Goal: Task Accomplishment & Management: Use online tool/utility

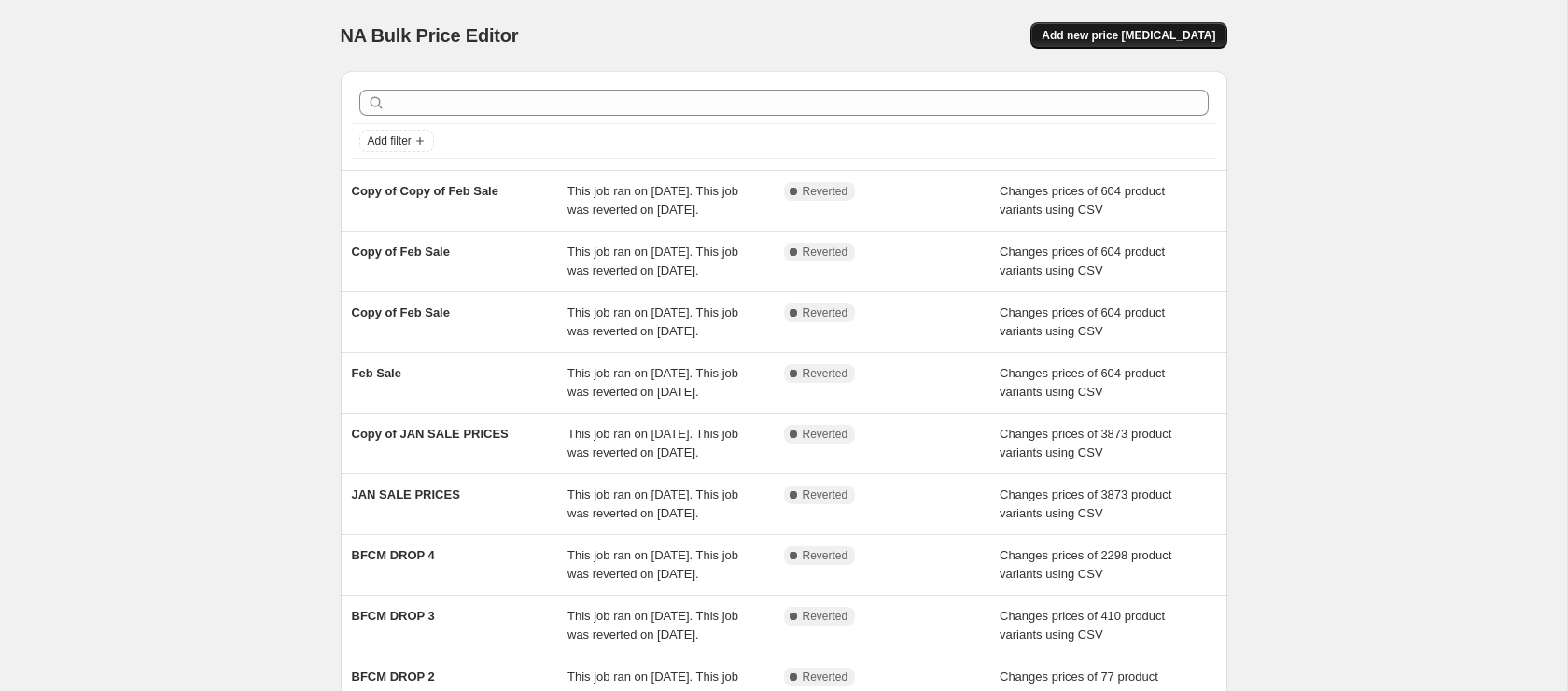
click at [1174, 40] on span "Add new price [MEDICAL_DATA]" at bounding box center [1129, 35] width 174 height 15
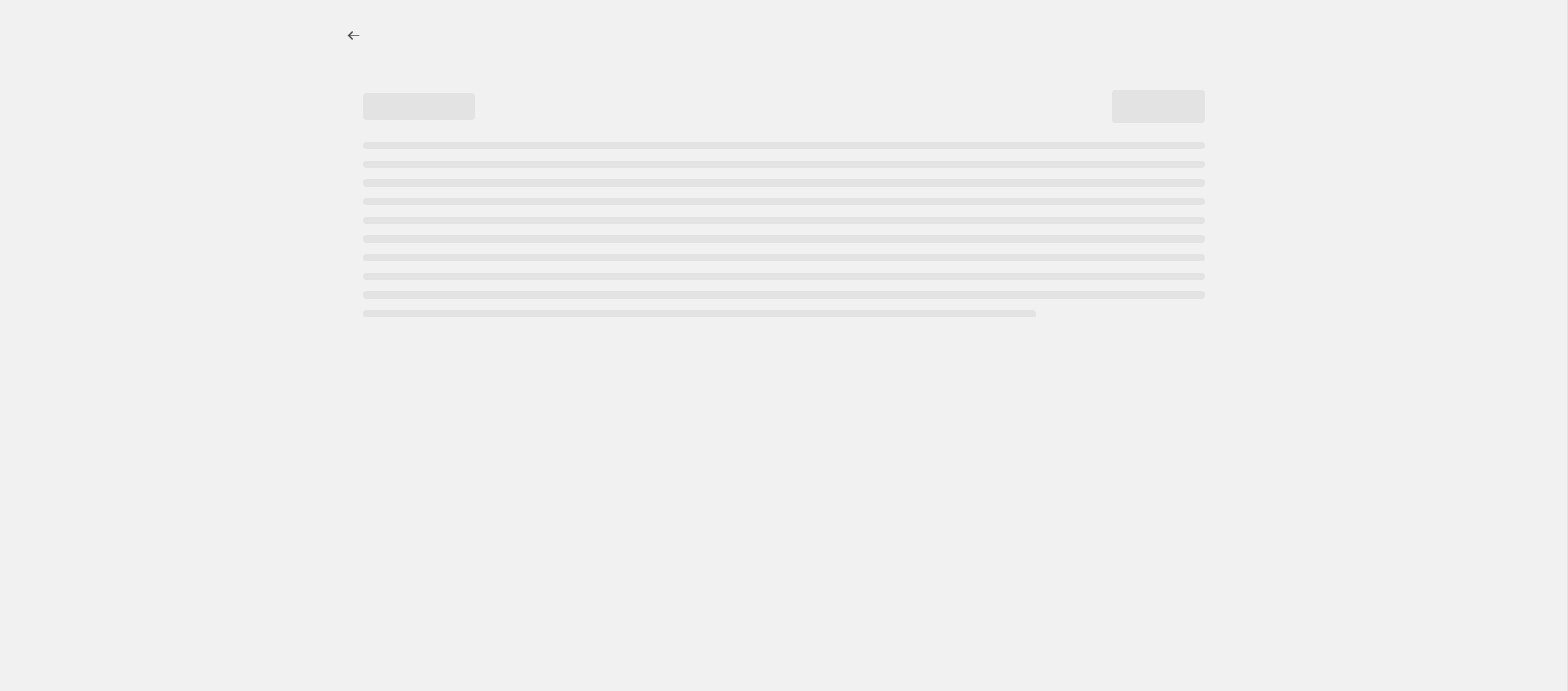
select select "percentage"
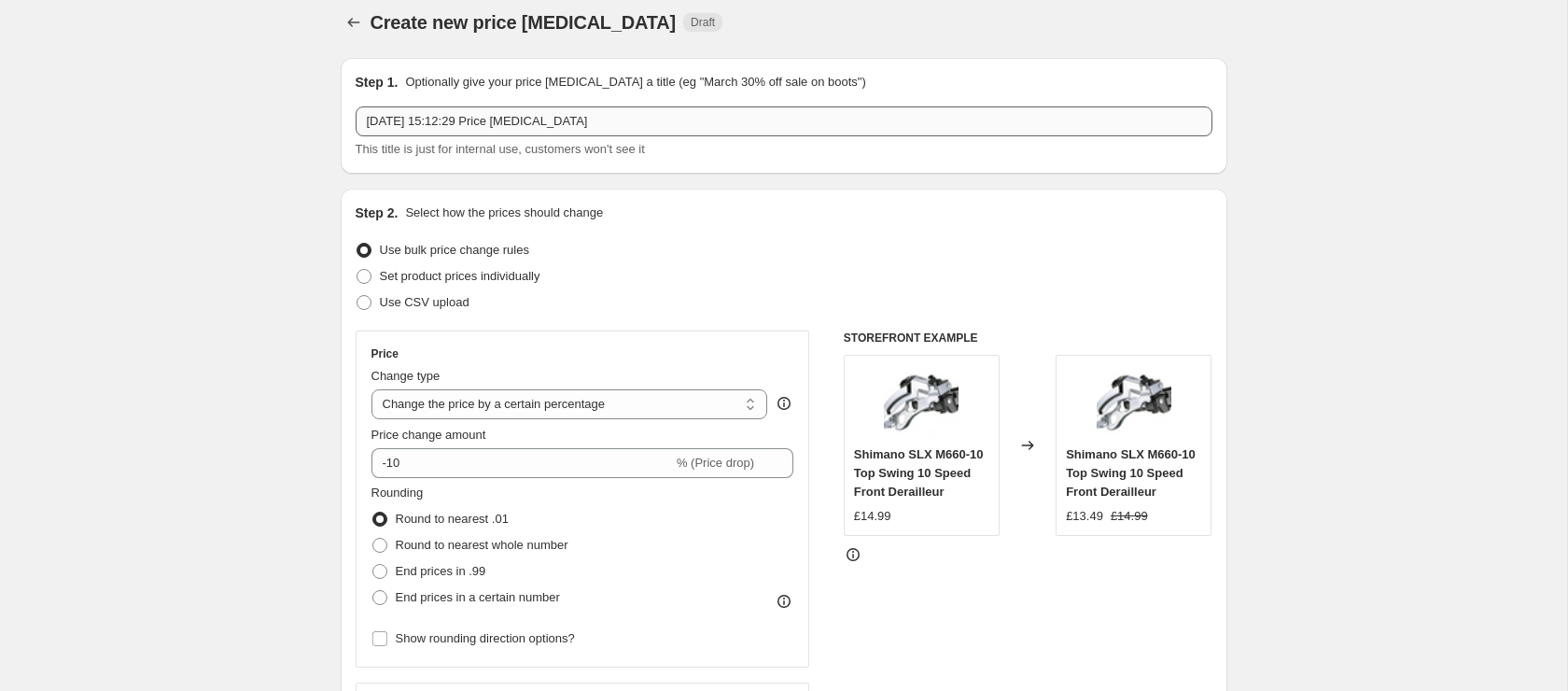
scroll to position [766, 0]
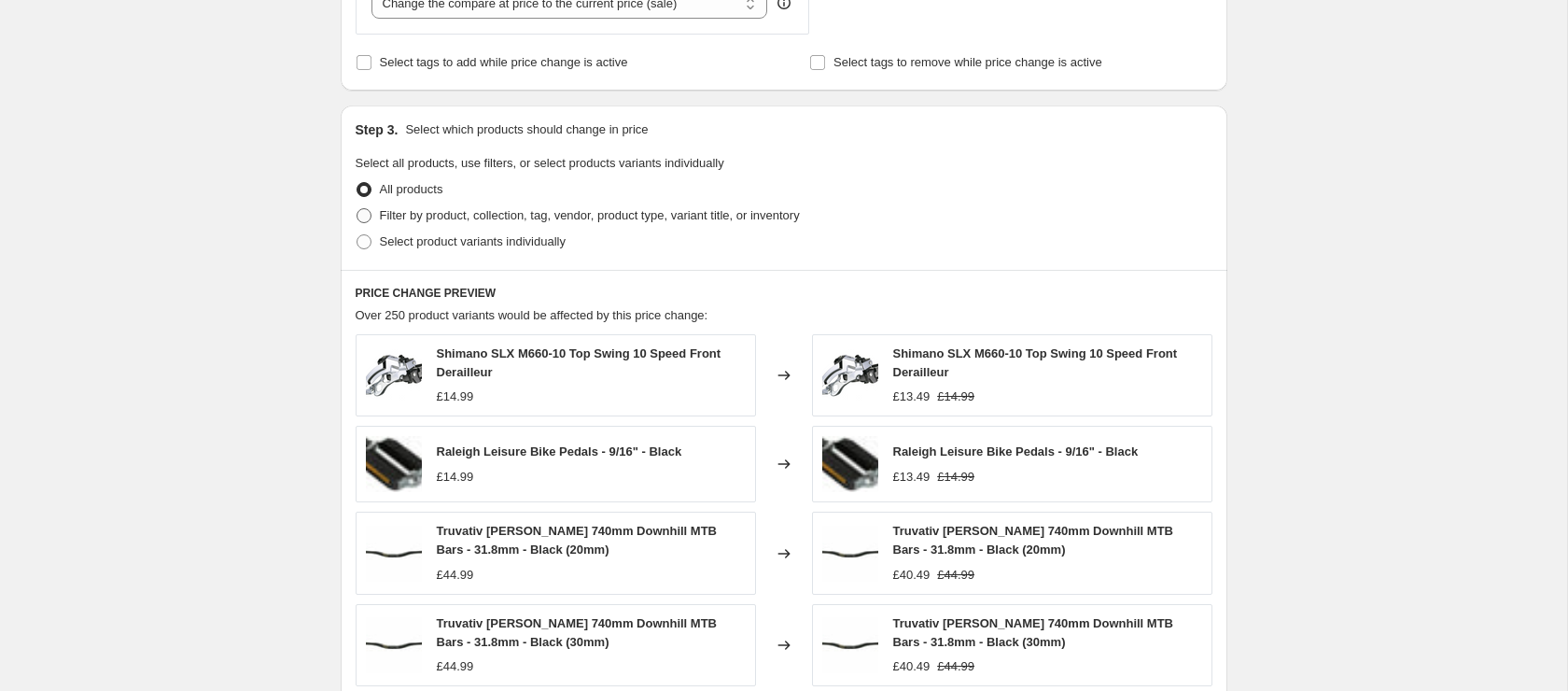
click at [508, 219] on span "Filter by product, collection, tag, vendor, product type, variant title, or inv…" at bounding box center [589, 215] width 420 height 14
click at [358, 209] on input "Filter by product, collection, tag, vendor, product type, variant title, or inv…" at bounding box center [357, 208] width 1 height 1
radio input "true"
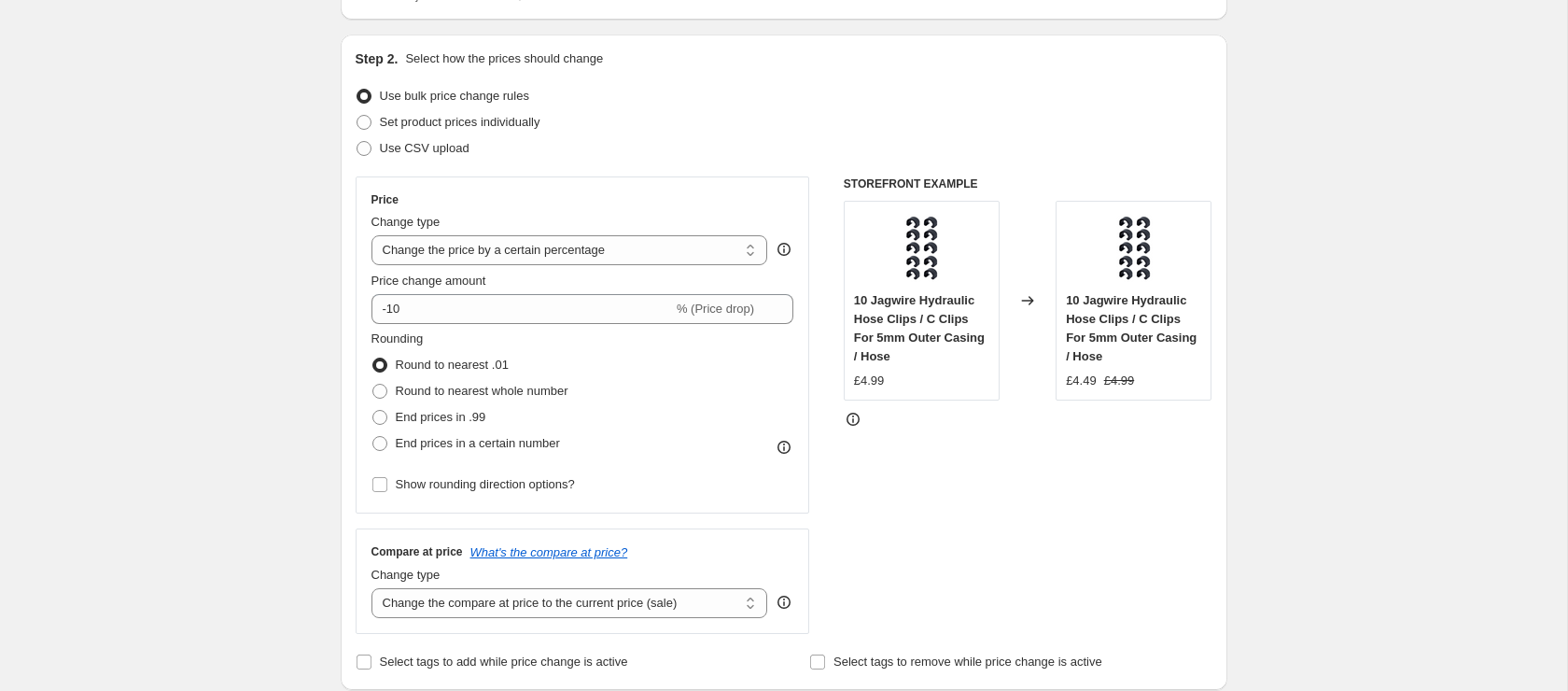
scroll to position [165, 0]
click at [392, 123] on span "Set product prices individually" at bounding box center [459, 124] width 161 height 14
click at [358, 118] on input "Set product prices individually" at bounding box center [357, 117] width 1 height 1
radio input "true"
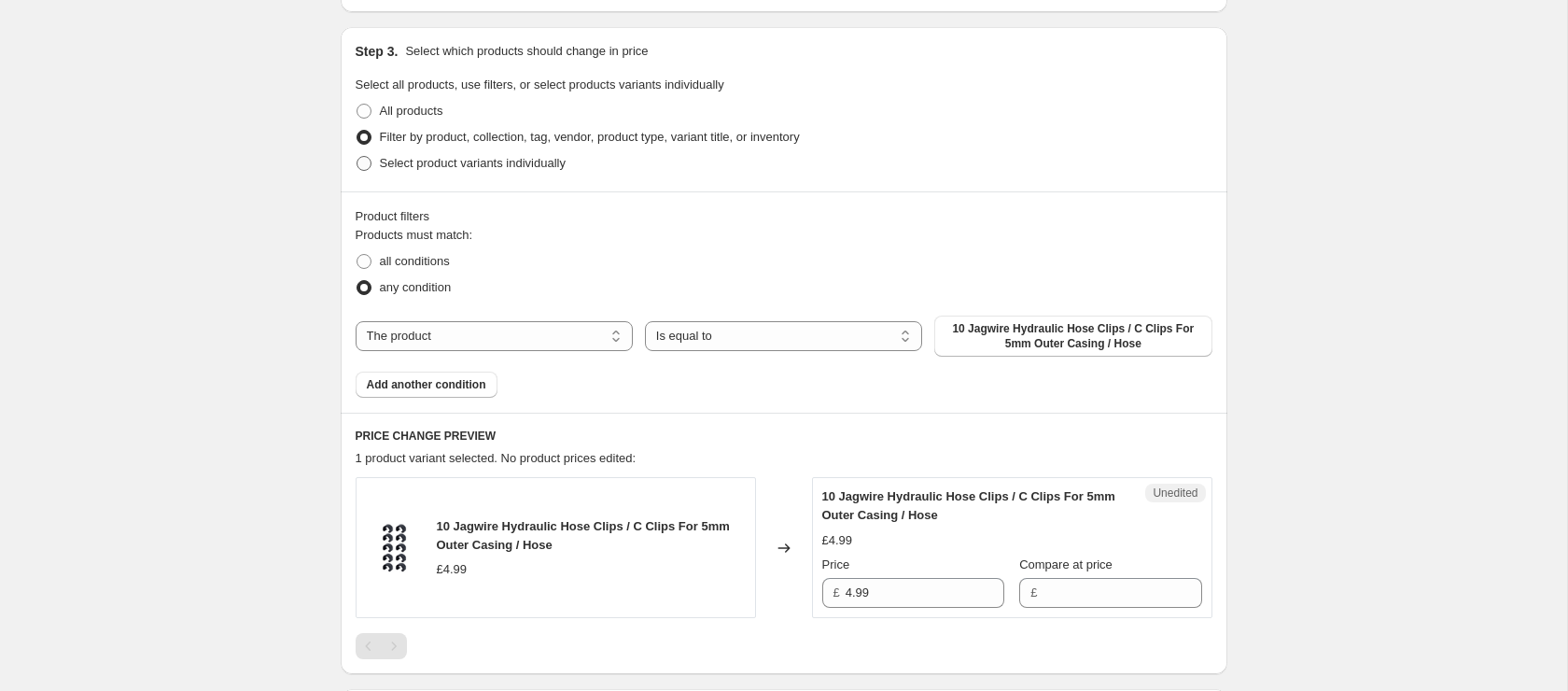
scroll to position [342, 0]
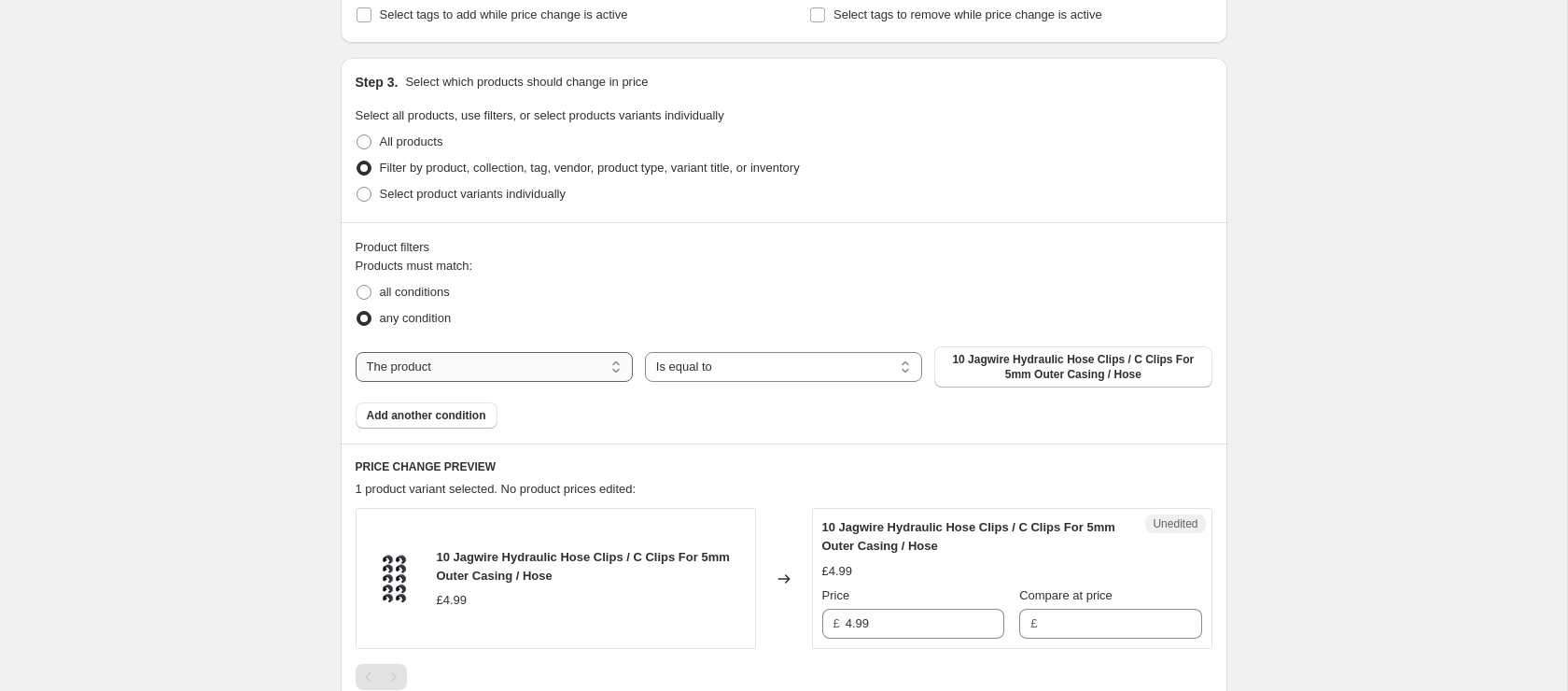
click at [562, 355] on select "The product The product's collection The product's tag The product's vendor The…" at bounding box center [494, 366] width 278 height 30
select select "tag"
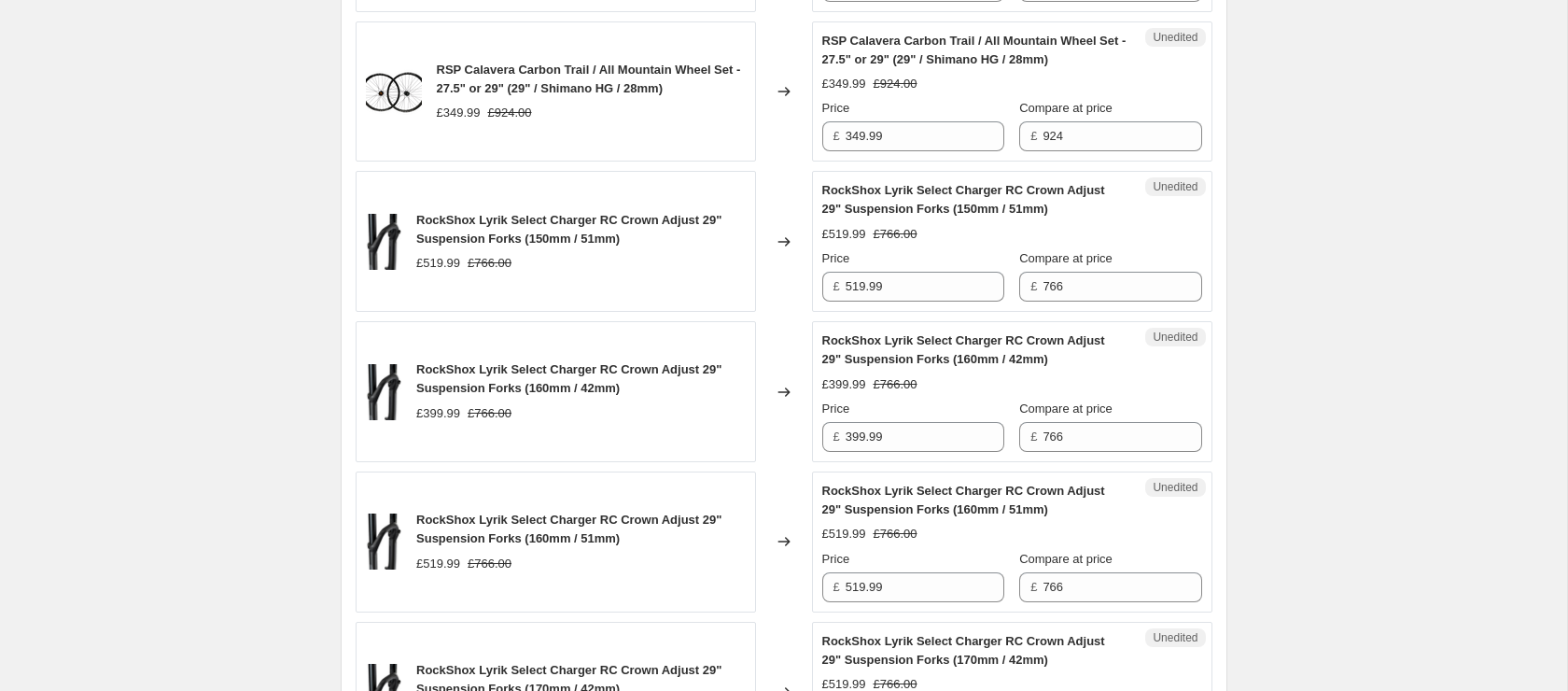
scroll to position [1904, 0]
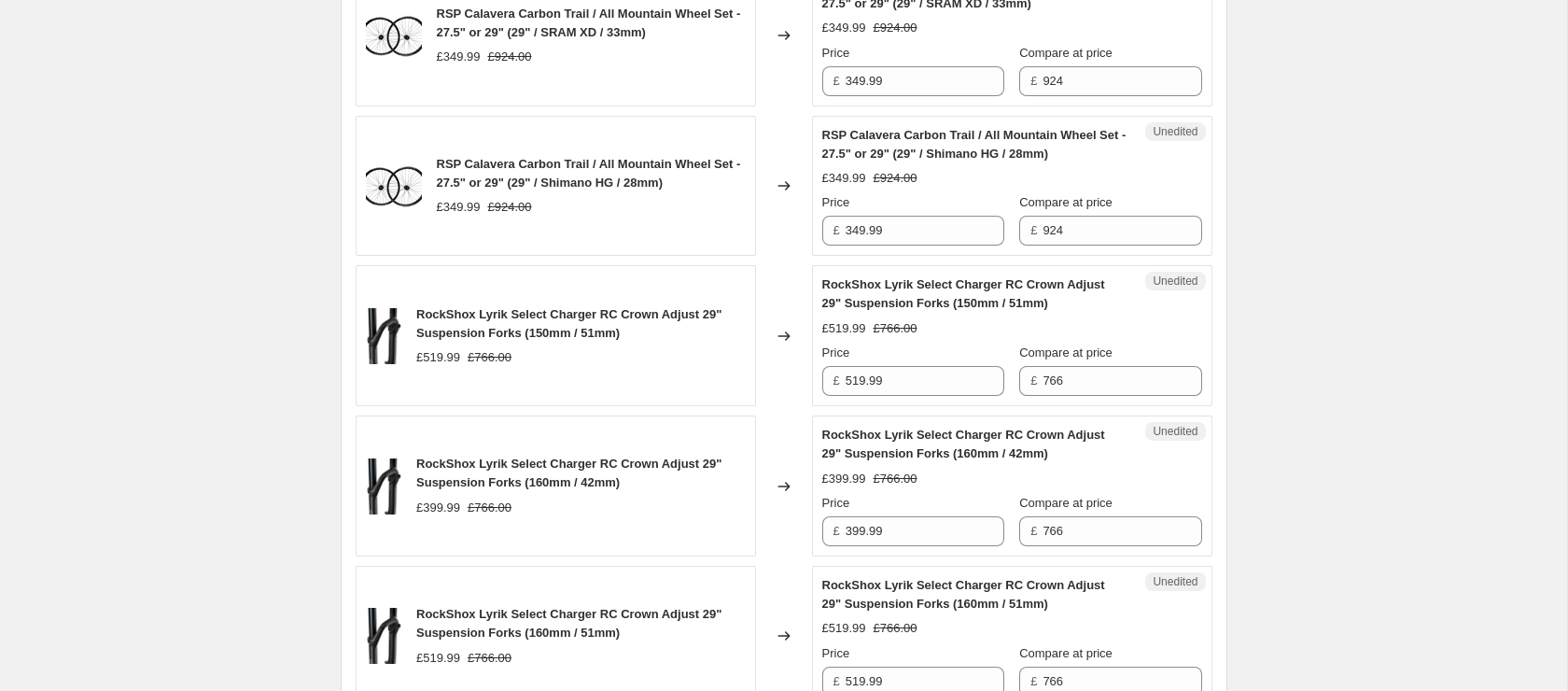
click at [553, 190] on span "RSP Calavera Carbon Trail / All Mountain Wheel Set - 27.5" or 29" (29" / Shiman…" at bounding box center [588, 173] width 305 height 33
copy span "RSP Calavera Carbon Trail / All Mountain Wheel Set - 27.5" or 29" (29" / Shiman…"
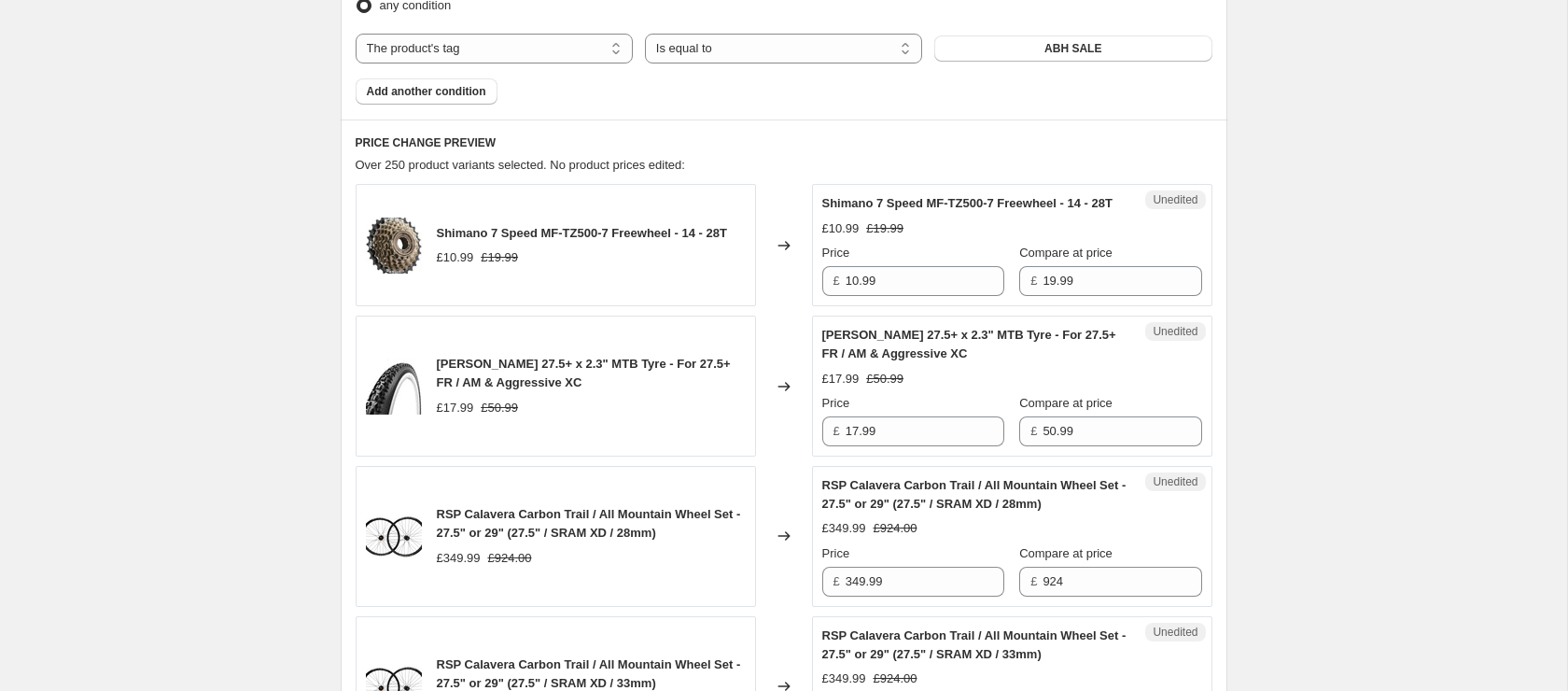
scroll to position [652, 0]
drag, startPoint x: 907, startPoint y: 307, endPoint x: 692, endPoint y: 284, distance: 216.2
click at [692, 284] on div "Shimano 7 Speed MF-TZ500-7 Freewheel - 14 - 28T £10.99 £19.99 Changed to Unedit…" at bounding box center [784, 247] width 857 height 122
type input "10"
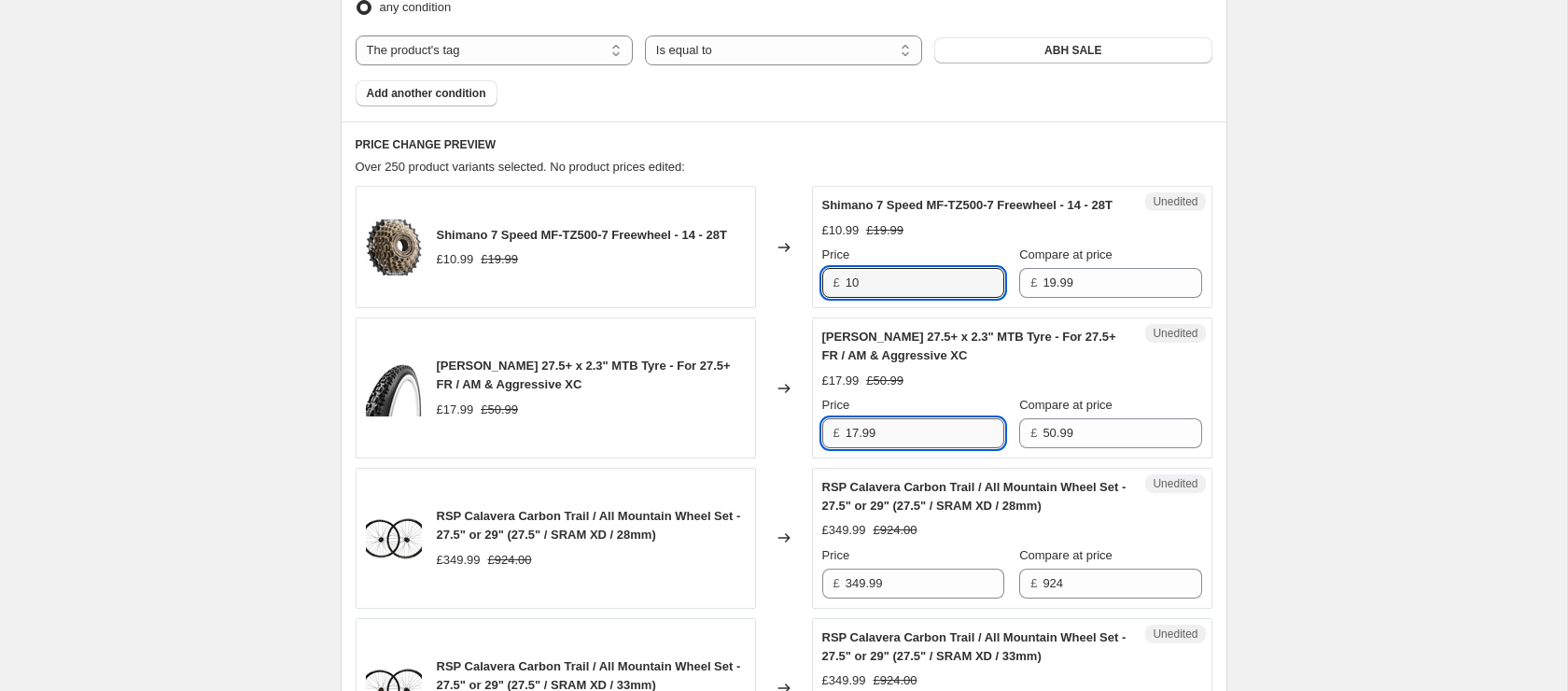
click at [886, 448] on input "17.99" at bounding box center [925, 433] width 159 height 30
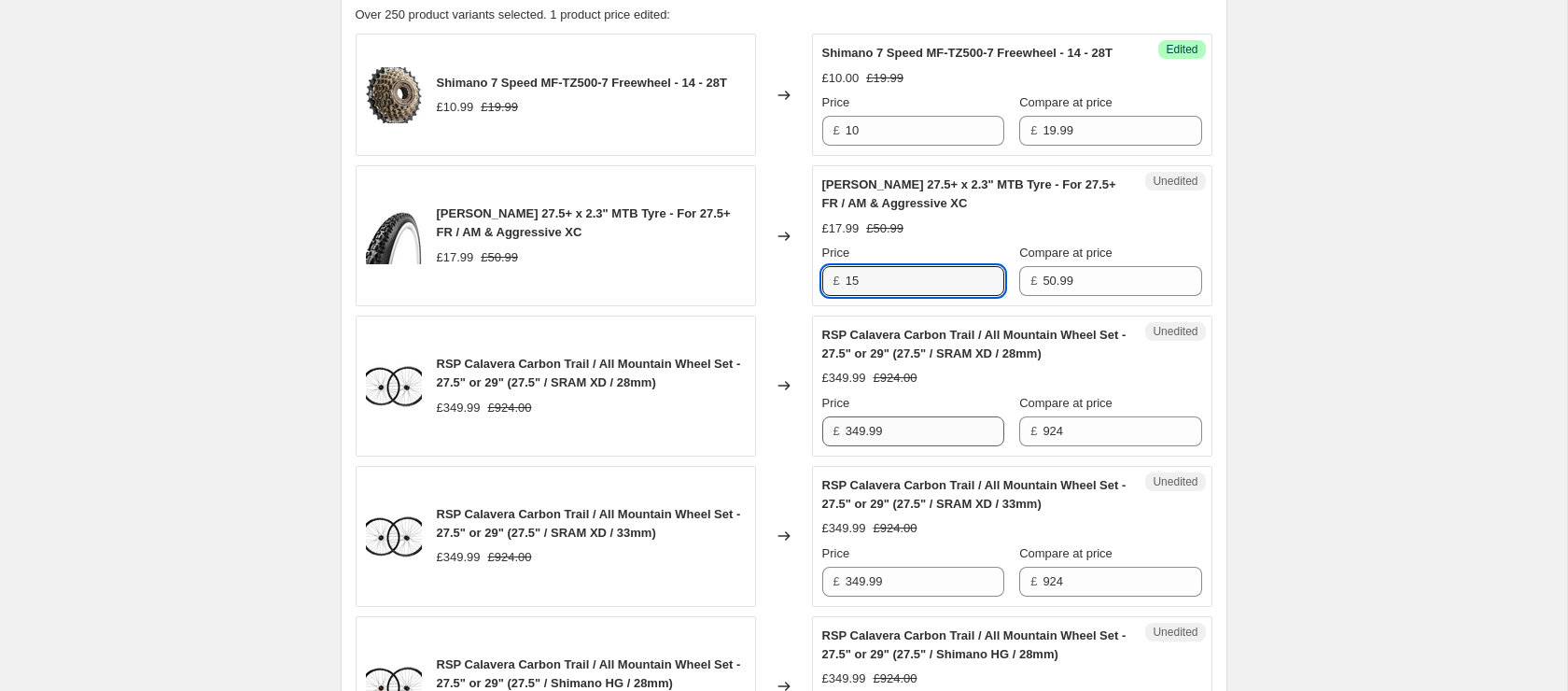
type input "15"
click at [932, 440] on input "349.99" at bounding box center [925, 431] width 159 height 30
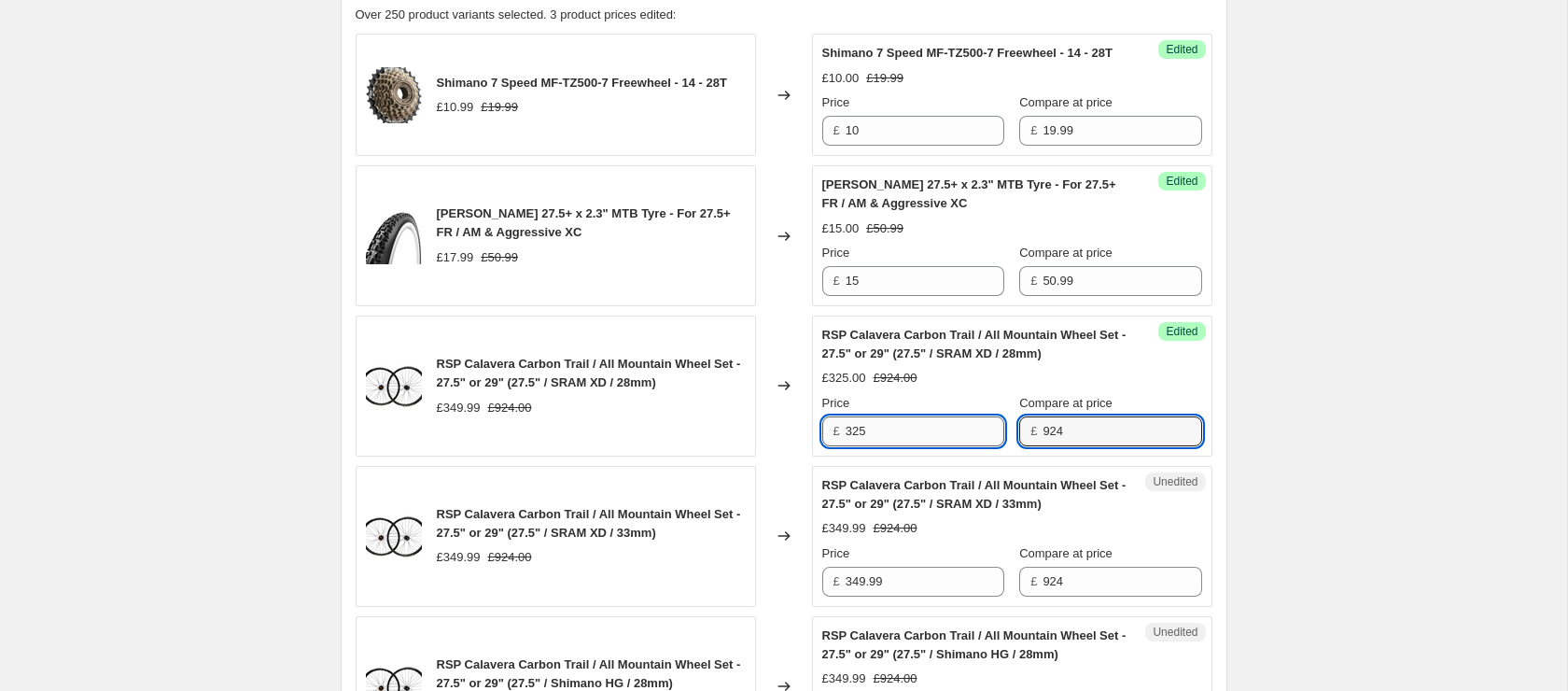
click at [873, 443] on input "325" at bounding box center [925, 431] width 159 height 30
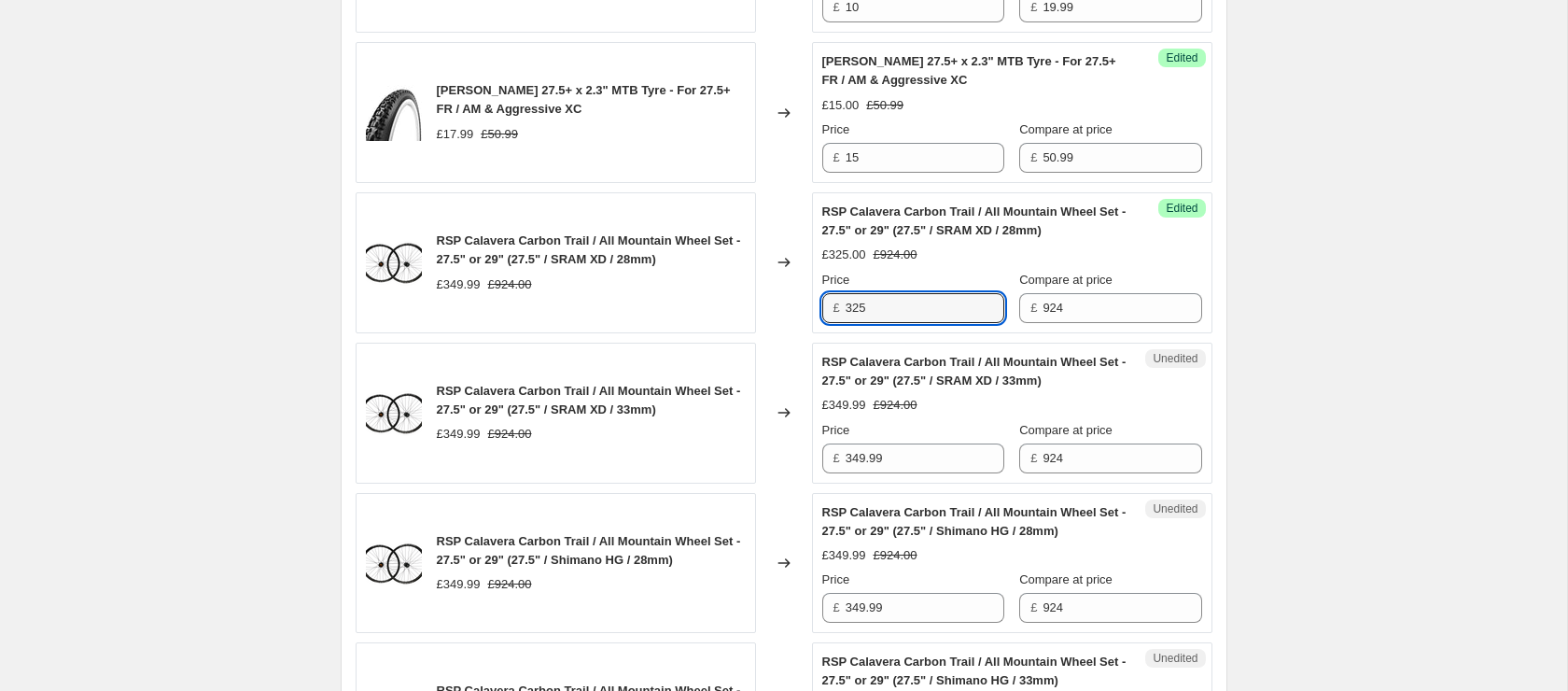
scroll to position [930, 0]
type input "330"
click at [921, 467] on input "349.99" at bounding box center [925, 456] width 159 height 30
paste input "30"
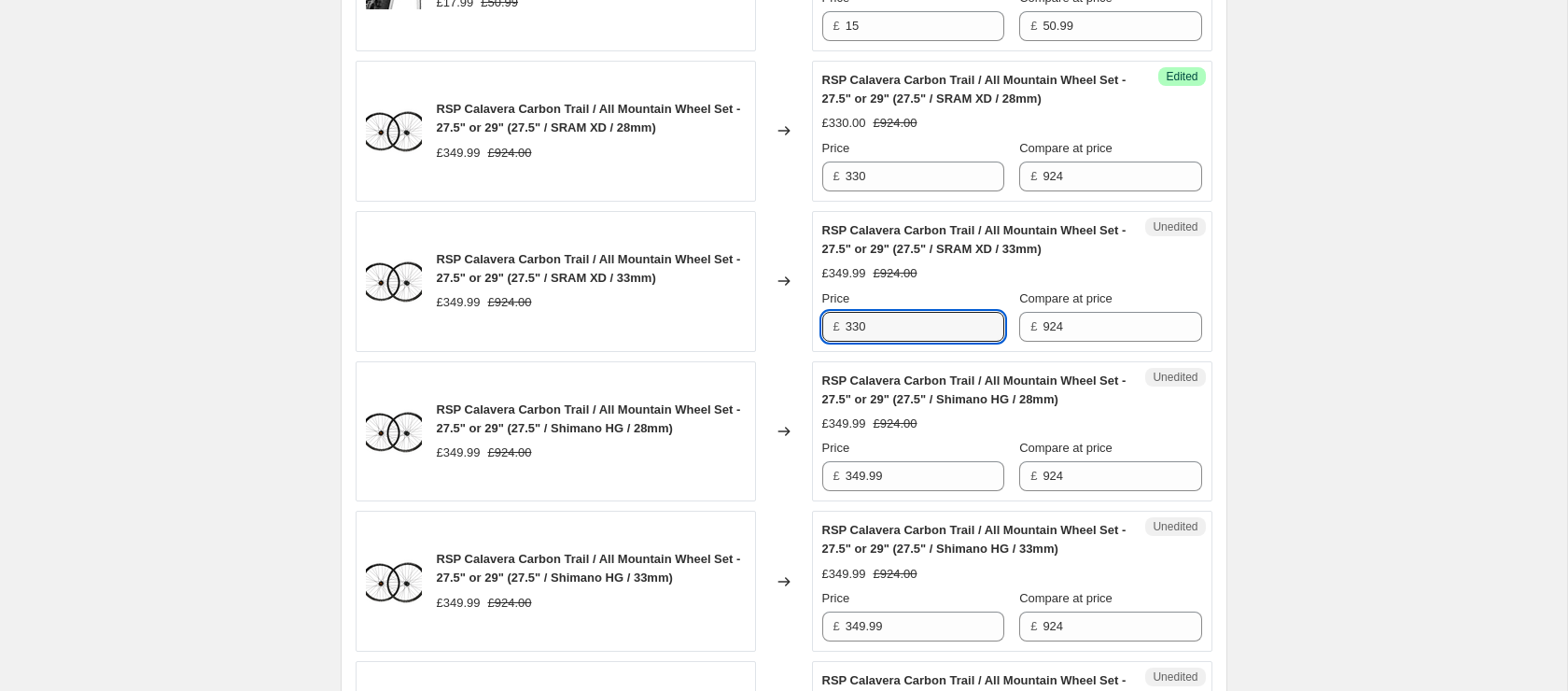
scroll to position [1072, 0]
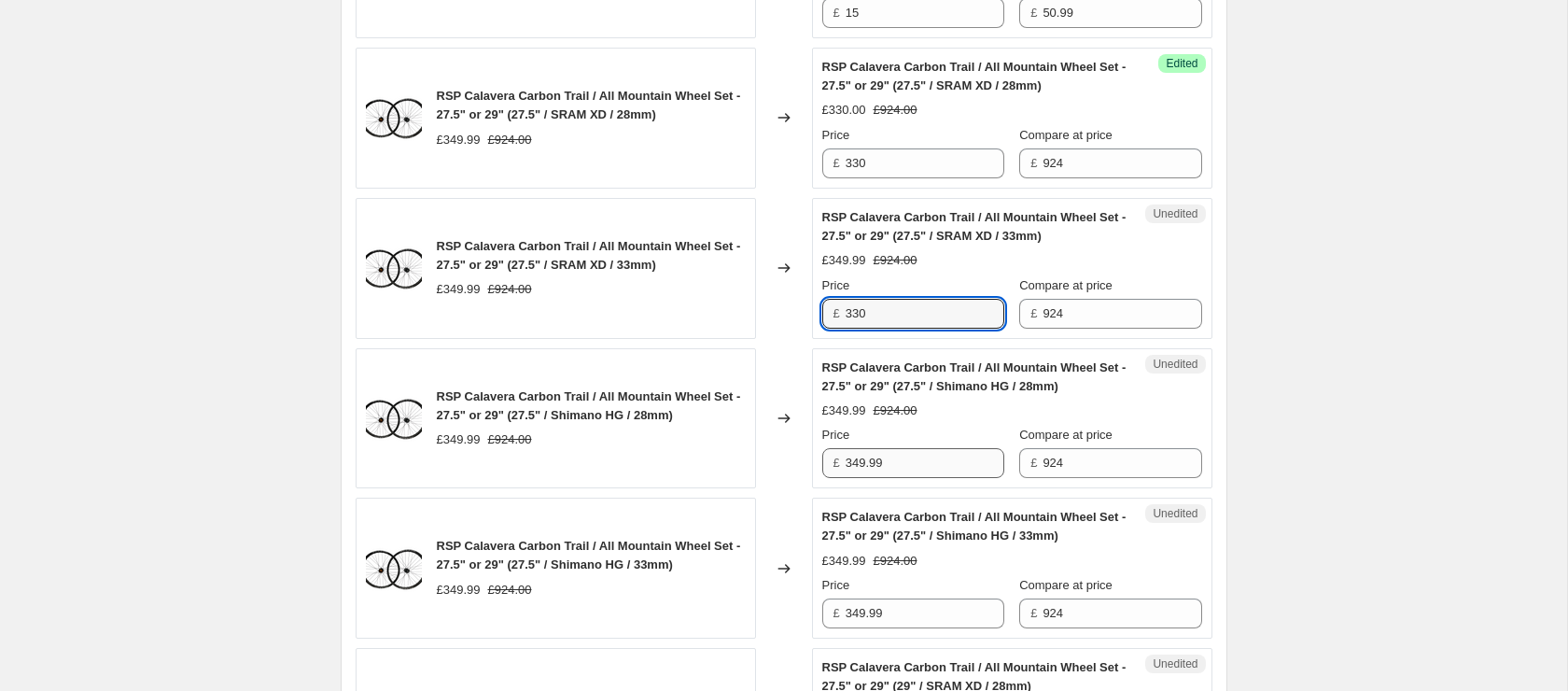
type input "330"
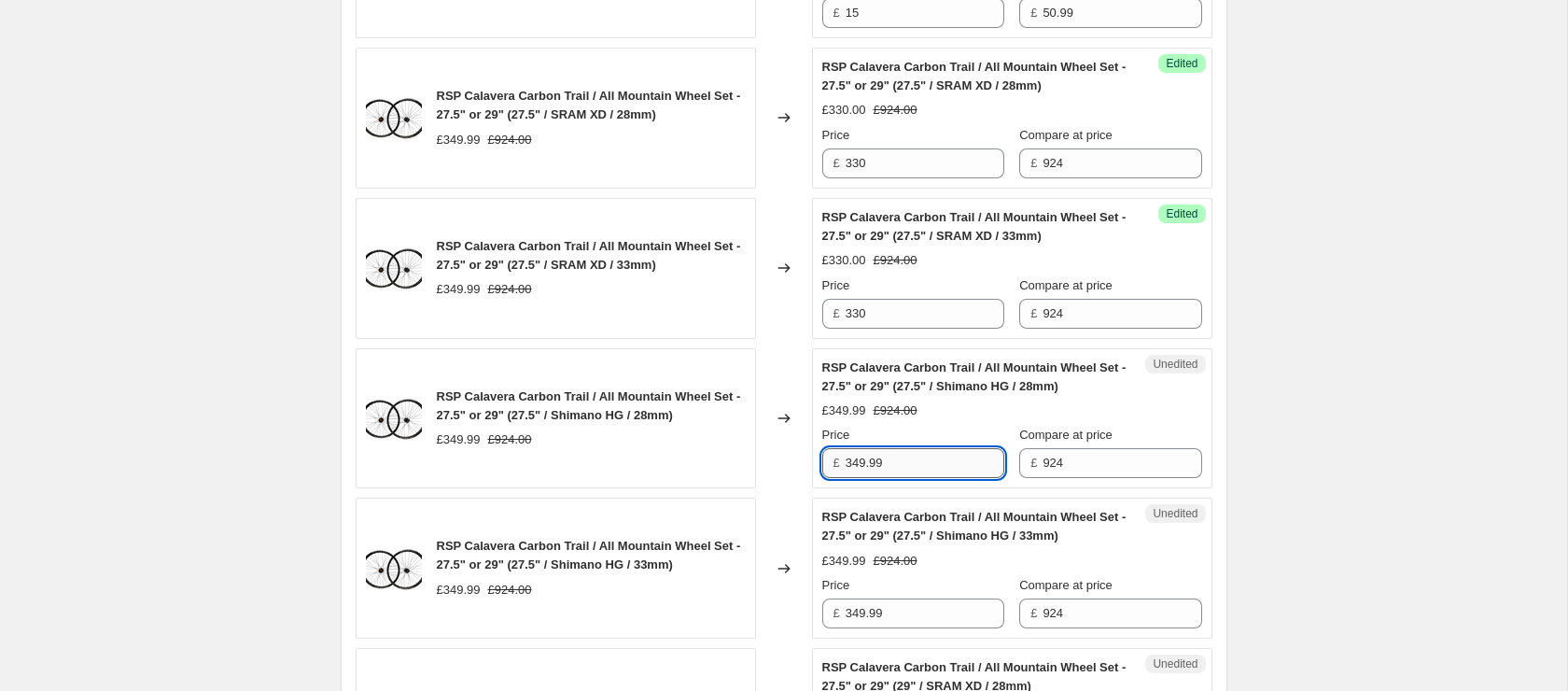
click at [914, 476] on input "349.99" at bounding box center [925, 463] width 159 height 30
paste input "30"
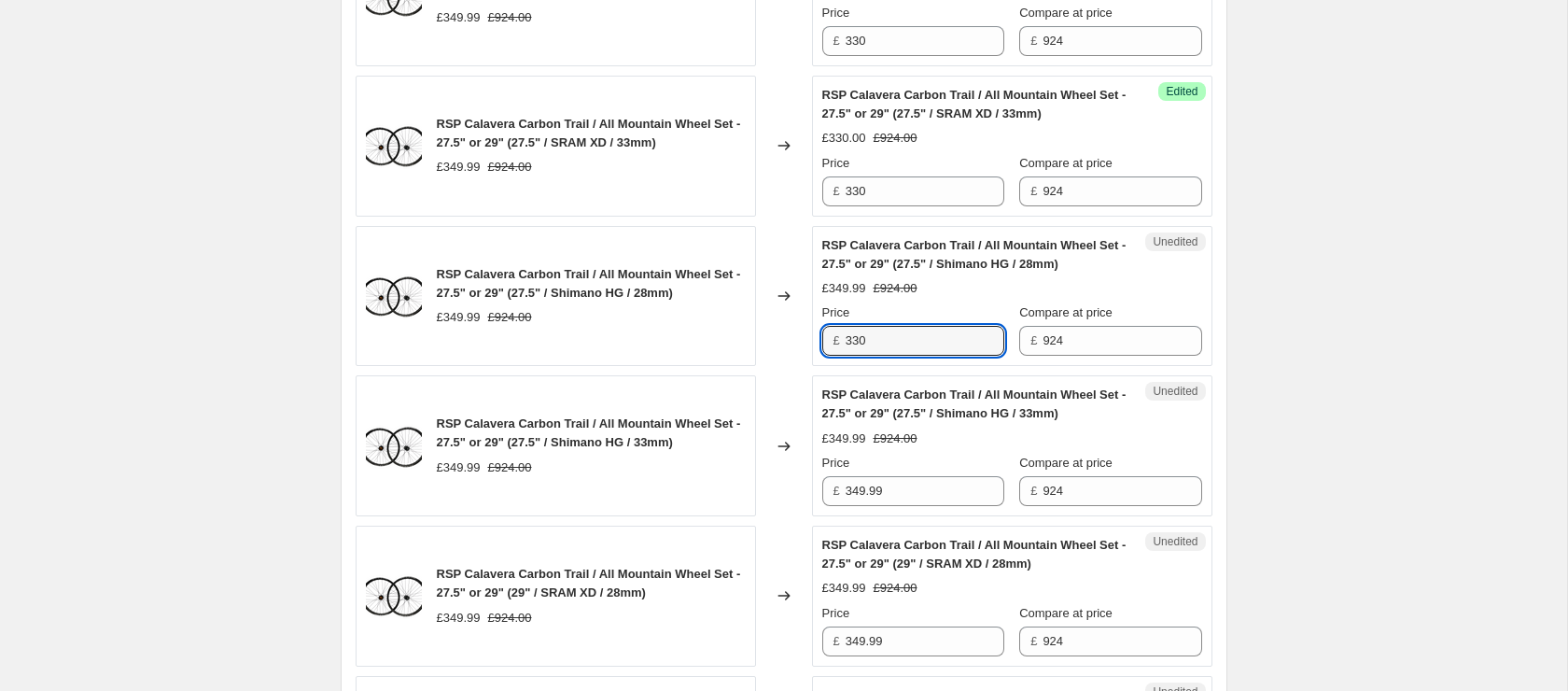
scroll to position [1203, 0]
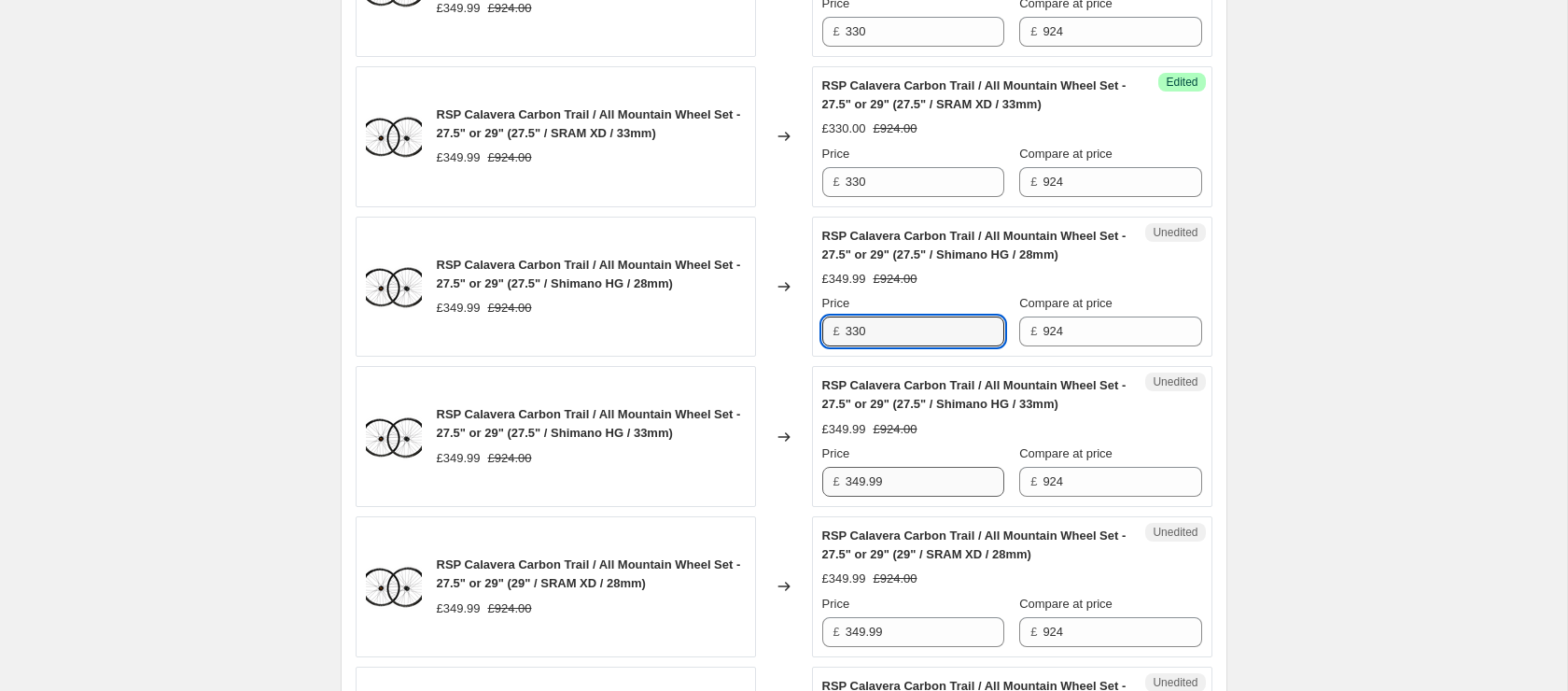
type input "330"
click at [916, 494] on input "349.99" at bounding box center [925, 481] width 159 height 30
paste input "330"
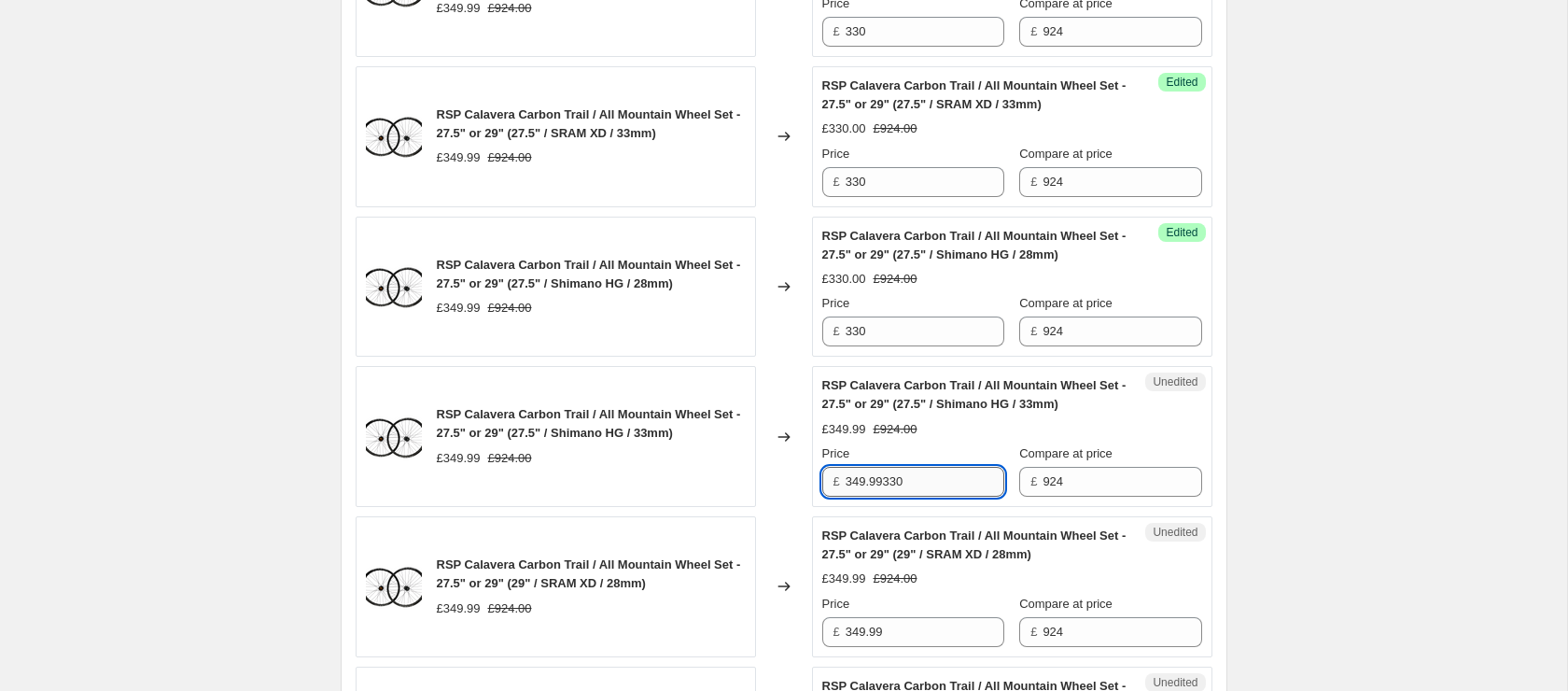
paste input "text"
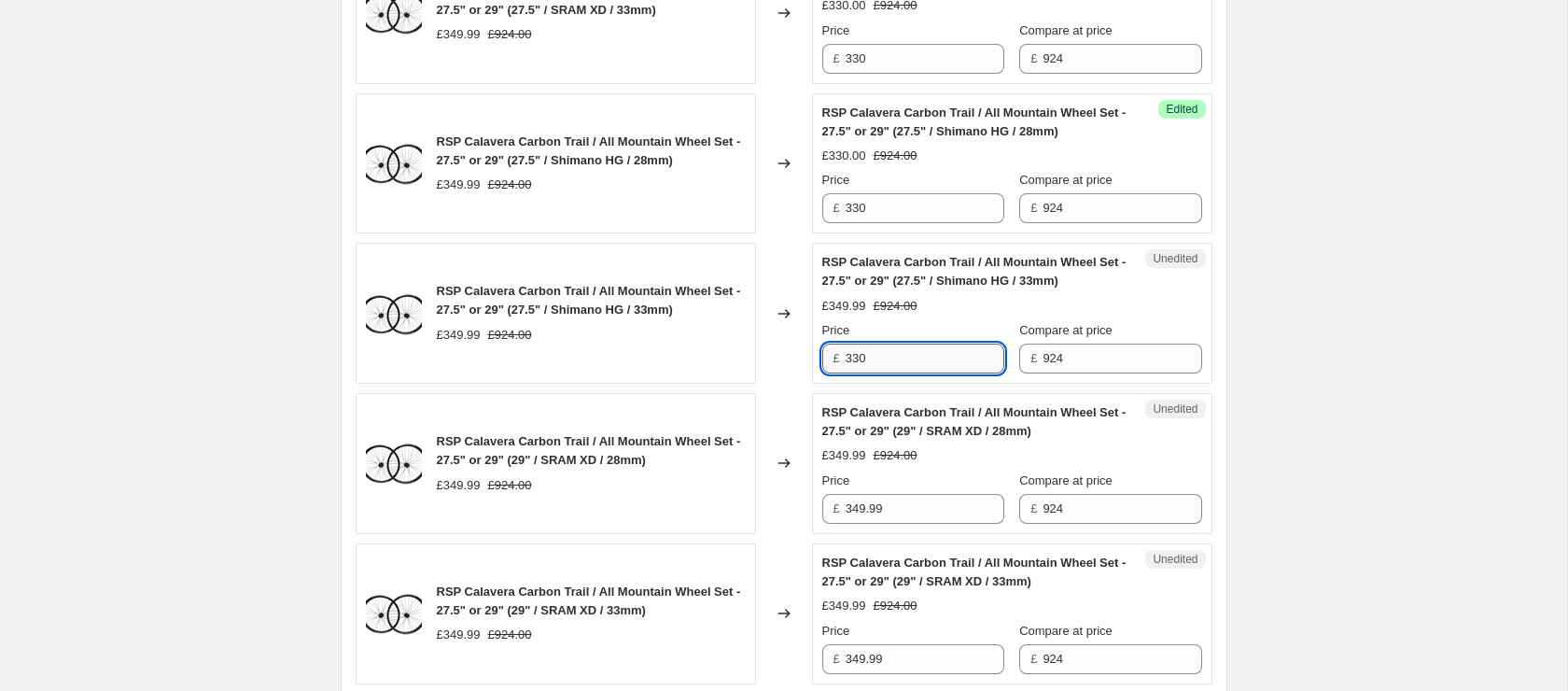
scroll to position [1339, 0]
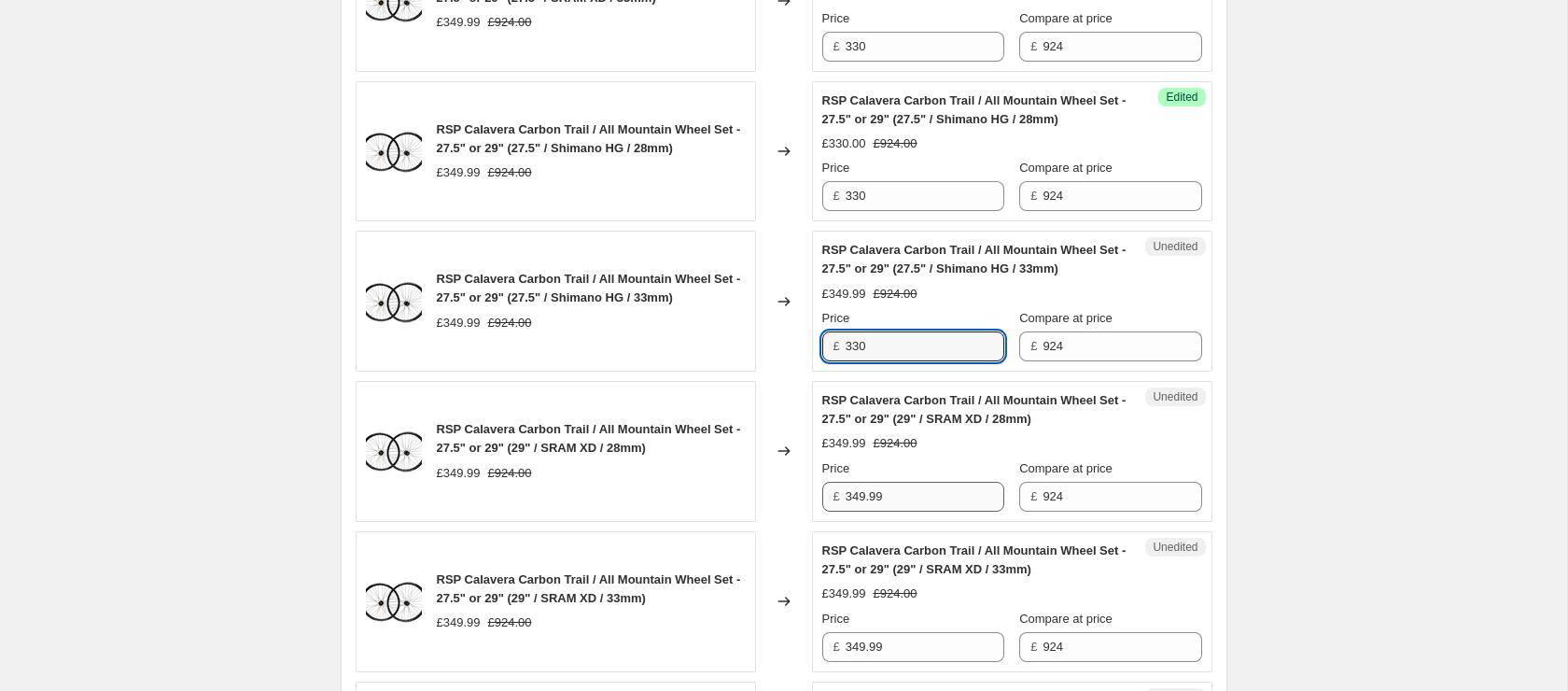
type input "330"
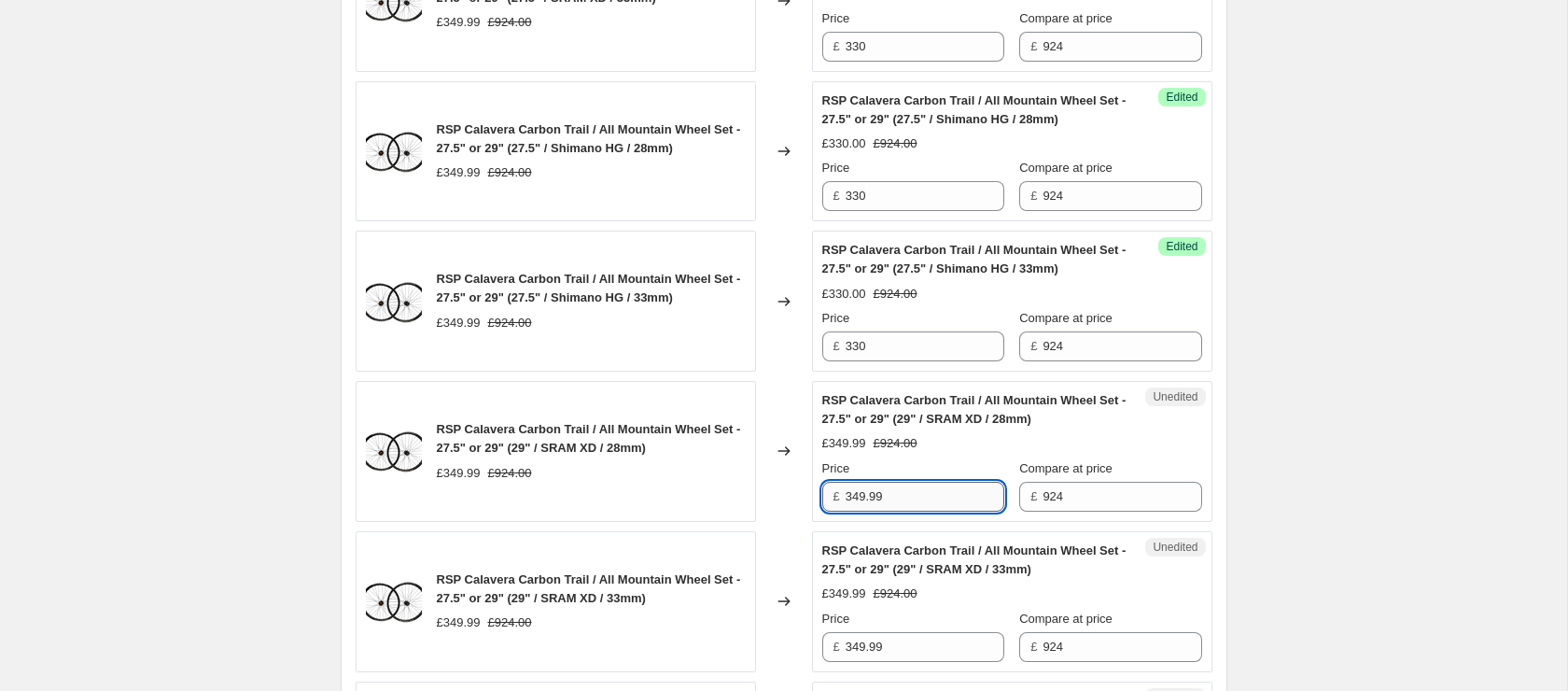
click at [949, 502] on input "349.99" at bounding box center [925, 496] width 159 height 30
paste input "30"
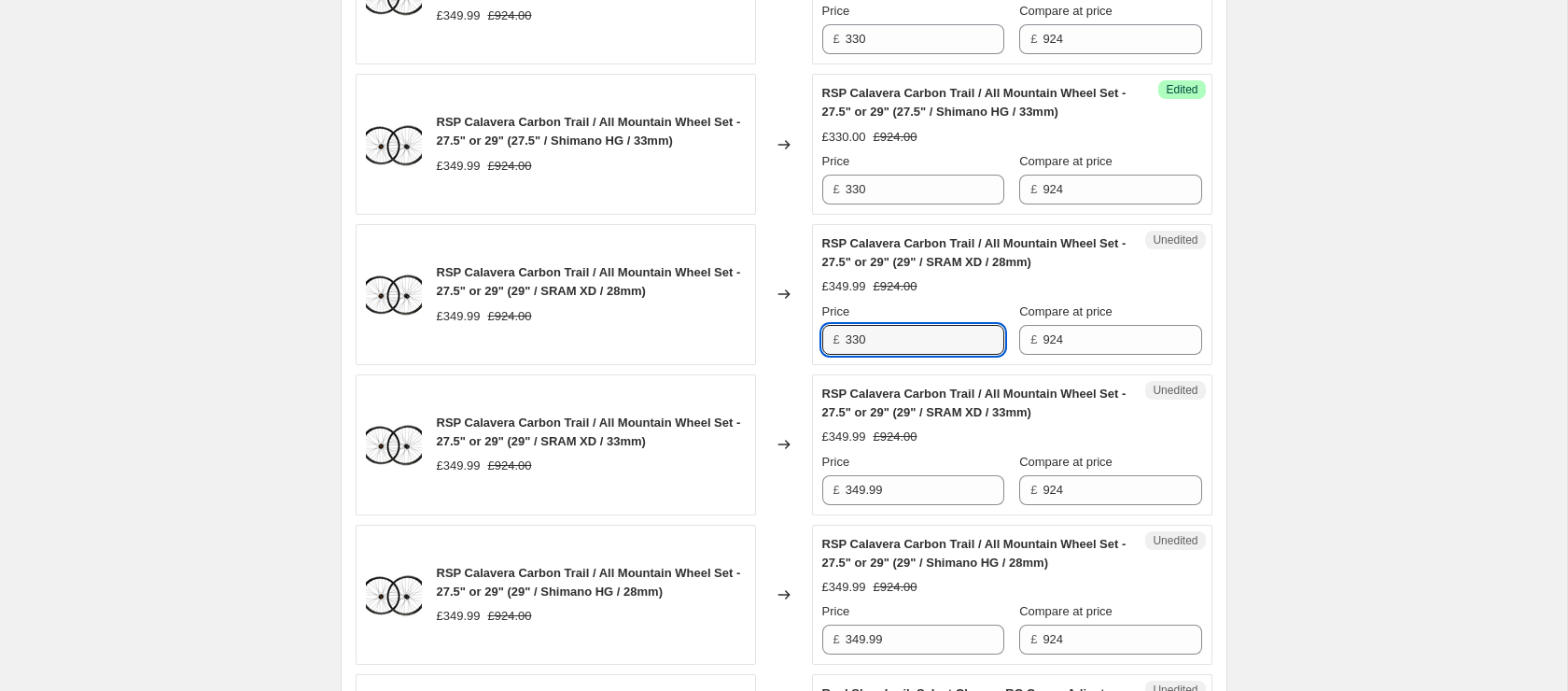
scroll to position [1497, 0]
type input "330"
click at [947, 504] on input "349.99" at bounding box center [925, 489] width 159 height 30
paste input "30"
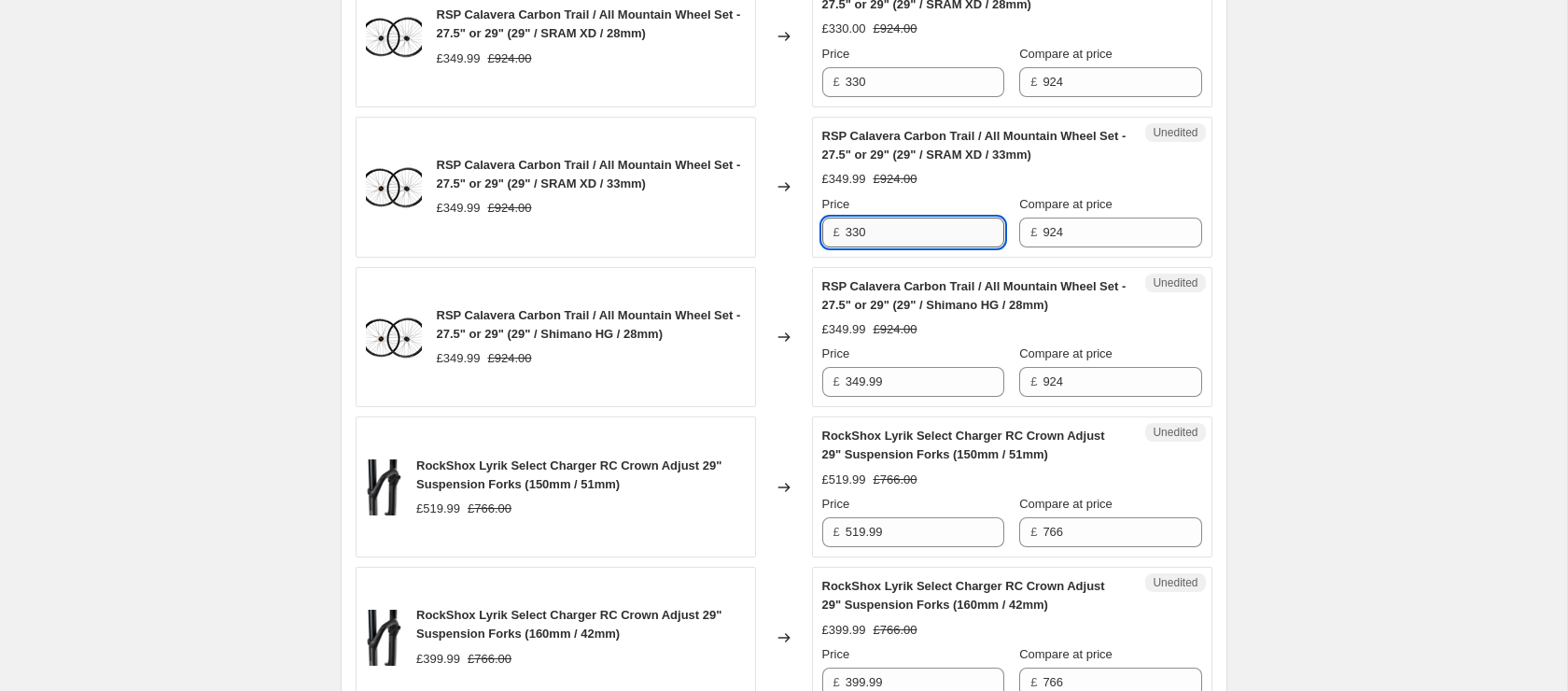
scroll to position [1755, 0]
type input "330"
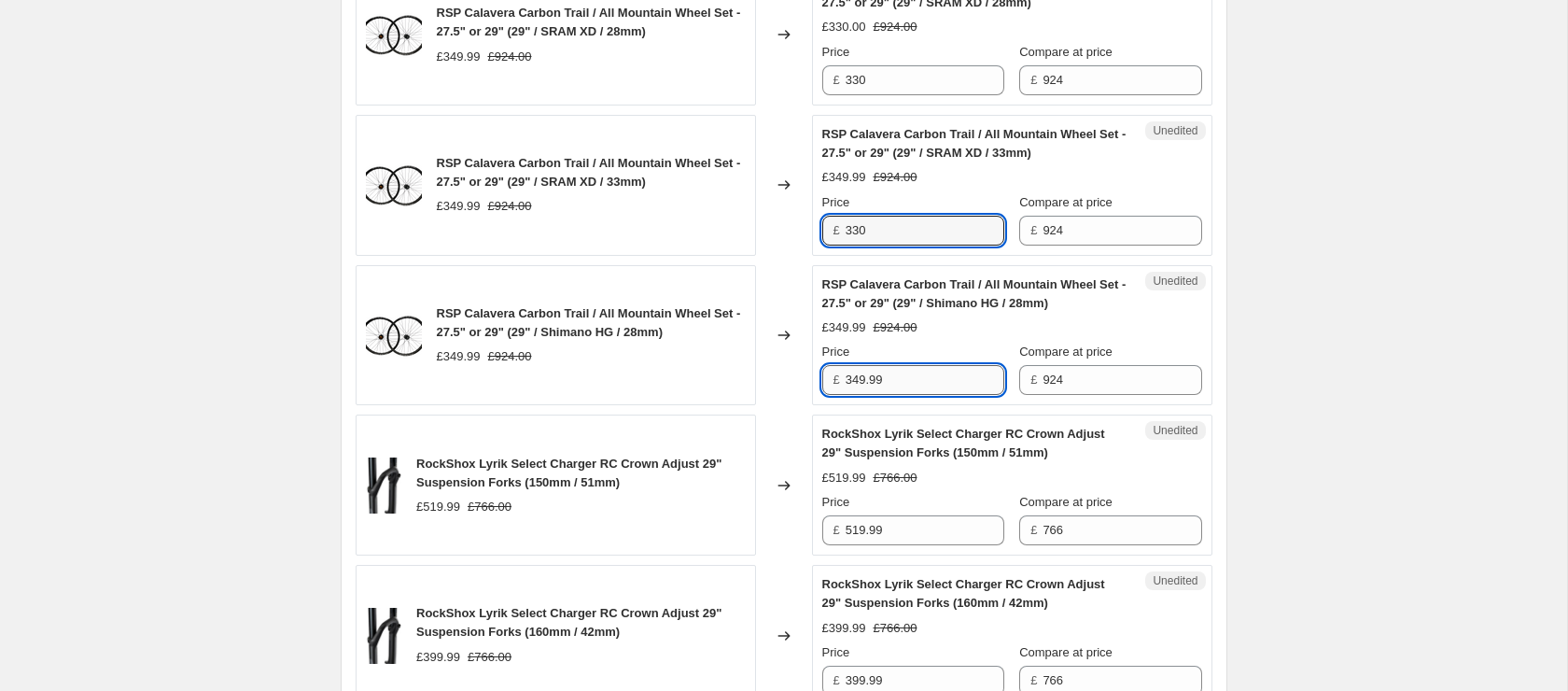
click at [932, 394] on input "349.99" at bounding box center [925, 379] width 159 height 30
paste input "30"
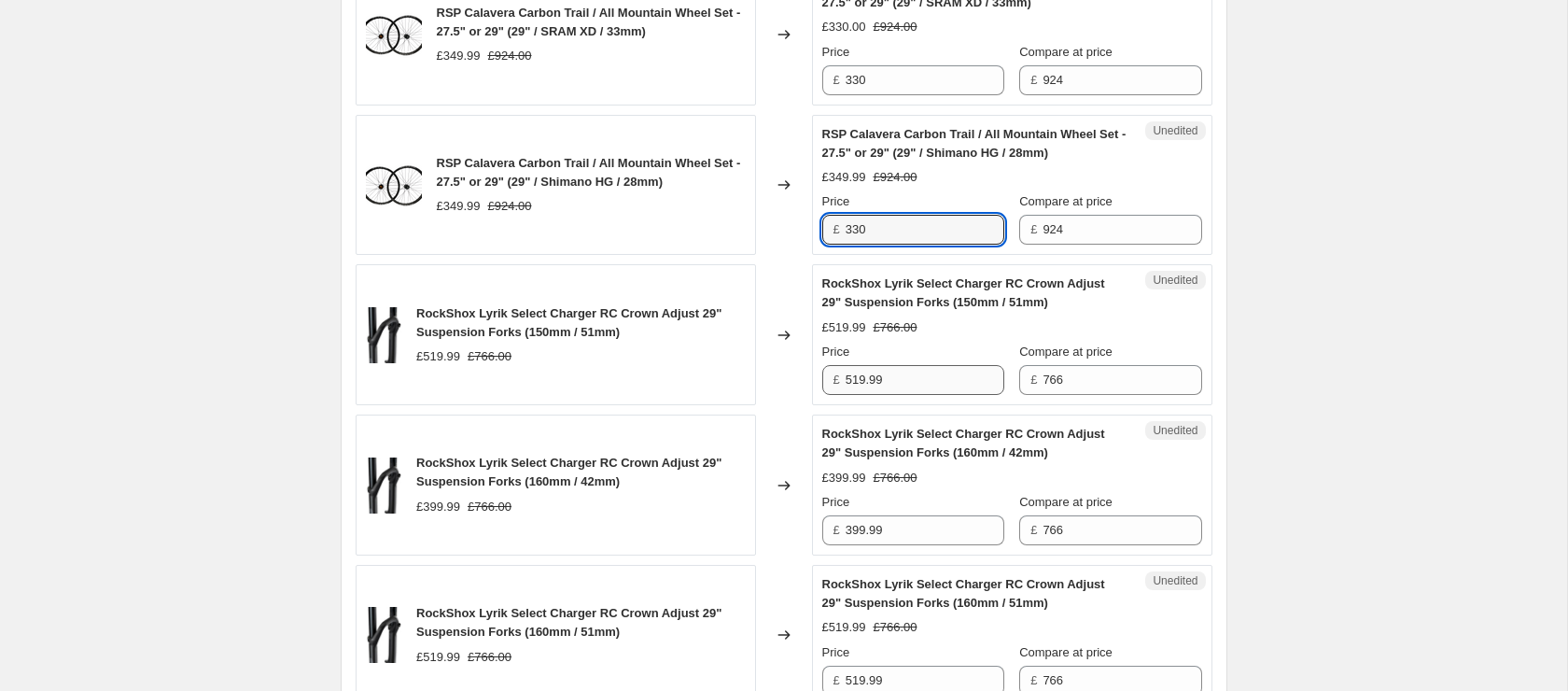
type input "330"
click at [919, 394] on input "519.99" at bounding box center [925, 379] width 159 height 30
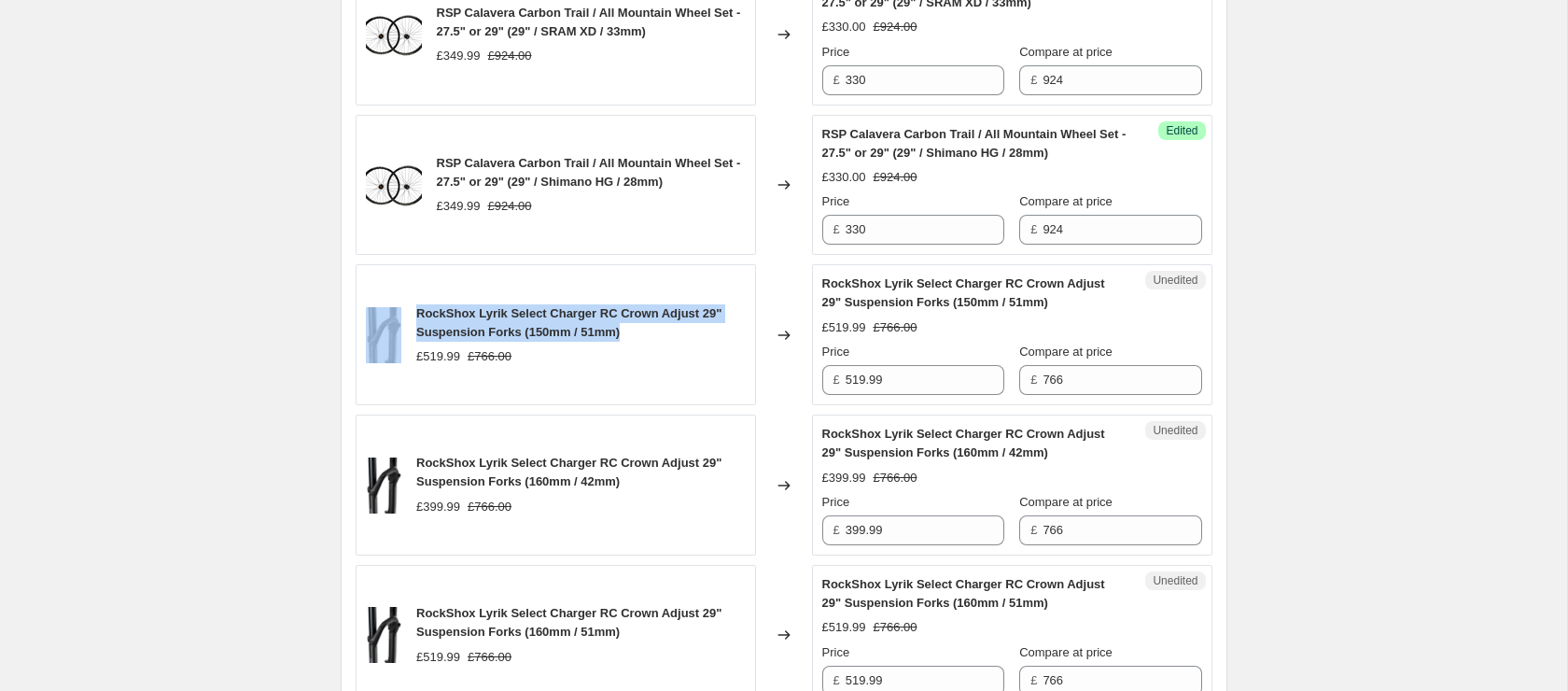
drag, startPoint x: 642, startPoint y: 352, endPoint x: 403, endPoint y: 338, distance: 239.4
click at [403, 338] on div "RockShox Lyrik Select Charger RC Crown Adjust 29" Suspension Forks (150mm / 51m…" at bounding box center [555, 334] width 400 height 141
copy div "RockShox Lyrik Select Charger RC Crown Adjust 29" Suspension Forks (150mm / 51m…"
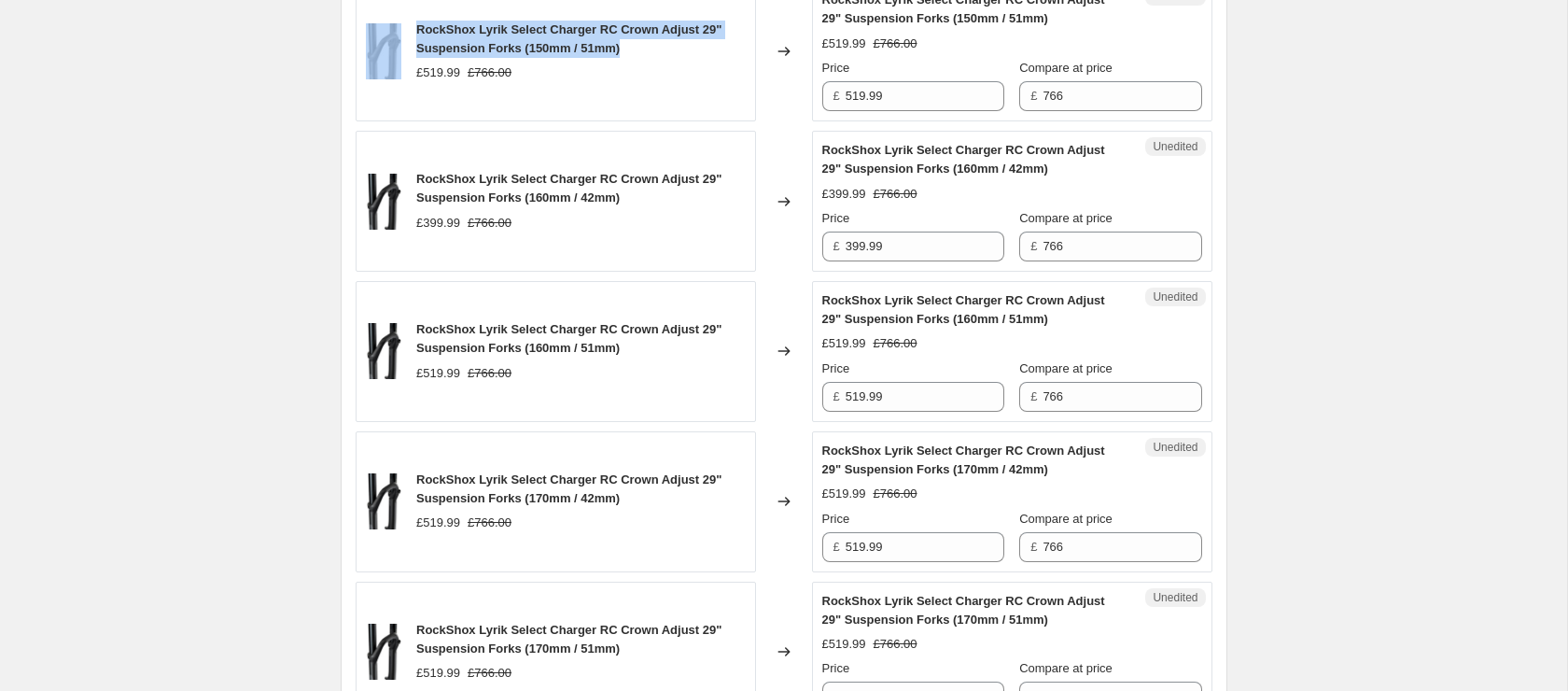
scroll to position [2186, 0]
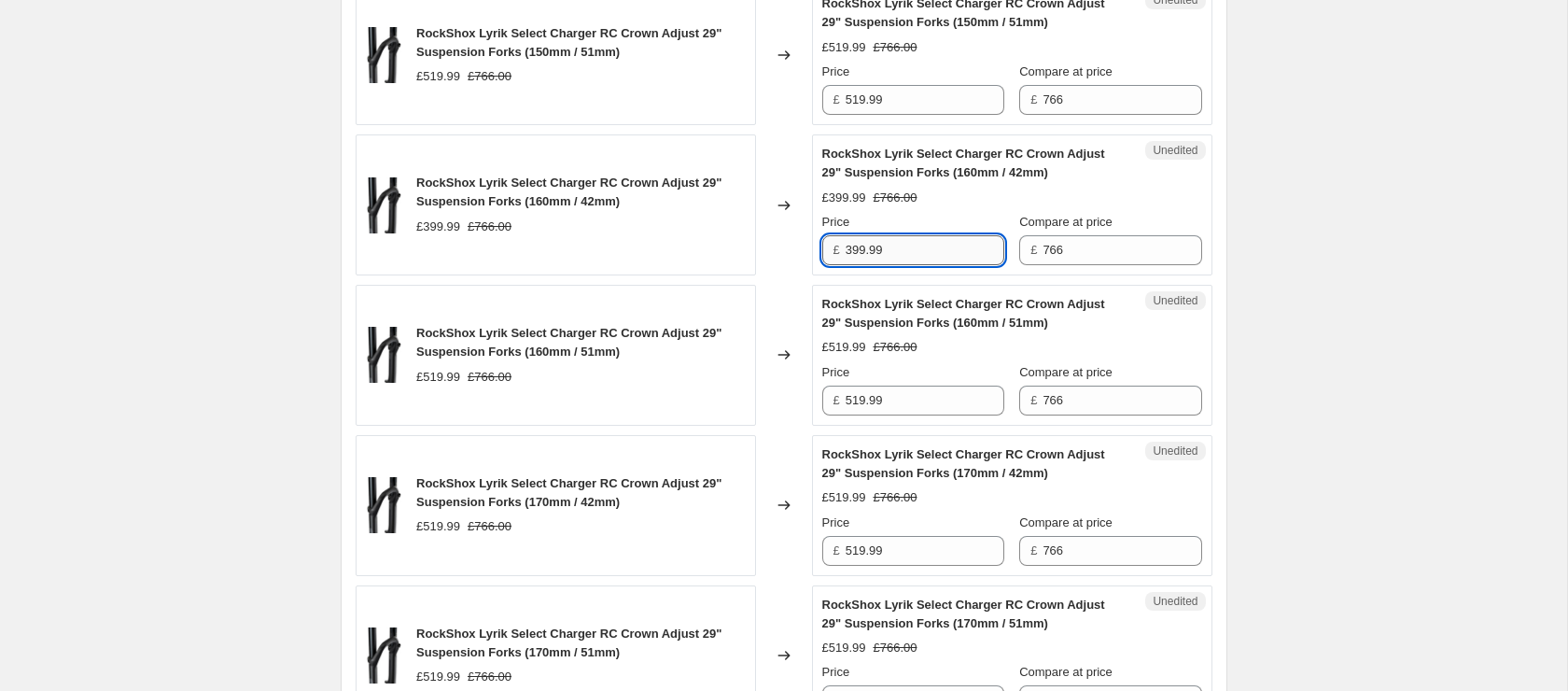
click at [908, 265] on input "399.99" at bounding box center [925, 250] width 159 height 30
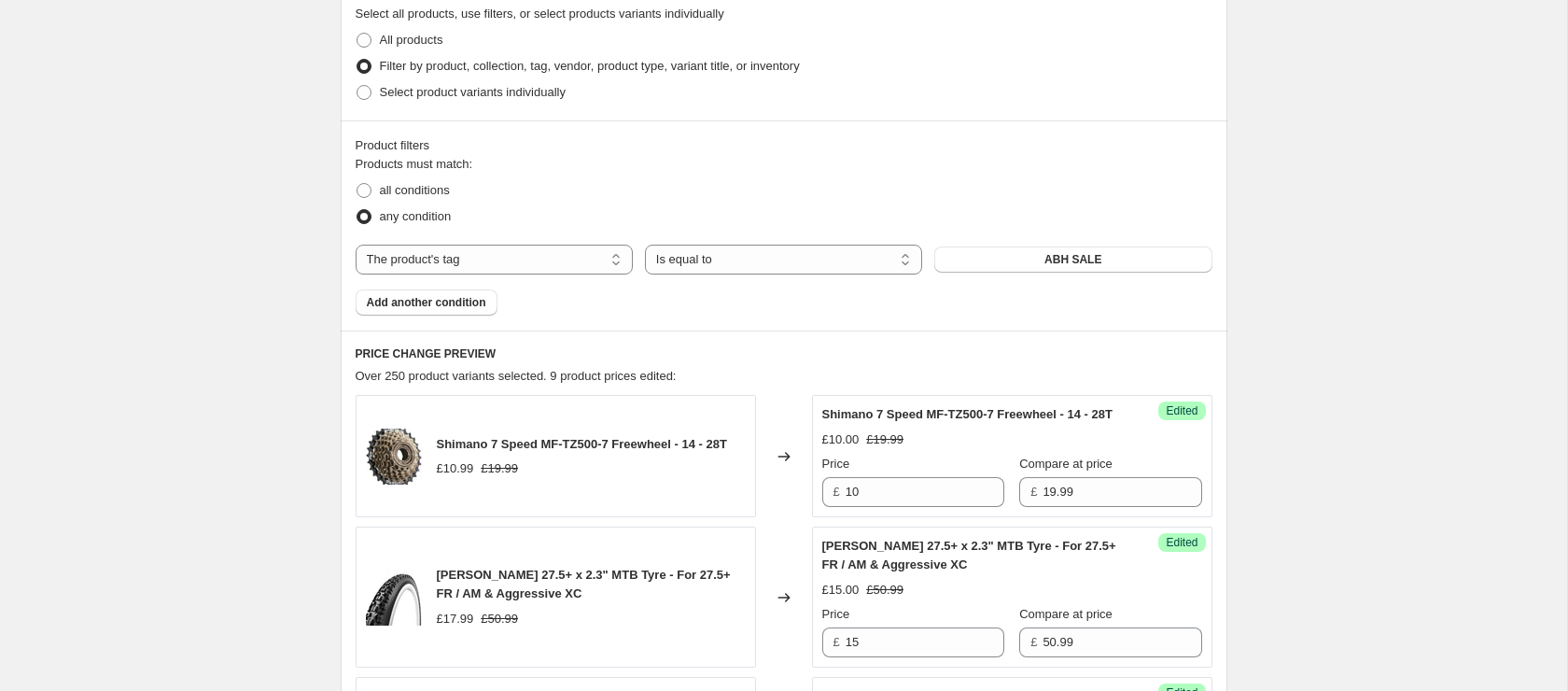
scroll to position [0, 0]
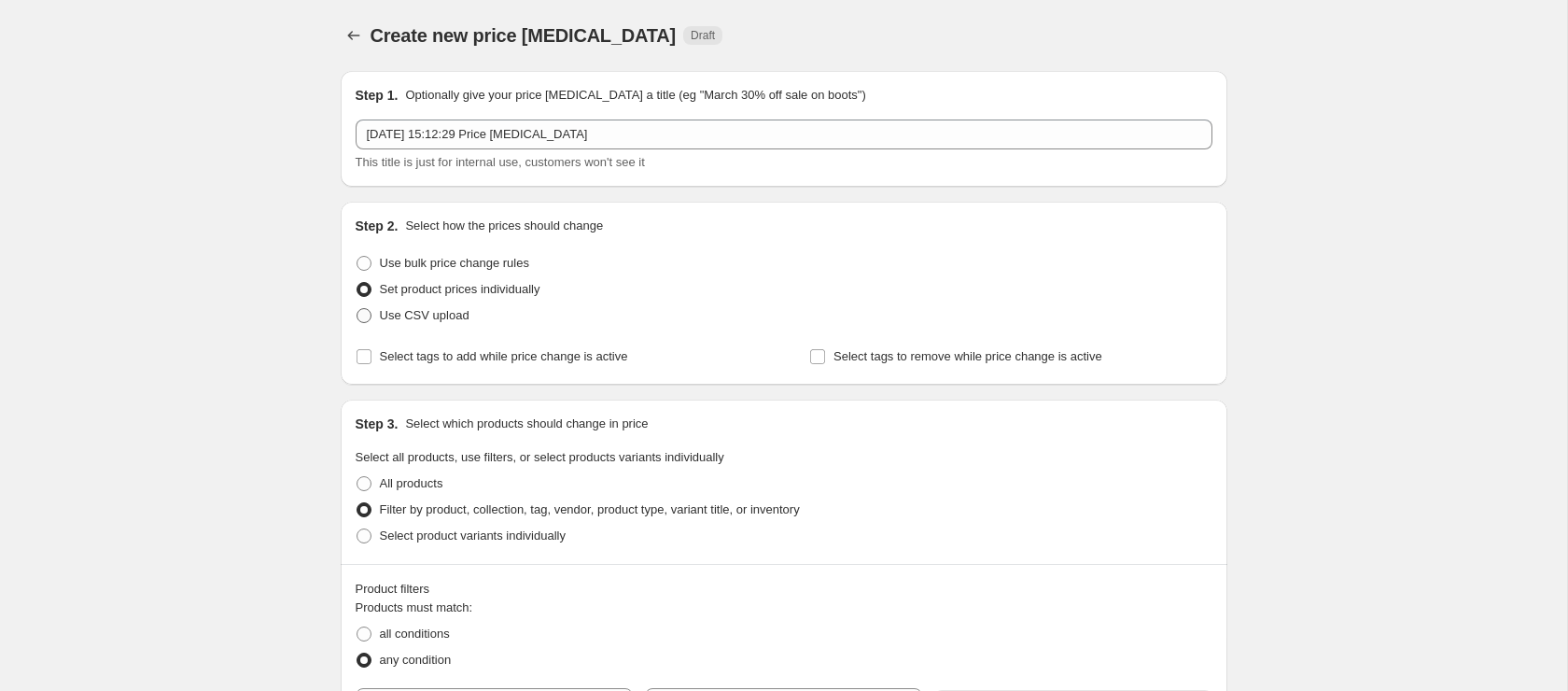
click at [423, 315] on span "Use CSV upload" at bounding box center [424, 315] width 90 height 14
click at [358, 309] on input "Use CSV upload" at bounding box center [357, 308] width 1 height 1
radio input "true"
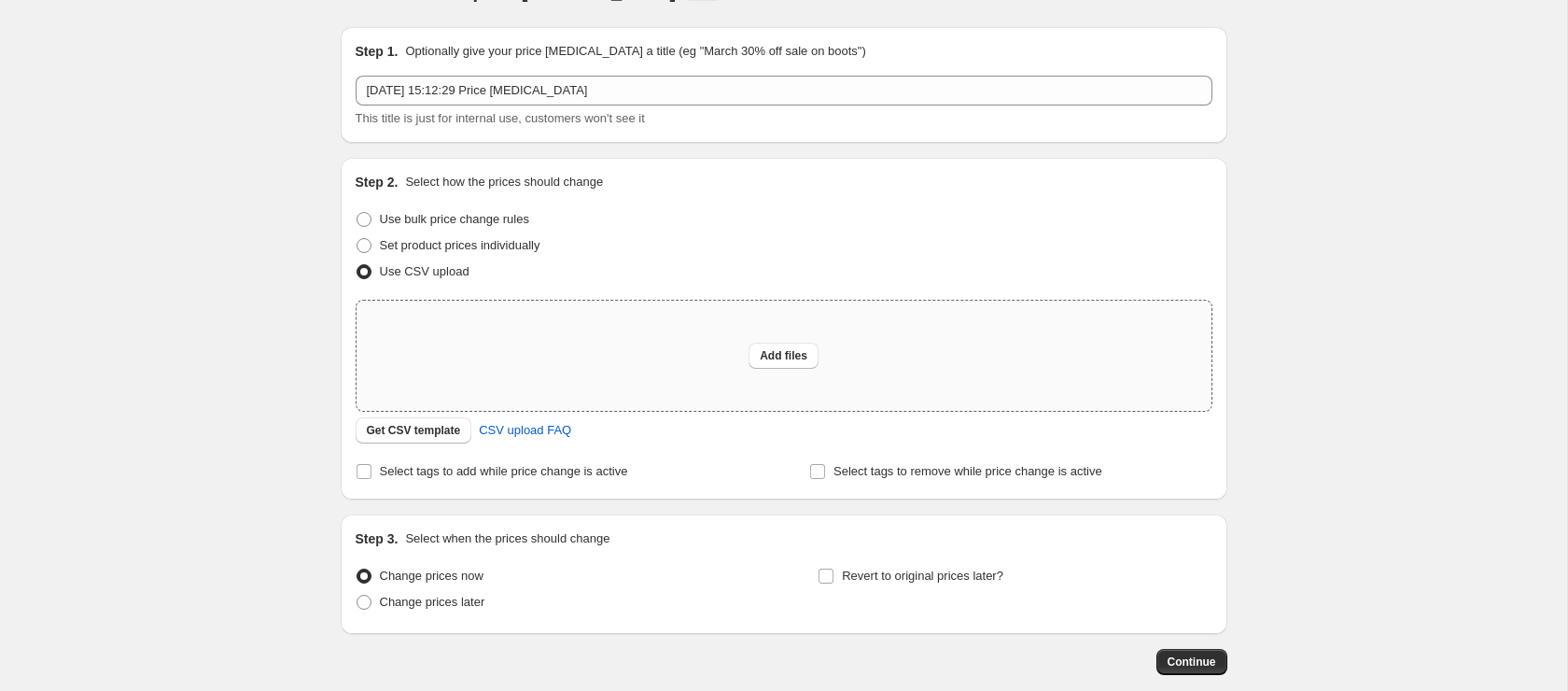
scroll to position [89, 0]
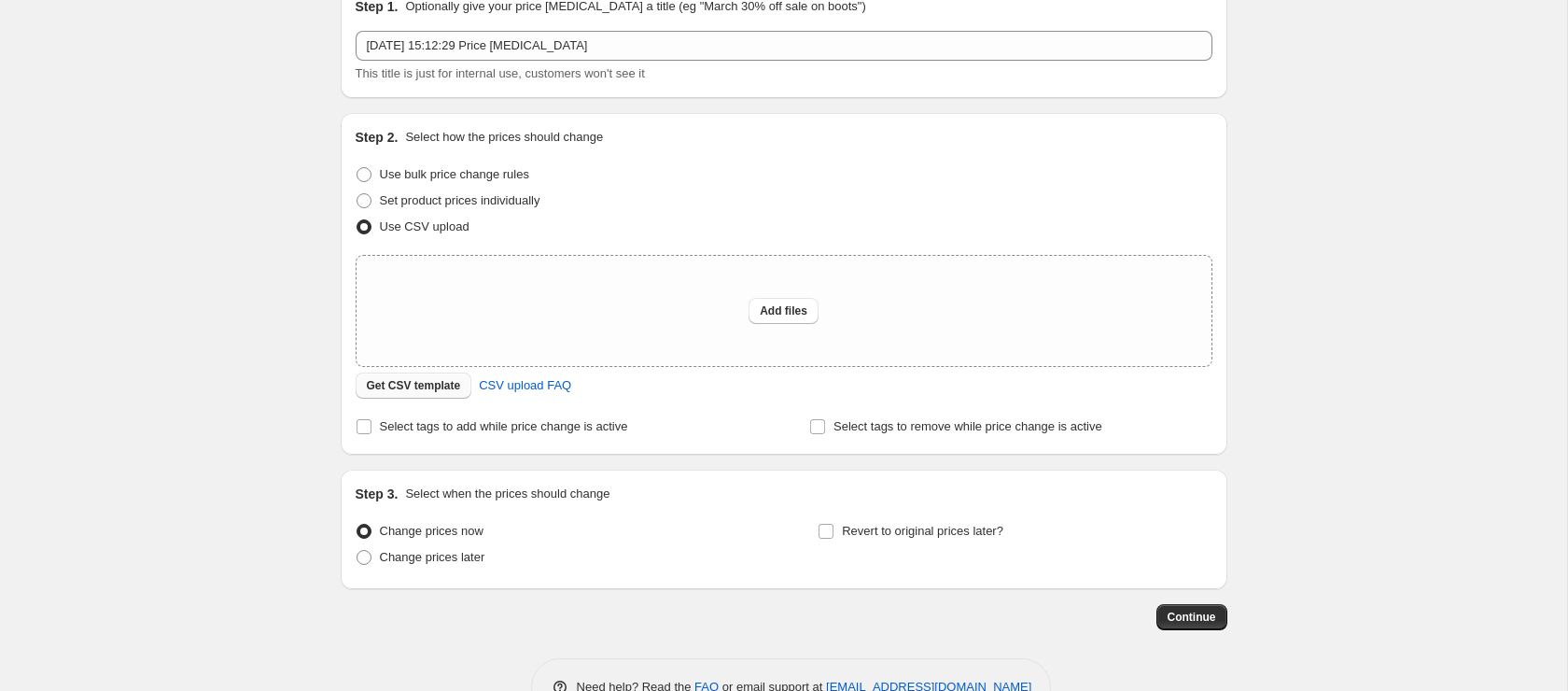
click at [434, 387] on span "Get CSV template" at bounding box center [413, 384] width 94 height 15
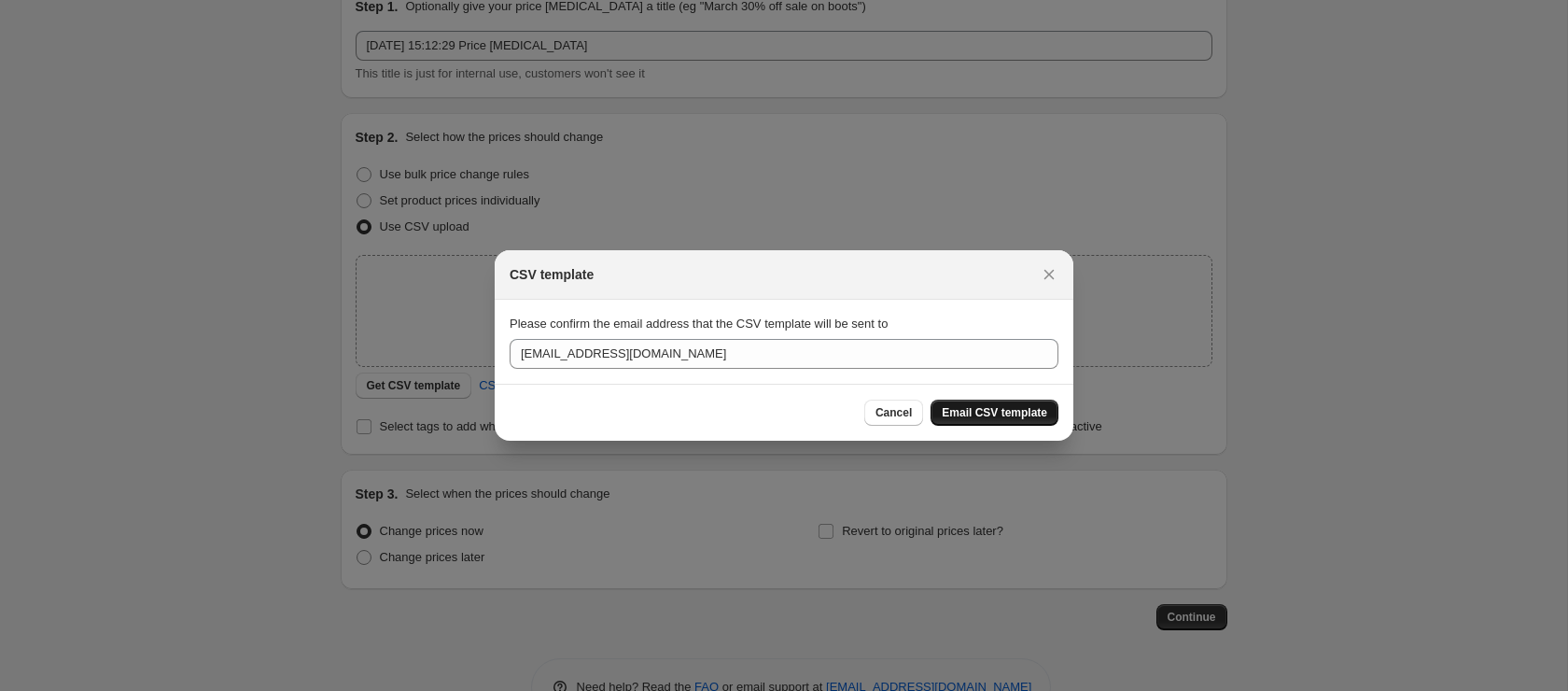
click at [985, 415] on span "Email CSV template" at bounding box center [995, 412] width 106 height 15
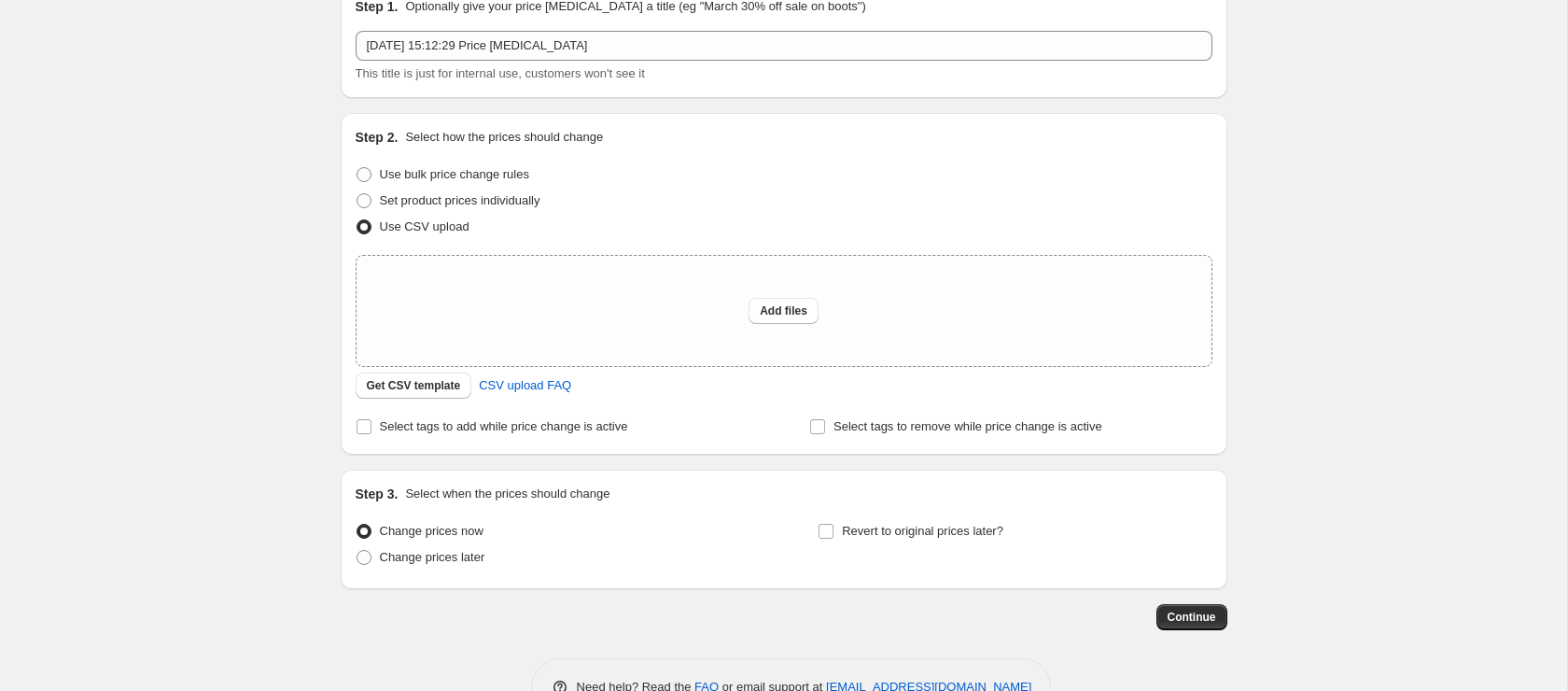
scroll to position [62, 0]
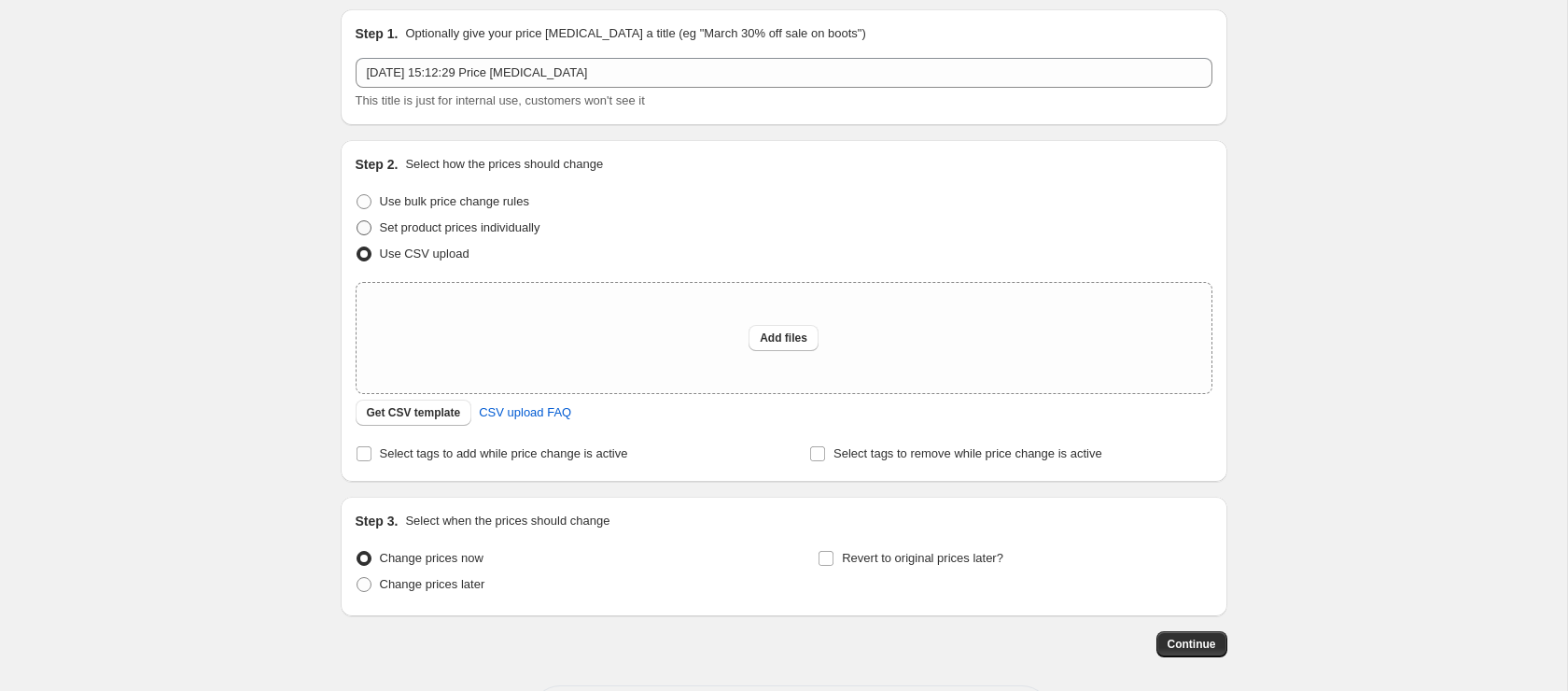
click at [448, 227] on span "Set product prices individually" at bounding box center [459, 228] width 161 height 14
click at [358, 221] on input "Set product prices individually" at bounding box center [357, 221] width 1 height 1
radio input "true"
select select "tag"
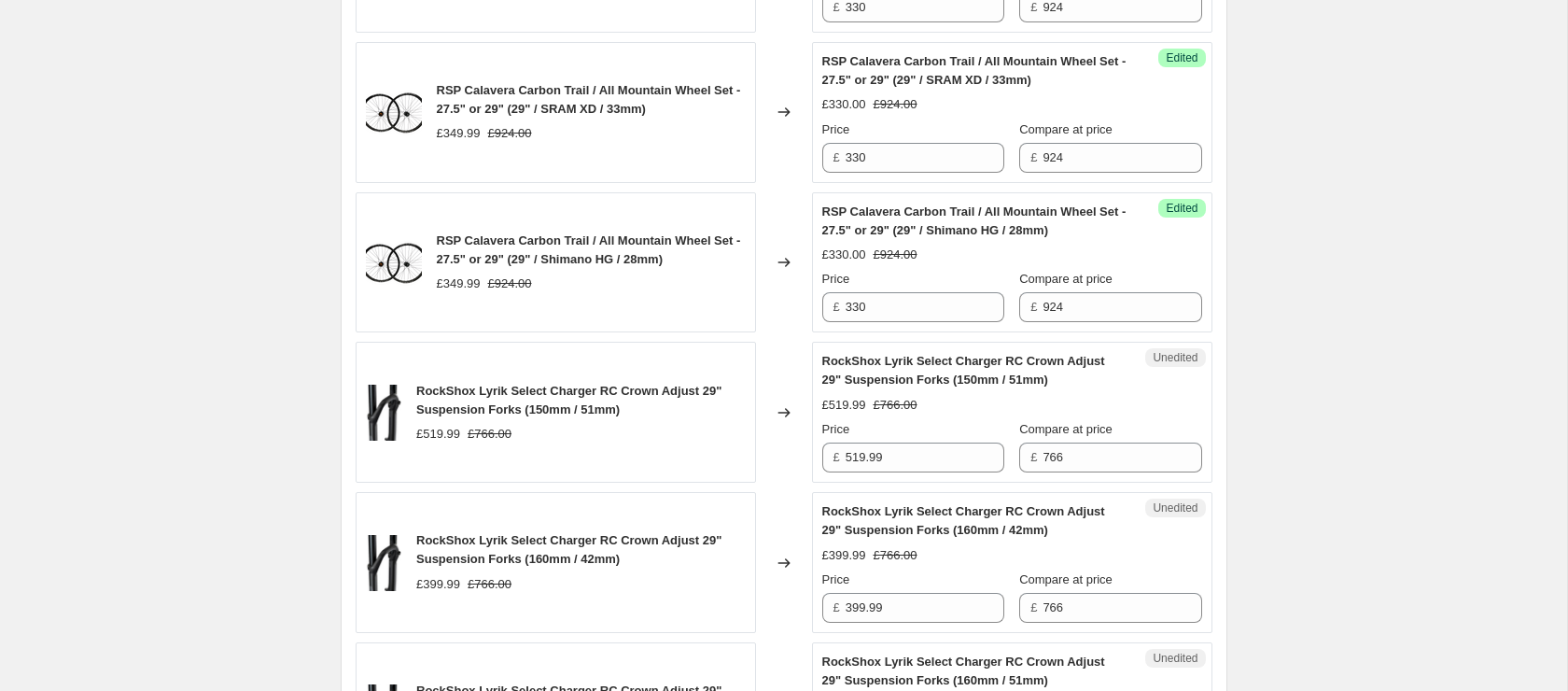
scroll to position [1853, 0]
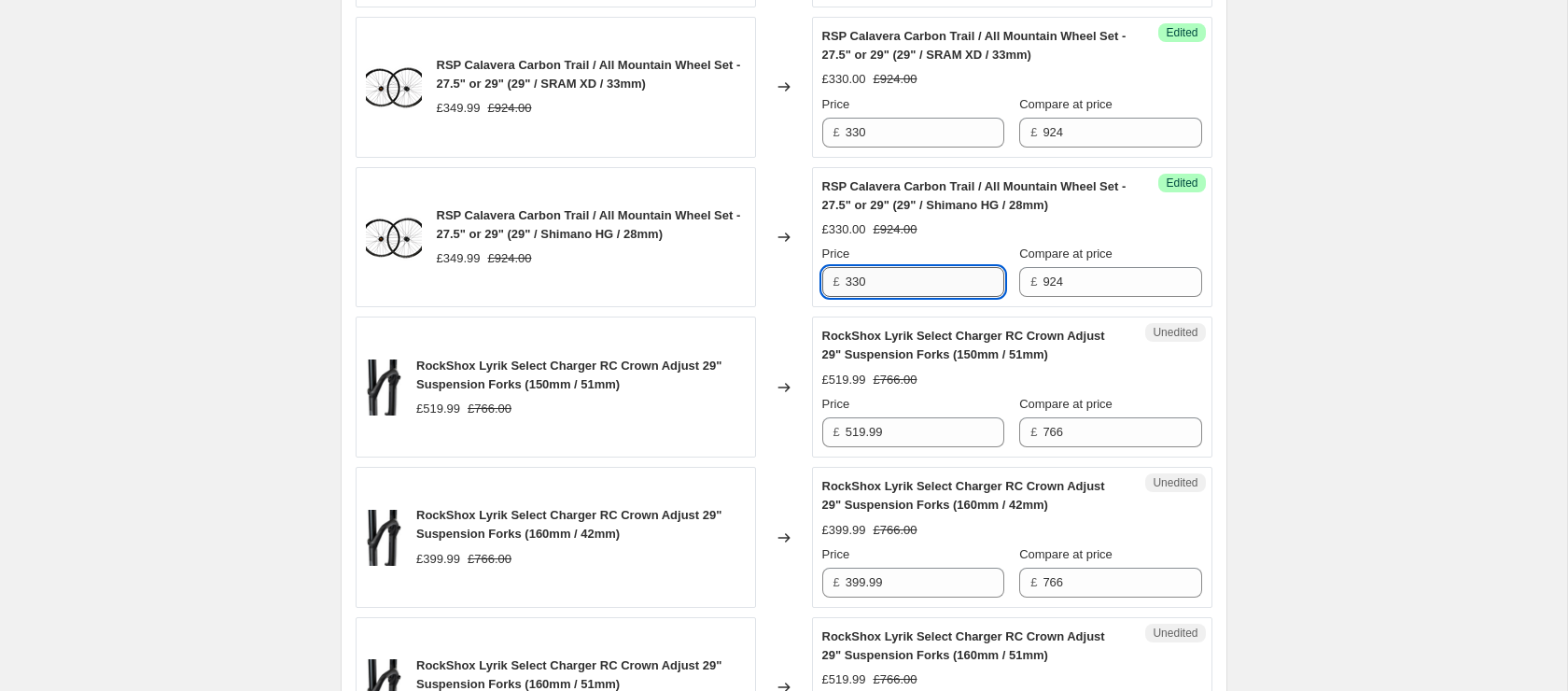
click at [919, 297] on input "330" at bounding box center [925, 282] width 159 height 30
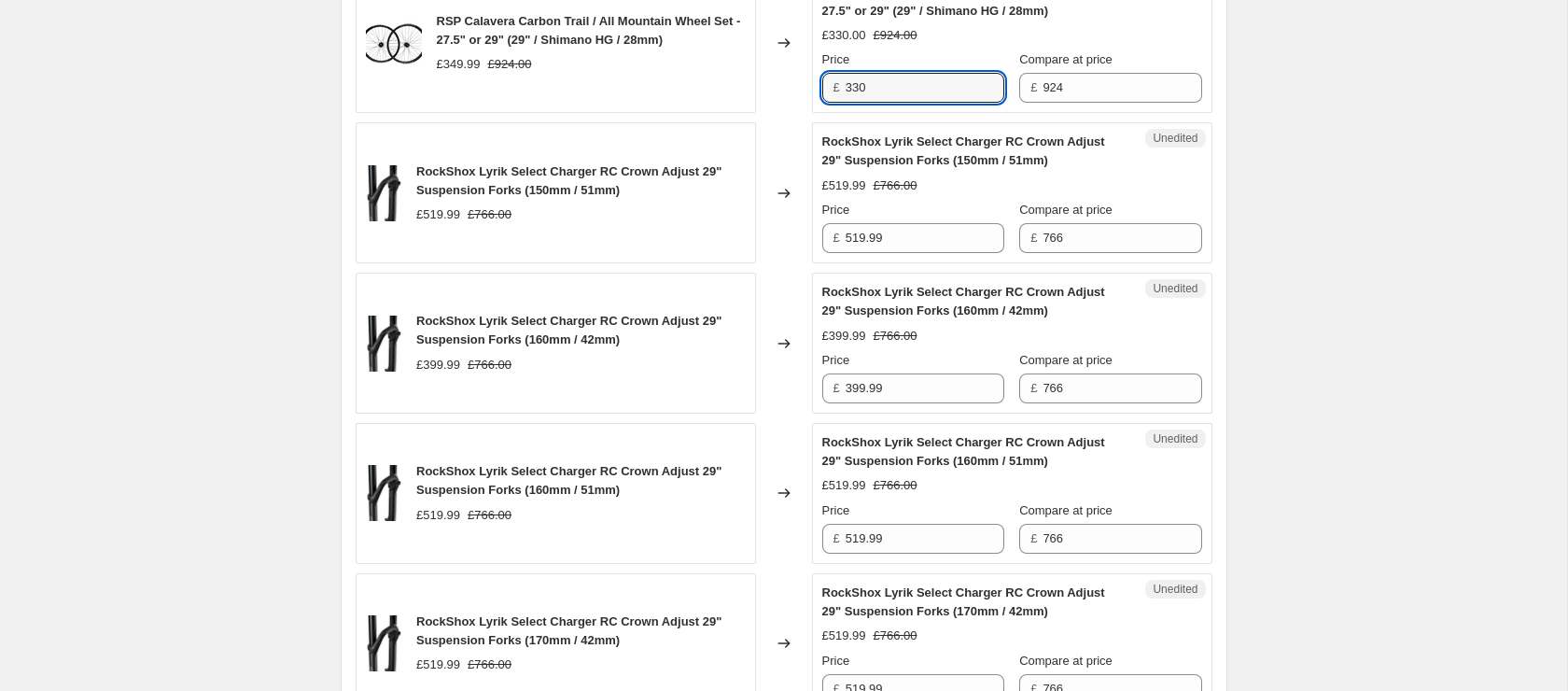
scroll to position [2048, 0]
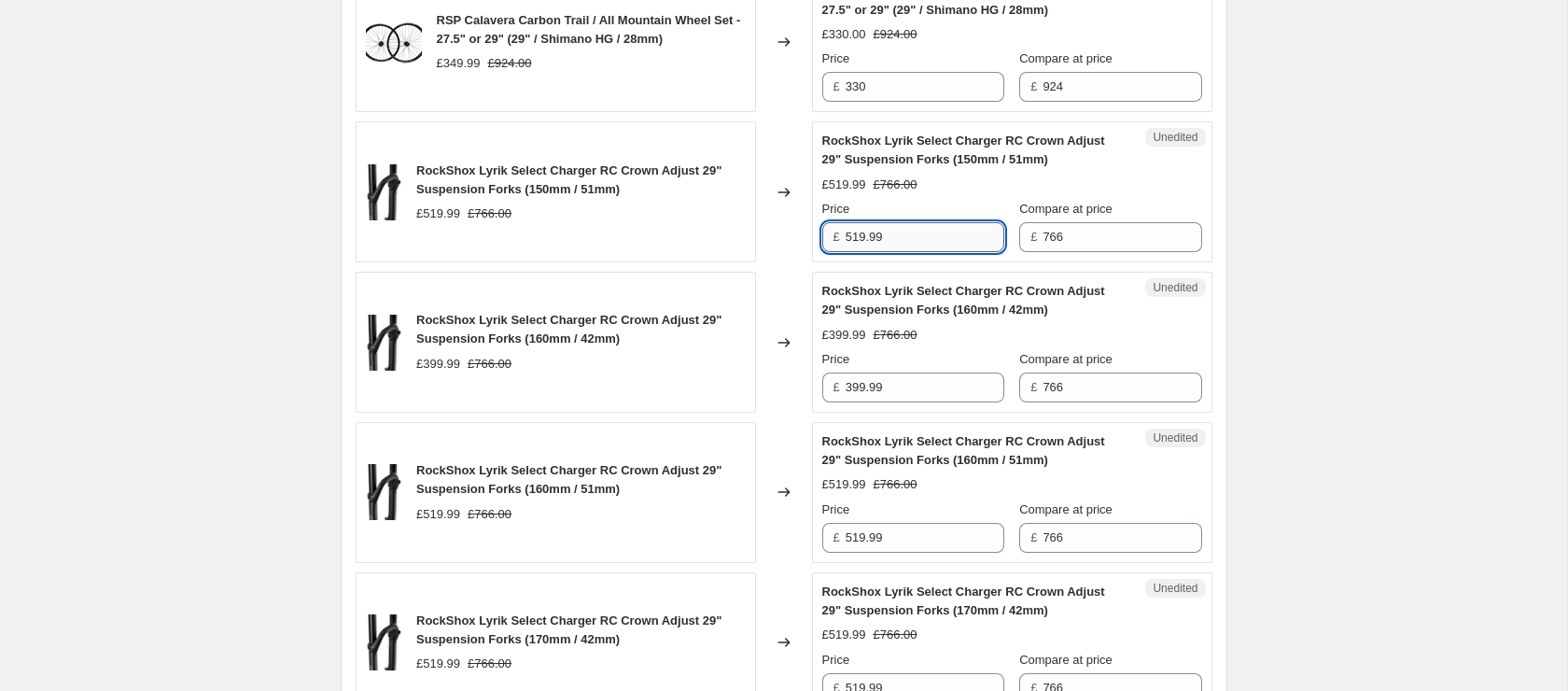
click at [928, 249] on input "519.99" at bounding box center [925, 237] width 159 height 30
type input "500"
click at [925, 402] on input "399.99" at bounding box center [925, 387] width 159 height 30
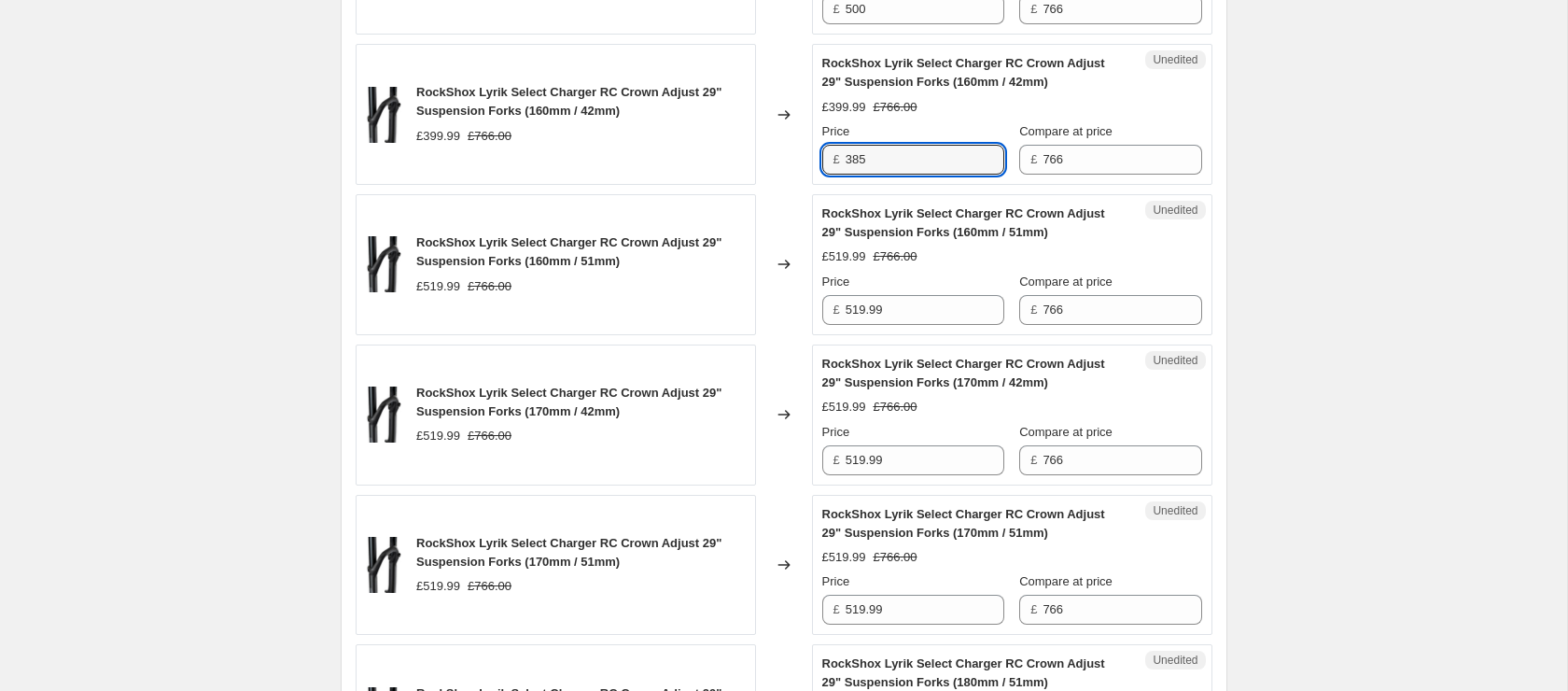
scroll to position [2251, 0]
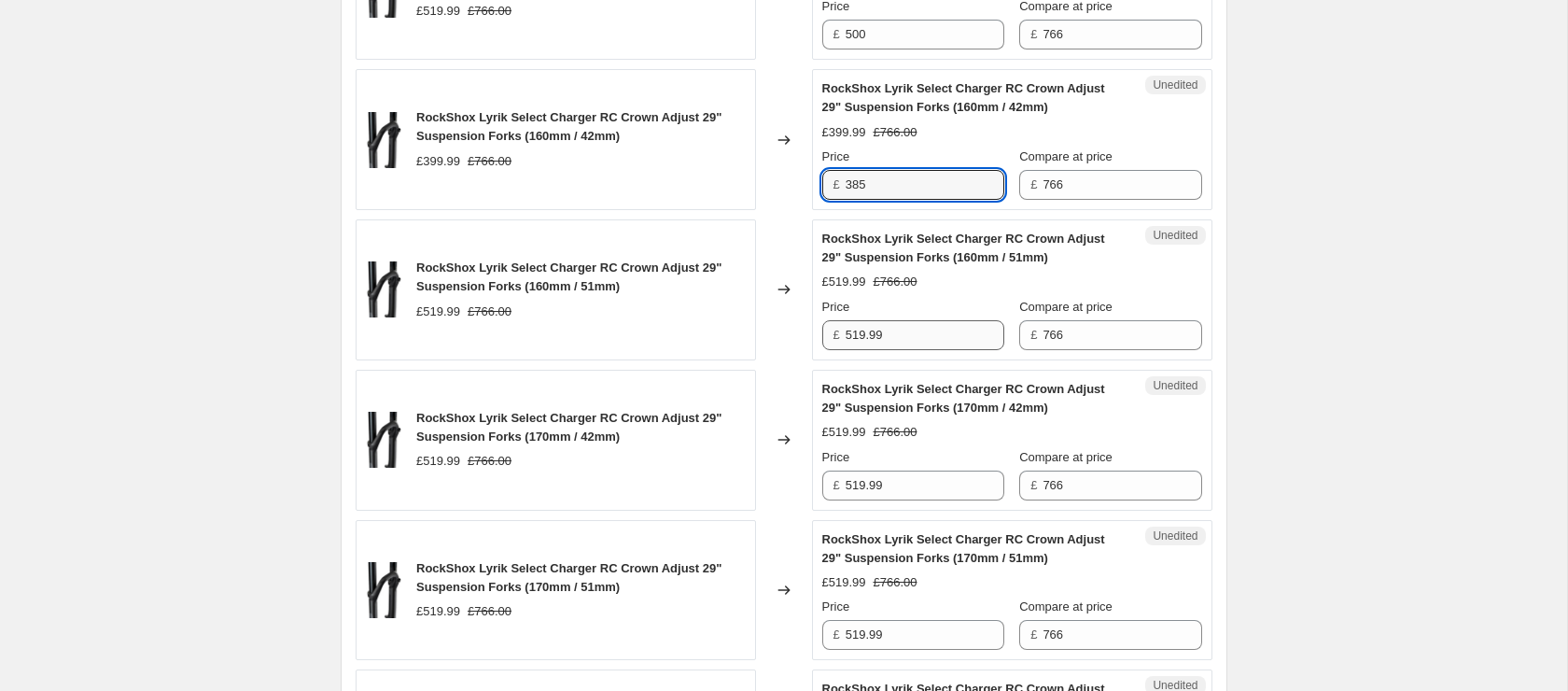
type input "385"
click at [917, 349] on input "519.99" at bounding box center [925, 336] width 159 height 30
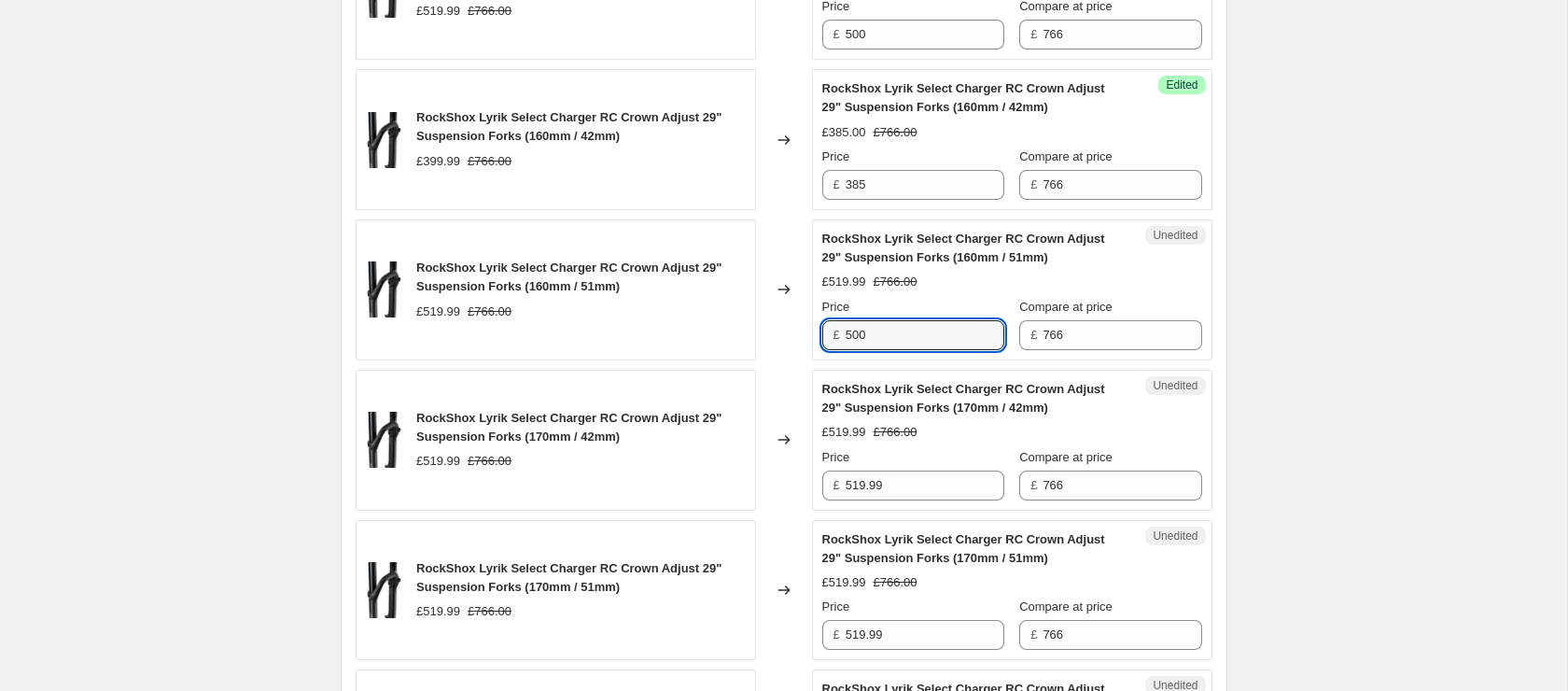
scroll to position [2384, 0]
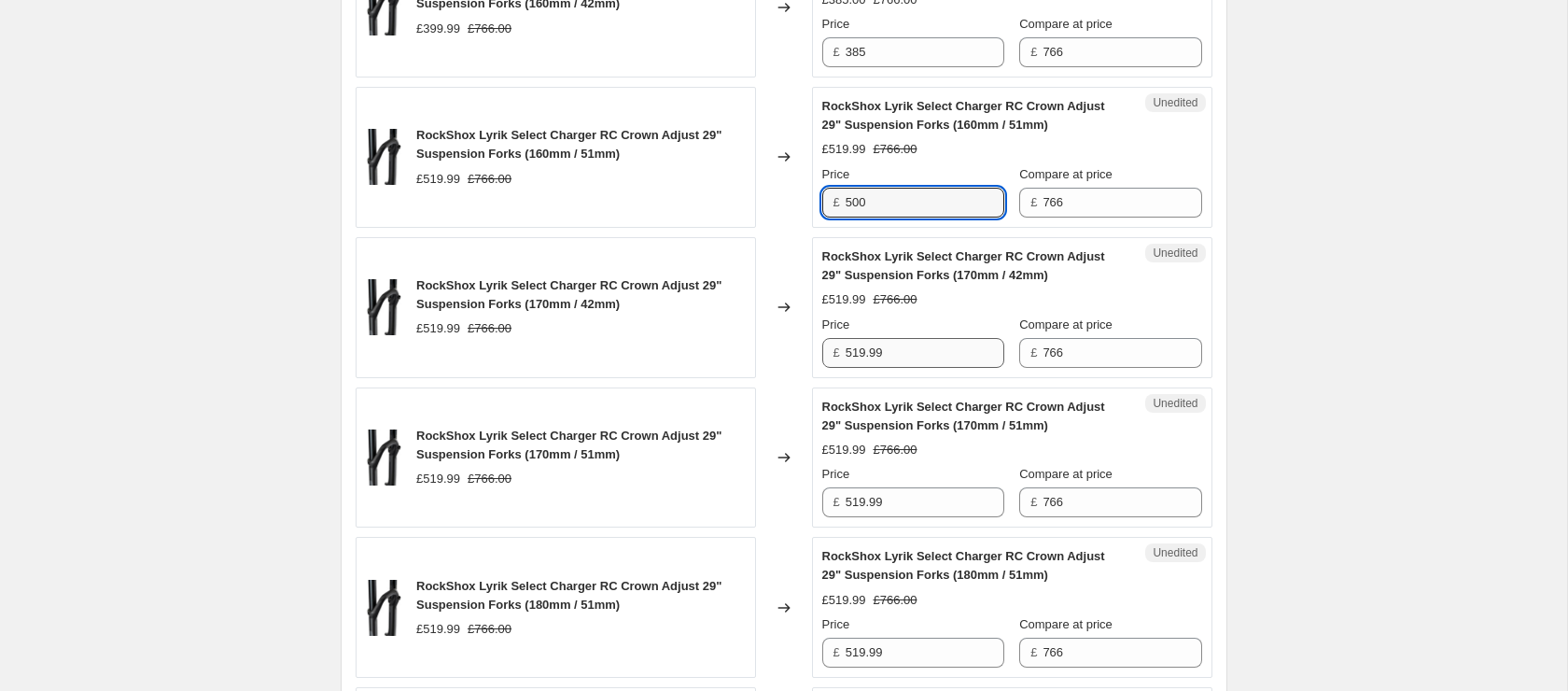
type input "500"
click at [913, 367] on input "519.99" at bounding box center [925, 352] width 159 height 30
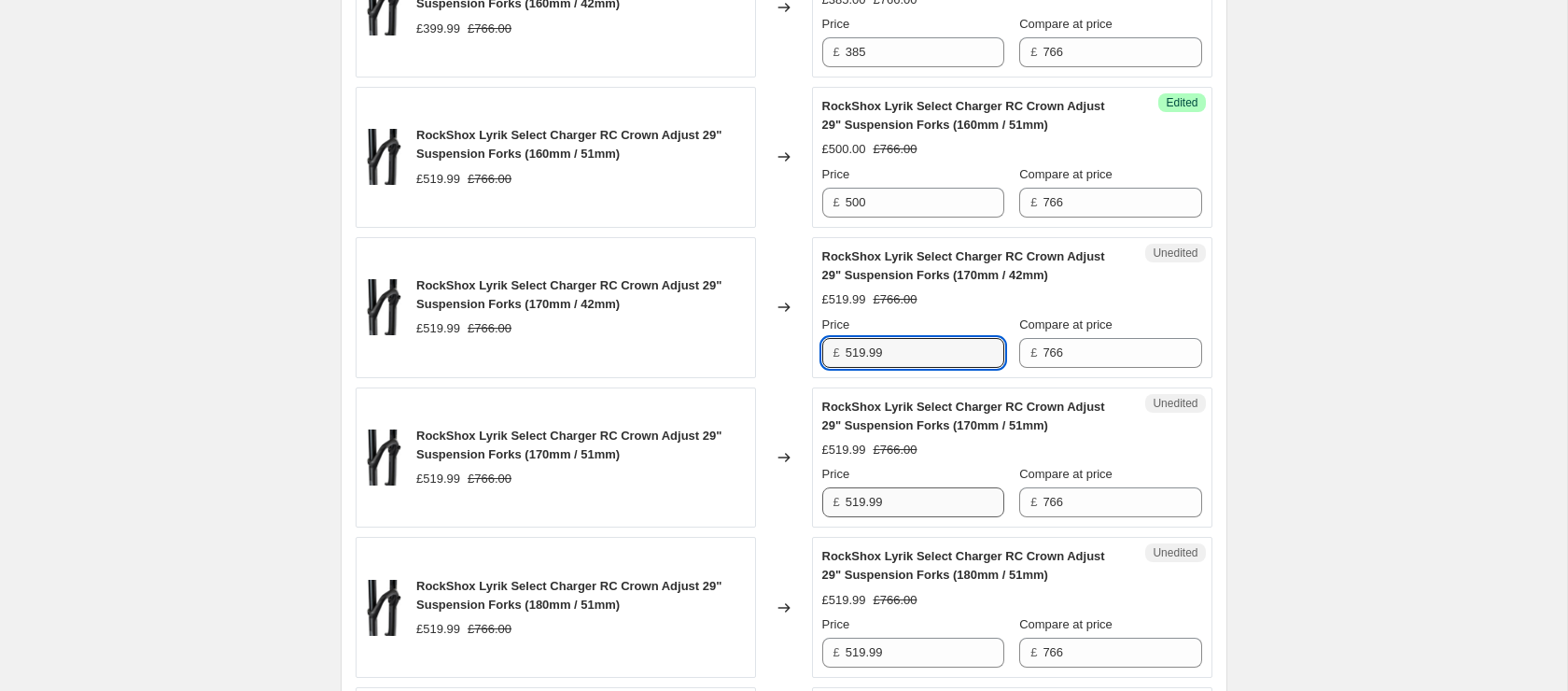
paste input "00"
type input "500"
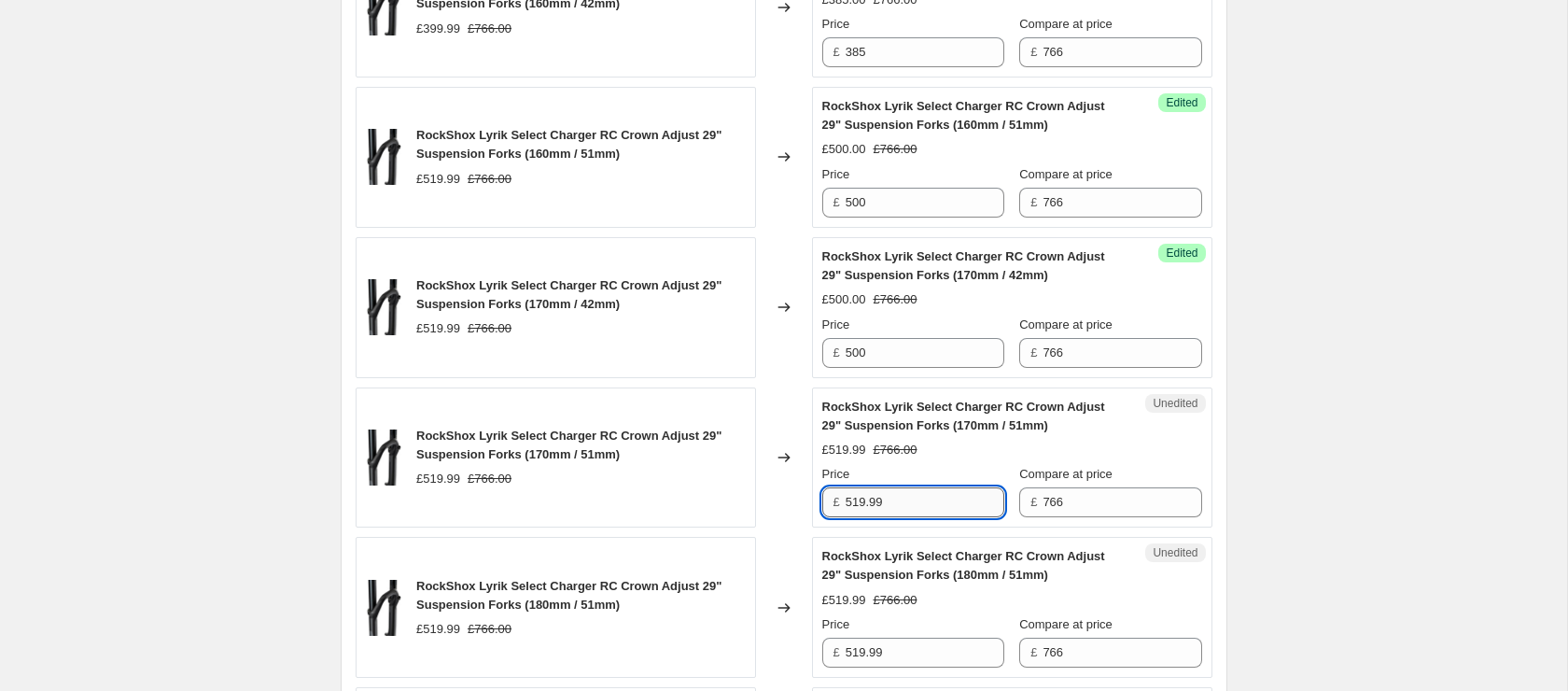
click at [901, 517] on input "519.99" at bounding box center [925, 502] width 159 height 30
paste input "500"
paste input "text"
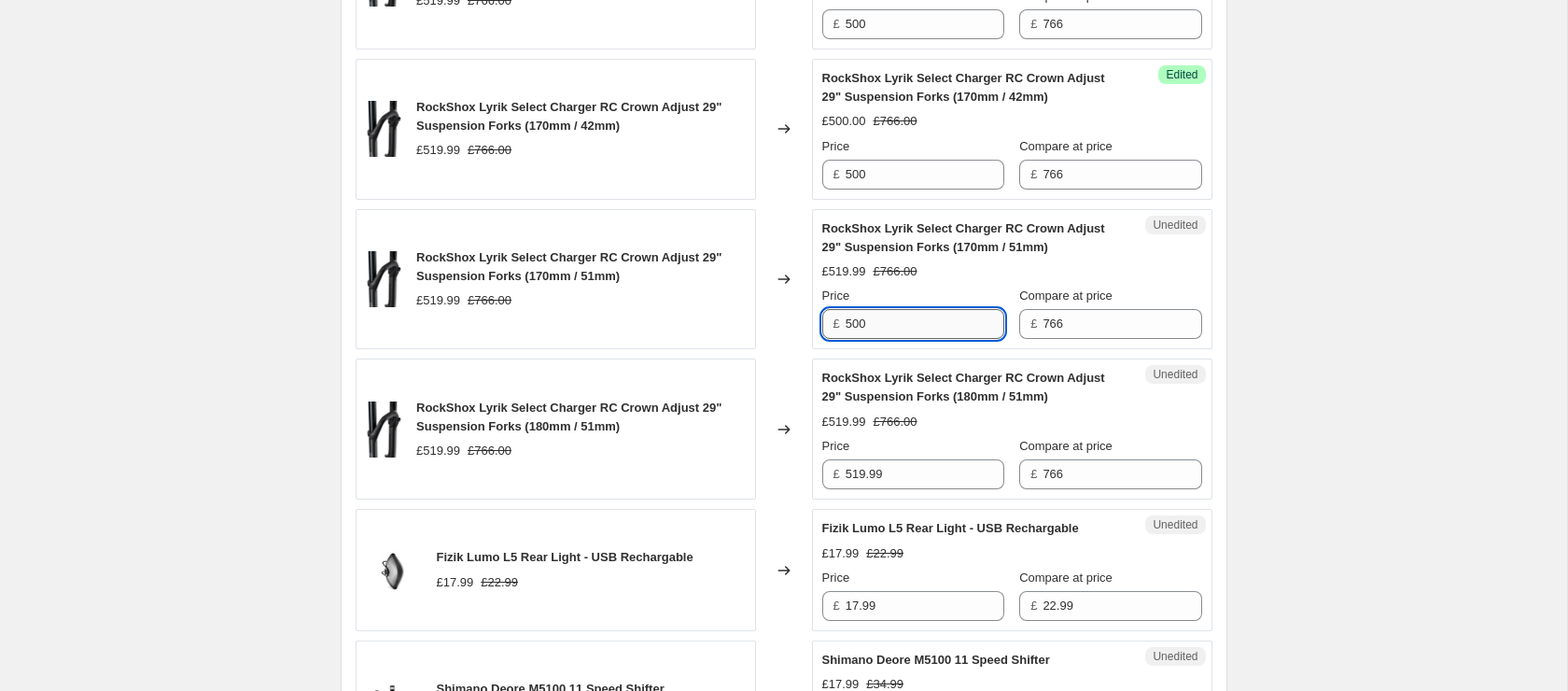
scroll to position [2602, 0]
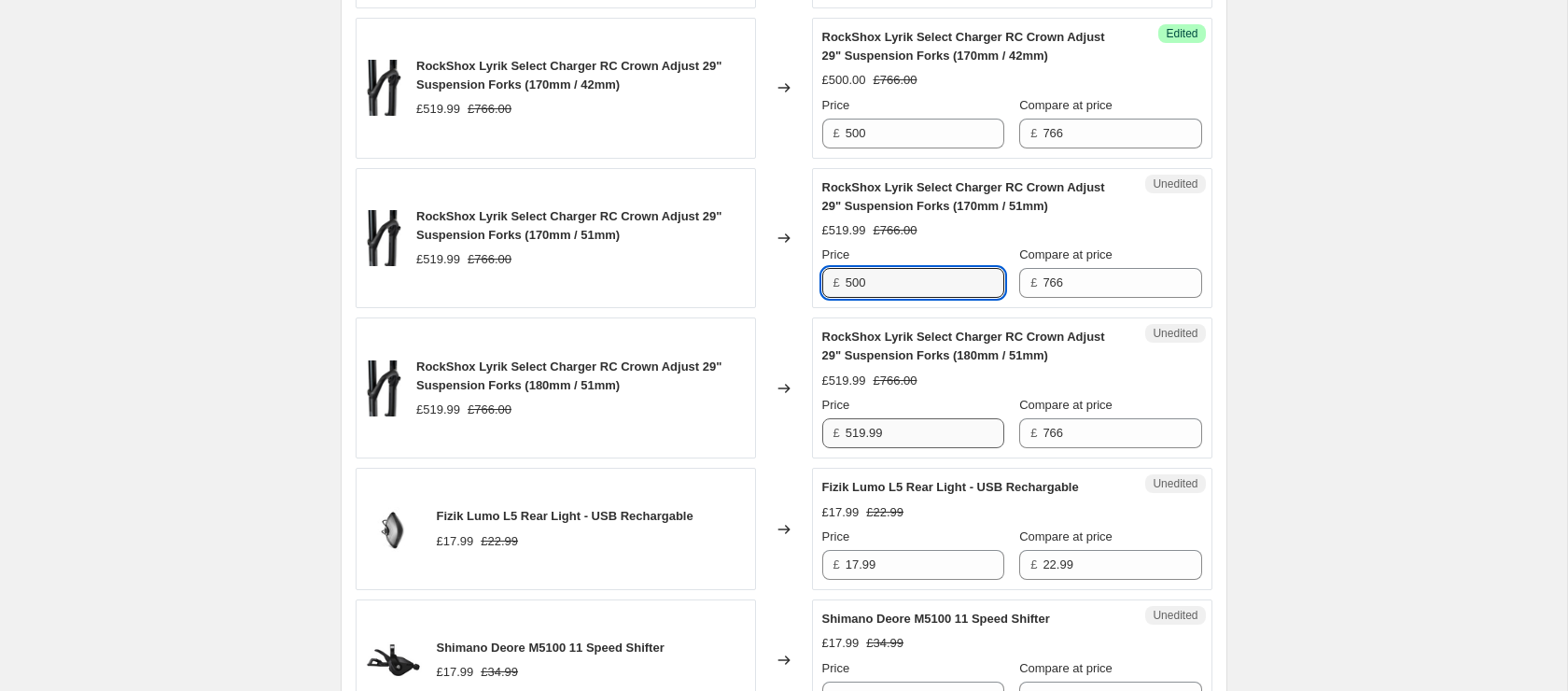
type input "500"
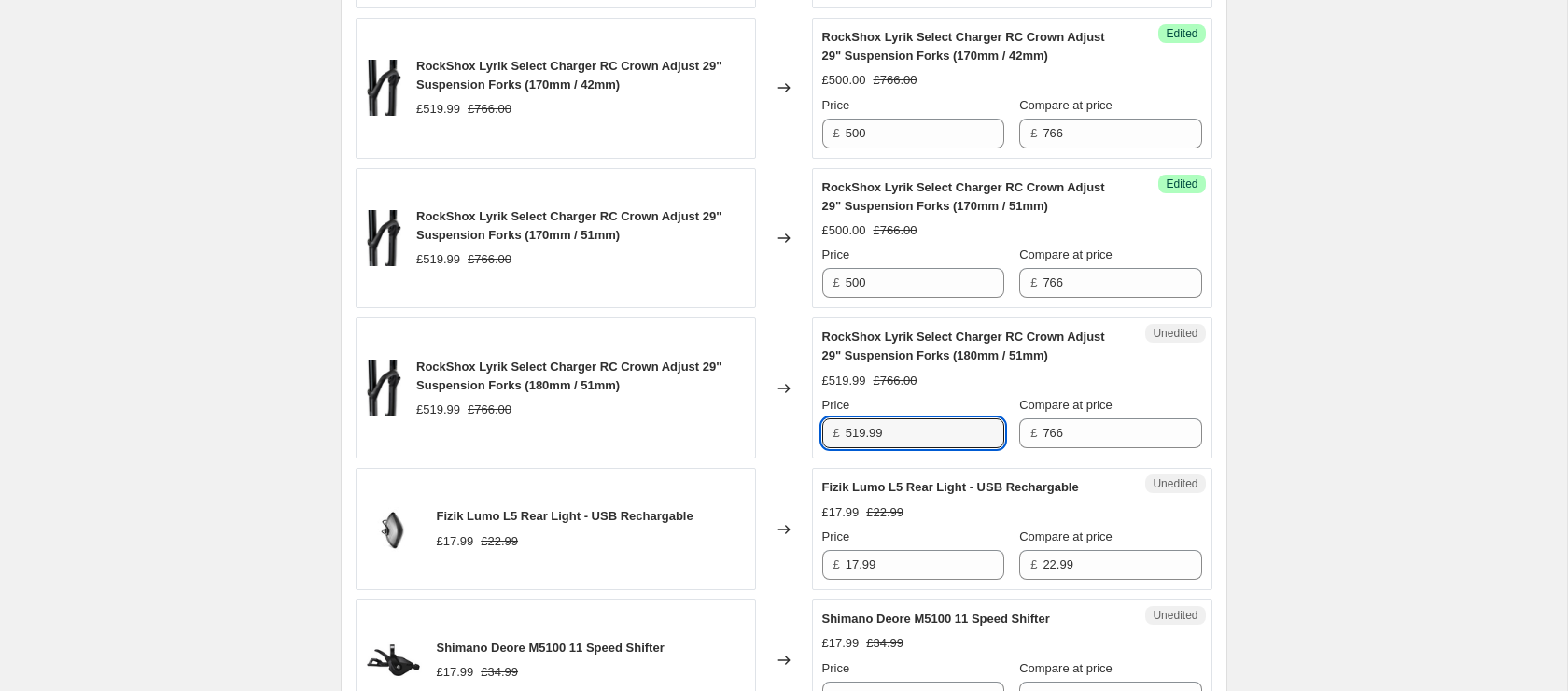
drag, startPoint x: 881, startPoint y: 459, endPoint x: 750, endPoint y: 446, distance: 131.6
click at [748, 446] on div "RockShox Lyrik Select Charger RC Crown Adjust 29" Suspension Forks (180mm / 51m…" at bounding box center [784, 387] width 857 height 141
paste input "00"
type input "500"
click at [899, 579] on input "17.99" at bounding box center [925, 564] width 159 height 30
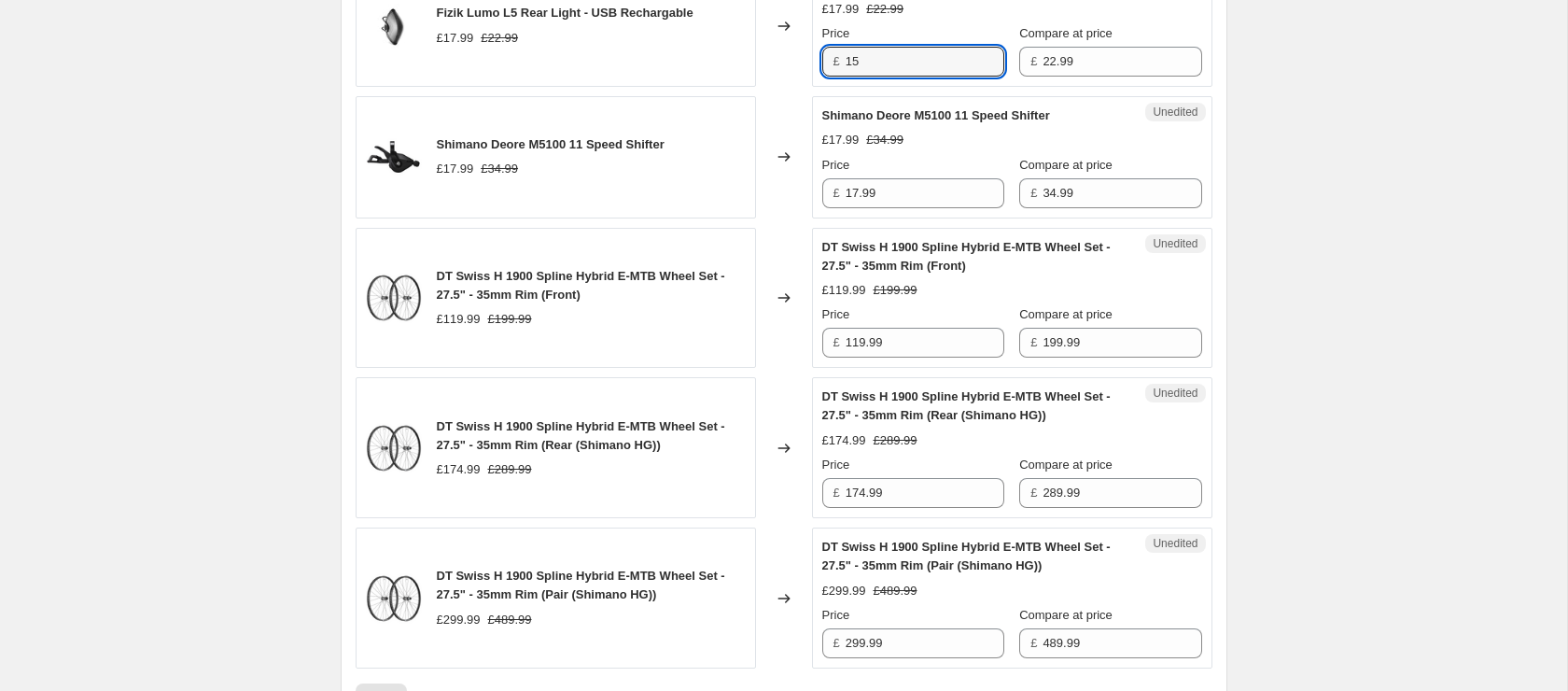
scroll to position [3102, 0]
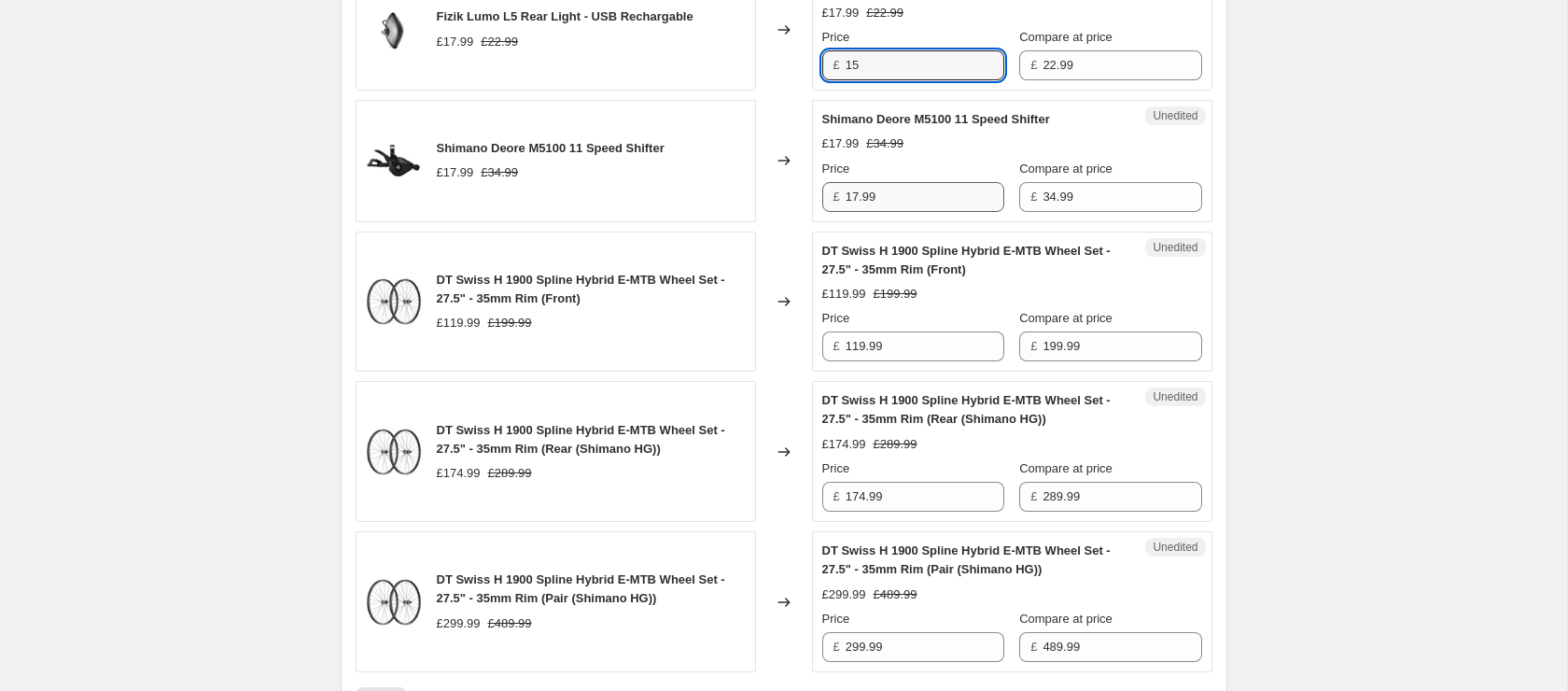
type input "15"
click at [949, 212] on input "17.99" at bounding box center [925, 197] width 159 height 30
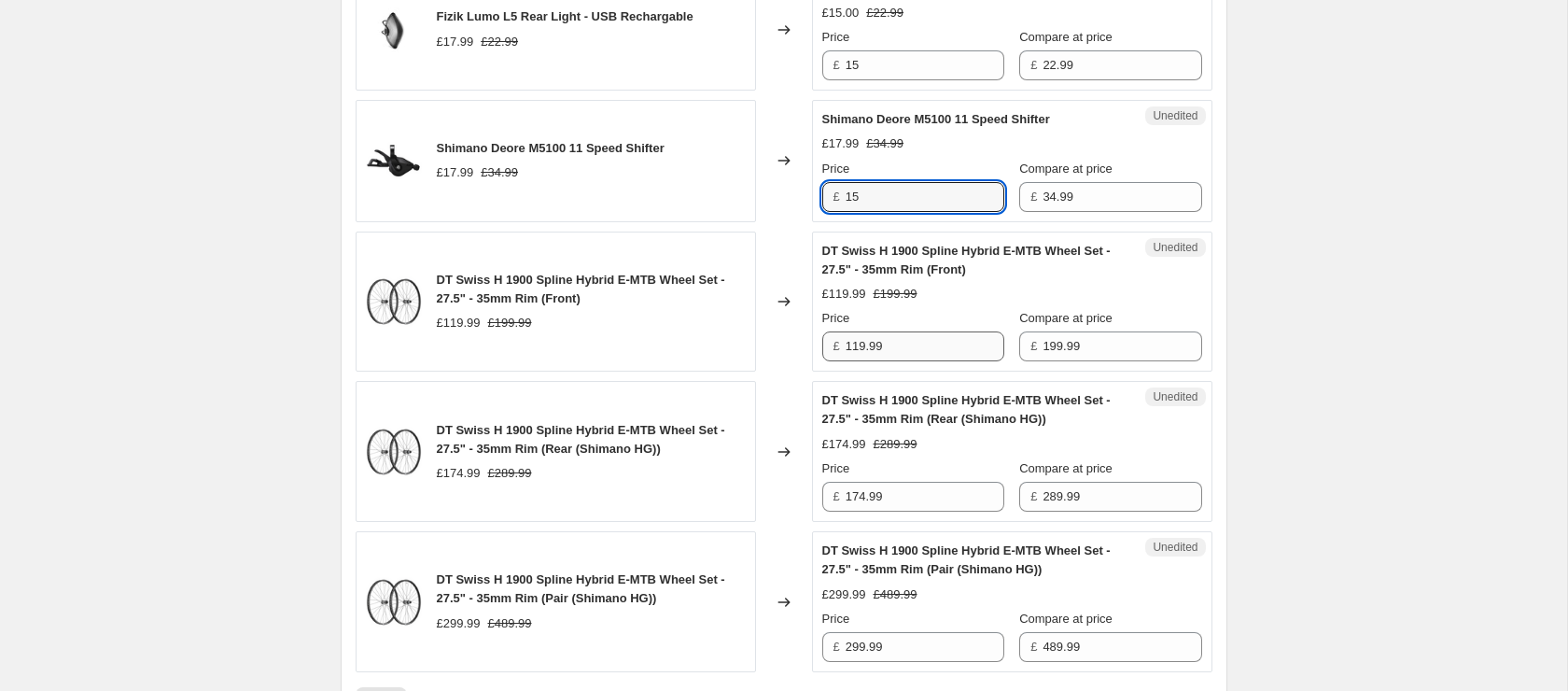
type input "15"
click at [893, 361] on input "119.99" at bounding box center [925, 346] width 159 height 30
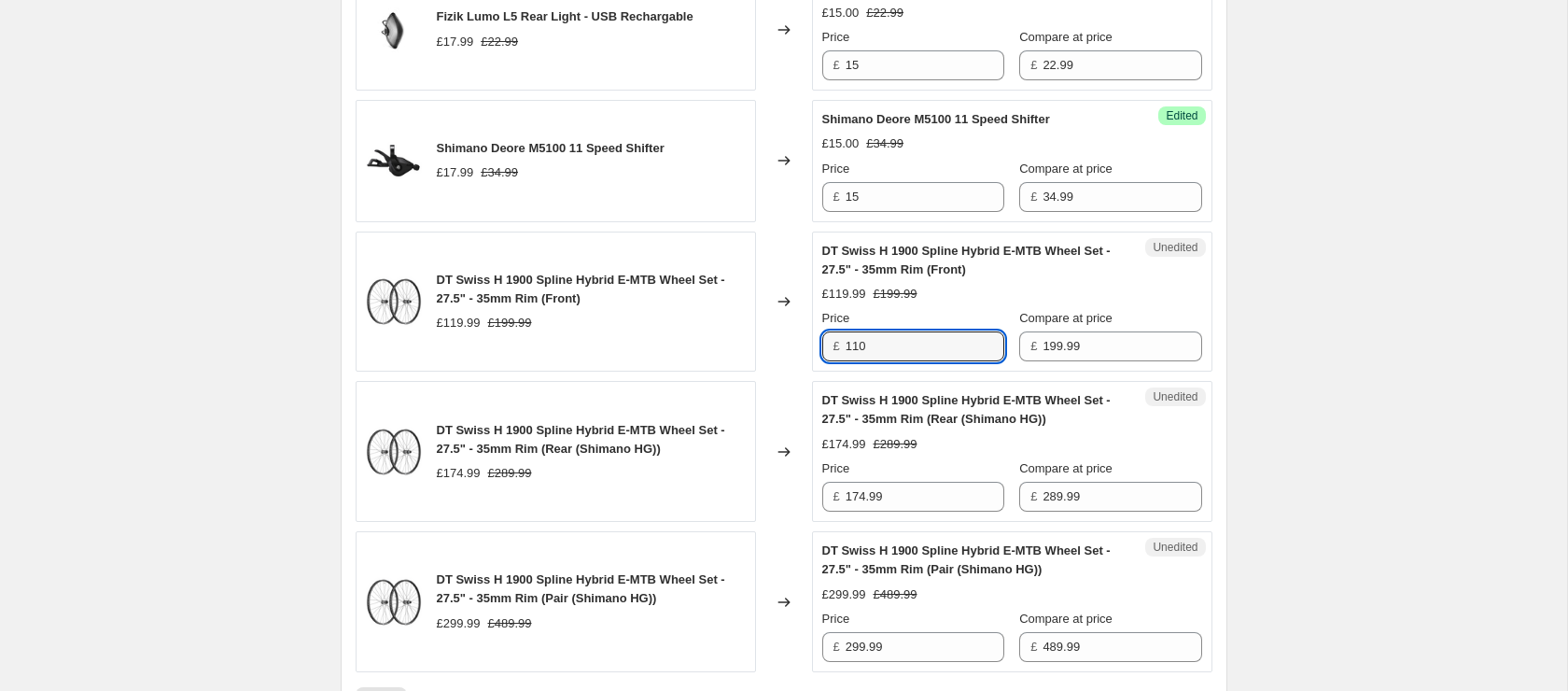
scroll to position [3174, 0]
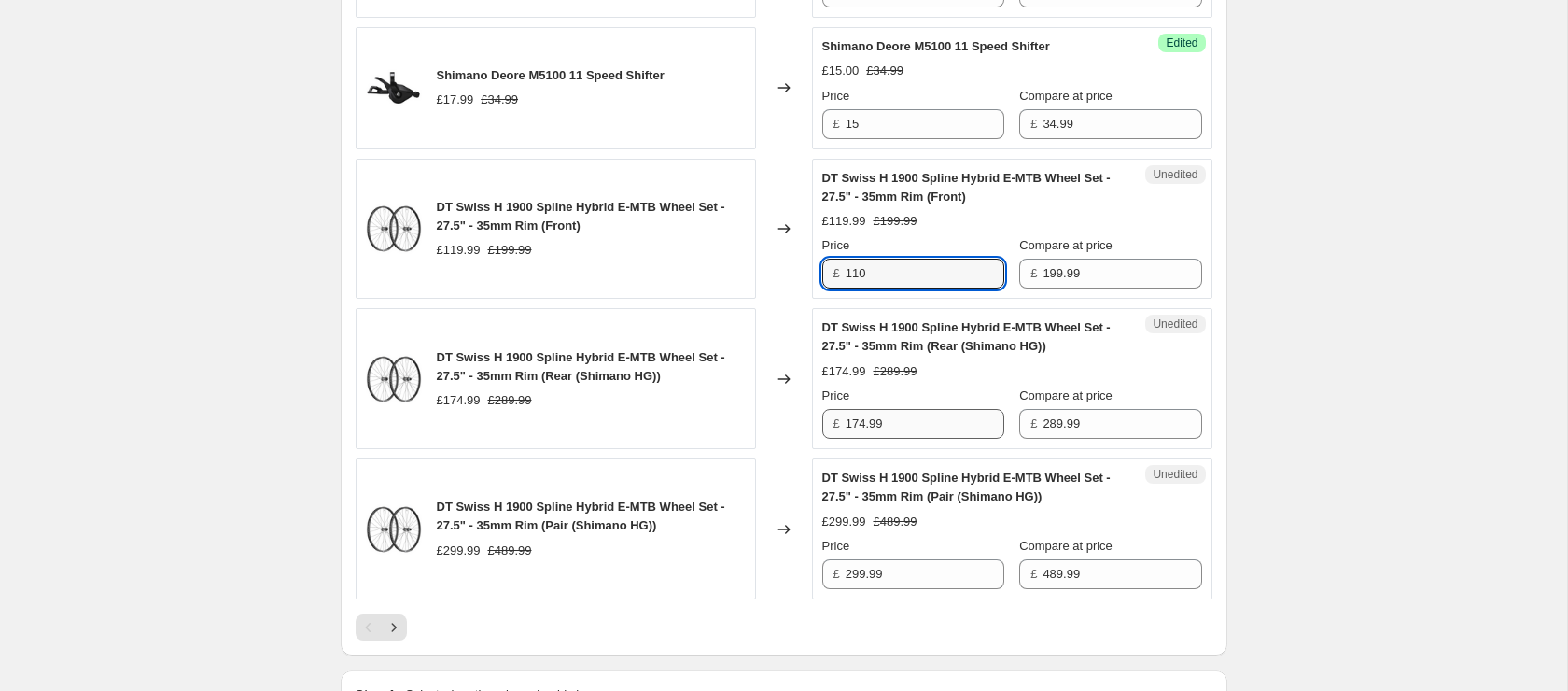
type input "110"
click at [893, 438] on input "174.99" at bounding box center [925, 423] width 159 height 30
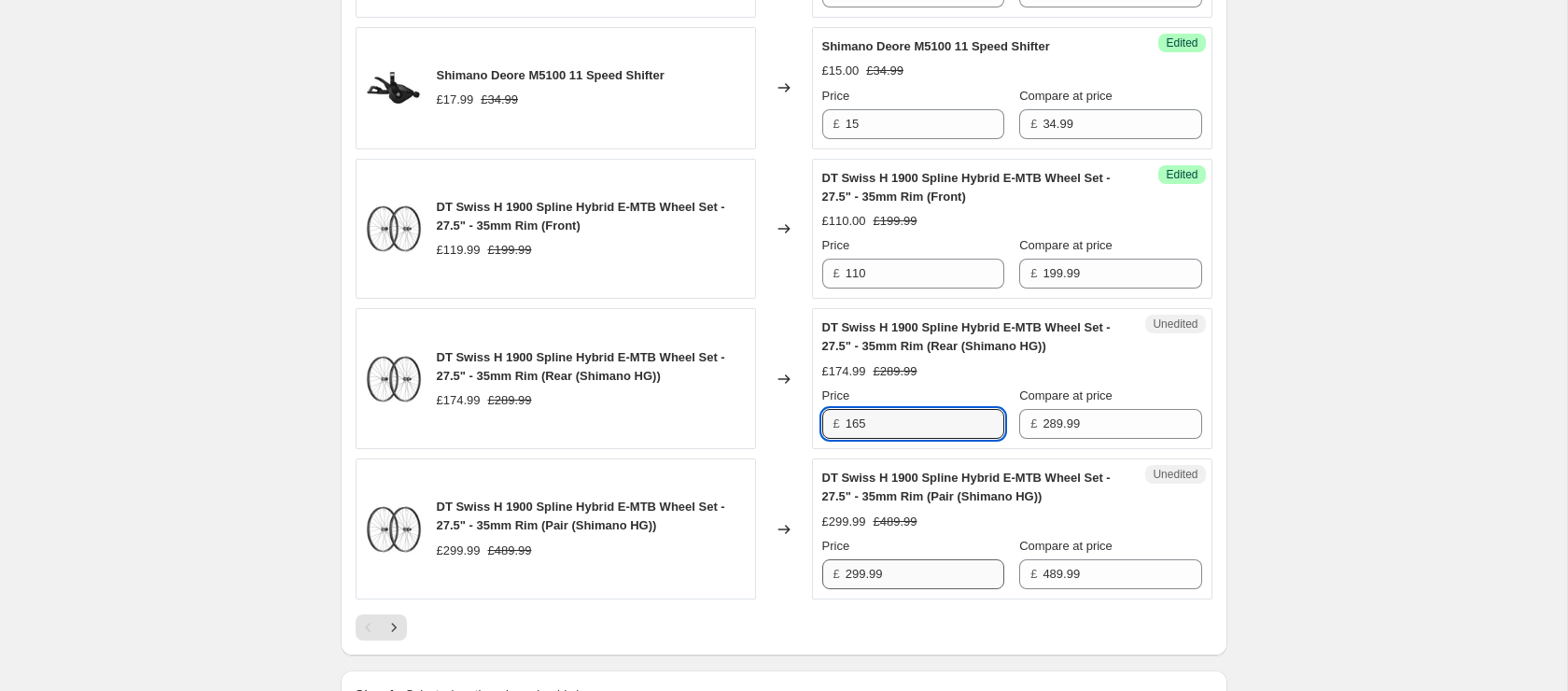
type input "165"
click at [906, 589] on input "299.99" at bounding box center [925, 574] width 159 height 30
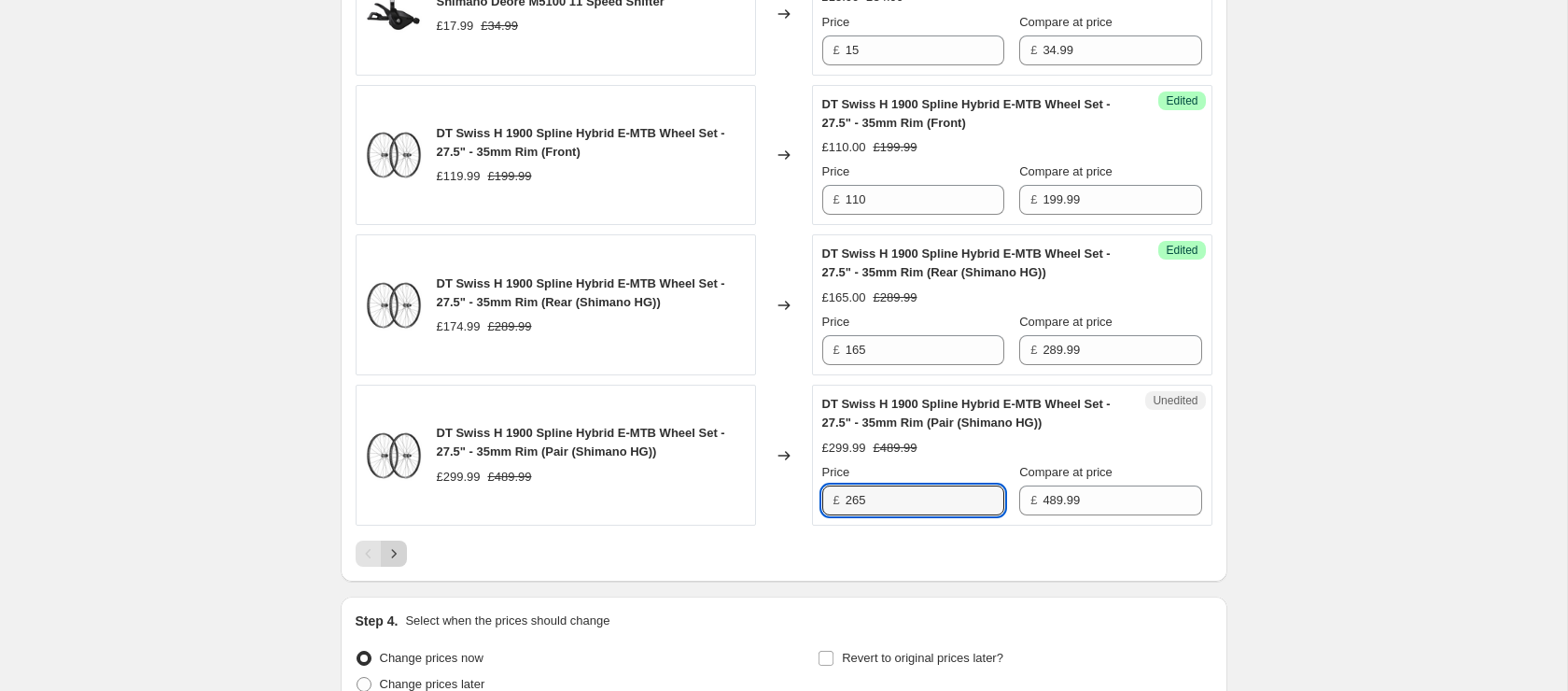
type input "265"
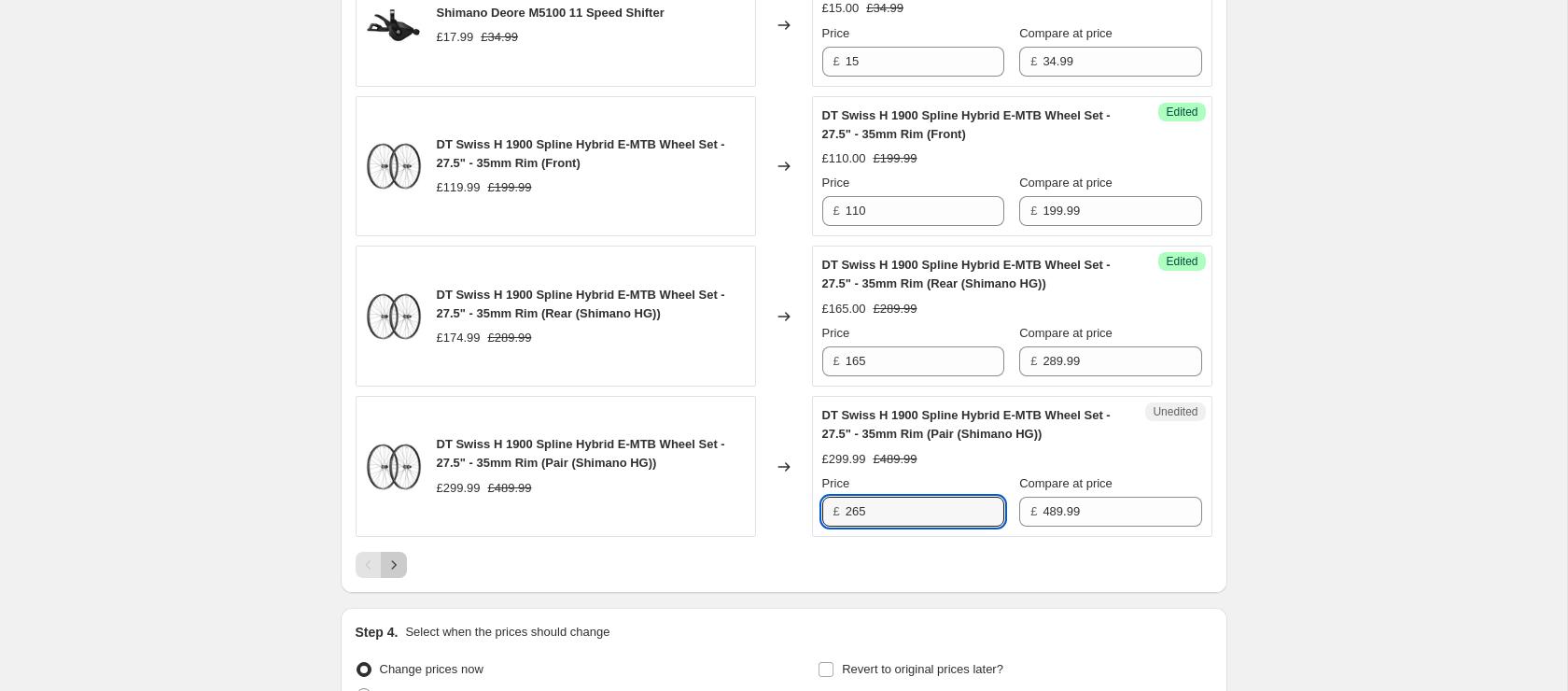
click at [397, 570] on icon "Next" at bounding box center [393, 564] width 19 height 19
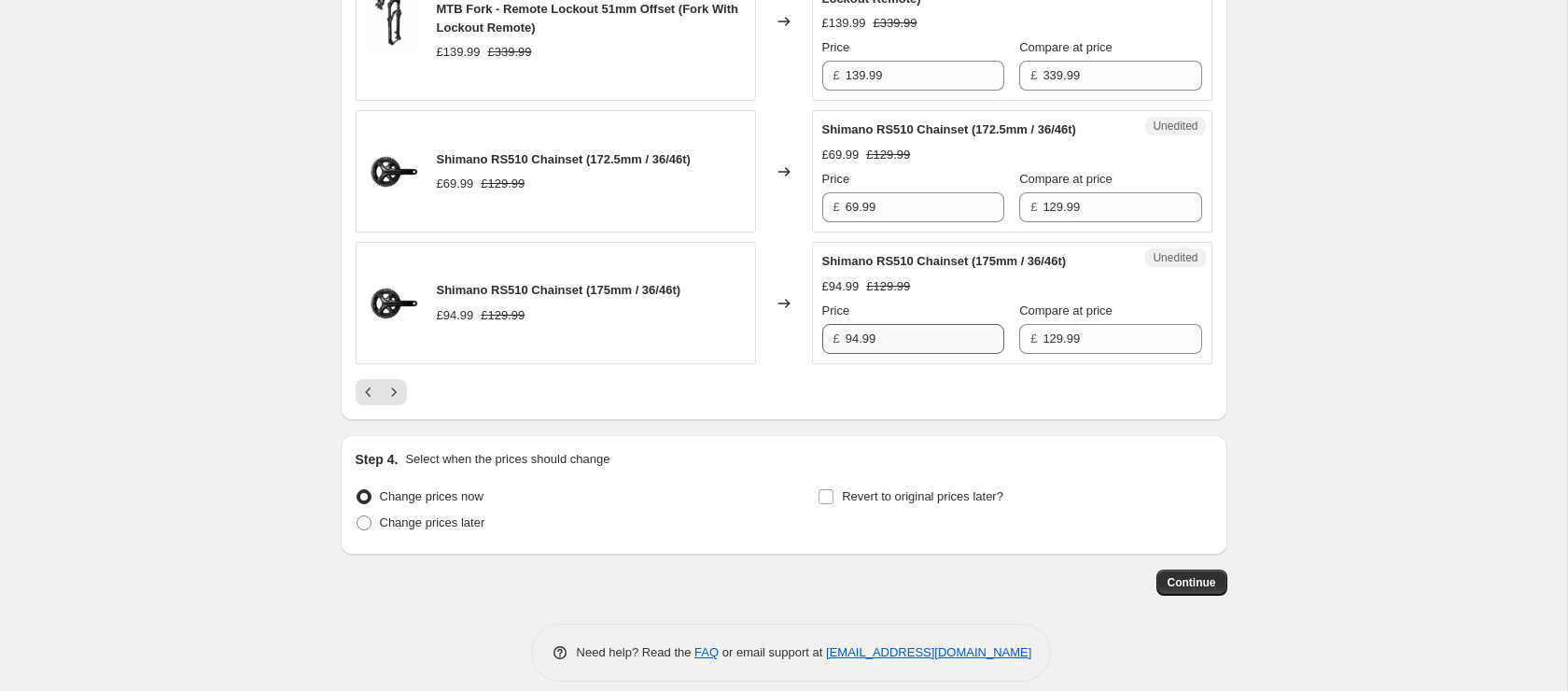
scroll to position [3412, 0]
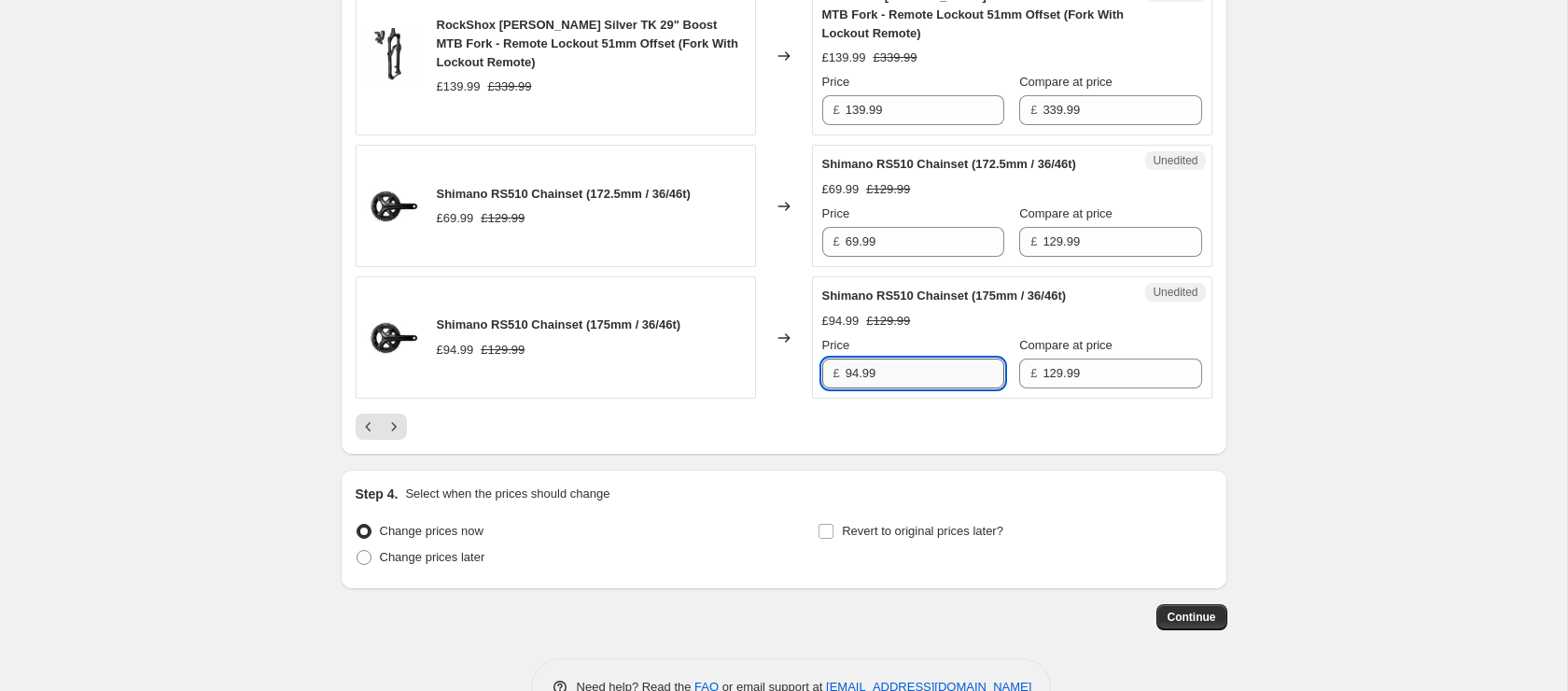
click at [883, 358] on input "94.99" at bounding box center [925, 373] width 159 height 30
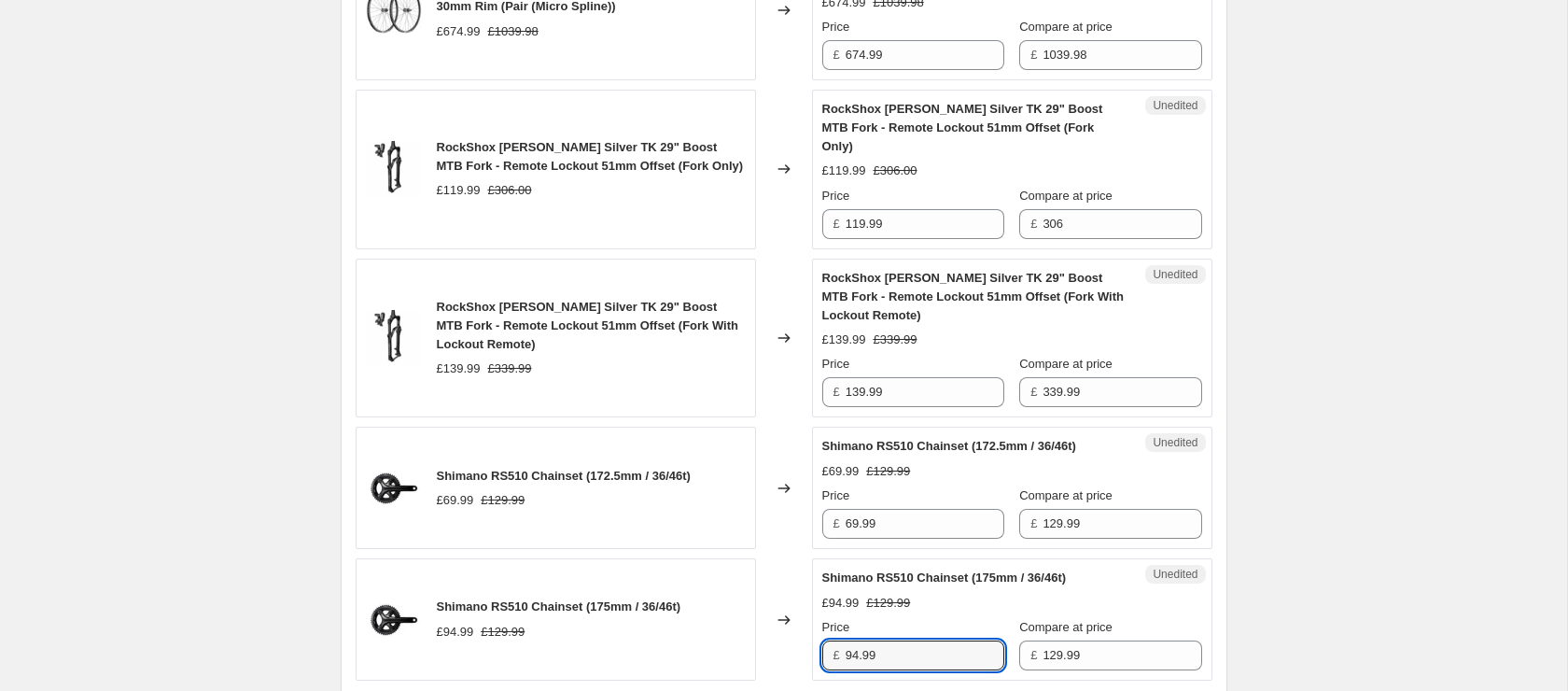
scroll to position [3136, 0]
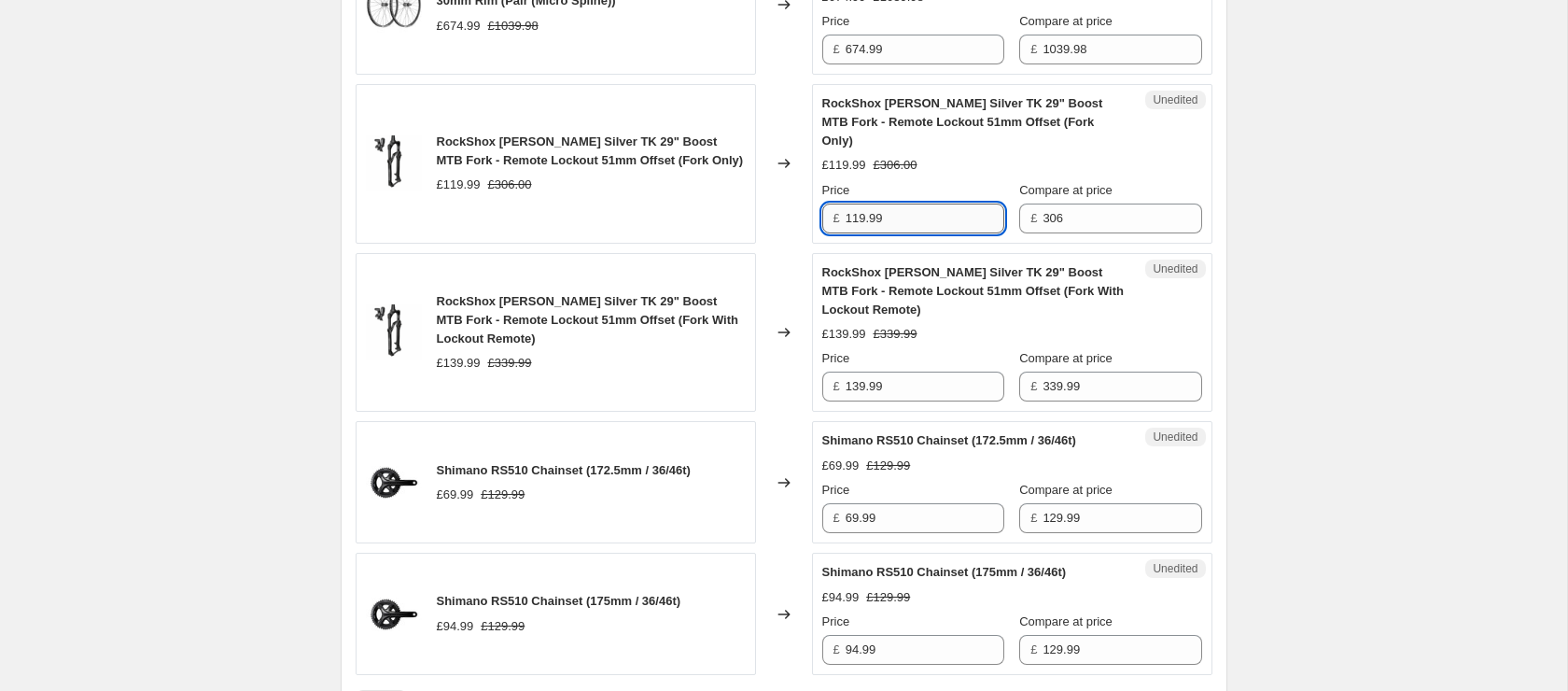
click at [881, 204] on input "119.99" at bounding box center [925, 219] width 159 height 30
click at [921, 371] on input "139.99" at bounding box center [925, 386] width 159 height 30
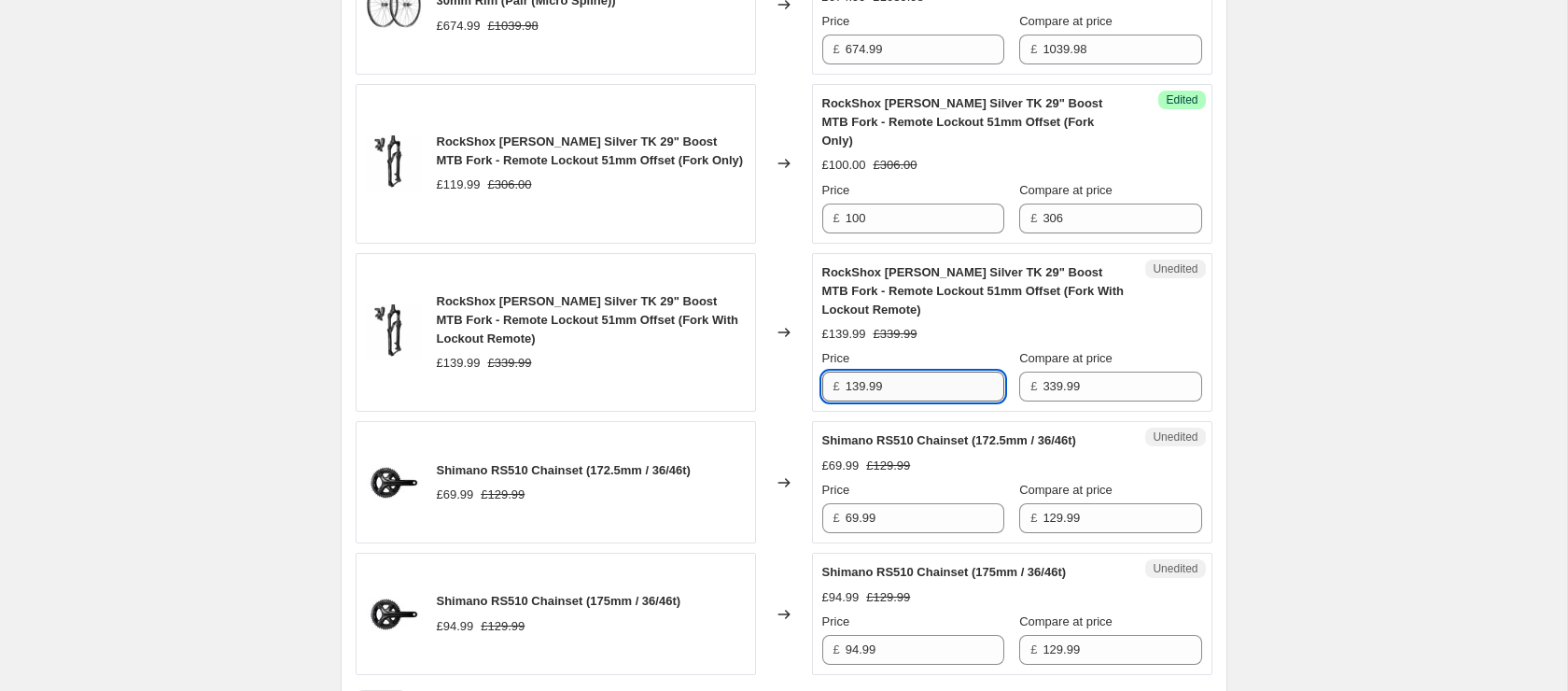
click at [924, 371] on input "139.99" at bounding box center [925, 386] width 159 height 30
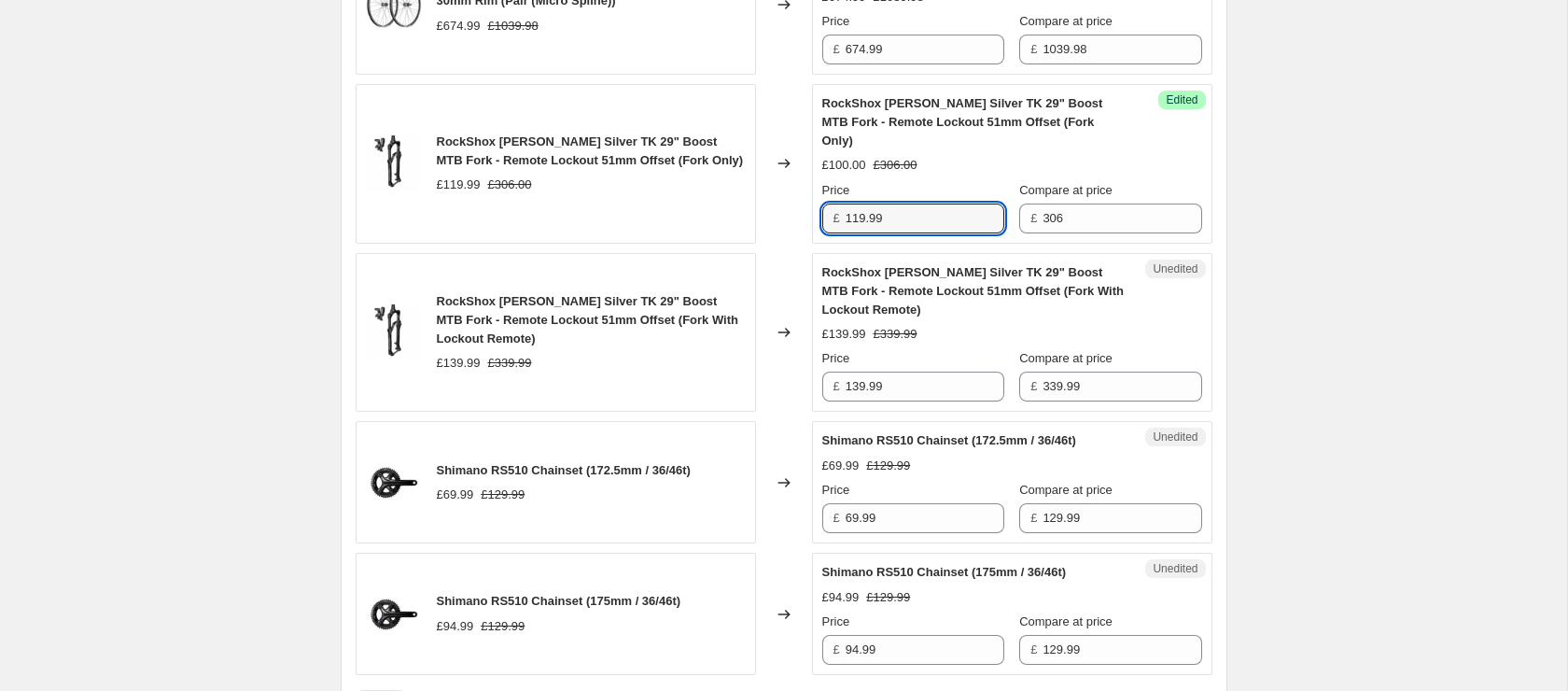
type input "119.99"
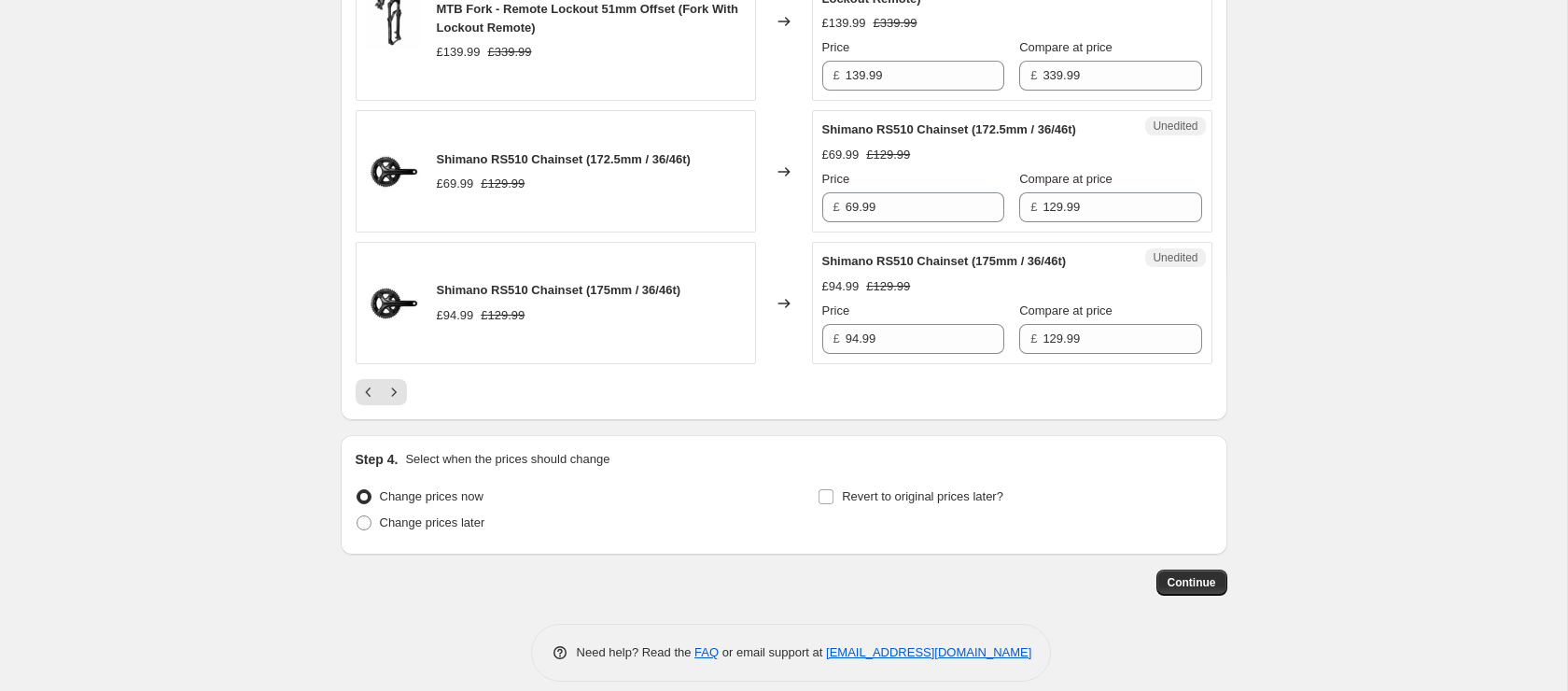
scroll to position [3397, 0]
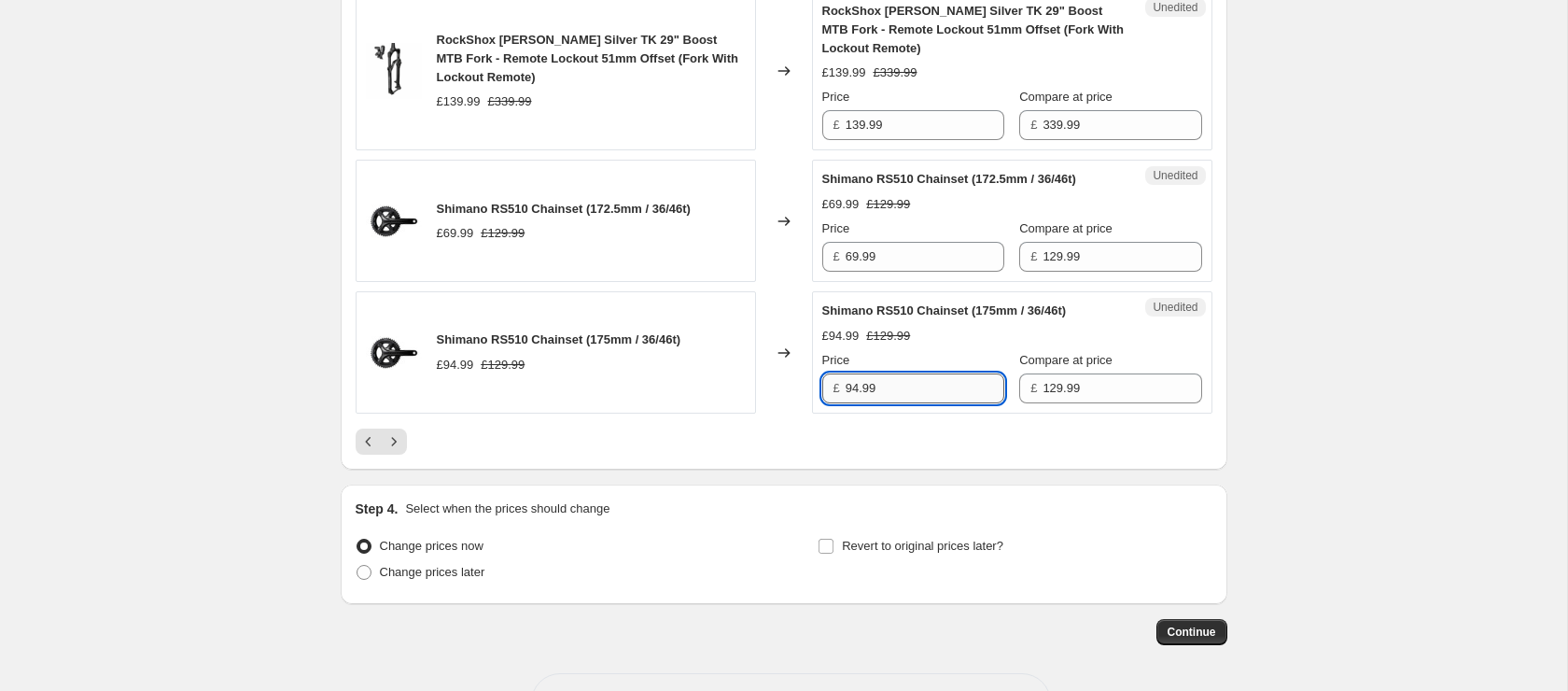
click at [928, 373] on input "94.99" at bounding box center [925, 388] width 159 height 30
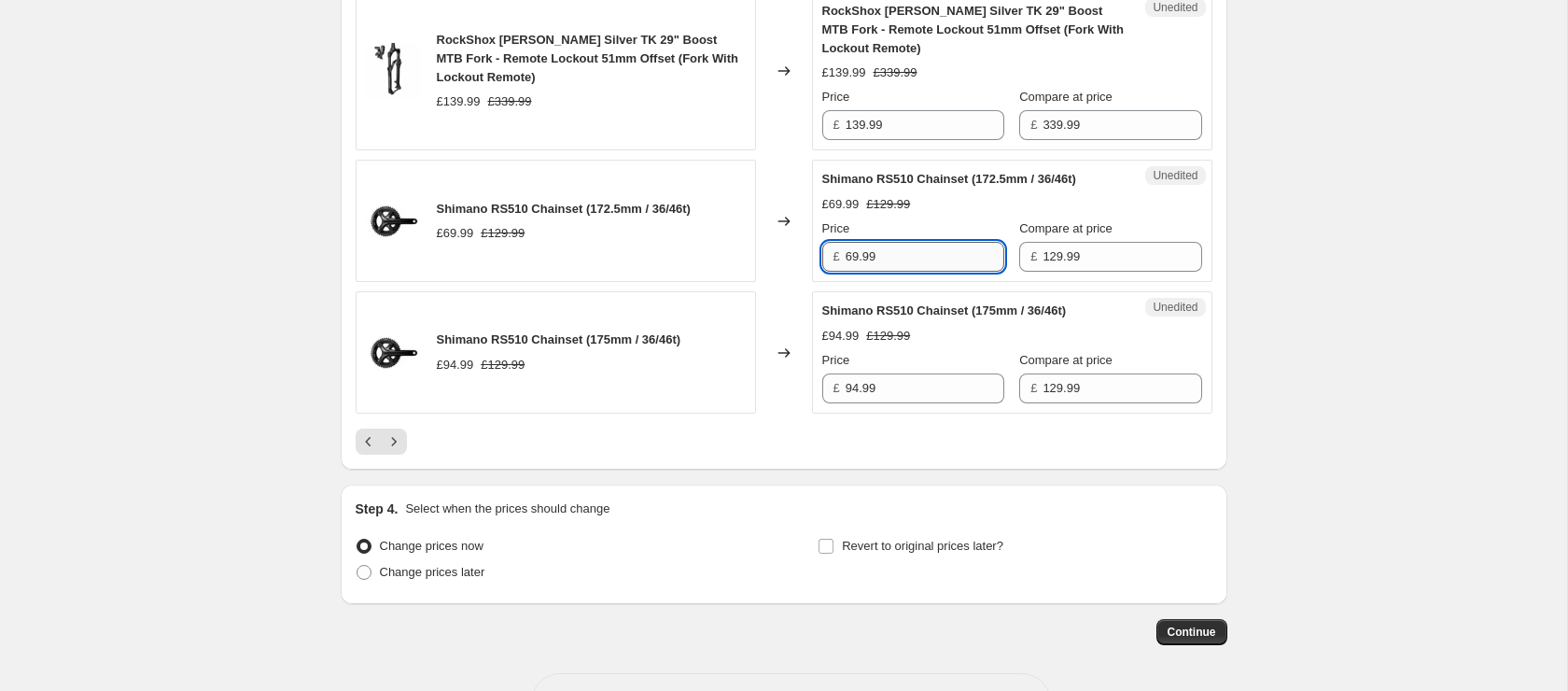
click at [917, 242] on input "69.99" at bounding box center [925, 257] width 159 height 30
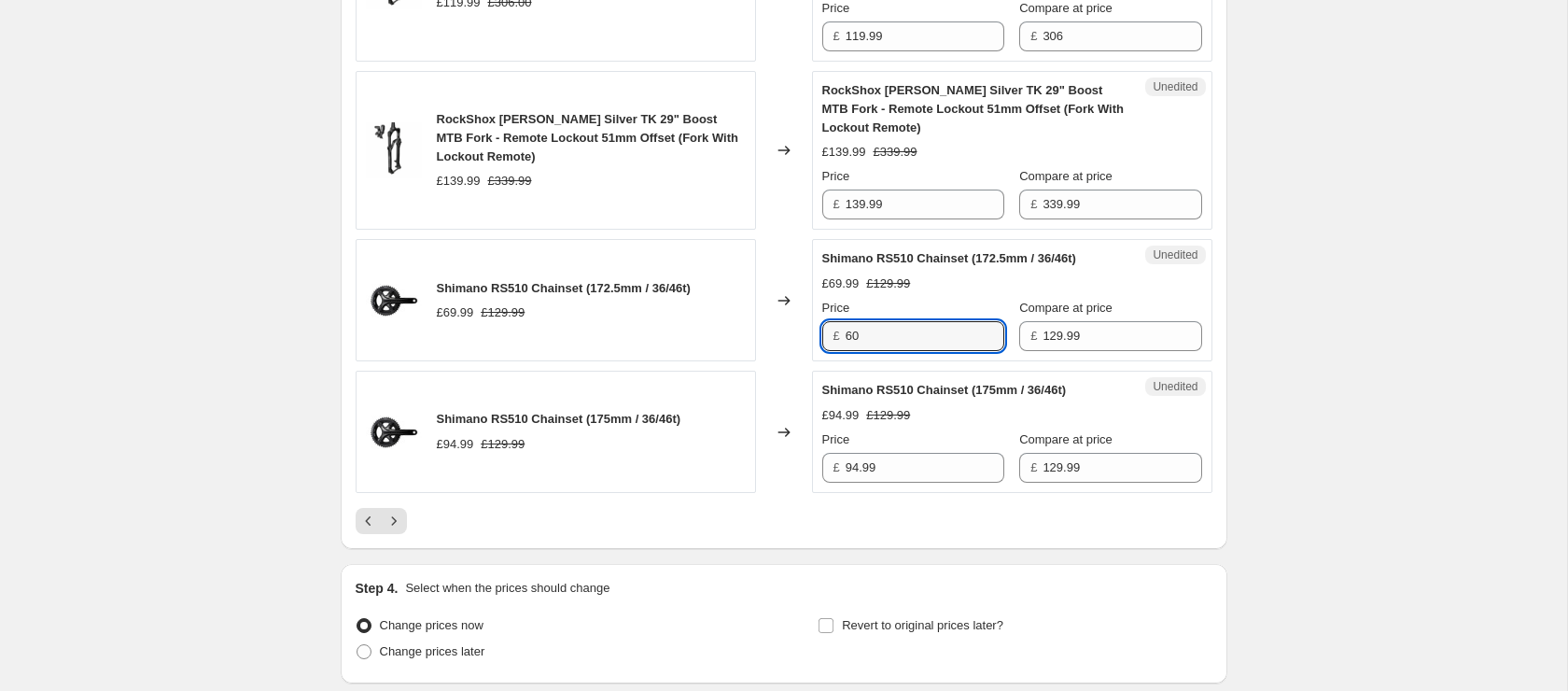
scroll to position [3315, 0]
type input "60"
click at [905, 193] on input "139.99" at bounding box center [925, 208] width 159 height 30
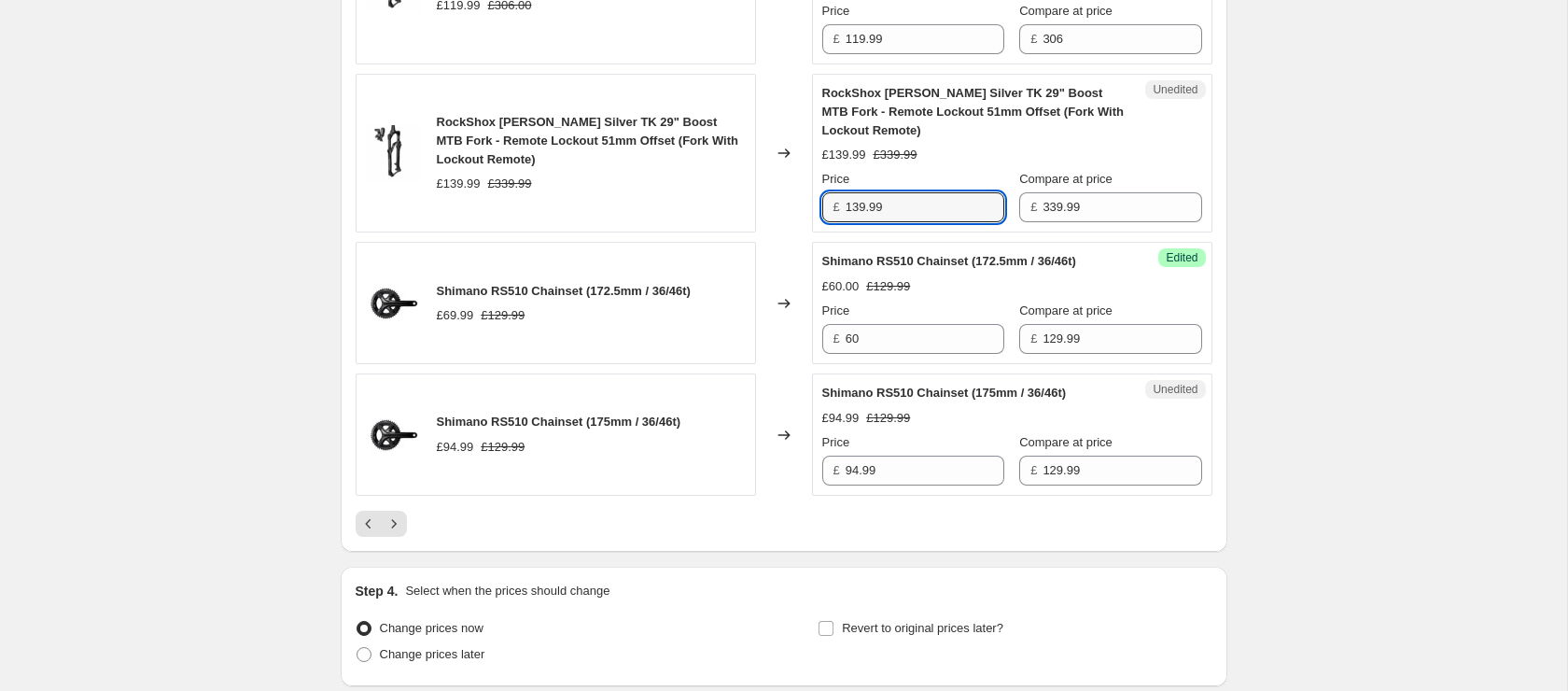
scroll to position [3306, 0]
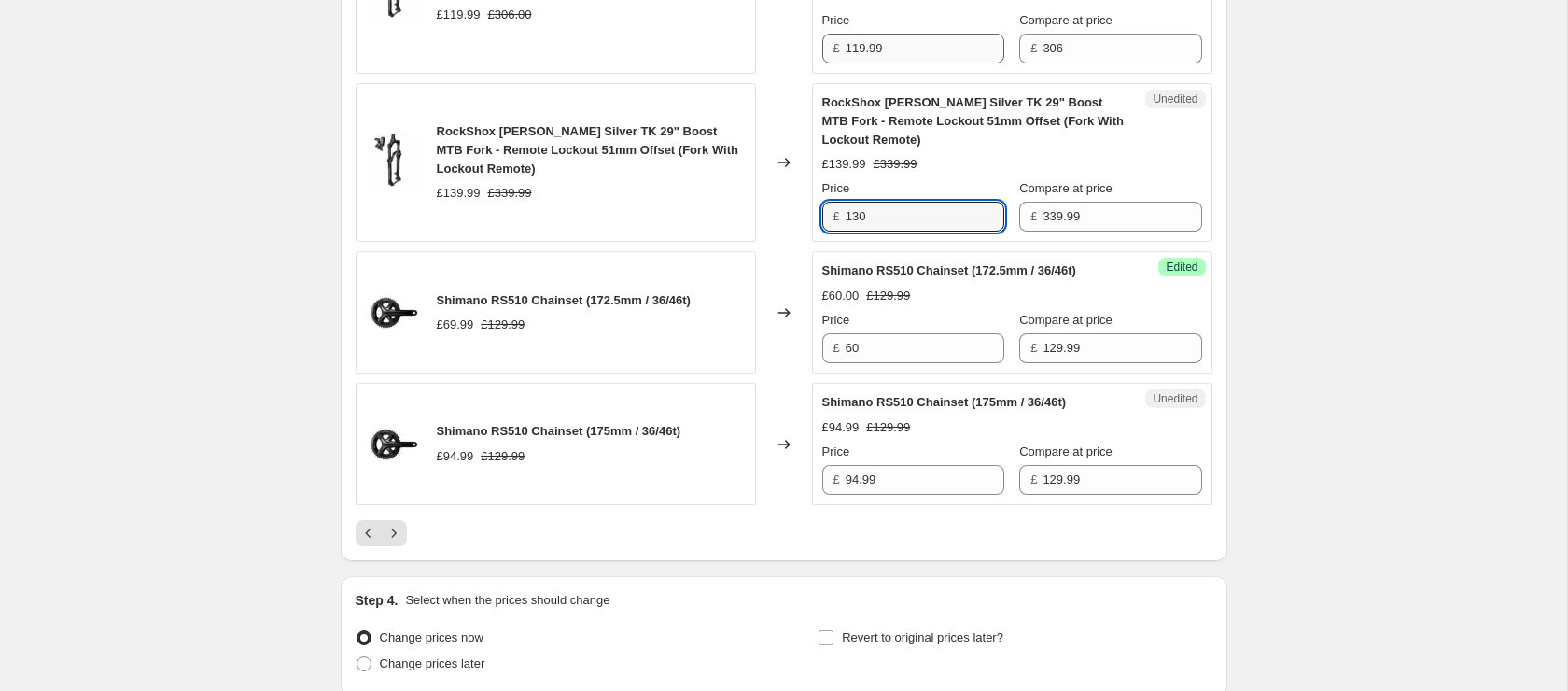
type input "130"
click at [911, 34] on input "119.99" at bounding box center [925, 49] width 159 height 30
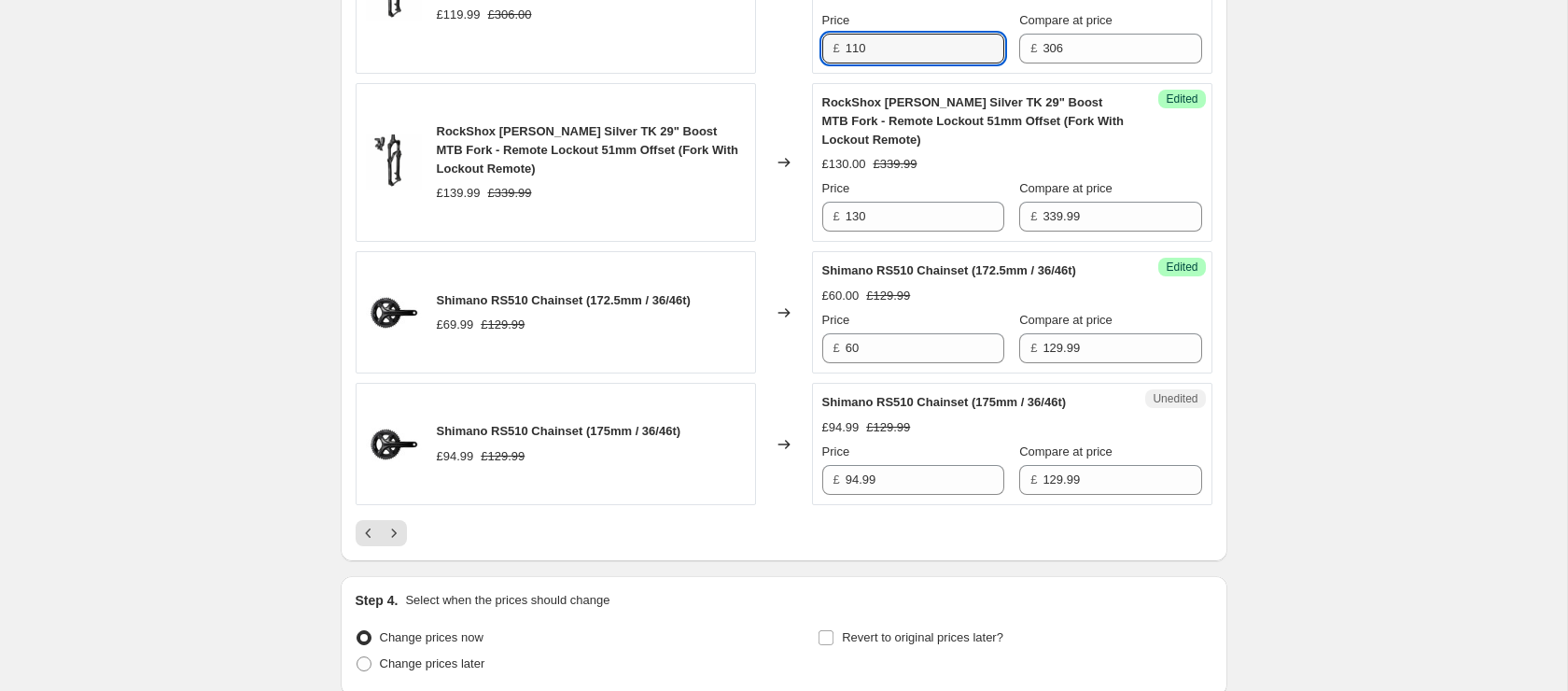
type input "110"
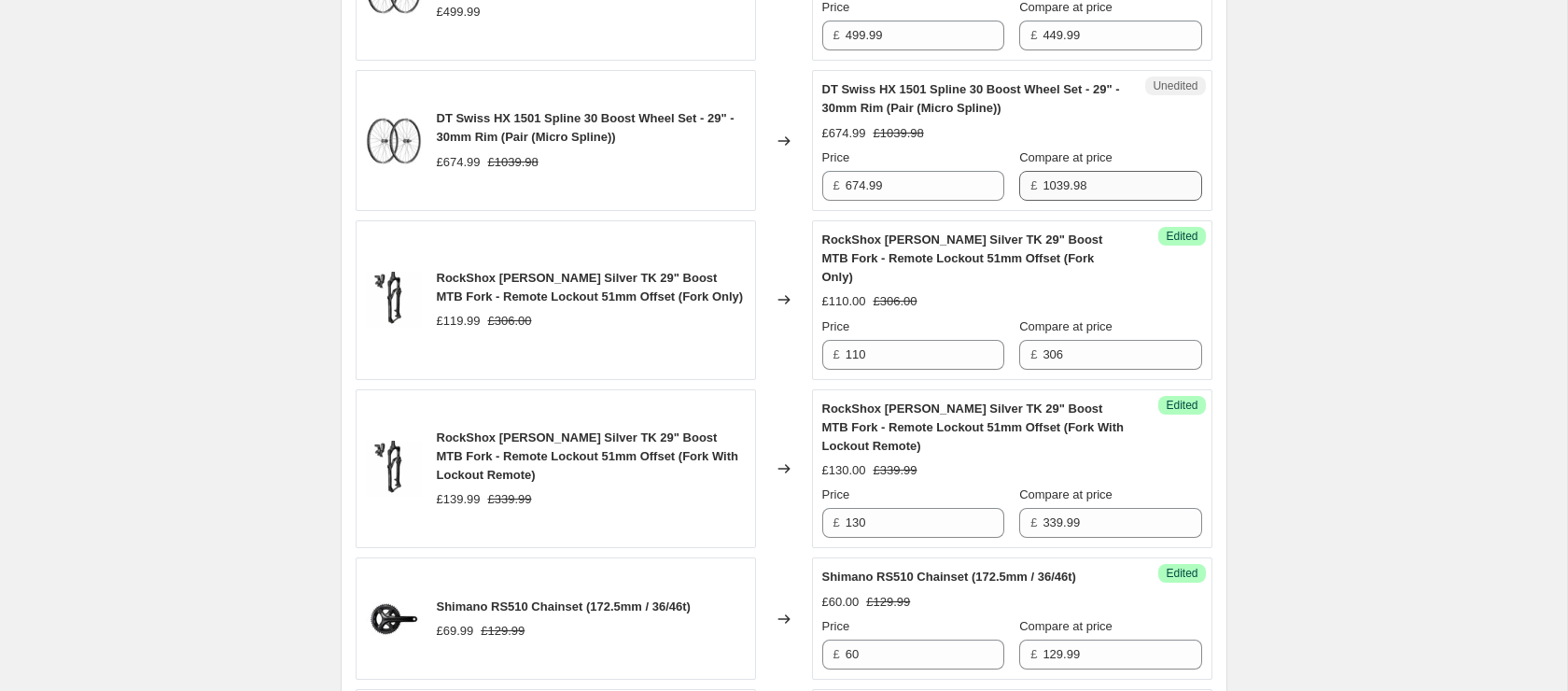
scroll to position [2995, 0]
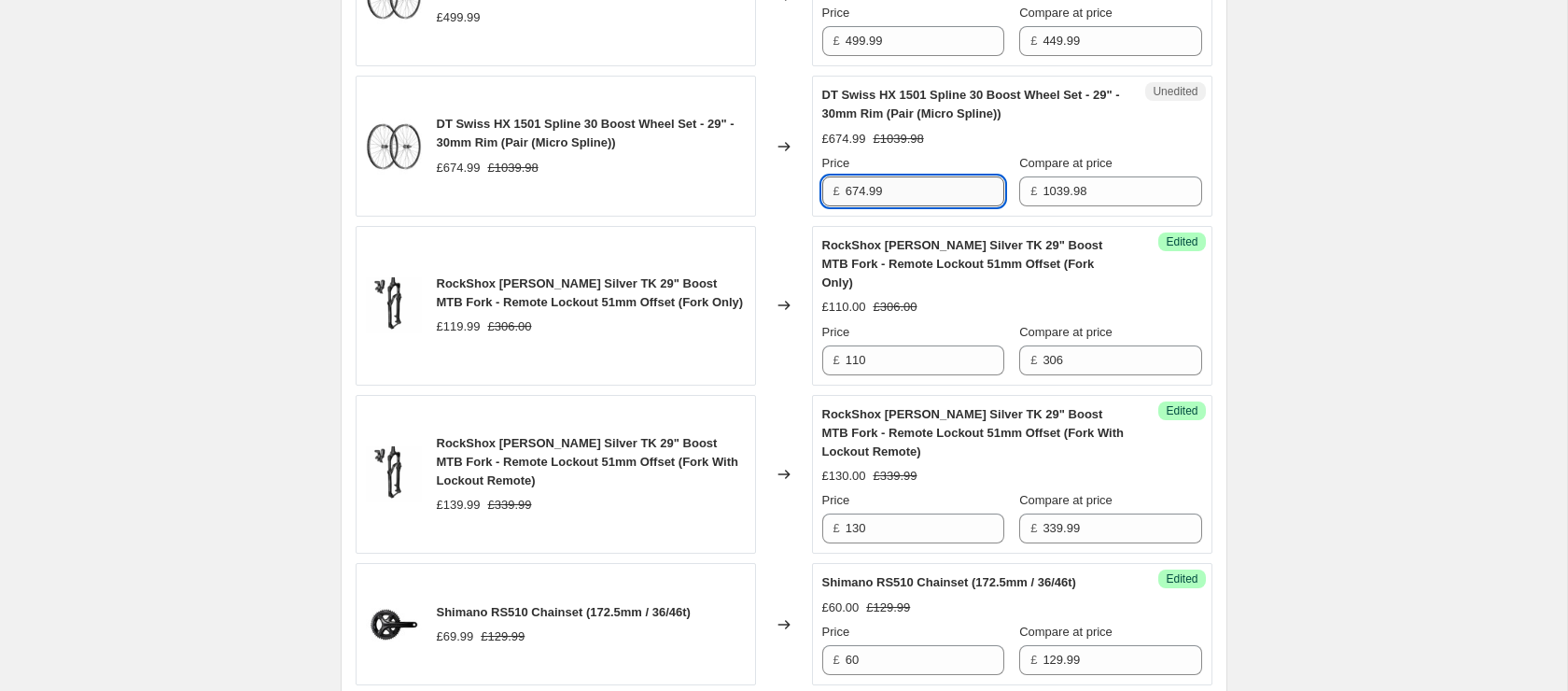
click at [945, 192] on input "674.99" at bounding box center [925, 192] width 159 height 30
drag, startPoint x: 1398, startPoint y: 165, endPoint x: 1388, endPoint y: 165, distance: 10.0
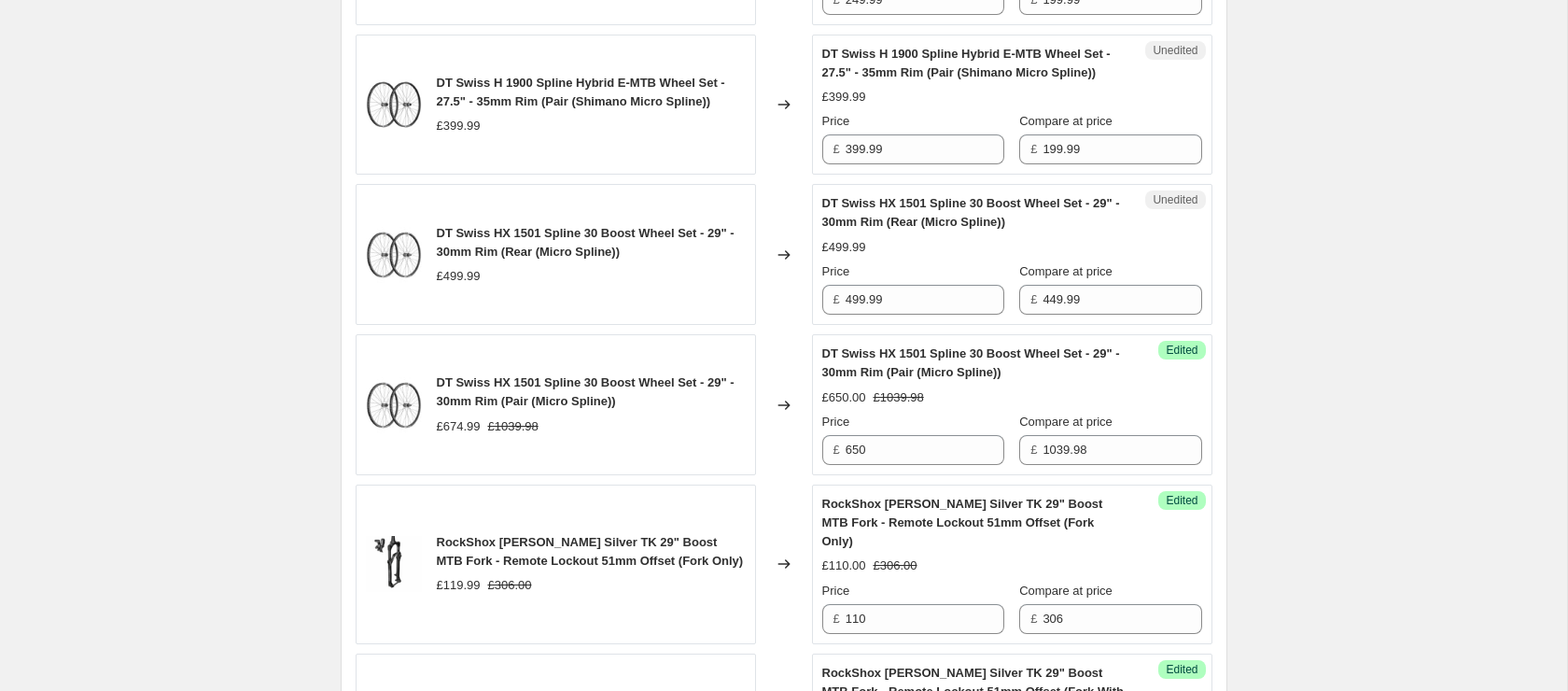
scroll to position [2713, 0]
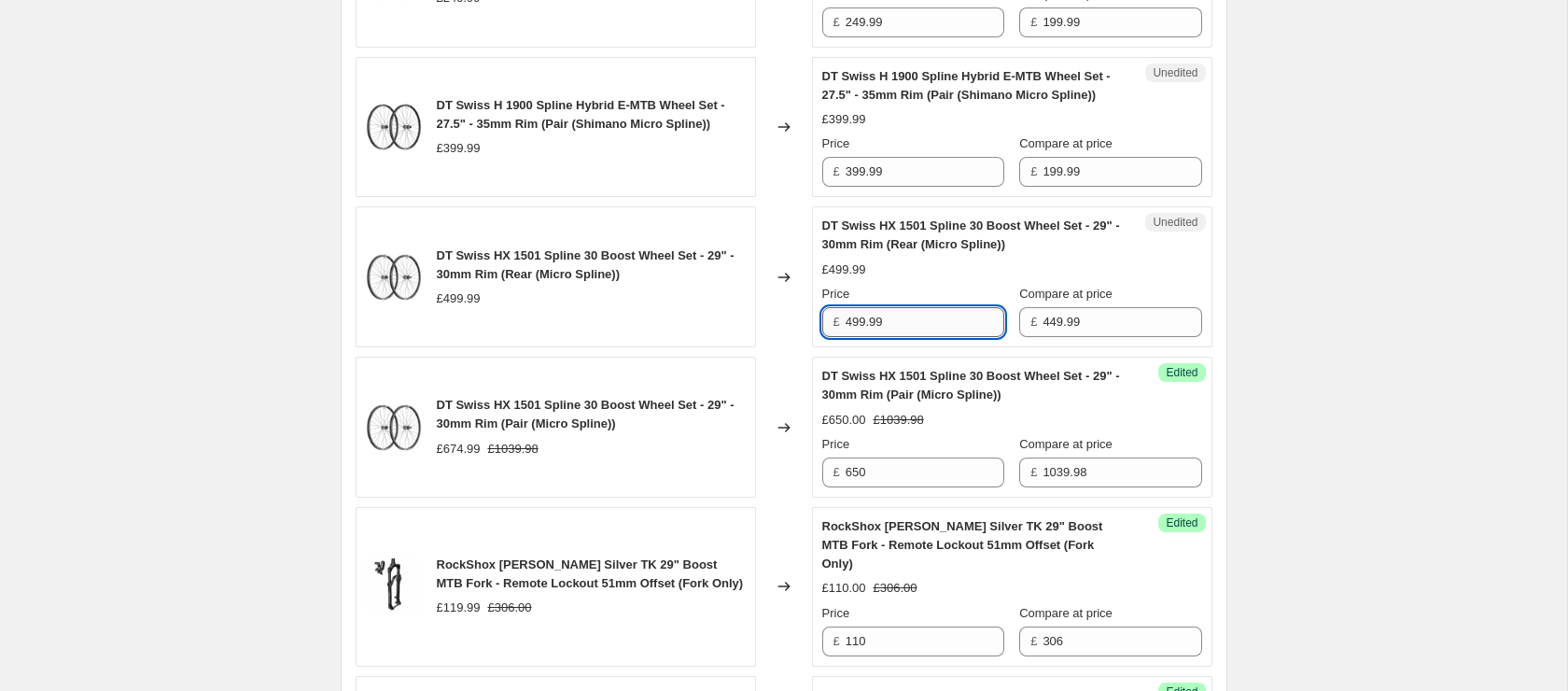
click at [903, 313] on input "499.99" at bounding box center [925, 322] width 159 height 30
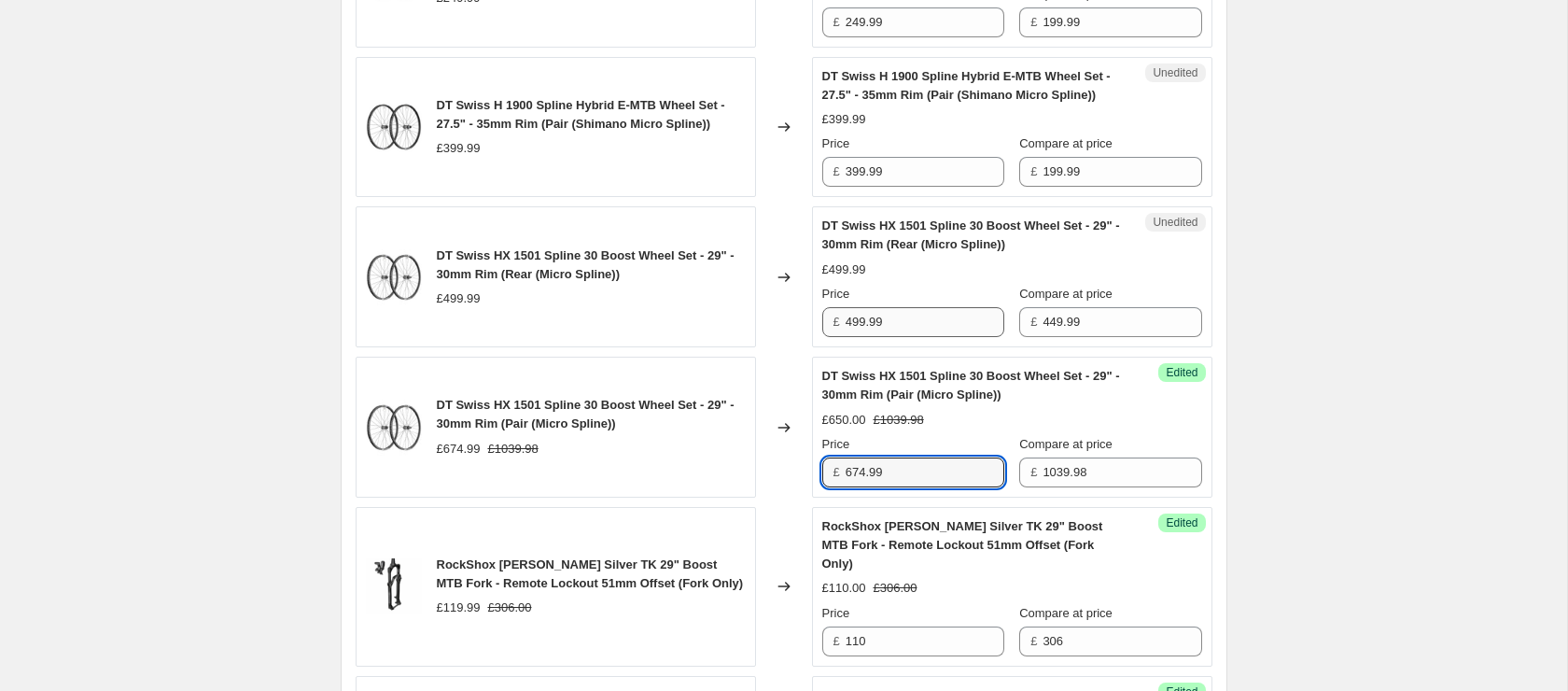
type input "674.99"
click at [927, 314] on input "499.99" at bounding box center [925, 322] width 159 height 30
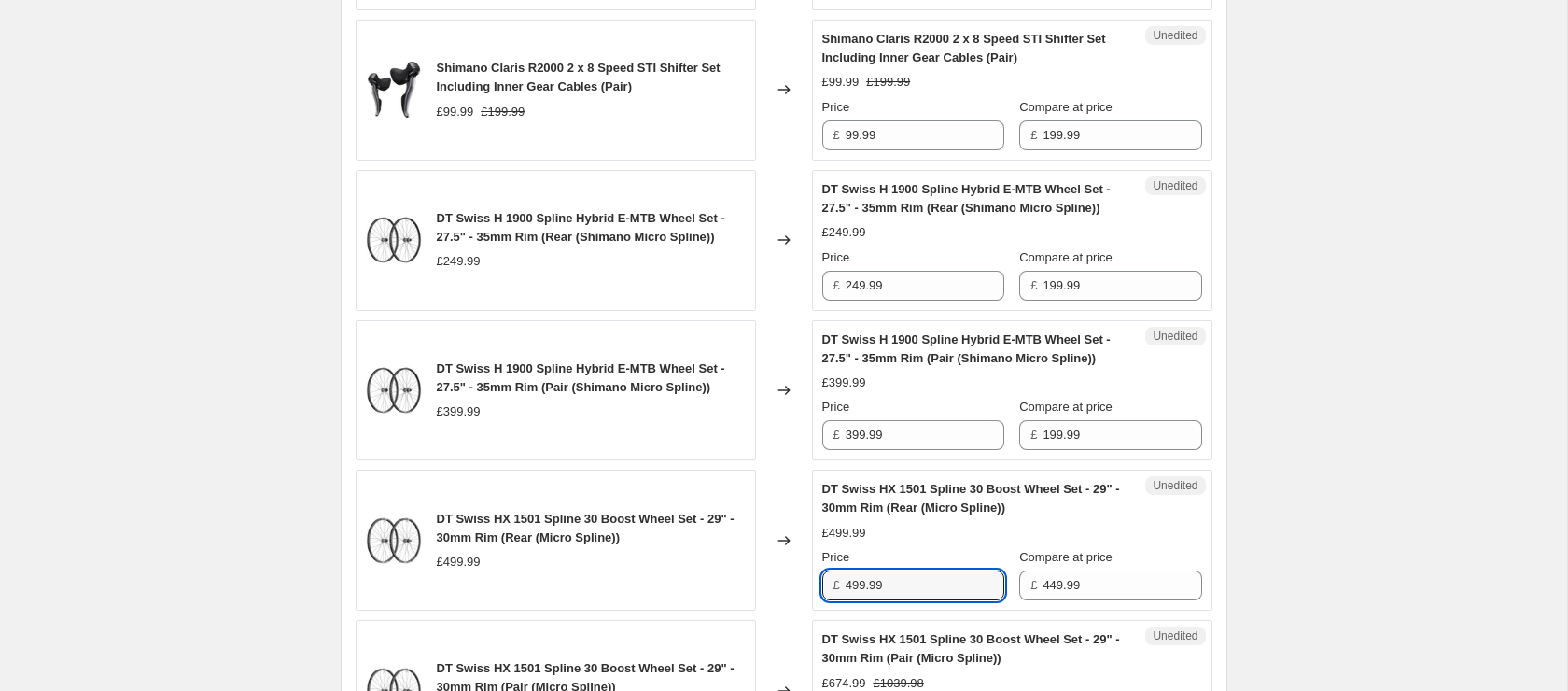
scroll to position [2447, 0]
click at [632, 377] on span "DT Swiss H 1900 Spline Hybrid E-MTB Wheel Set - 27.5" - 35mm Rim (Pair (Shimano…" at bounding box center [580, 379] width 289 height 33
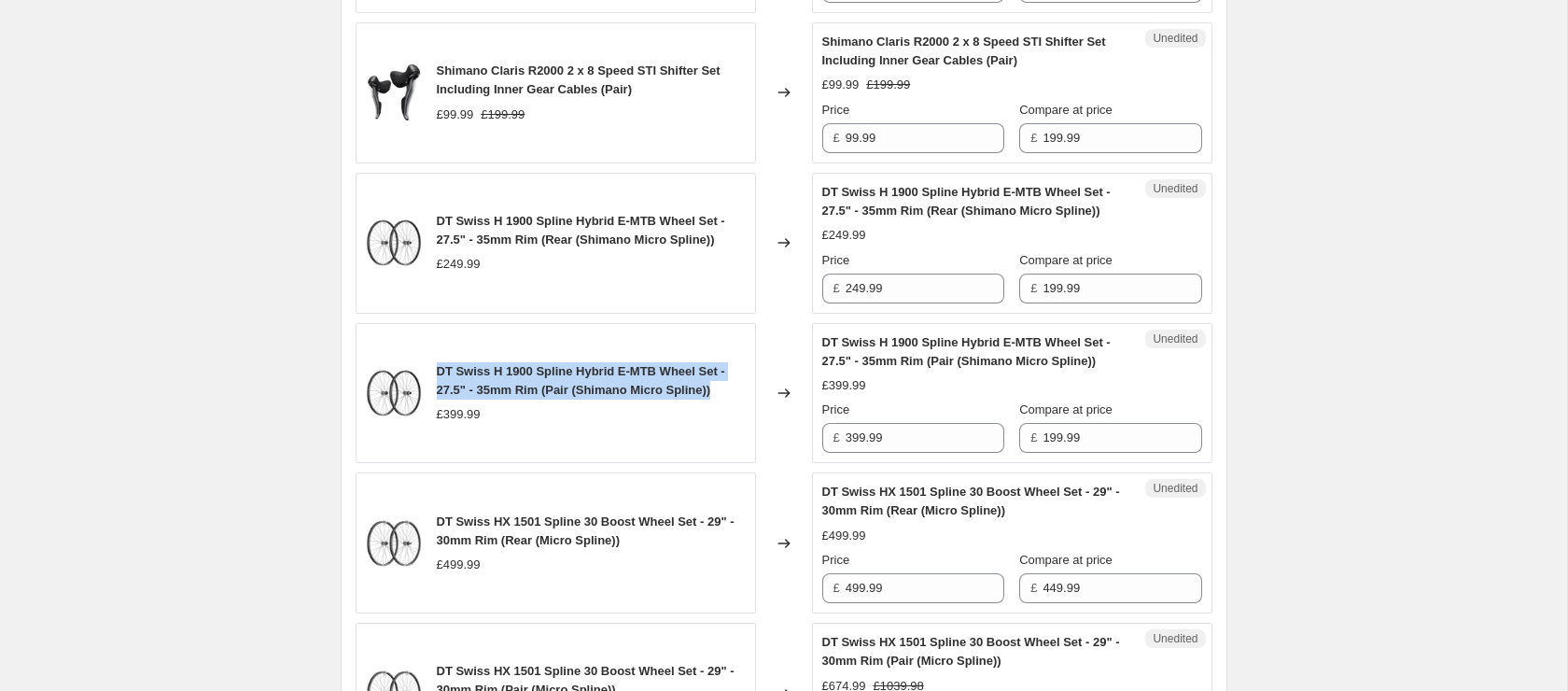
click at [632, 376] on span "DT Swiss H 1900 Spline Hybrid E-MTB Wheel Set - 27.5" - 35mm Rim (Pair (Shimano…" at bounding box center [580, 379] width 289 height 33
copy span "DT Swiss H 1900 Spline Hybrid E-MTB Wheel Set - 27.5" - 35mm Rim (Pair (Shimano…"
click at [559, 401] on div "DT Swiss H 1900 Spline Hybrid E-MTB Wheel Set - 27.5" - 35mm Rim (Pair (Shimano…" at bounding box center [590, 393] width 309 height 62
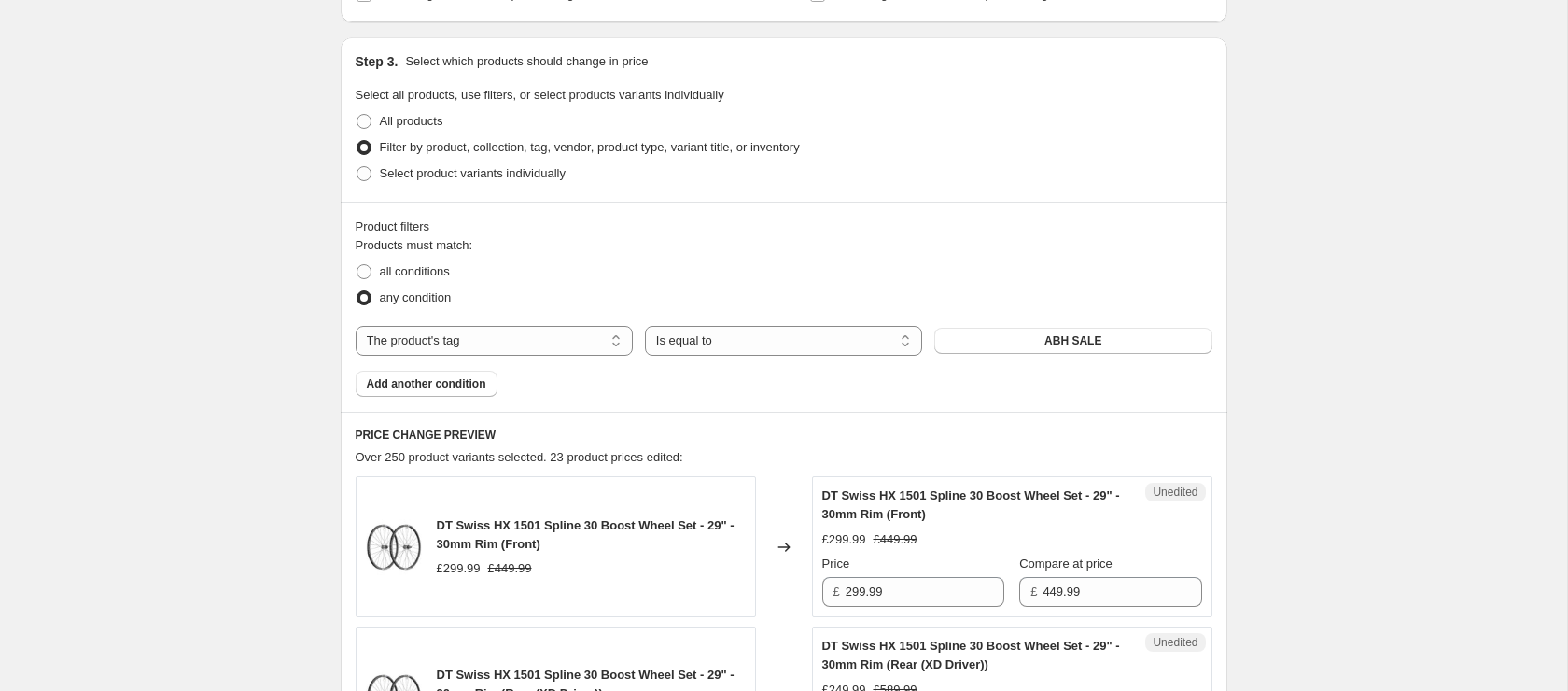
scroll to position [0, 0]
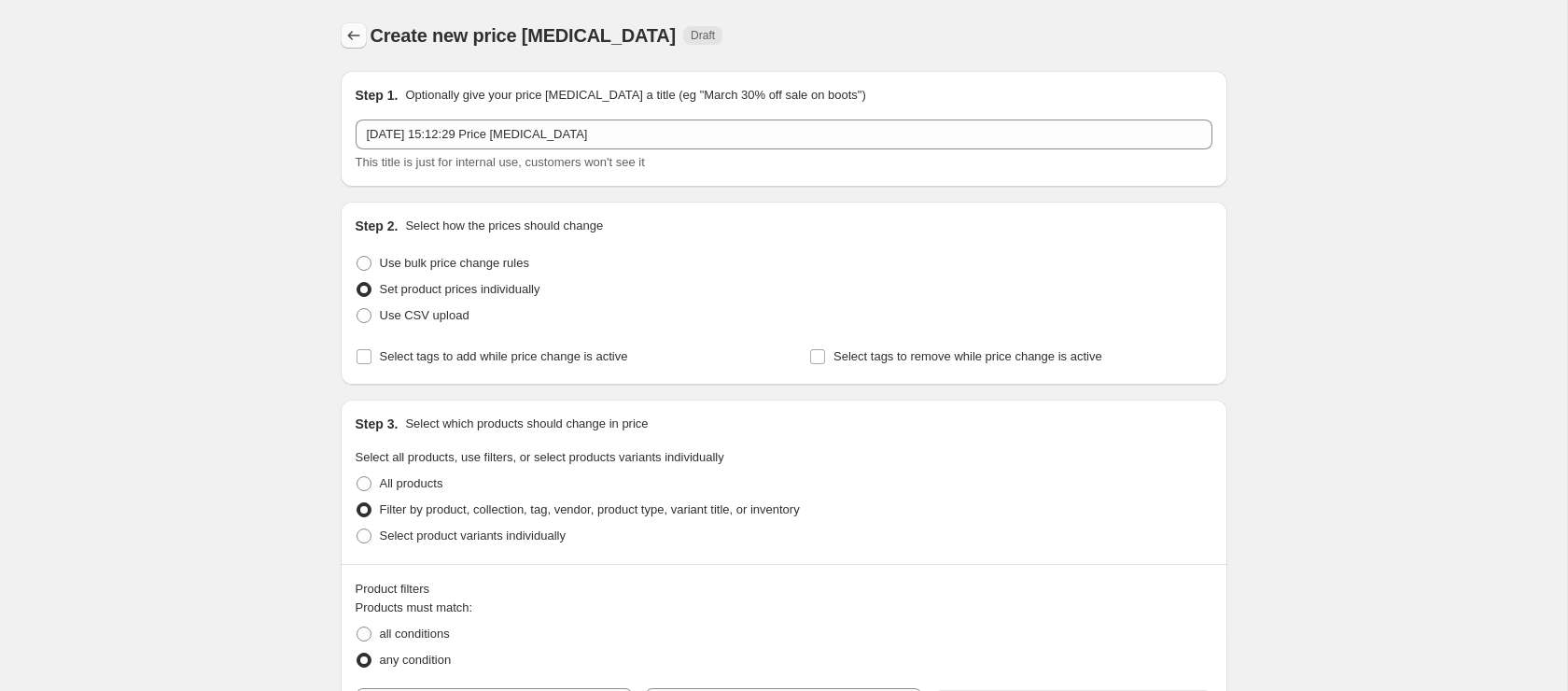
click at [349, 33] on icon "Price change jobs" at bounding box center [354, 35] width 19 height 19
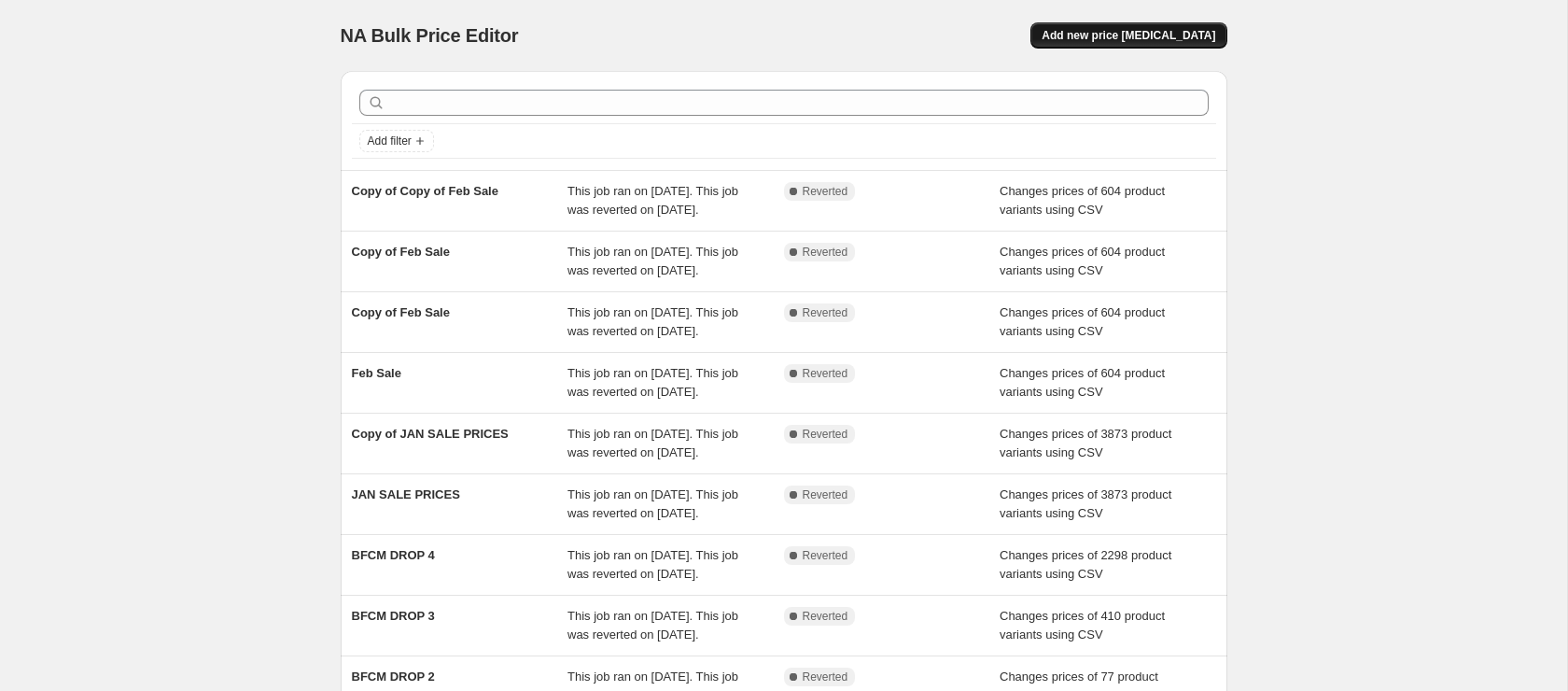
click at [1118, 47] on button "Add new price [MEDICAL_DATA]" at bounding box center [1129, 35] width 196 height 26
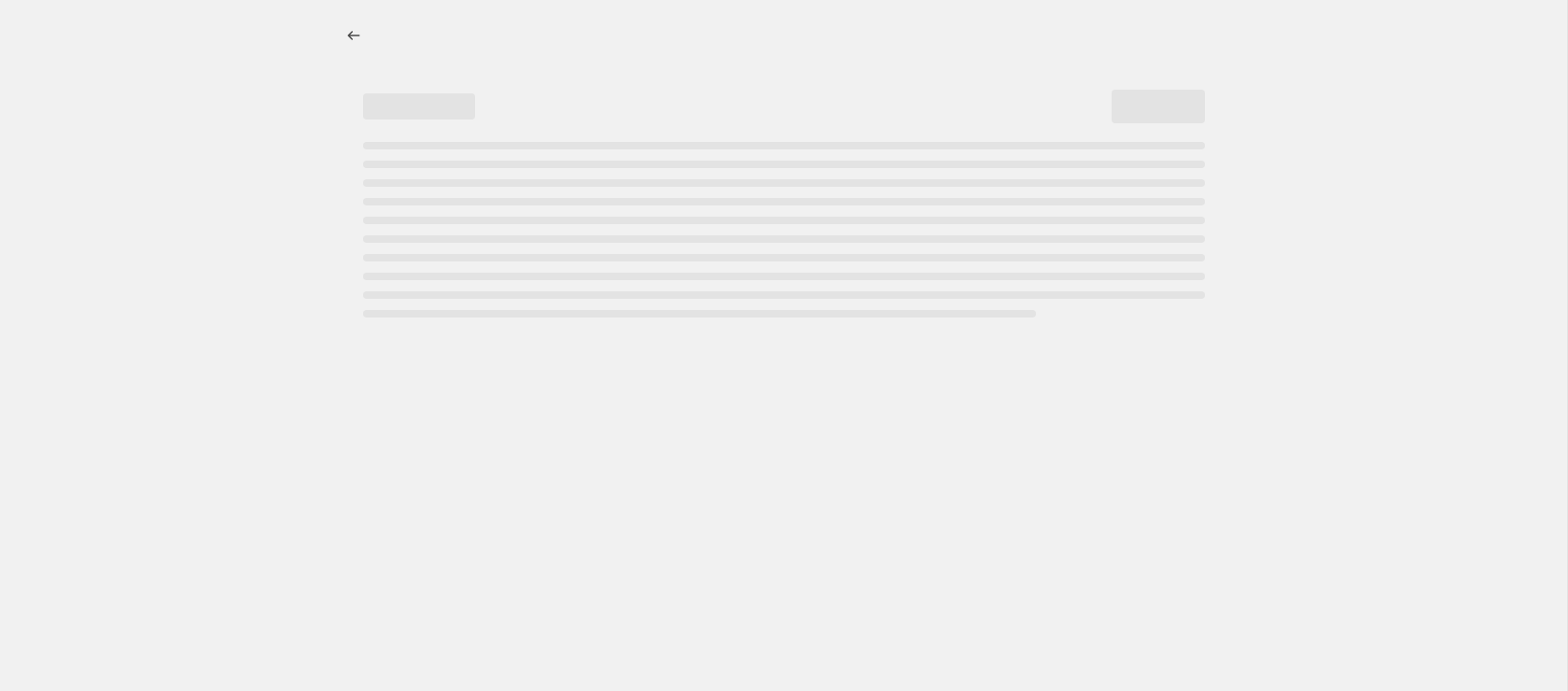
select select "percentage"
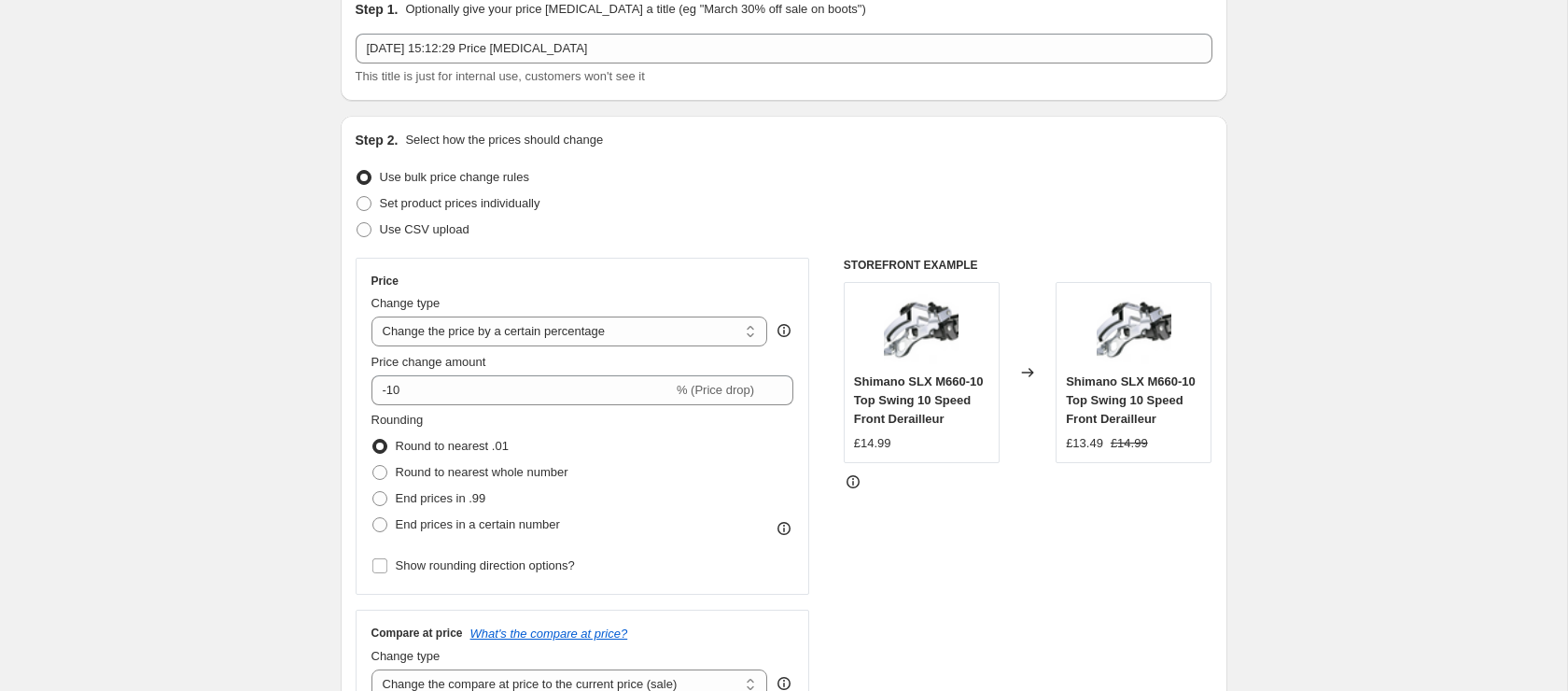
scroll to position [90, 0]
click at [471, 200] on span "Set product prices individually" at bounding box center [459, 200] width 161 height 14
click at [358, 193] on input "Set product prices individually" at bounding box center [357, 193] width 1 height 1
radio input "true"
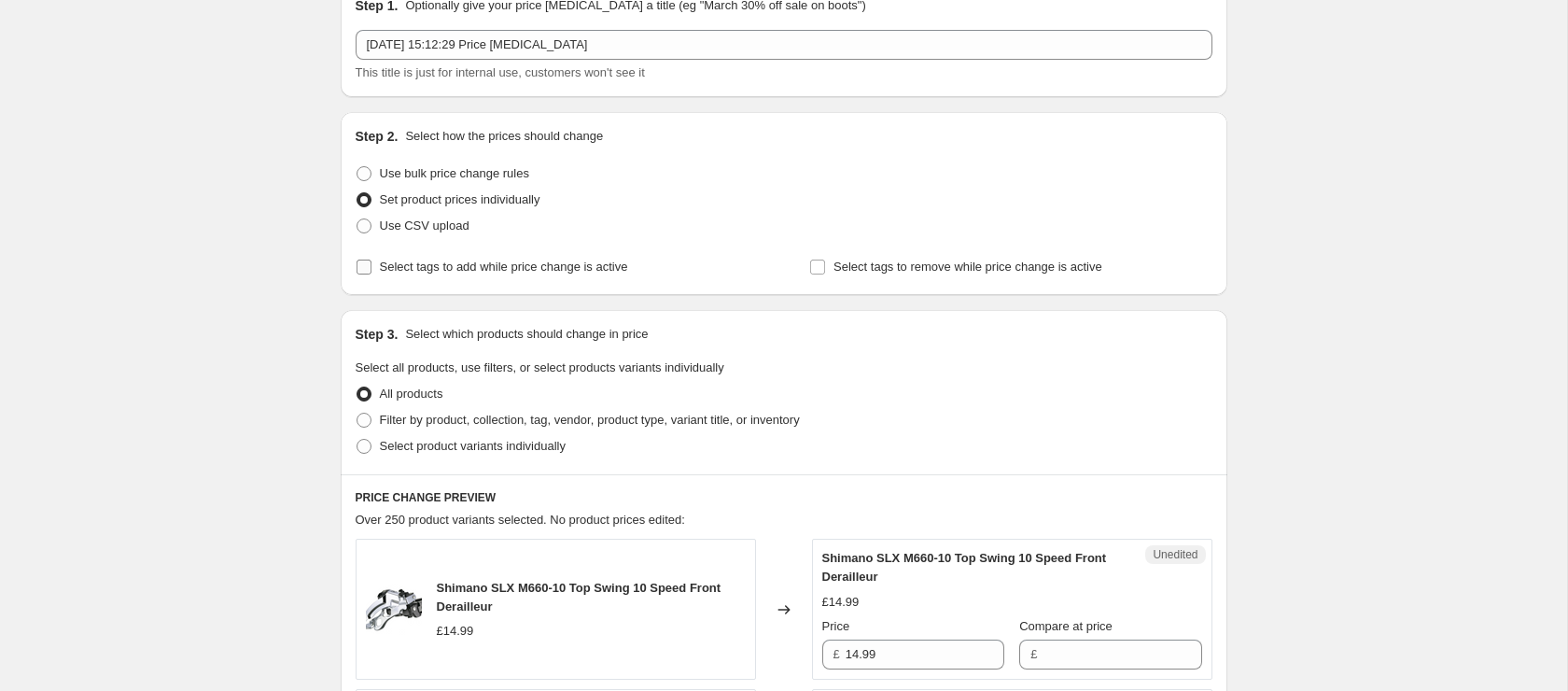
click at [458, 271] on span "Select tags to add while price change is active" at bounding box center [503, 267] width 249 height 14
click at [372, 271] on input "Select tags to add while price change is active" at bounding box center [364, 267] width 15 height 15
checkbox input "true"
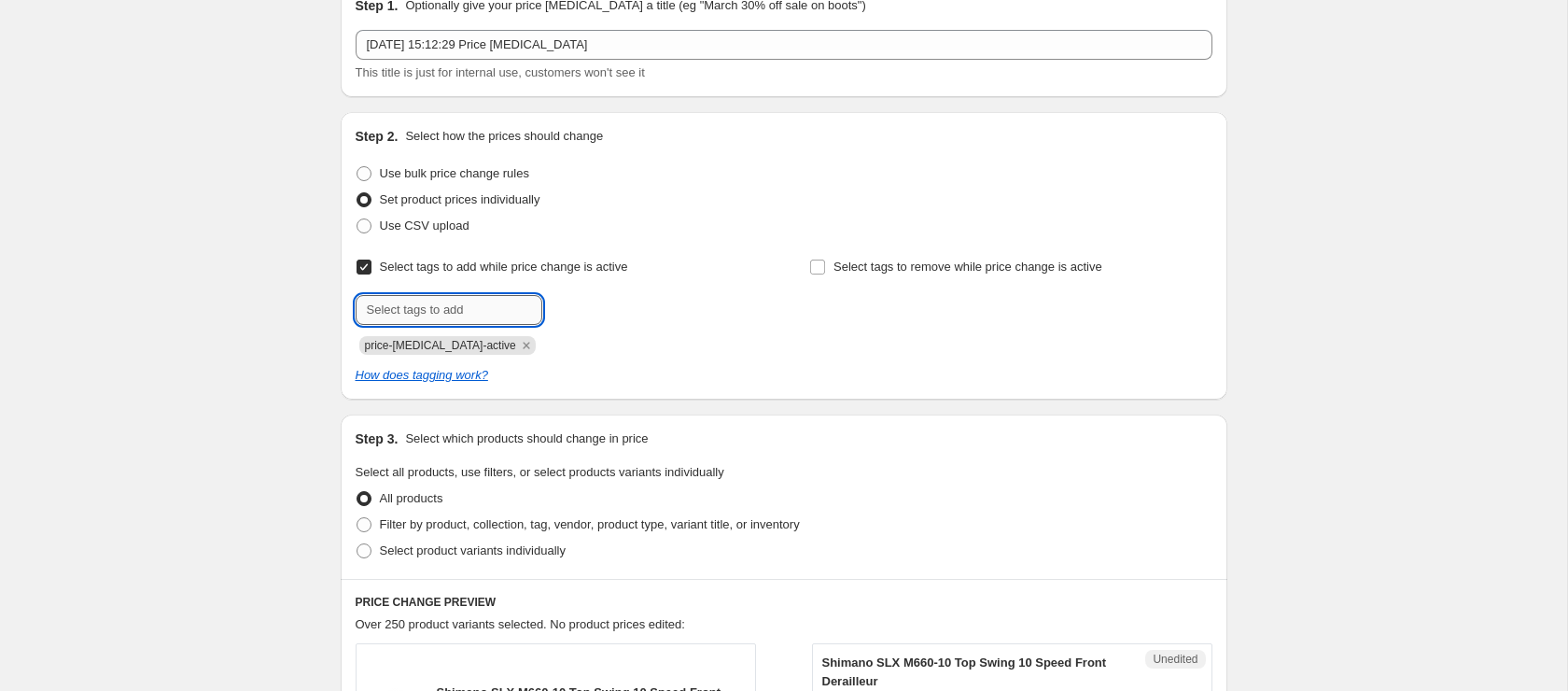
click at [488, 315] on input "text" at bounding box center [448, 310] width 187 height 30
click at [841, 280] on div "Select tags to remove while price change is active" at bounding box center [1010, 304] width 402 height 101
click at [829, 267] on label "Select tags to remove while price change is active" at bounding box center [955, 267] width 293 height 26
click at [825, 267] on input "Select tags to remove while price change is active" at bounding box center [817, 267] width 15 height 15
checkbox input "true"
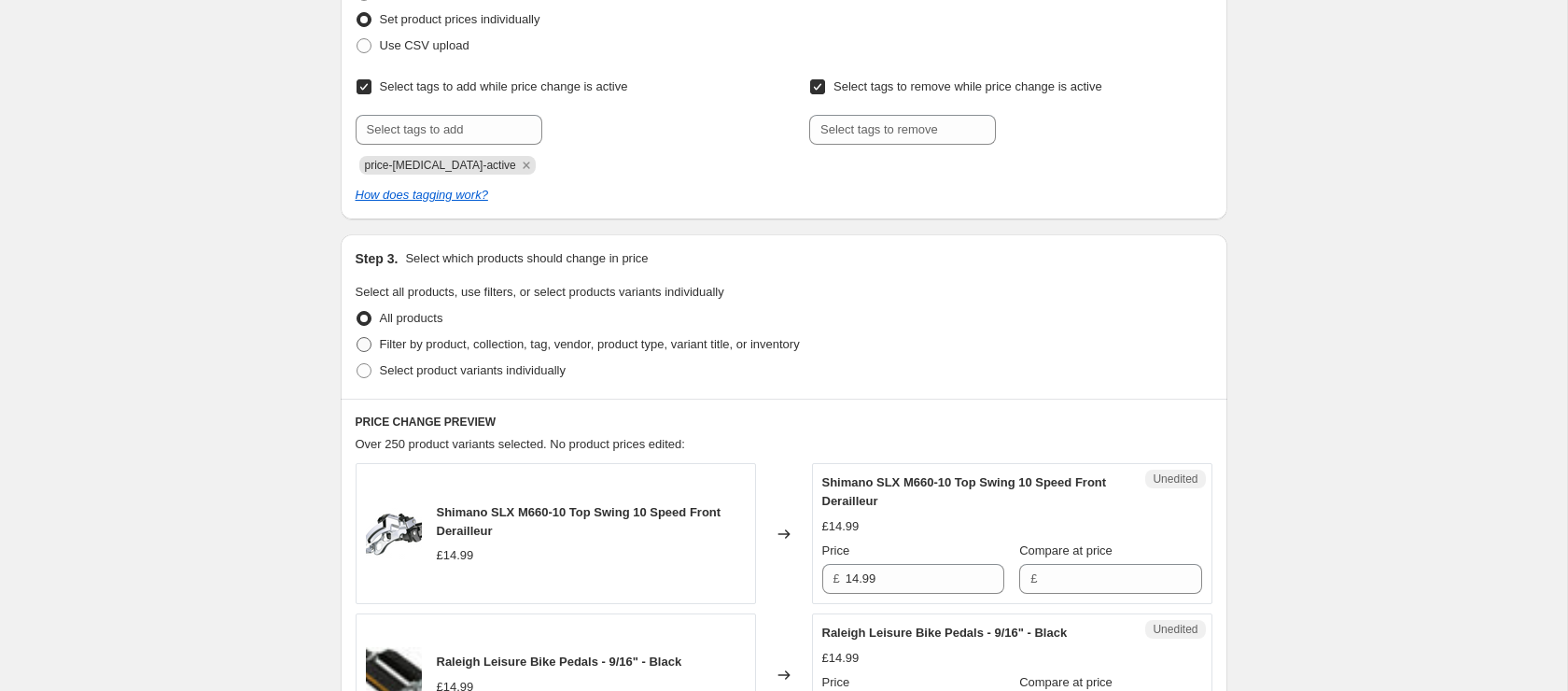
scroll to position [331, 0]
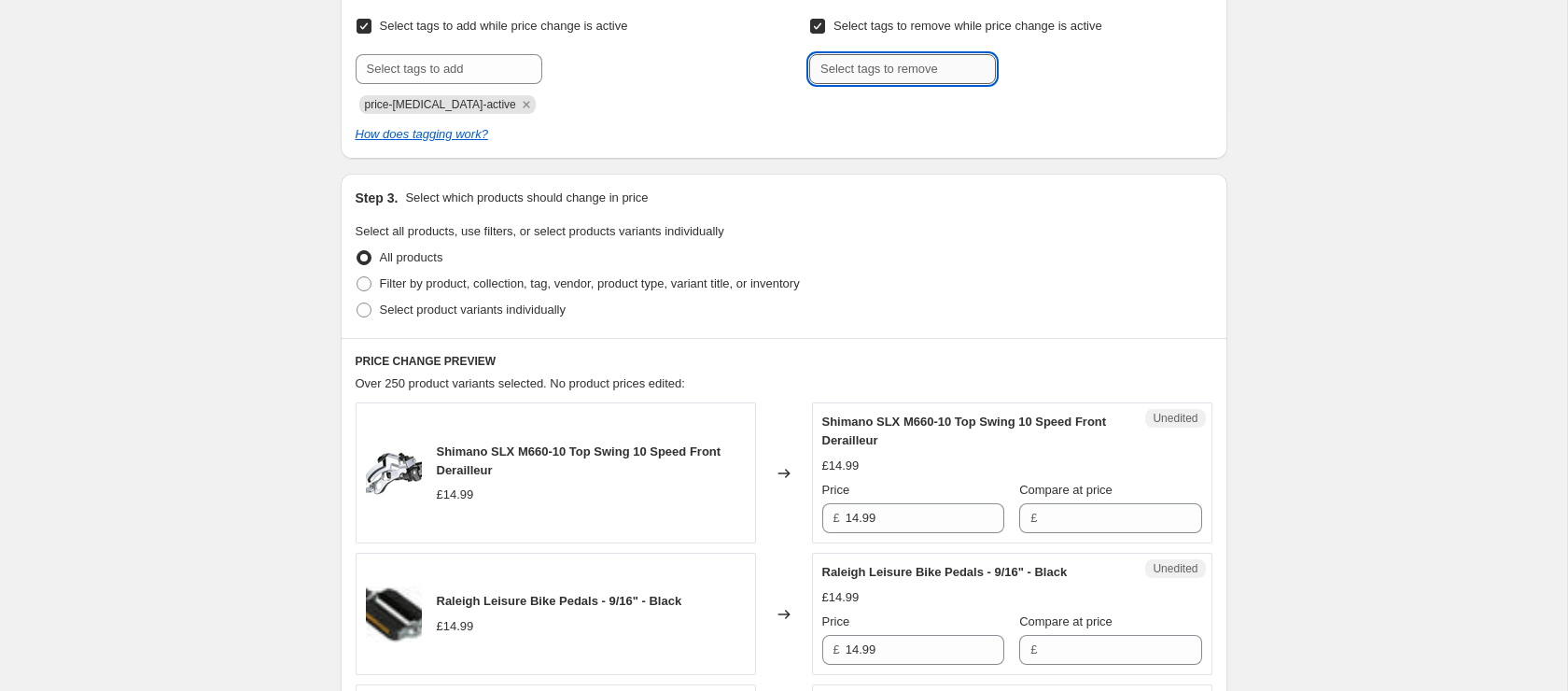
click at [856, 70] on input "text" at bounding box center [902, 69] width 187 height 30
type input "r"
type input "price"
click at [813, 21] on input "Select tags to remove while price change is active" at bounding box center [817, 26] width 15 height 15
checkbox input "false"
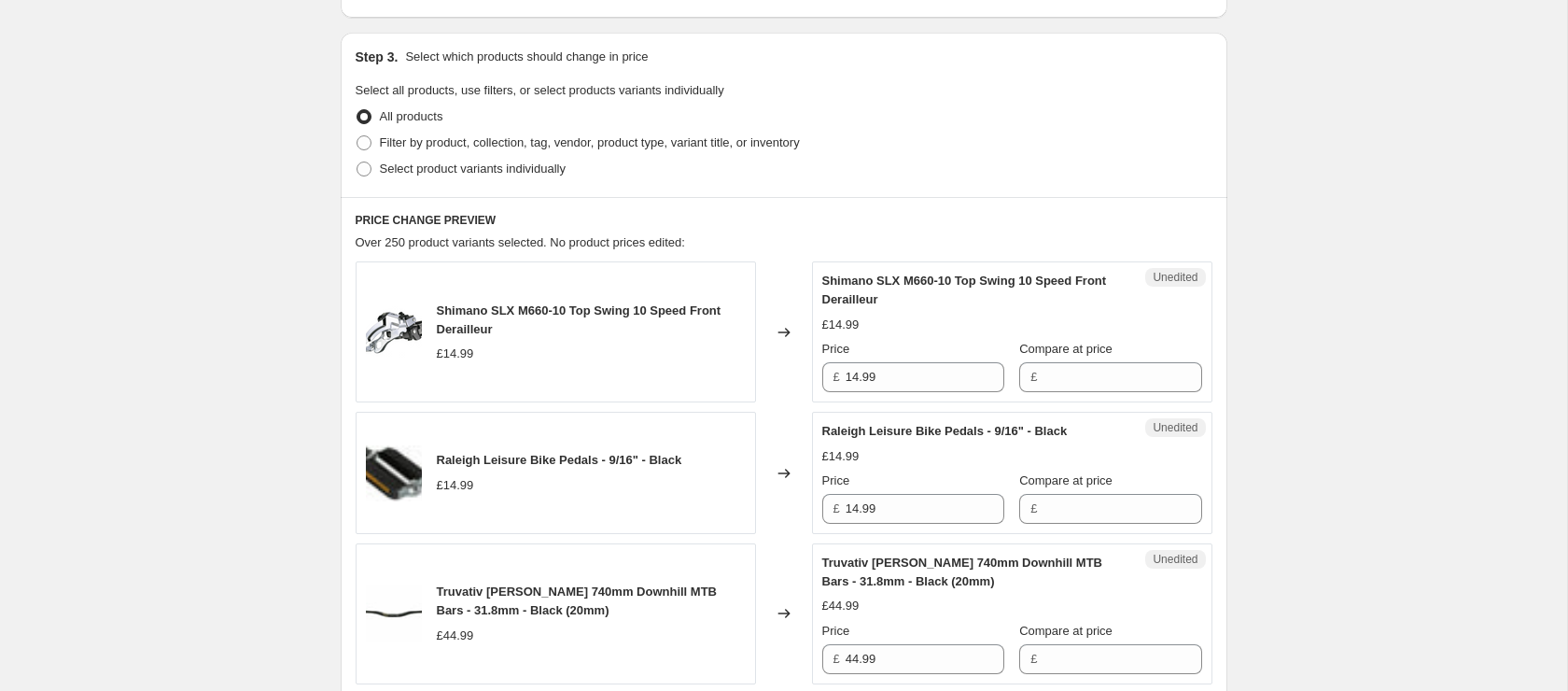
scroll to position [472, 0]
click at [405, 168] on span "Select product variants individually" at bounding box center [472, 168] width 186 height 14
click at [358, 162] on input "Select product variants individually" at bounding box center [357, 161] width 1 height 1
radio input "true"
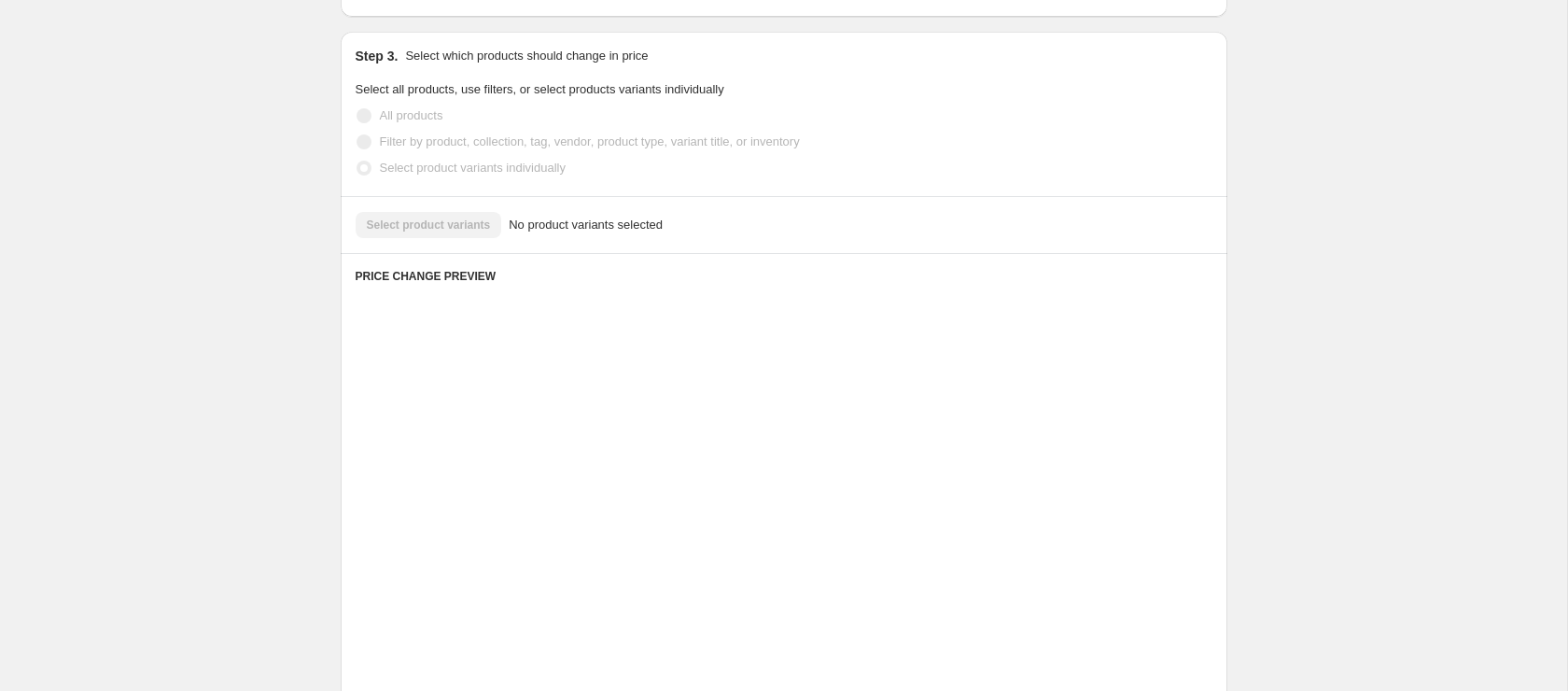
scroll to position [393, 0]
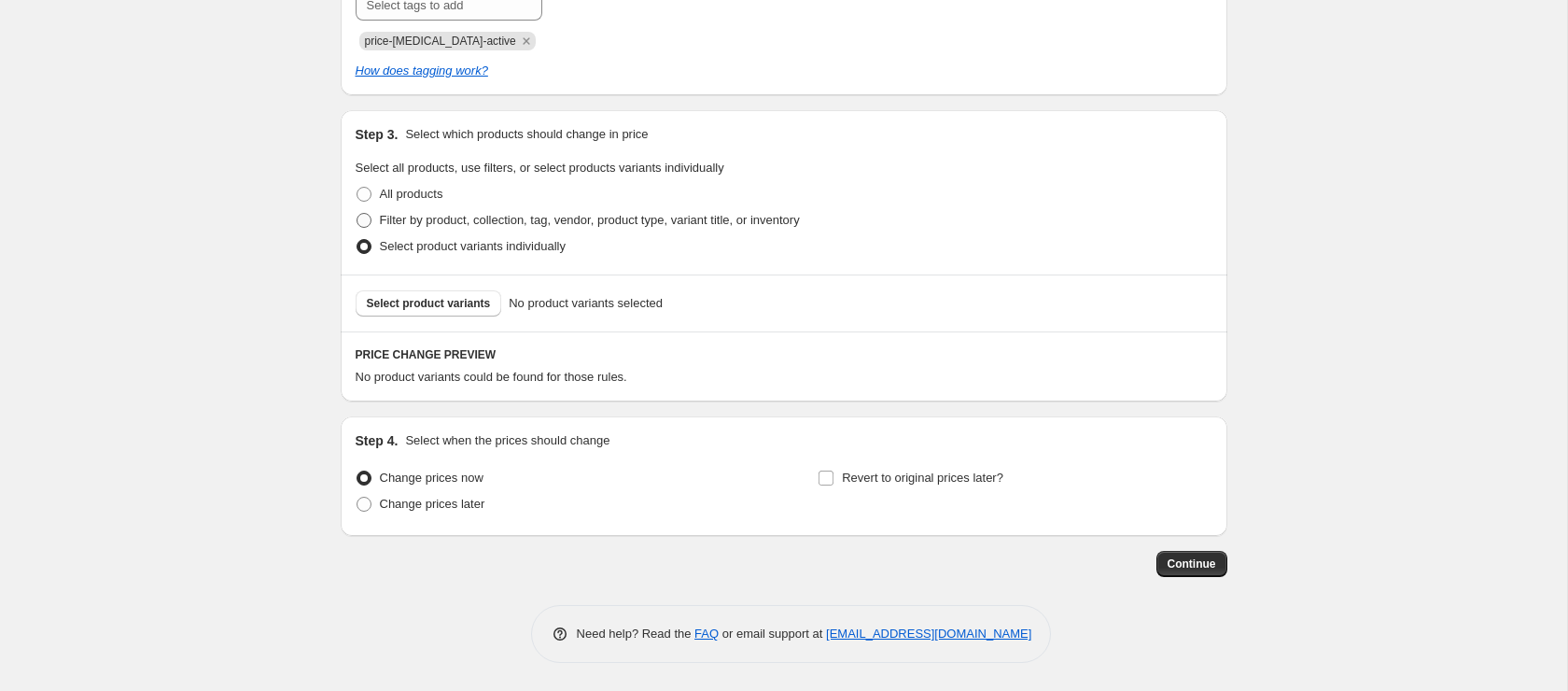
click at [432, 135] on p "Select which products should change in price" at bounding box center [526, 134] width 243 height 19
click at [419, 224] on span "Filter by product, collection, tag, vendor, product type, variant title, or inv…" at bounding box center [589, 220] width 420 height 14
click at [358, 214] on input "Filter by product, collection, tag, vendor, product type, variant title, or inv…" at bounding box center [357, 213] width 1 height 1
radio input "true"
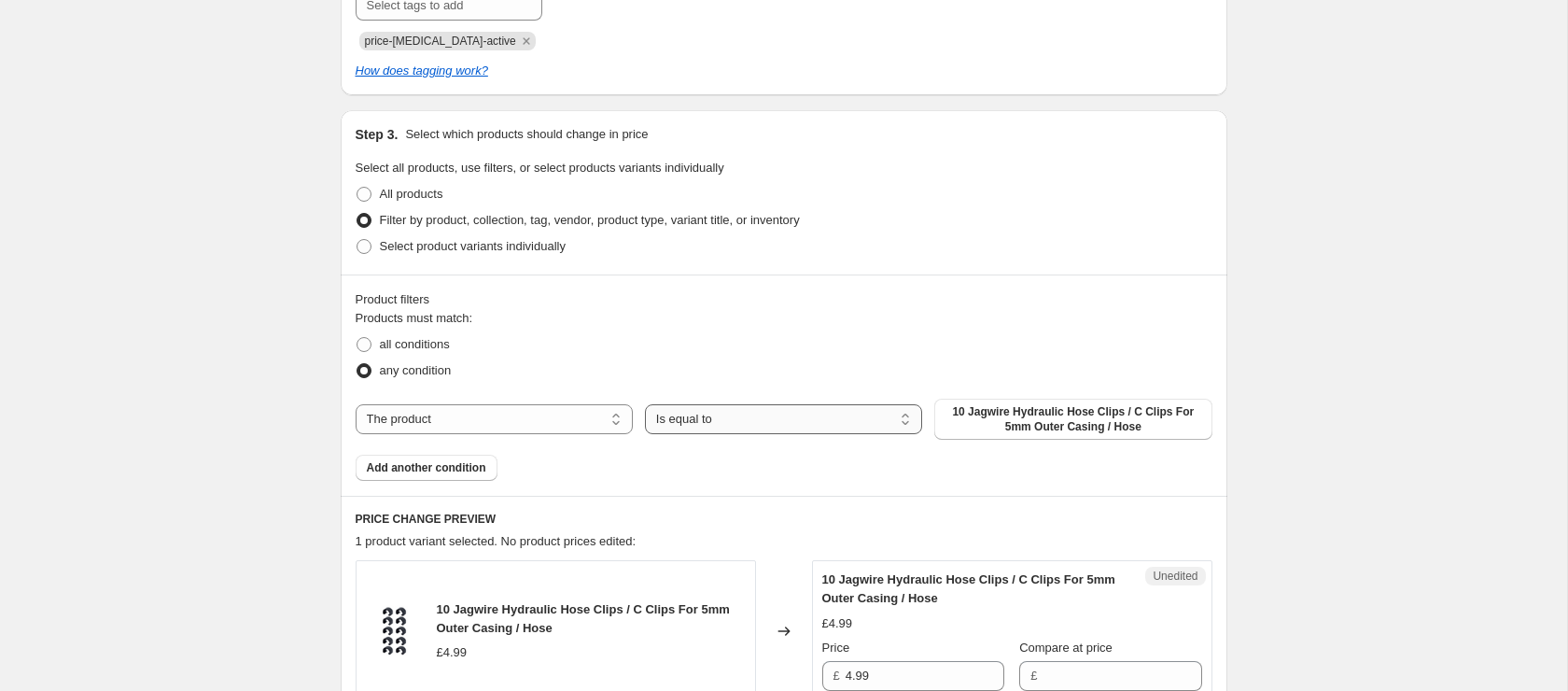
click at [755, 420] on select "Is equal to Is not equal to" at bounding box center [784, 419] width 278 height 30
click at [767, 423] on select "Is equal to Is not equal to" at bounding box center [784, 419] width 278 height 30
click at [481, 405] on select "The product The product's collection The product's tag The product's vendor The…" at bounding box center [494, 419] width 278 height 30
click at [472, 417] on select "The product The product's collection The product's tag The product's vendor The…" at bounding box center [494, 419] width 278 height 30
select select "tag"
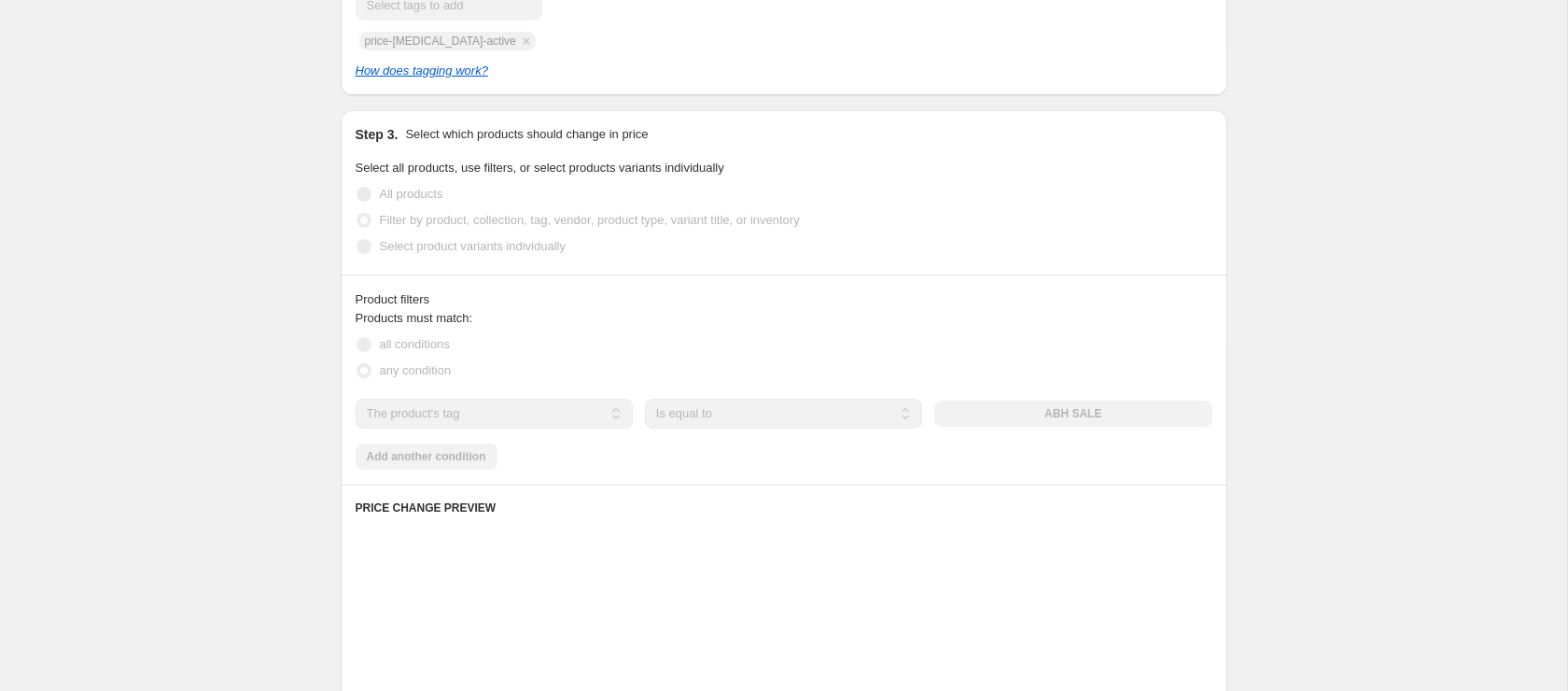
click at [775, 432] on div "Products must match: all conditions any condition The product The product's col…" at bounding box center [784, 388] width 857 height 161
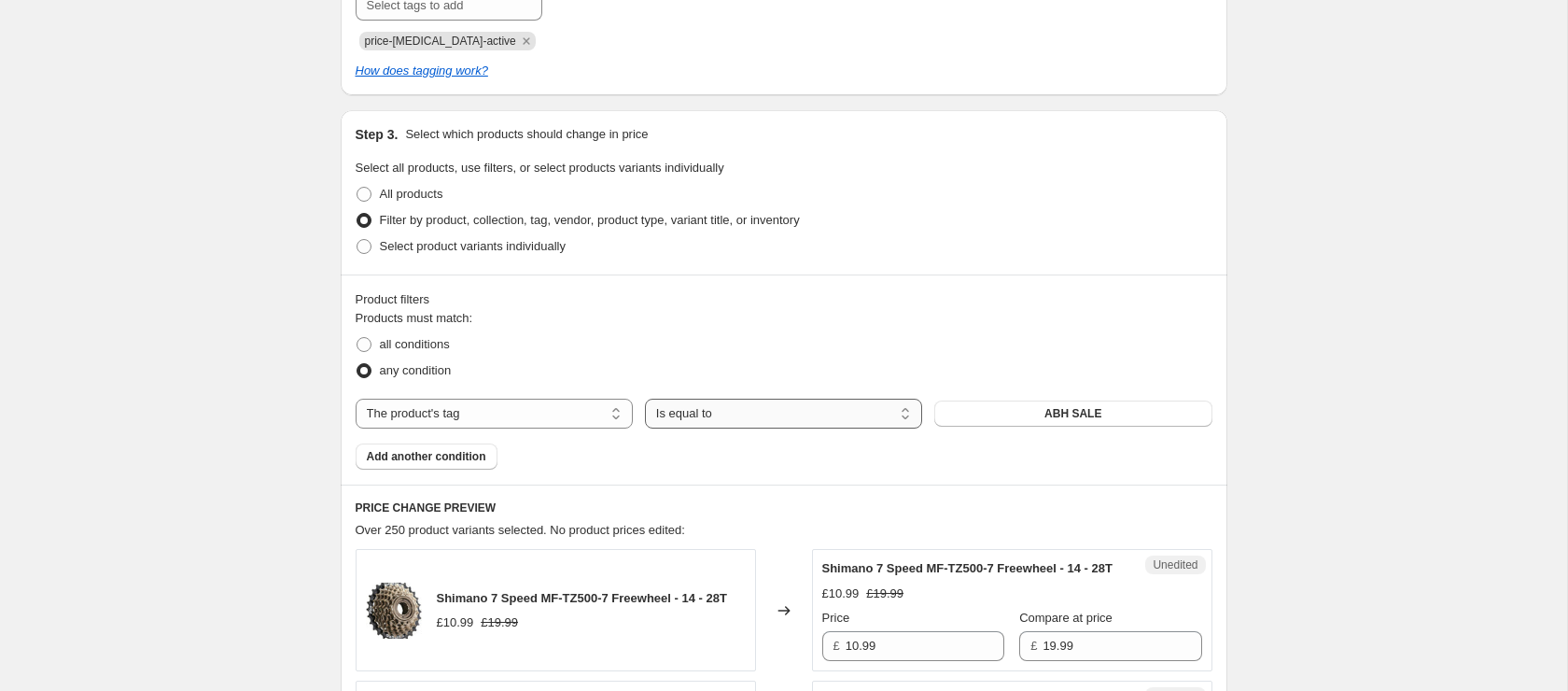
click at [761, 414] on select "Is equal to Is not equal to" at bounding box center [784, 413] width 278 height 30
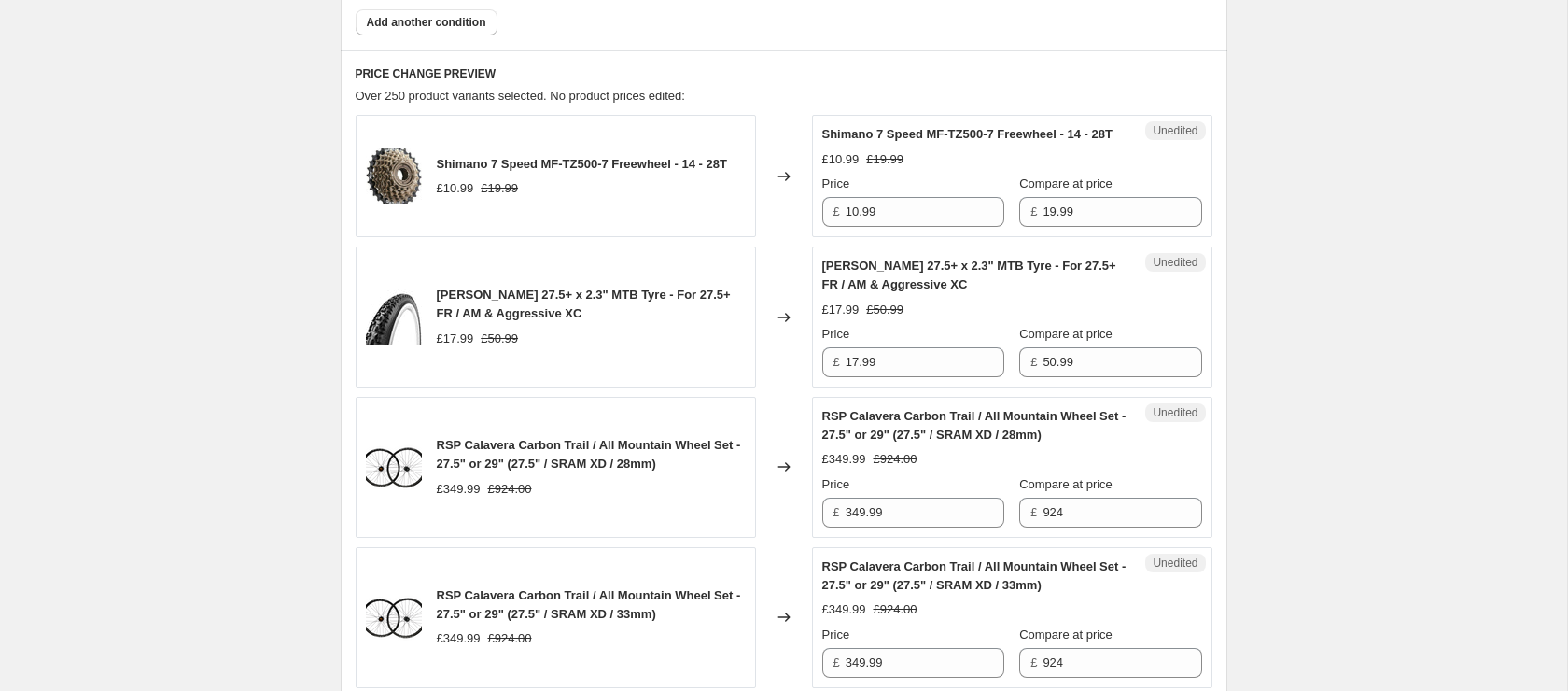
scroll to position [829, 0]
click at [876, 226] on input "10.99" at bounding box center [925, 211] width 159 height 30
type input "10"
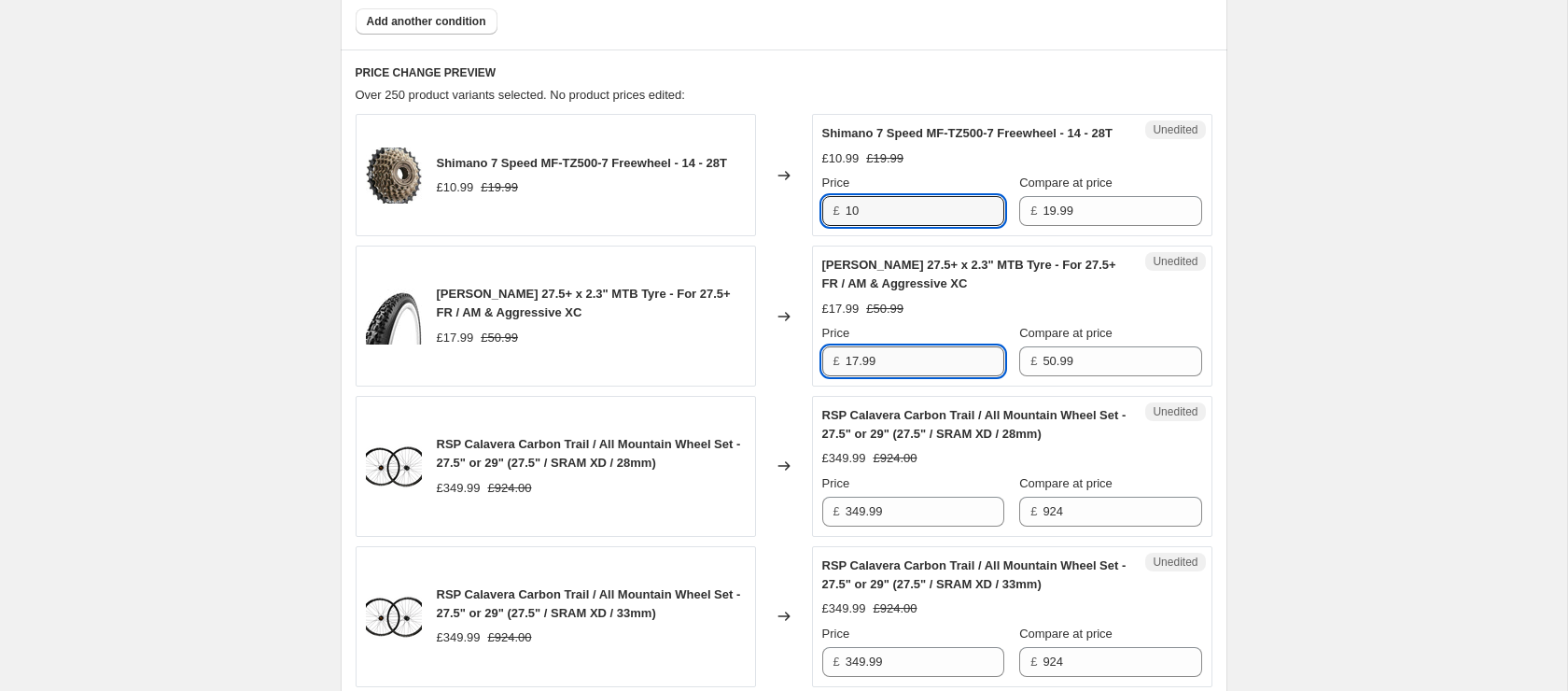
click at [901, 376] on input "17.99" at bounding box center [925, 361] width 159 height 30
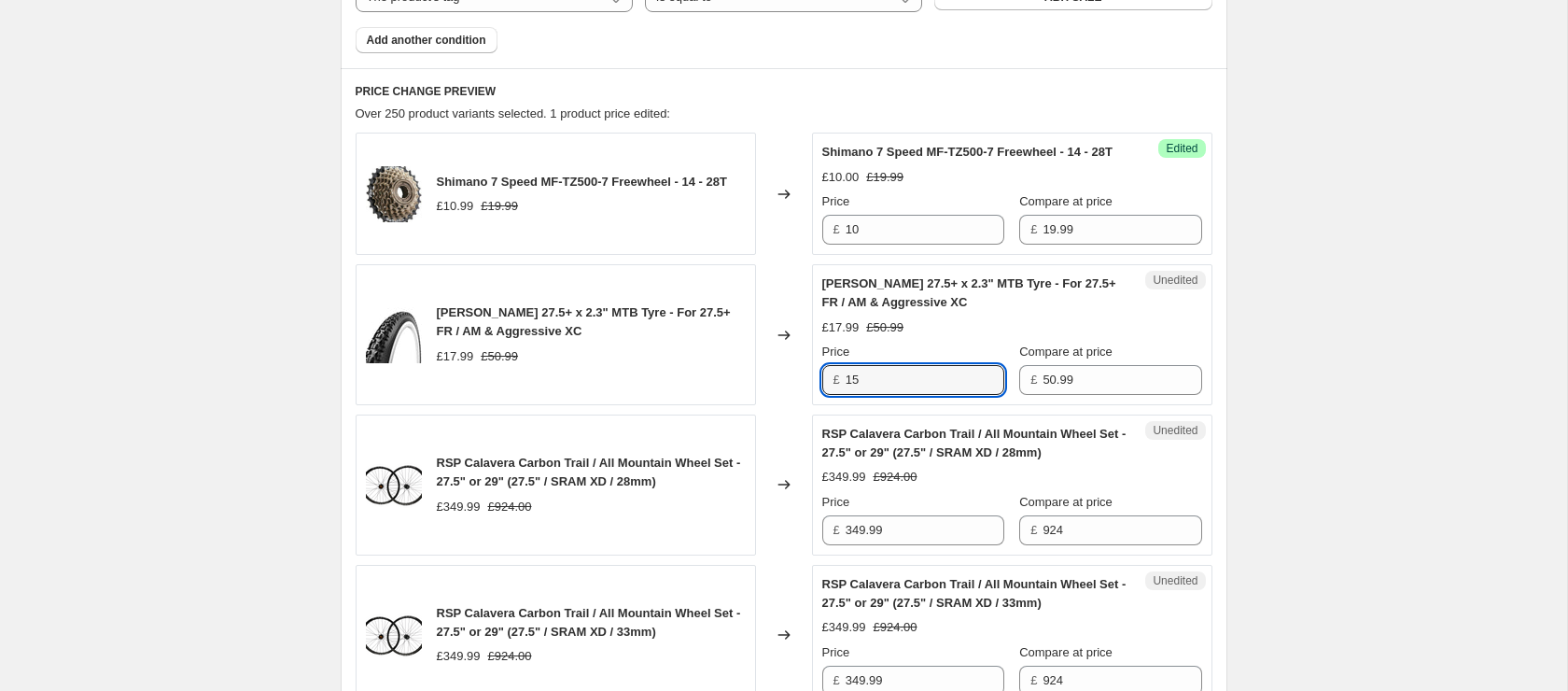
type input "15"
click at [939, 555] on div "Unedited RSP Calavera Carbon Trail / All Mountain Wheel Set - 27.5" or 29" (27.…" at bounding box center [1012, 484] width 400 height 141
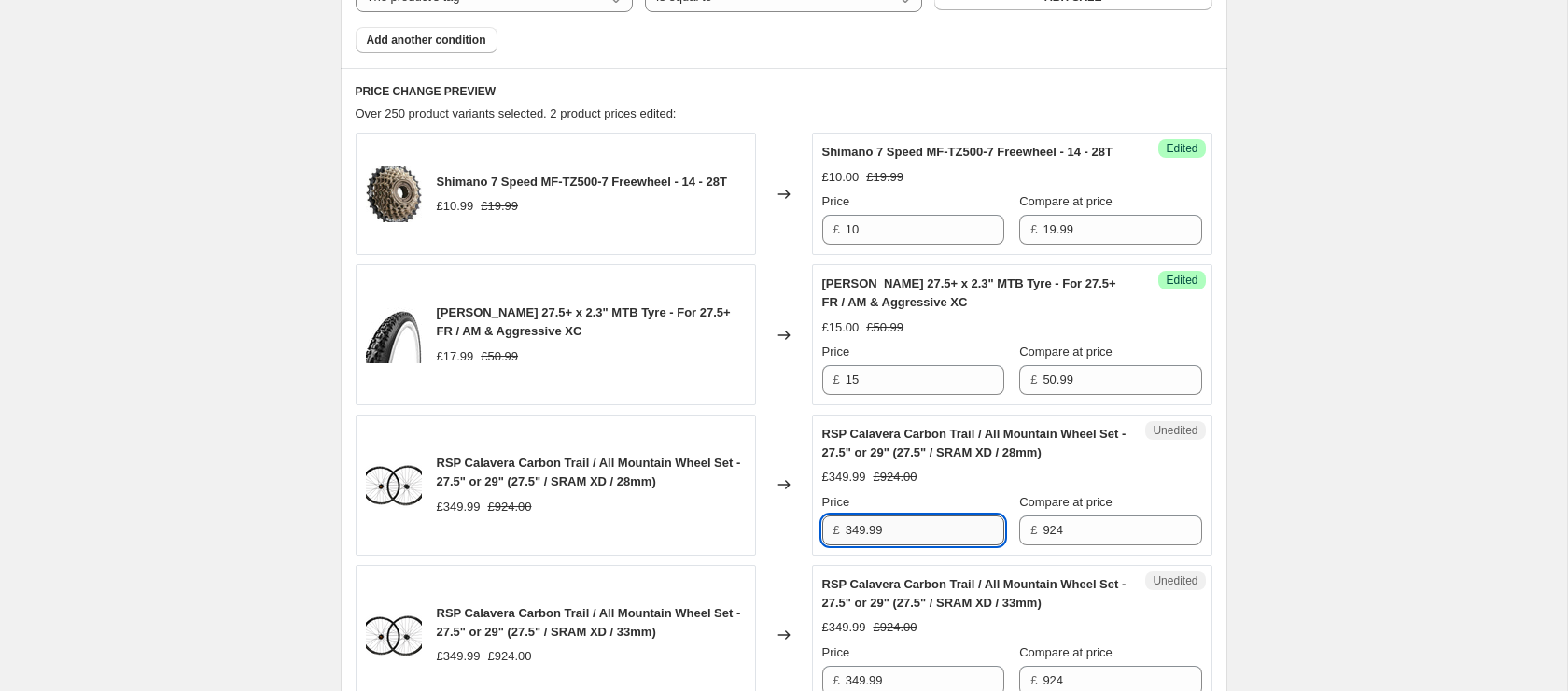
click at [903, 545] on input "349.99" at bounding box center [925, 530] width 159 height 30
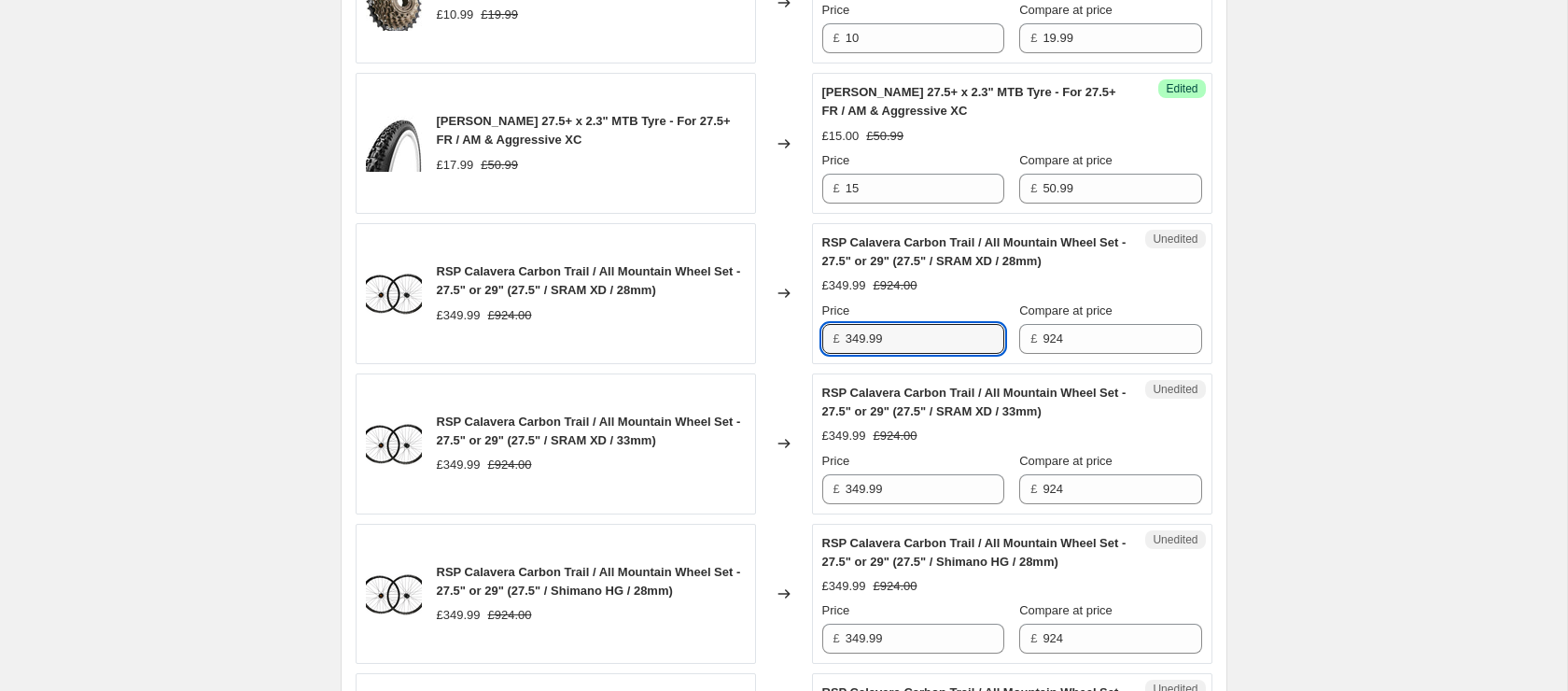
scroll to position [1118, 0]
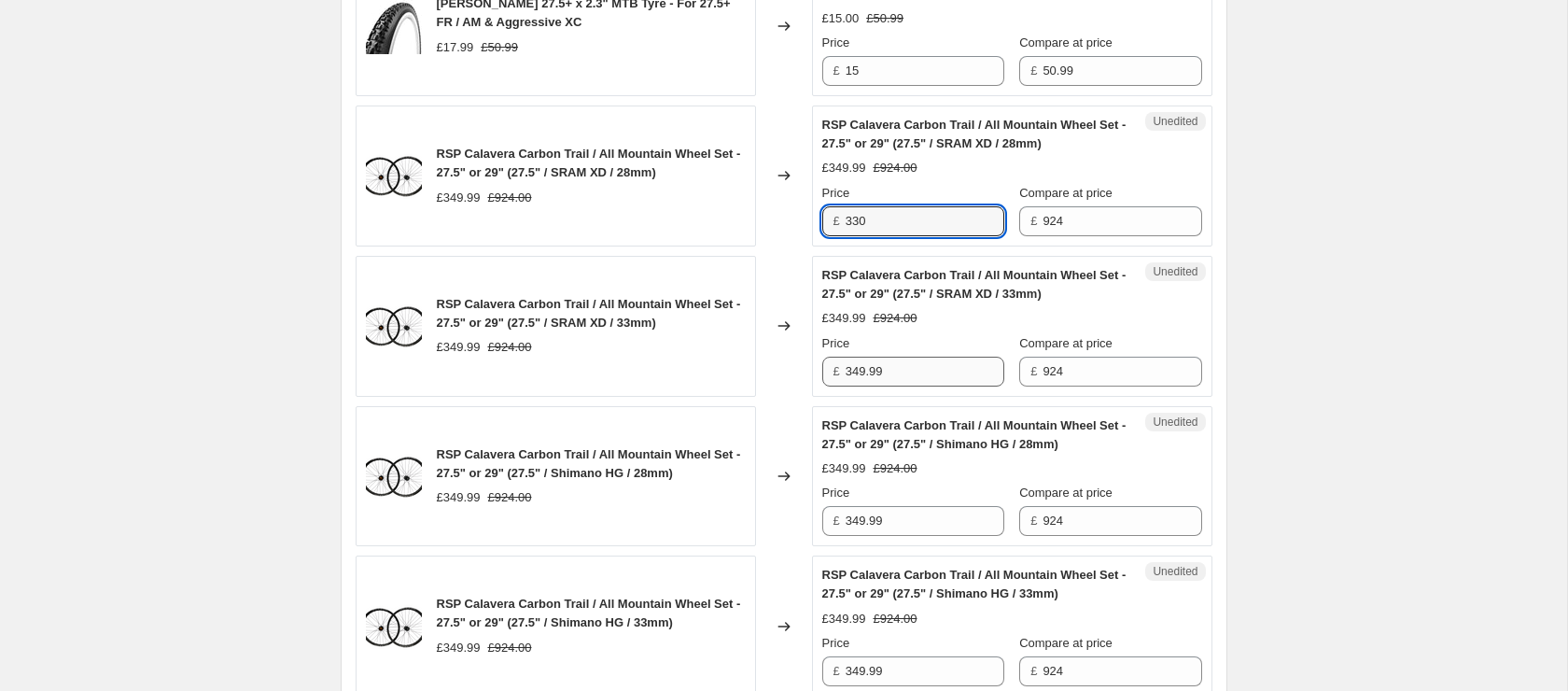
type input "330"
click at [912, 386] on input "349.99" at bounding box center [925, 371] width 159 height 30
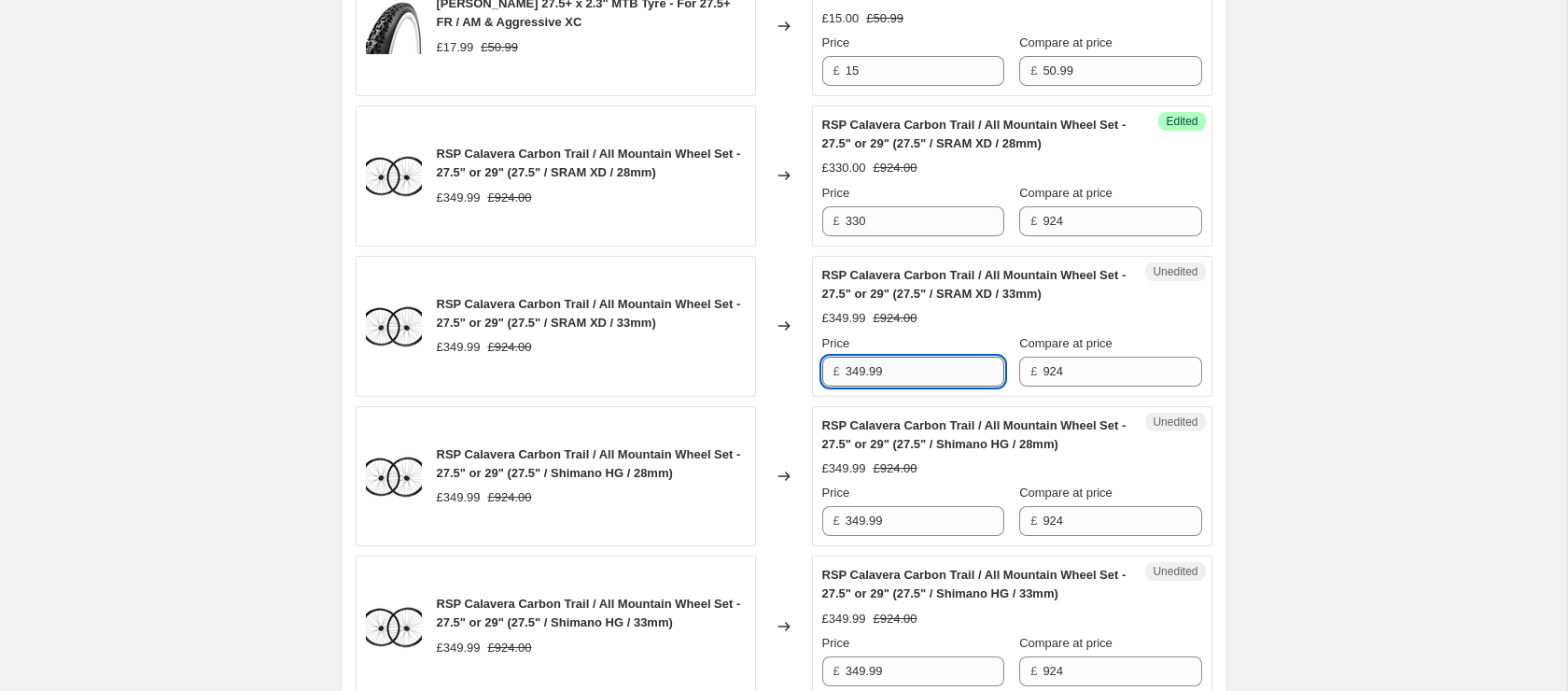
paste input "30"
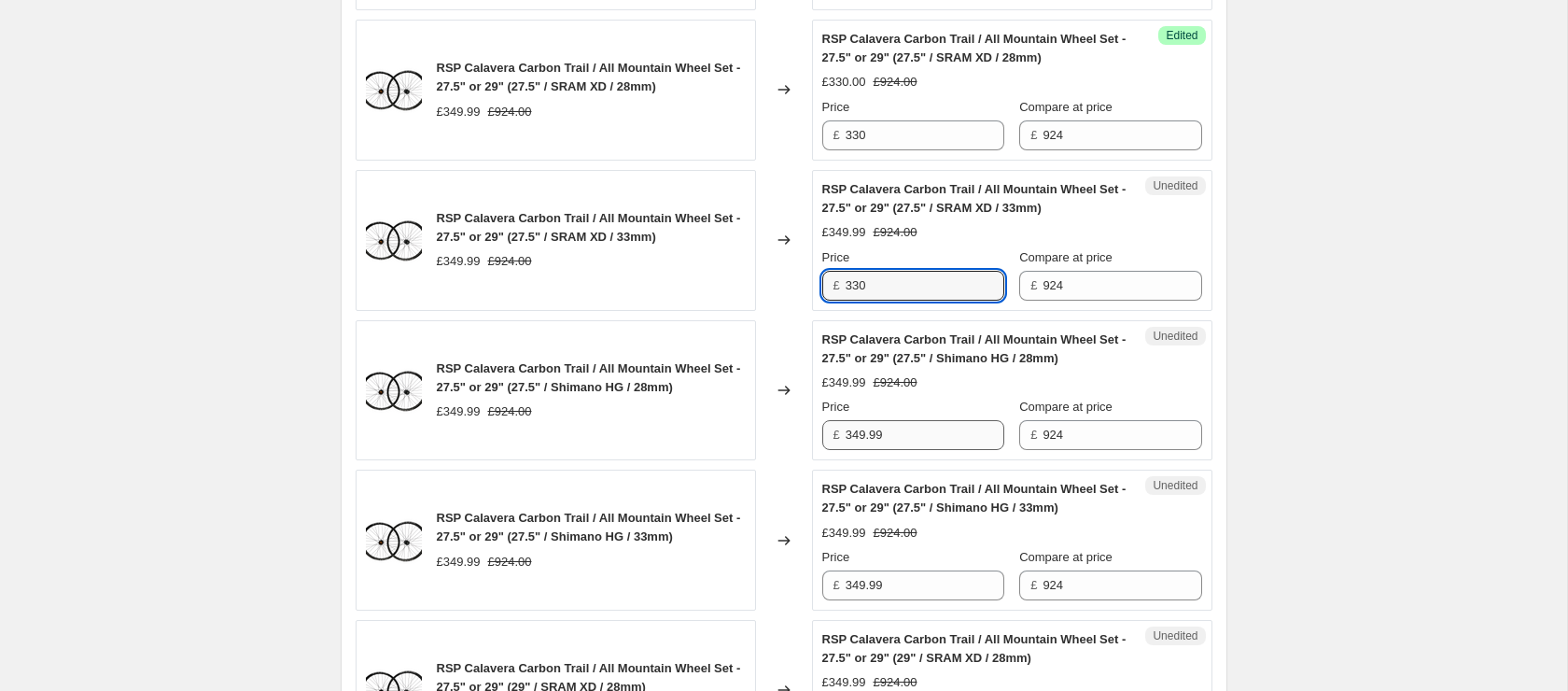
type input "330"
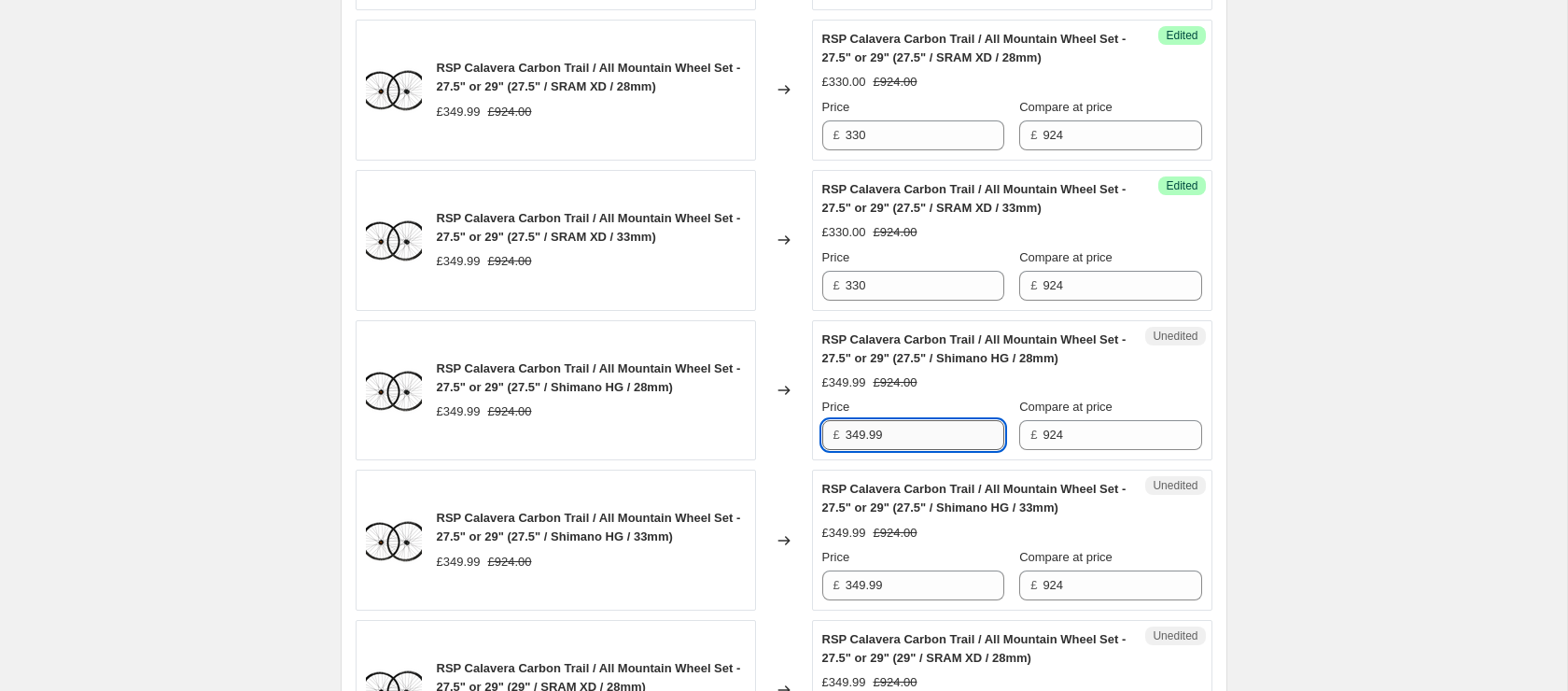
click at [904, 445] on input "349.99" at bounding box center [925, 435] width 159 height 30
paste input "30"
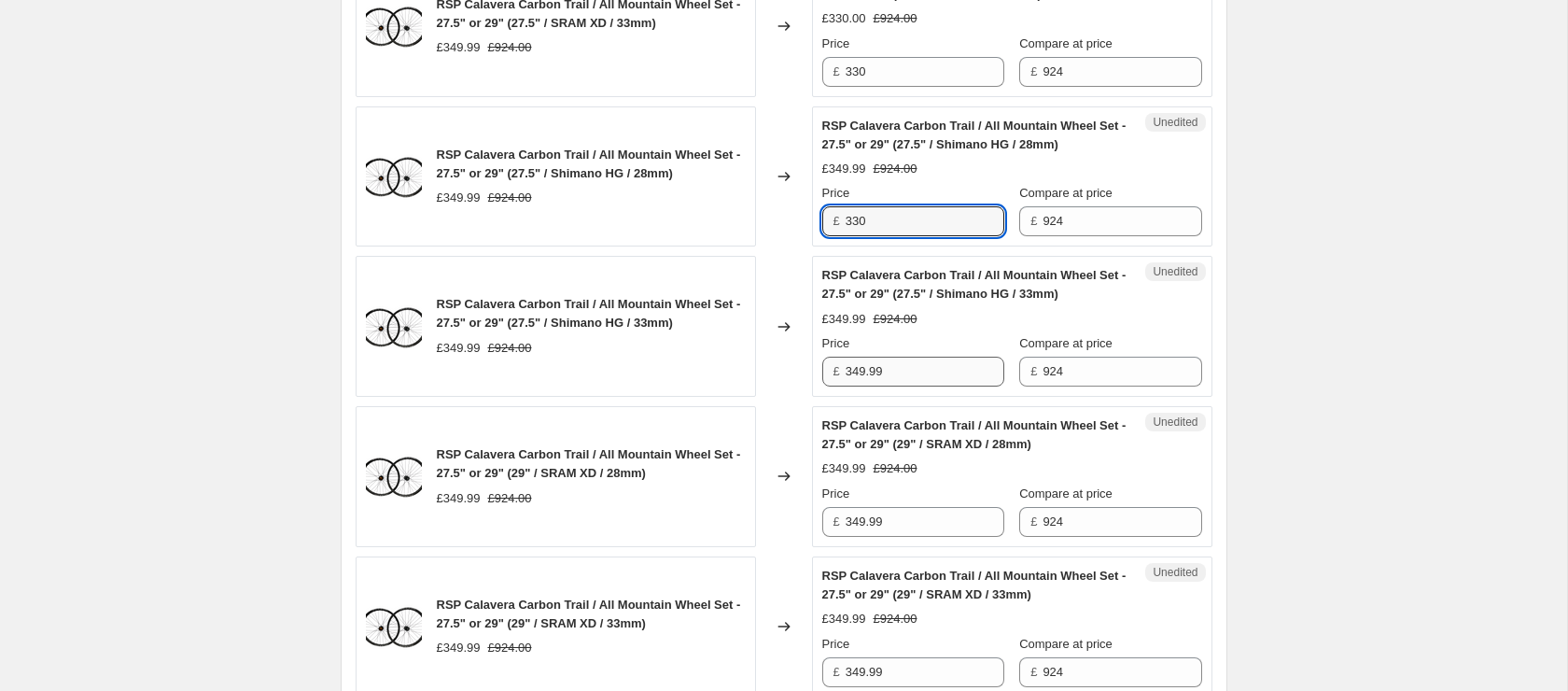
scroll to position [1417, 0]
type input "330"
click at [910, 388] on input "349.99" at bounding box center [925, 373] width 159 height 30
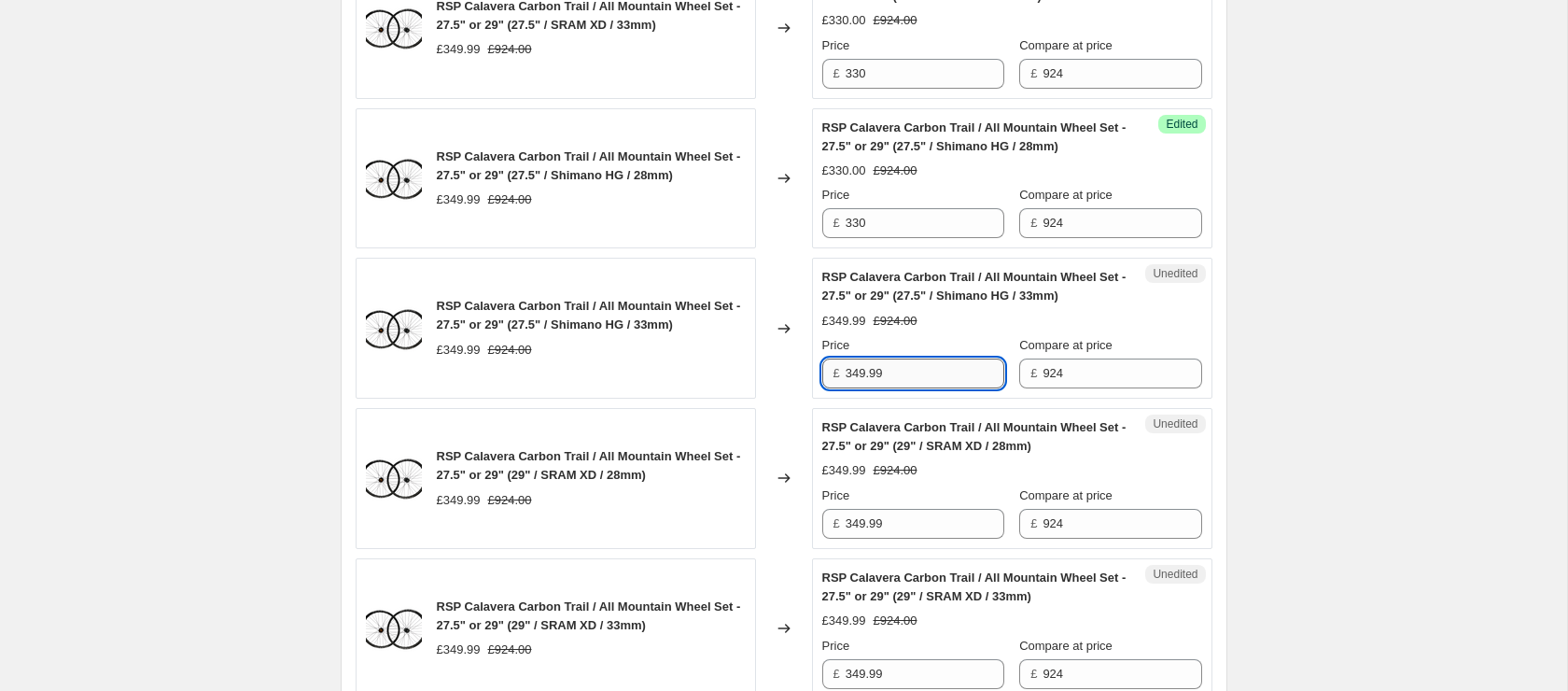
paste input "30"
type input "330"
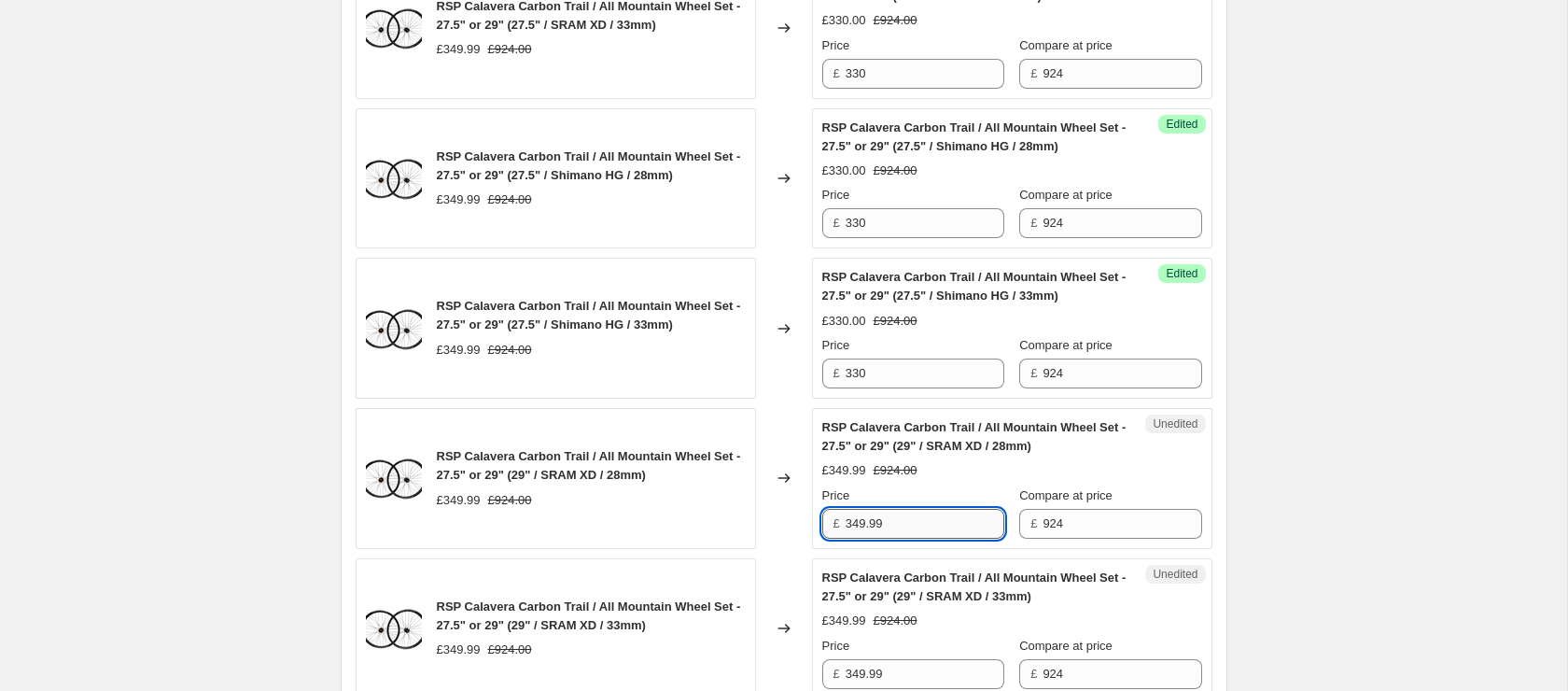
click at [902, 538] on input "349.99" at bounding box center [925, 523] width 159 height 30
paste input "30"
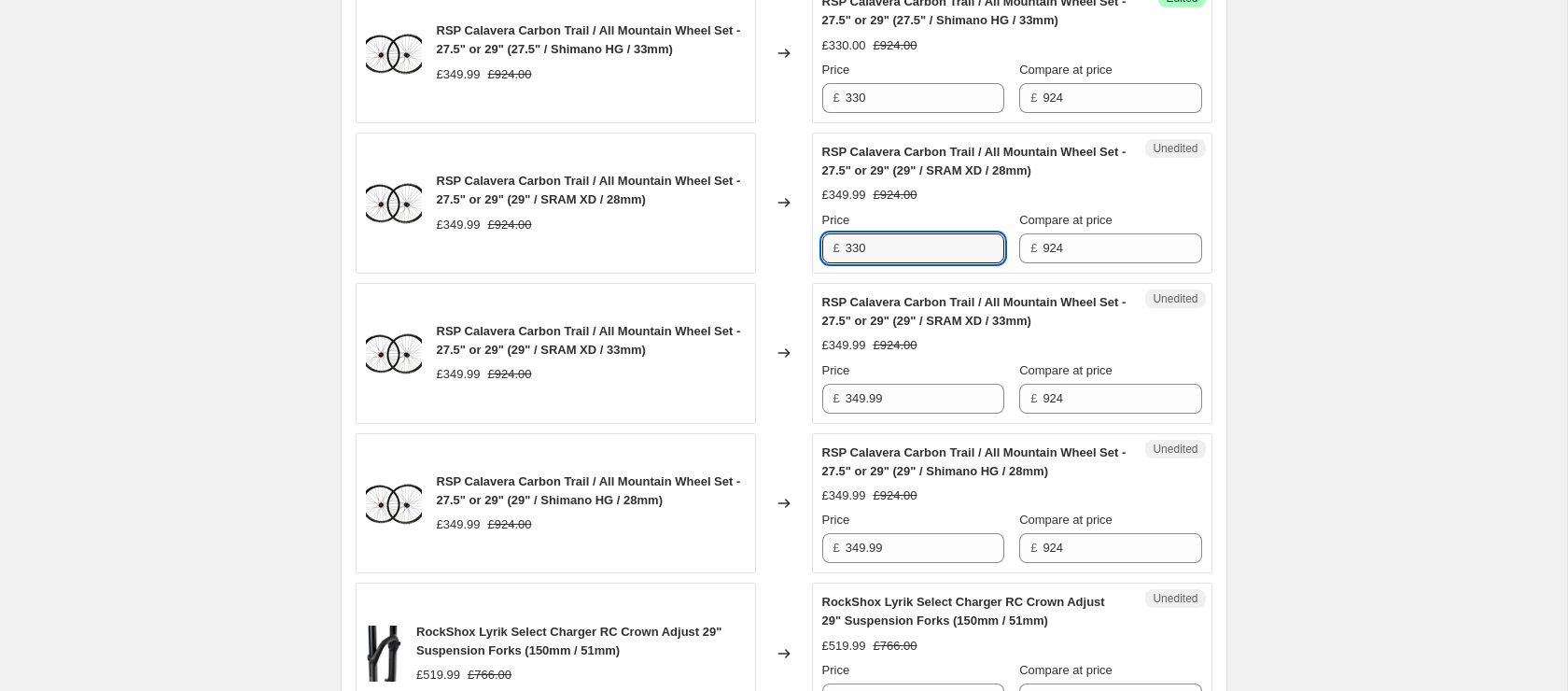
scroll to position [1693, 0]
type input "330"
drag, startPoint x: 919, startPoint y: 401, endPoint x: 917, endPoint y: 411, distance: 10.2
click at [919, 403] on input "349.99" at bounding box center [925, 397] width 159 height 30
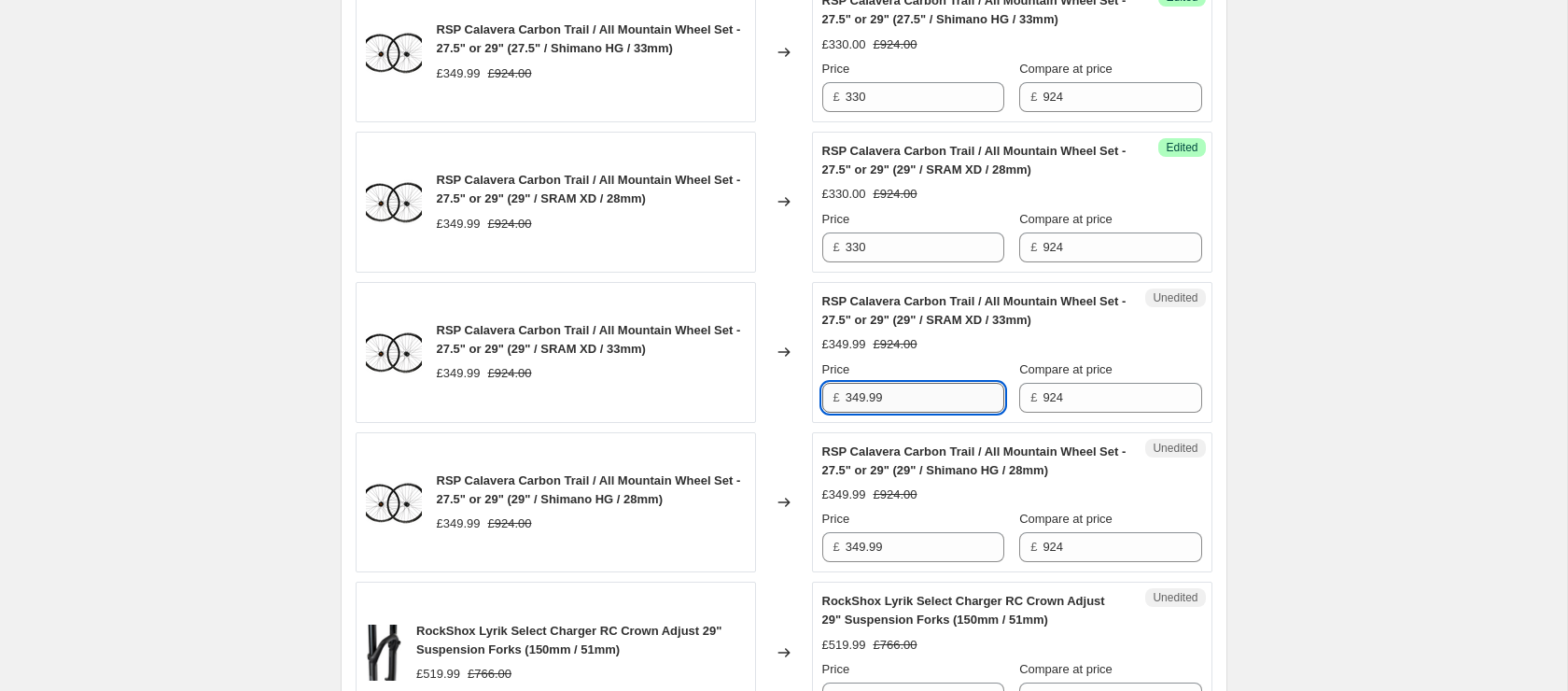
click at [913, 412] on input "349.99" at bounding box center [925, 397] width 159 height 30
paste input "30"
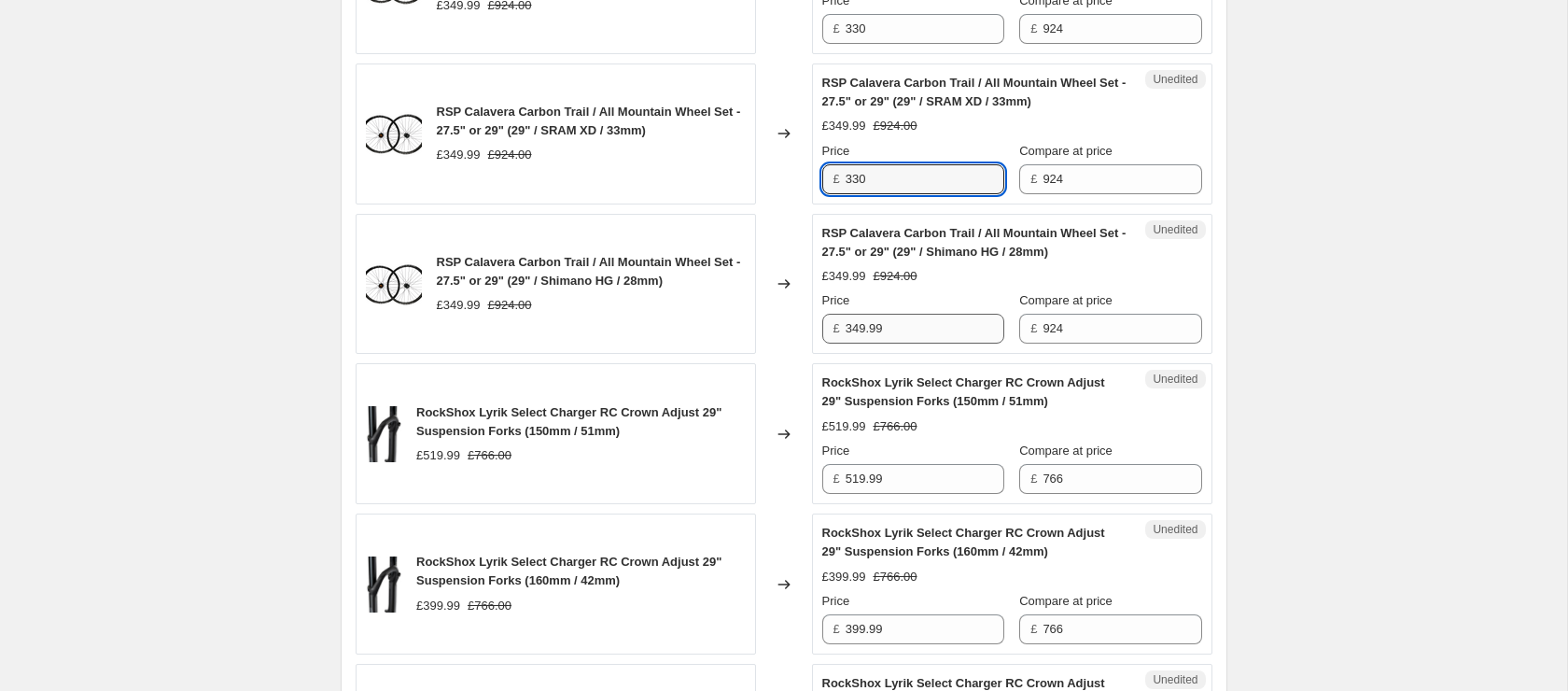
type input "330"
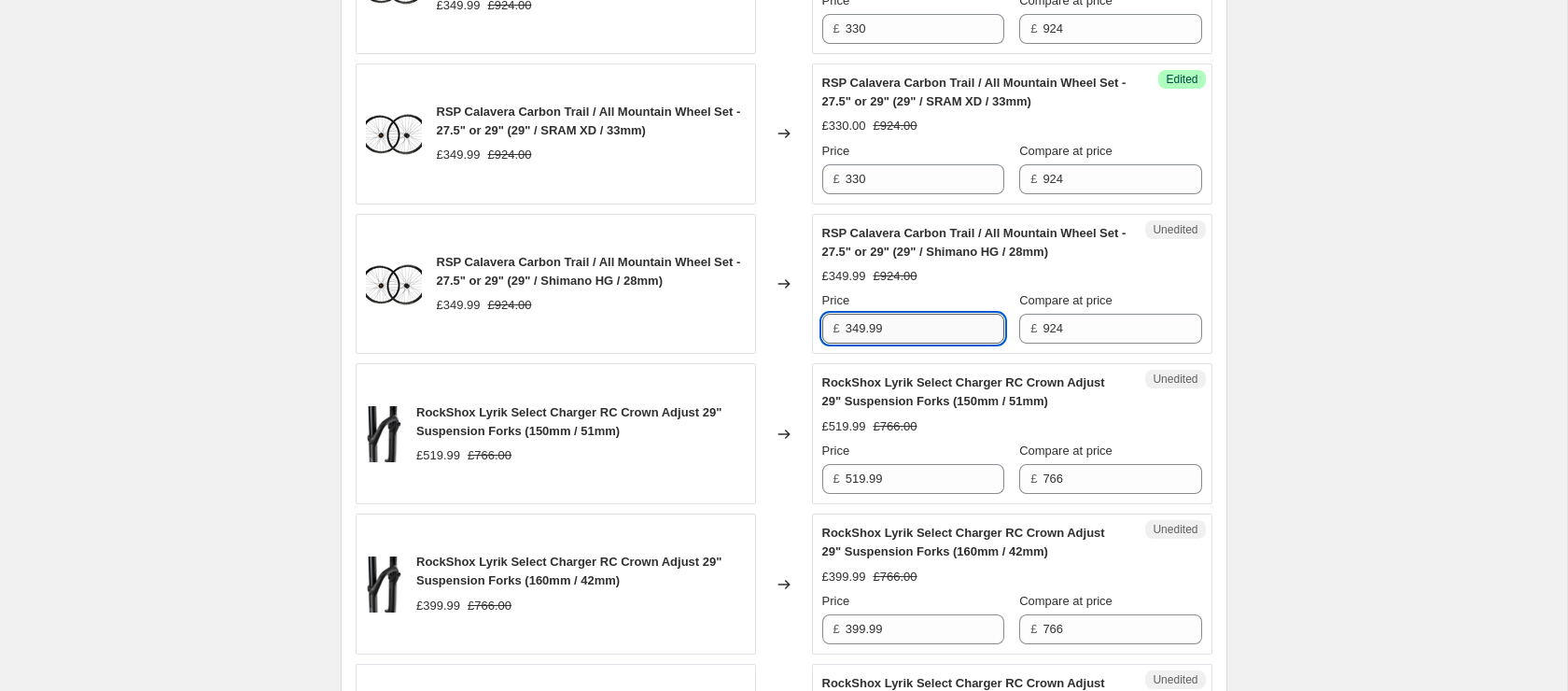
click at [906, 344] on input "349.99" at bounding box center [925, 329] width 159 height 30
paste input "30"
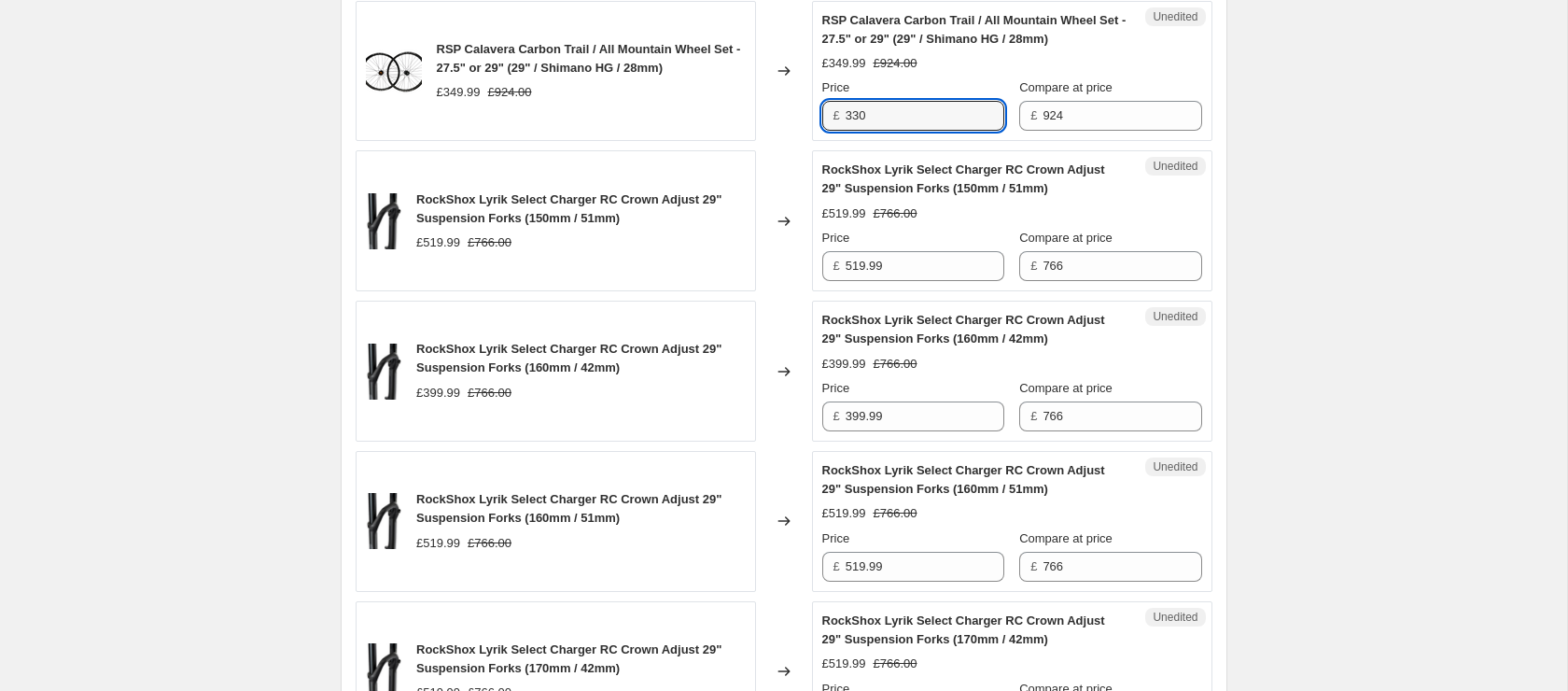
scroll to position [2164, 0]
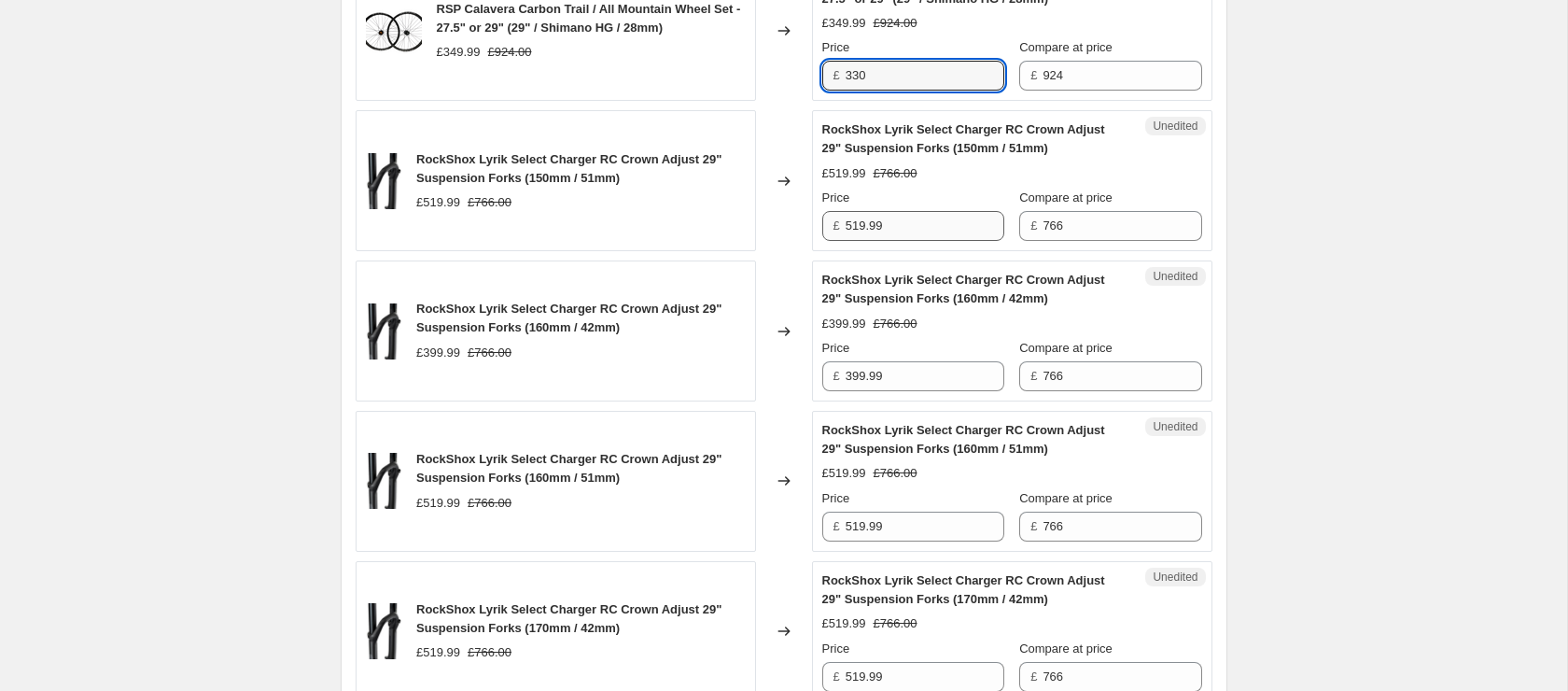
type input "330"
click at [916, 241] on input "519.99" at bounding box center [925, 226] width 159 height 30
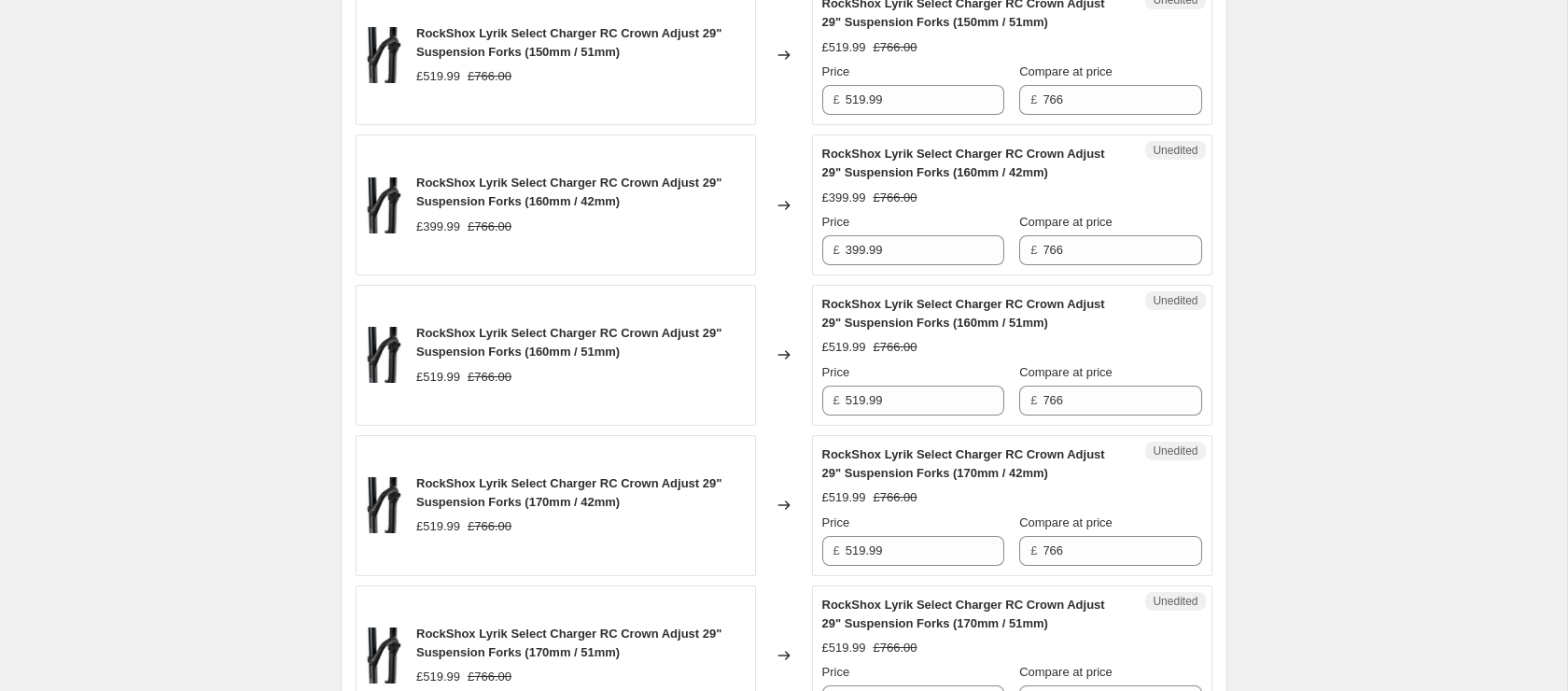
scroll to position [2297, 0]
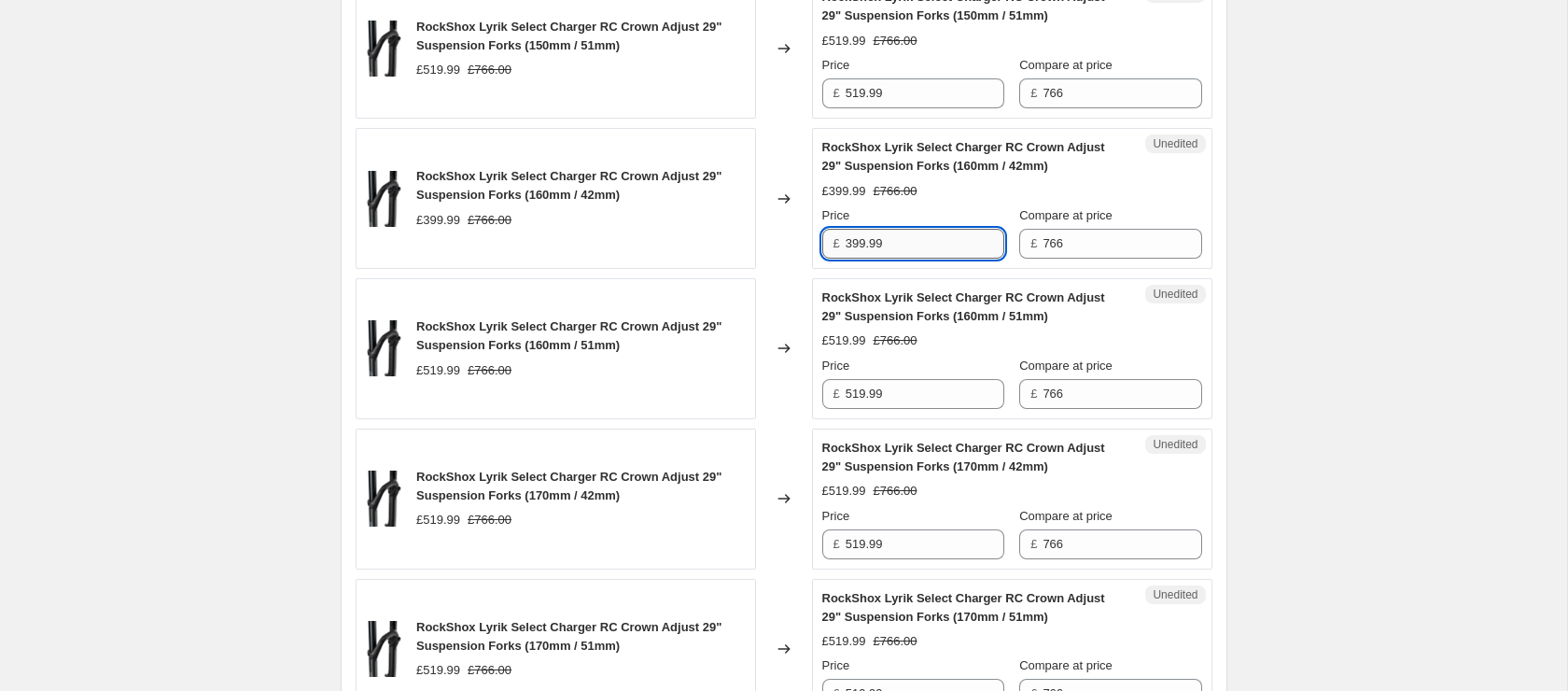
click at [908, 256] on input "399.99" at bounding box center [925, 244] width 159 height 30
type input "350"
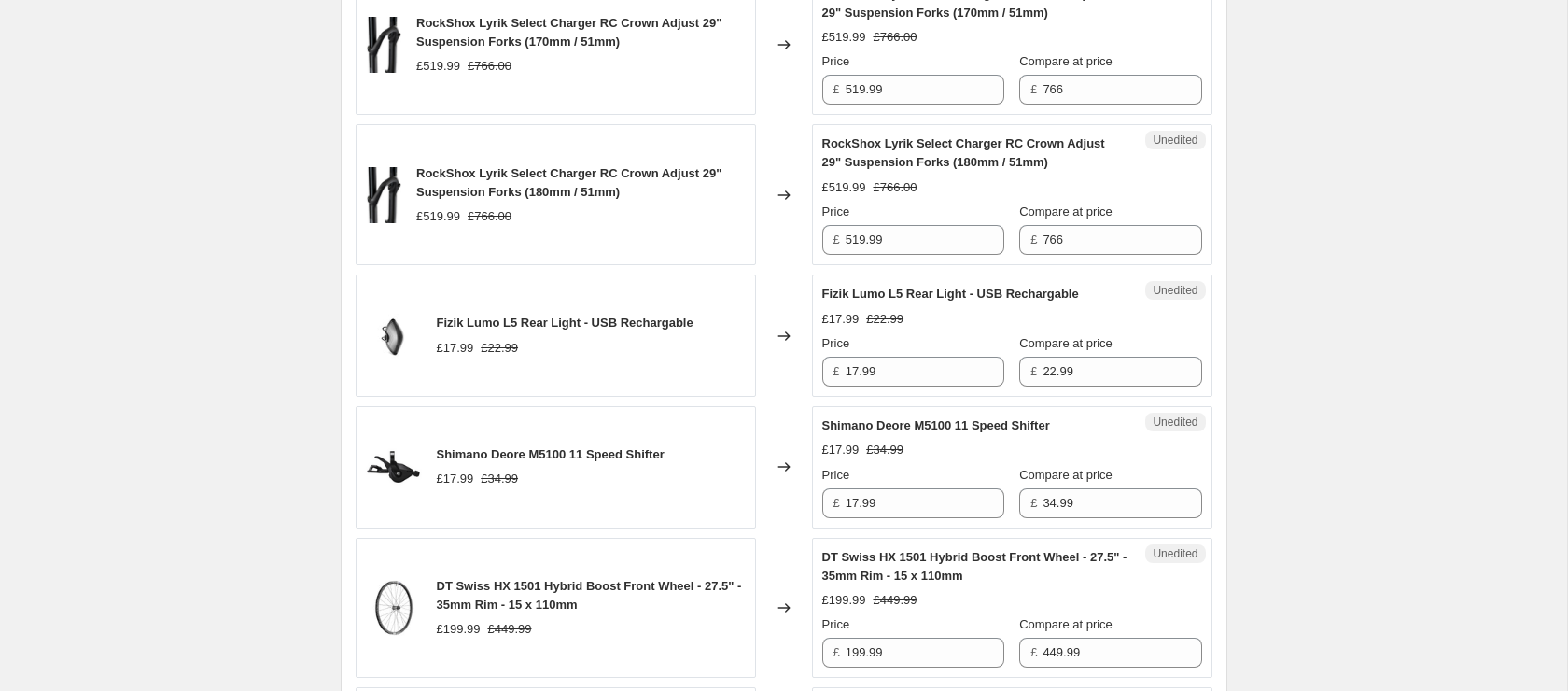
scroll to position [2906, 0]
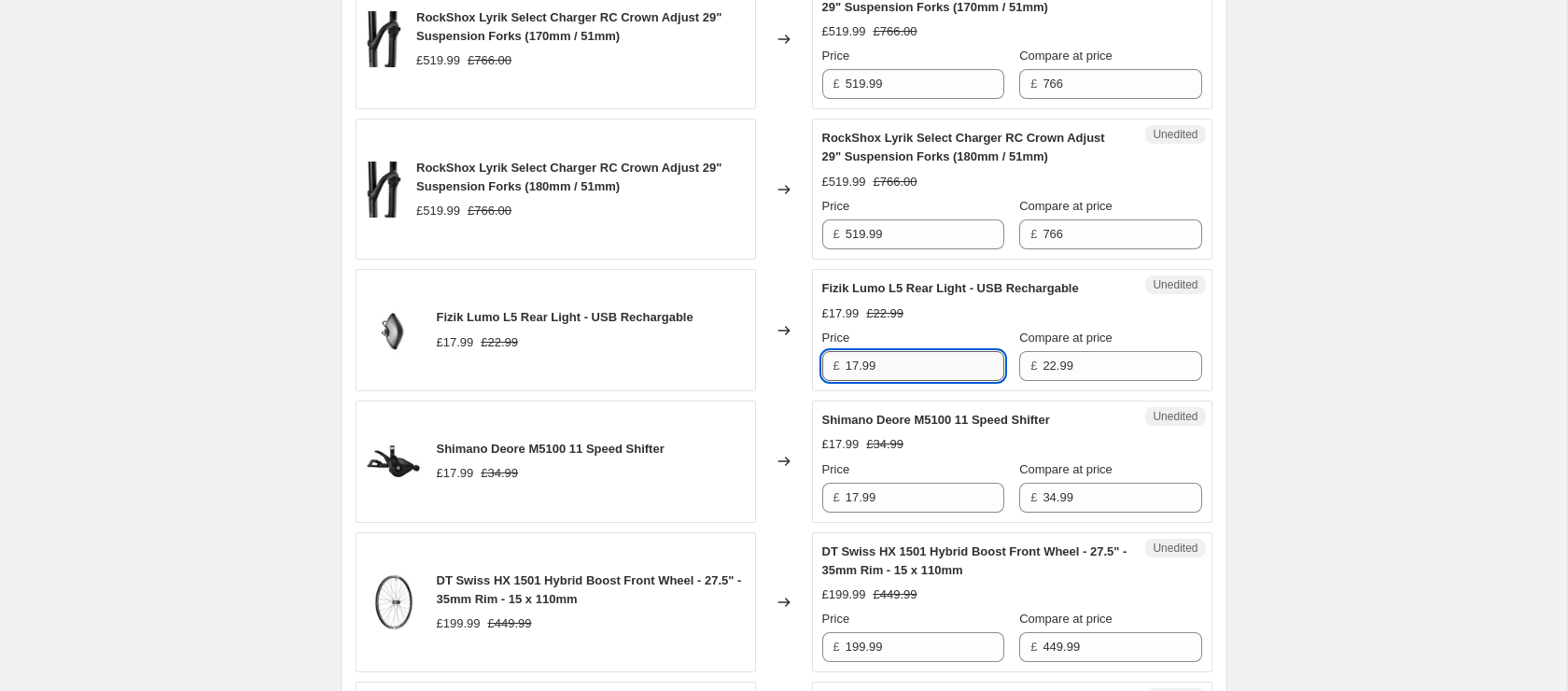
click at [899, 368] on input "17.99" at bounding box center [925, 365] width 159 height 30
type input "15"
click at [1208, 345] on div "Success Edited Fizik Lumo L5 Rear Light - USB Rechargable £15.00 £22.99 Price £…" at bounding box center [1012, 330] width 400 height 122
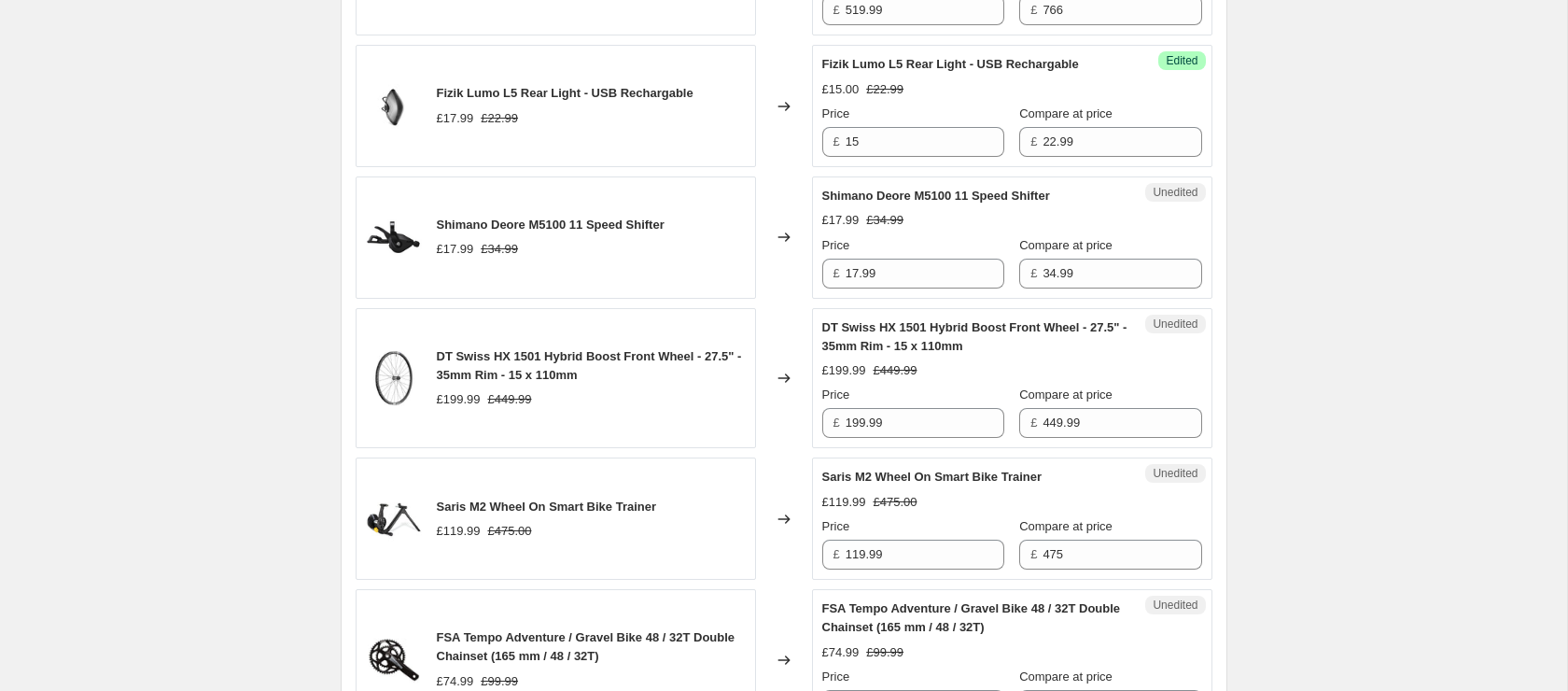
scroll to position [3131, 0]
click at [921, 287] on input "17.99" at bounding box center [925, 272] width 159 height 30
type input "15"
drag, startPoint x: 947, startPoint y: 435, endPoint x: 881, endPoint y: 402, distance: 73.8
click at [946, 434] on input "199.99" at bounding box center [925, 420] width 159 height 30
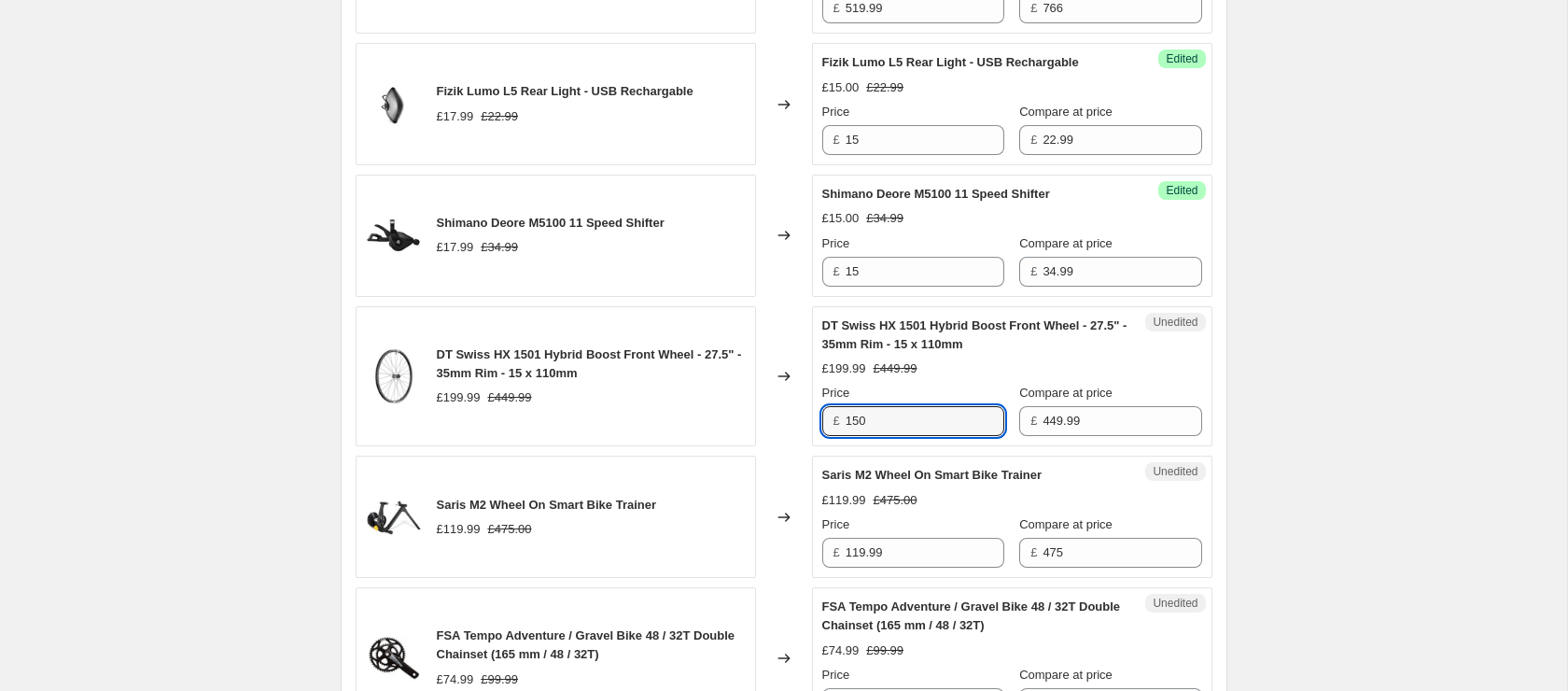
type input "150"
drag, startPoint x: 1372, startPoint y: 393, endPoint x: 1360, endPoint y: 391, distance: 12.2
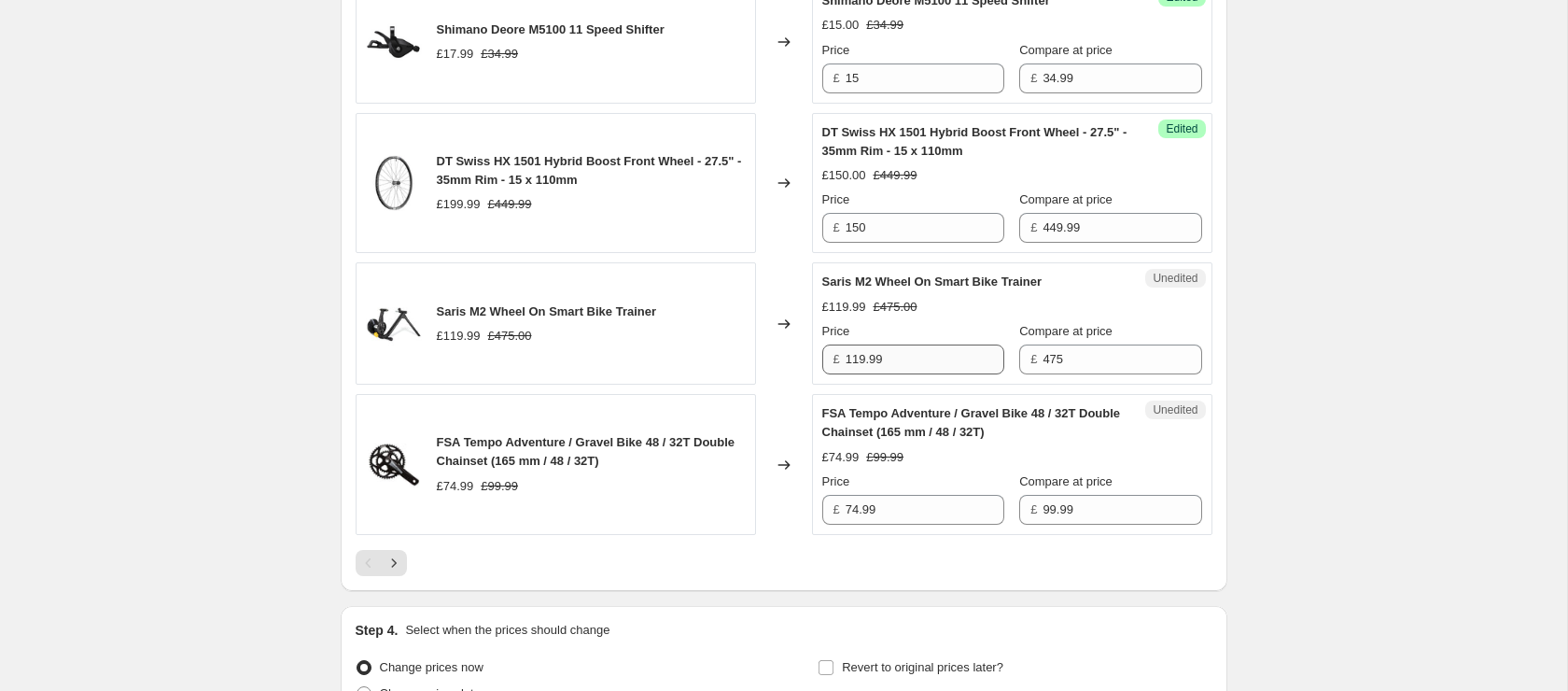
scroll to position [3327, 0]
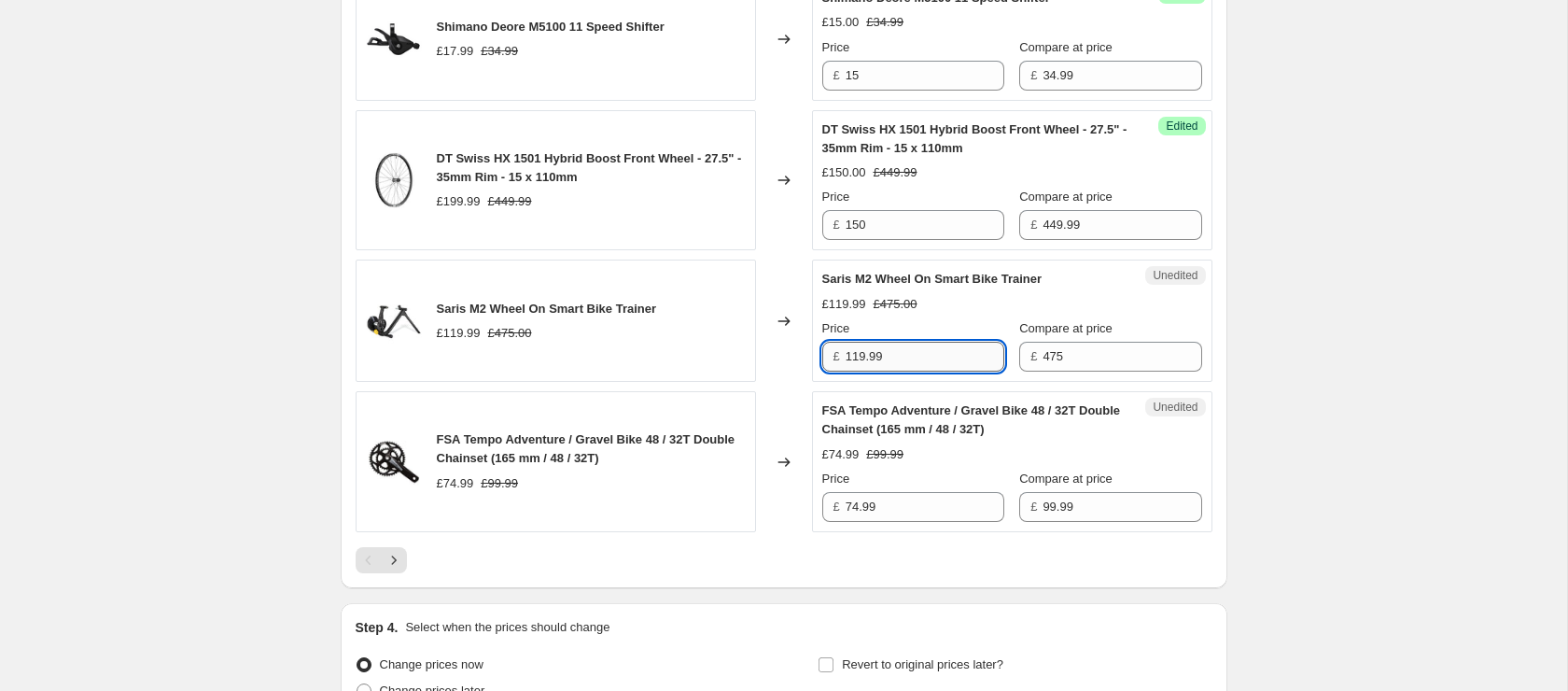
click at [958, 369] on input "119.99" at bounding box center [925, 356] width 159 height 30
type input "110"
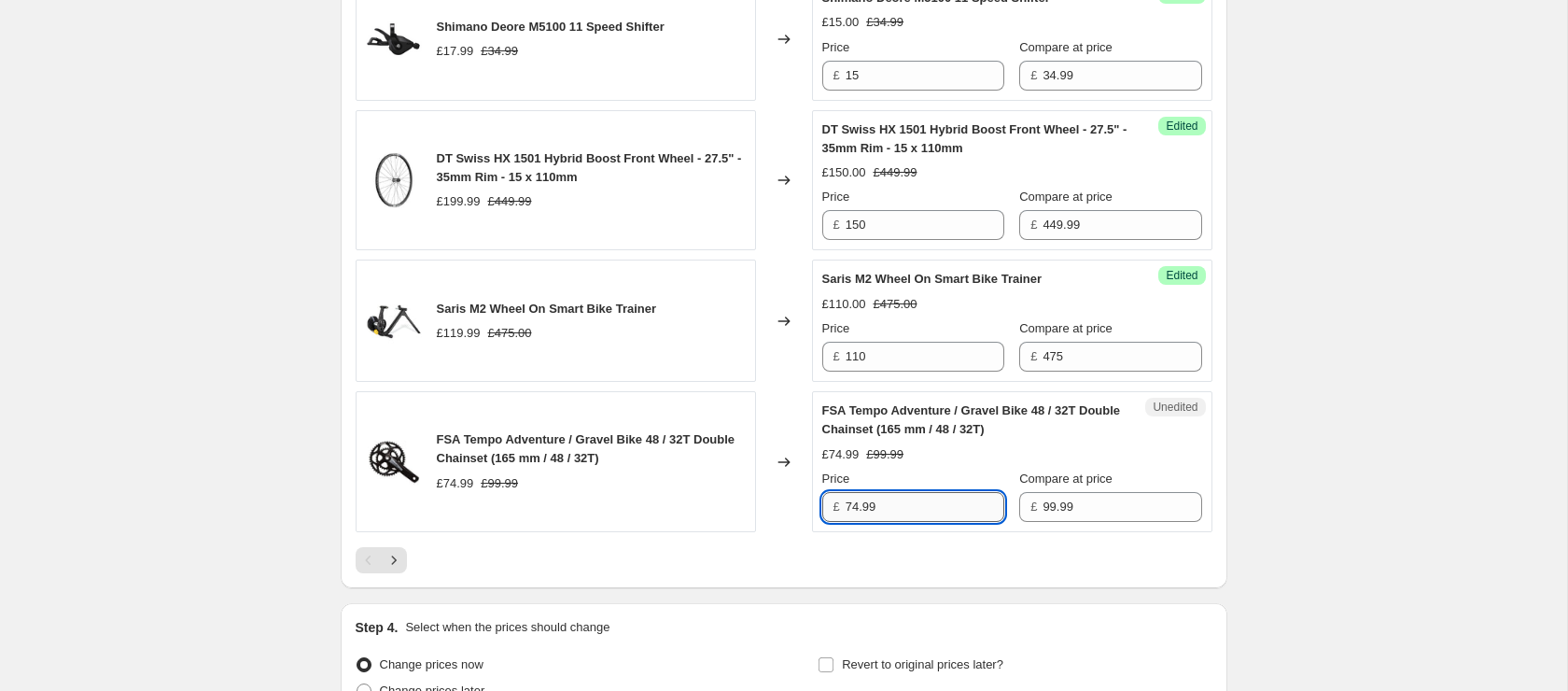
click at [916, 515] on input "74.99" at bounding box center [925, 506] width 159 height 30
type input "70"
click at [391, 569] on icon "Next" at bounding box center [393, 559] width 19 height 19
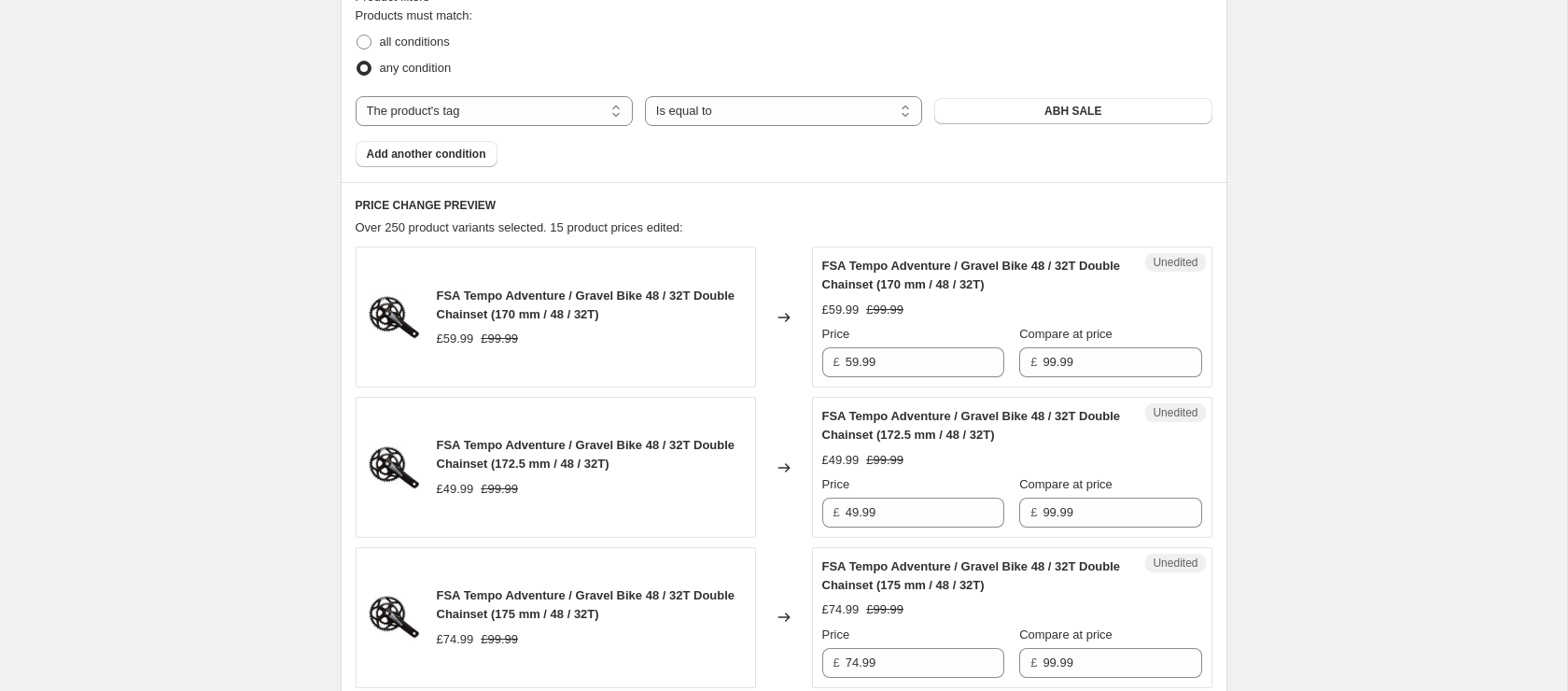
scroll to position [680, 0]
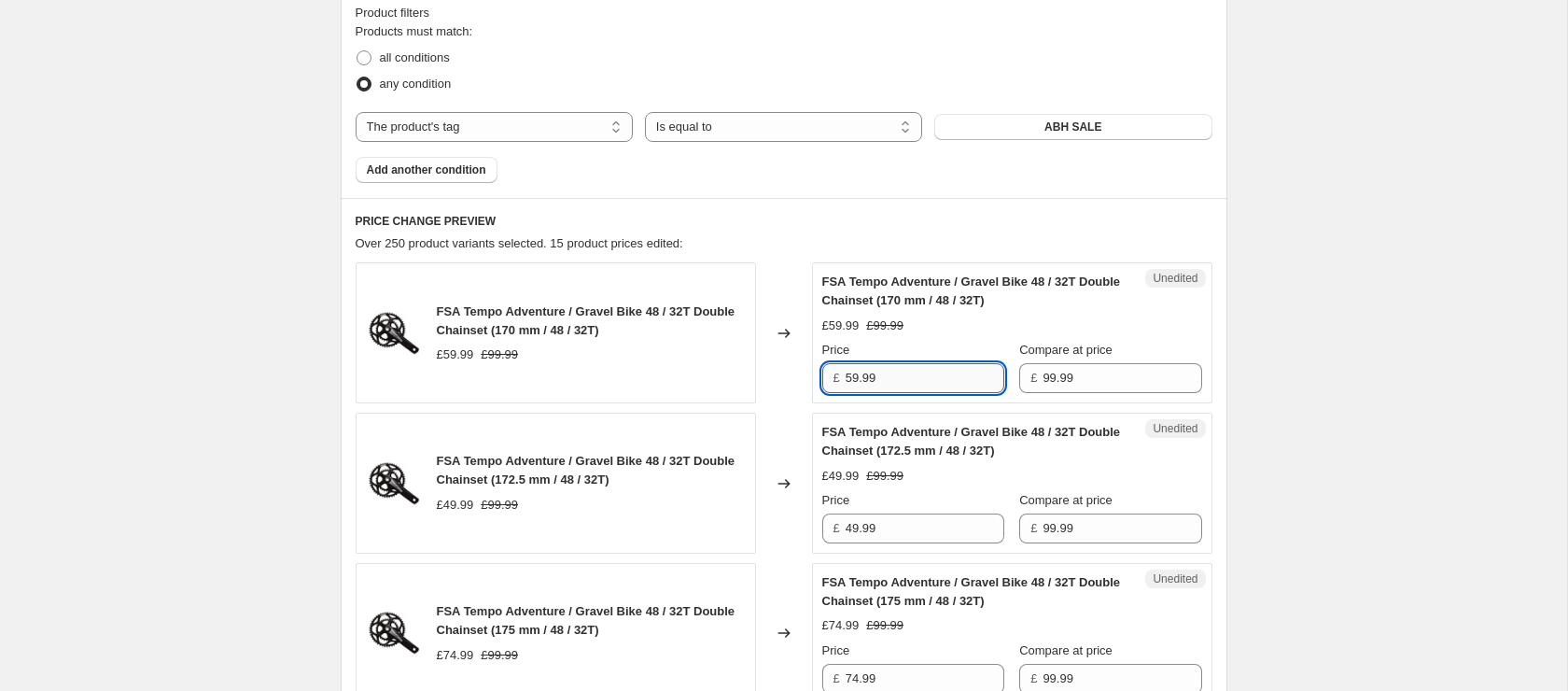
click at [898, 375] on input "59.99" at bounding box center [925, 378] width 159 height 30
type input "50"
click at [899, 518] on input "49.99" at bounding box center [925, 528] width 159 height 30
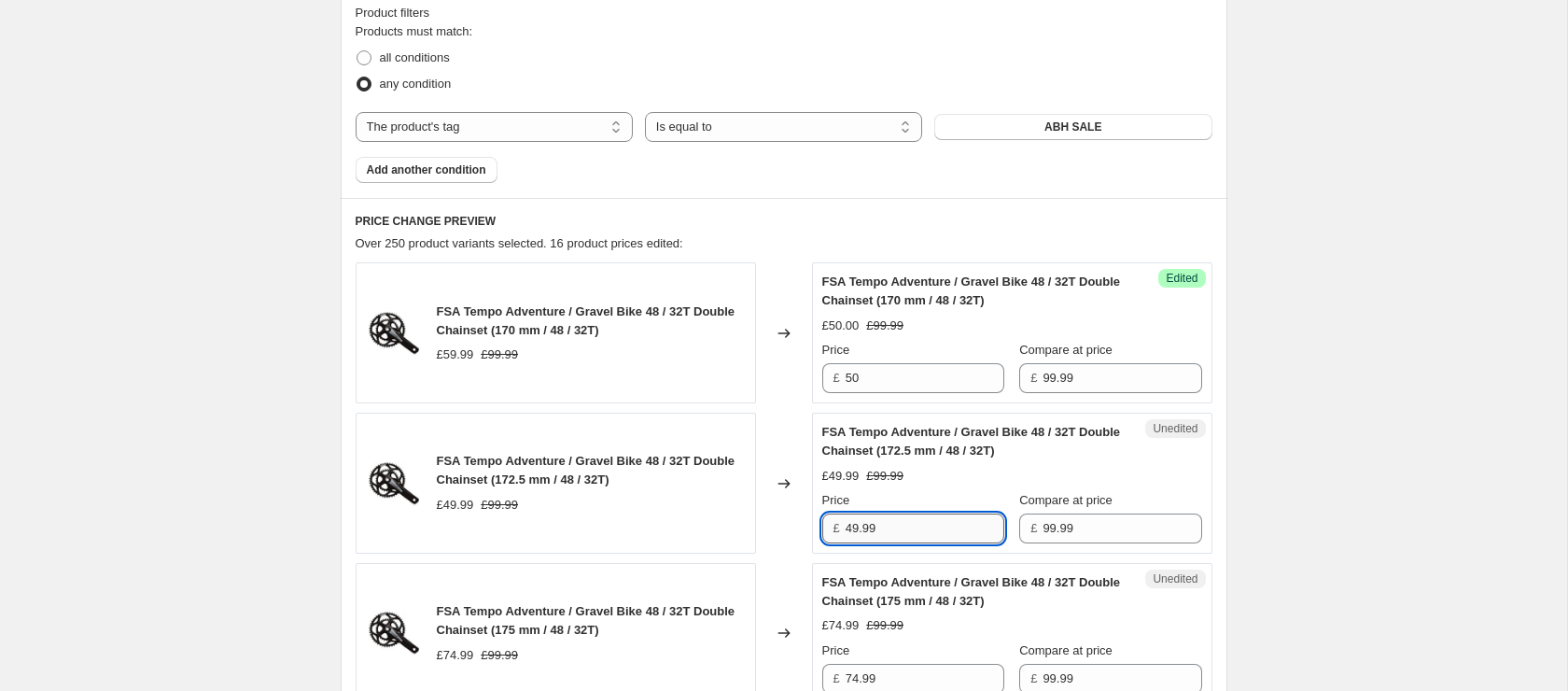
scroll to position [679, 0]
type input "40"
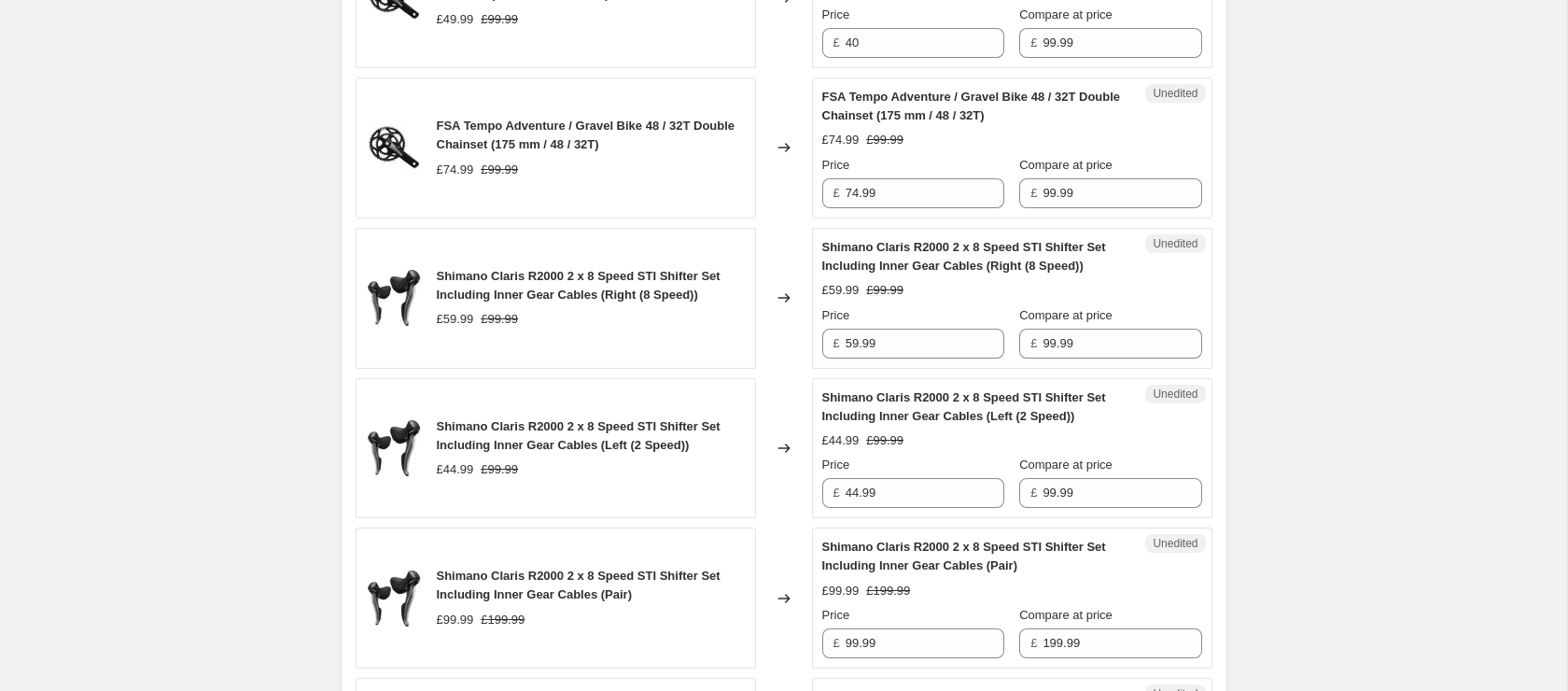
scroll to position [1166, 0]
click at [935, 350] on input "59.99" at bounding box center [925, 343] width 159 height 30
type input "50"
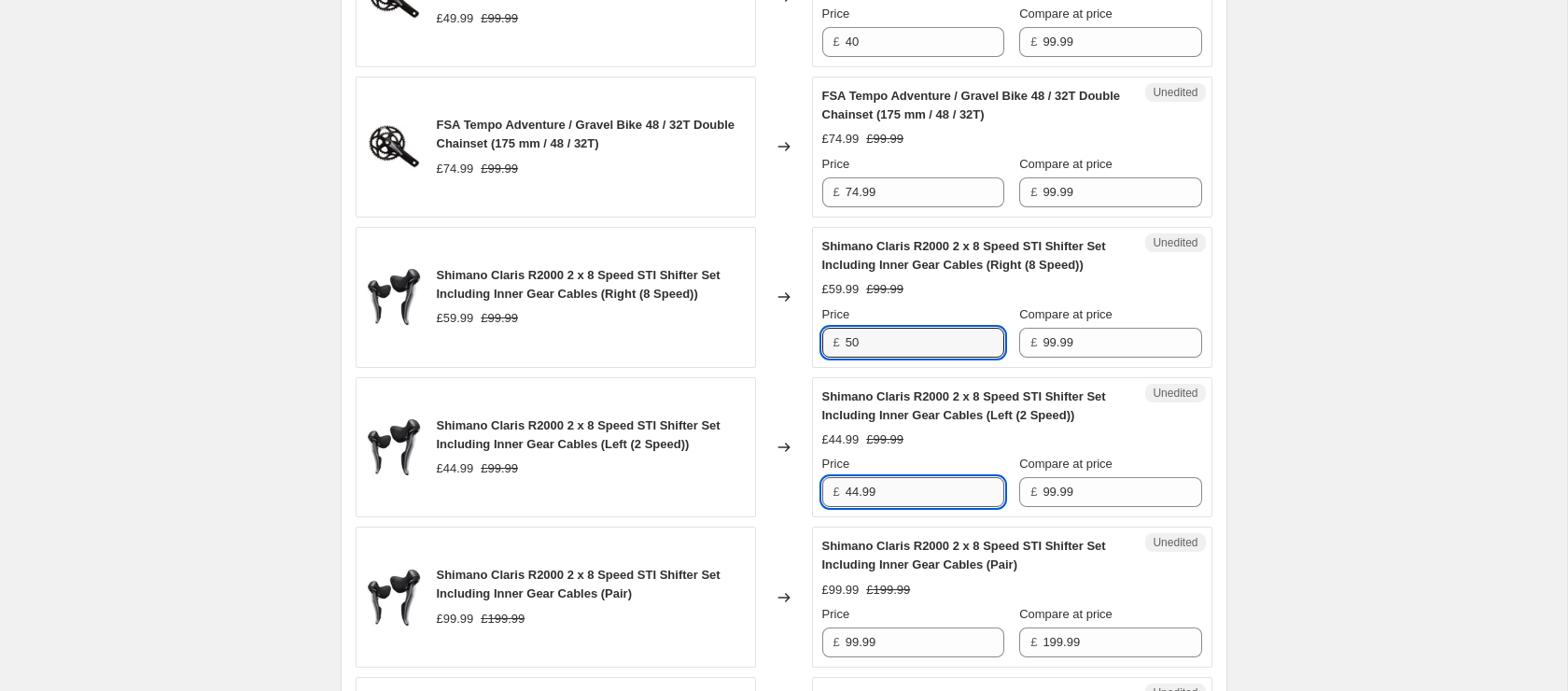
click at [914, 491] on input "44.99" at bounding box center [925, 492] width 159 height 30
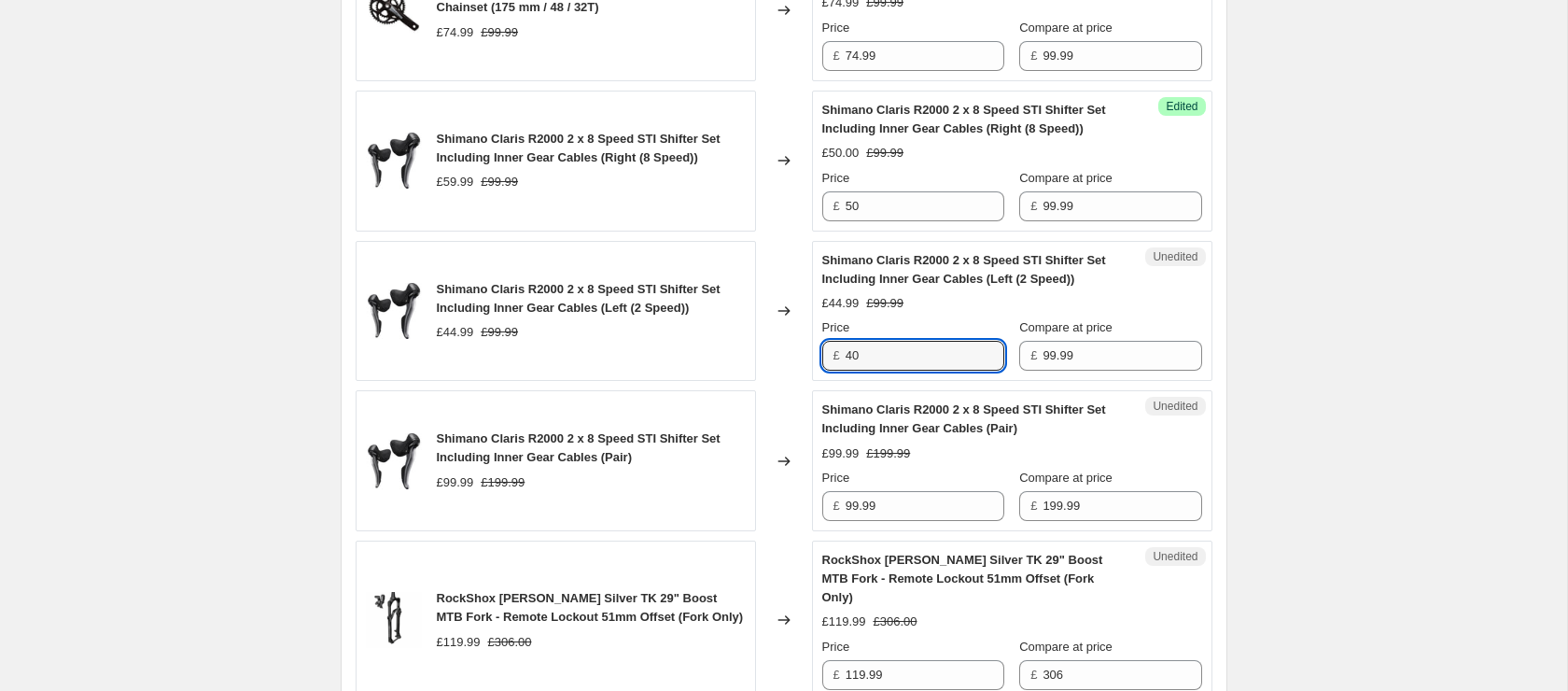
scroll to position [1319, 0]
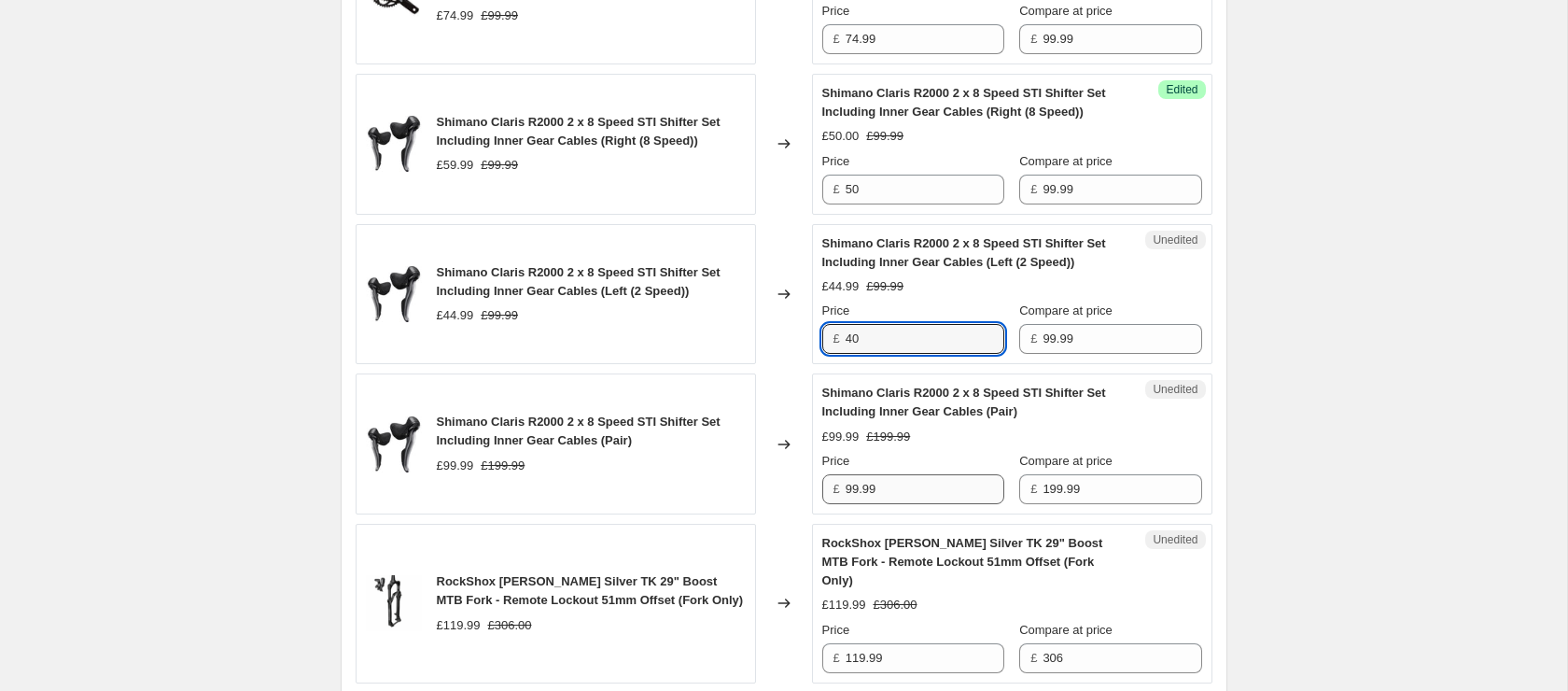
type input "40"
click at [925, 491] on input "99.99" at bounding box center [925, 489] width 159 height 30
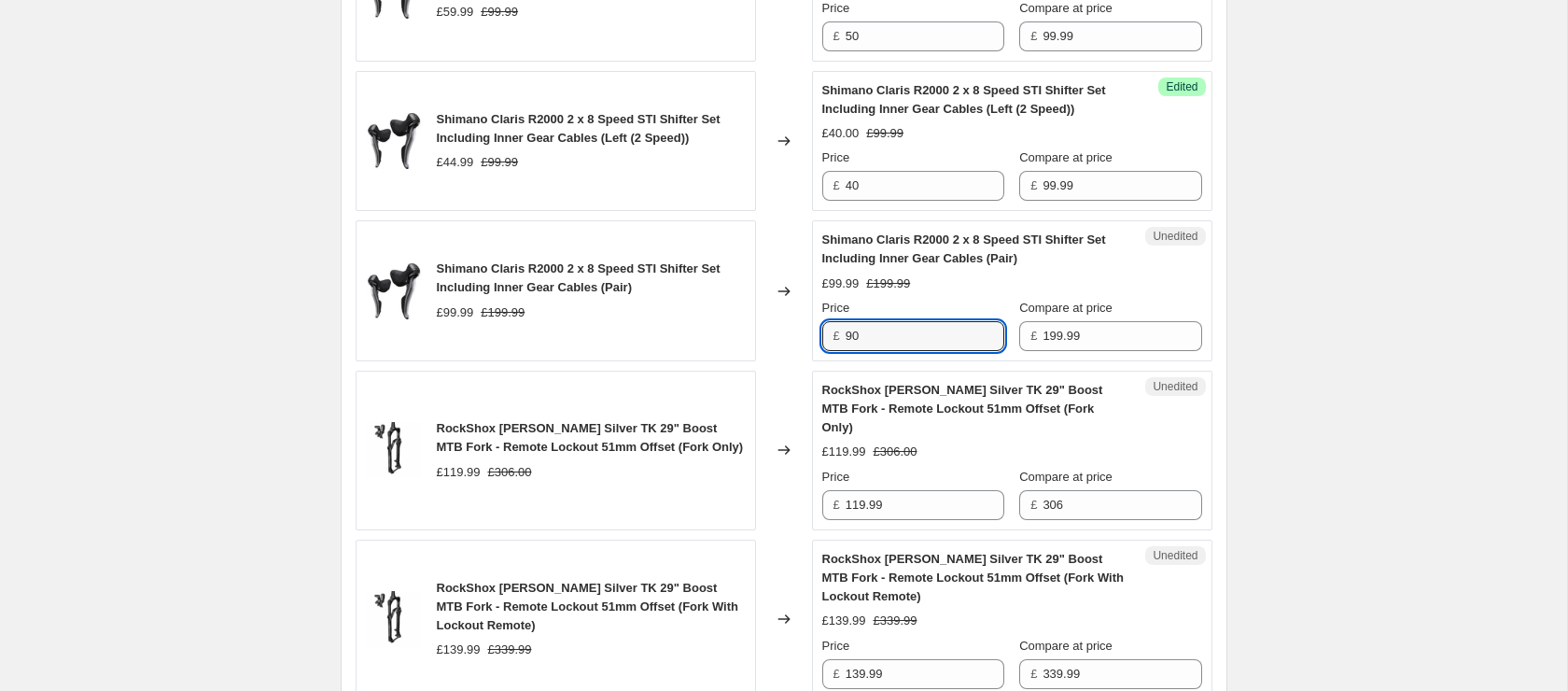
scroll to position [1474, 0]
type input "90"
drag, startPoint x: 1502, startPoint y: 362, endPoint x: 1094, endPoint y: 439, distance: 415.2
click at [1466, 371] on div "Create new price [MEDICAL_DATA]. This page is ready Create new price [MEDICAL_D…" at bounding box center [783, 637] width 1567 height 4223
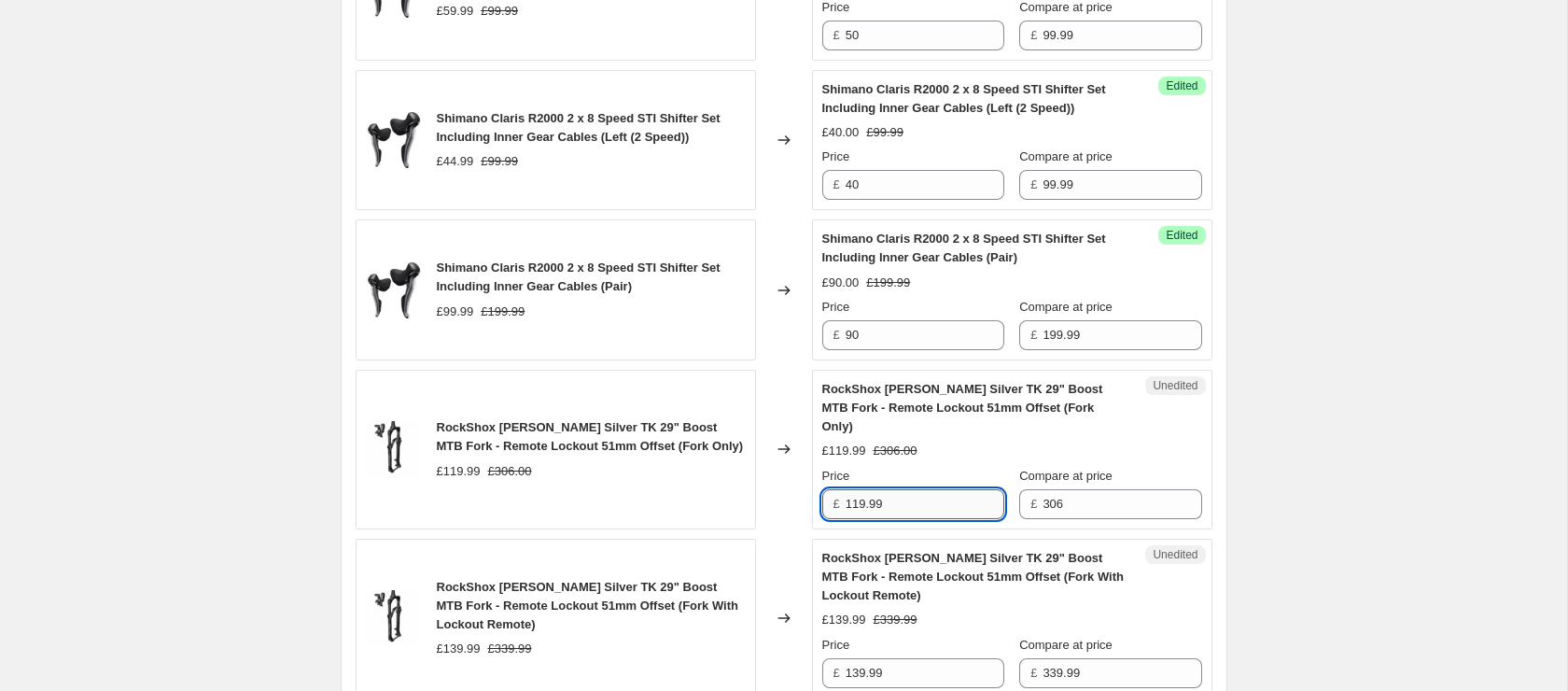
click at [943, 489] on input "119.99" at bounding box center [925, 504] width 159 height 30
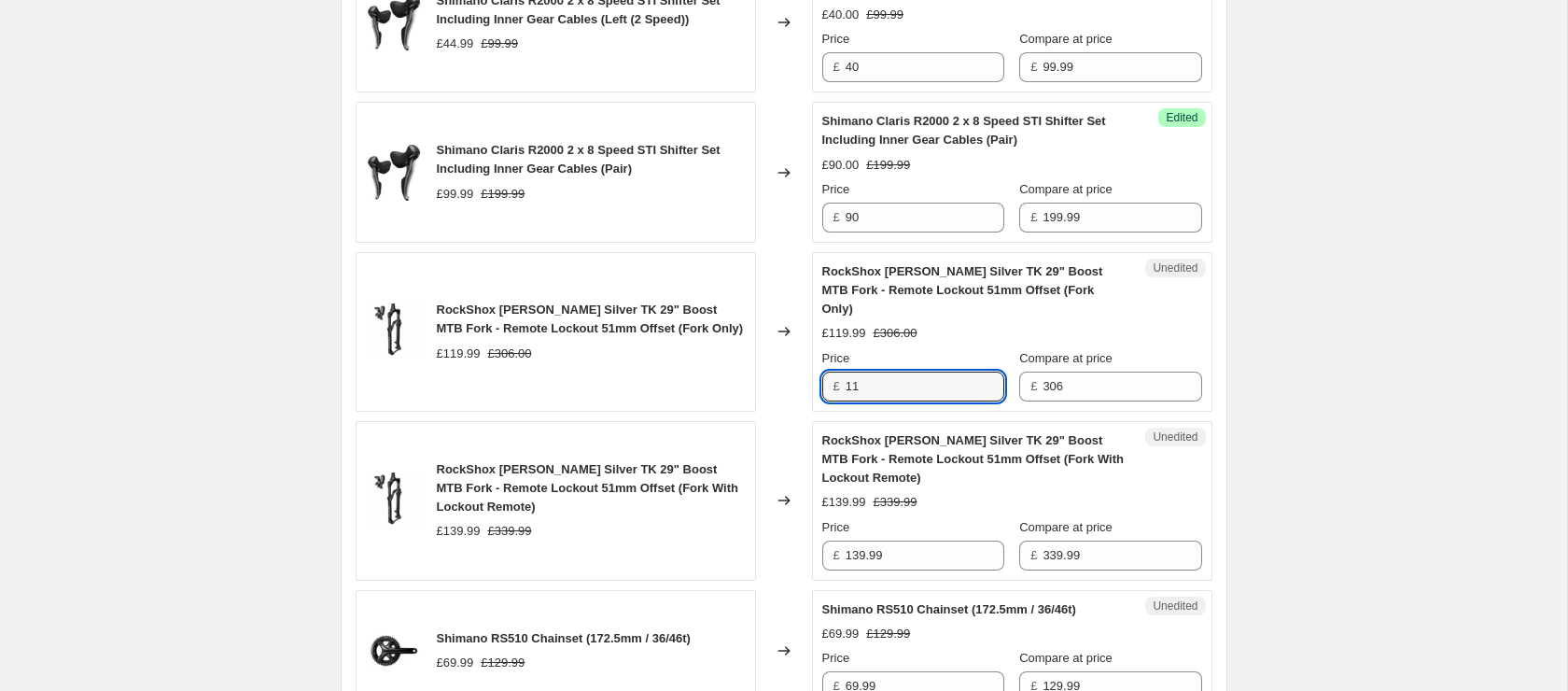
scroll to position [1626, 0]
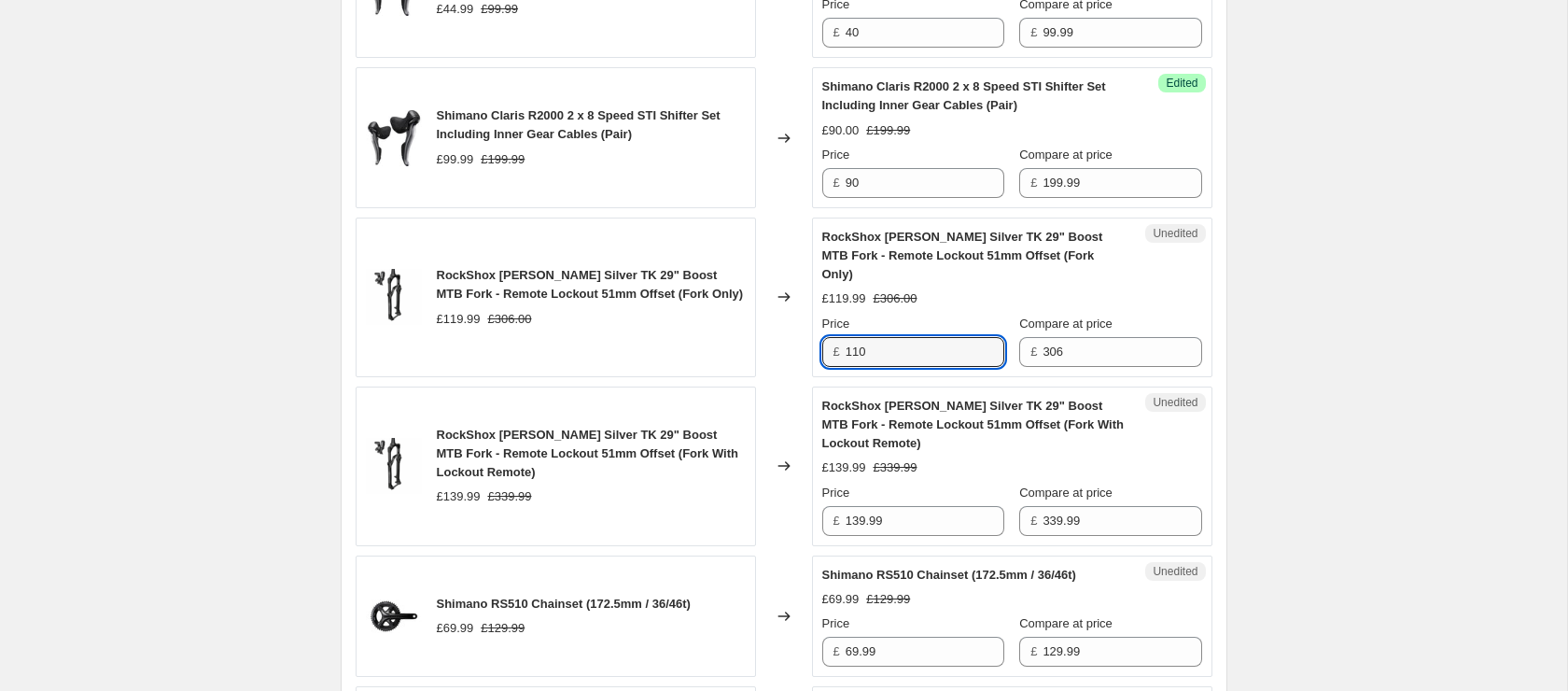
type input "110"
drag, startPoint x: 935, startPoint y: 465, endPoint x: 926, endPoint y: 484, distance: 21.0
click at [933, 483] on div "Price" at bounding box center [913, 492] width 182 height 19
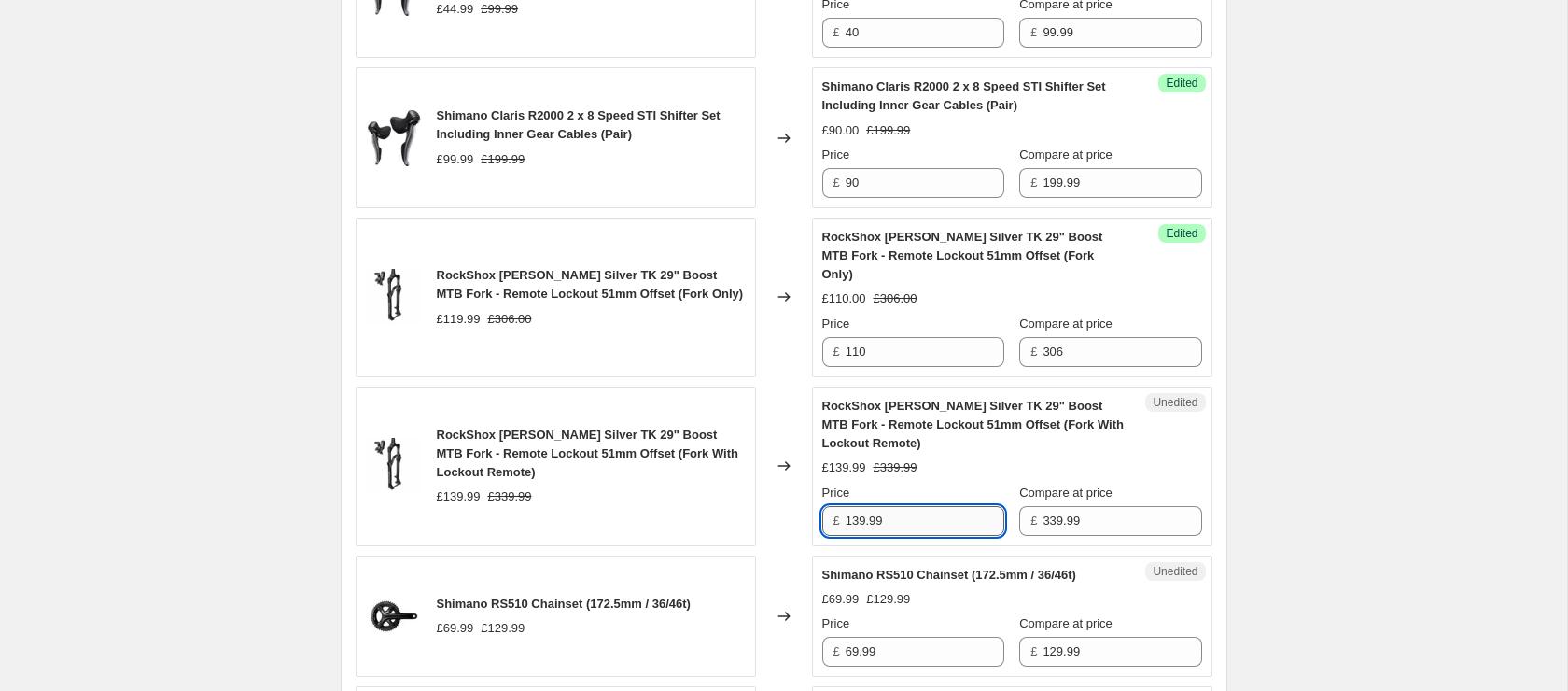
click at [923, 505] on input "139.99" at bounding box center [925, 520] width 159 height 30
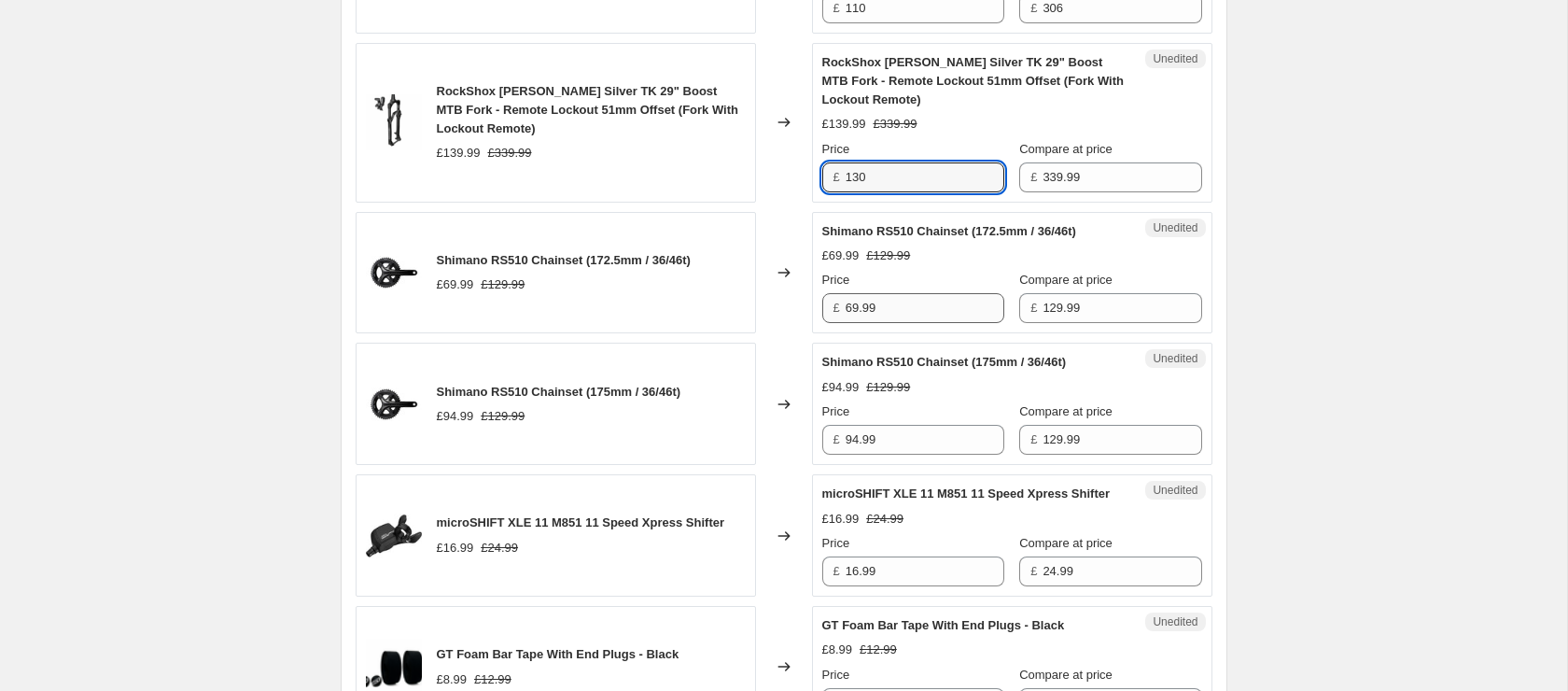
scroll to position [1972, 0]
type input "130"
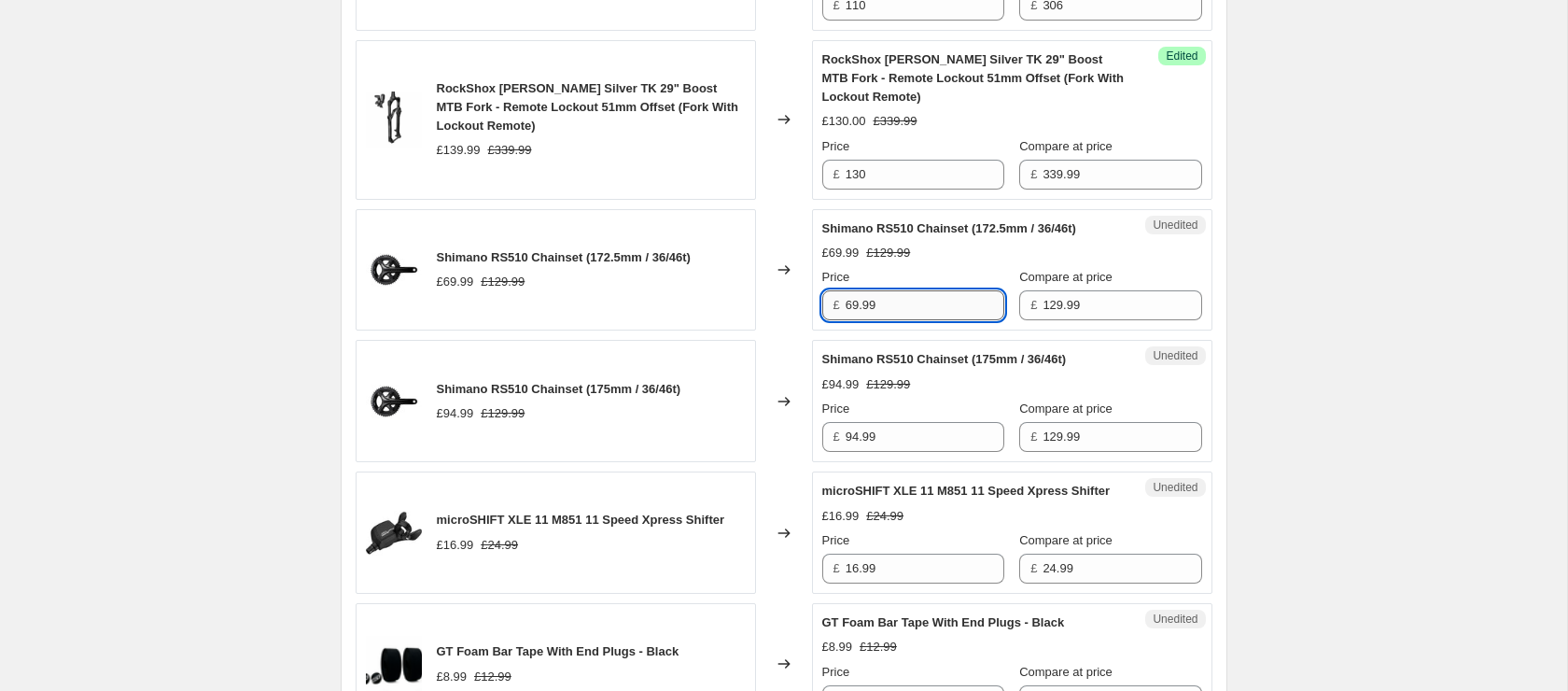
click at [862, 291] on input "69.99" at bounding box center [925, 306] width 159 height 30
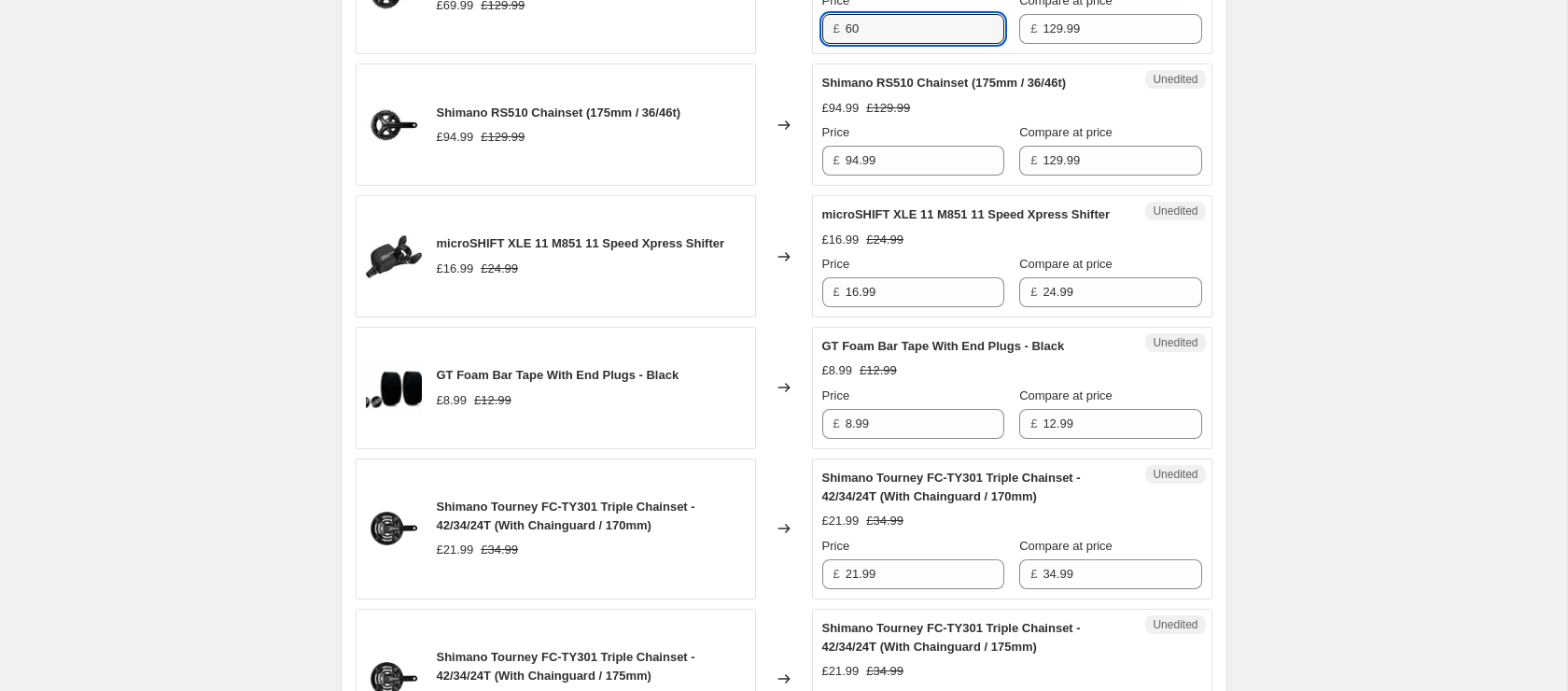
scroll to position [2253, 0]
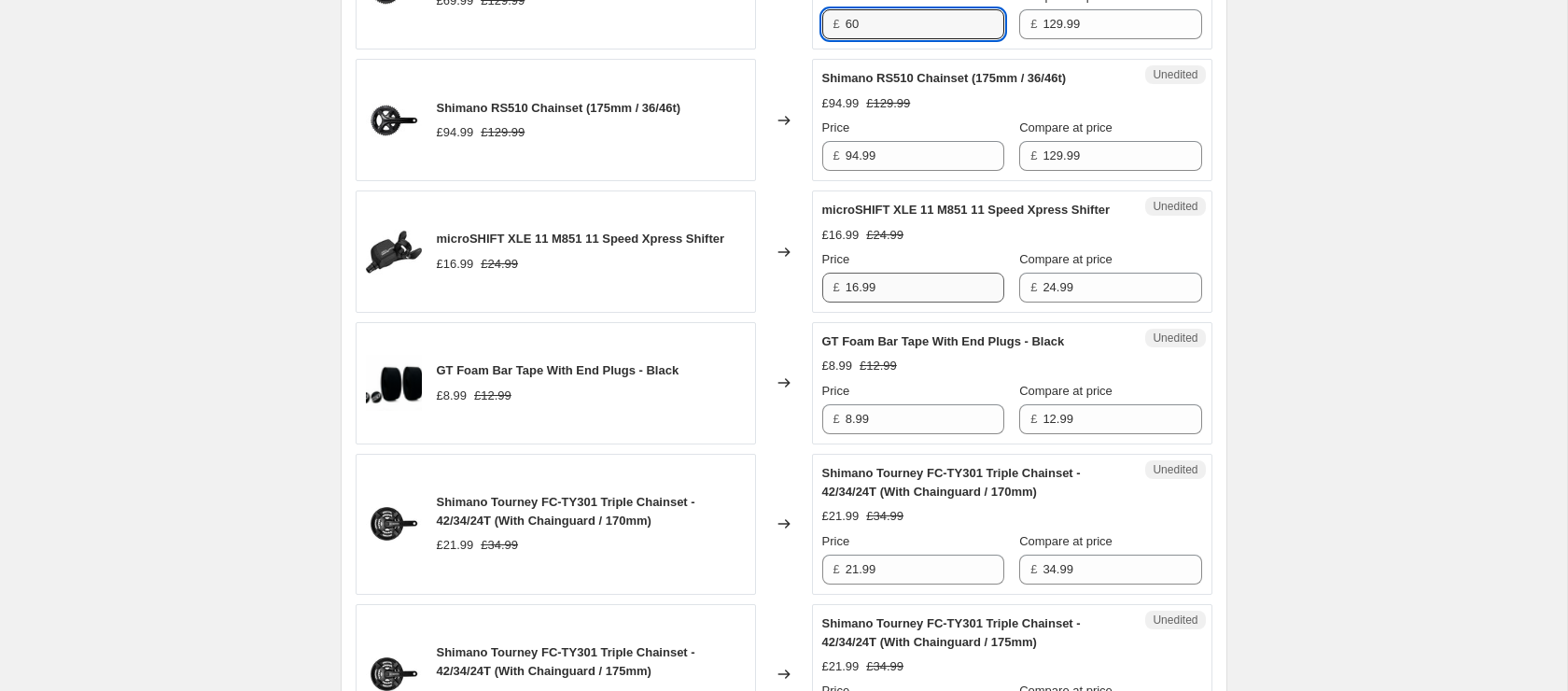
type input "60"
click at [962, 285] on input "16.99" at bounding box center [925, 288] width 159 height 30
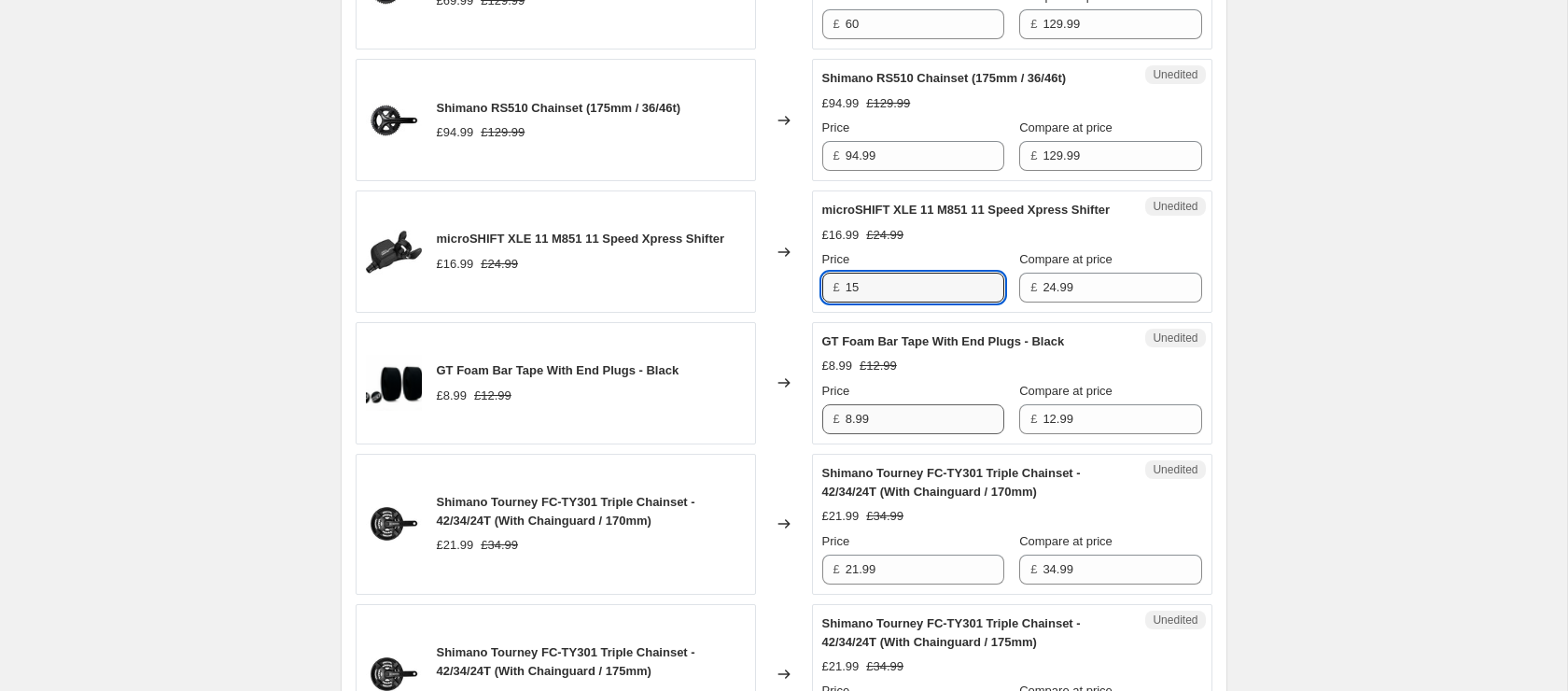
type input "15"
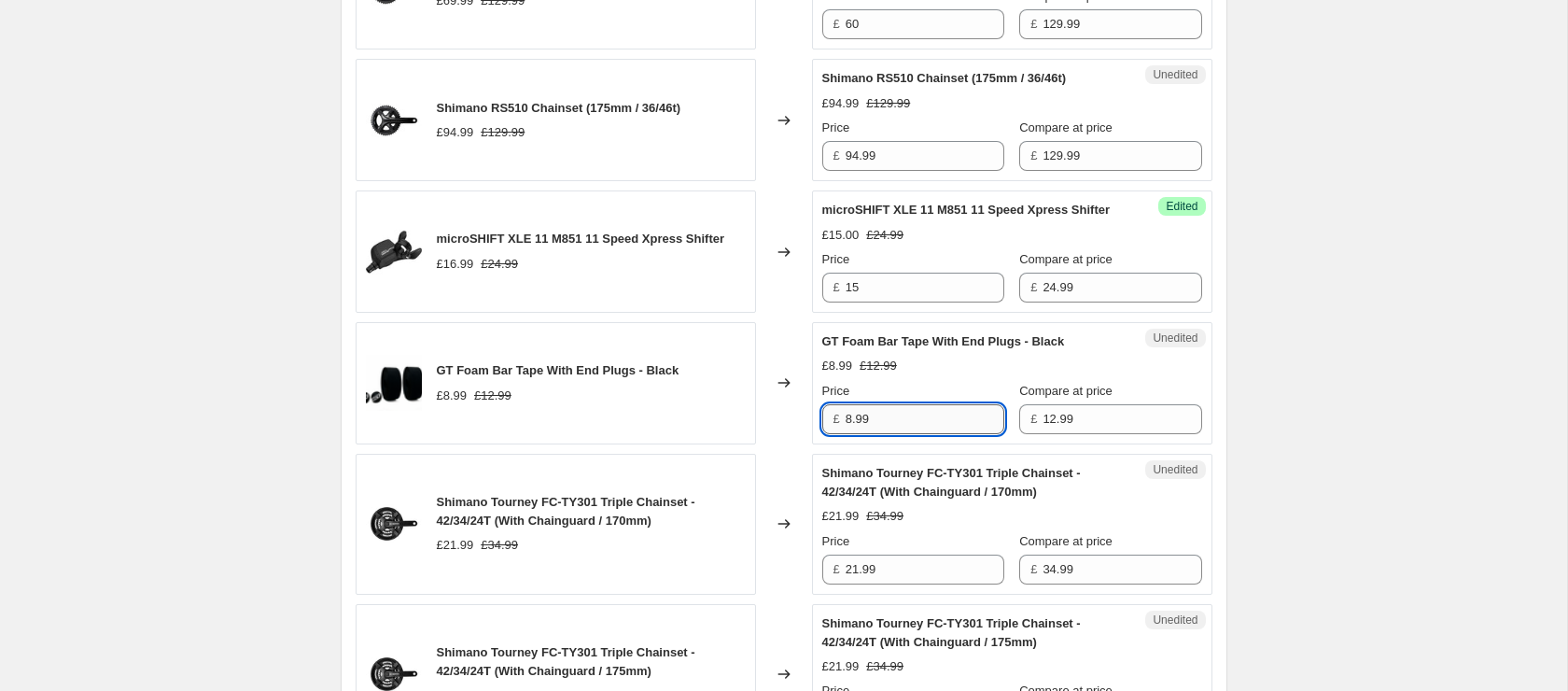
click at [917, 424] on input "8.99" at bounding box center [925, 419] width 159 height 30
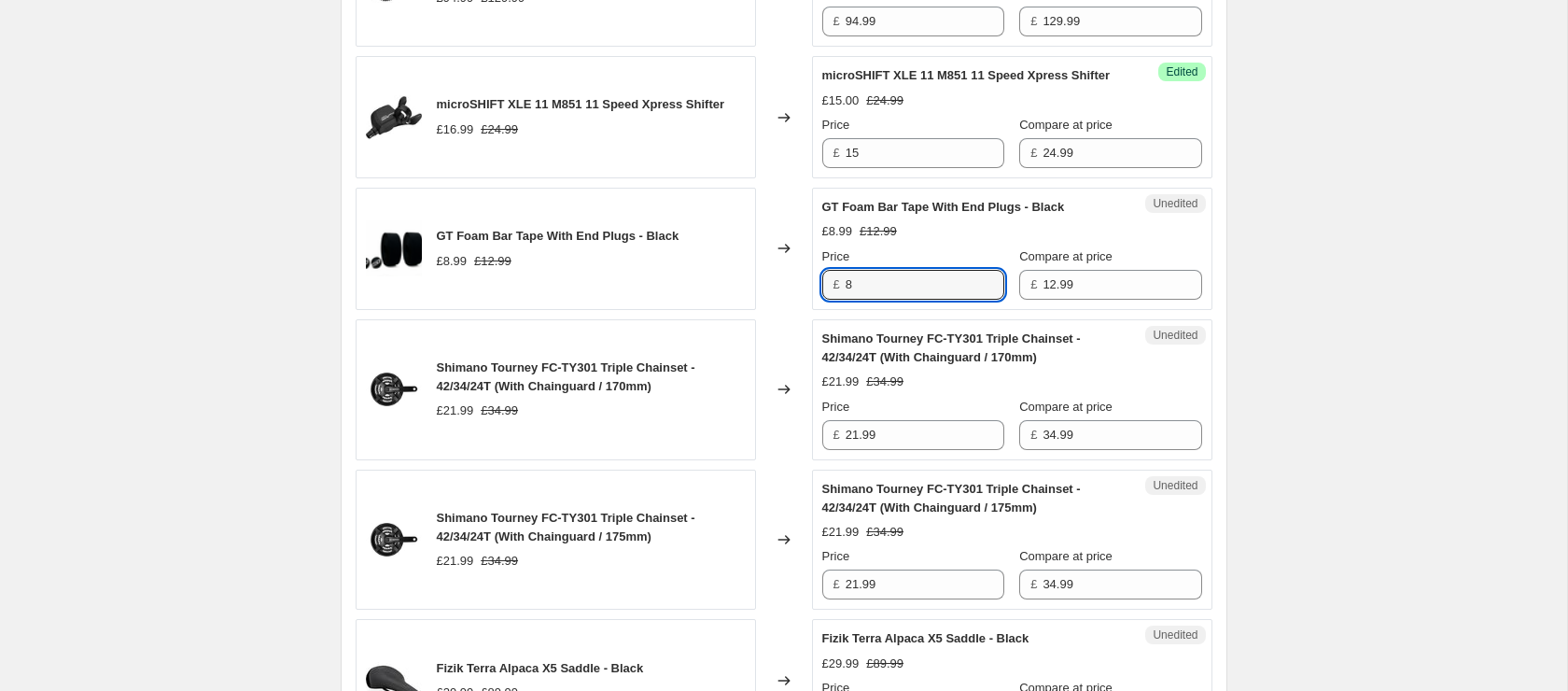
scroll to position [2439, 0]
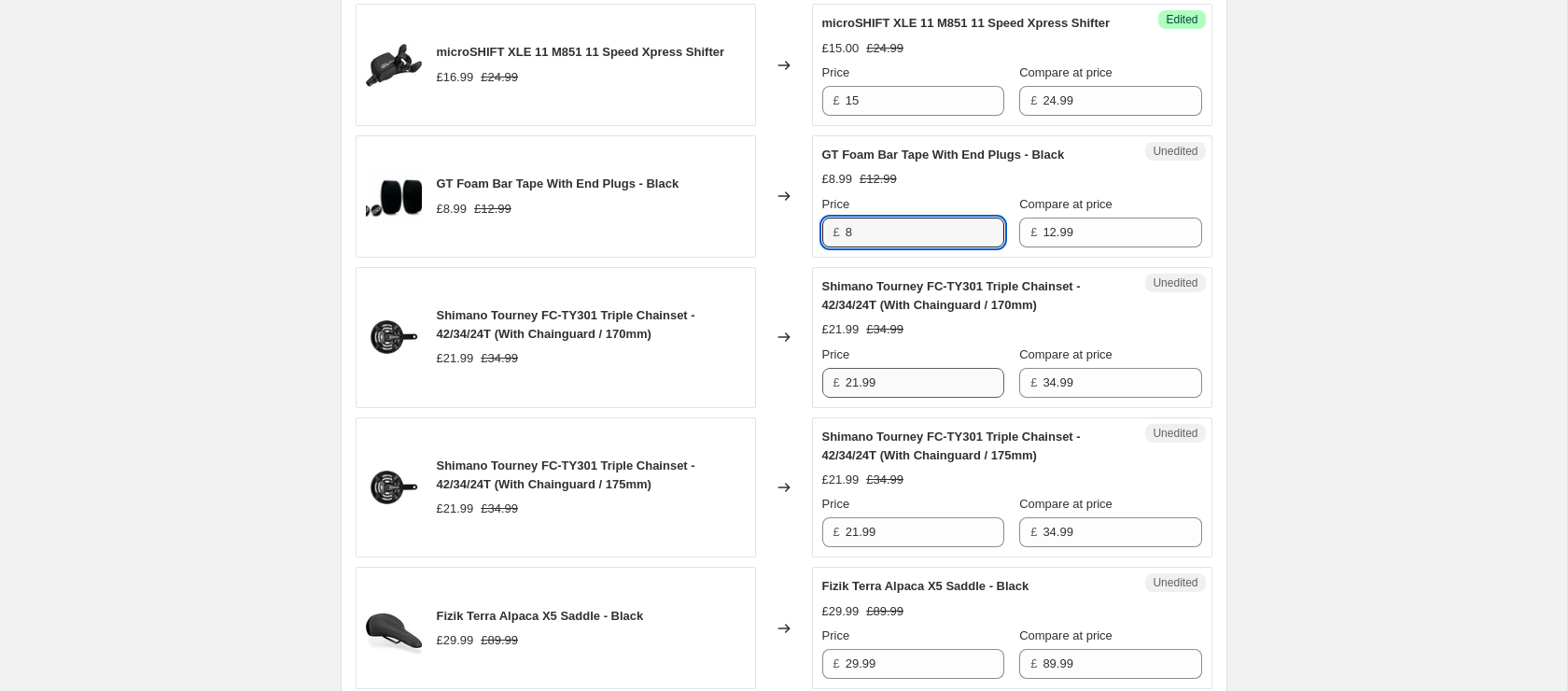
type input "8"
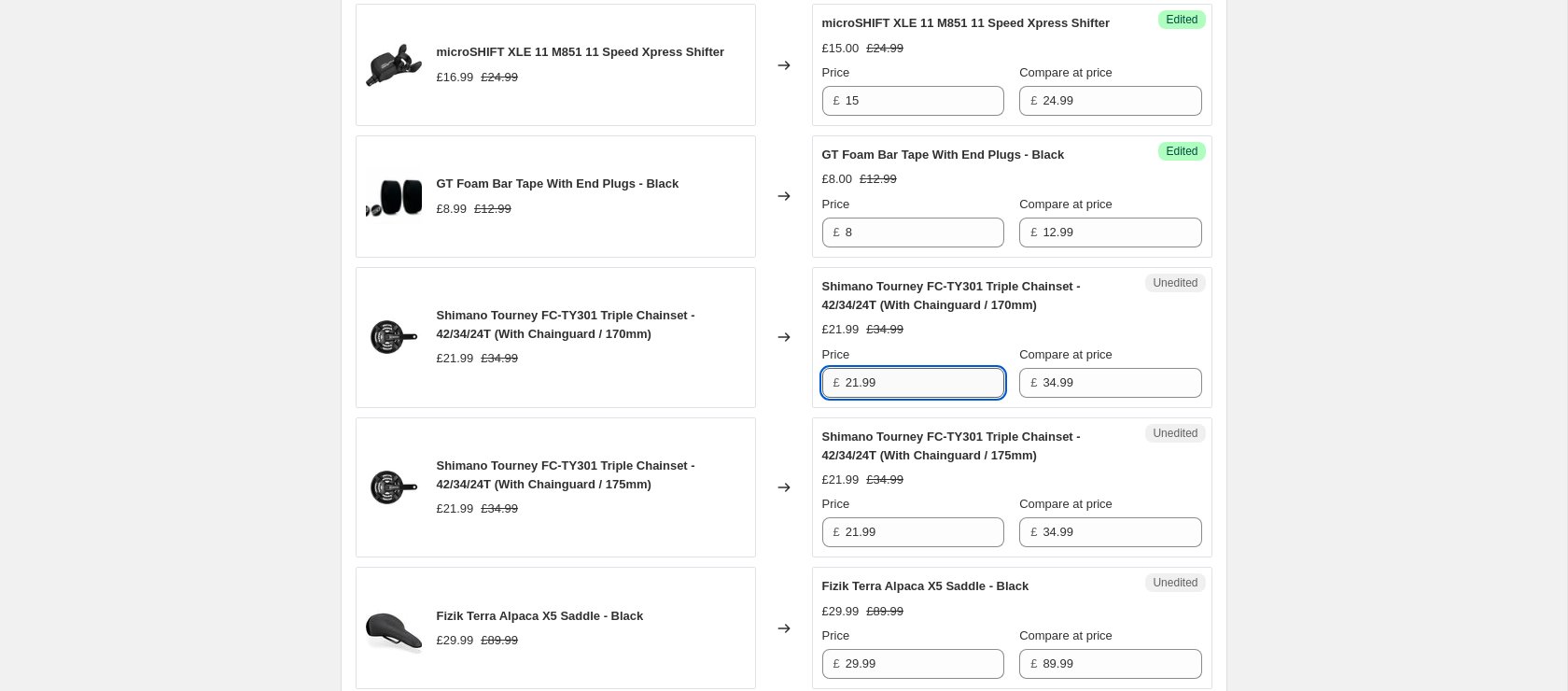
click at [916, 383] on input "21.99" at bounding box center [925, 382] width 159 height 30
type input "20"
click at [938, 534] on input "21.99" at bounding box center [925, 532] width 159 height 30
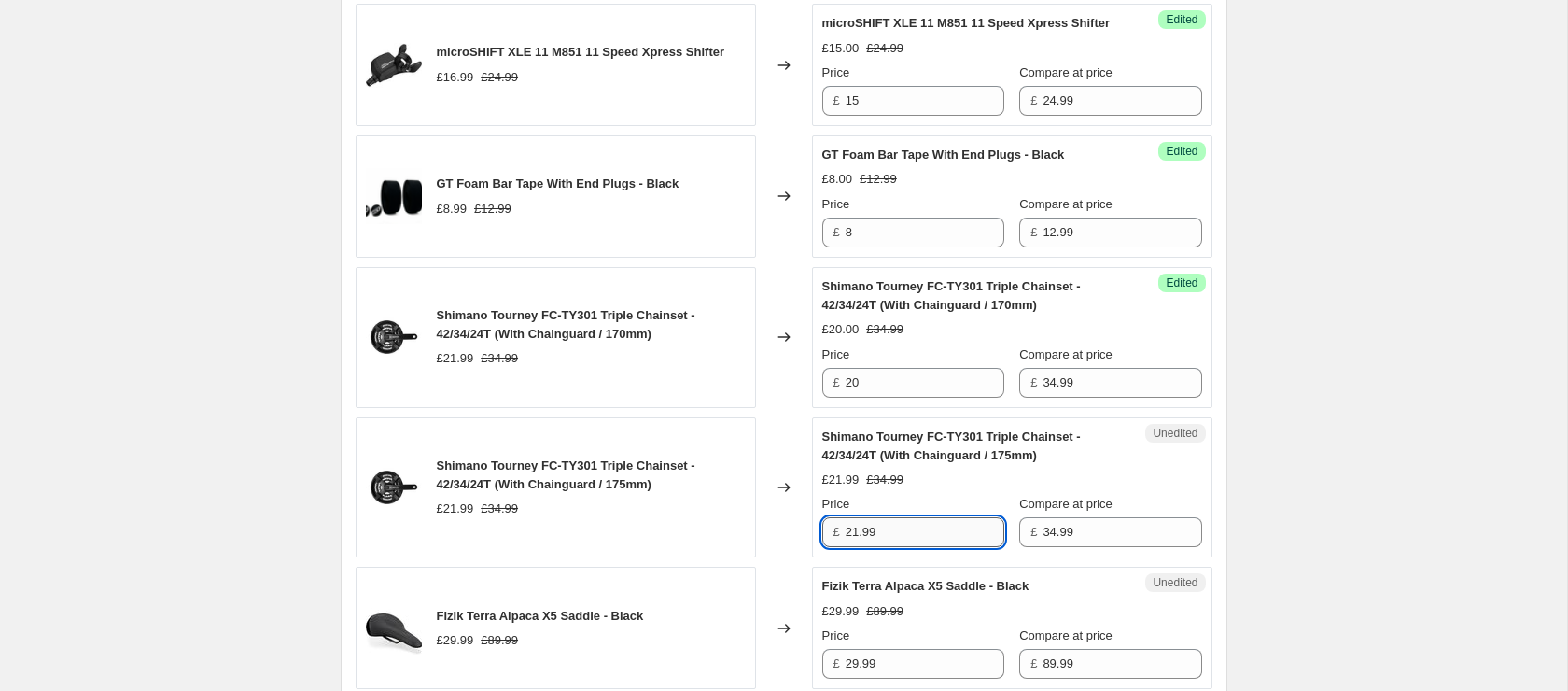
paste input "0"
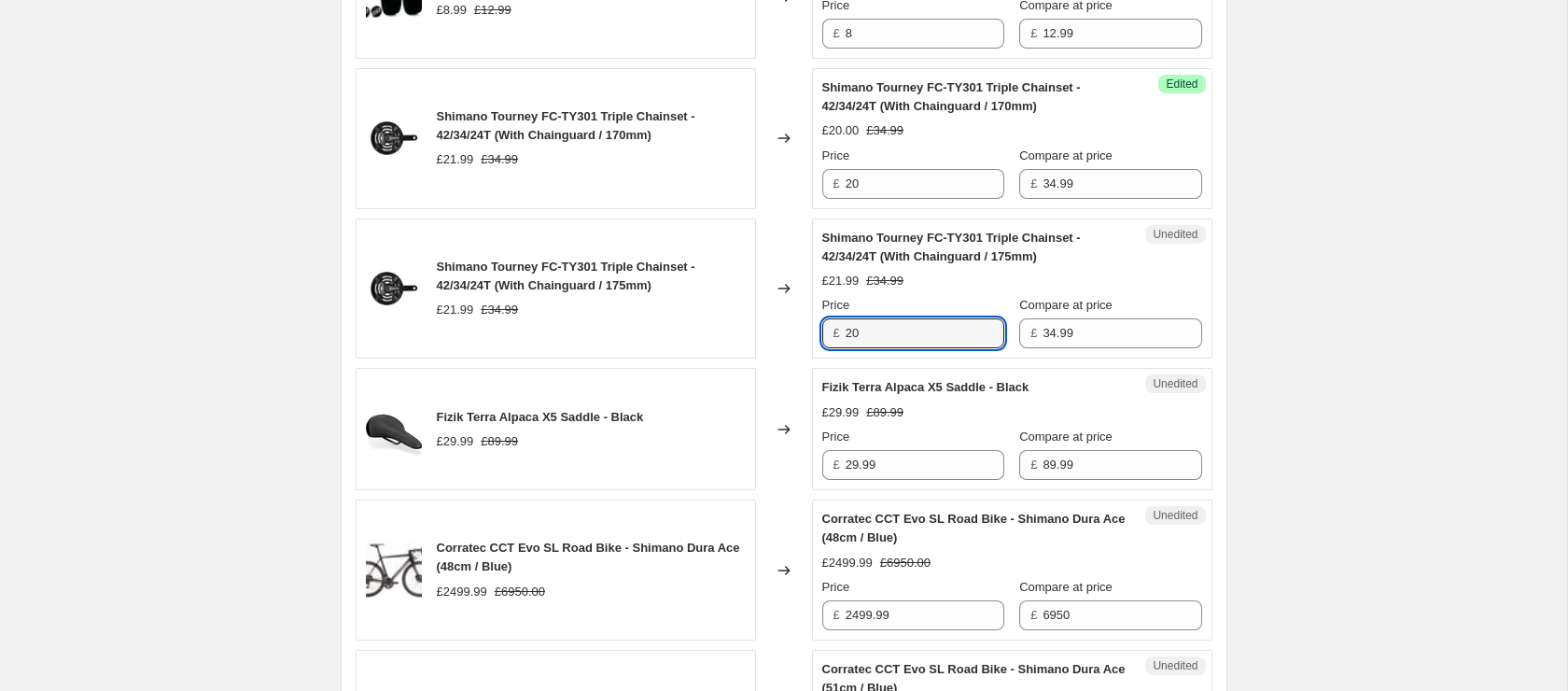
scroll to position [2639, 0]
type input "20"
click at [914, 474] on input "29.99" at bounding box center [925, 463] width 159 height 30
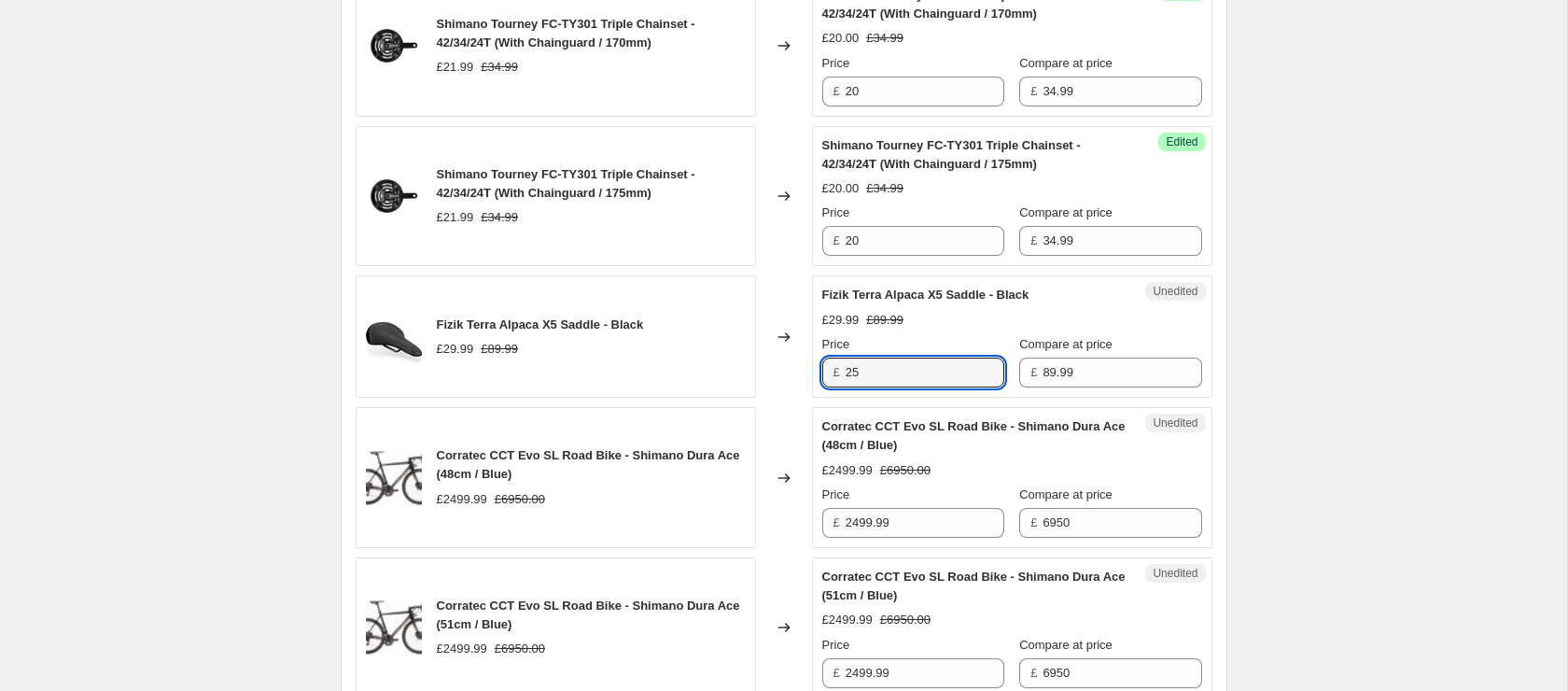
scroll to position [2850, 0]
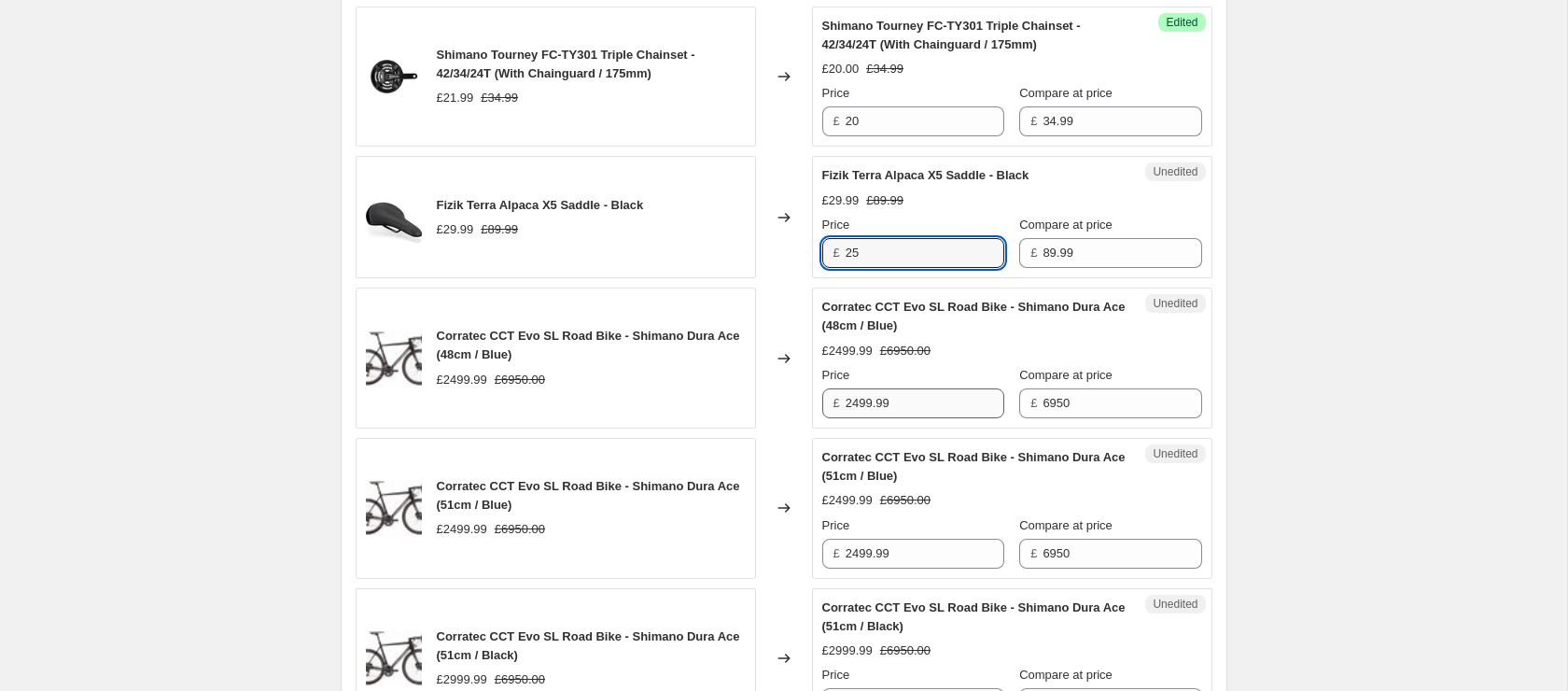
type input "25"
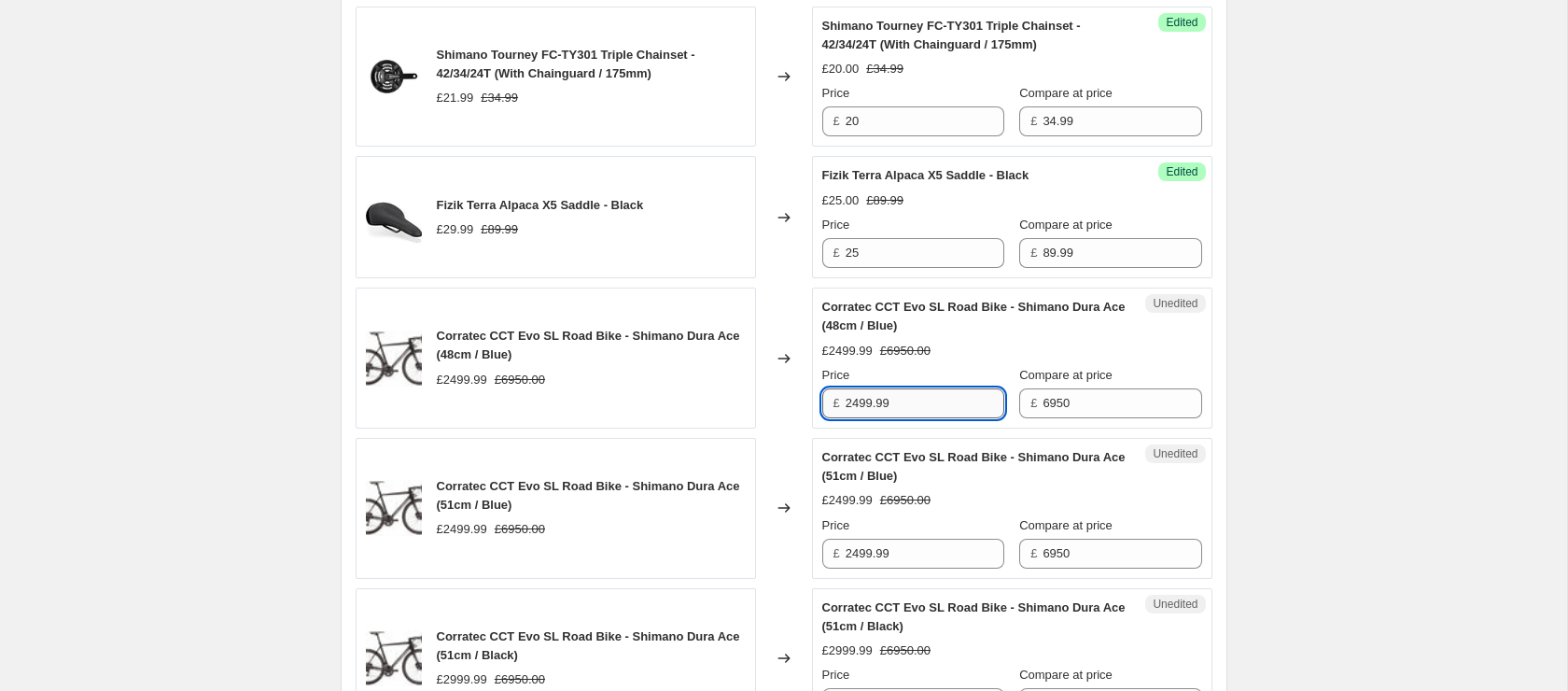
click at [912, 412] on input "2499.99" at bounding box center [925, 403] width 159 height 30
type input "1500"
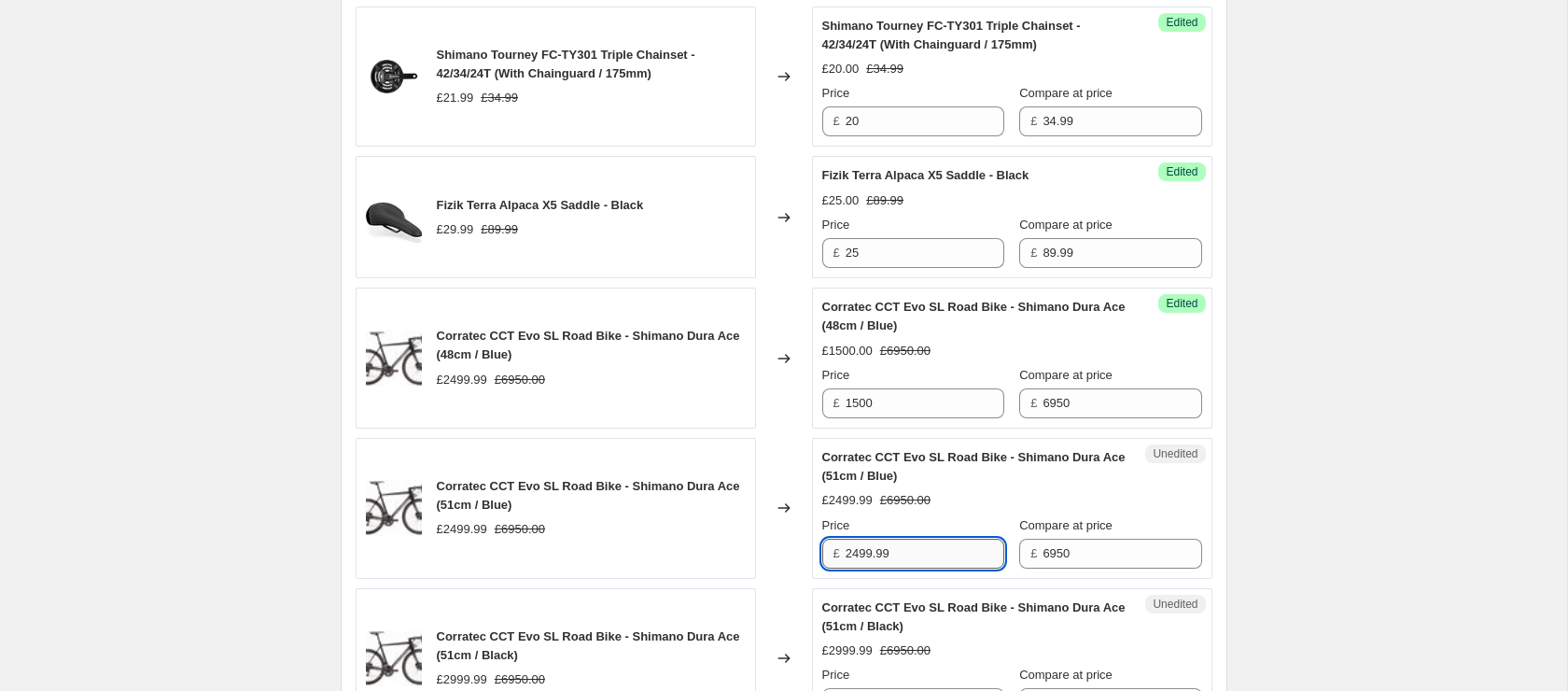
click at [913, 551] on input "2499.99" at bounding box center [925, 553] width 159 height 30
paste input "1500"
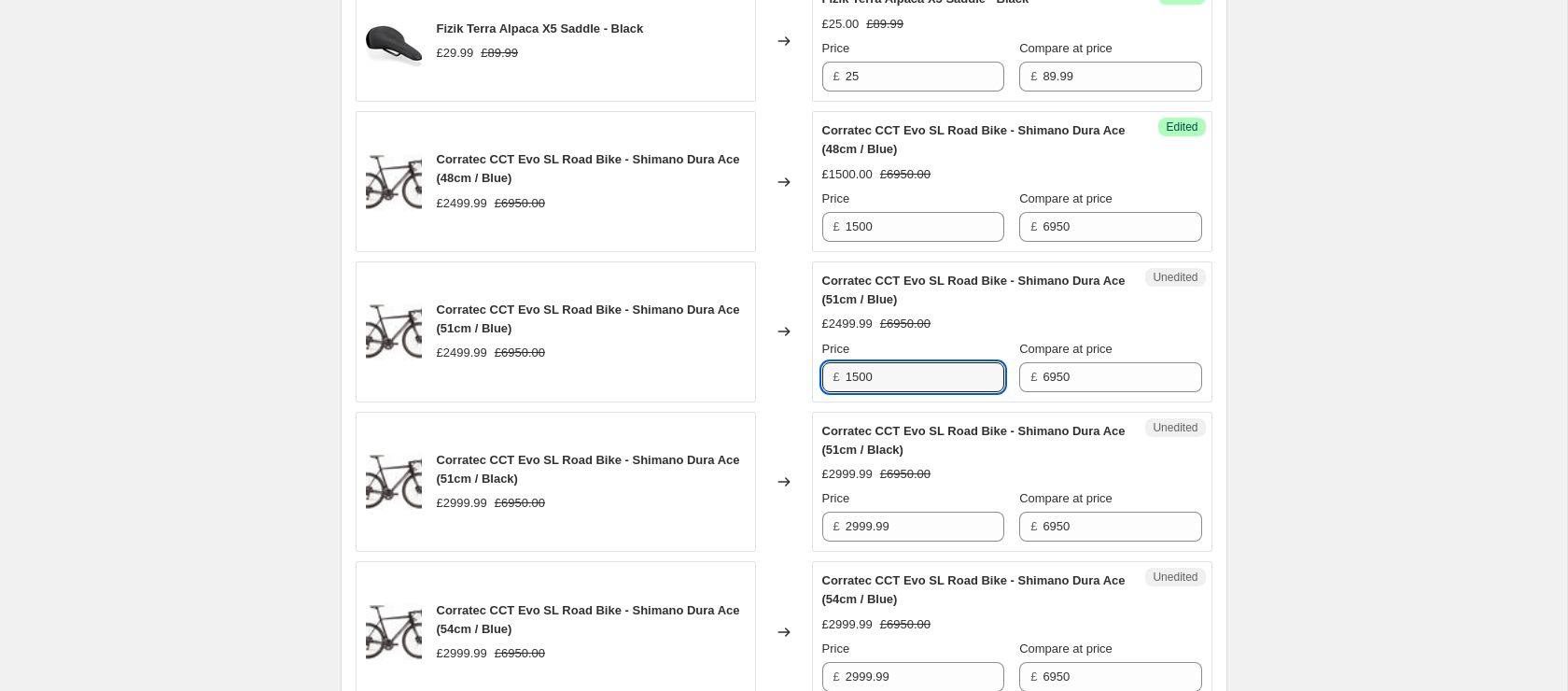
scroll to position [3034, 0]
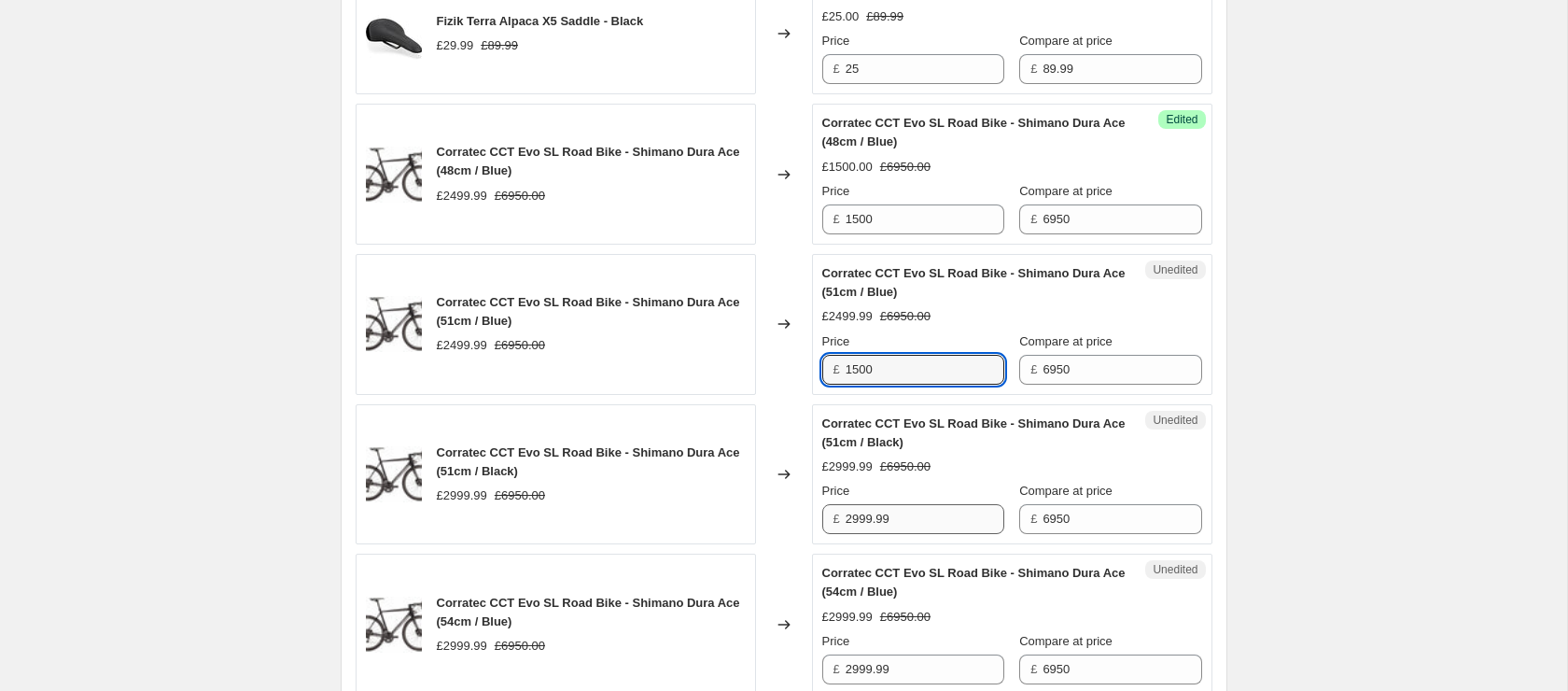
type input "1500"
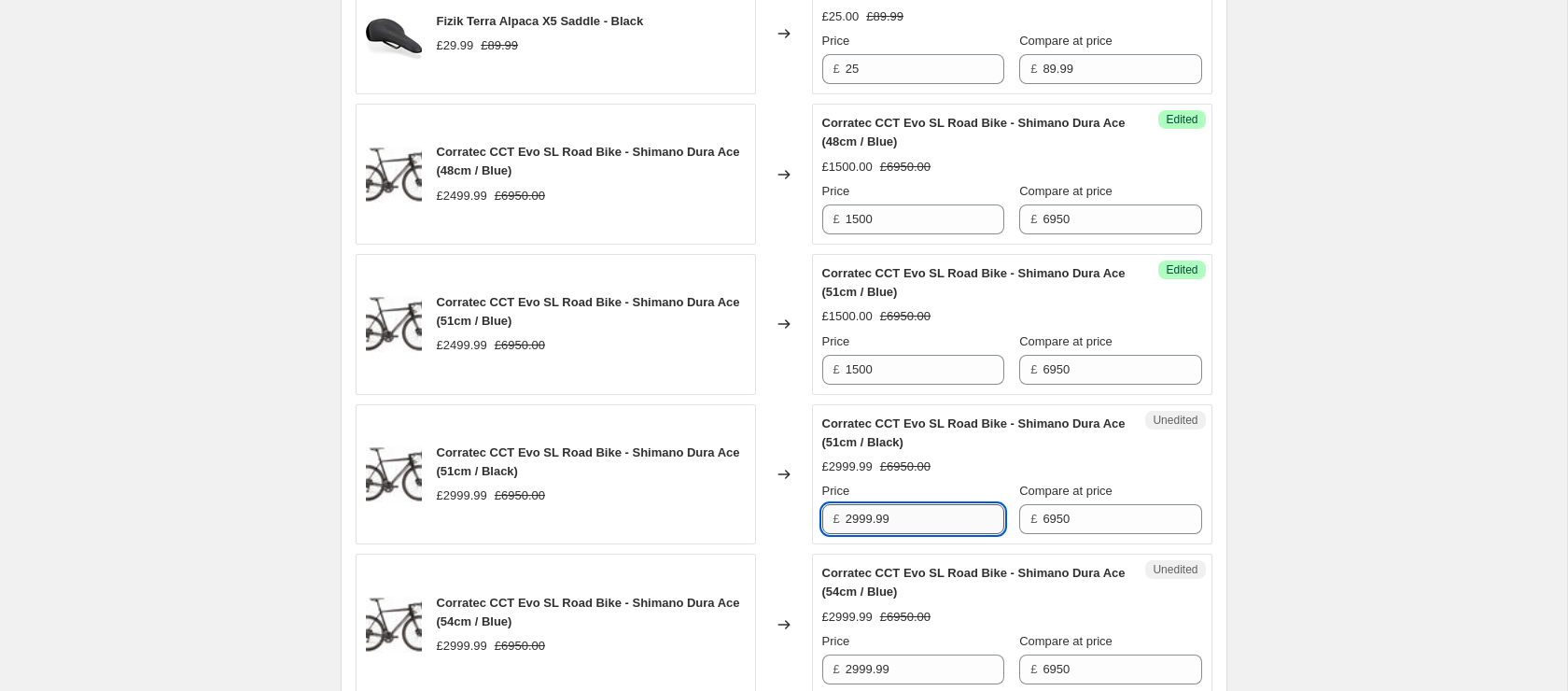
click at [905, 519] on input "2999.99" at bounding box center [925, 519] width 159 height 30
paste input "1500"
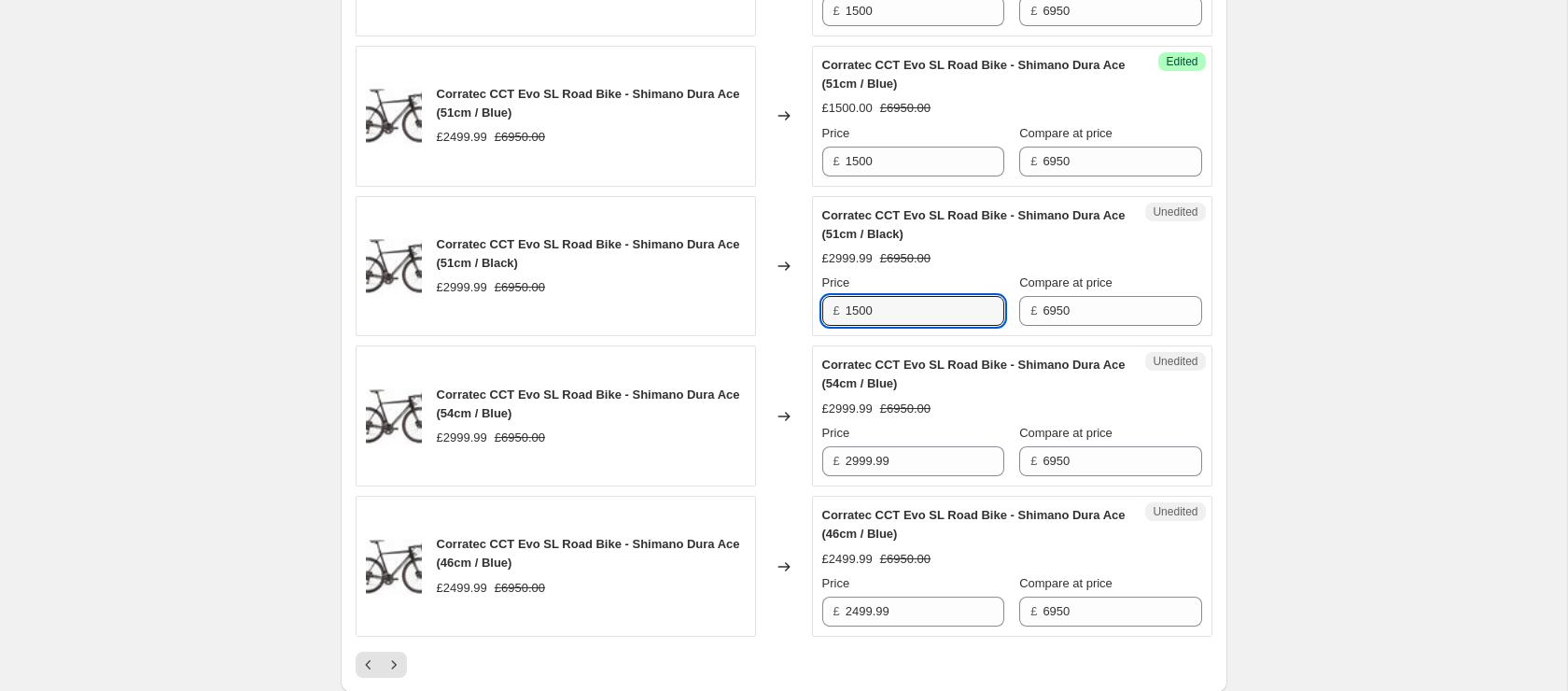
scroll to position [3264, 0]
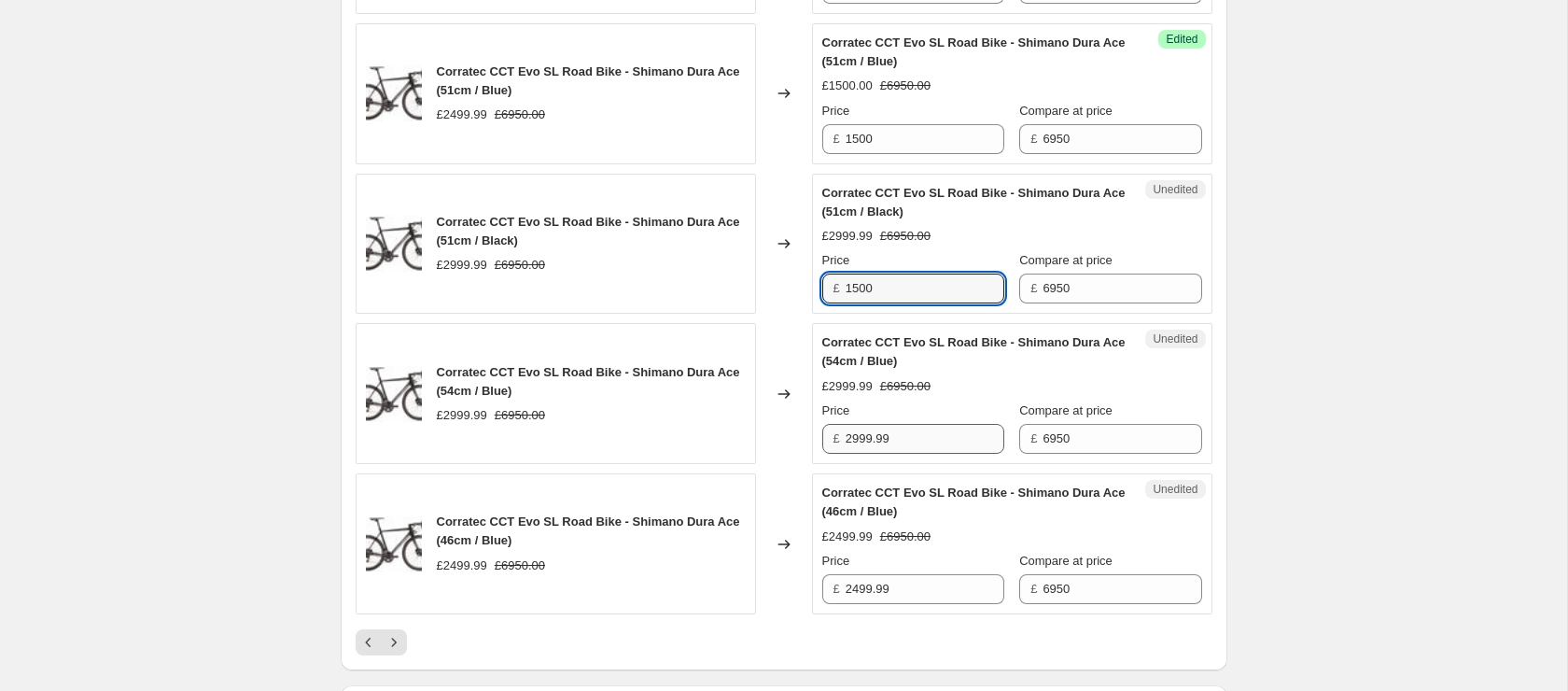
type input "1500"
click at [921, 434] on input "2999.99" at bounding box center [925, 438] width 159 height 30
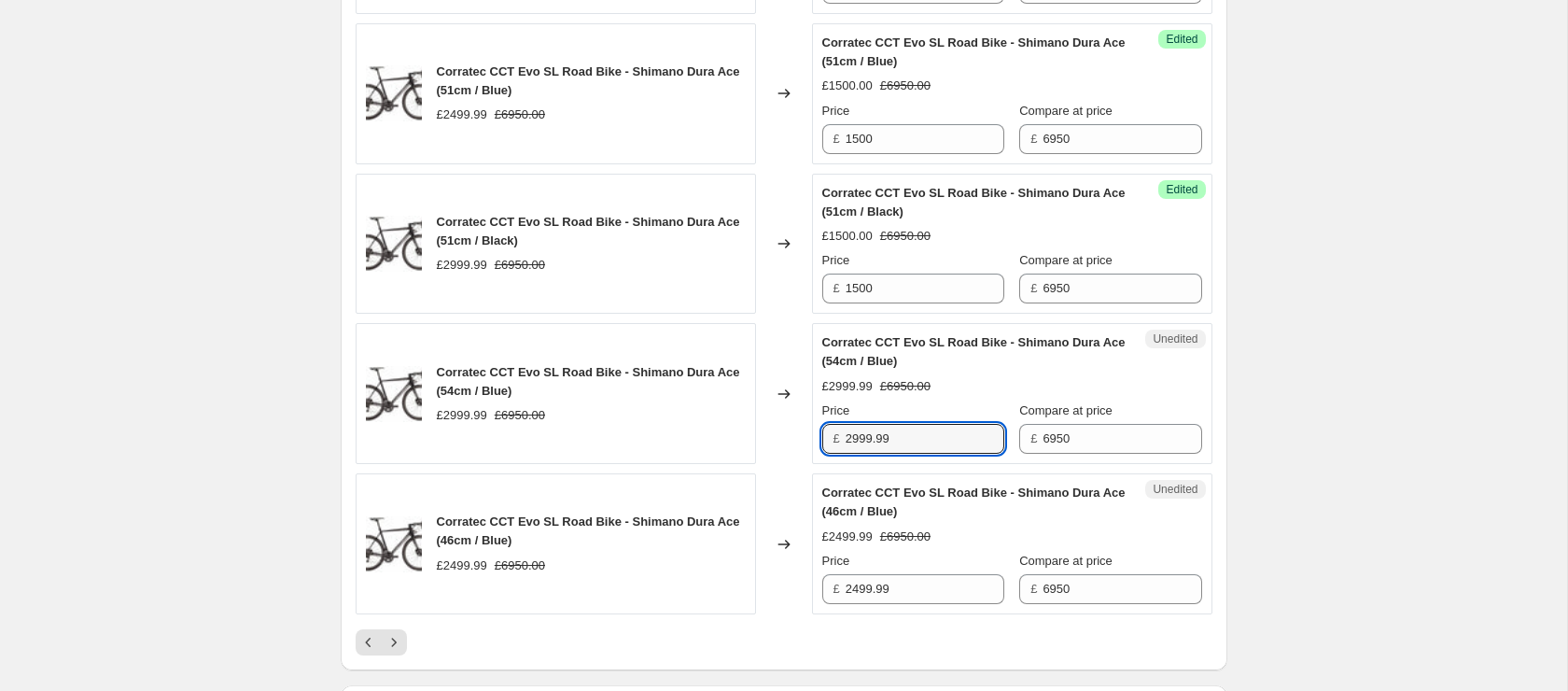
paste input "1500"
type input "1500"
click at [918, 582] on input "2499.99" at bounding box center [925, 589] width 159 height 30
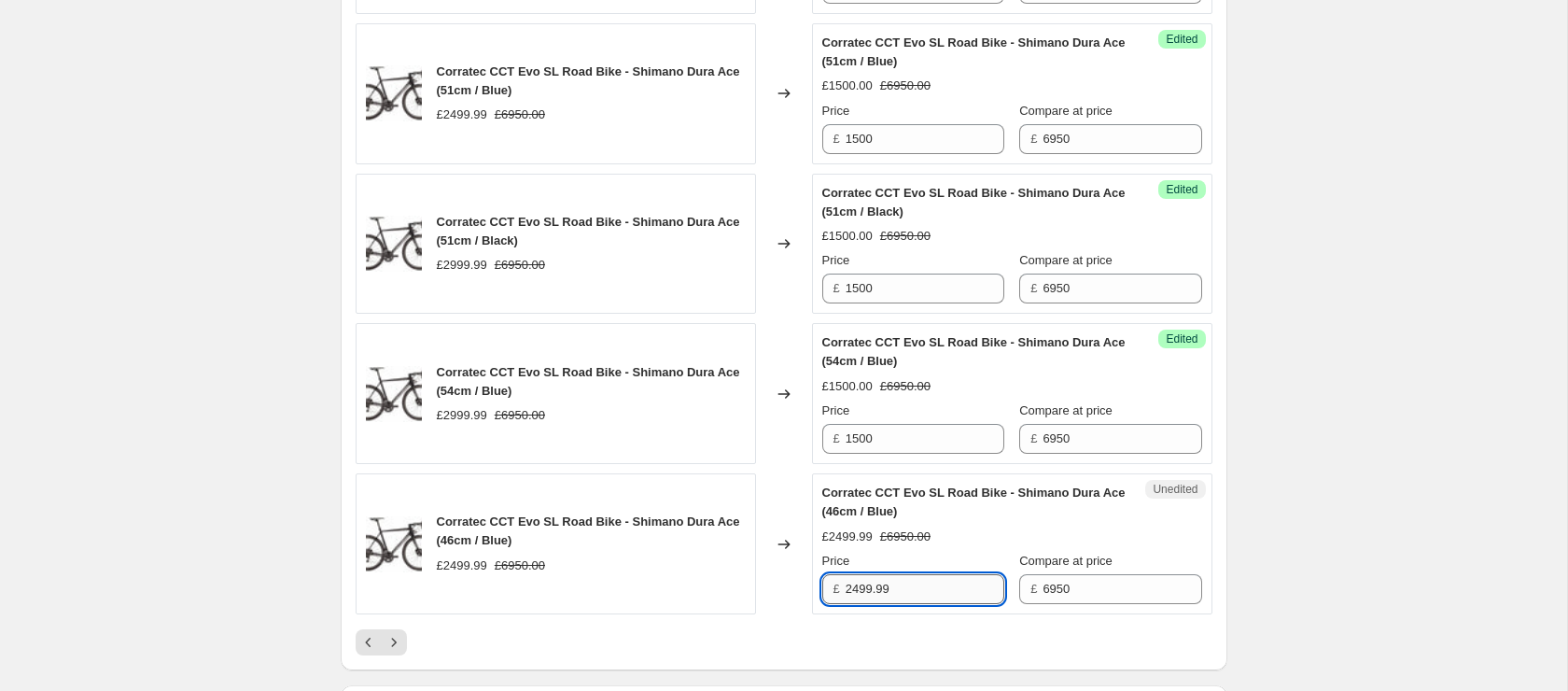
paste input "1500"
type input "1500"
click at [399, 644] on icon "Next" at bounding box center [393, 642] width 19 height 19
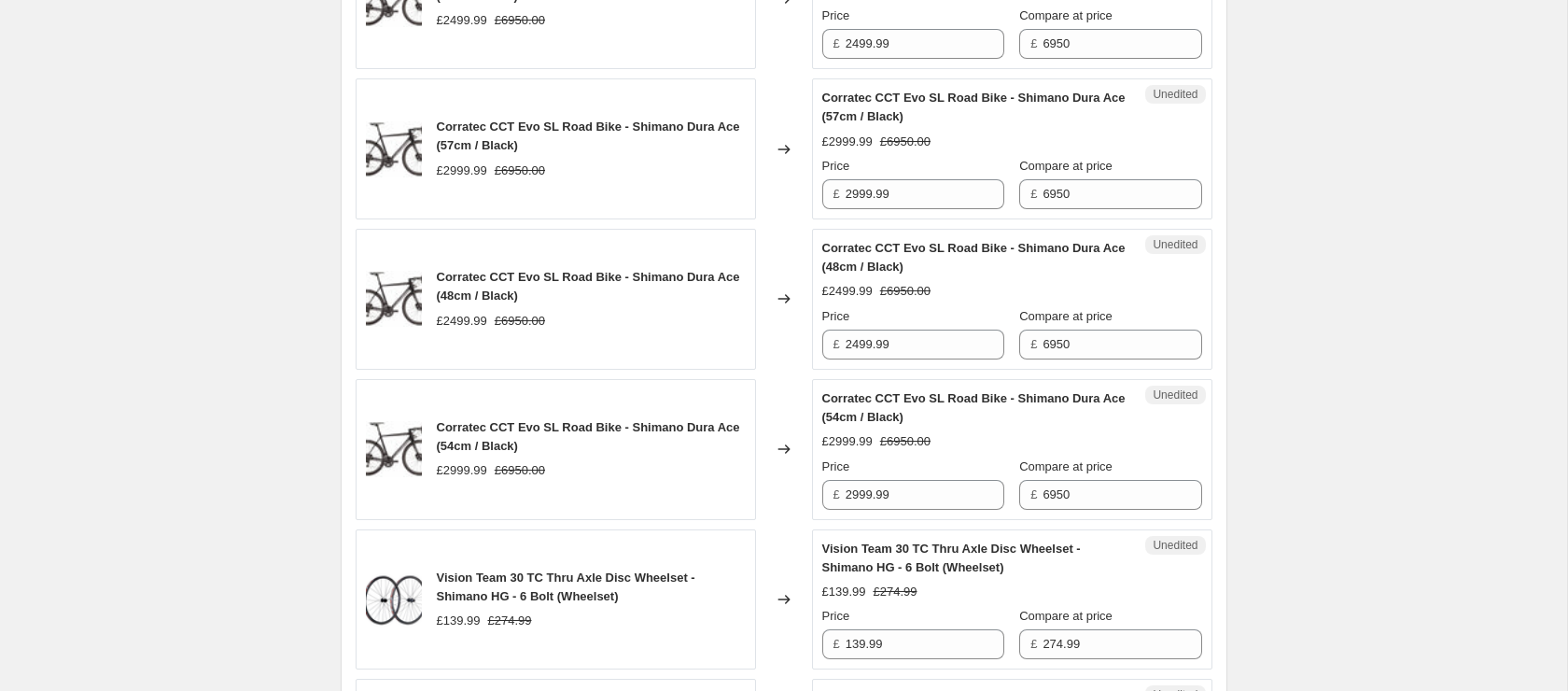
scroll to position [628, 0]
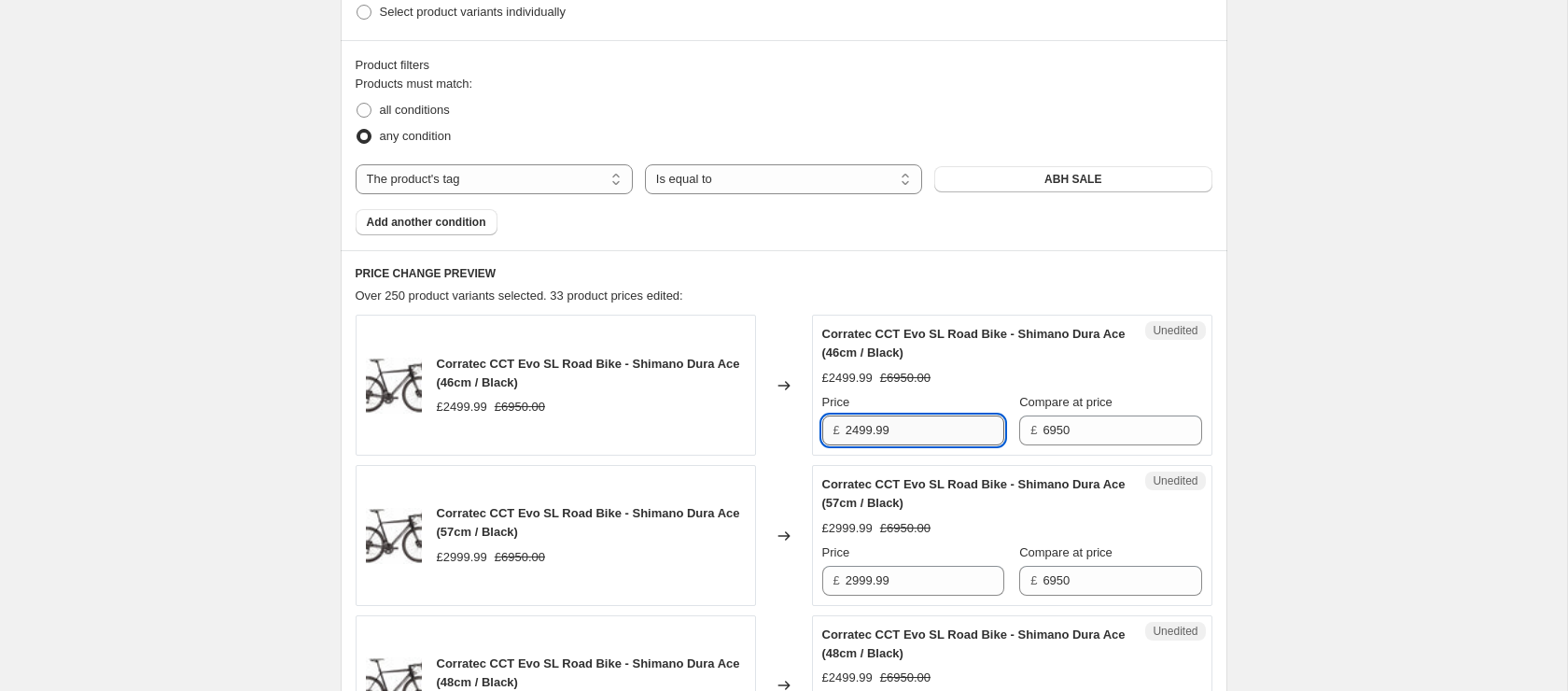
click at [905, 426] on input "2499.99" at bounding box center [925, 430] width 159 height 30
paste input "1500"
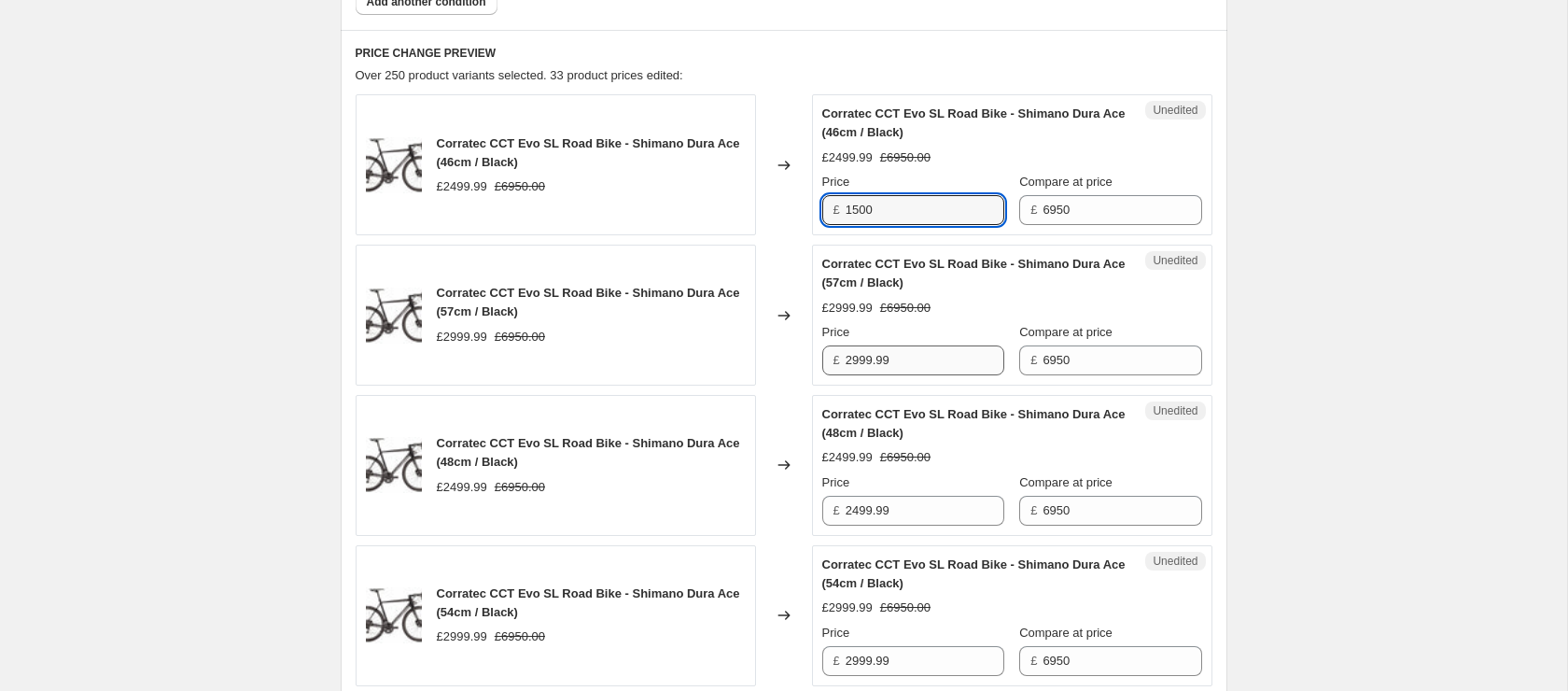
type input "1500"
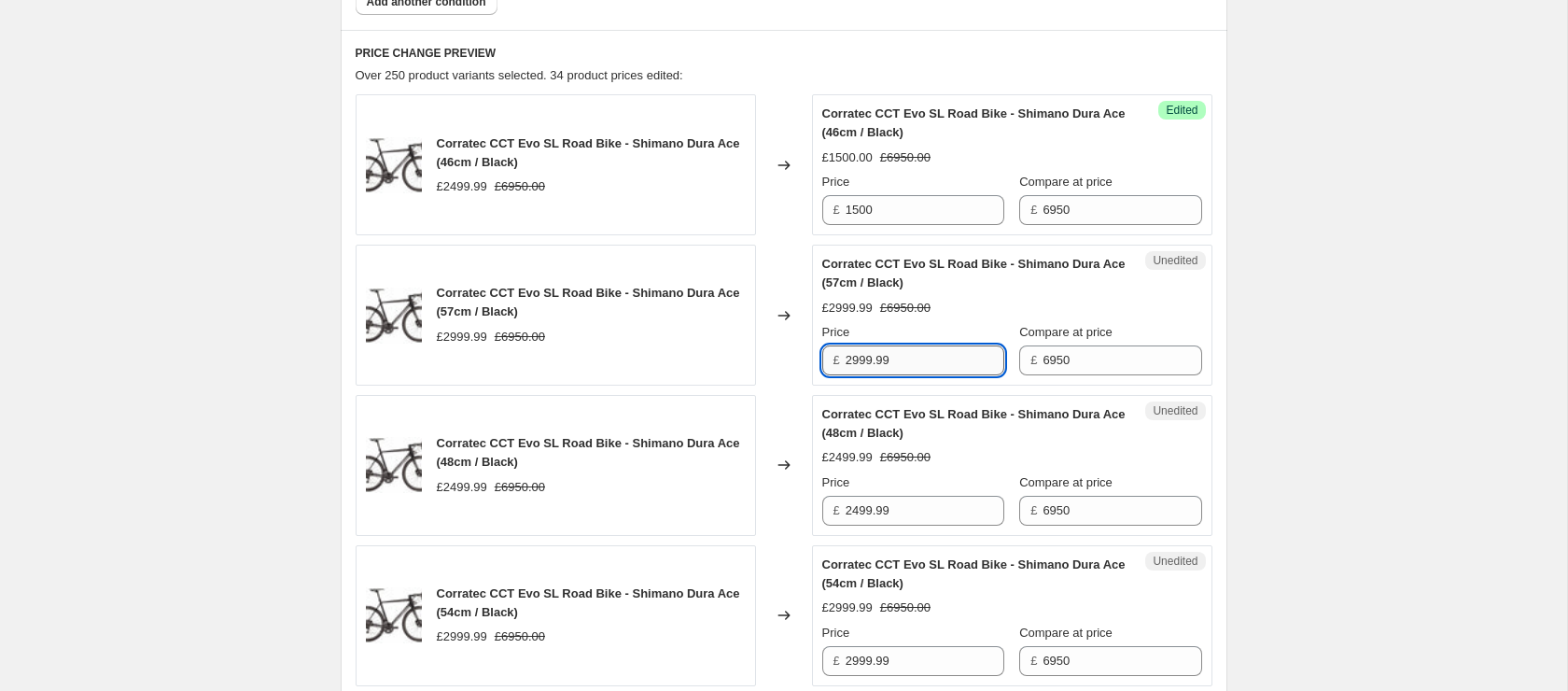
click at [909, 348] on input "2999.99" at bounding box center [925, 360] width 159 height 30
paste input "1500"
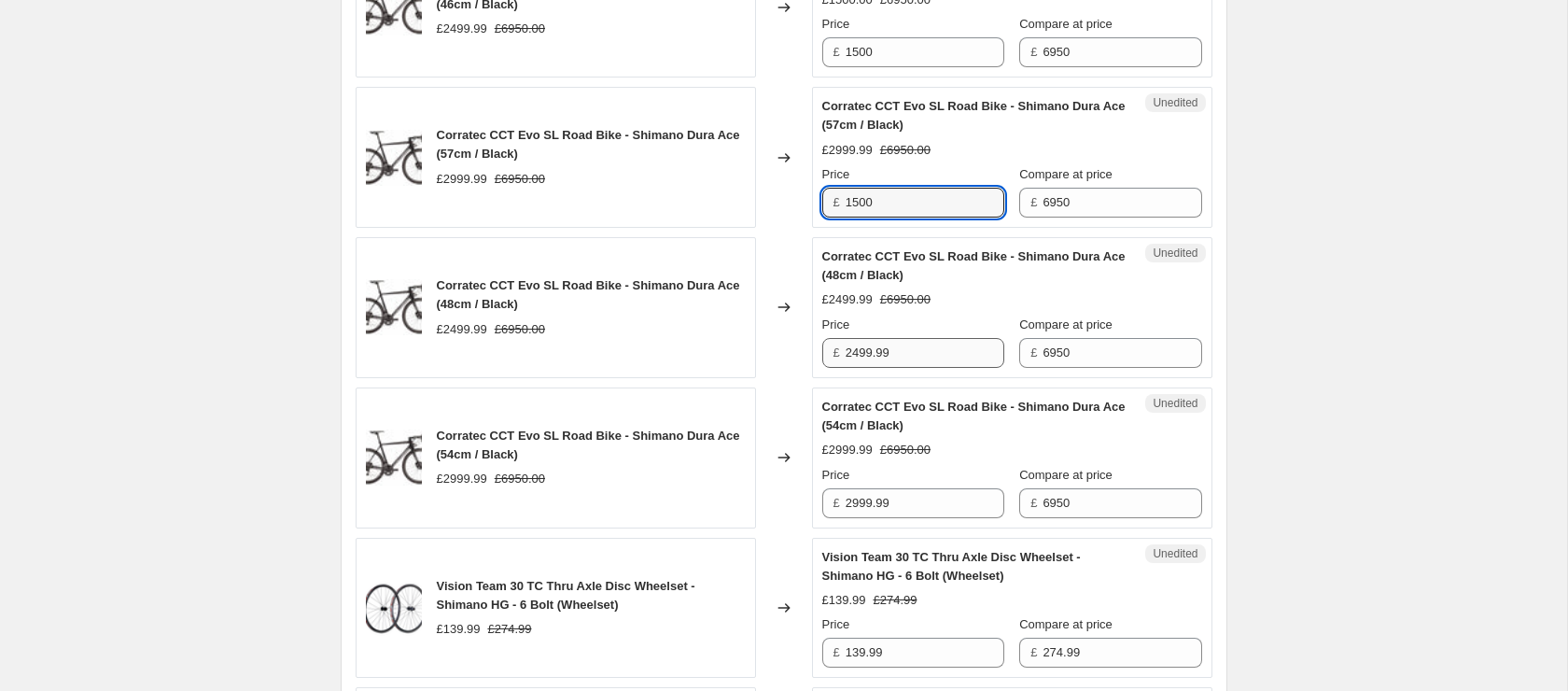
scroll to position [1005, 0]
type input "1500"
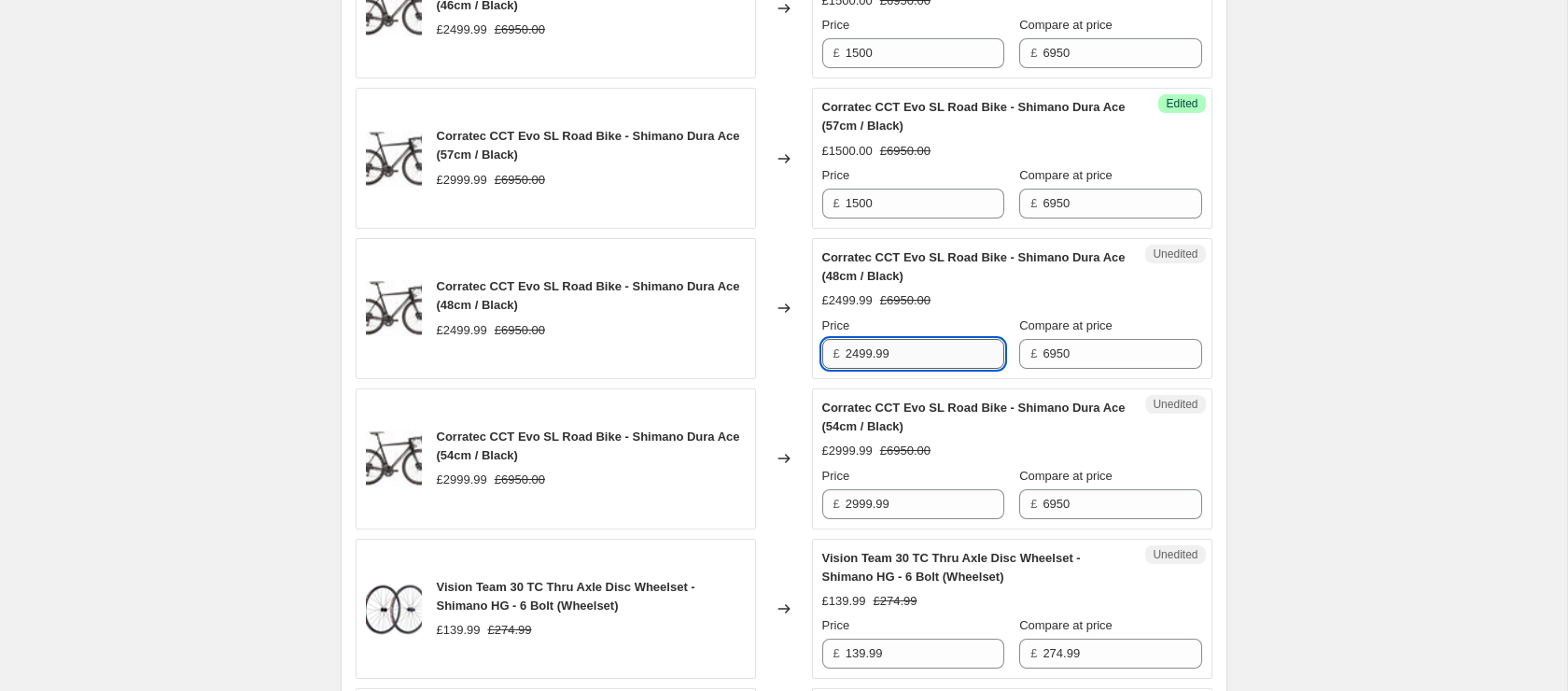
click at [922, 356] on input "2499.99" at bounding box center [925, 353] width 159 height 30
paste input "1500"
type input "1500"
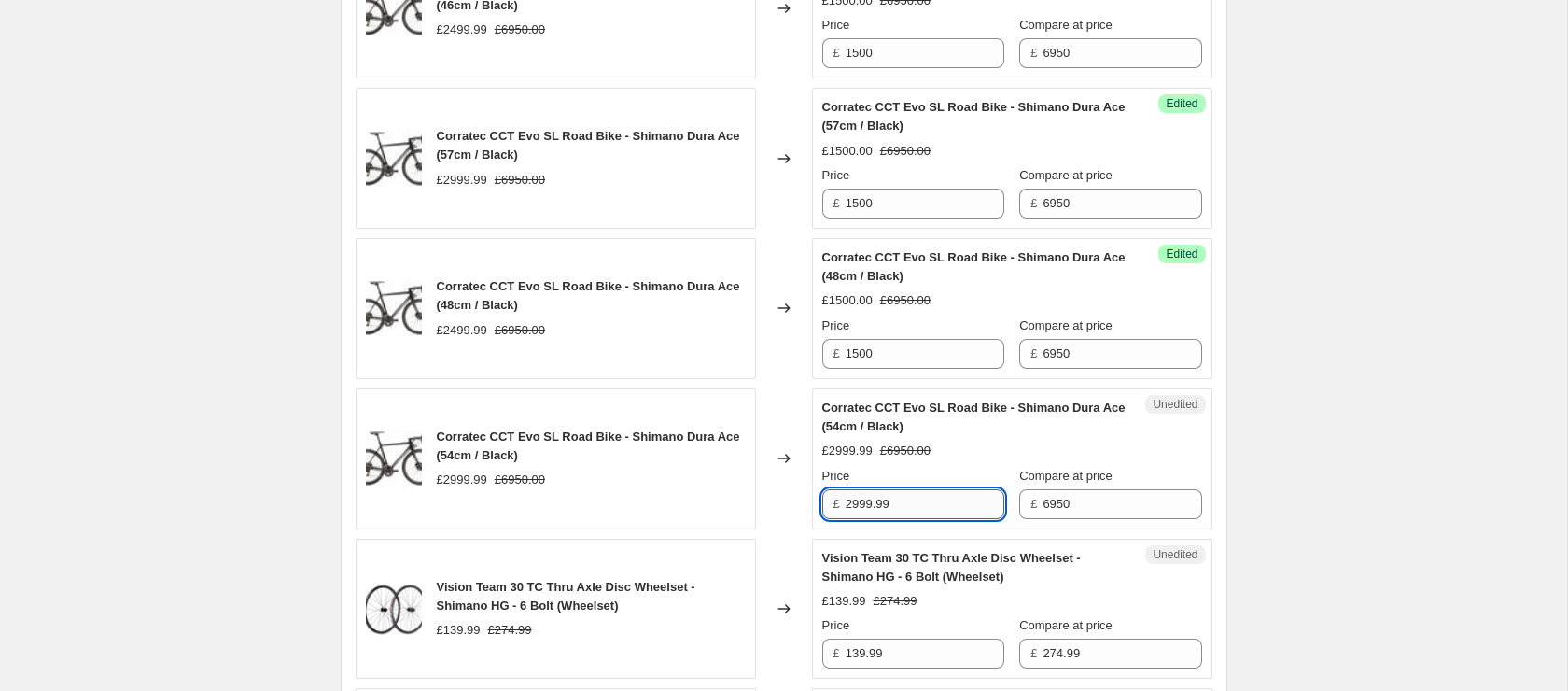
click at [939, 505] on input "2999.99" at bounding box center [925, 504] width 159 height 30
paste input "1500"
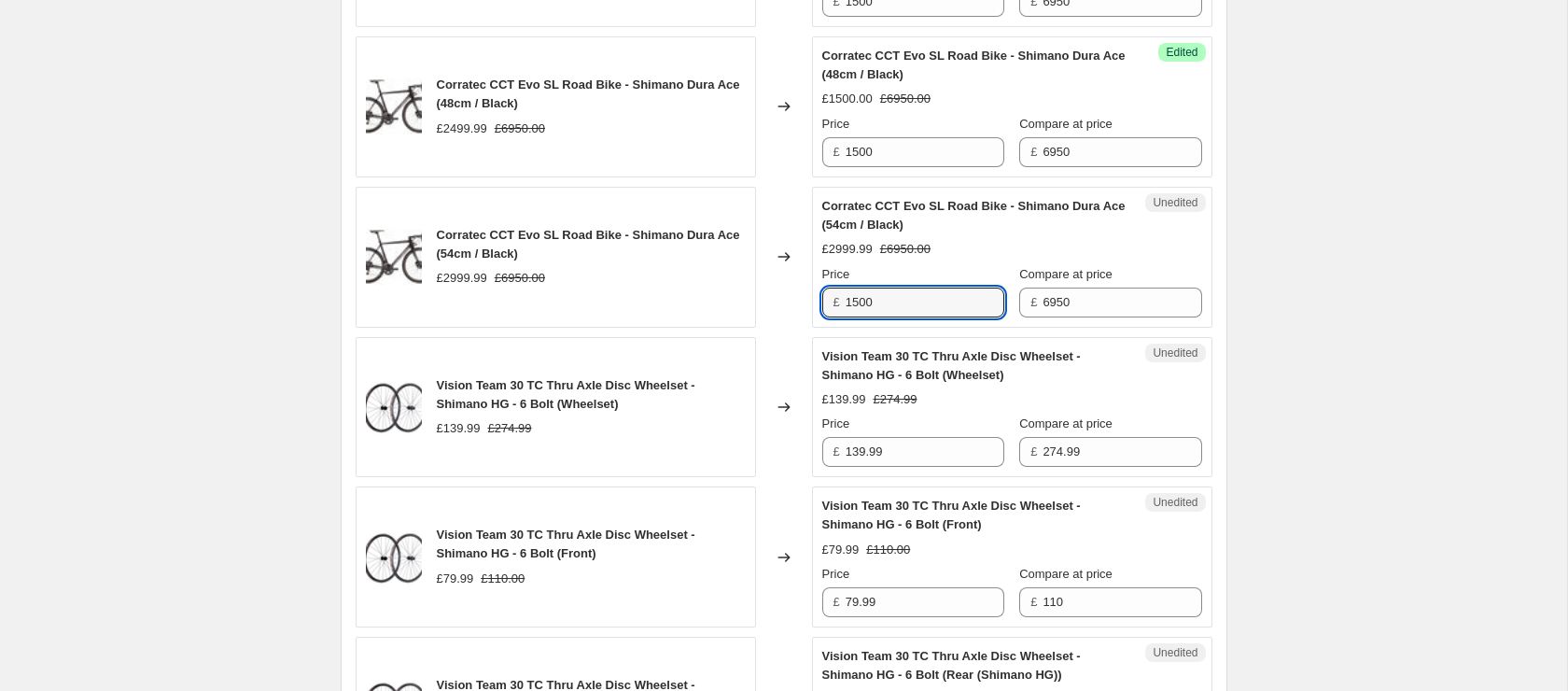
scroll to position [1234, 0]
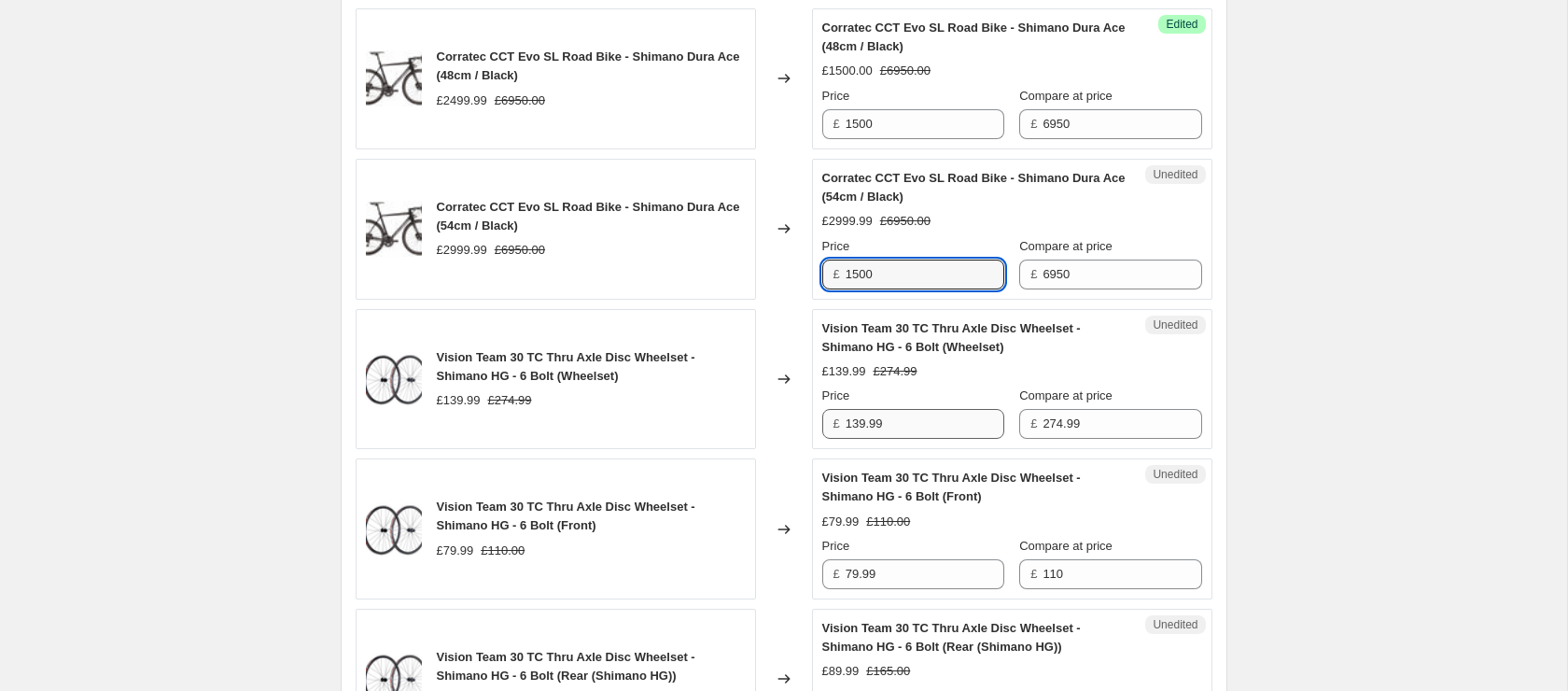
type input "1500"
click at [903, 414] on input "139.99" at bounding box center [925, 423] width 159 height 30
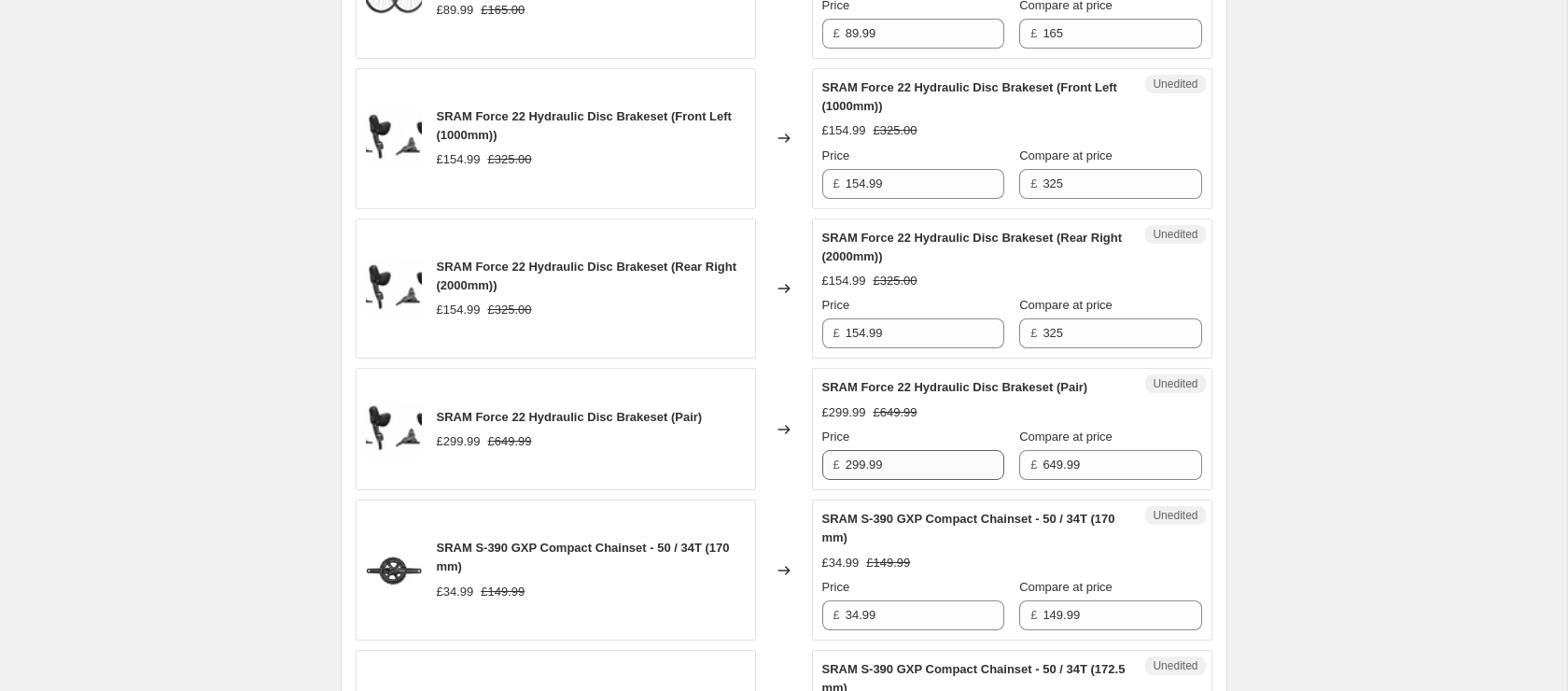
scroll to position [1927, 0]
type input "130"
click at [920, 473] on input "299.99" at bounding box center [925, 463] width 159 height 30
type input "275"
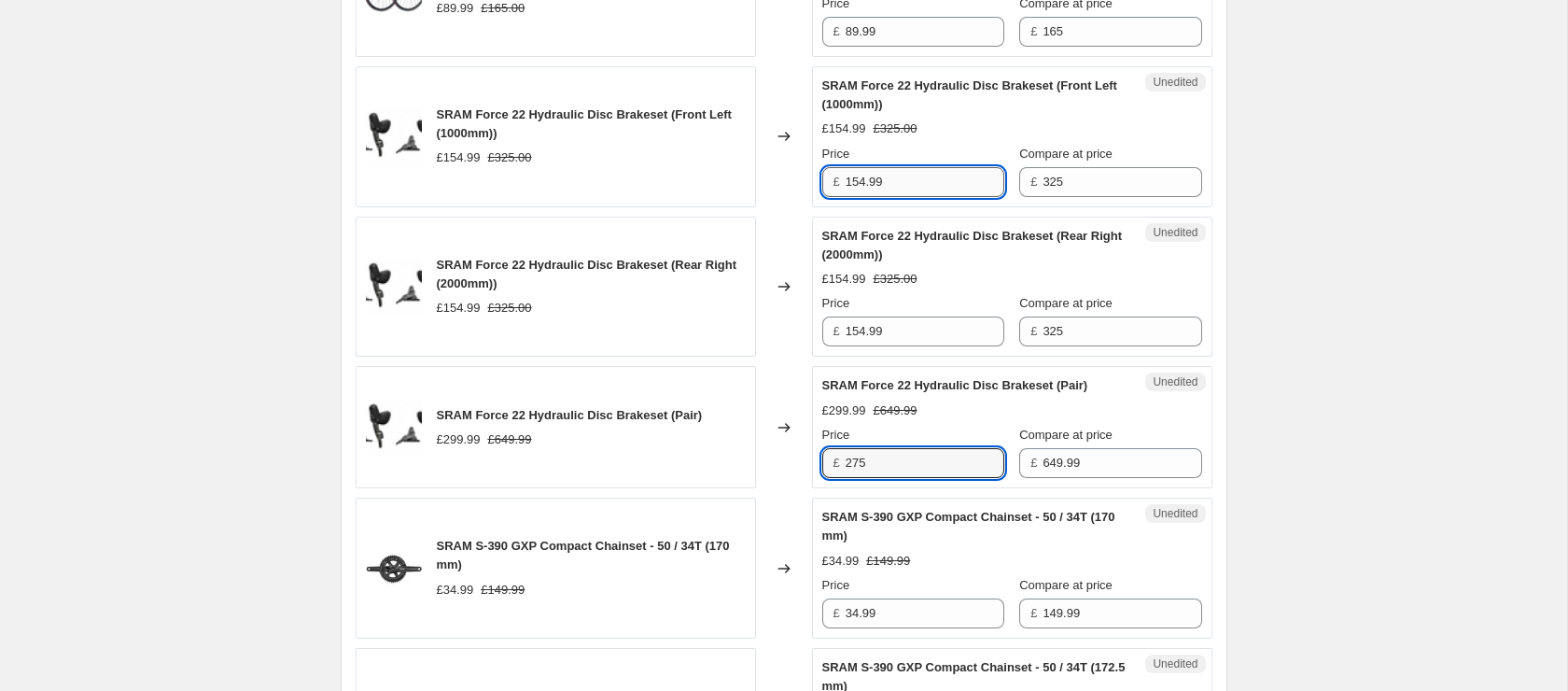
click at [919, 172] on input "154.99" at bounding box center [925, 182] width 159 height 30
type input "150"
drag, startPoint x: 905, startPoint y: 310, endPoint x: 897, endPoint y: 327, distance: 18.8
click at [901, 321] on div "Price £ 154.99" at bounding box center [913, 320] width 182 height 52
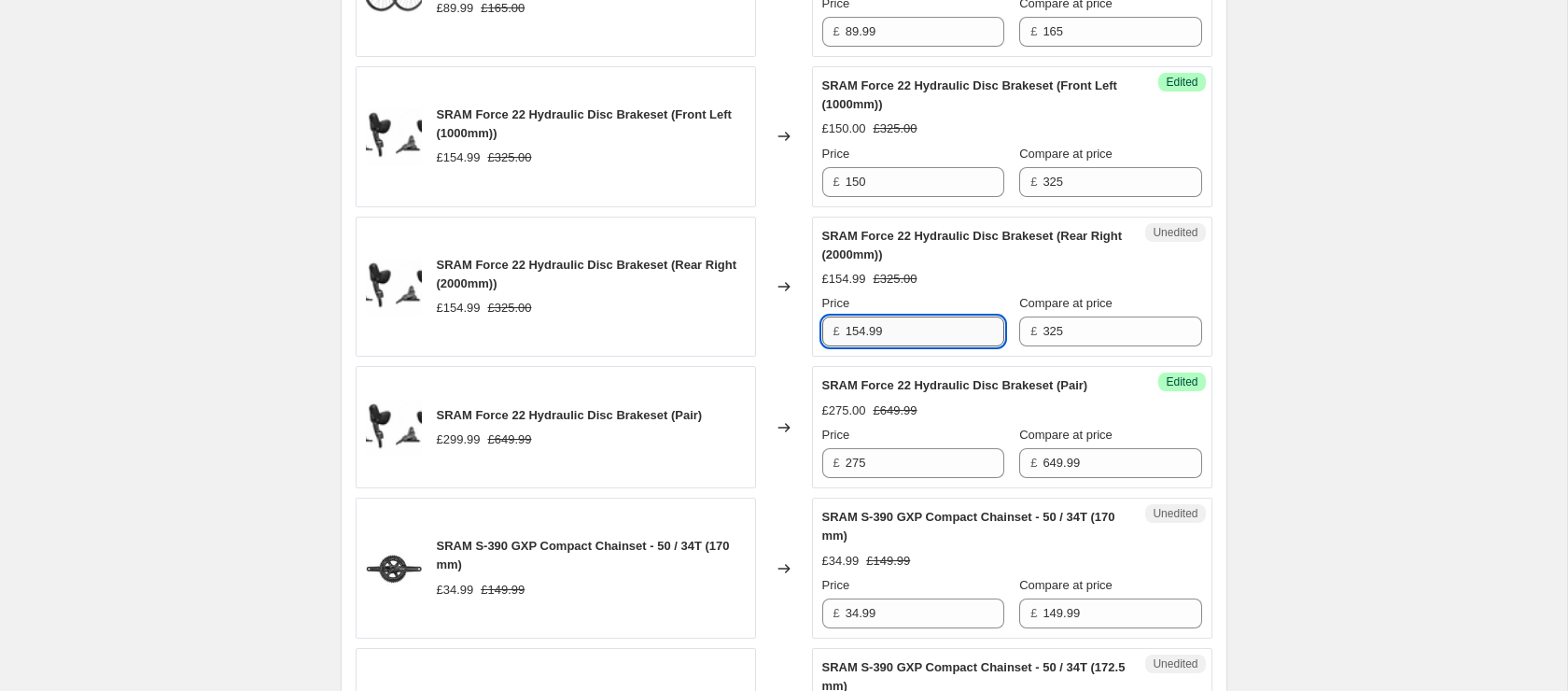
click at [897, 330] on input "154.99" at bounding box center [925, 332] width 159 height 30
paste input "0"
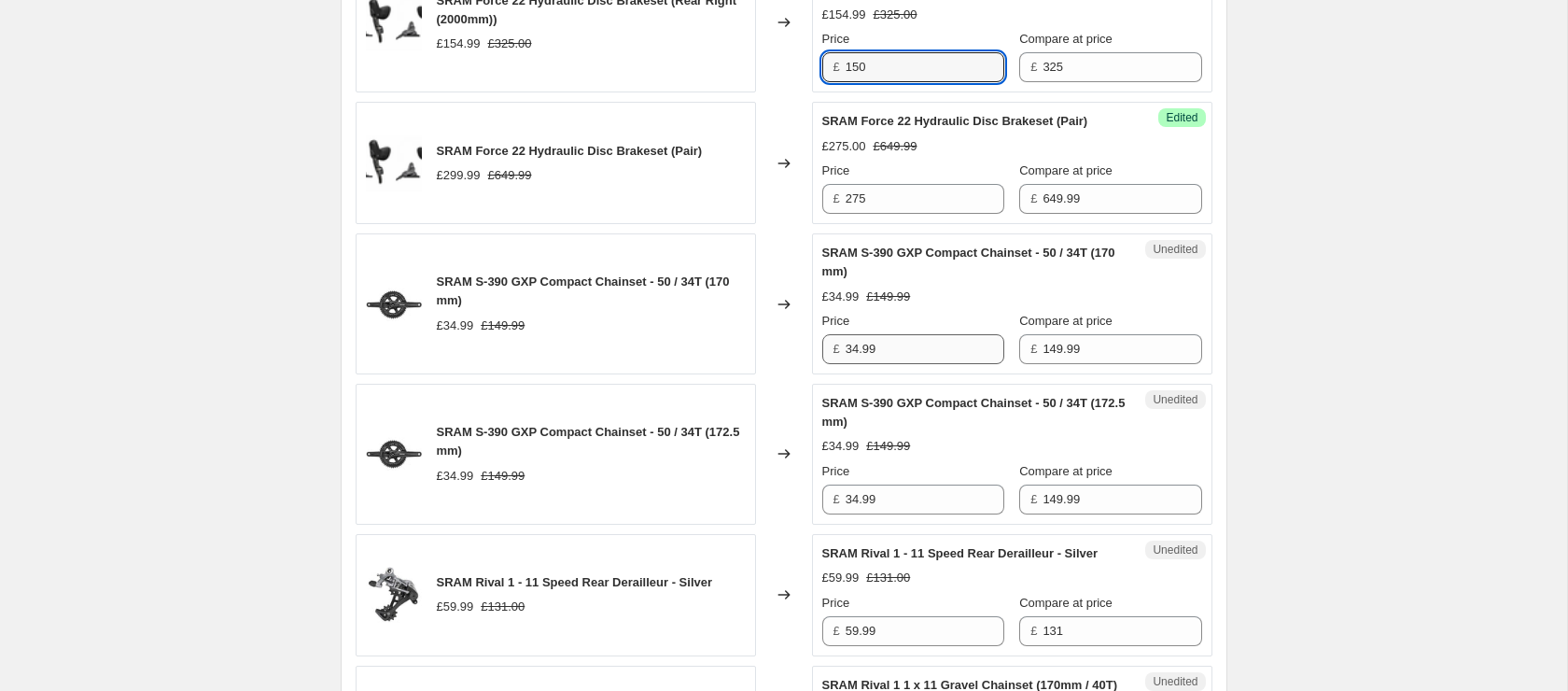
type input "150"
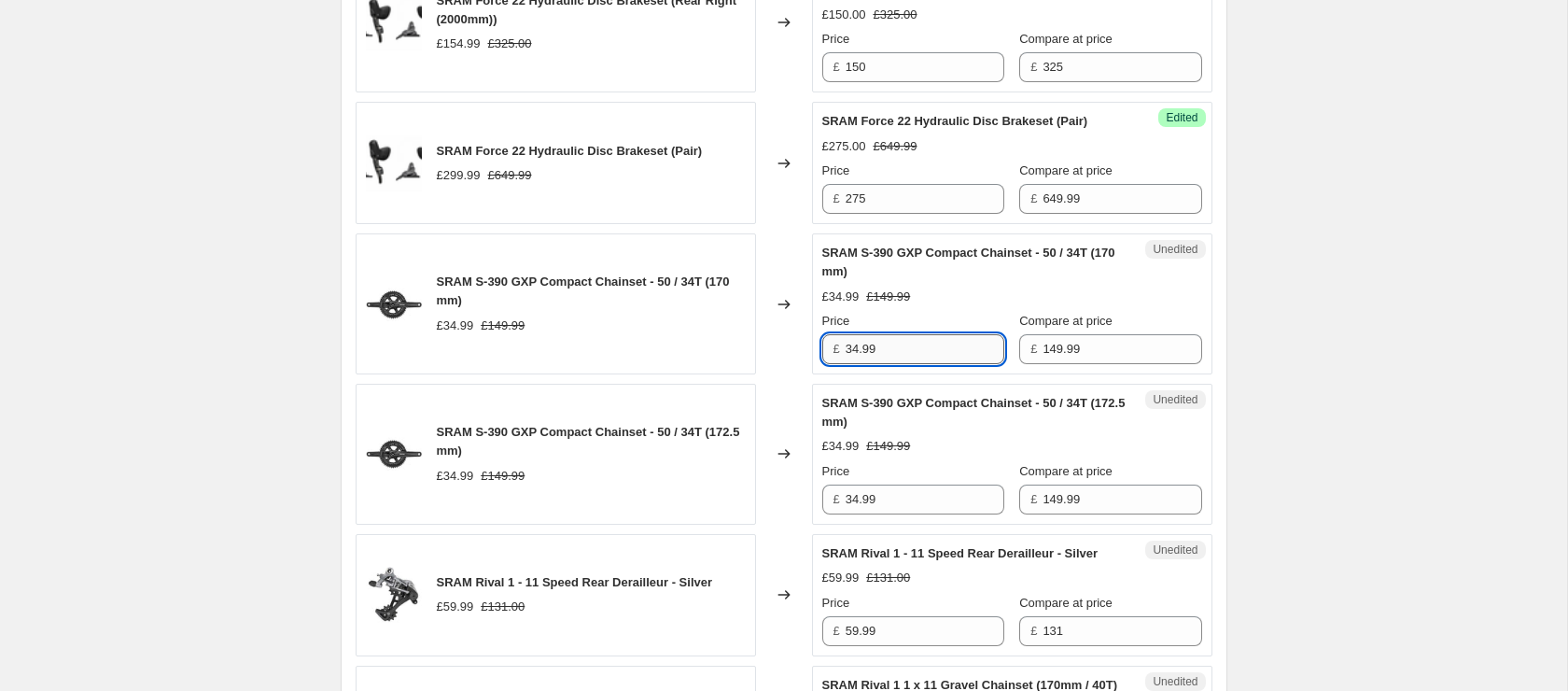
click at [903, 363] on input "34.99" at bounding box center [925, 349] width 159 height 30
type input "30"
click at [946, 504] on input "34.99" at bounding box center [925, 500] width 159 height 30
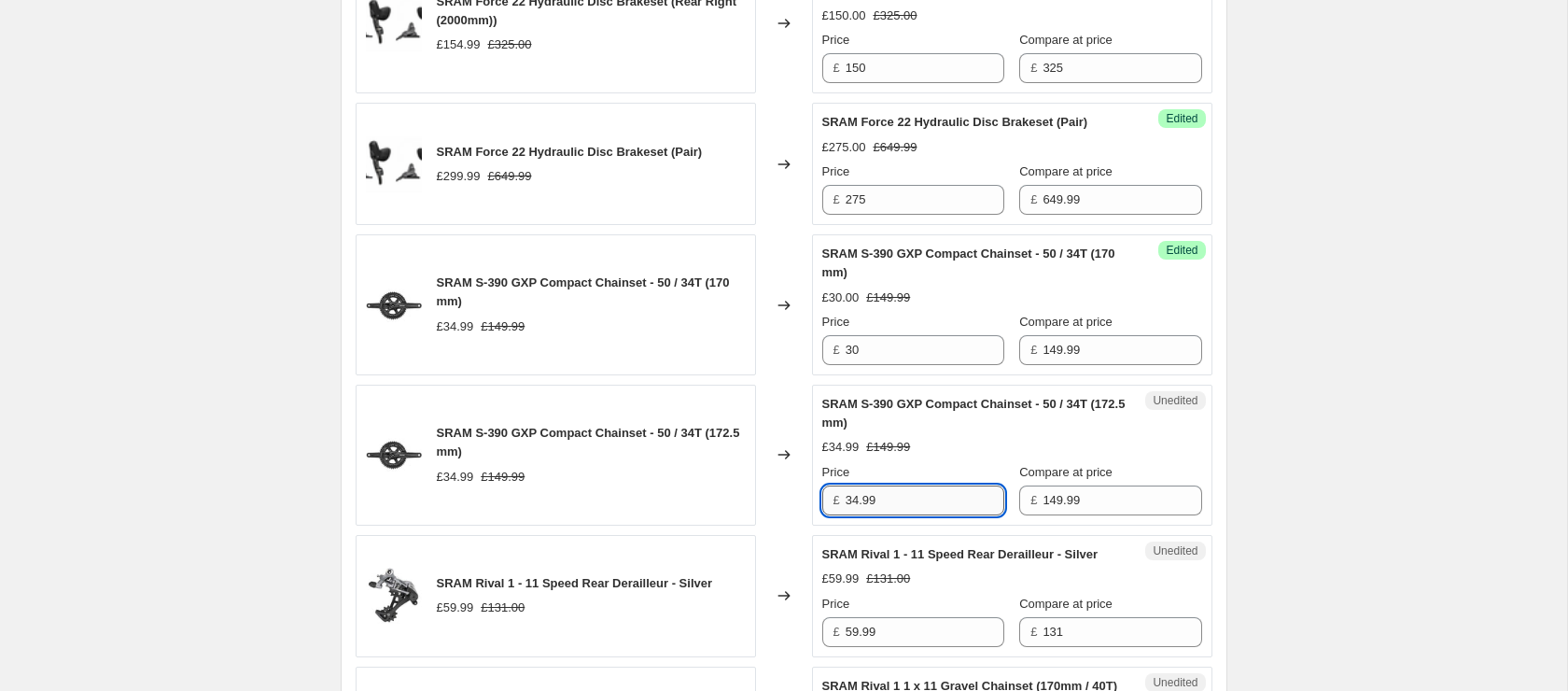
paste input "0"
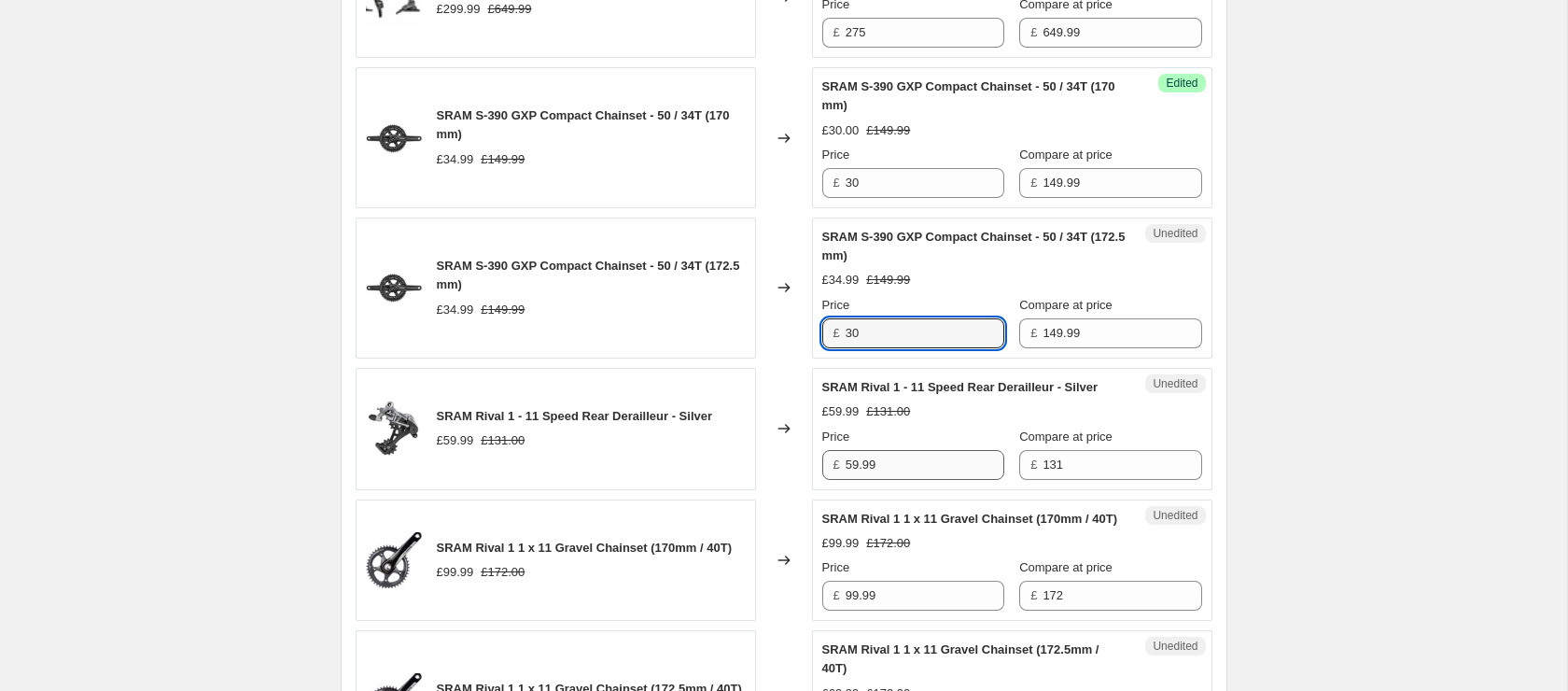
scroll to position [2358, 0]
type input "30"
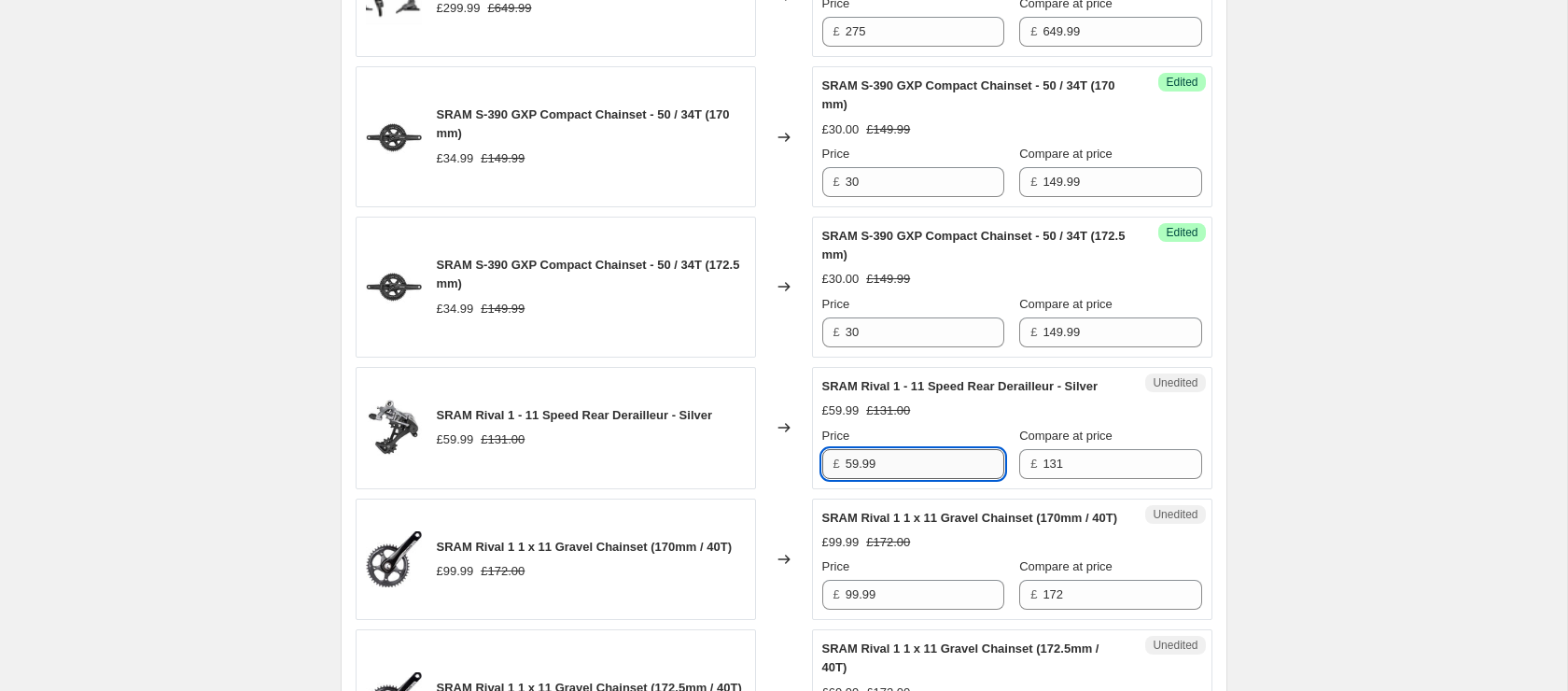
click at [929, 464] on input "59.99" at bounding box center [925, 463] width 159 height 30
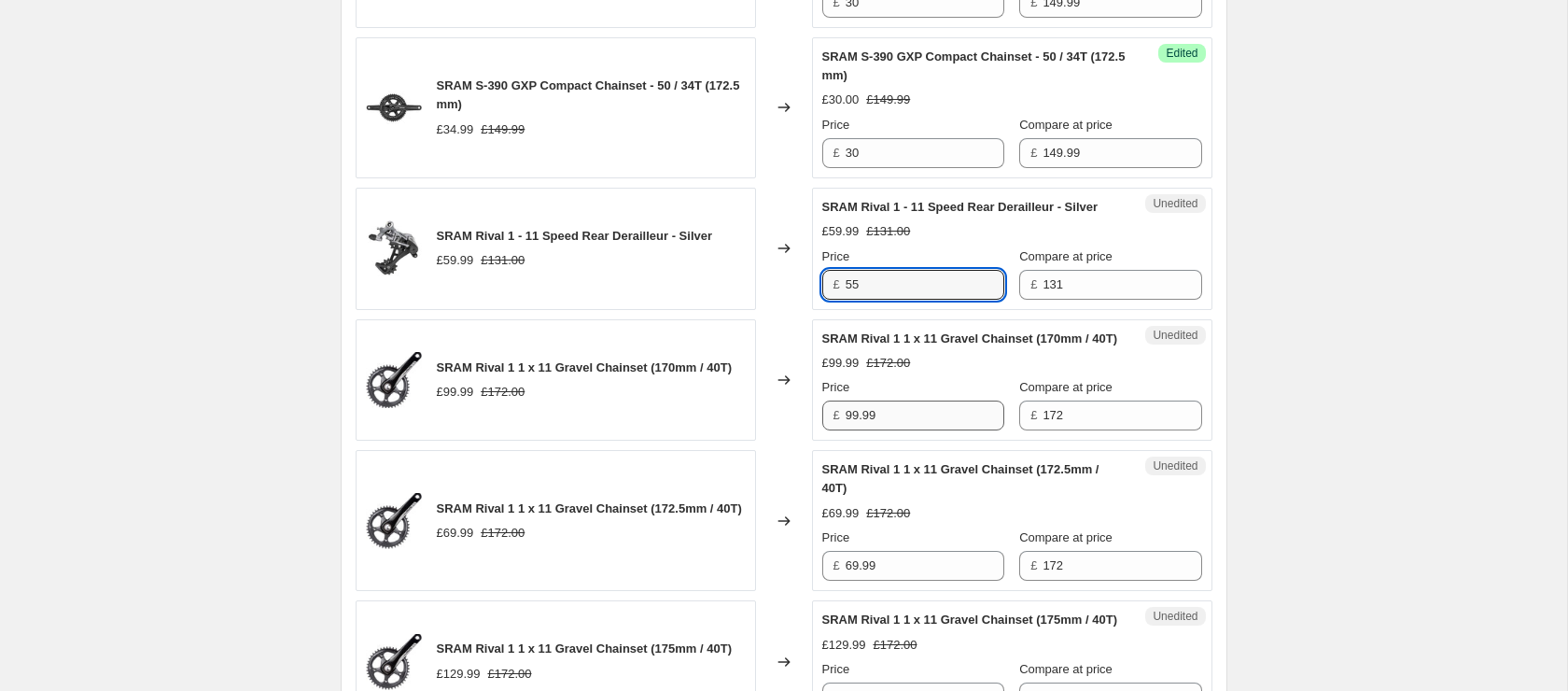
type input "55"
click at [870, 427] on input "99.99" at bounding box center [925, 413] width 159 height 30
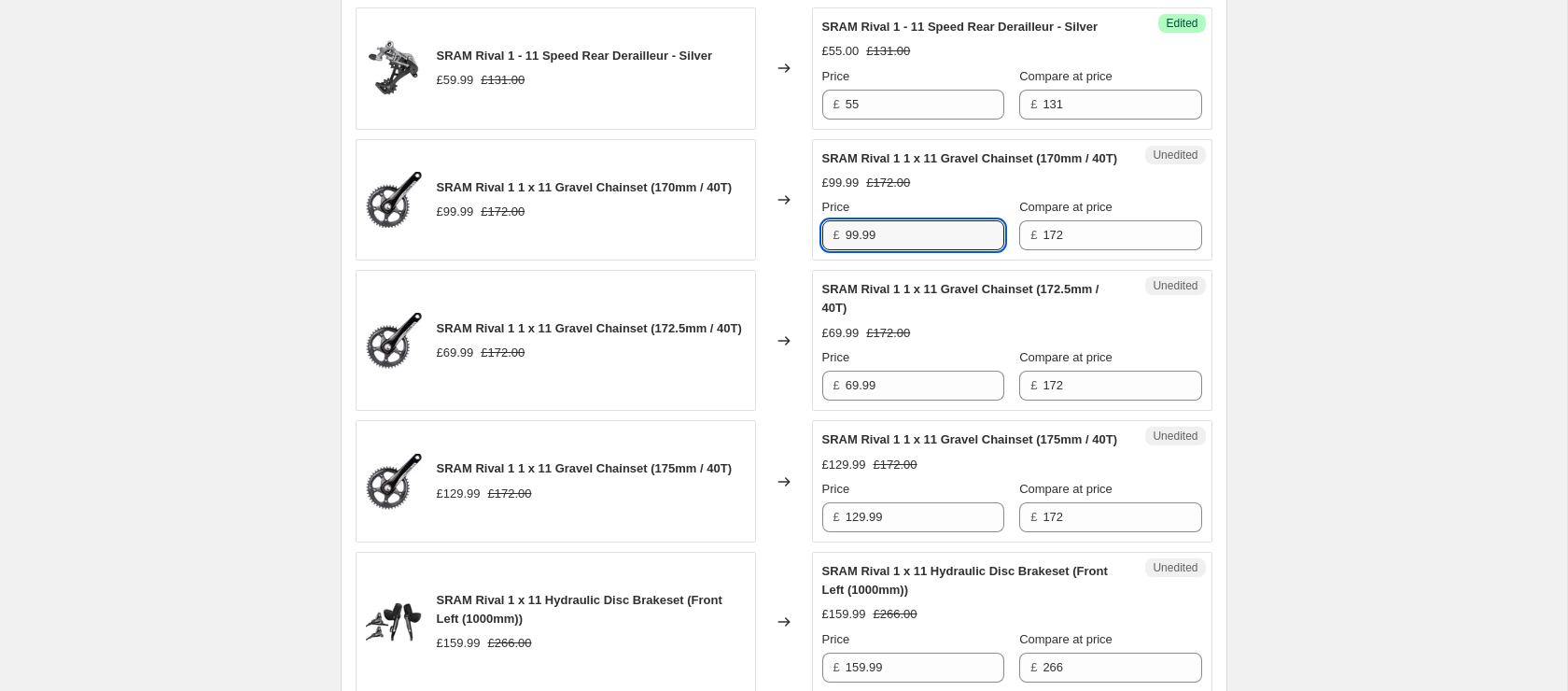
scroll to position [2719, 0]
click at [908, 398] on input "69.99" at bounding box center [925, 383] width 159 height 30
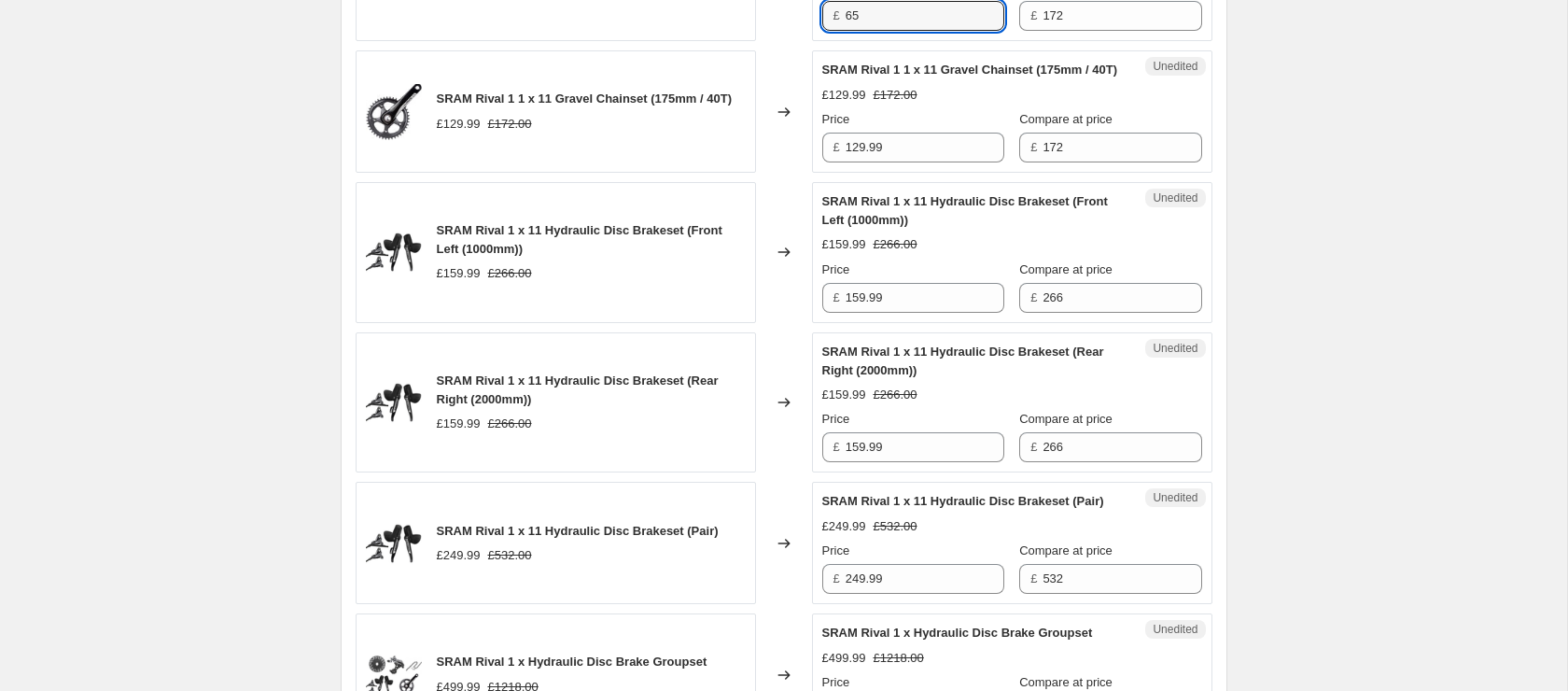
scroll to position [3092, 0]
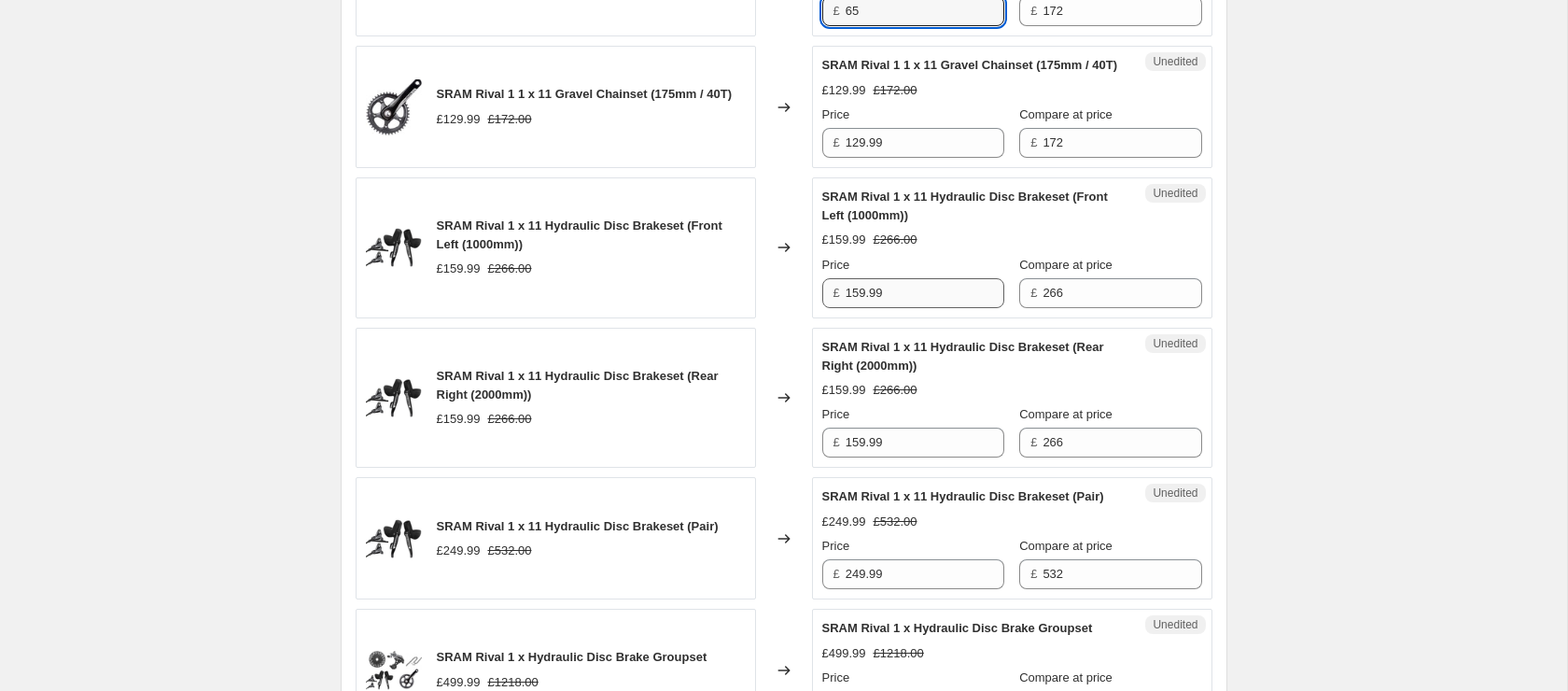
type input "65"
click at [905, 308] on input "159.99" at bounding box center [925, 293] width 159 height 30
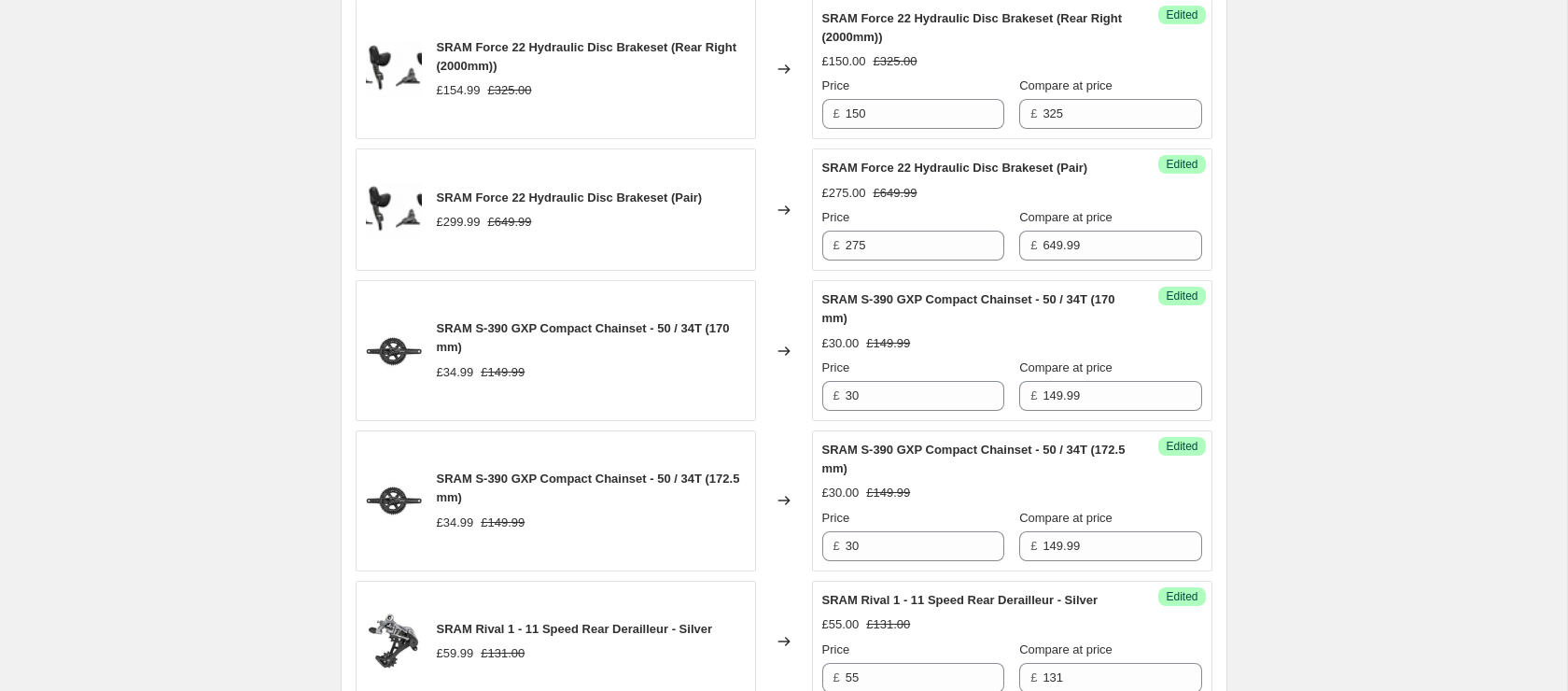
scroll to position [2900, 0]
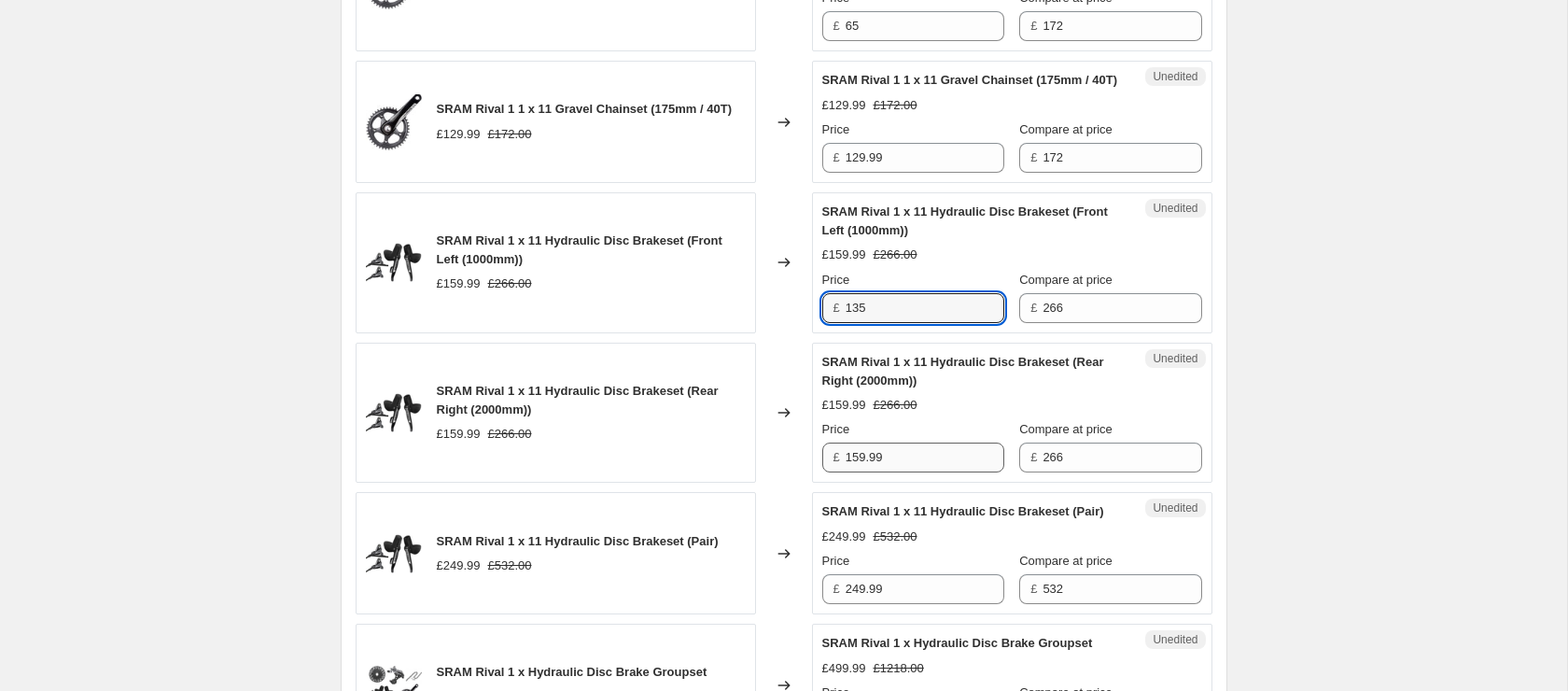
type input "135"
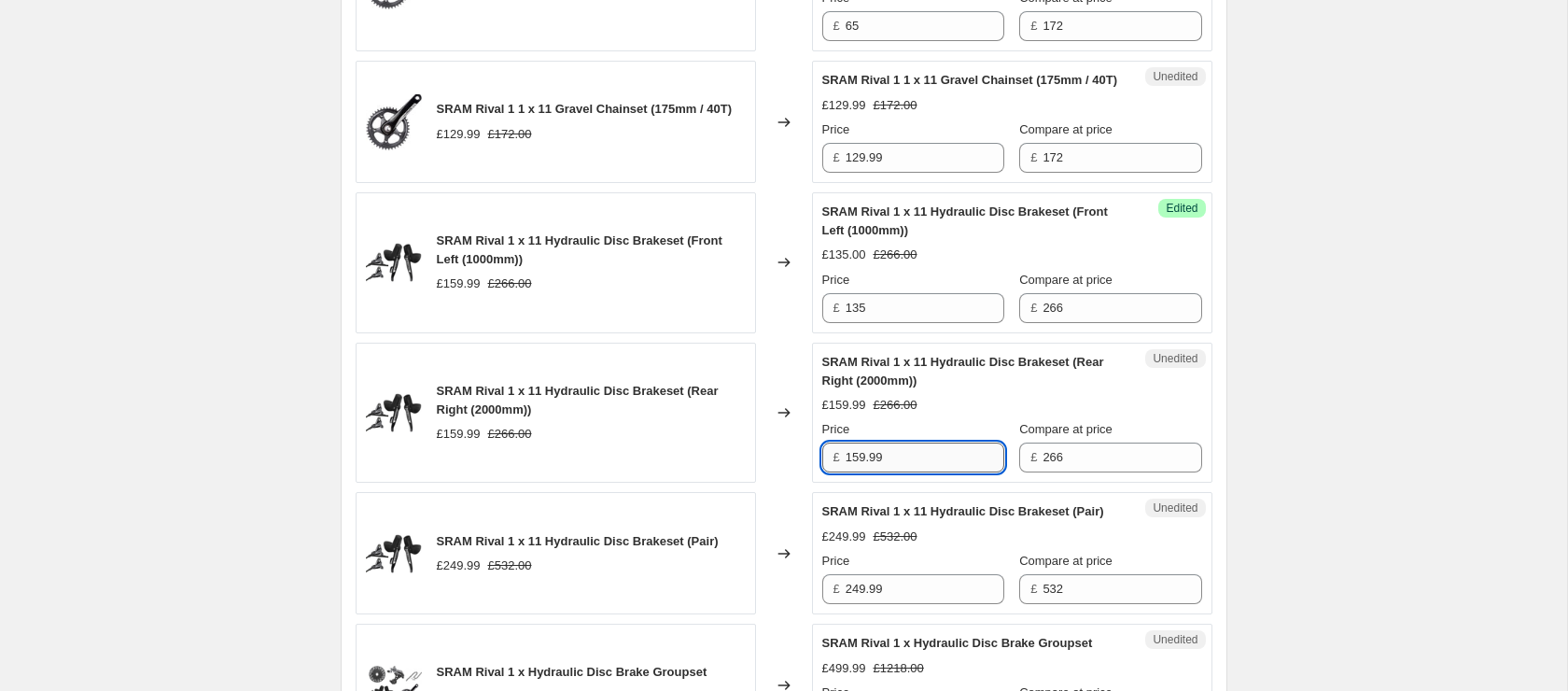
click at [896, 472] on input "159.99" at bounding box center [925, 457] width 159 height 30
paste input "35"
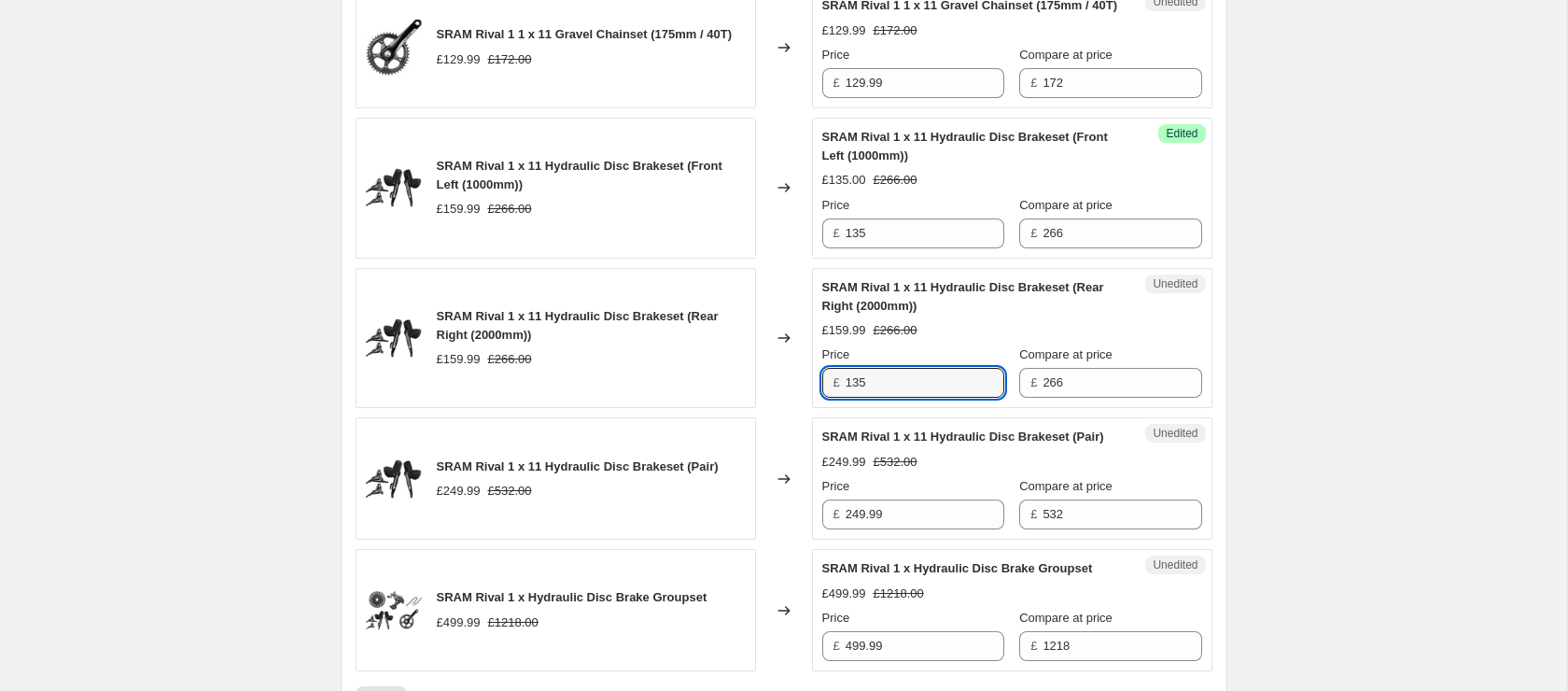
scroll to position [3253, 0]
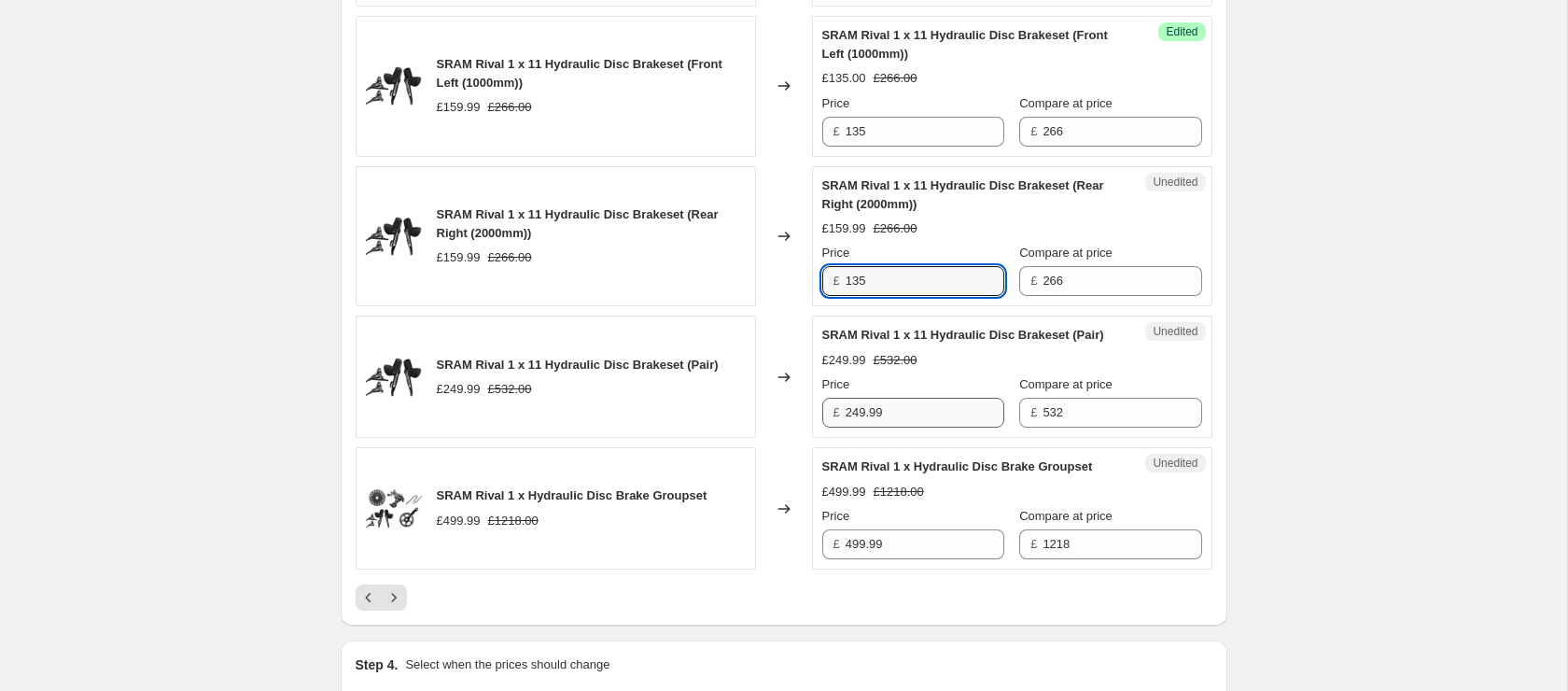
type input "135"
click at [909, 427] on input "249.99" at bounding box center [925, 412] width 159 height 30
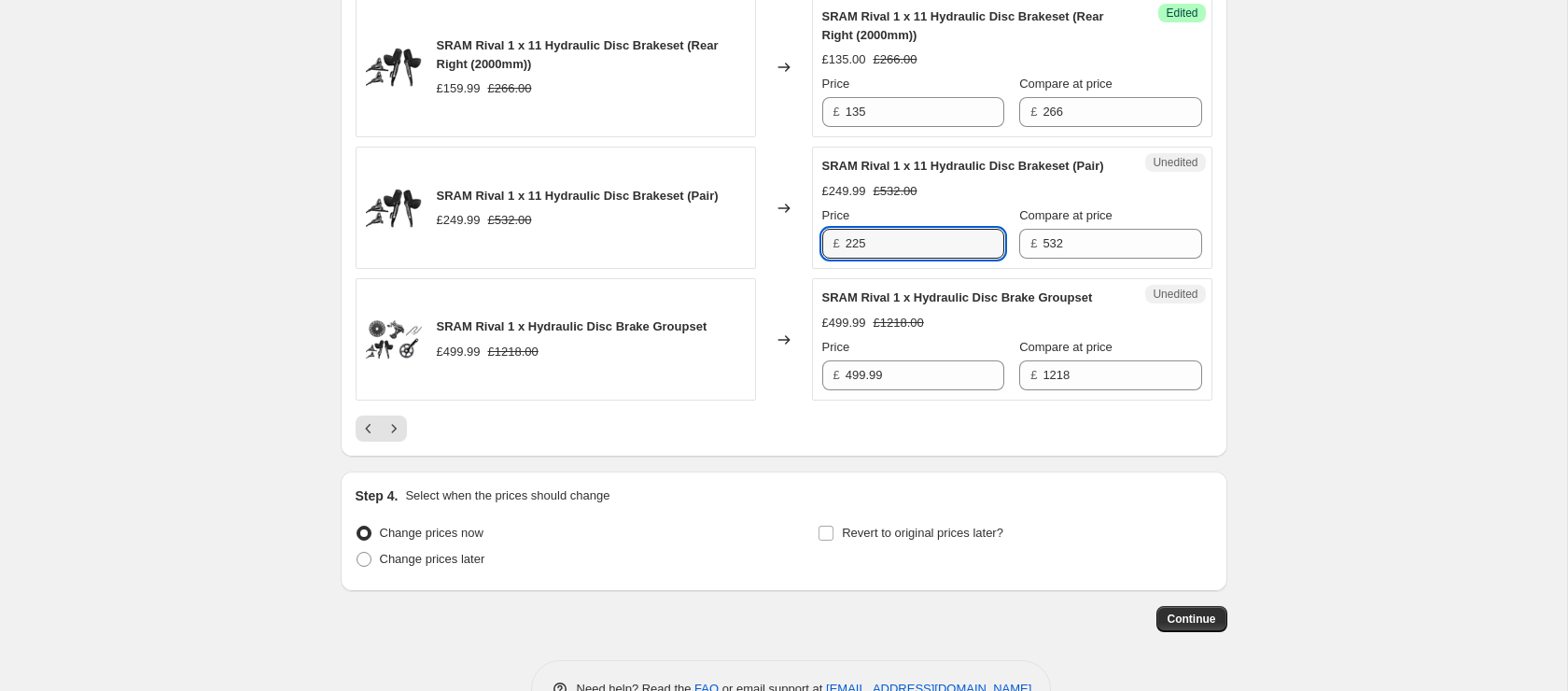
scroll to position [3445, 0]
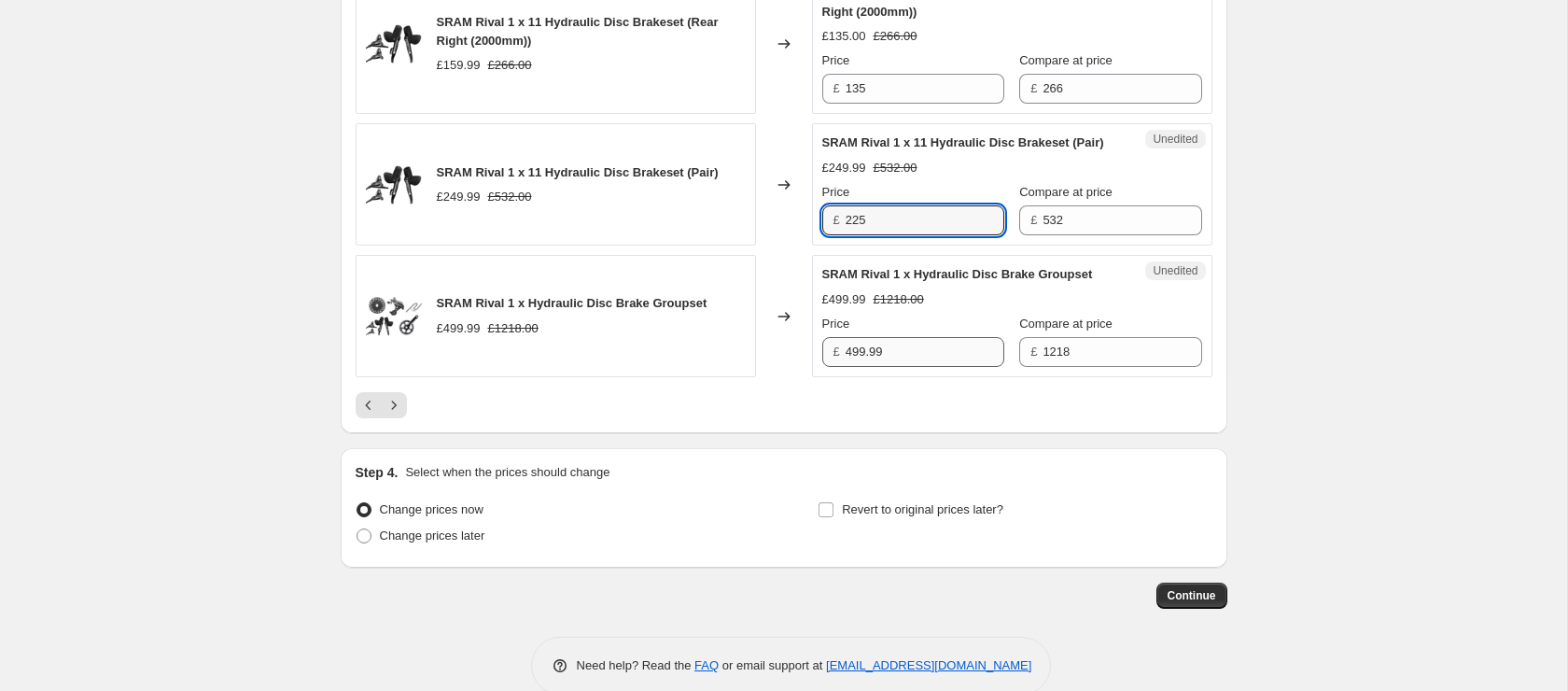
type input "225"
click at [892, 366] on input "499.99" at bounding box center [925, 351] width 159 height 30
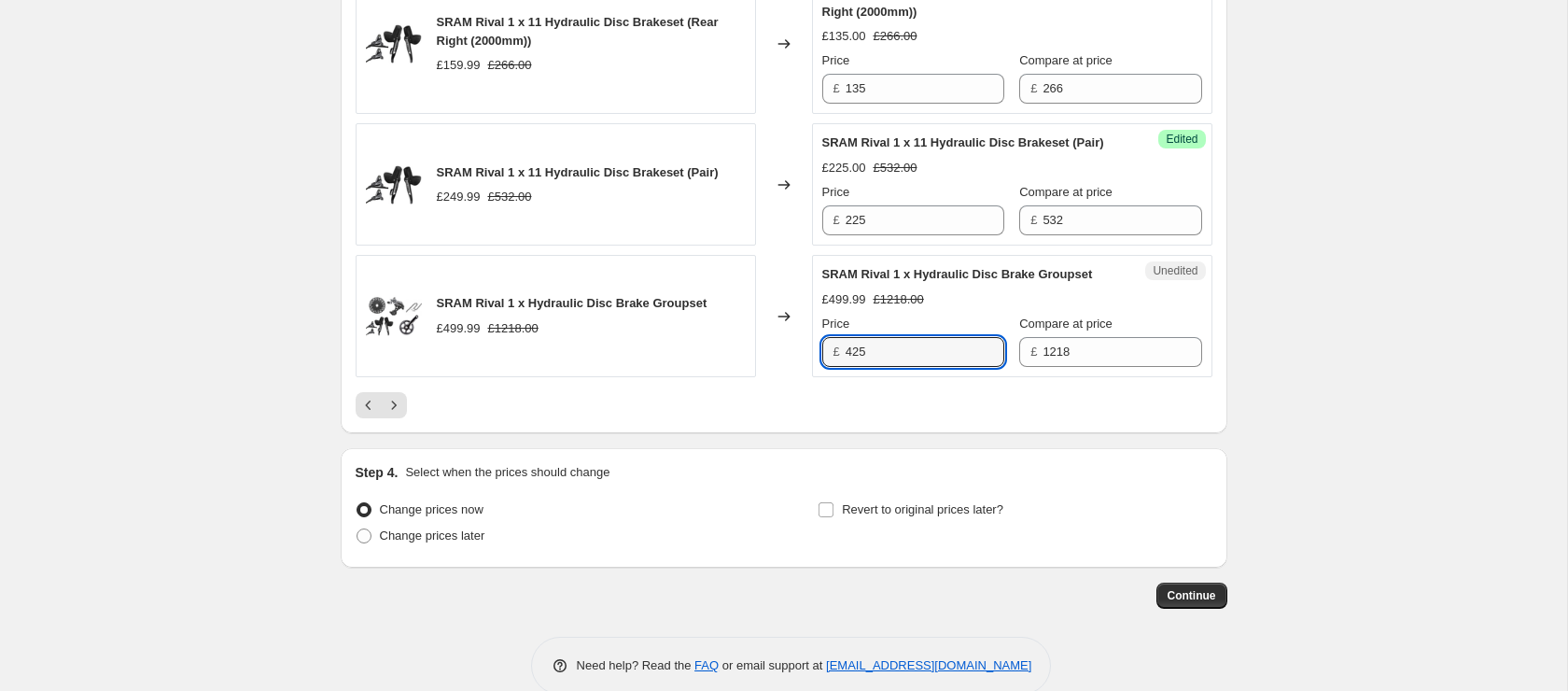
type input "425"
click at [405, 418] on button "Next" at bounding box center [393, 404] width 26 height 26
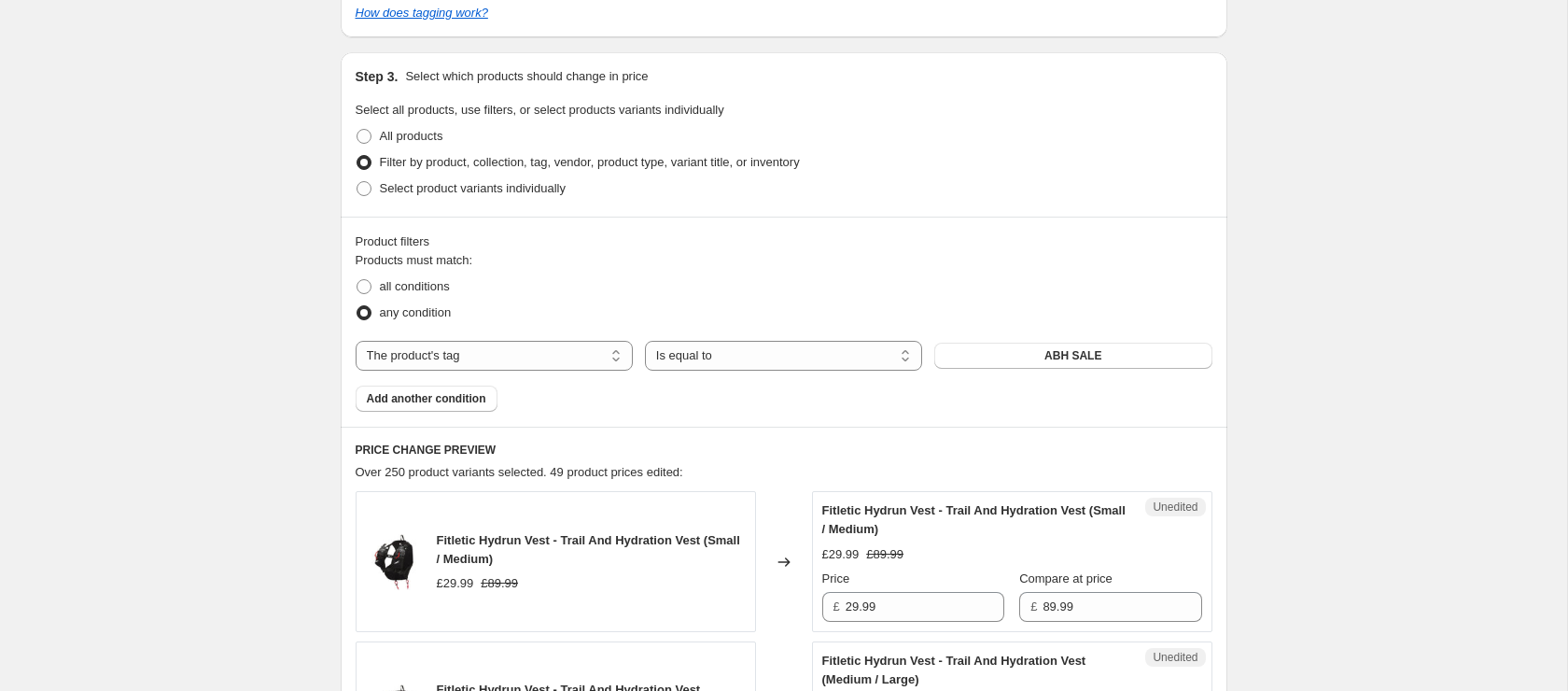
scroll to position [889, 0]
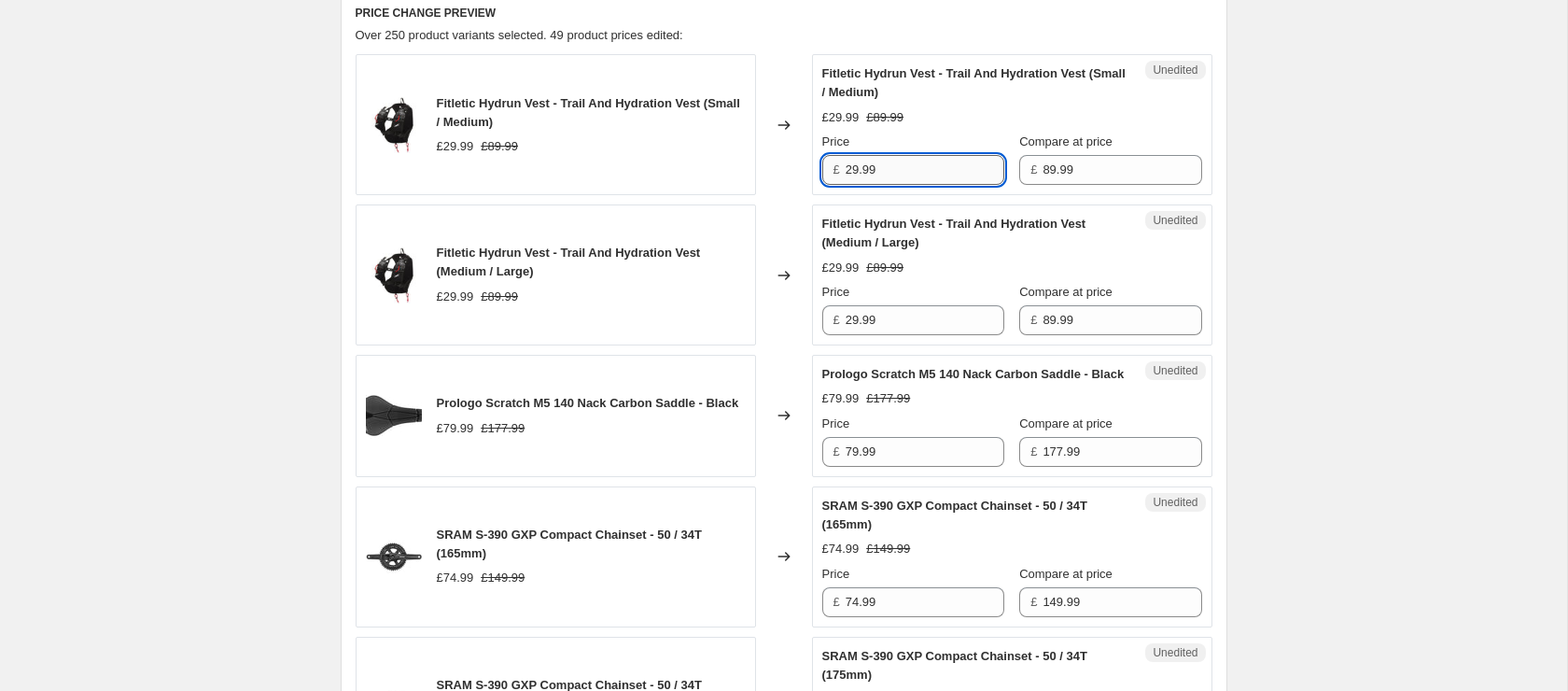
click at [894, 164] on input "29.99" at bounding box center [925, 170] width 159 height 30
type input "25"
click at [901, 309] on input "29.99" at bounding box center [925, 321] width 159 height 30
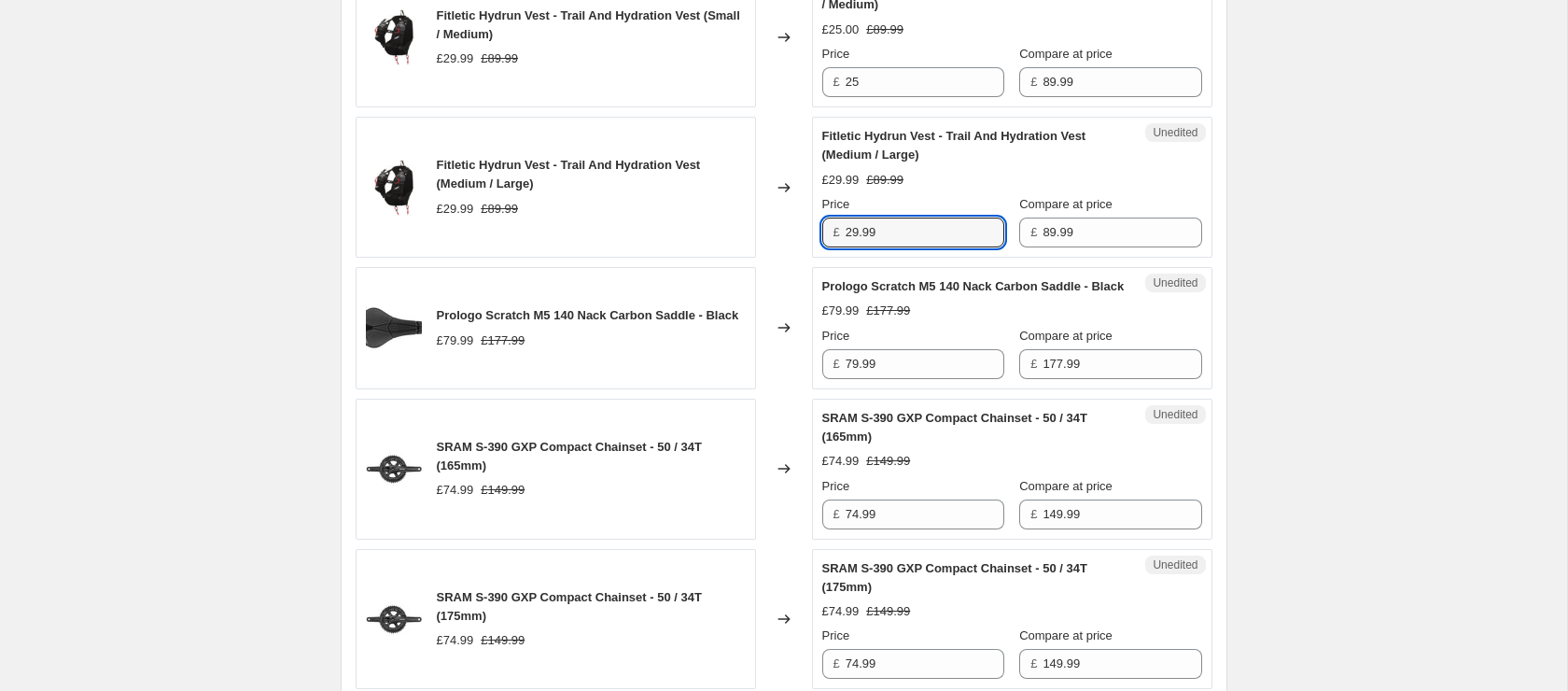
scroll to position [991, 0]
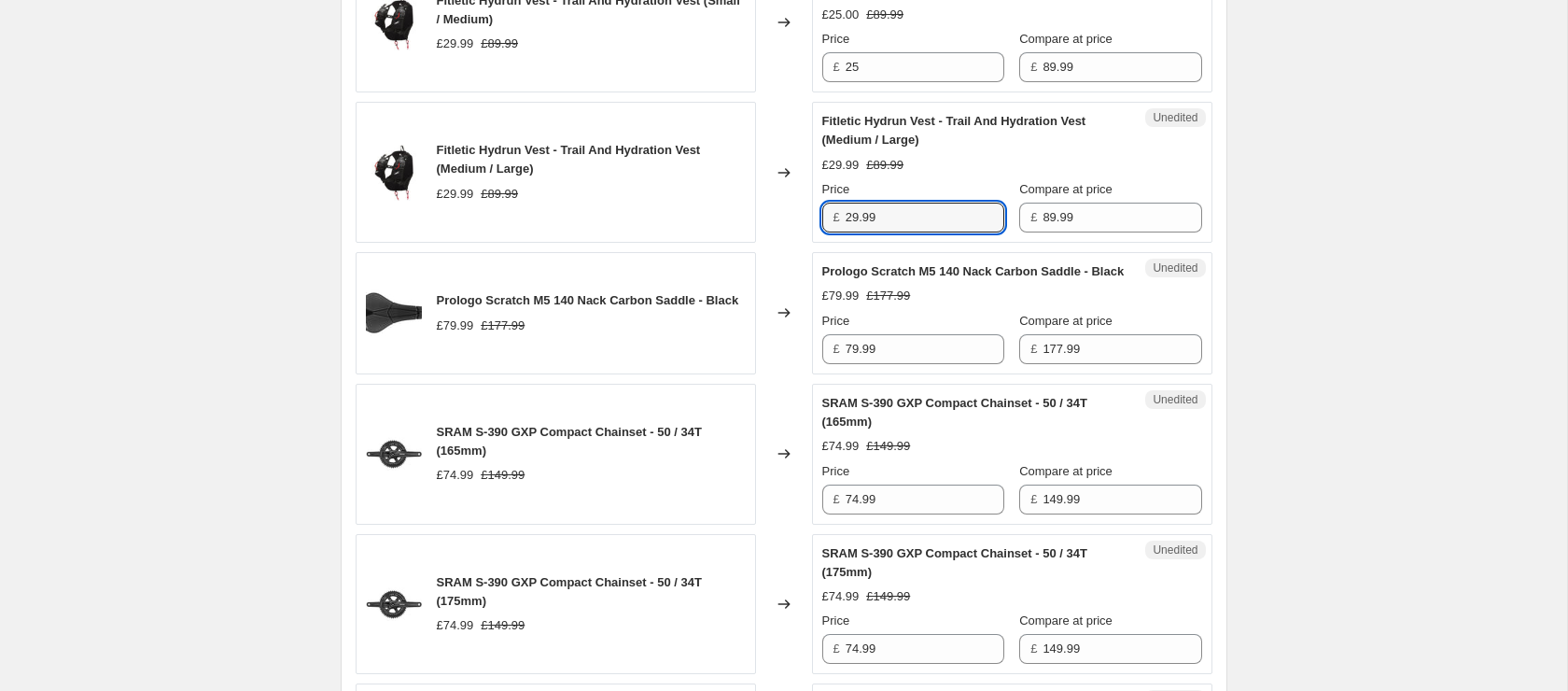
paste input "5"
type input "25"
click at [907, 363] on input "79.99" at bounding box center [925, 349] width 159 height 30
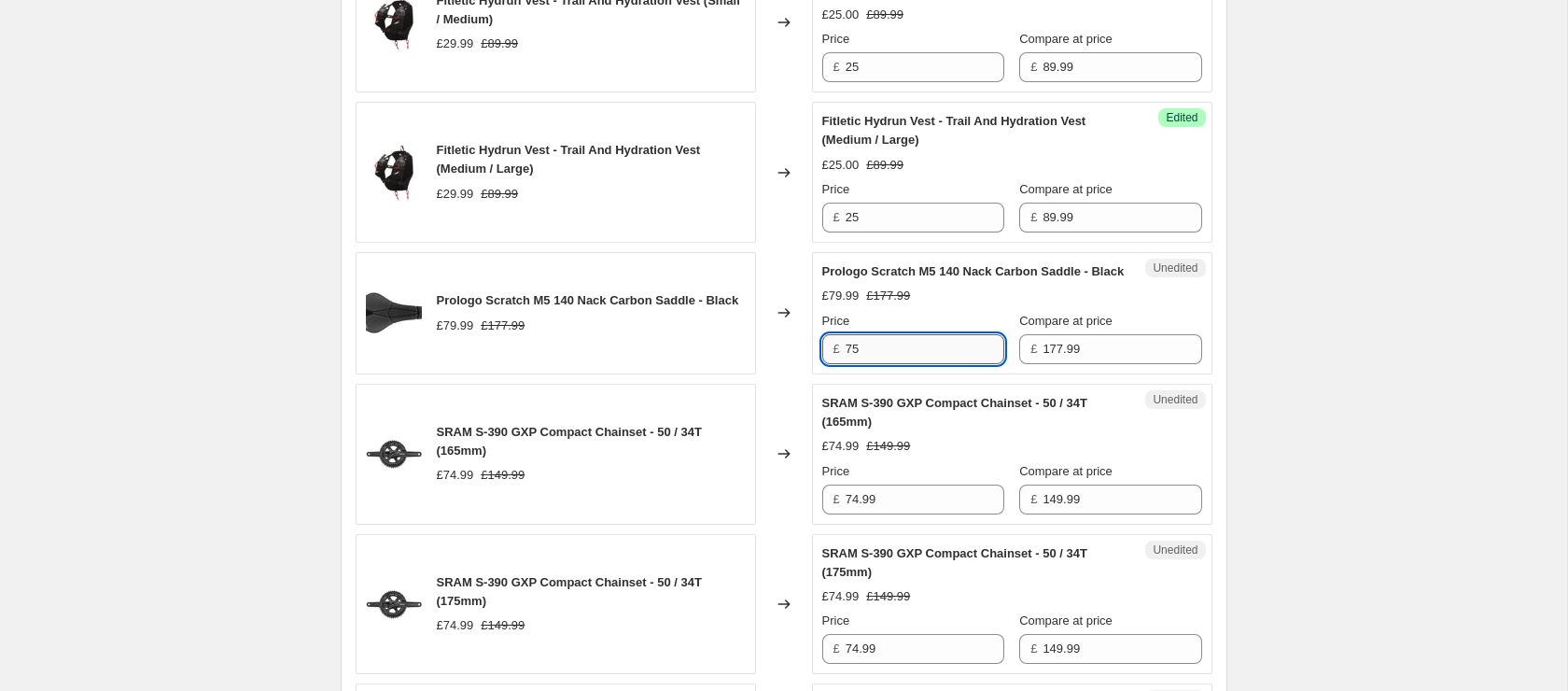
scroll to position [1052, 0]
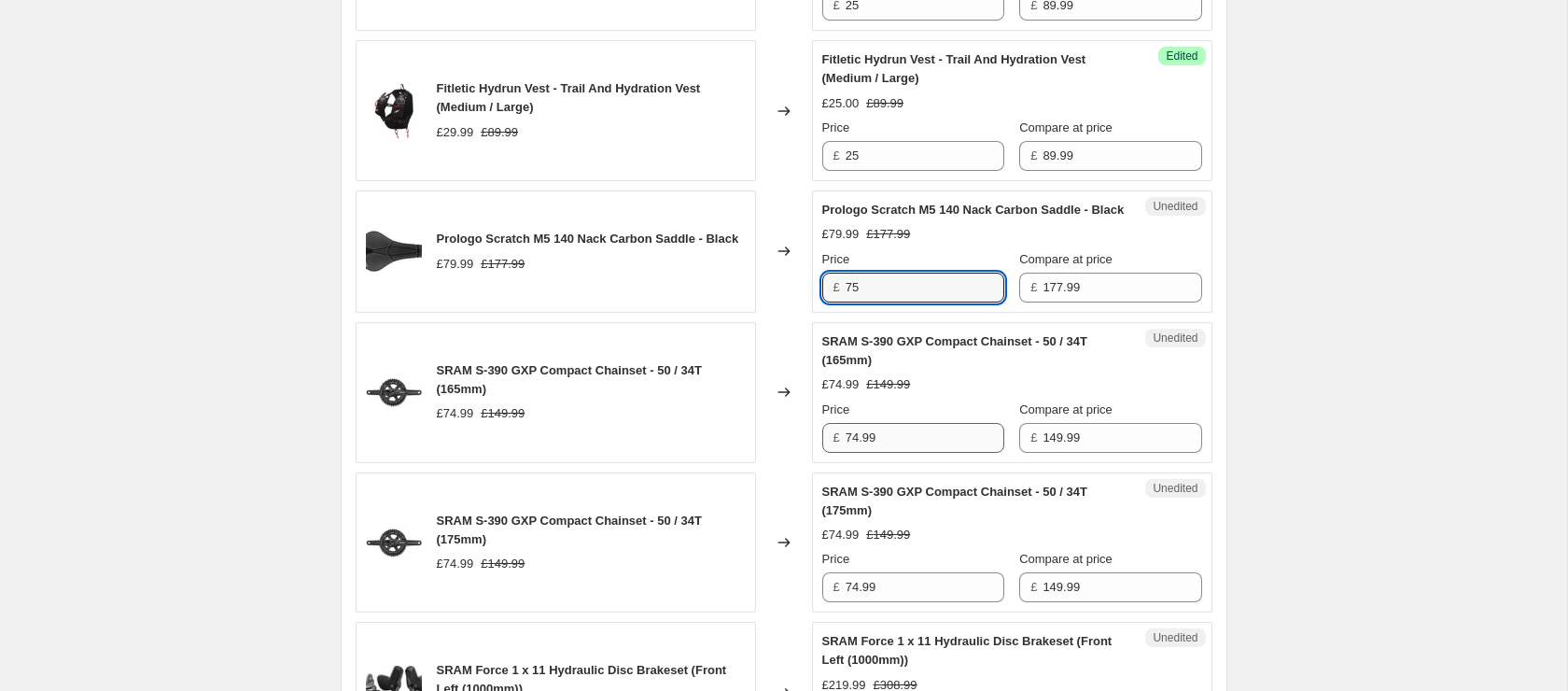
type input "75"
click at [899, 448] on input "74.99" at bounding box center [925, 437] width 159 height 30
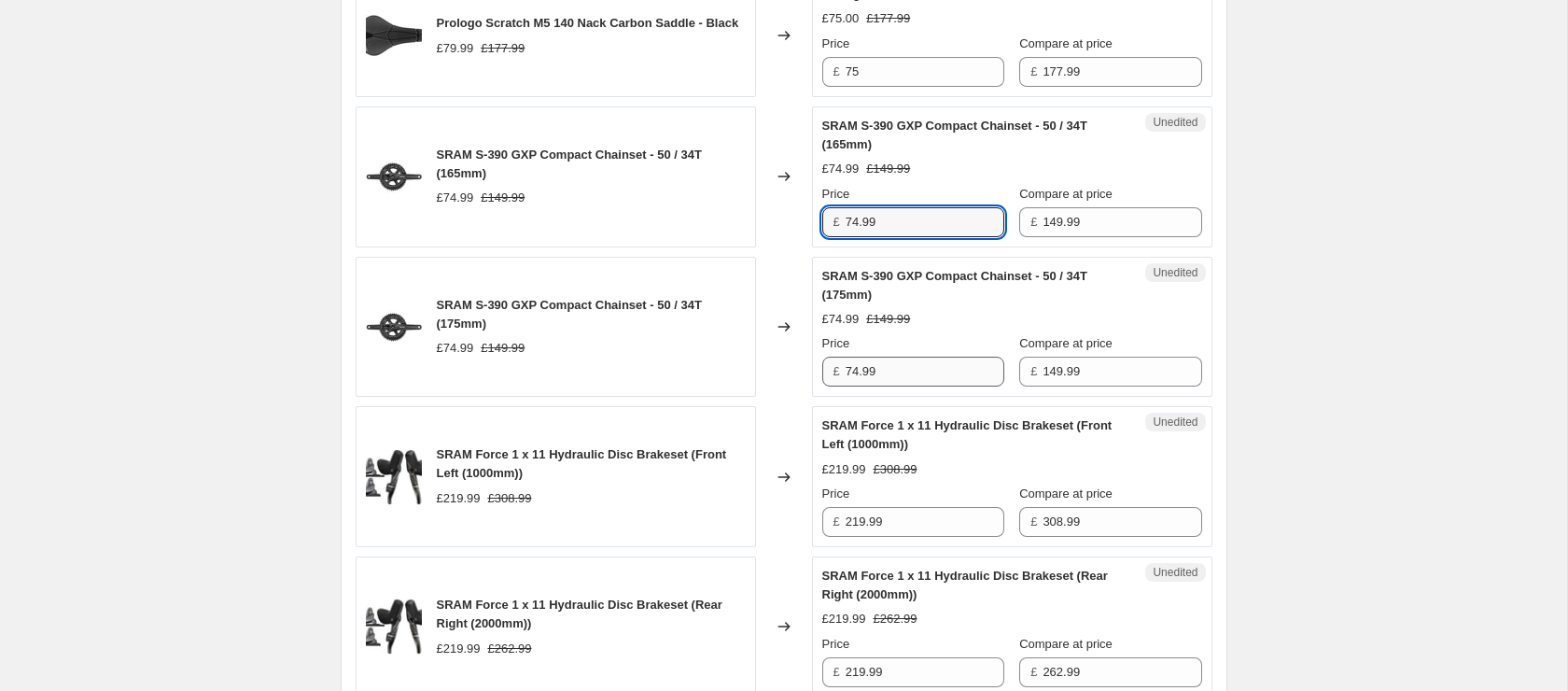
scroll to position [1270, 0]
click at [895, 384] on input "74.99" at bounding box center [925, 369] width 159 height 30
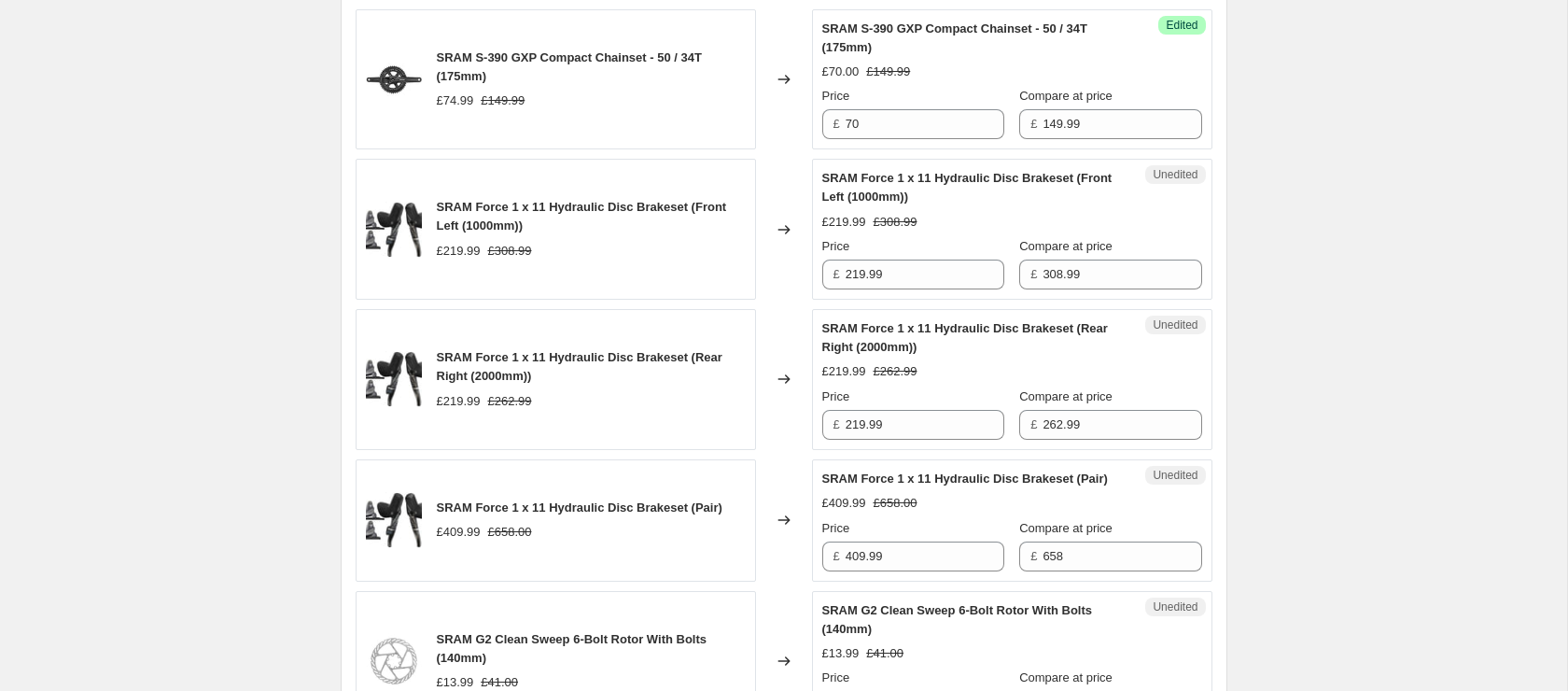
scroll to position [1522, 0]
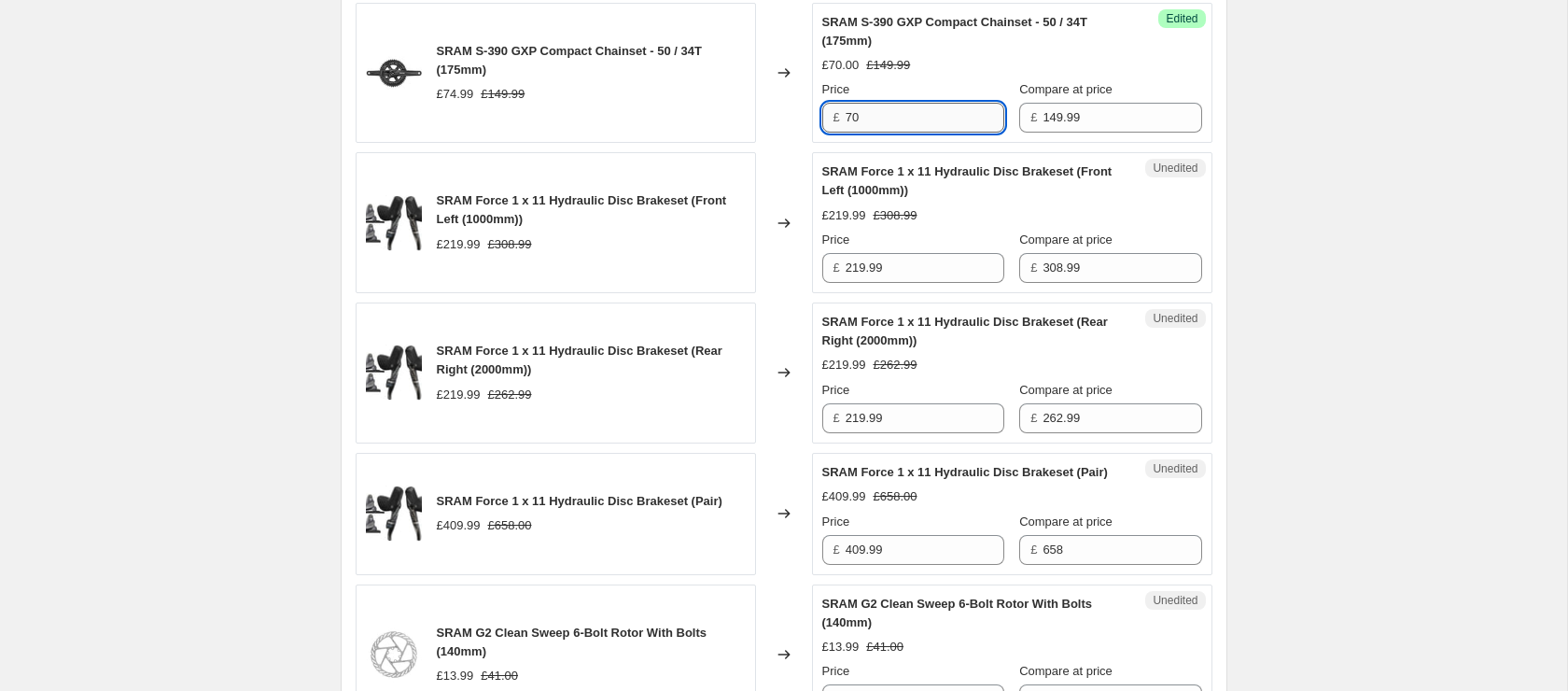
click at [916, 133] on input "70" at bounding box center [925, 118] width 159 height 30
click at [901, 196] on span "SRAM Force 1 x 11 Hydraulic Disc Brakeset (Front Left (1000mm))" at bounding box center [967, 180] width 291 height 33
click at [889, 129] on input "65" at bounding box center [925, 118] width 159 height 30
type input "60"
drag, startPoint x: 1247, startPoint y: 134, endPoint x: 1289, endPoint y: 134, distance: 42.0
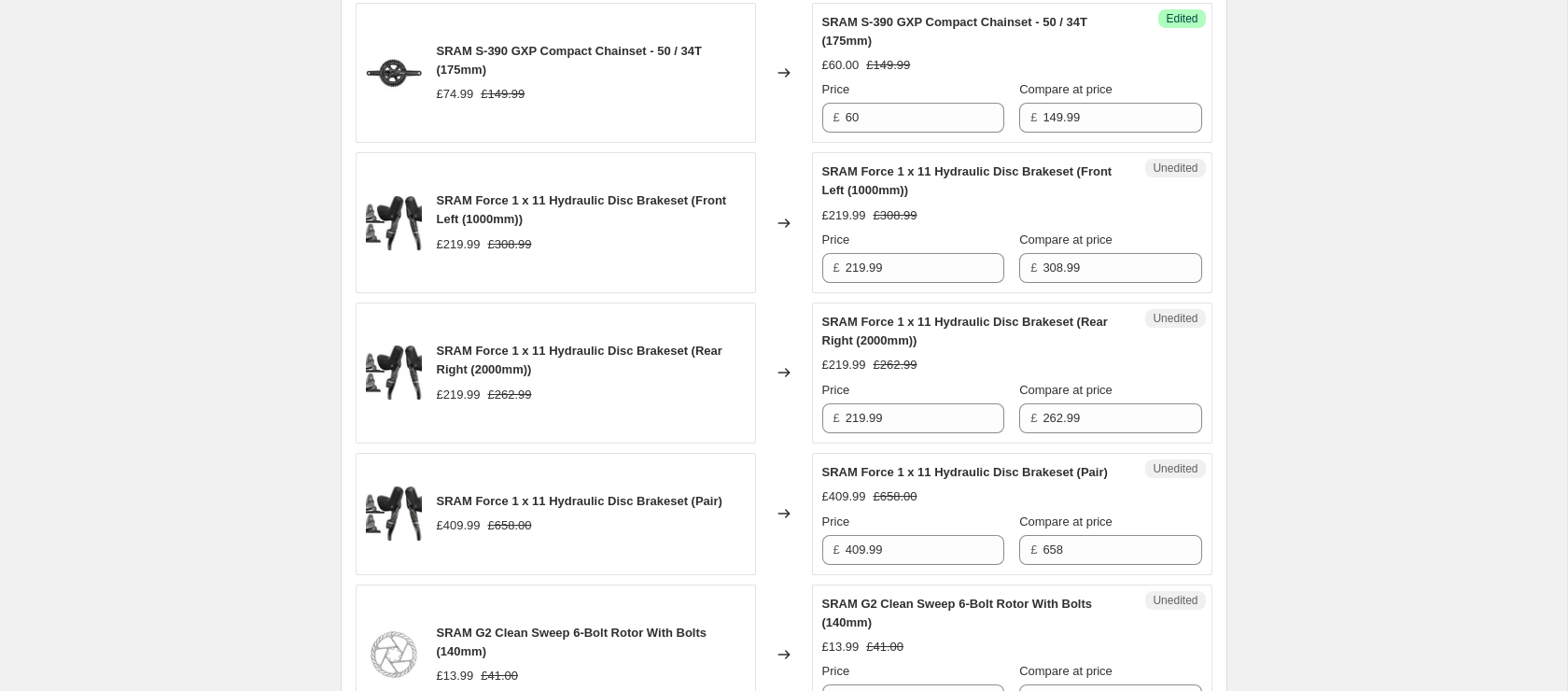
click at [1289, 134] on div "Create new price [MEDICAL_DATA]. This page is ready Create new price [MEDICAL_D…" at bounding box center [783, 571] width 1567 height 4186
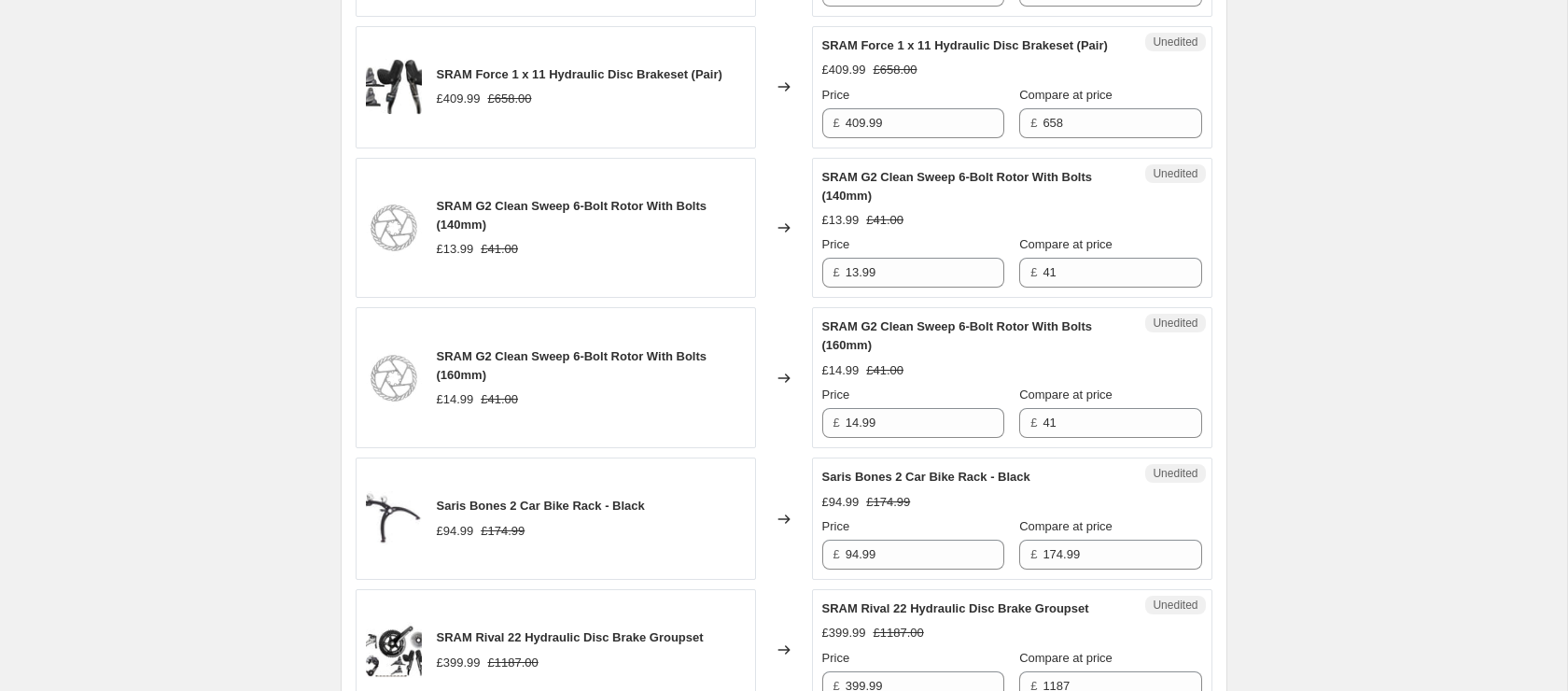
scroll to position [1944, 0]
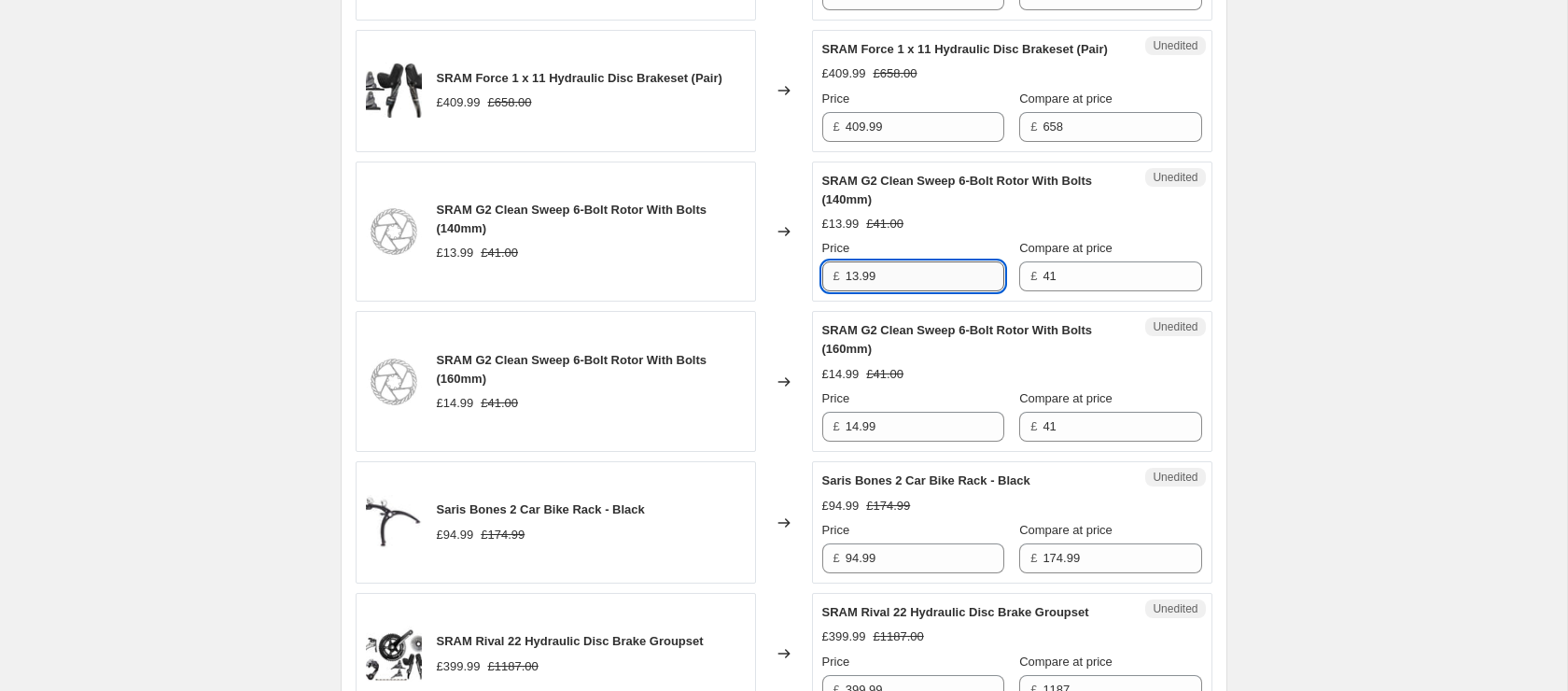
click at [911, 292] on input "13.99" at bounding box center [925, 277] width 159 height 30
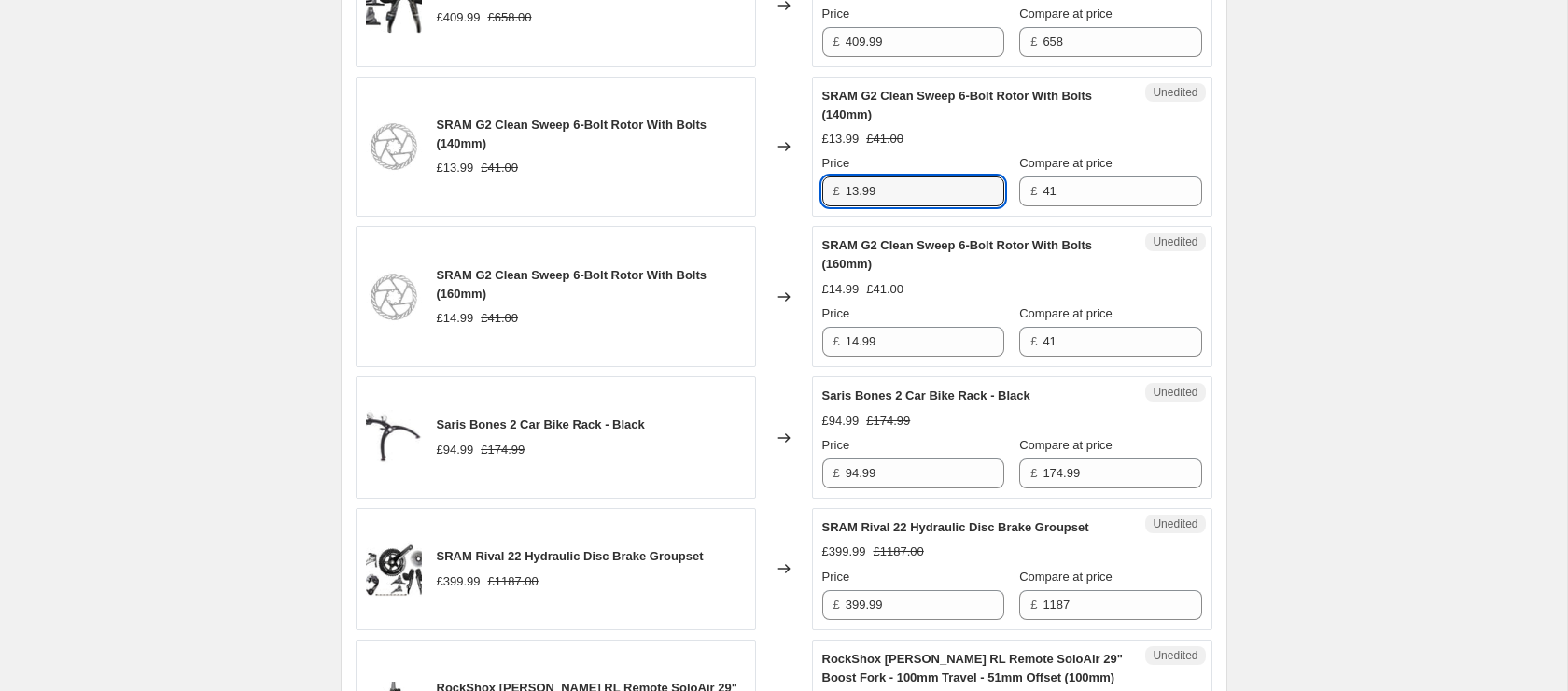
scroll to position [2043, 0]
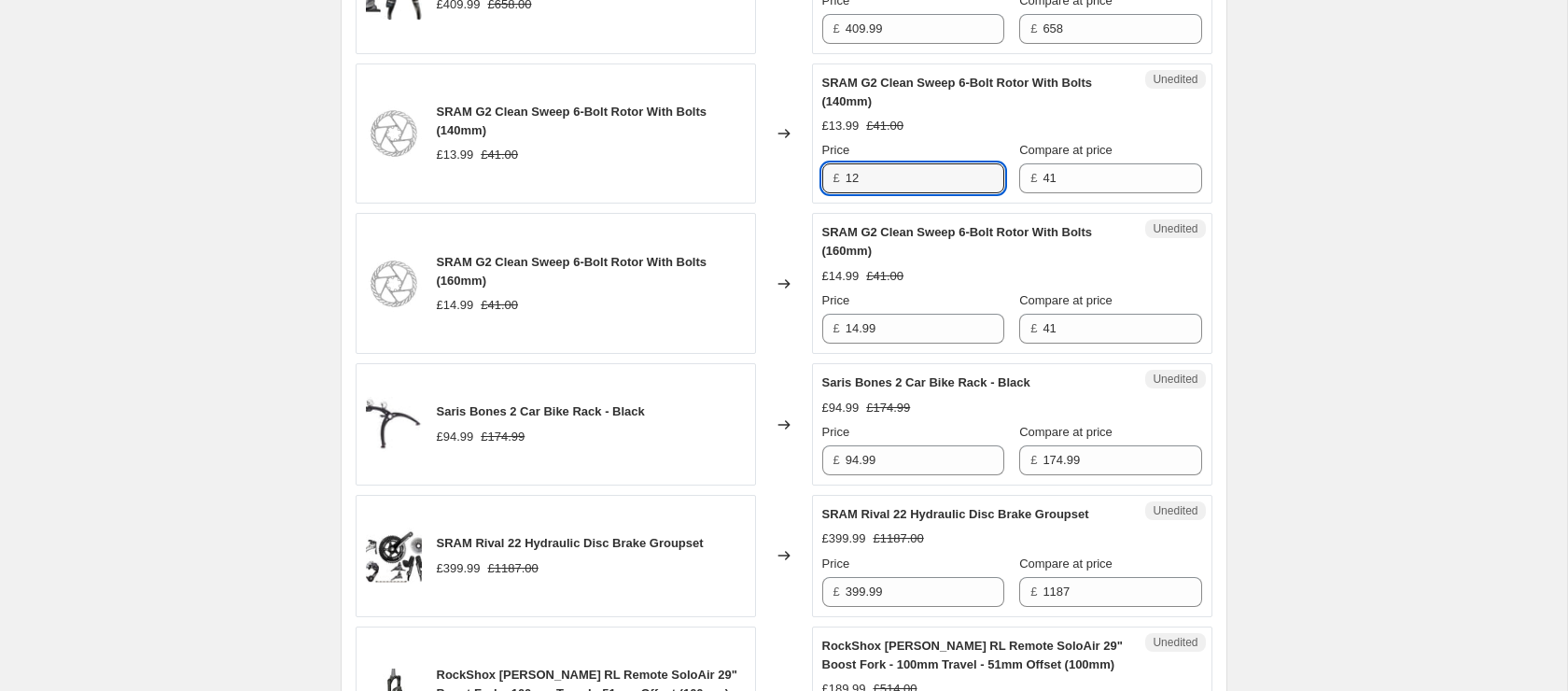
type input "12"
drag, startPoint x: 1460, startPoint y: 346, endPoint x: 1325, endPoint y: 345, distance: 135.0
click at [1455, 346] on div "Create new price [MEDICAL_DATA]. This page is ready Create new price [MEDICAL_D…" at bounding box center [783, 50] width 1567 height 4186
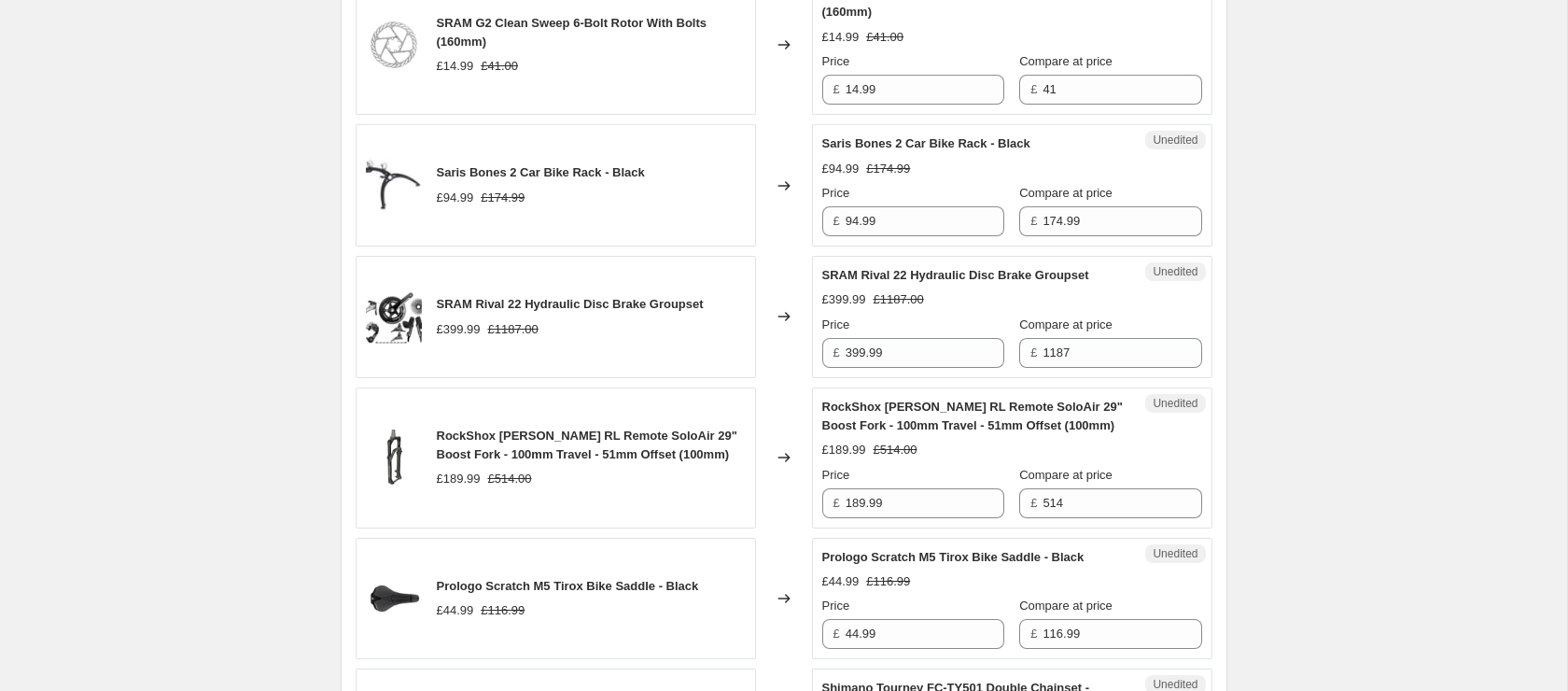
scroll to position [2349, 0]
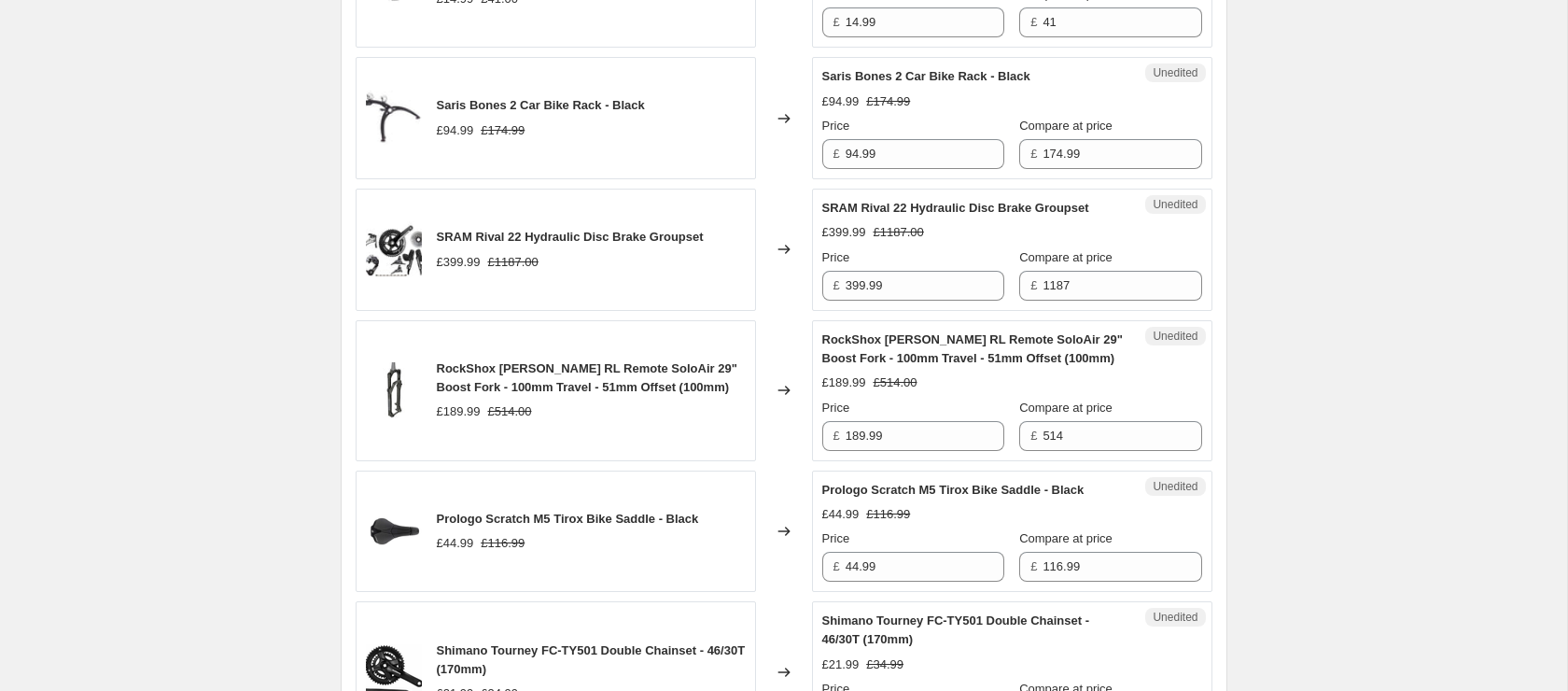
click at [897, 311] on div "Unedited SRAM Rival 22 Hydraulic Disc Brake Groupset £399.99 £1187.00 Price £ 3…" at bounding box center [1012, 250] width 400 height 122
click at [907, 301] on input "399.99" at bounding box center [925, 286] width 159 height 30
type input "375"
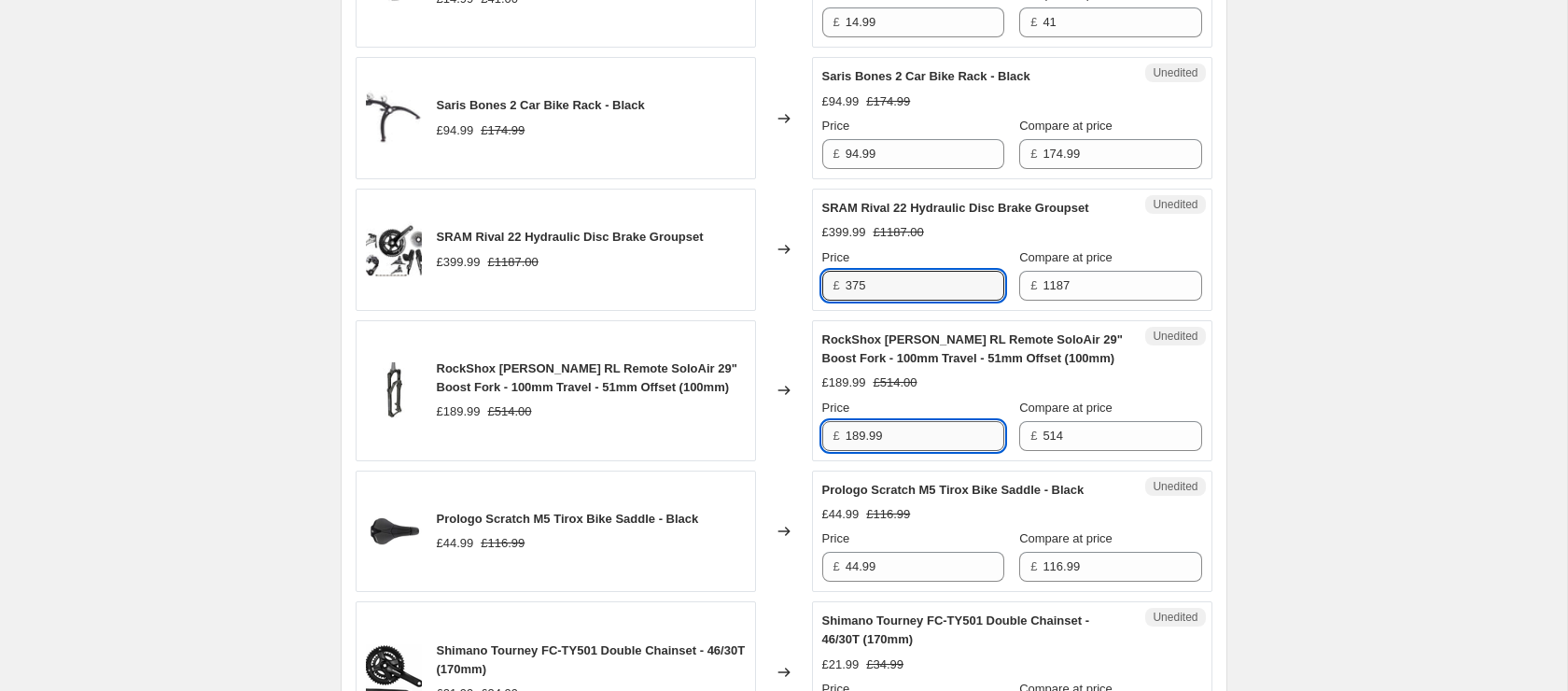
click at [925, 450] on input "189.99" at bounding box center [925, 435] width 159 height 30
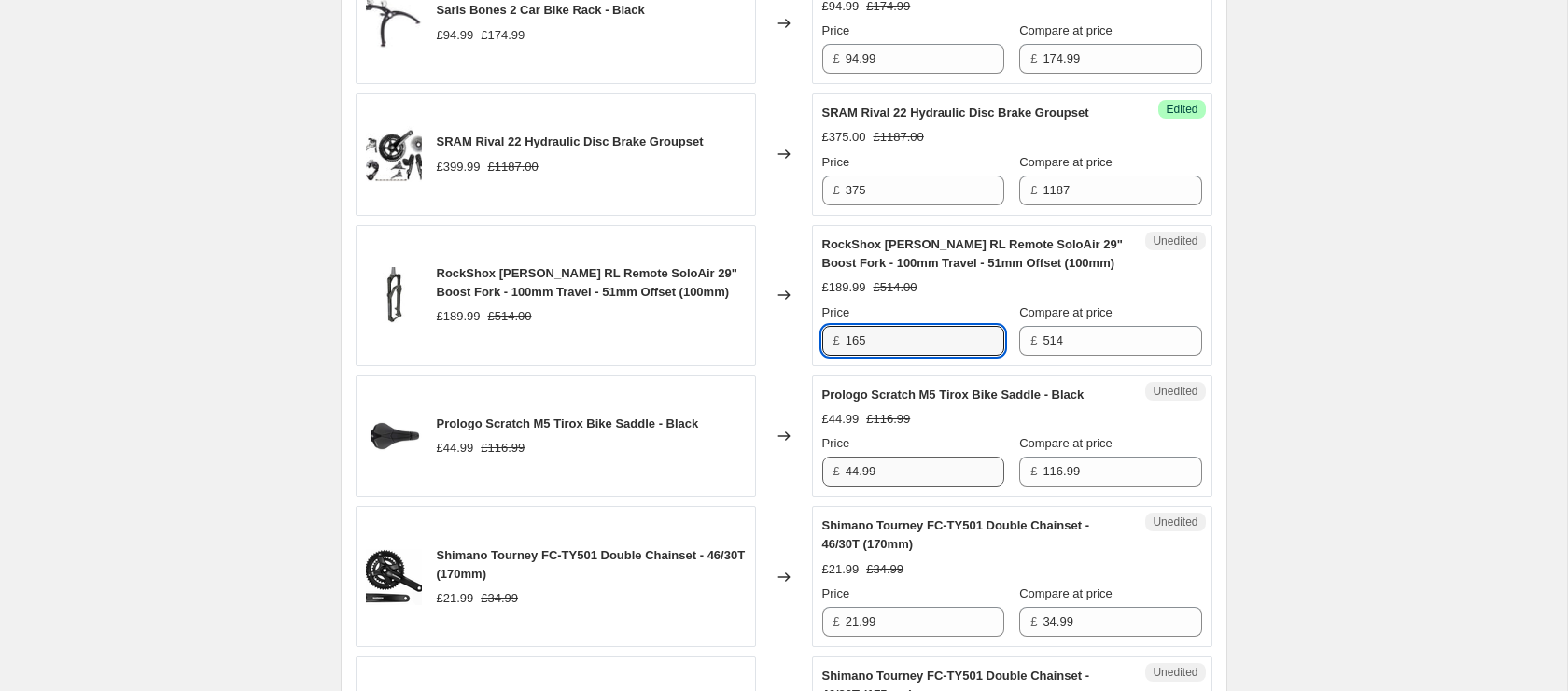
type input "165"
click at [897, 486] on input "44.99" at bounding box center [925, 471] width 159 height 30
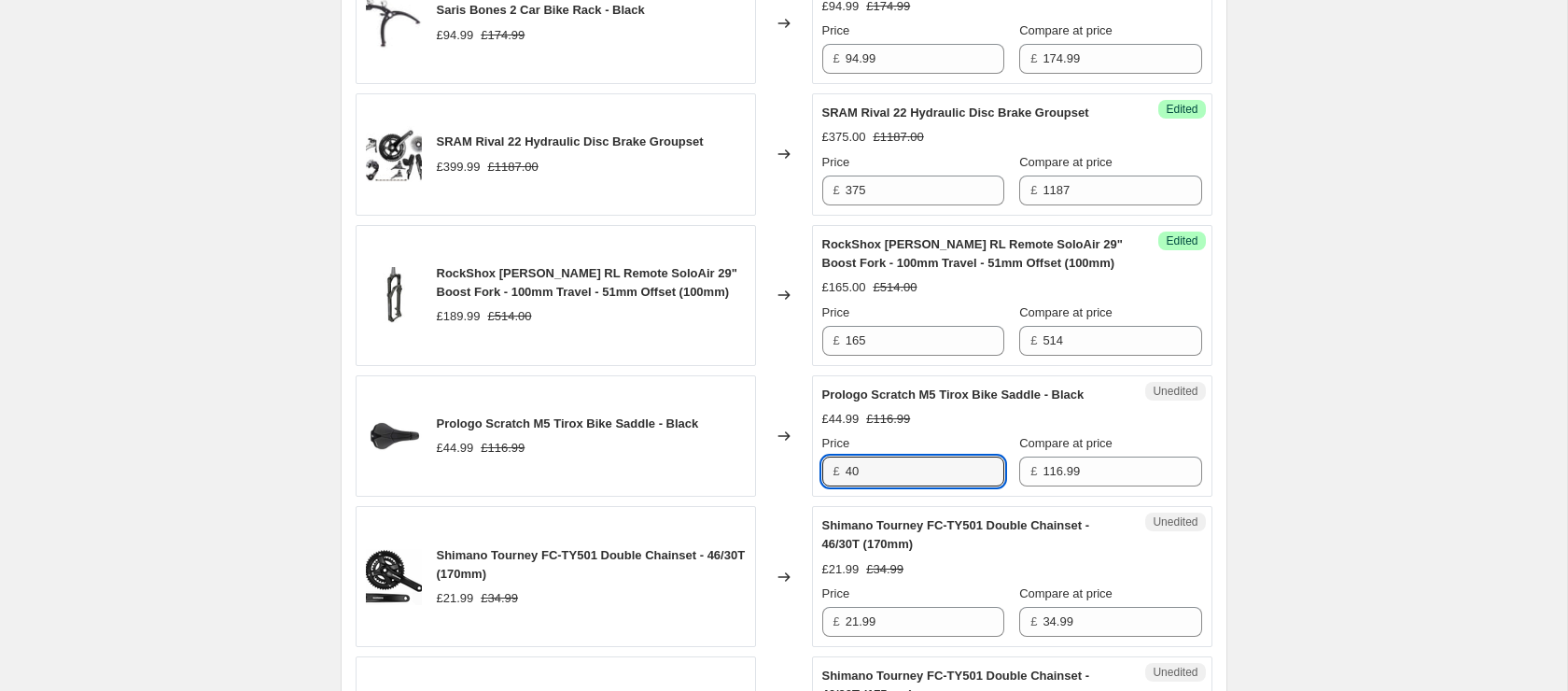
type input "40"
drag, startPoint x: 1505, startPoint y: 327, endPoint x: 1492, endPoint y: 326, distance: 13.0
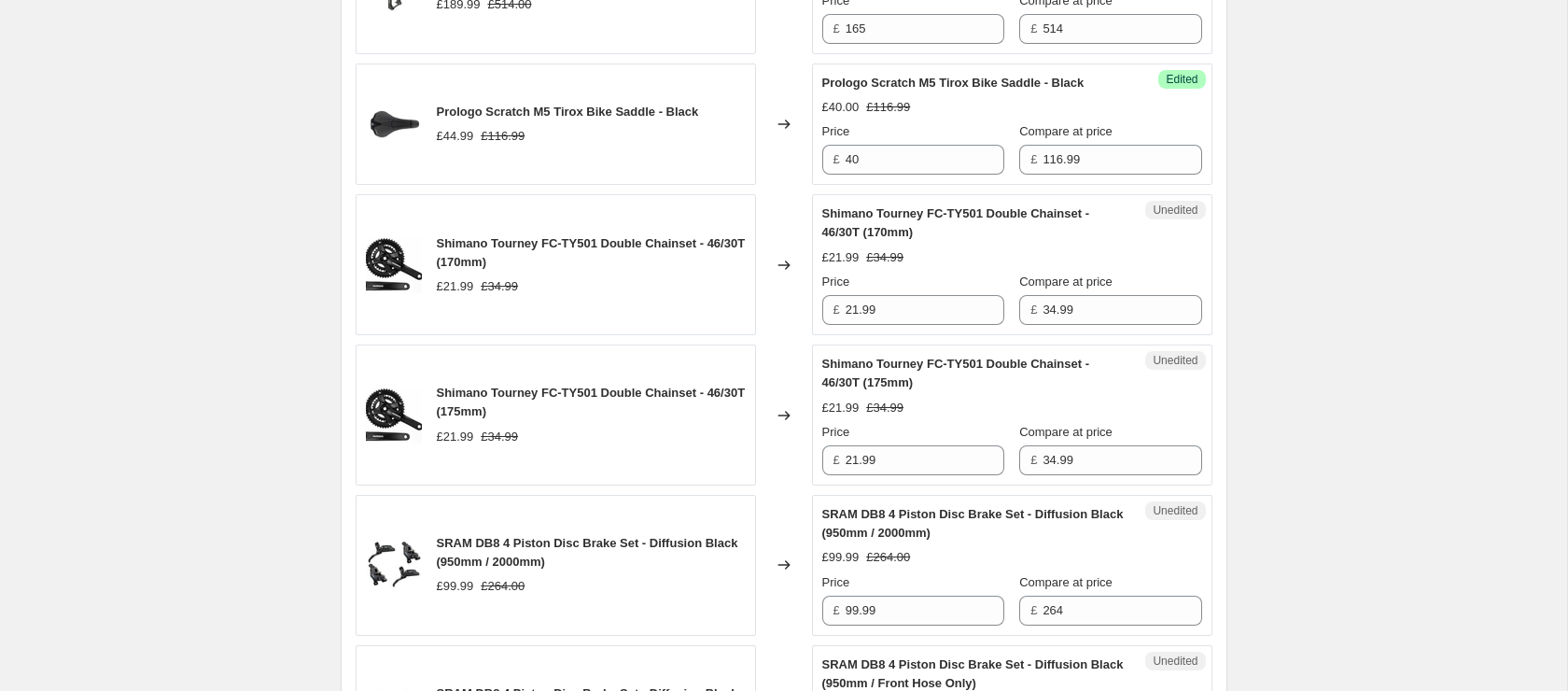
scroll to position [2781, 0]
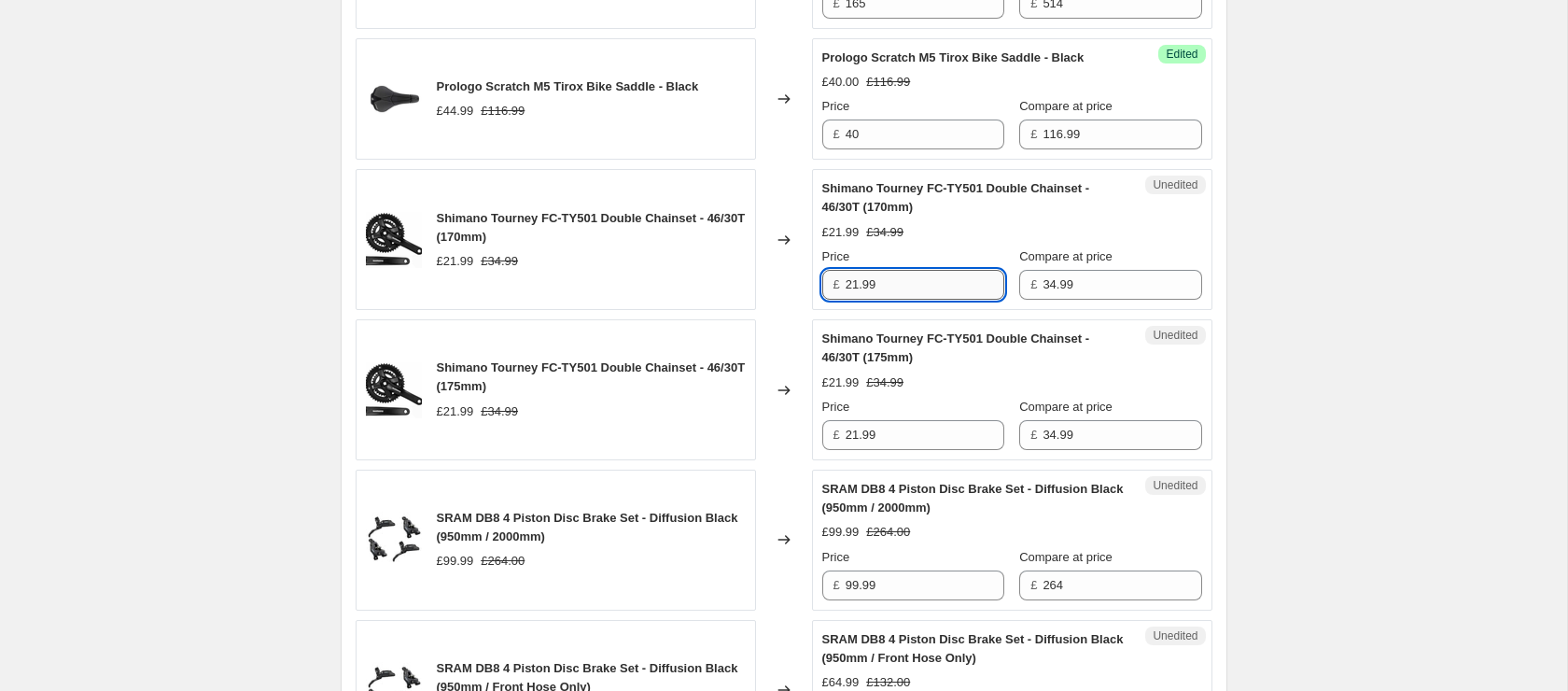
click at [905, 300] on input "21.99" at bounding box center [925, 285] width 159 height 30
type input "20"
click at [911, 449] on input "21.99" at bounding box center [925, 435] width 159 height 30
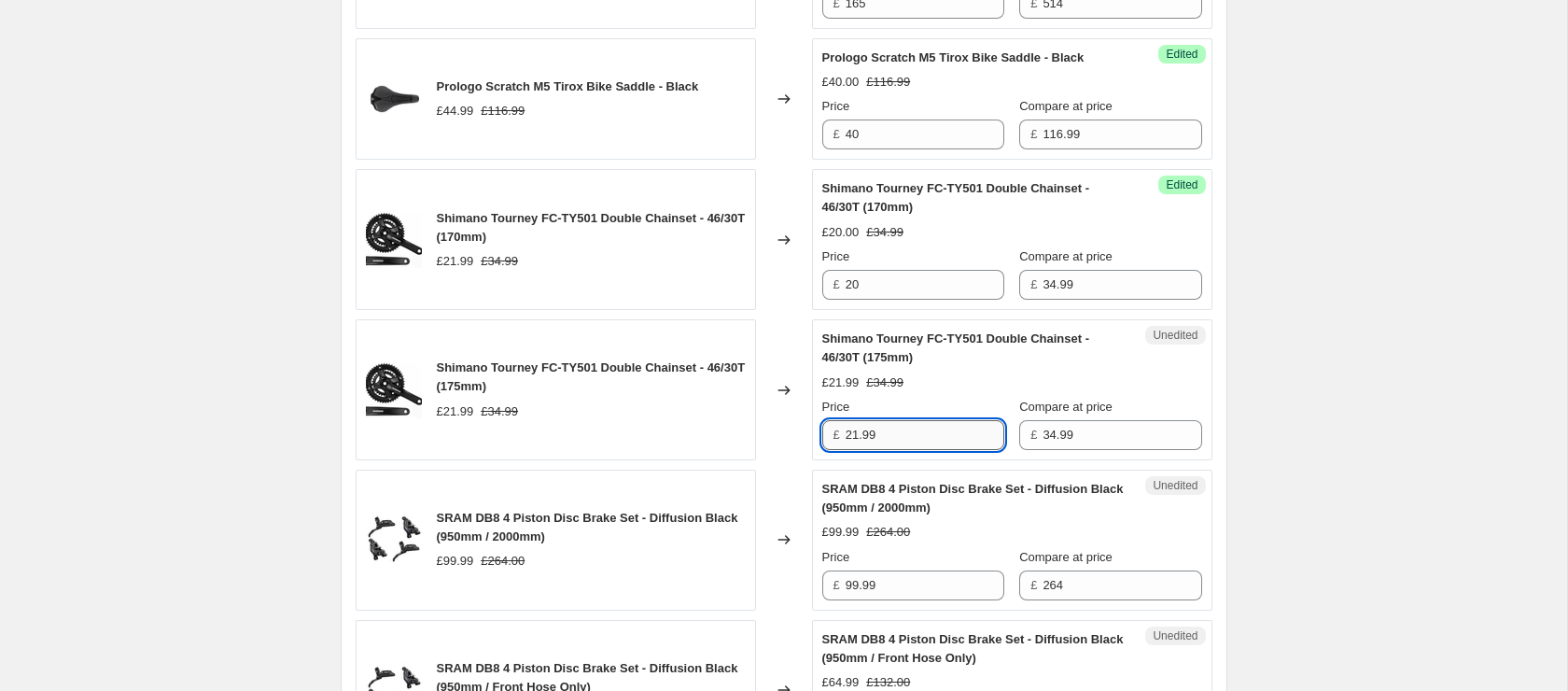
paste input "0"
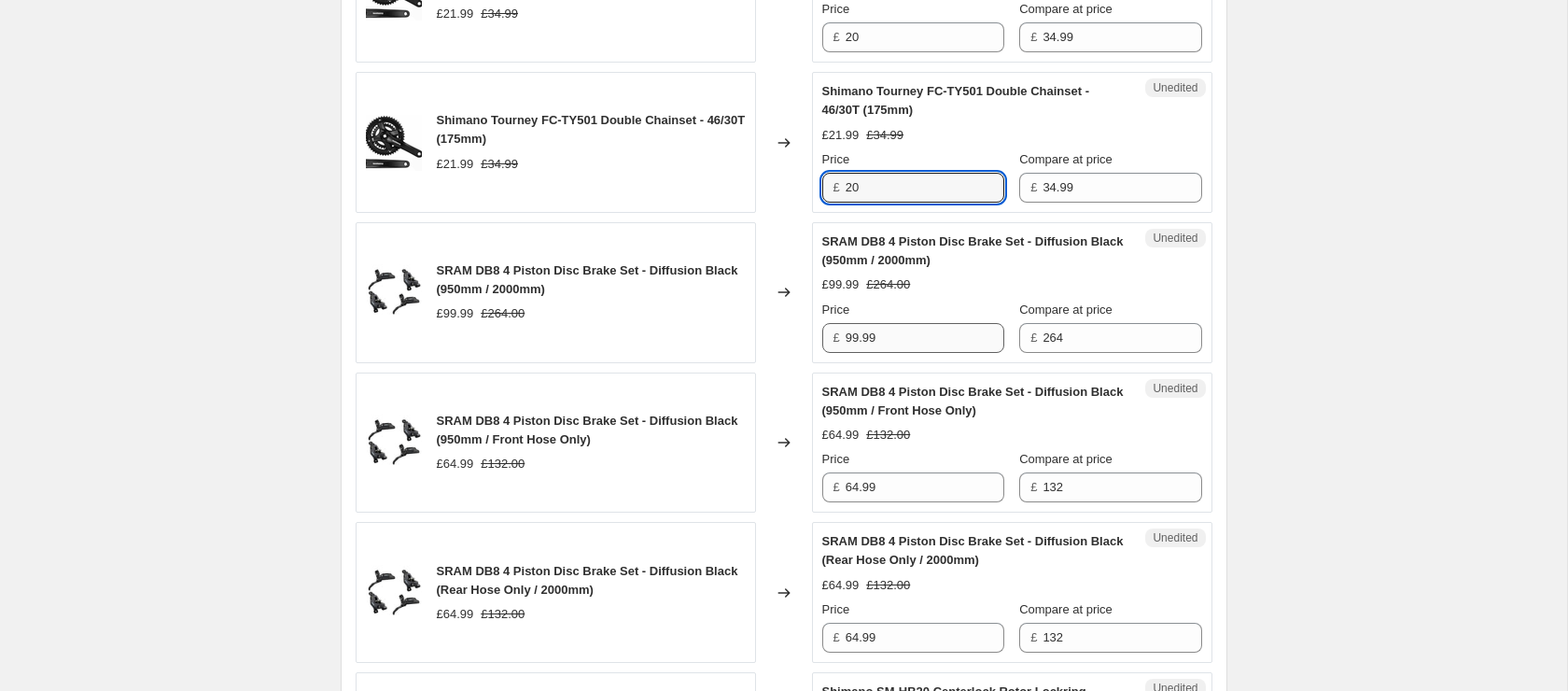
type input "20"
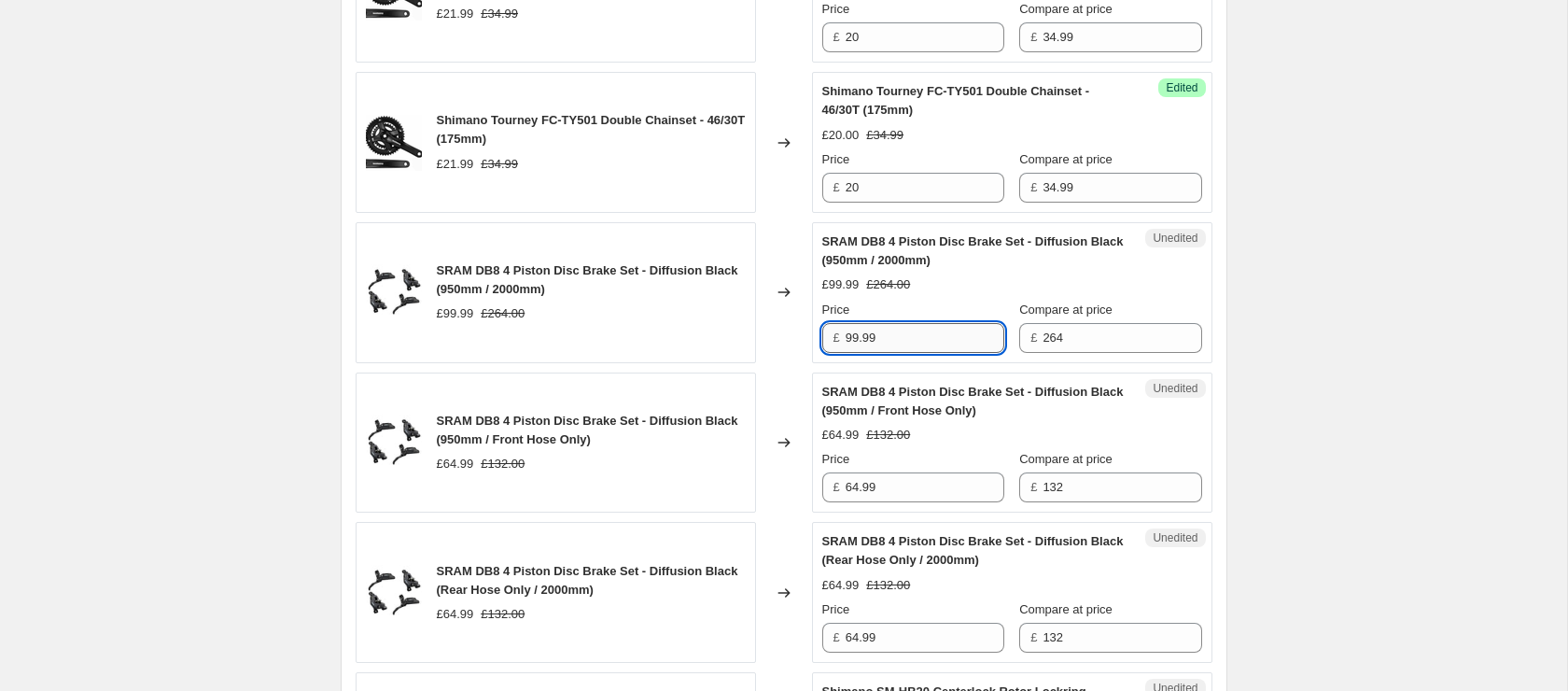
click at [917, 352] on input "99.99" at bounding box center [925, 338] width 159 height 30
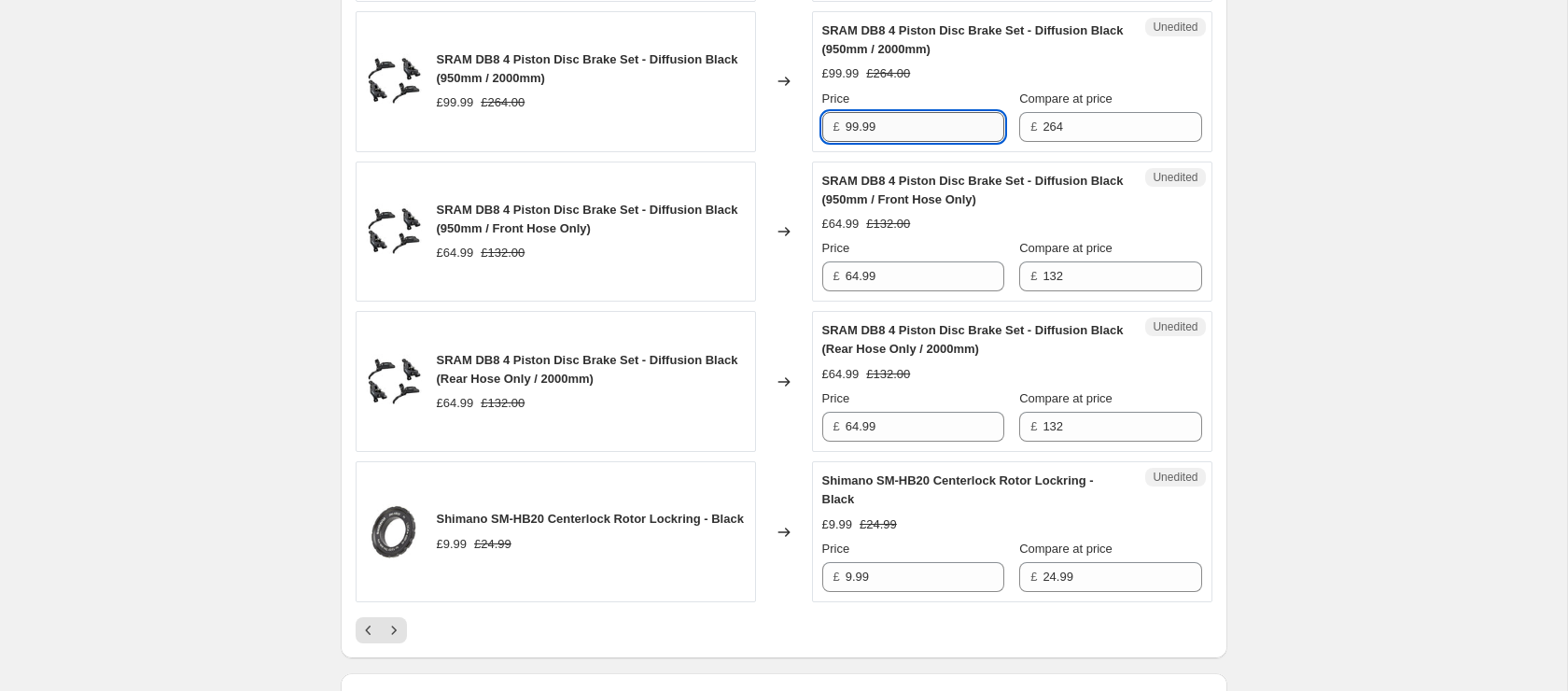
scroll to position [3240, 0]
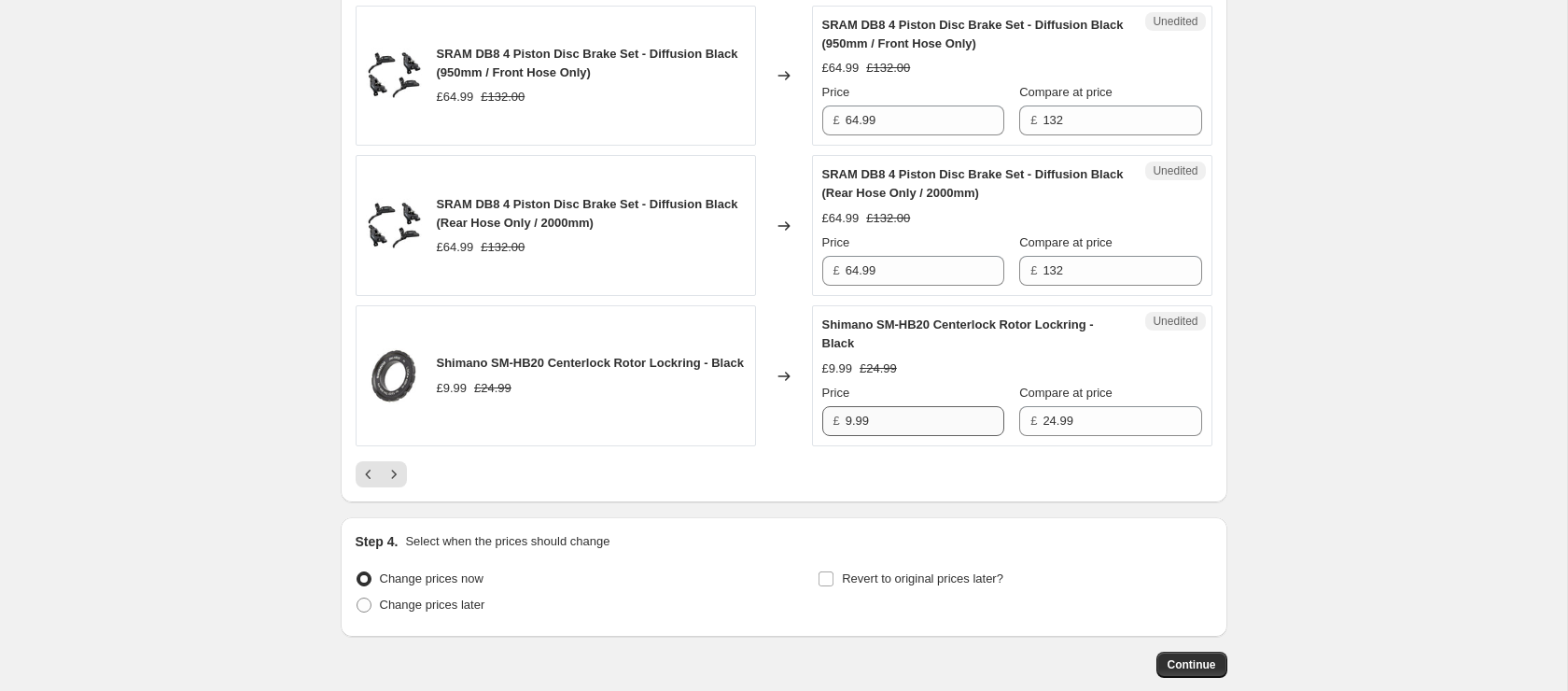
type input "95"
click at [931, 435] on input "9.99" at bounding box center [925, 420] width 159 height 30
type input "8"
click at [401, 482] on icon "Next" at bounding box center [393, 472] width 19 height 19
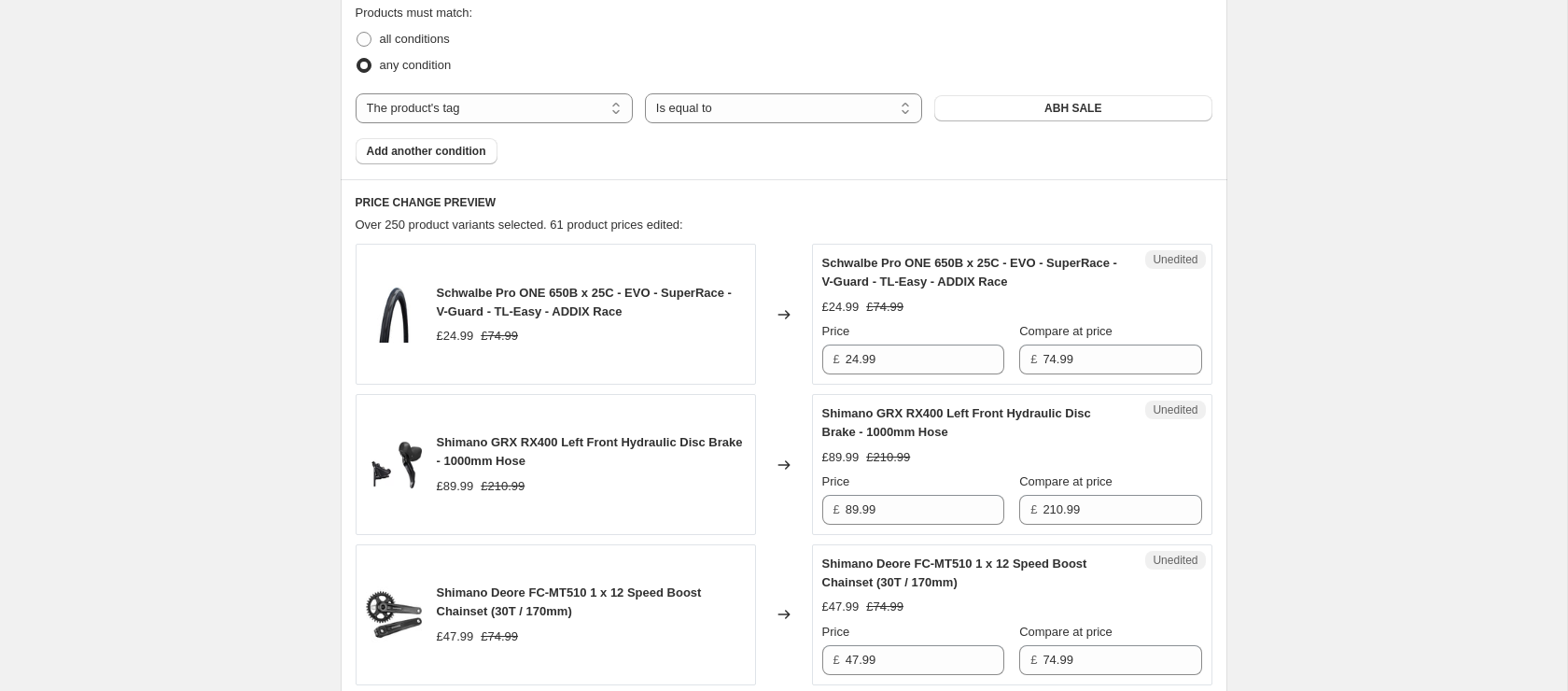
scroll to position [700, 0]
click at [910, 367] on input "24.99" at bounding box center [925, 358] width 159 height 30
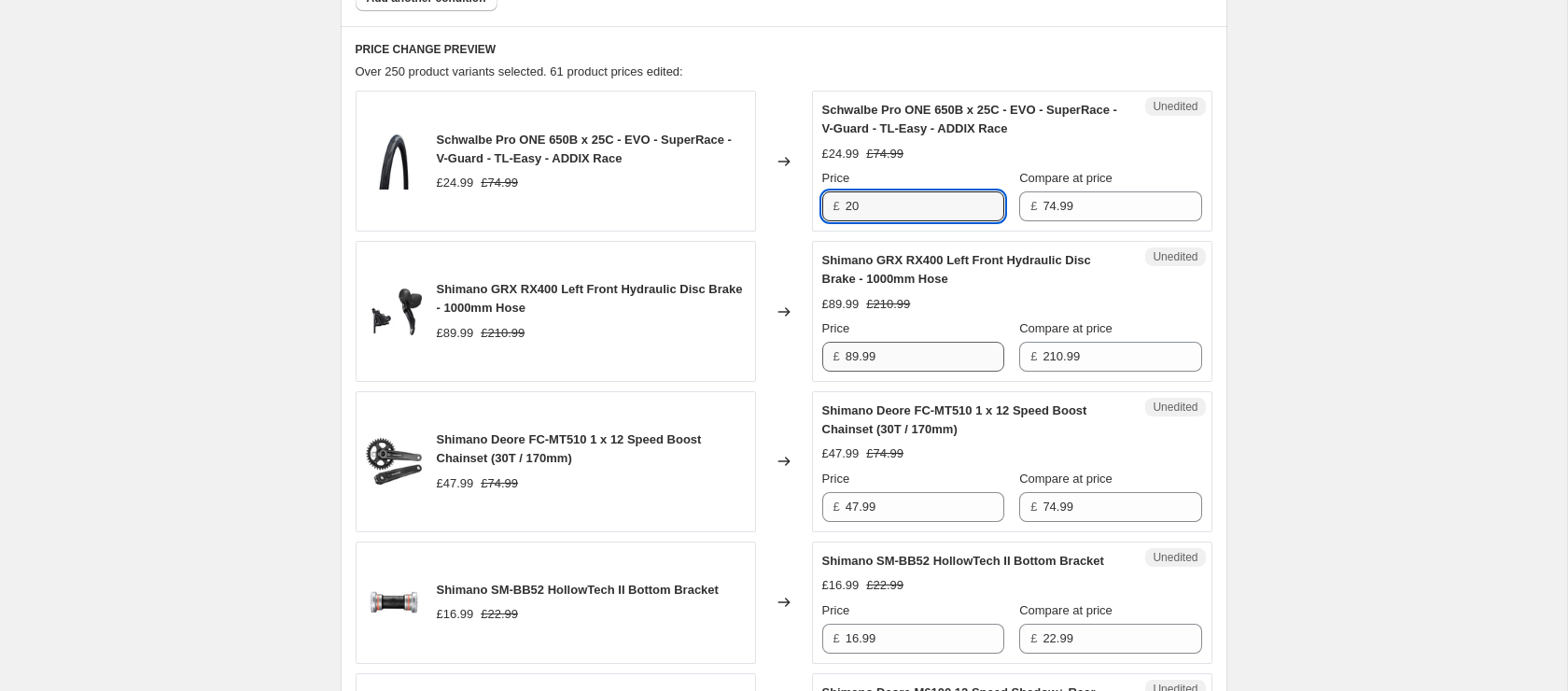
scroll to position [853, 0]
type input "20"
click at [918, 354] on input "89.99" at bounding box center [925, 355] width 159 height 30
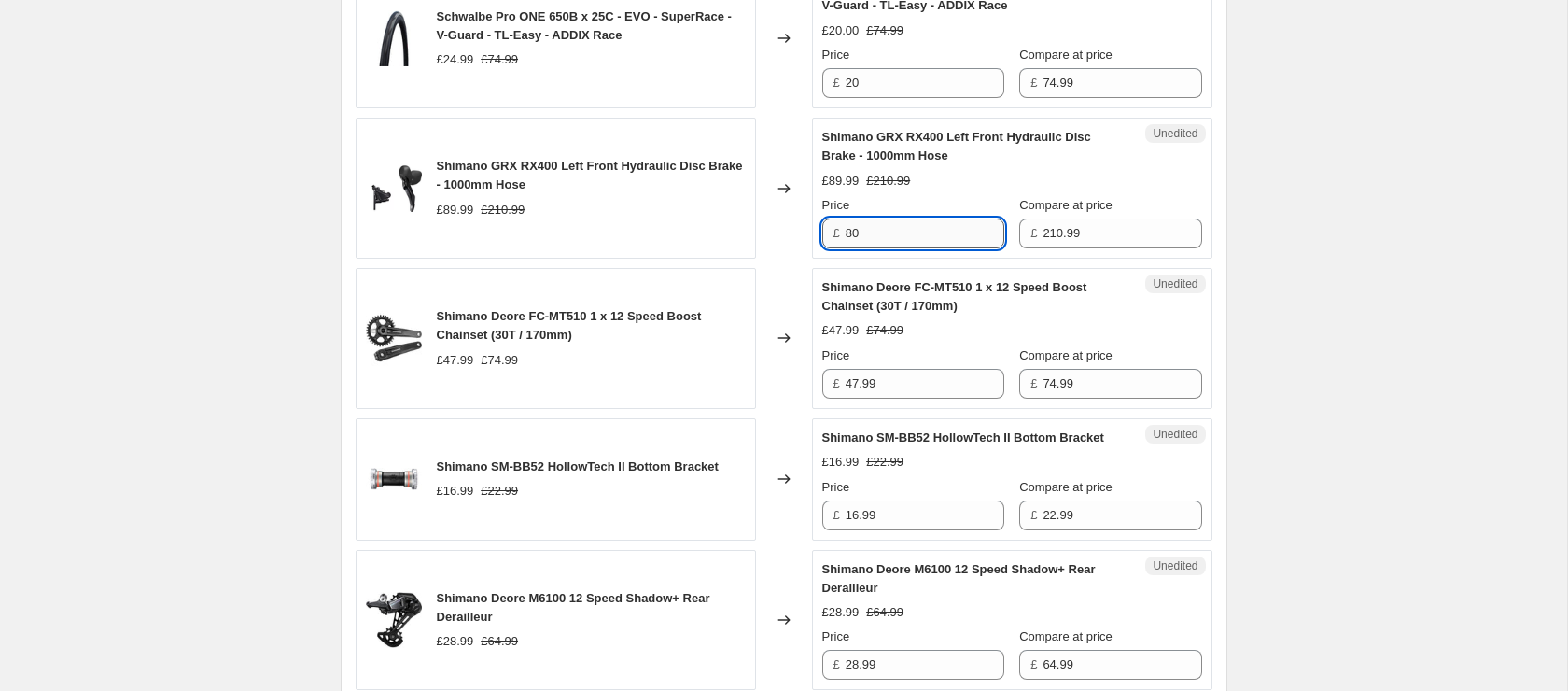
scroll to position [989, 0]
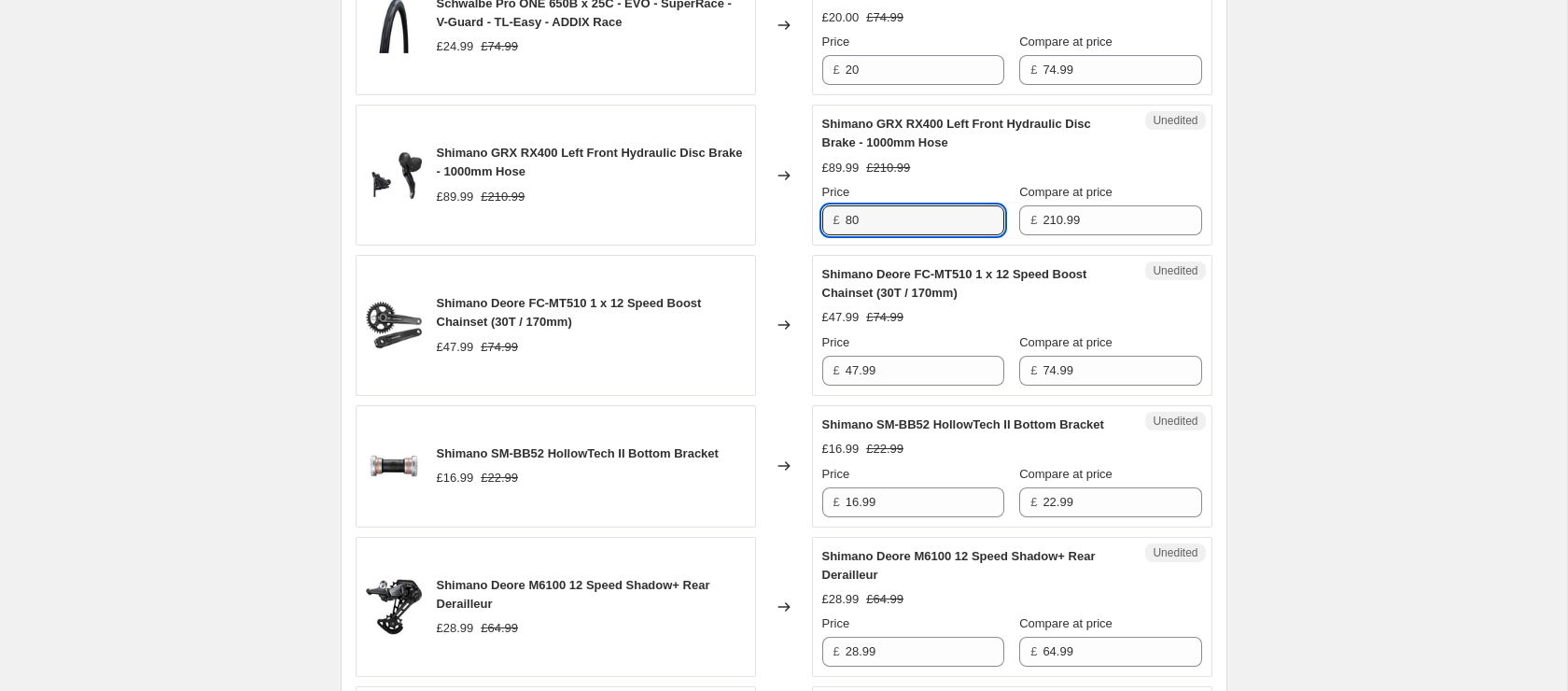
type input "80"
click at [936, 353] on div "Price £ 47.99" at bounding box center [913, 359] width 182 height 52
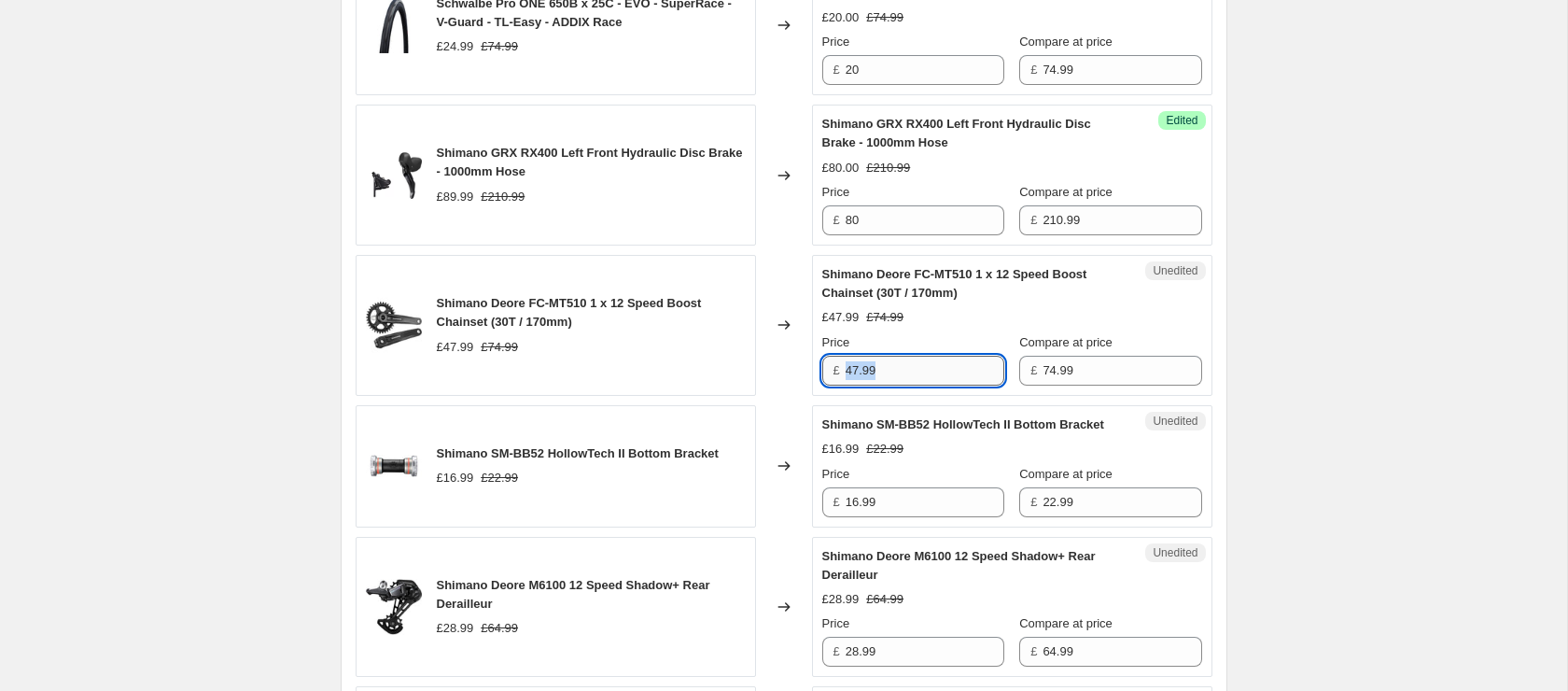
click at [928, 370] on input "47.99" at bounding box center [925, 370] width 159 height 30
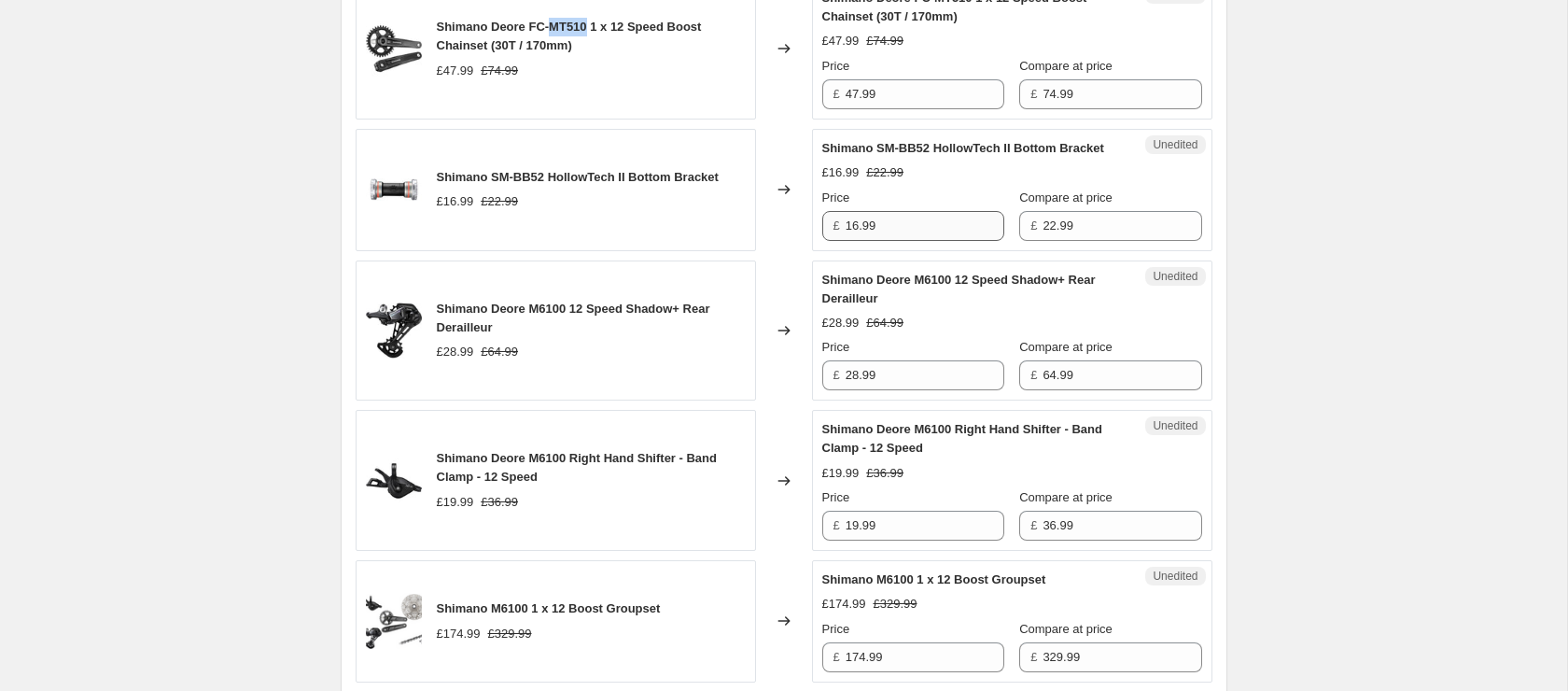
scroll to position [1265, 0]
click at [890, 240] on input "16.99" at bounding box center [925, 225] width 159 height 30
type input "15"
click at [885, 389] on input "28.99" at bounding box center [925, 374] width 159 height 30
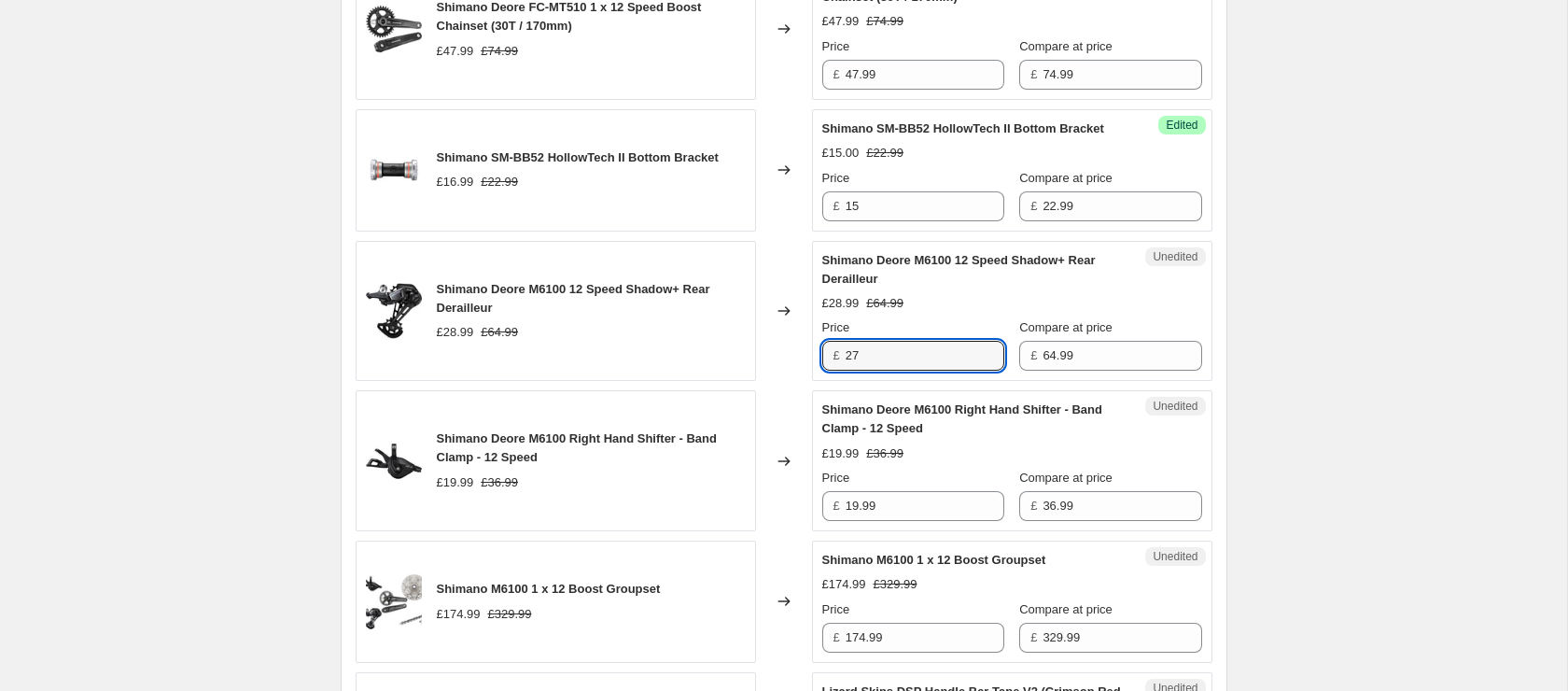
scroll to position [1442, 0]
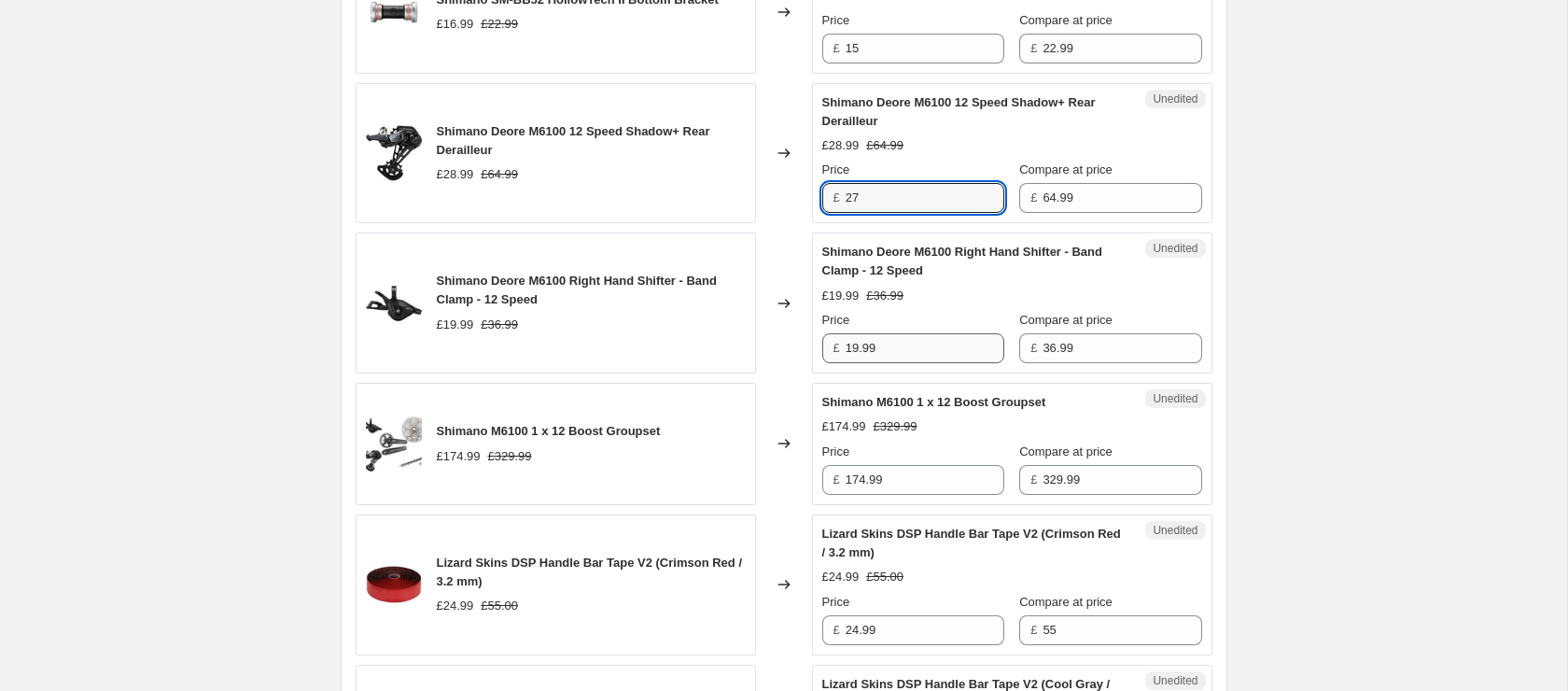
type input "27"
click at [908, 362] on input "19.99" at bounding box center [925, 348] width 159 height 30
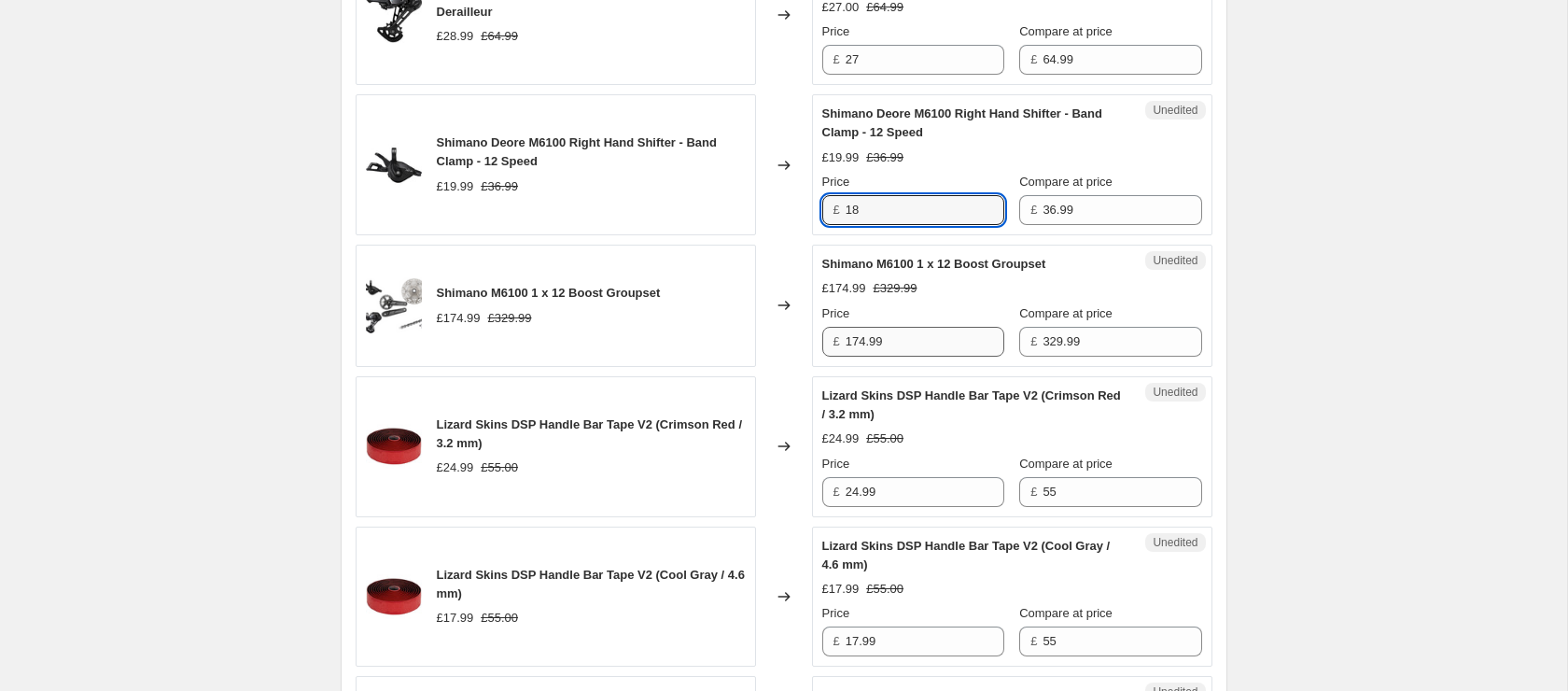
scroll to position [1638, 0]
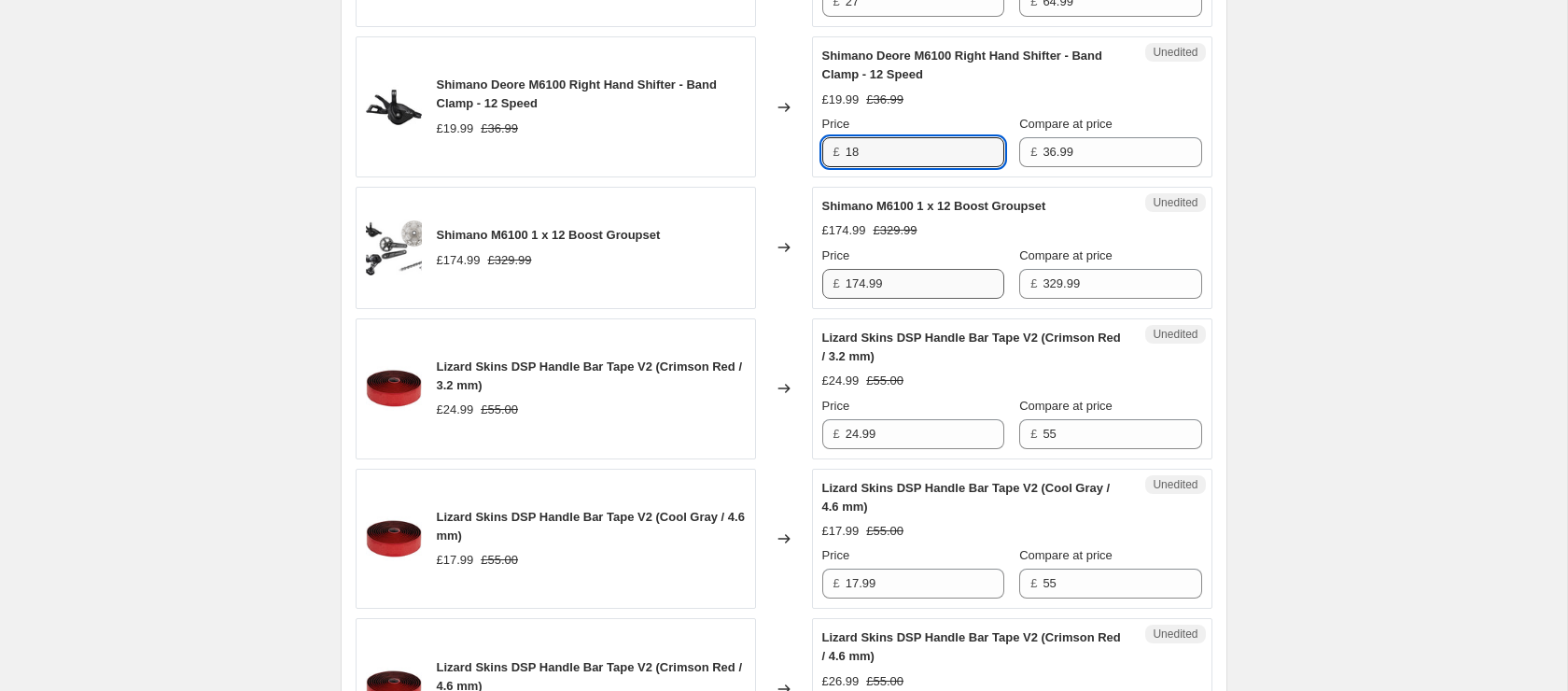
type input "18"
click at [904, 299] on input "174.99" at bounding box center [925, 284] width 159 height 30
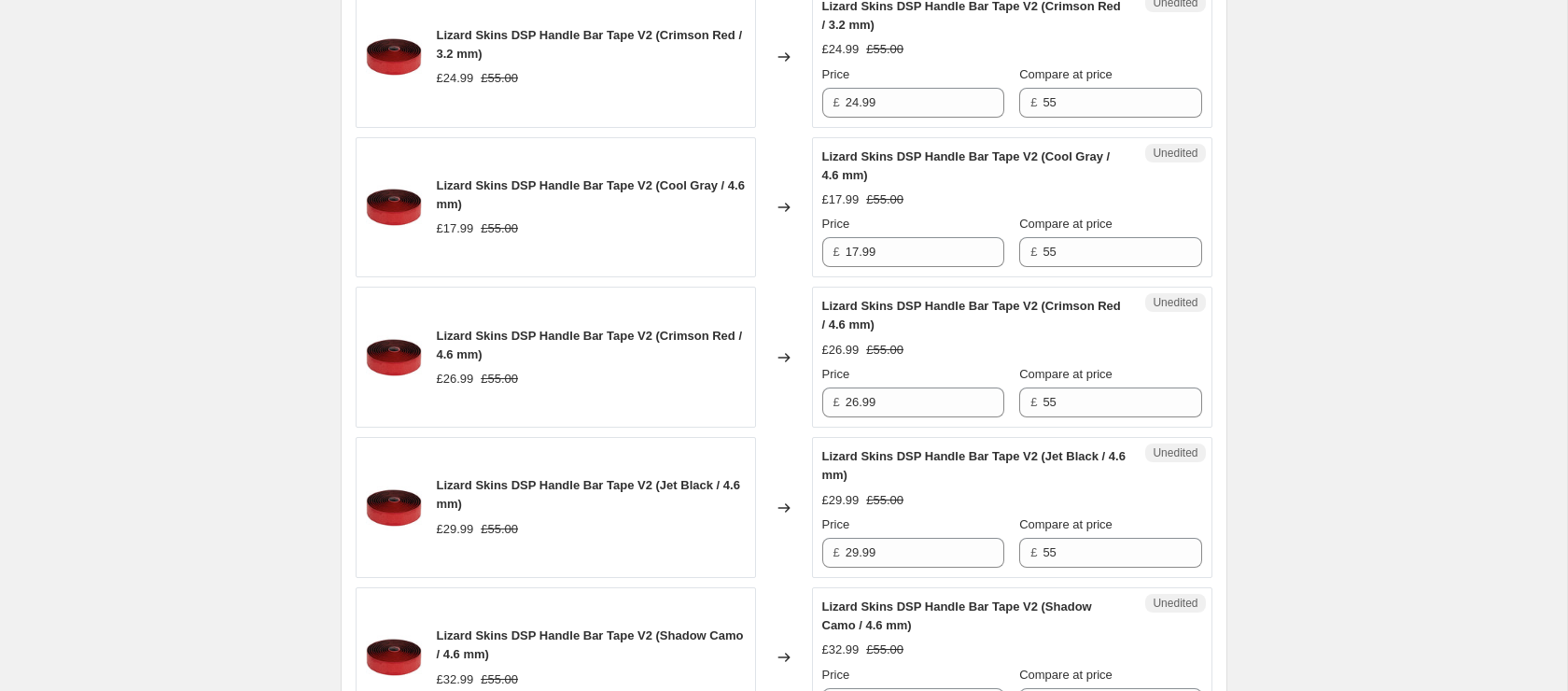
scroll to position [1971, 0]
type input "170"
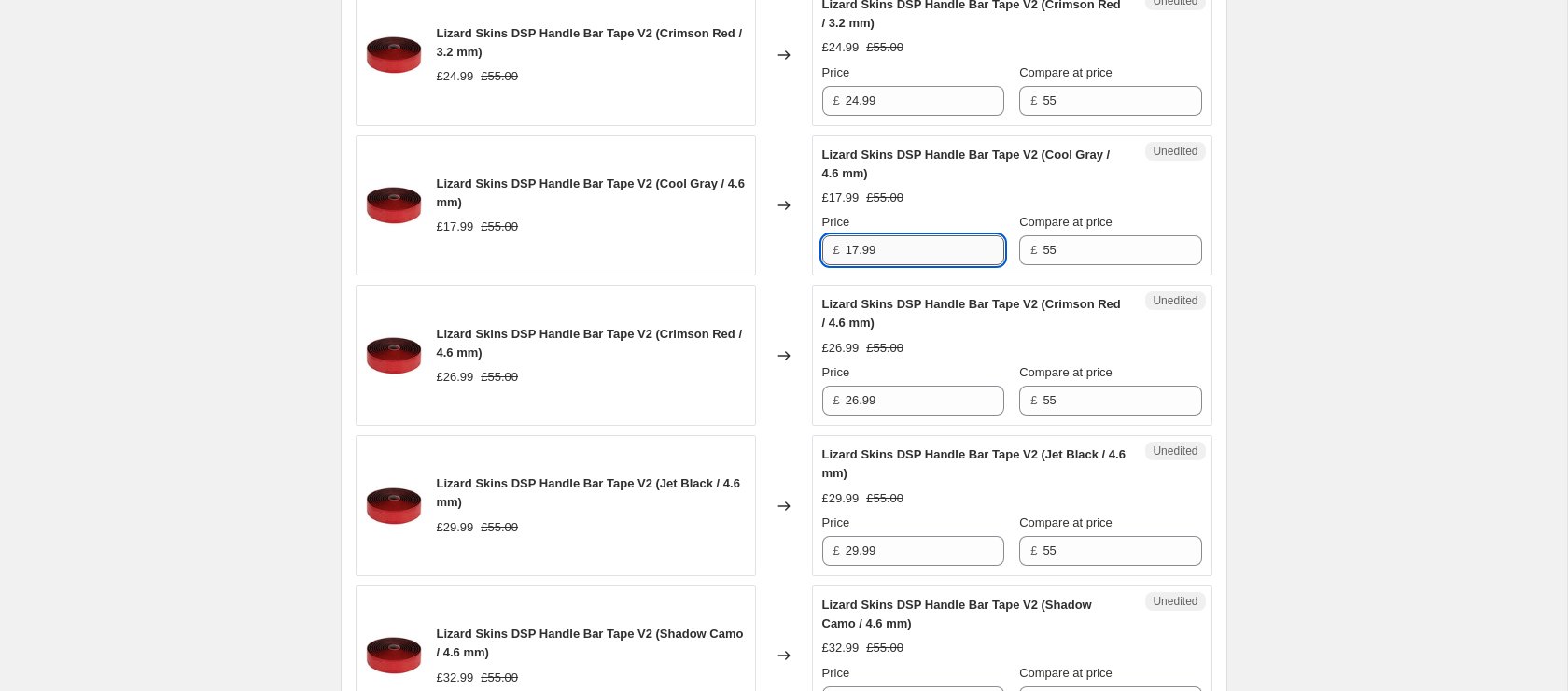
click at [894, 265] on input "17.99" at bounding box center [925, 250] width 159 height 30
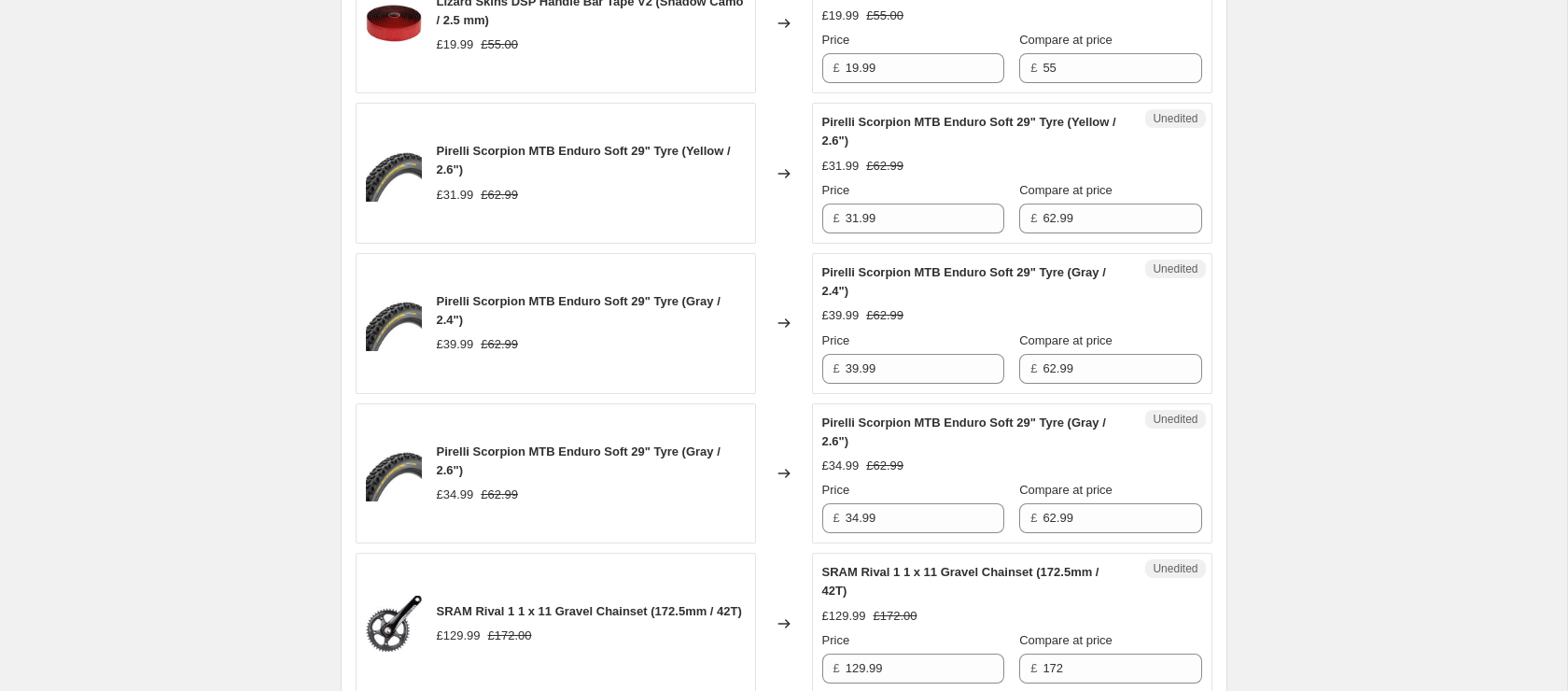
scroll to position [3055, 0]
type input "15"
click at [929, 233] on input "31.99" at bounding box center [925, 218] width 159 height 30
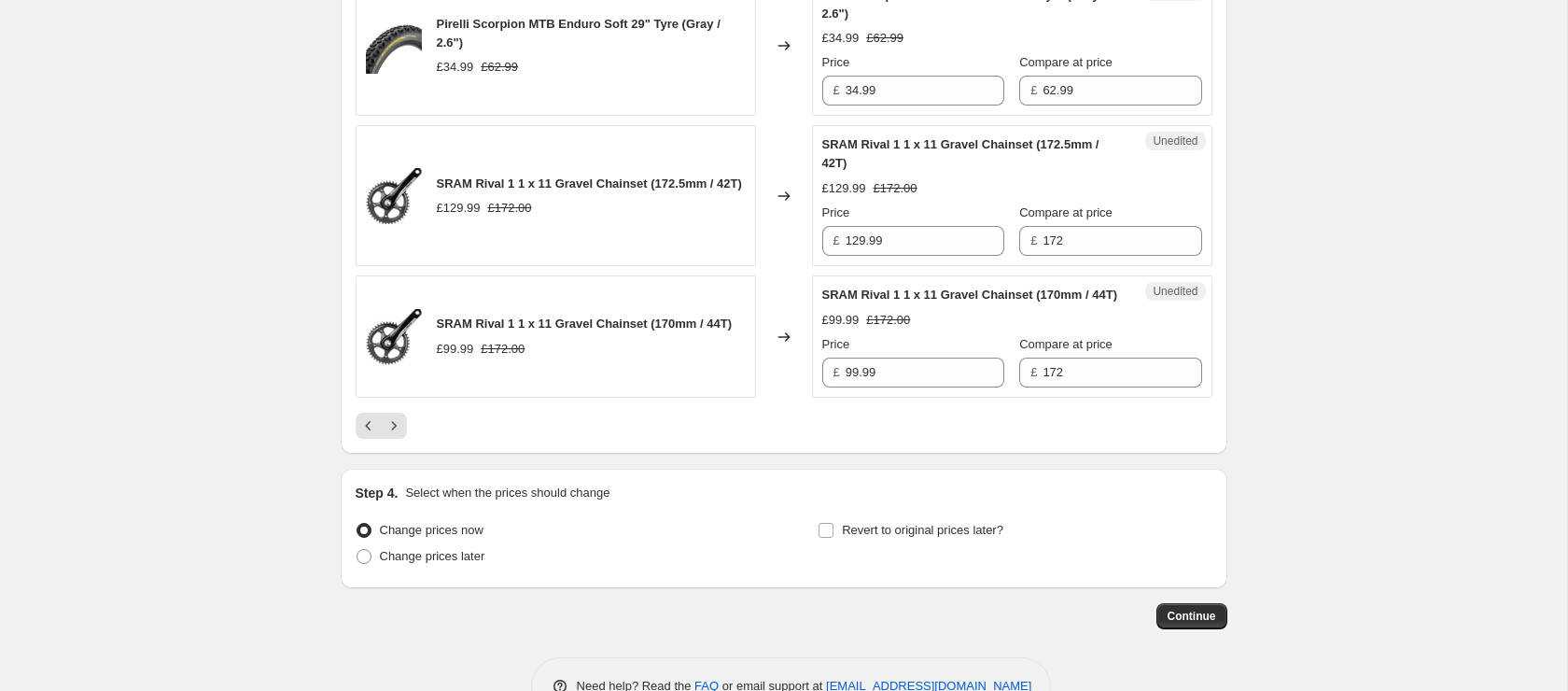
scroll to position [3483, 0]
type input "30"
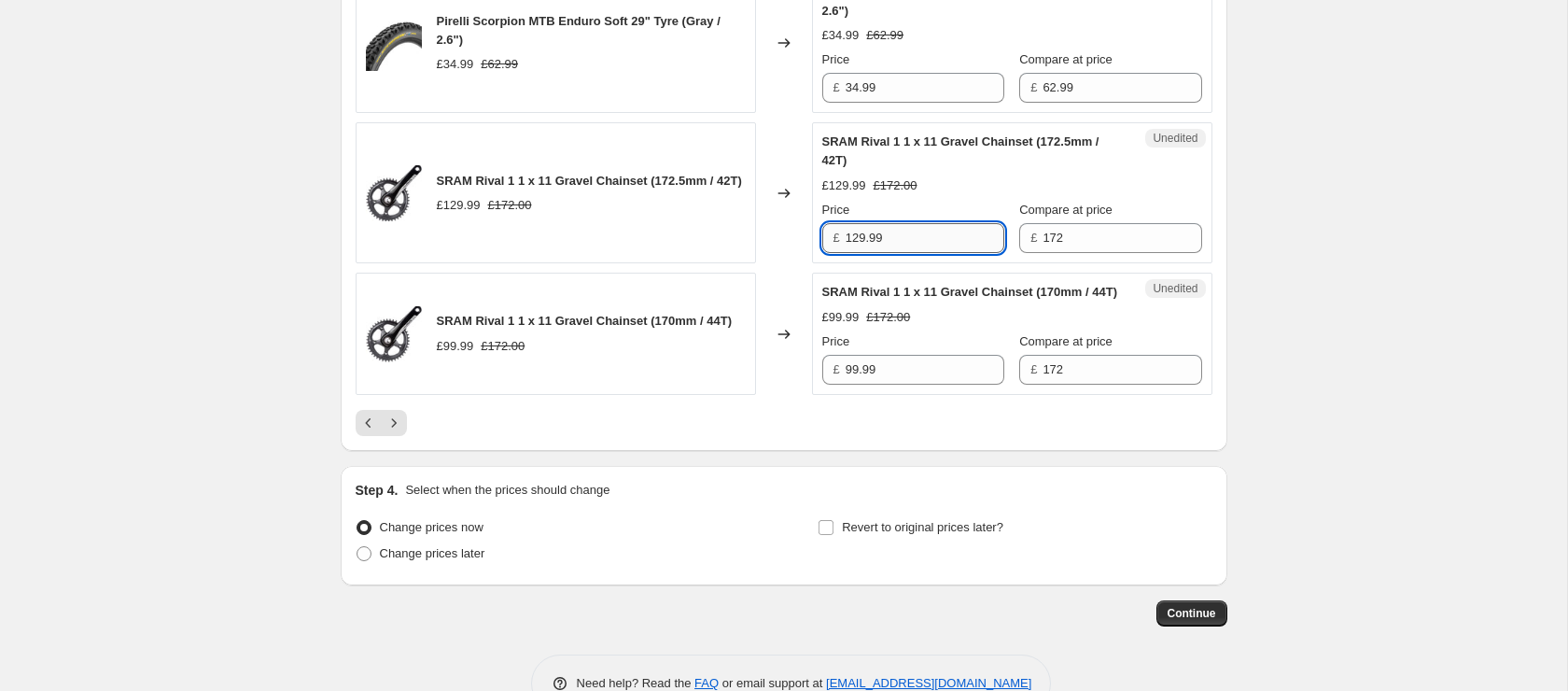
click at [915, 253] on input "129.99" at bounding box center [925, 238] width 159 height 30
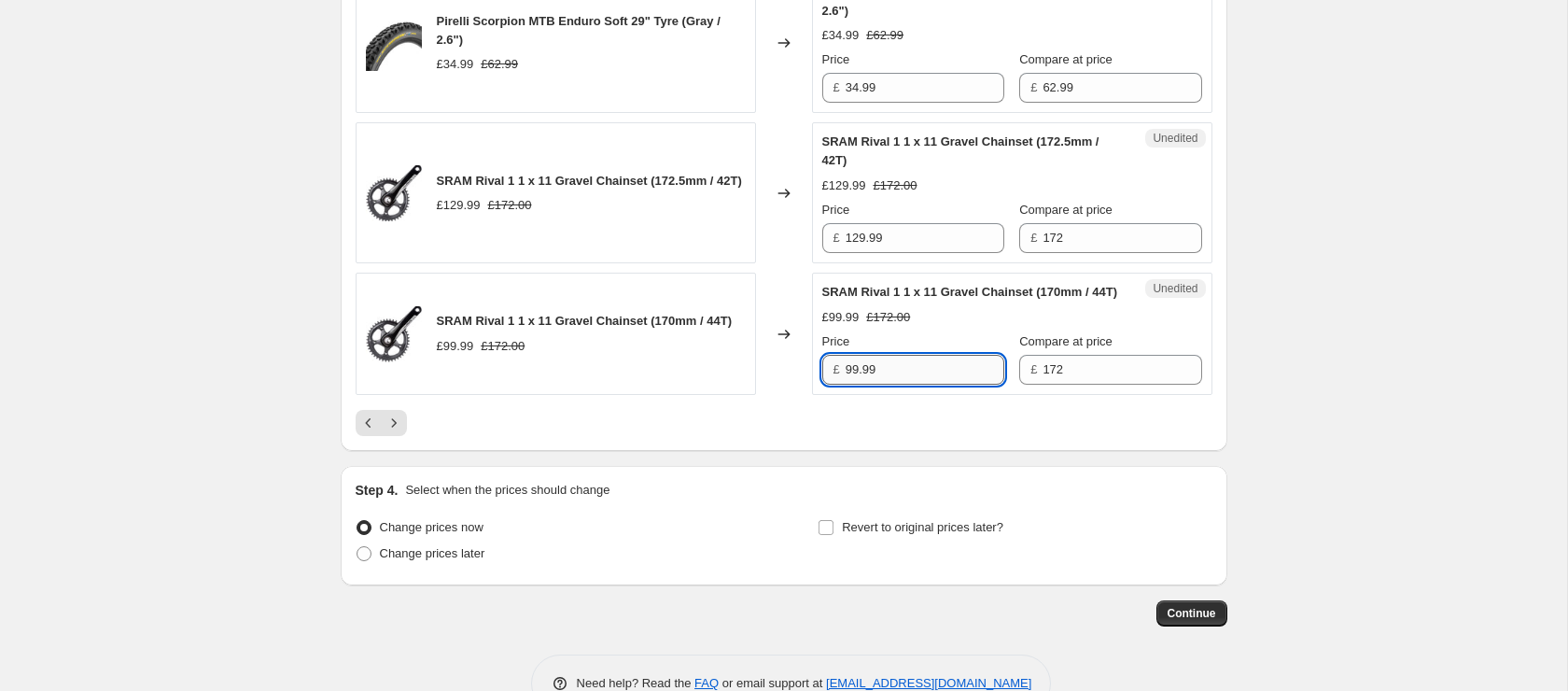
click at [923, 384] on input "99.99" at bounding box center [925, 369] width 159 height 30
type input "85"
click at [392, 432] on icon "Next" at bounding box center [393, 422] width 19 height 19
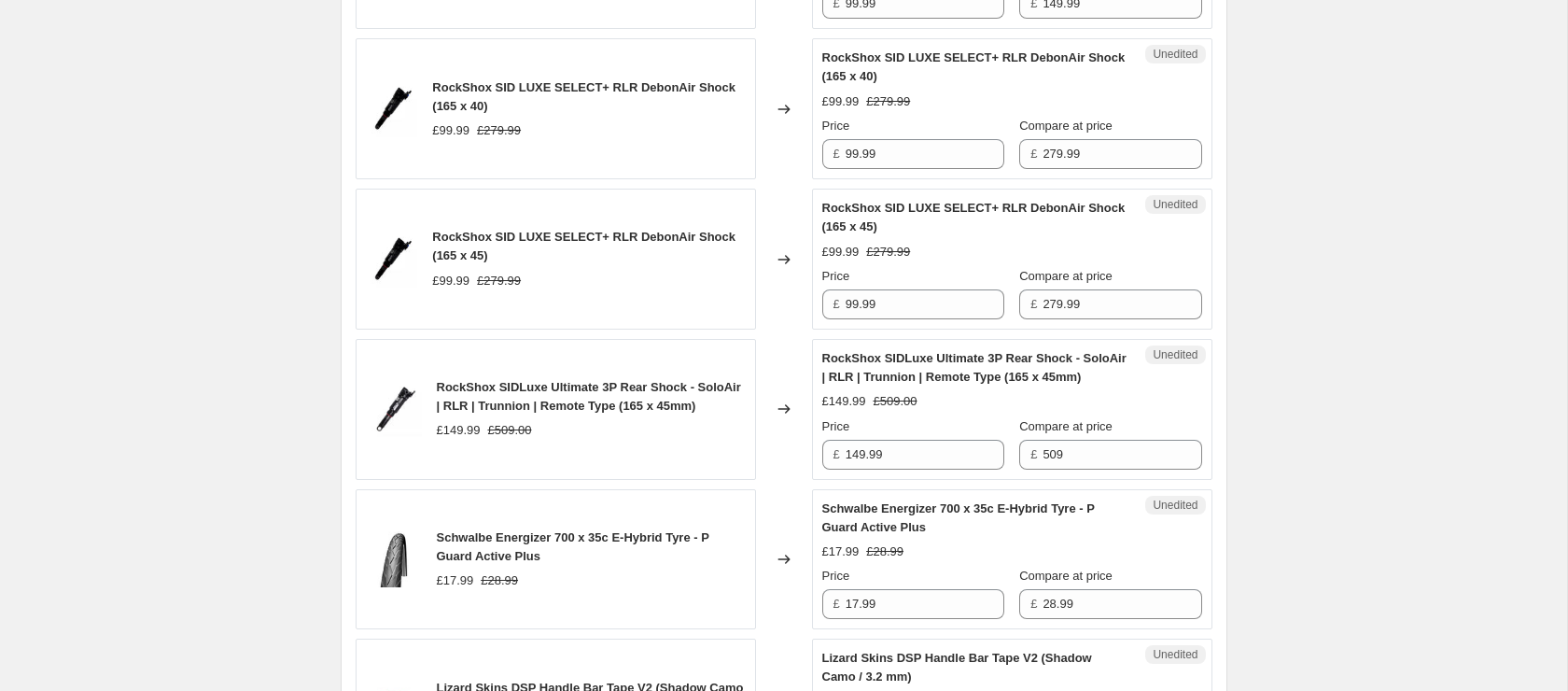
scroll to position [3608, 0]
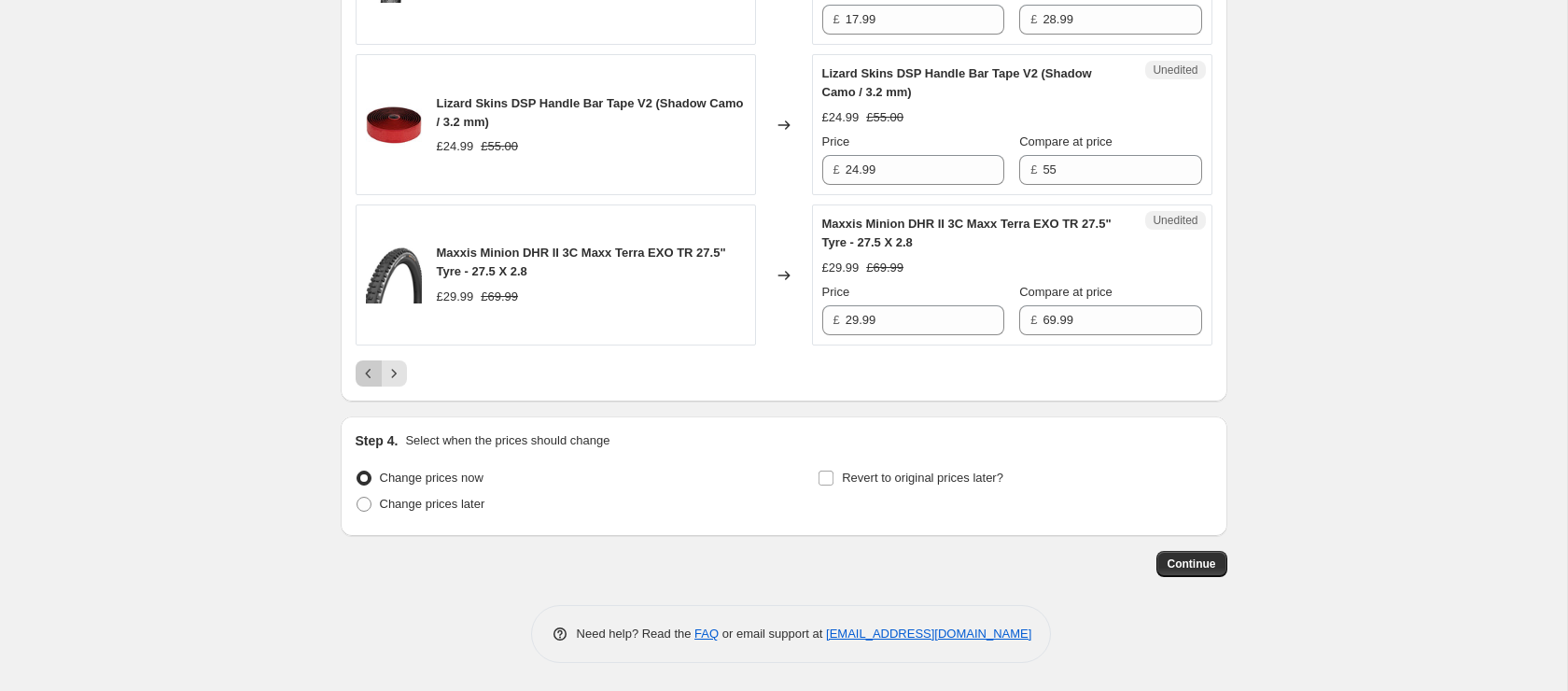
click at [374, 377] on icon "Previous" at bounding box center [369, 372] width 19 height 19
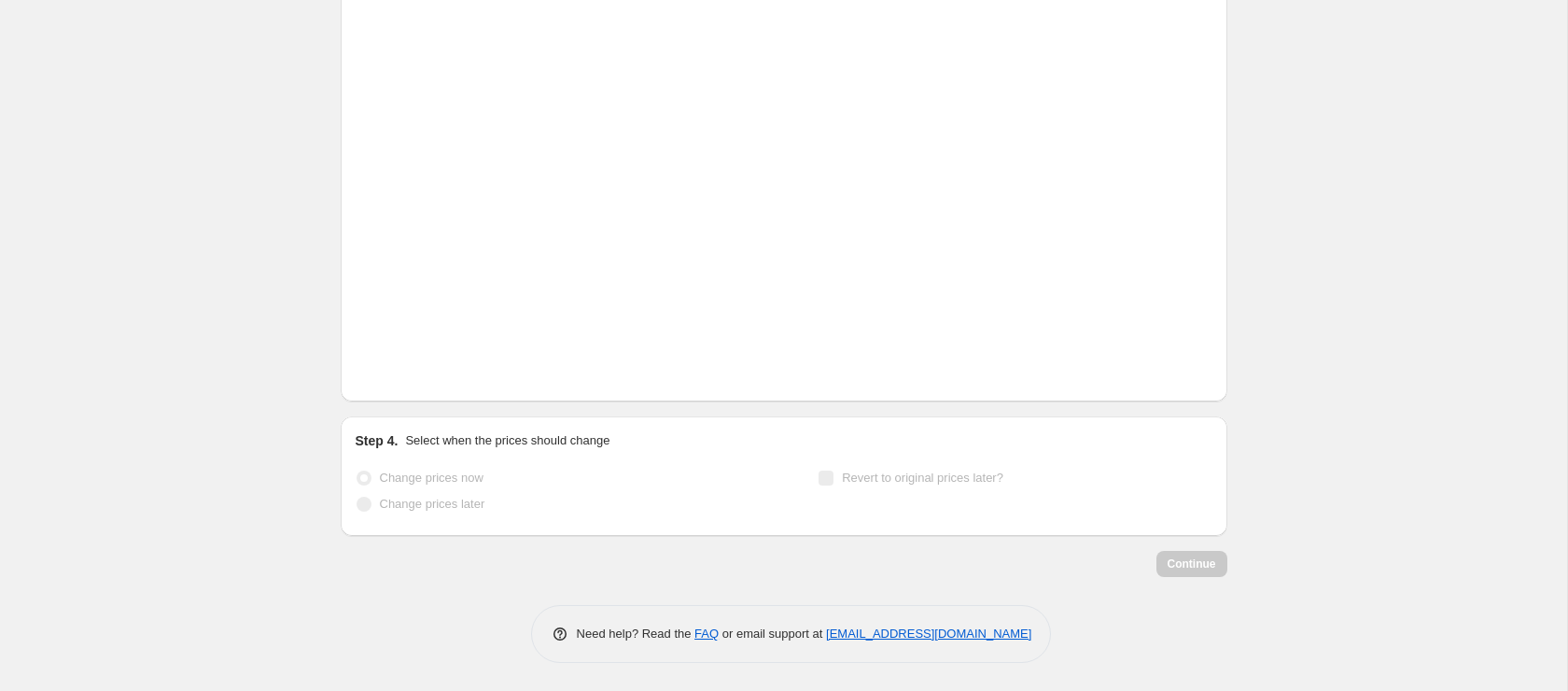
scroll to position [3570, 0]
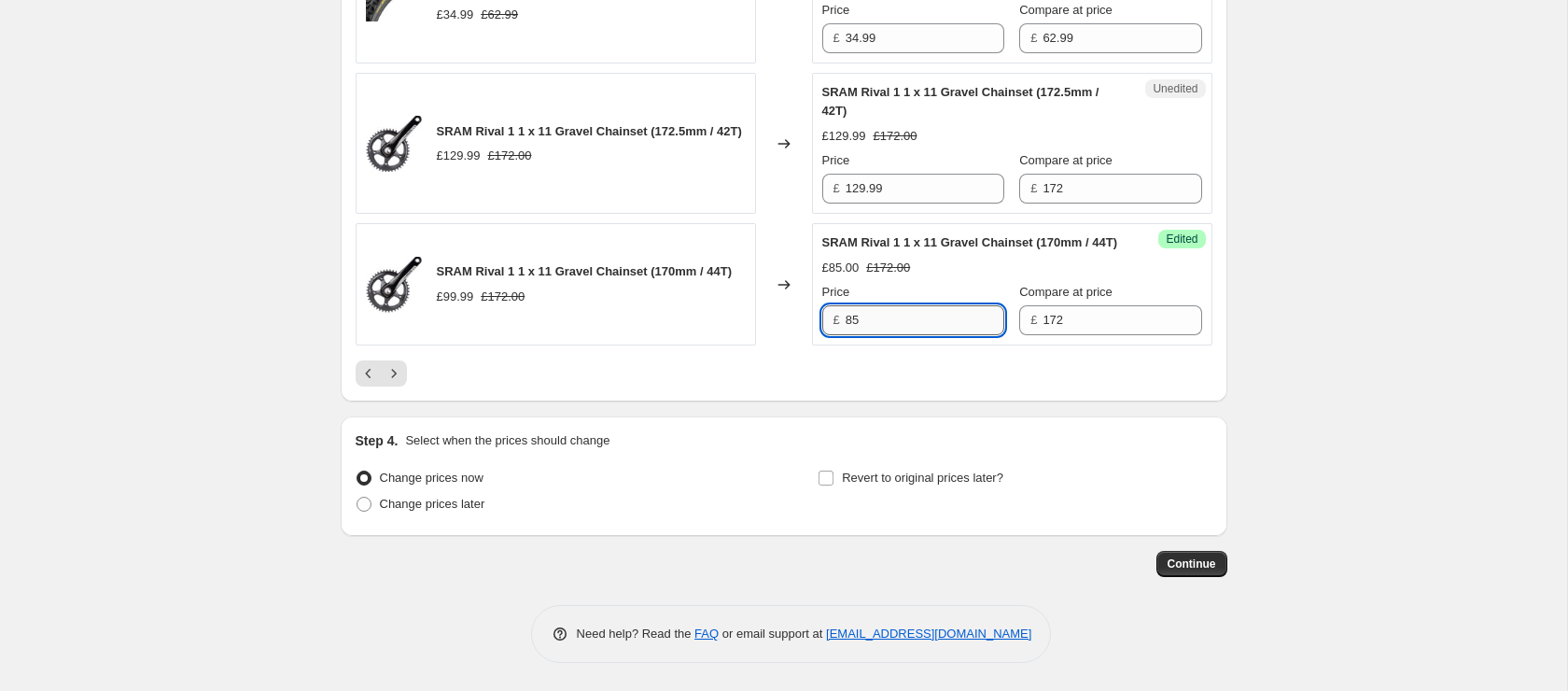
click at [913, 326] on input "85" at bounding box center [925, 321] width 159 height 30
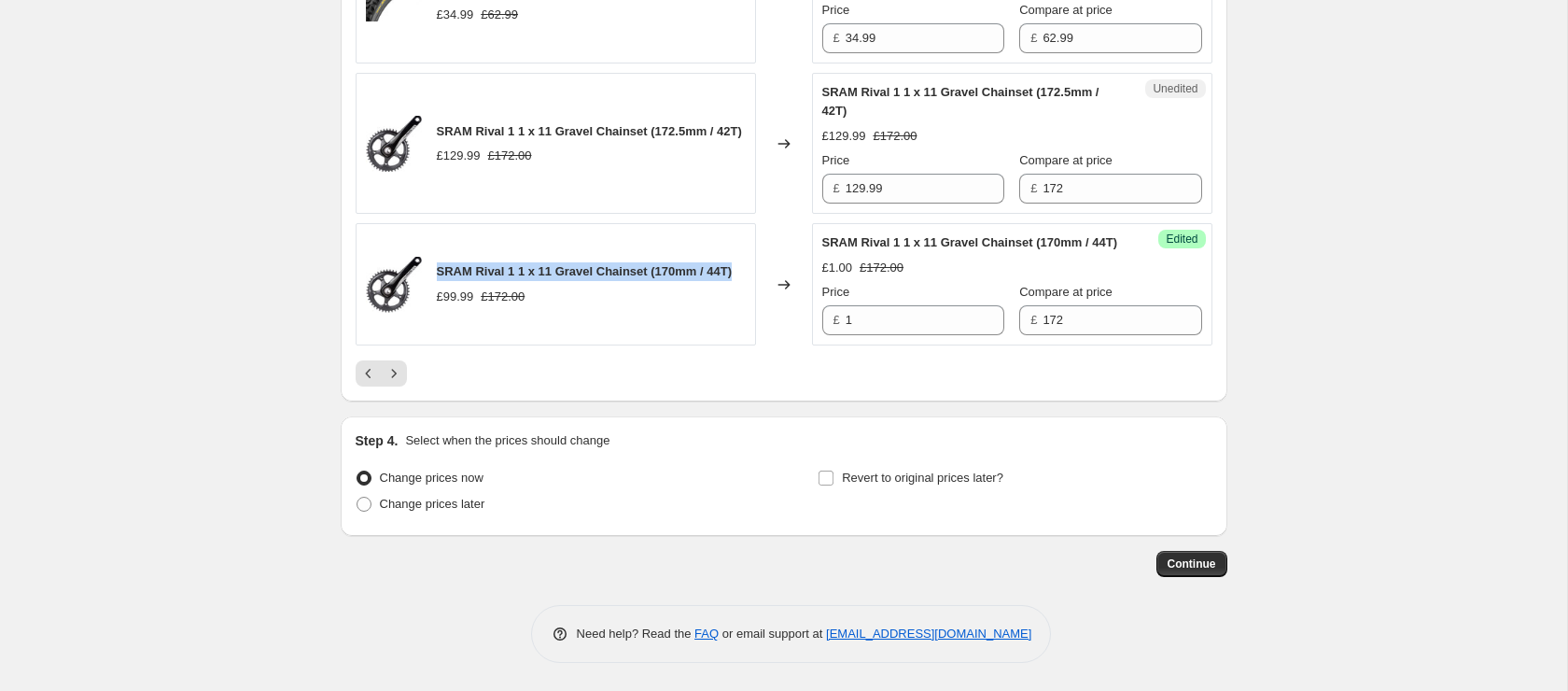
drag, startPoint x: 447, startPoint y: 263, endPoint x: 949, endPoint y: 49, distance: 545.7
click at [742, 264] on div "SRAM Rival 1 1 x 11 Gravel Chainset (170mm / 44T) £99.99 £172.00" at bounding box center [555, 284] width 400 height 122
copy span "SRAM Rival 1 1 x 11 Gravel Chainset (170mm / 44T)"
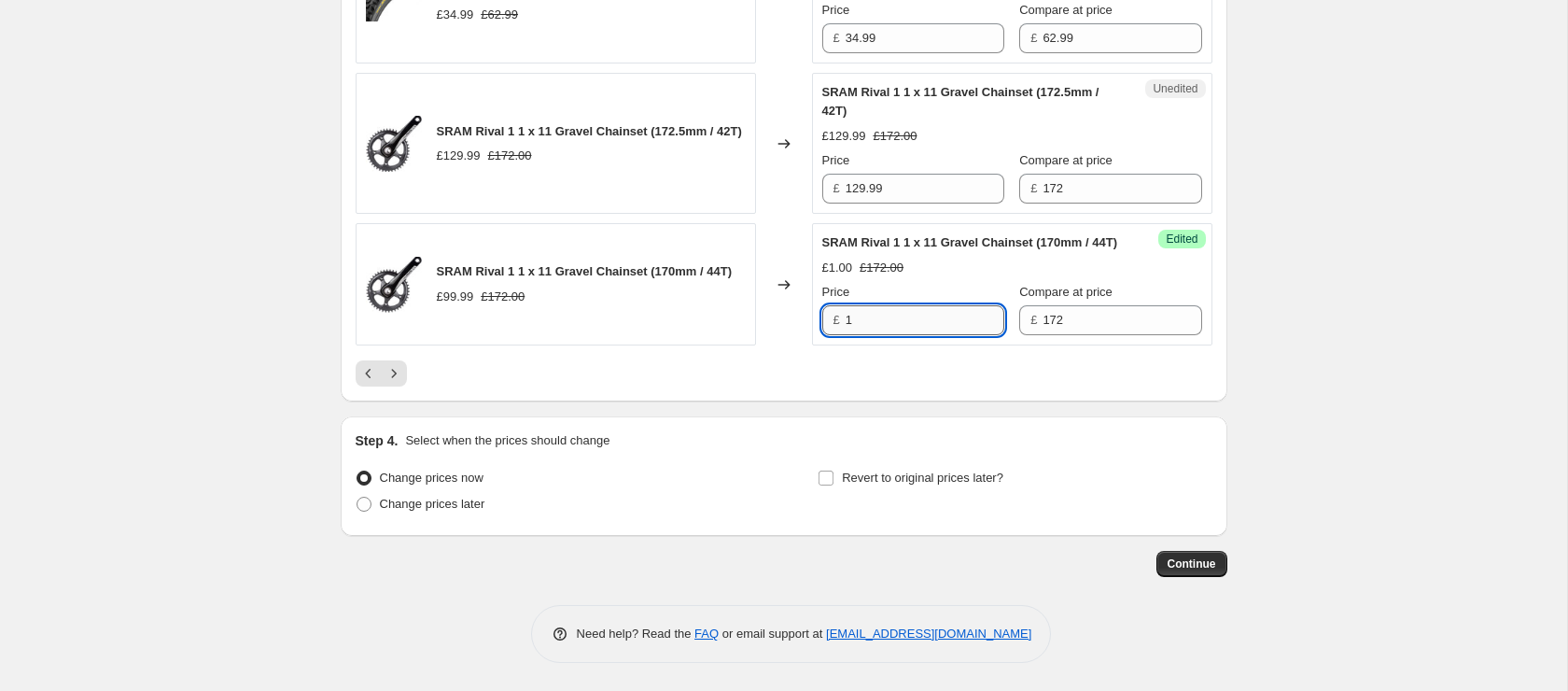
click at [889, 311] on input "1" at bounding box center [925, 321] width 159 height 30
type input "99.99"
click at [392, 370] on icon "Next" at bounding box center [393, 372] width 19 height 19
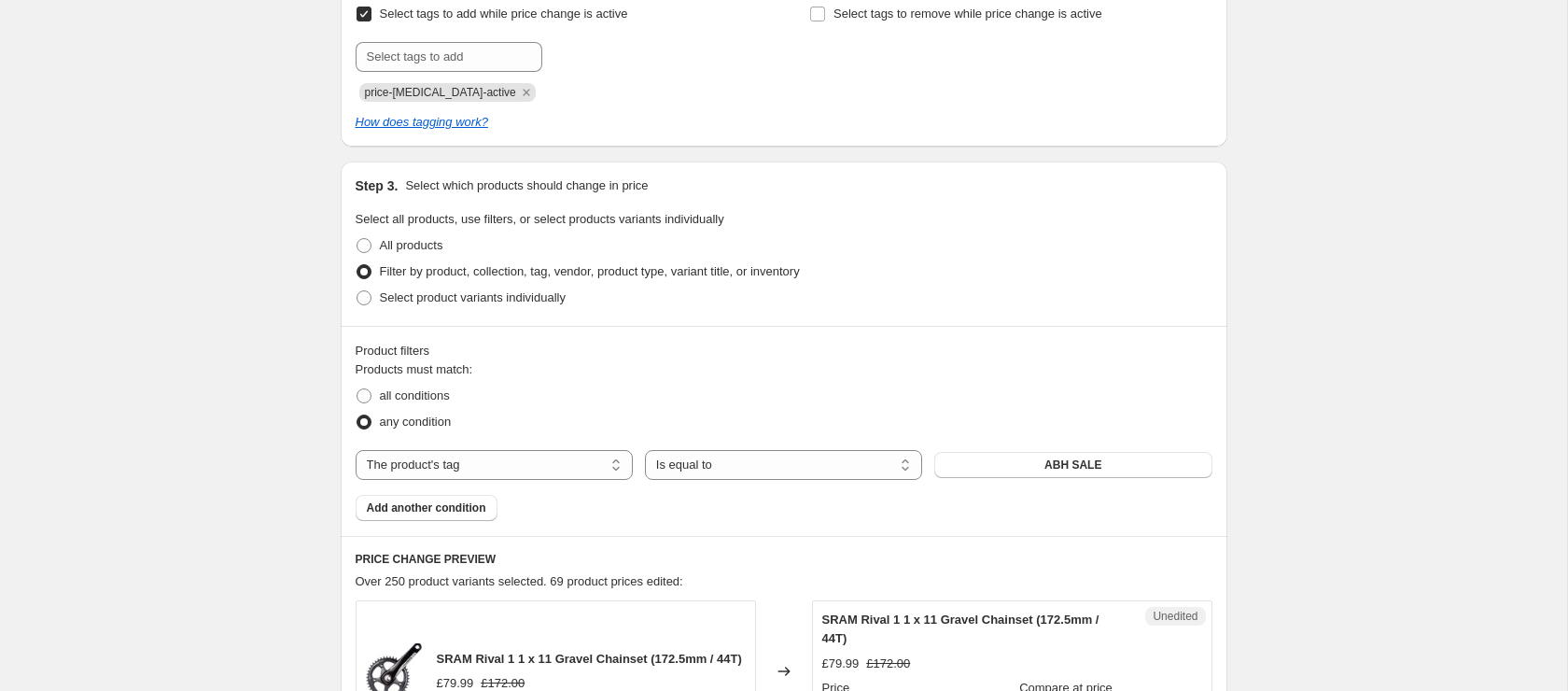
scroll to position [723, 0]
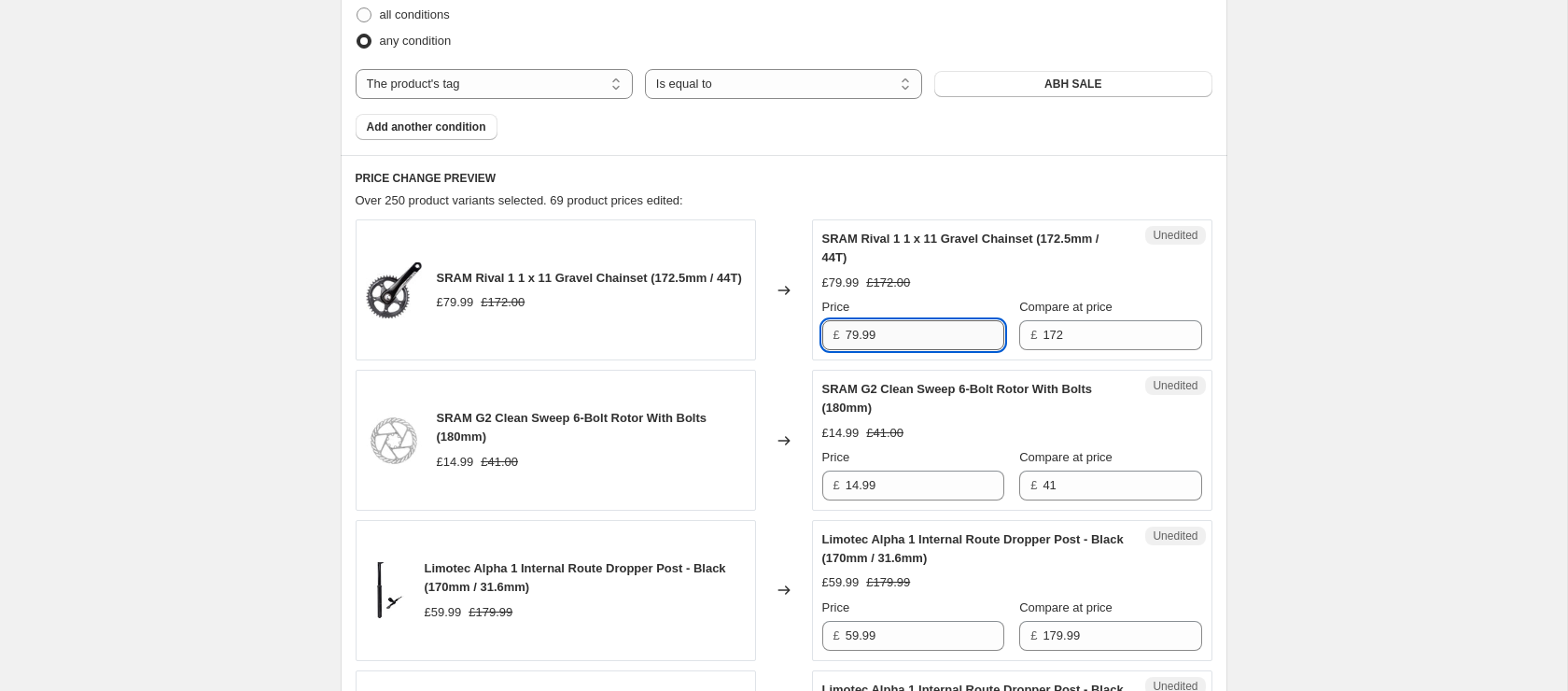
click at [899, 334] on input "79.99" at bounding box center [925, 336] width 159 height 30
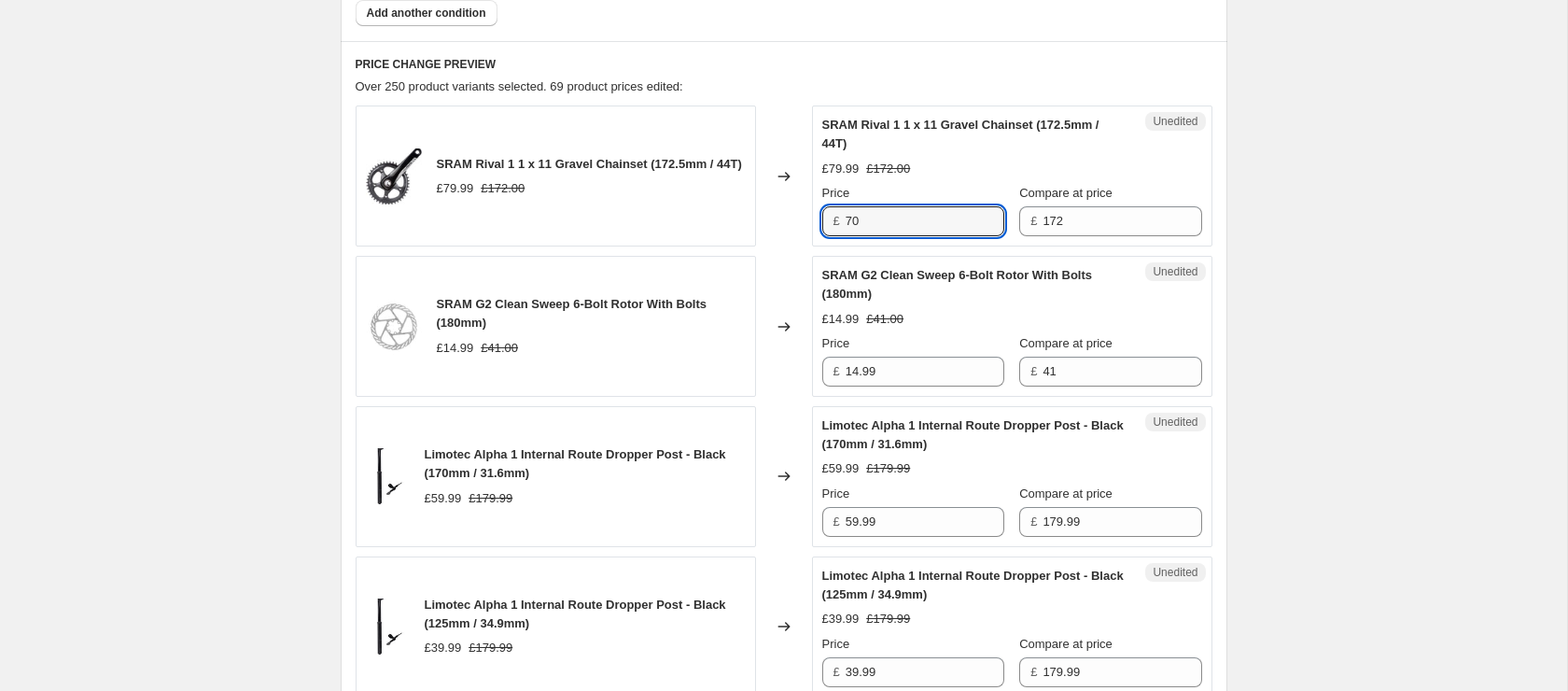
scroll to position [839, 0]
type input "70"
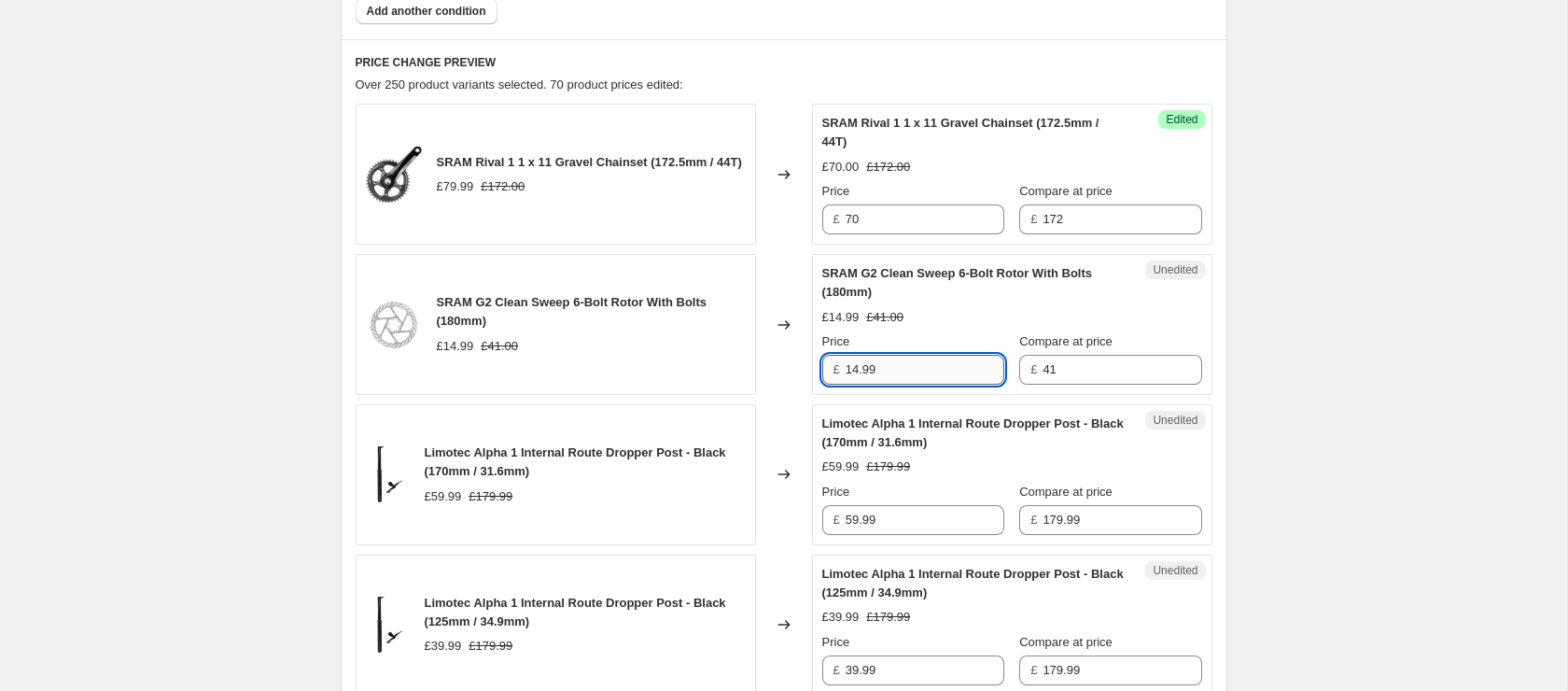
click at [891, 361] on input "14.99" at bounding box center [925, 369] width 159 height 30
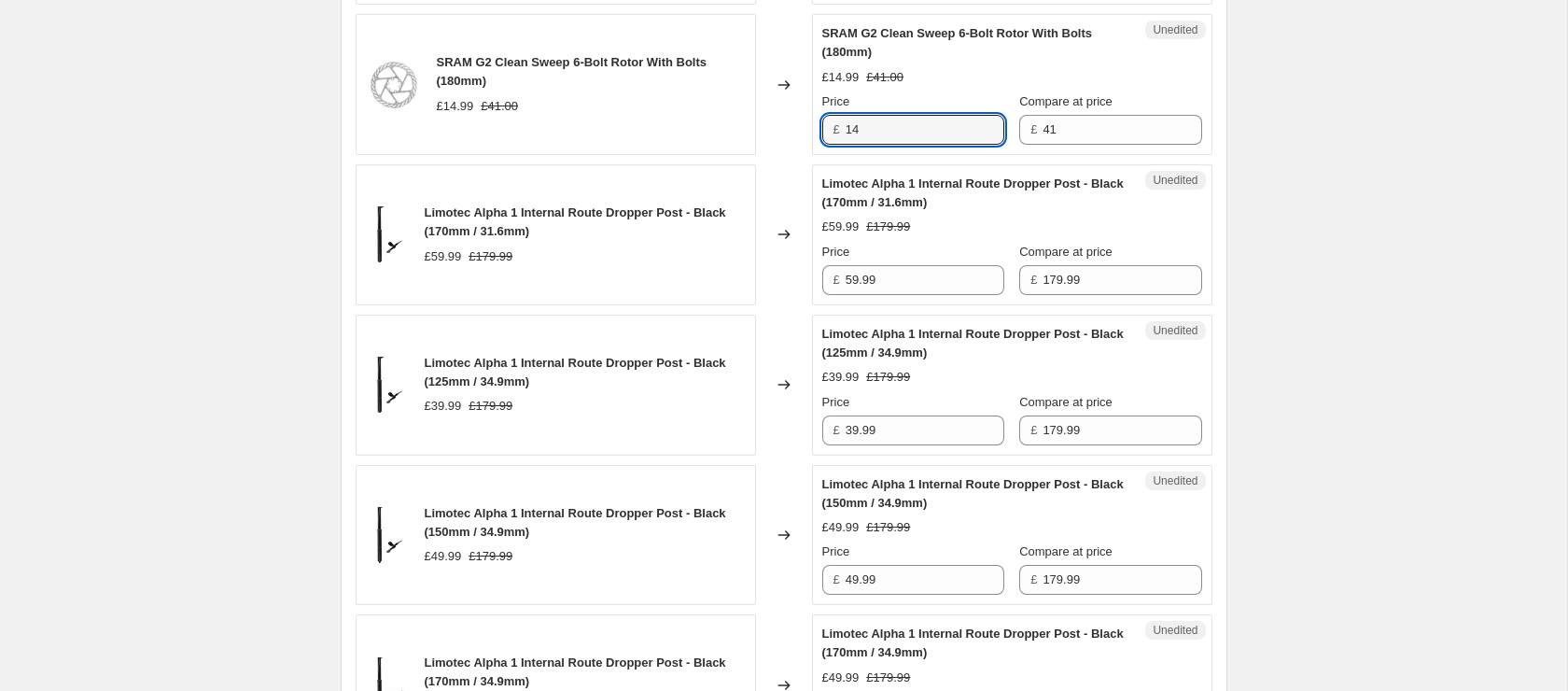
scroll to position [1082, 0]
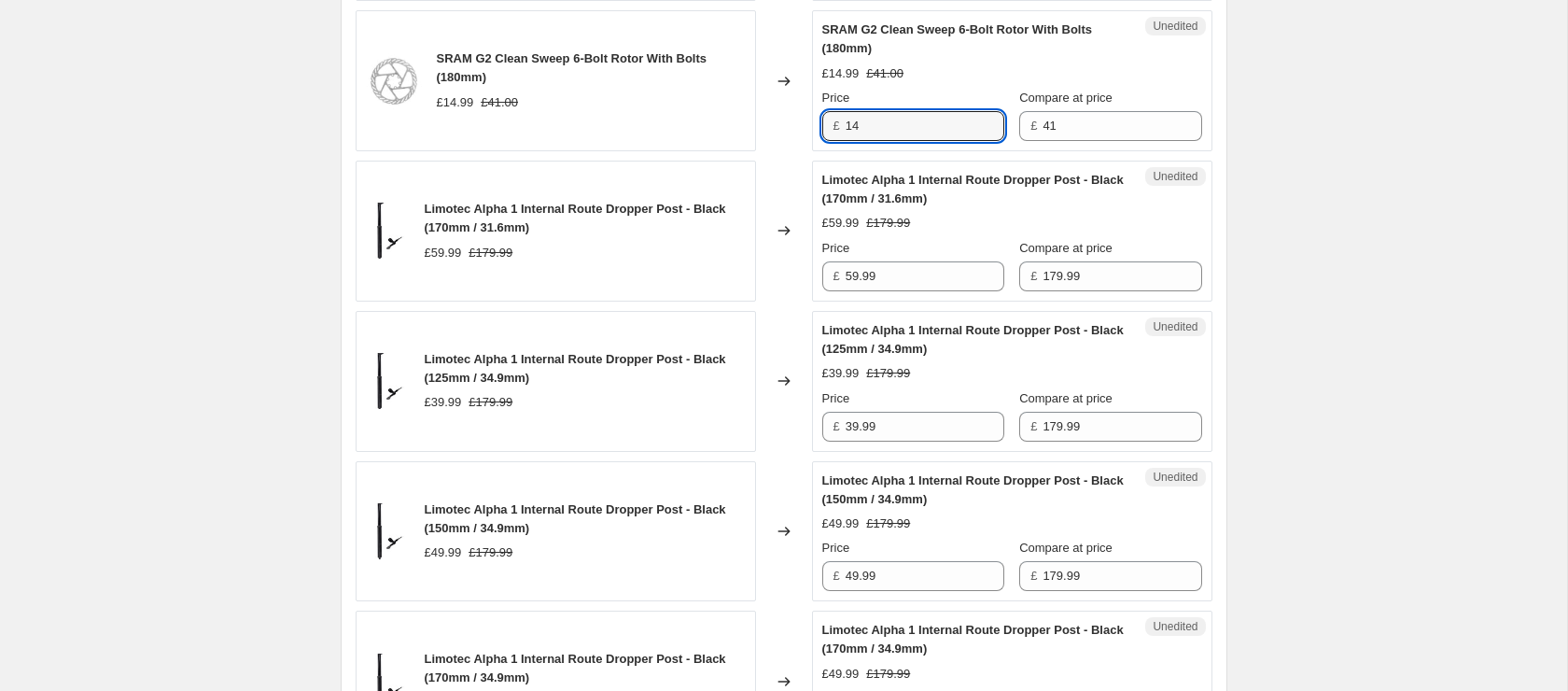
type input "14"
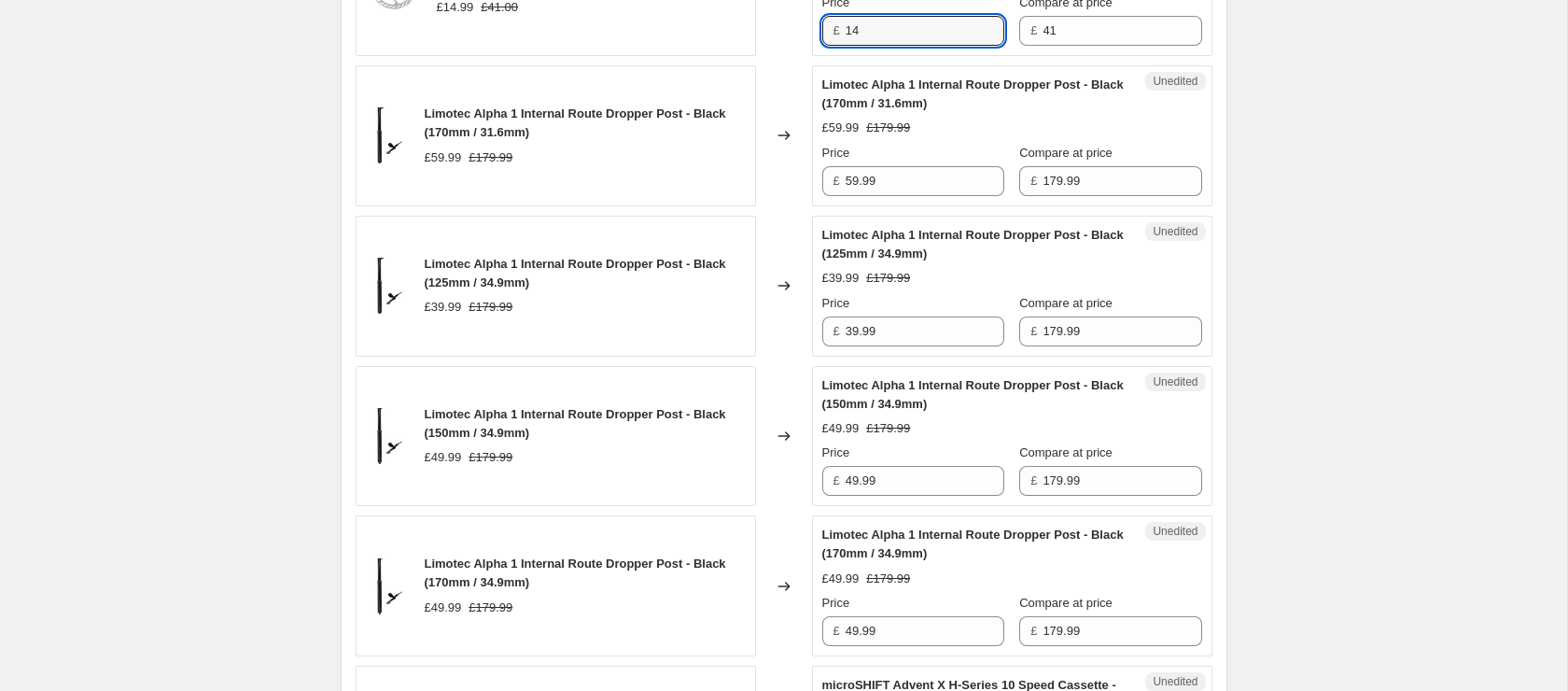
scroll to position [1198, 0]
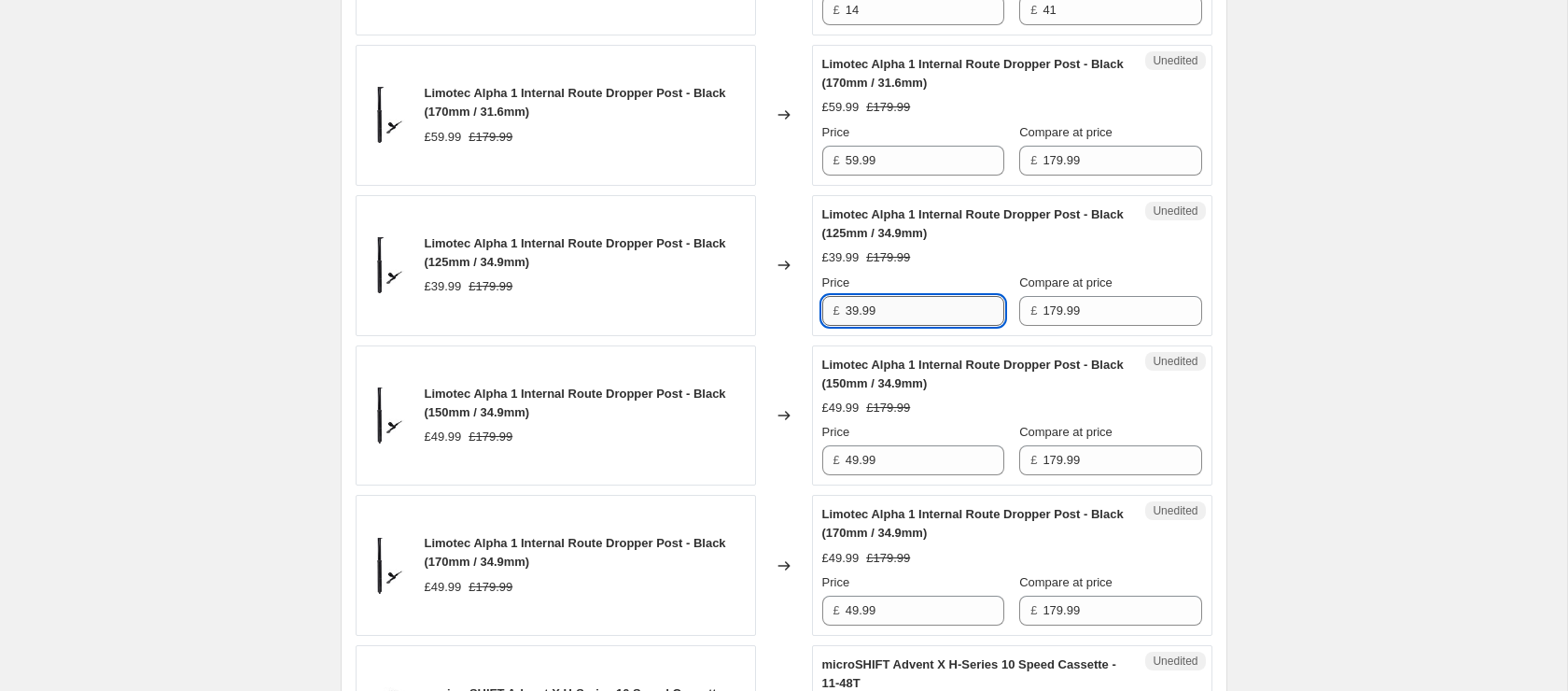
click at [911, 302] on input "39.99" at bounding box center [925, 311] width 159 height 30
type input "30"
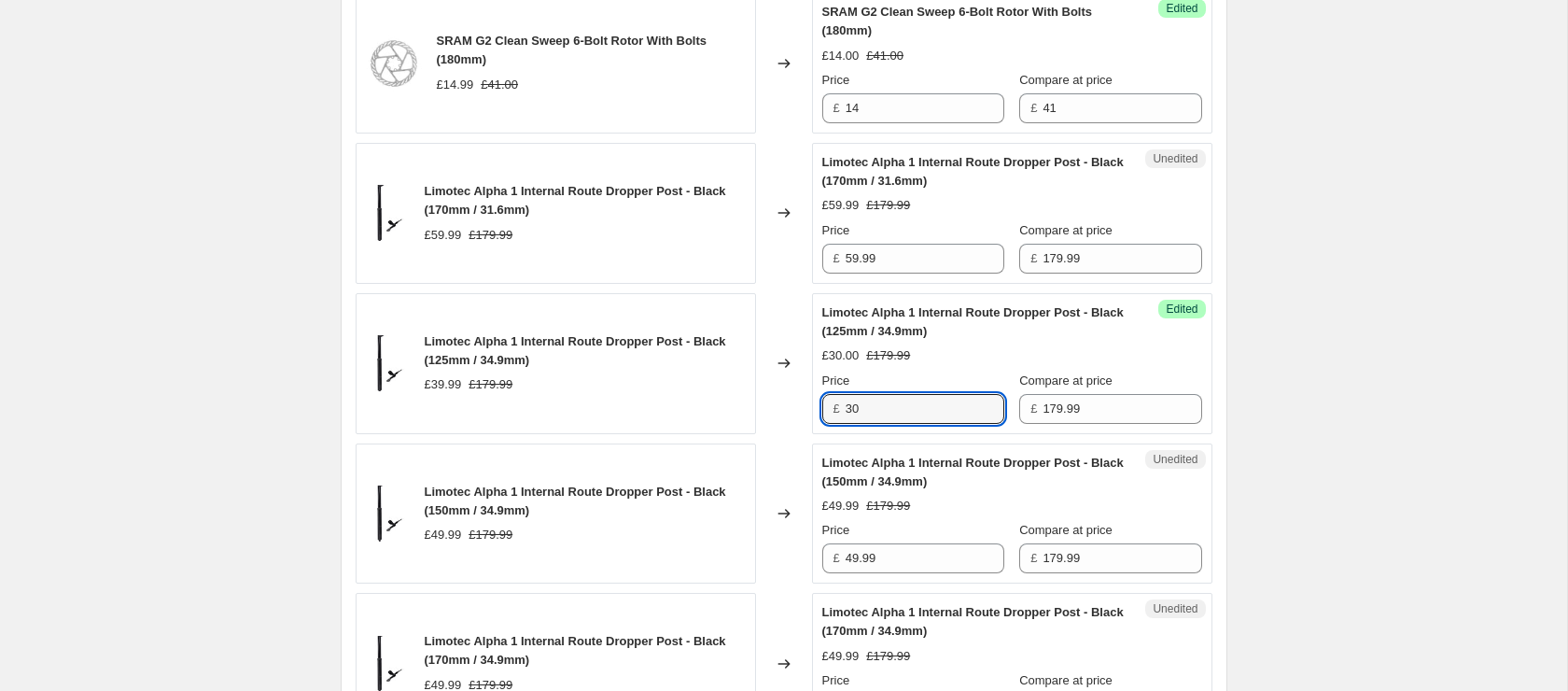
scroll to position [1097, 0]
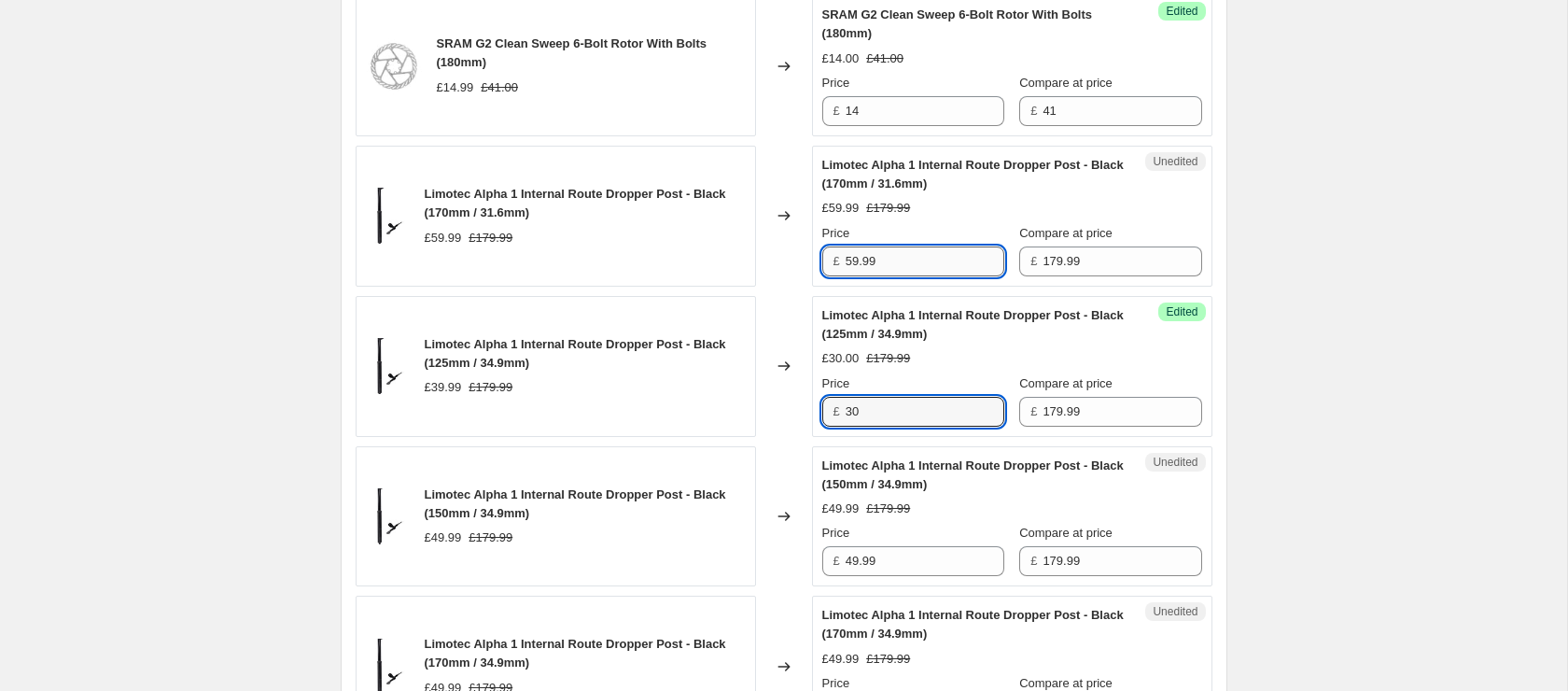
click at [897, 258] on input "59.99" at bounding box center [925, 262] width 159 height 30
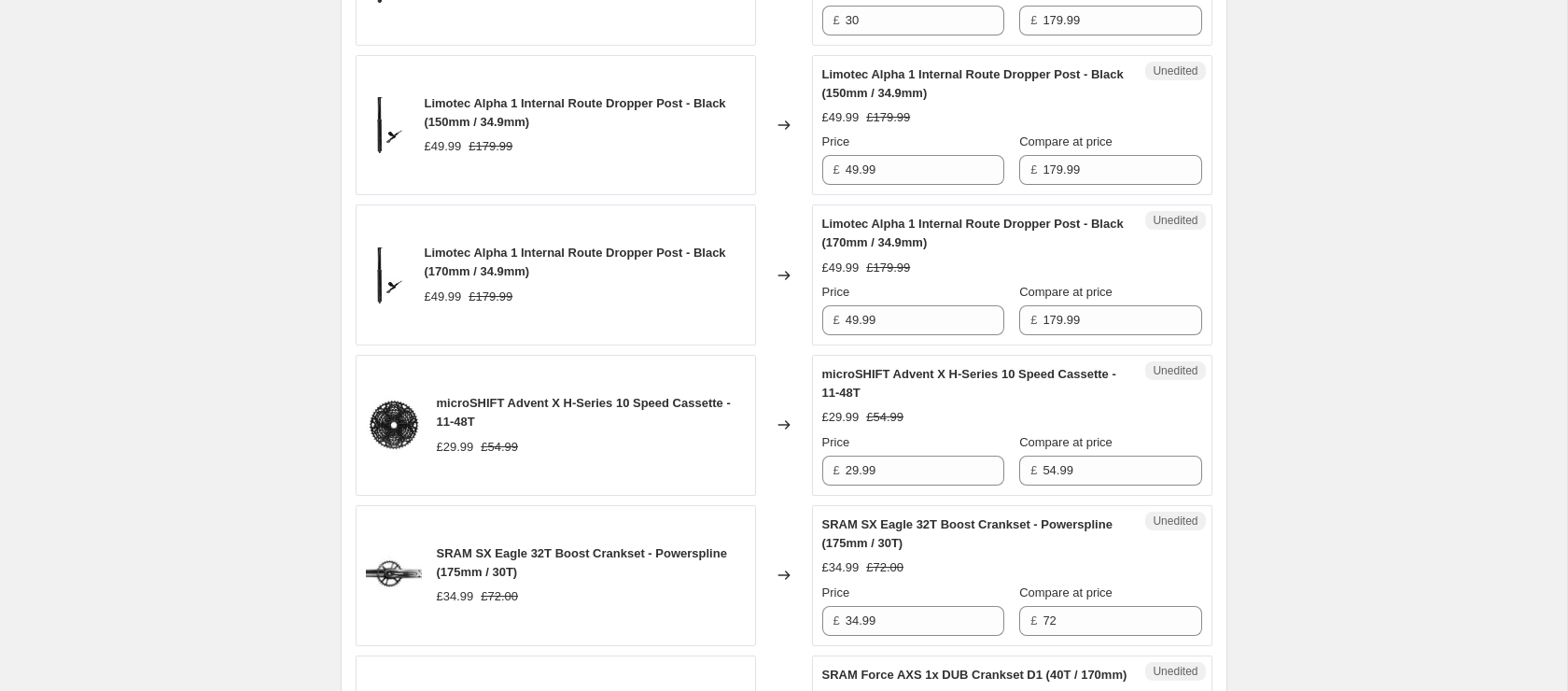
scroll to position [1517, 0]
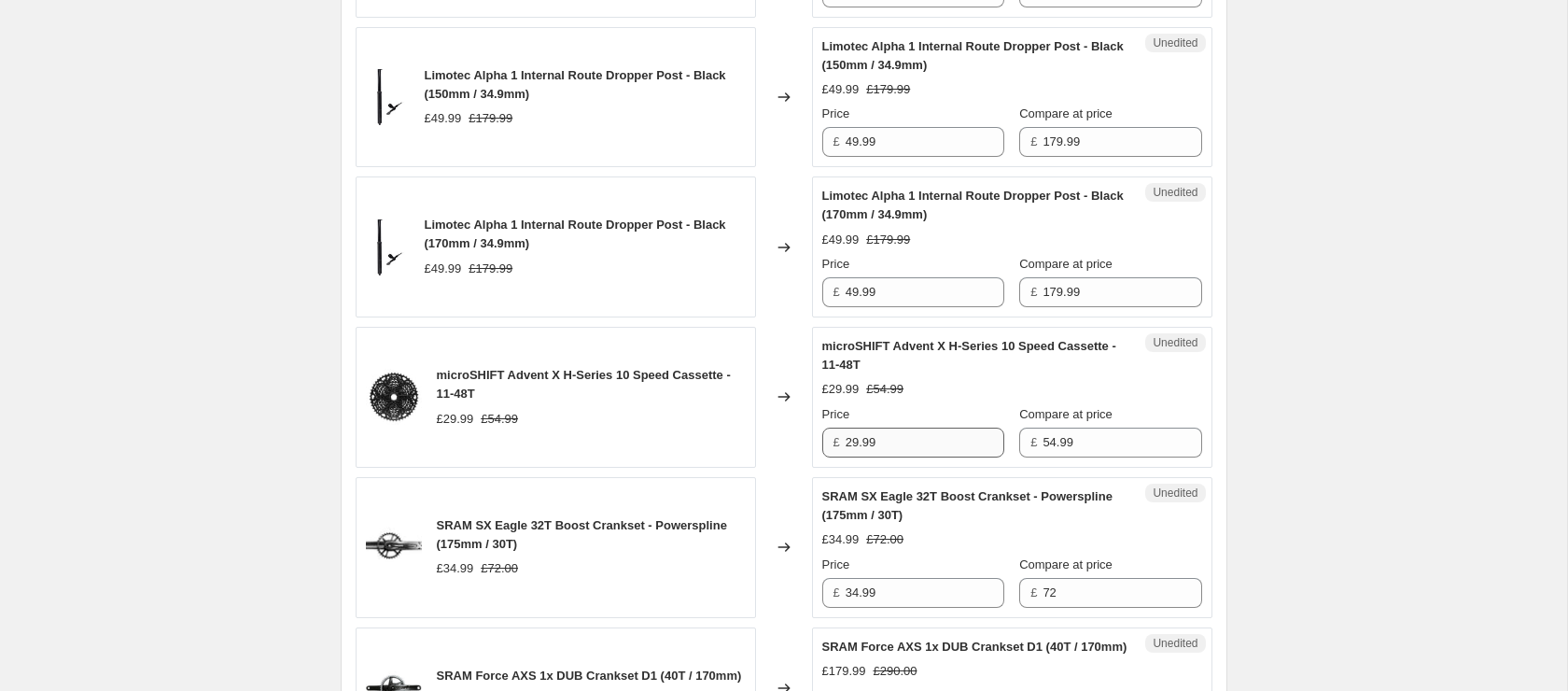
type input "45"
click at [900, 445] on input "29.99" at bounding box center [925, 442] width 159 height 30
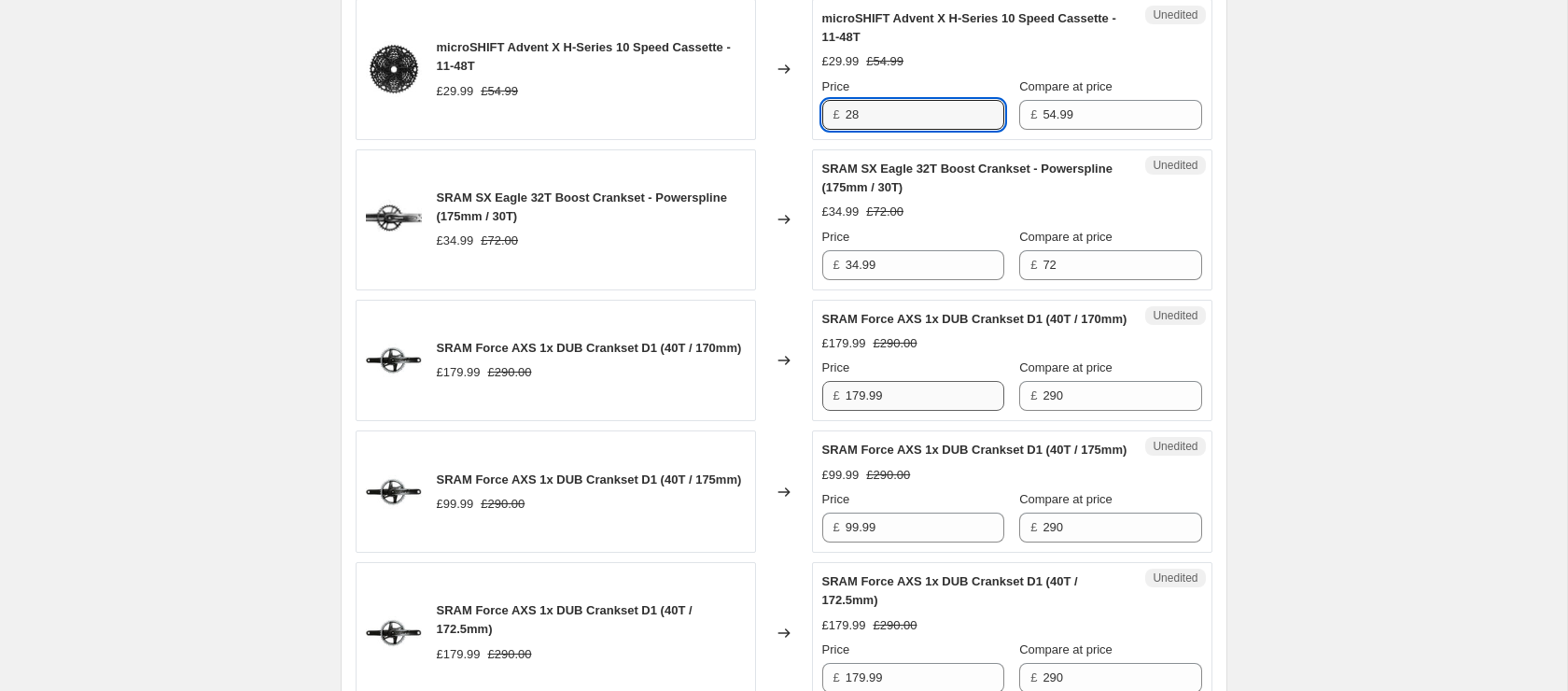
scroll to position [1852, 0]
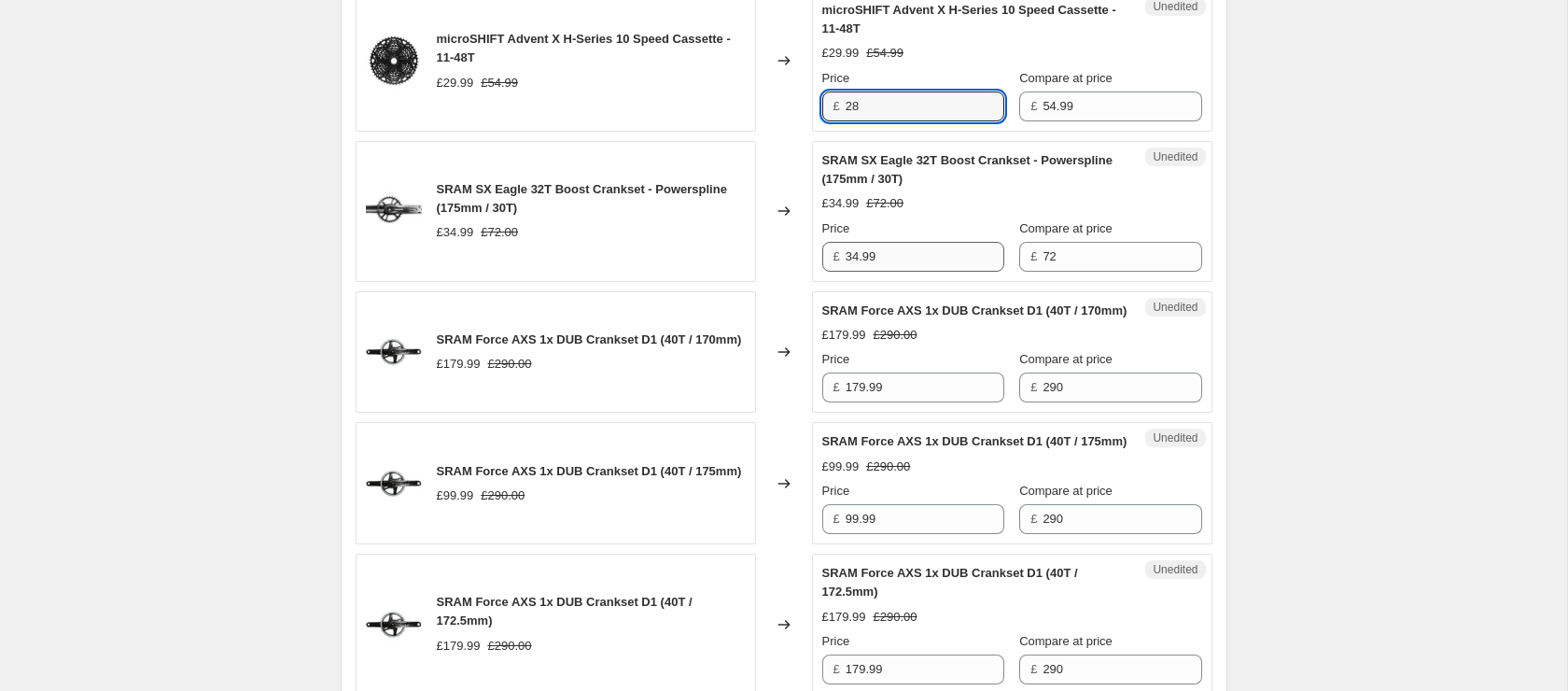
type input "28"
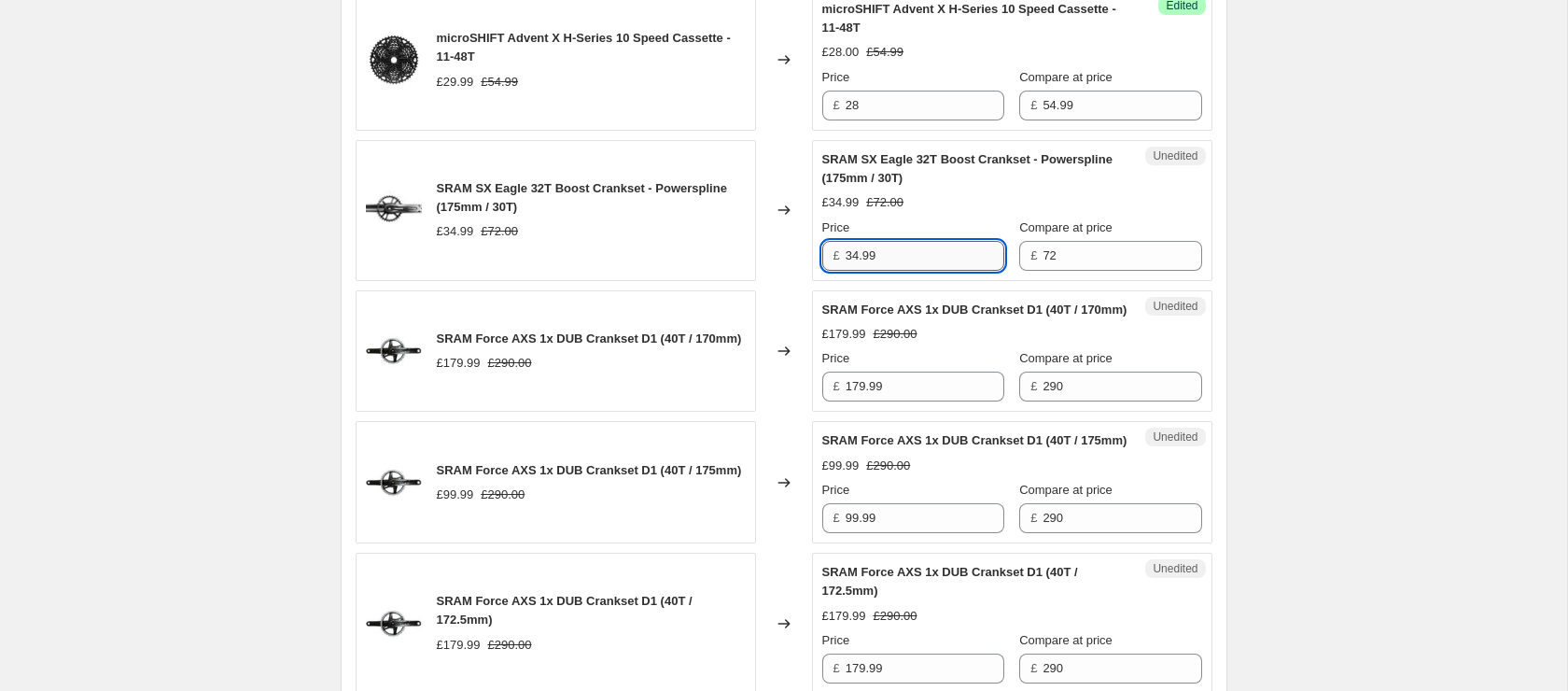
click at [908, 246] on input "34.99" at bounding box center [925, 256] width 159 height 30
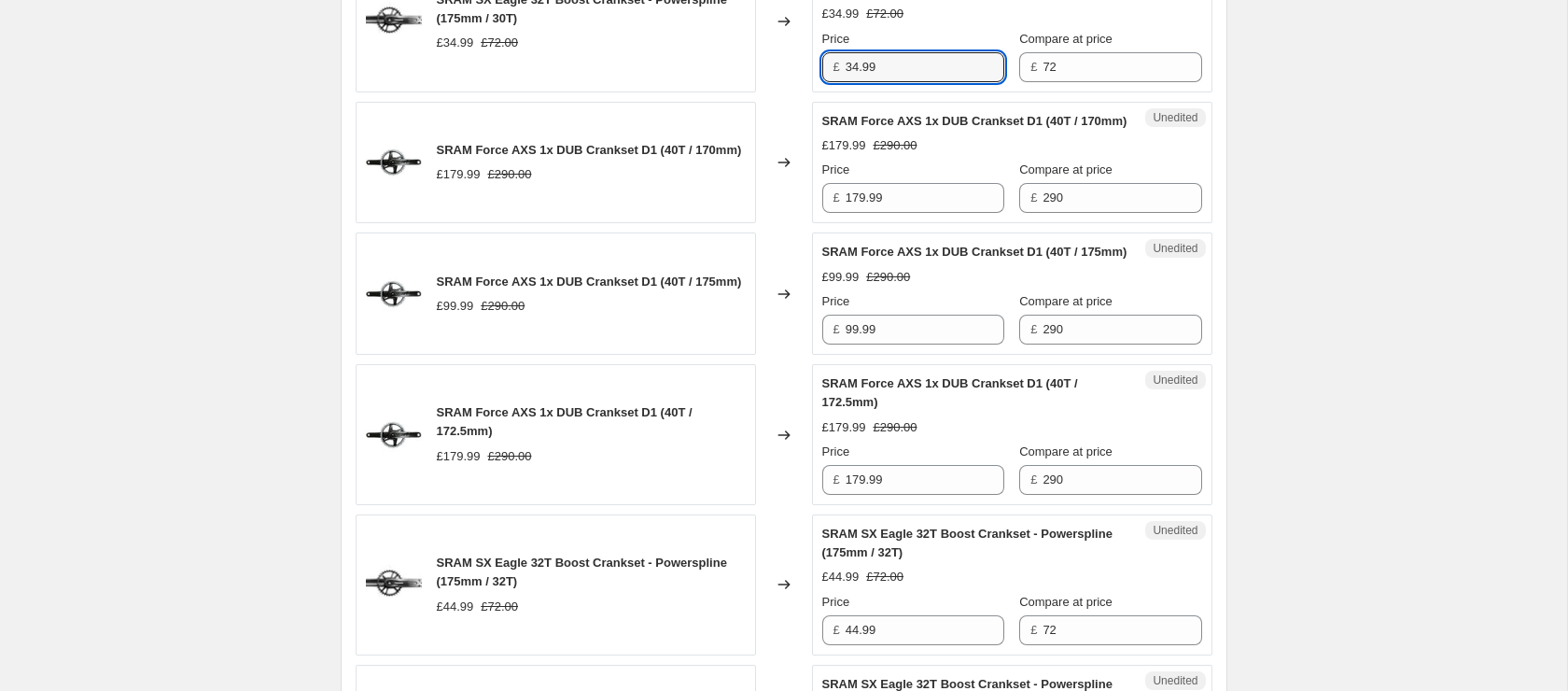
scroll to position [2043, 0]
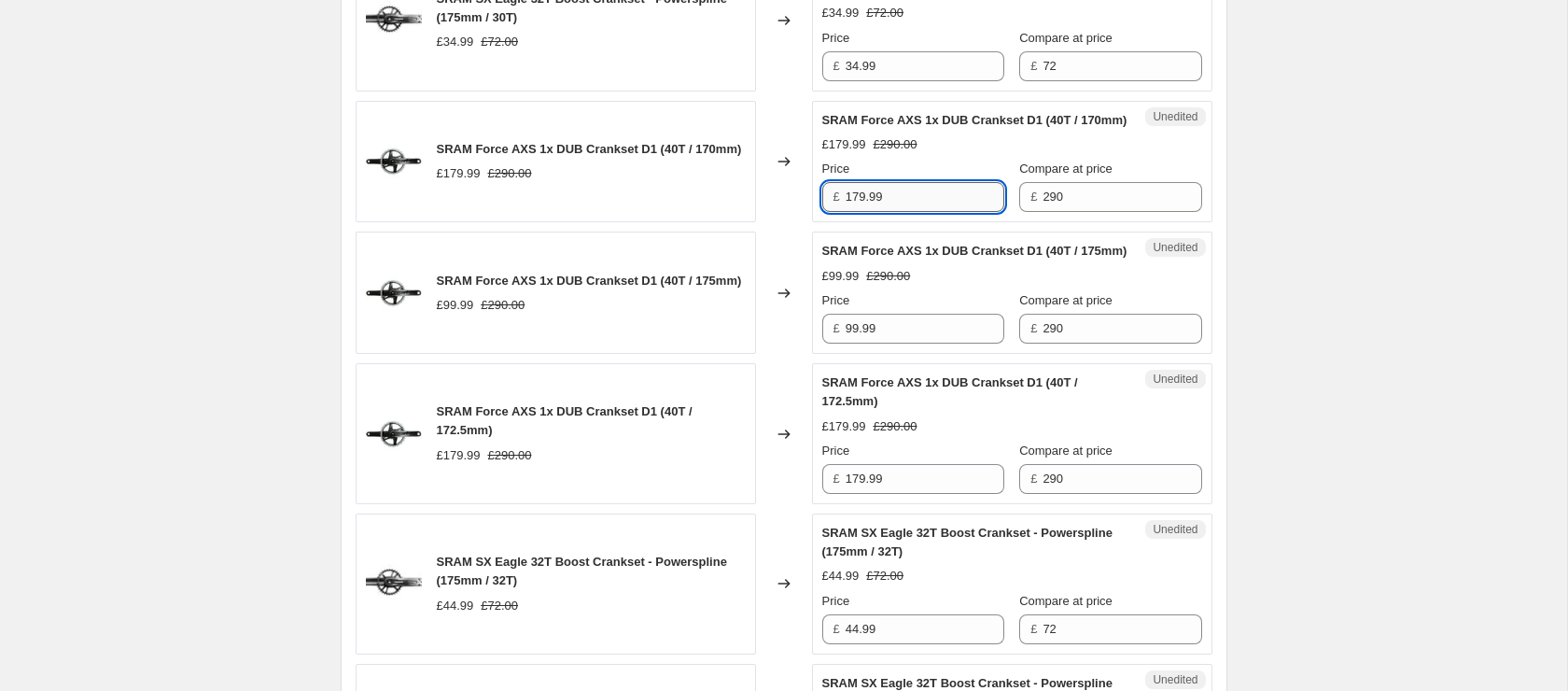
click at [896, 212] on input "179.99" at bounding box center [925, 197] width 159 height 30
click at [934, 344] on input "99.99" at bounding box center [925, 329] width 159 height 30
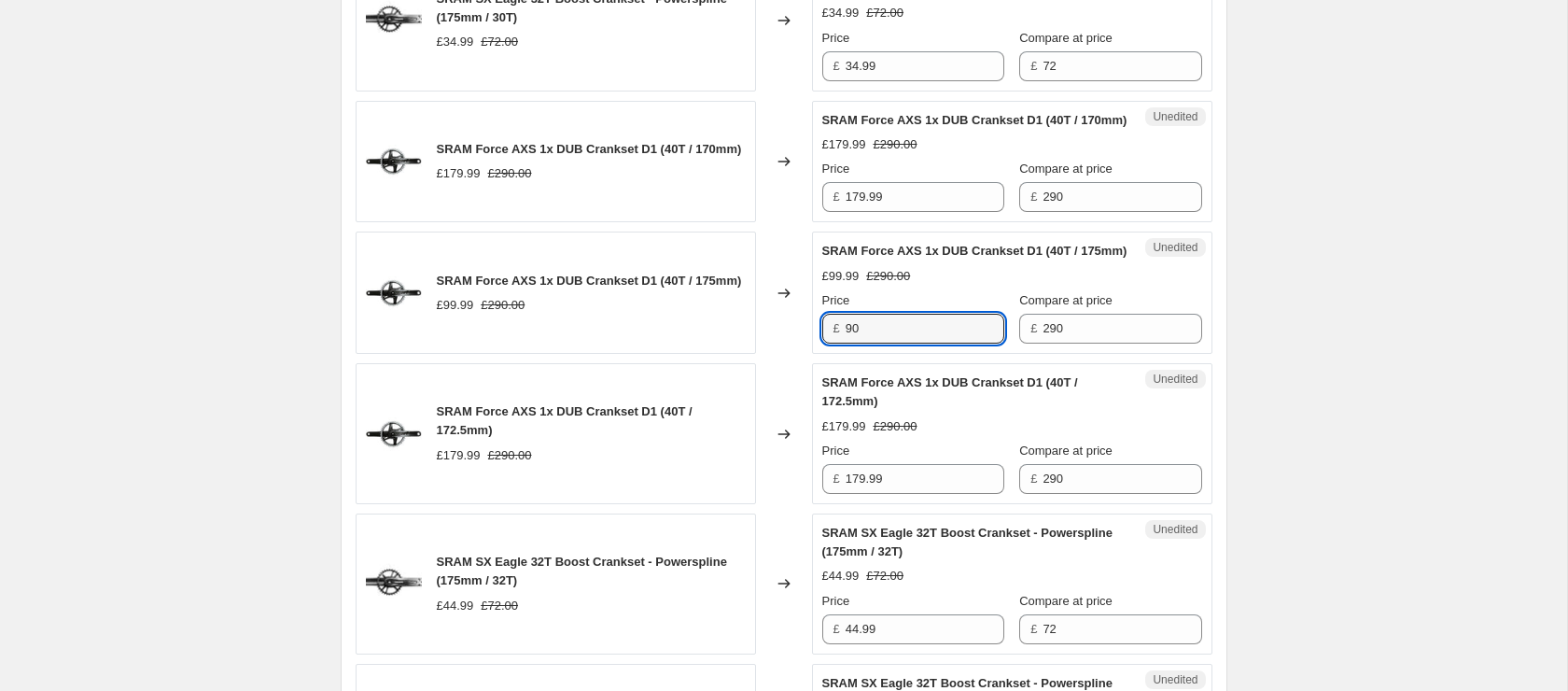
type input "90"
click at [579, 291] on div "SRAM Force AXS 1x DUB Crankset D1 (40T / 175mm)" at bounding box center [589, 281] width 306 height 19
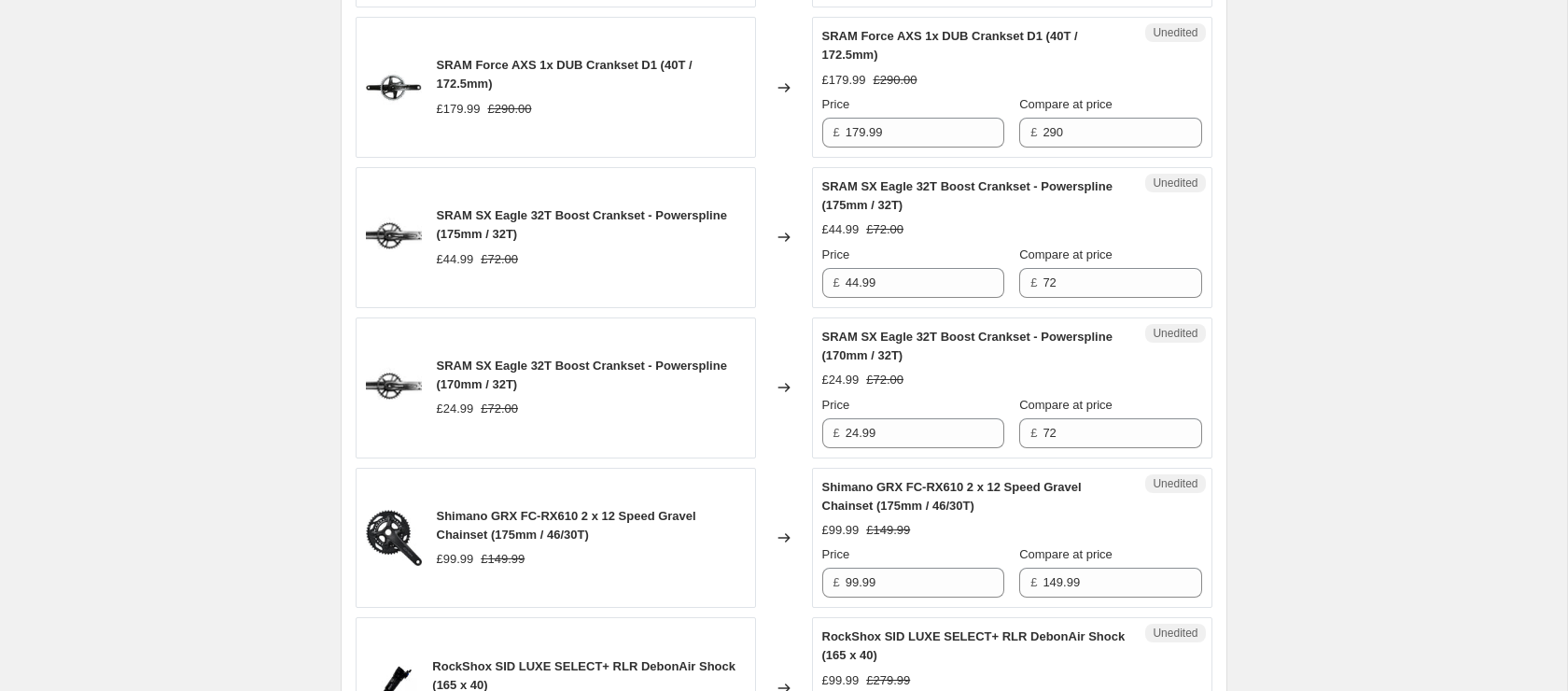
scroll to position [2396, 0]
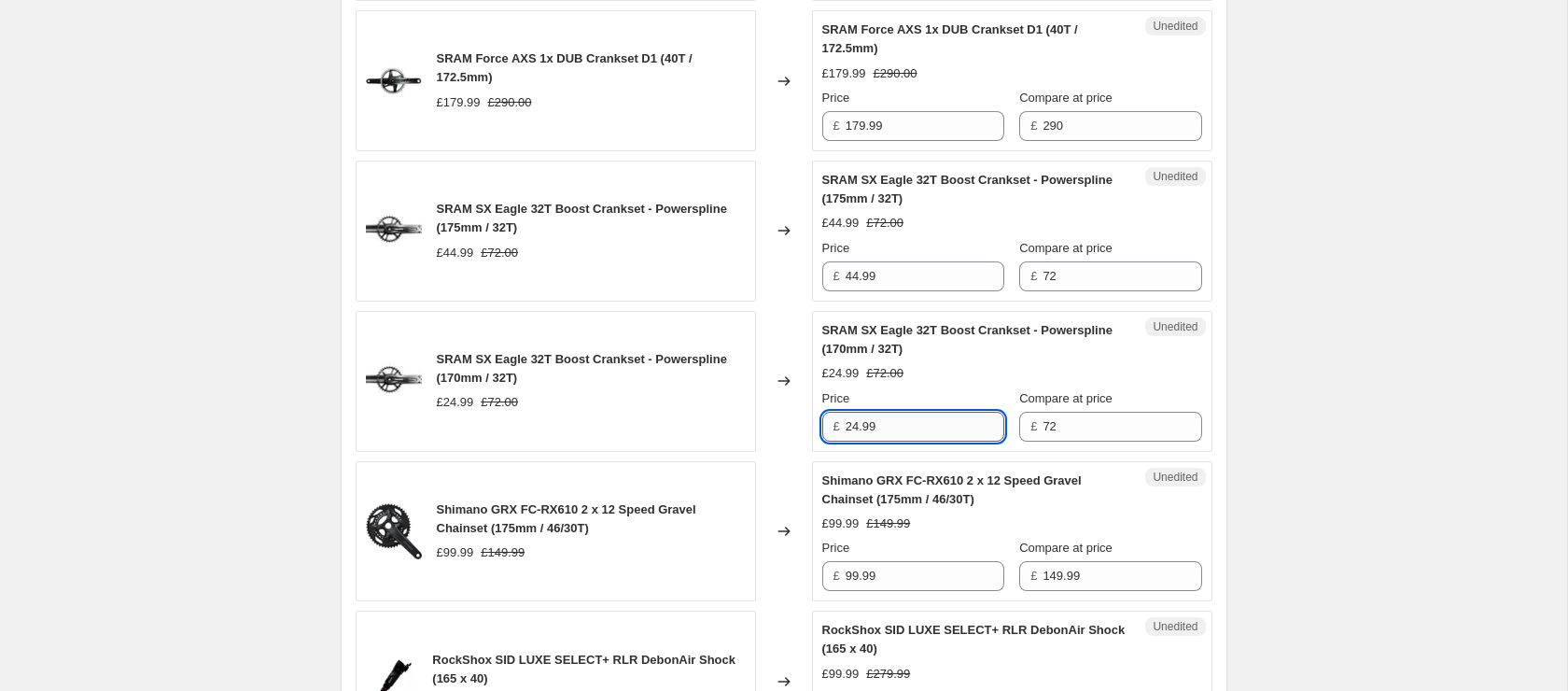
click at [909, 441] on input "24.99" at bounding box center [925, 426] width 159 height 30
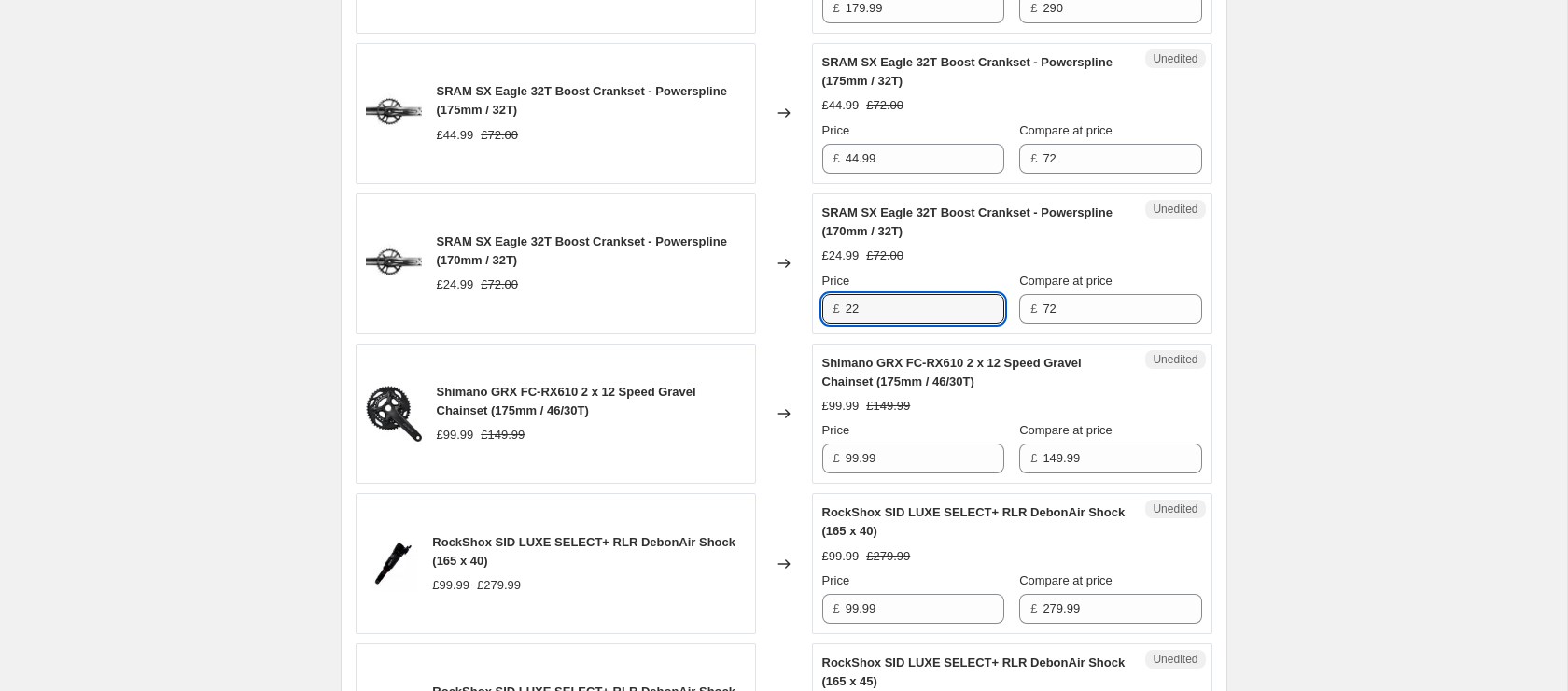
scroll to position [2548, 0]
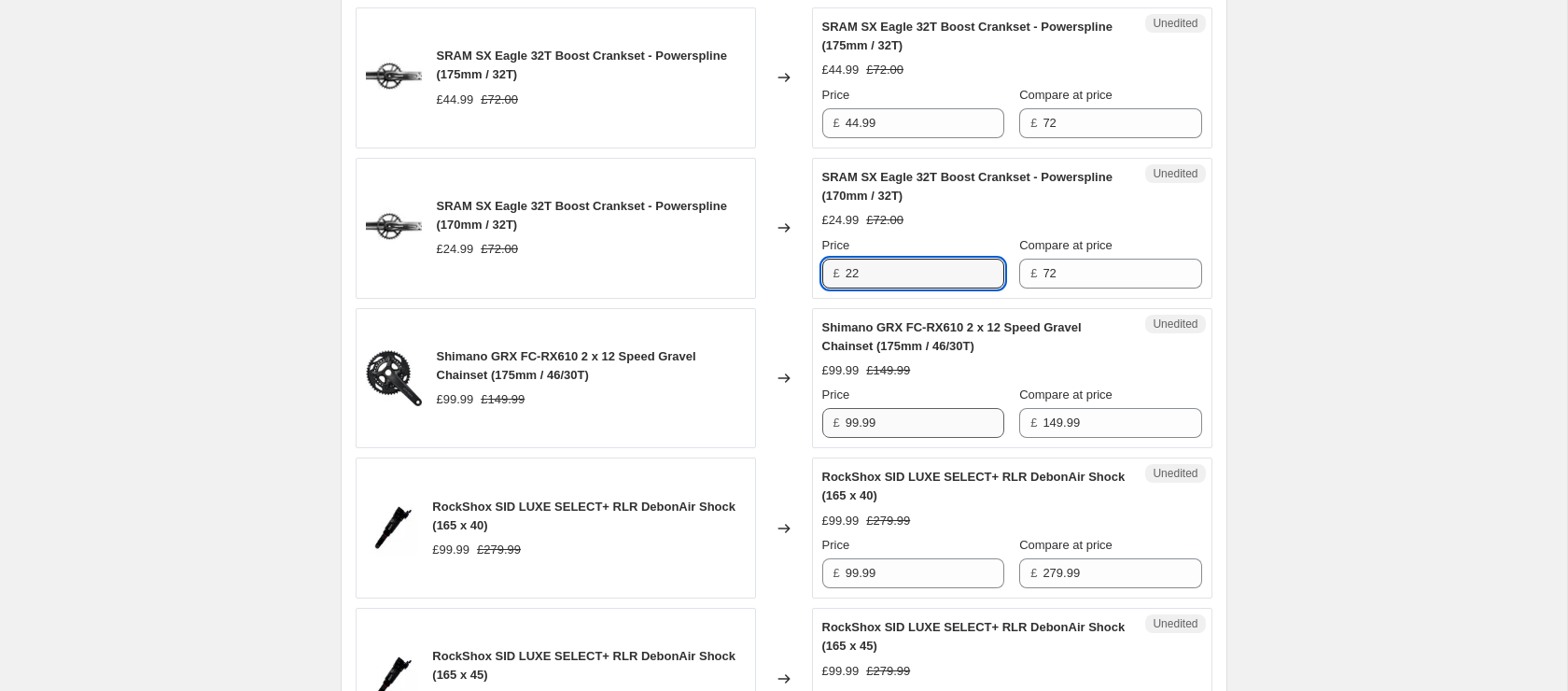
type input "22"
click at [893, 437] on input "99.99" at bounding box center [925, 422] width 159 height 30
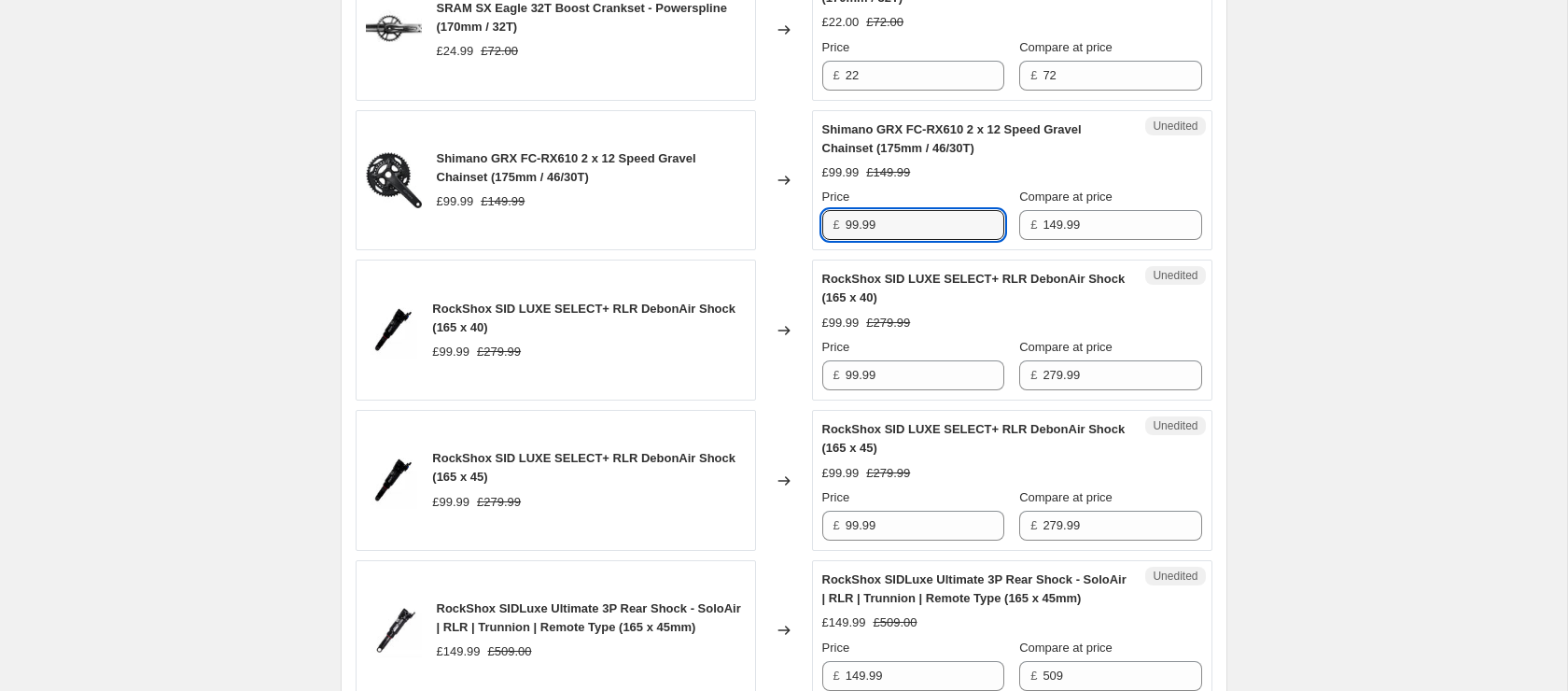
scroll to position [2749, 0]
type input "85"
click at [881, 387] on input "99.99" at bounding box center [925, 372] width 159 height 30
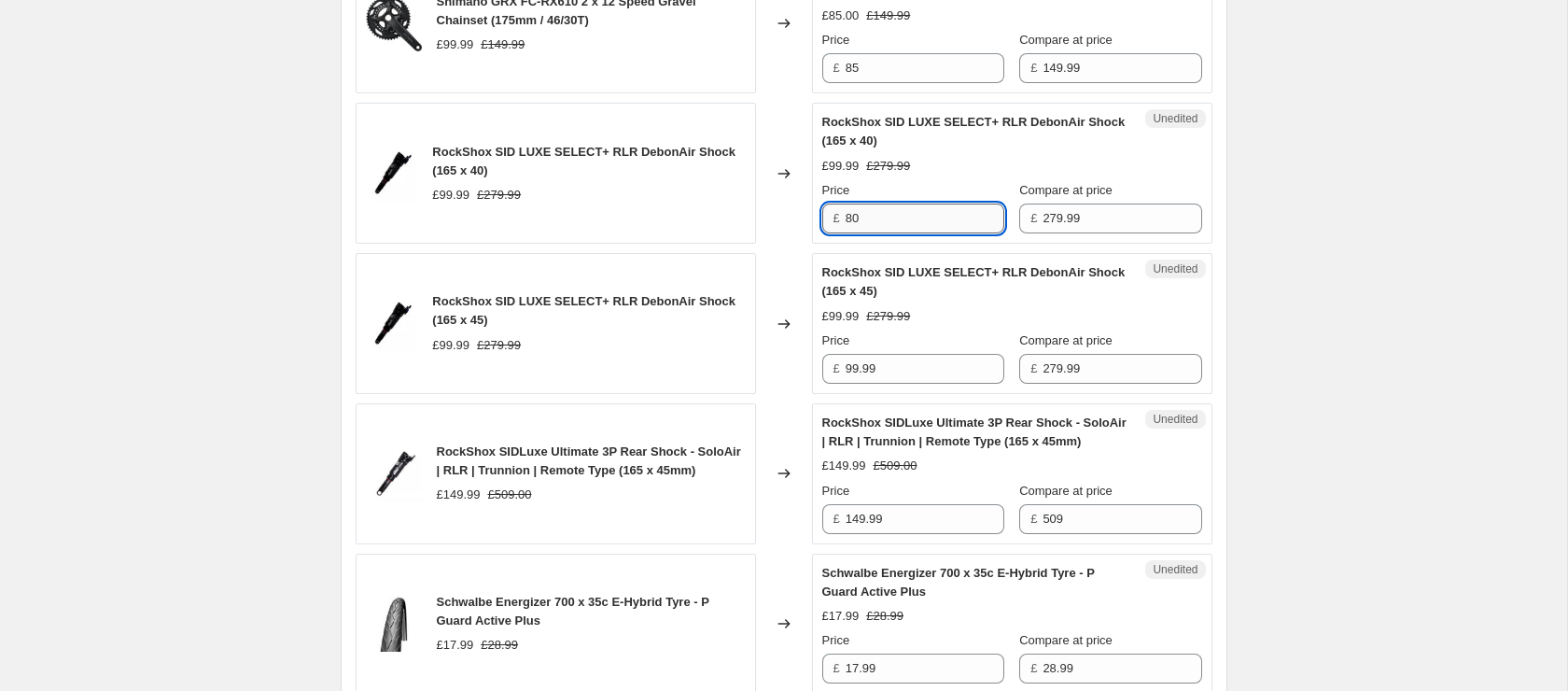
scroll to position [2910, 0]
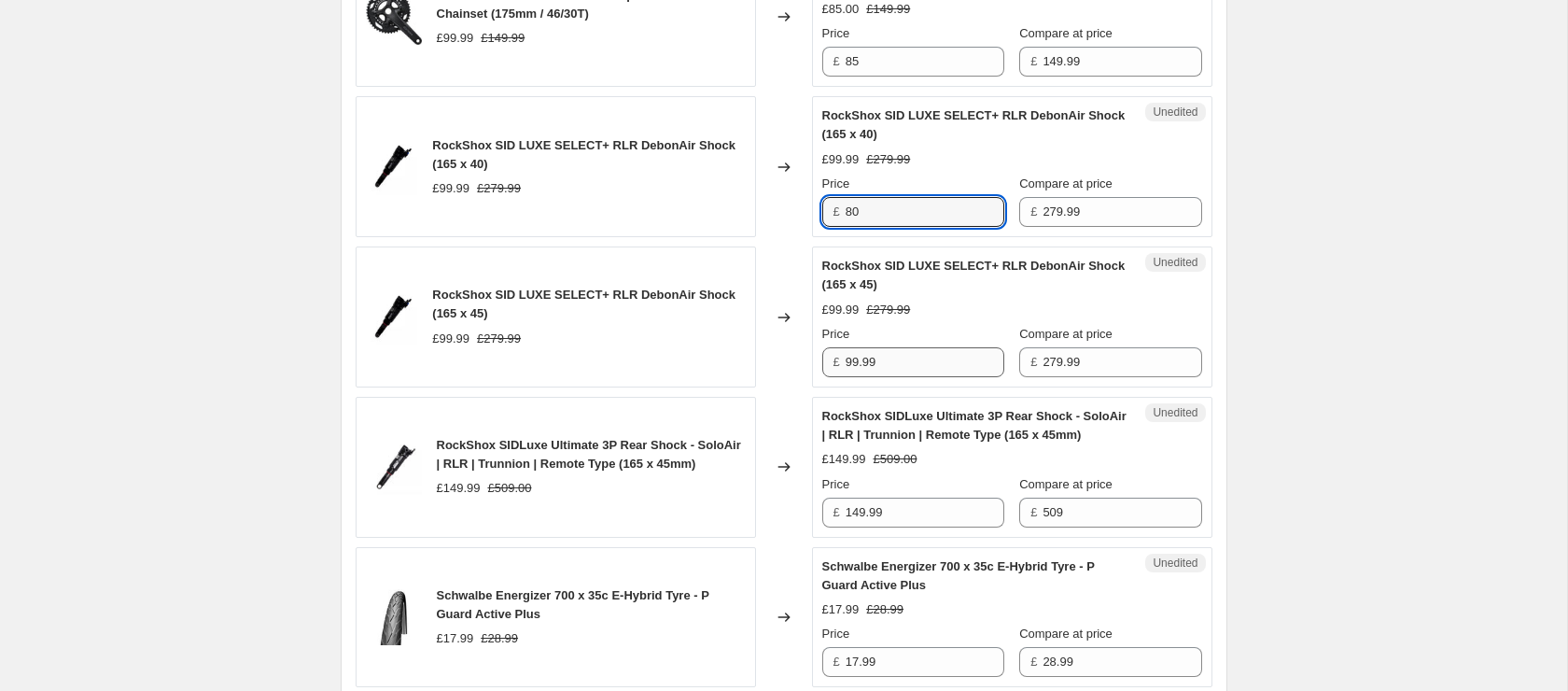
type input "80"
click at [902, 377] on input "99.99" at bounding box center [925, 362] width 159 height 30
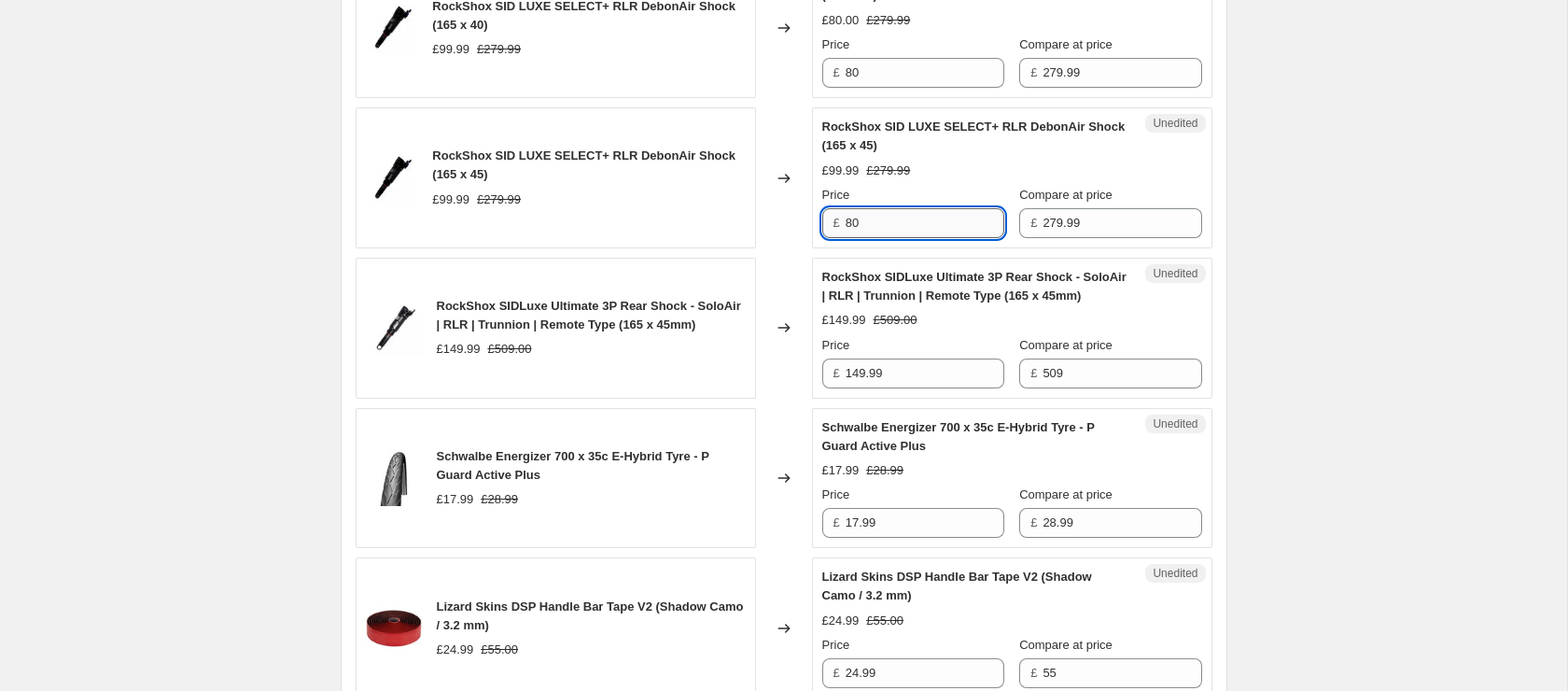
scroll to position [3080, 0]
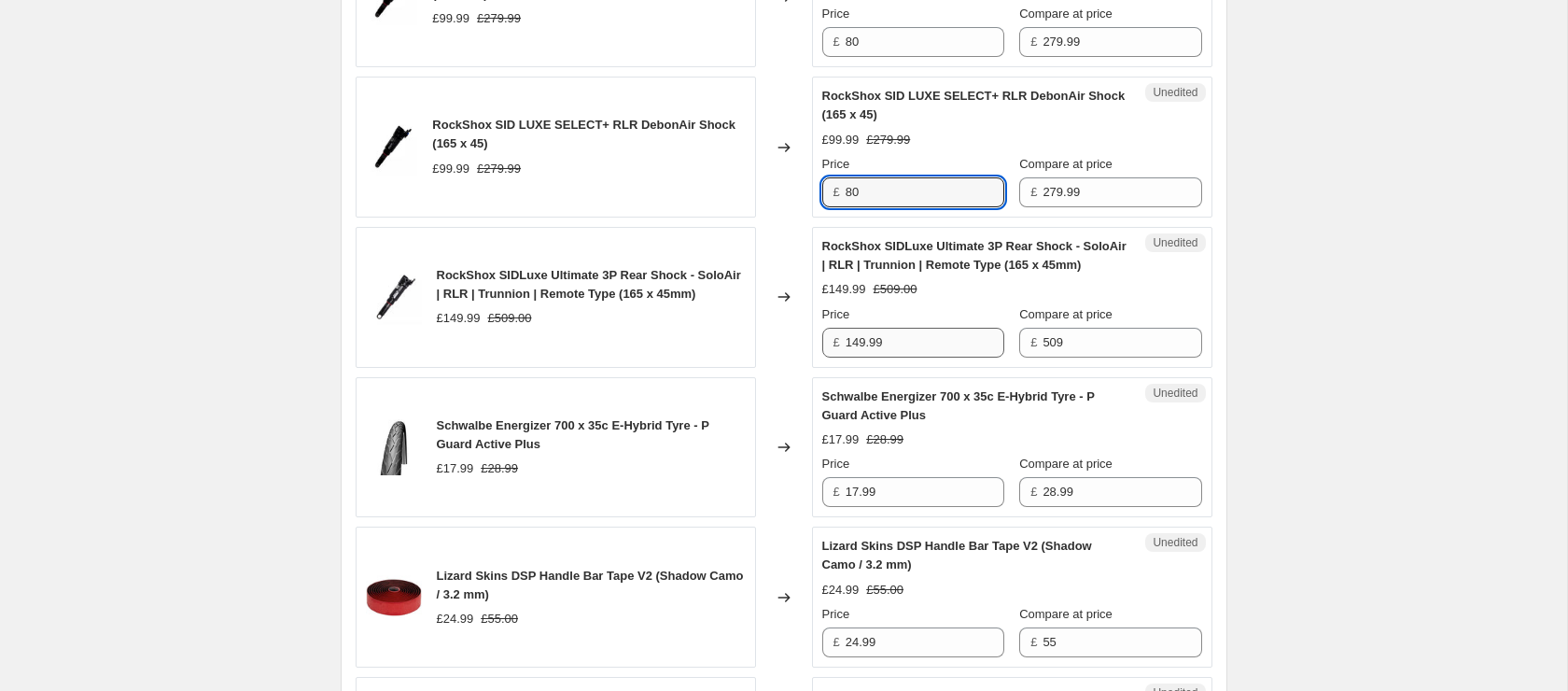
type input "80"
click at [920, 357] on input "149.99" at bounding box center [925, 343] width 159 height 30
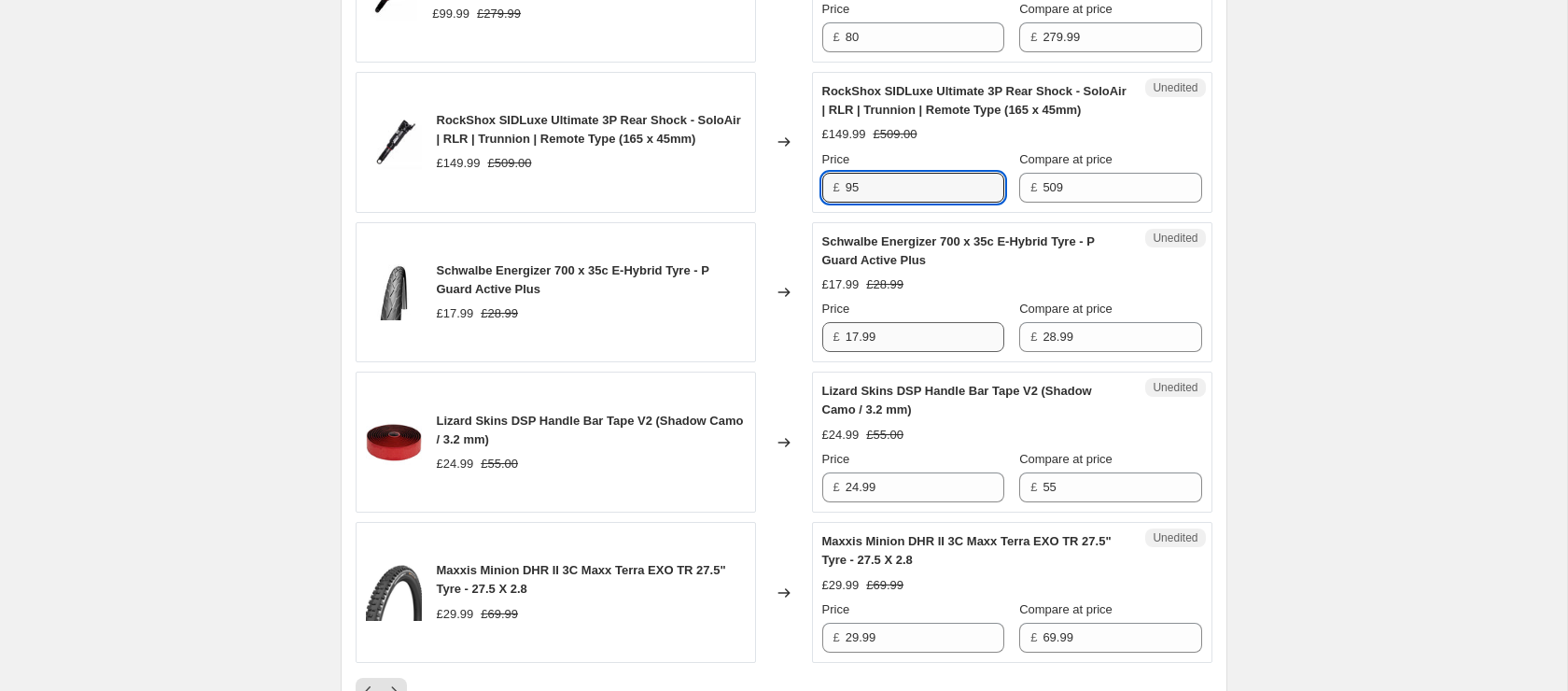
type input "95"
click at [926, 351] on input "17.99" at bounding box center [925, 337] width 159 height 30
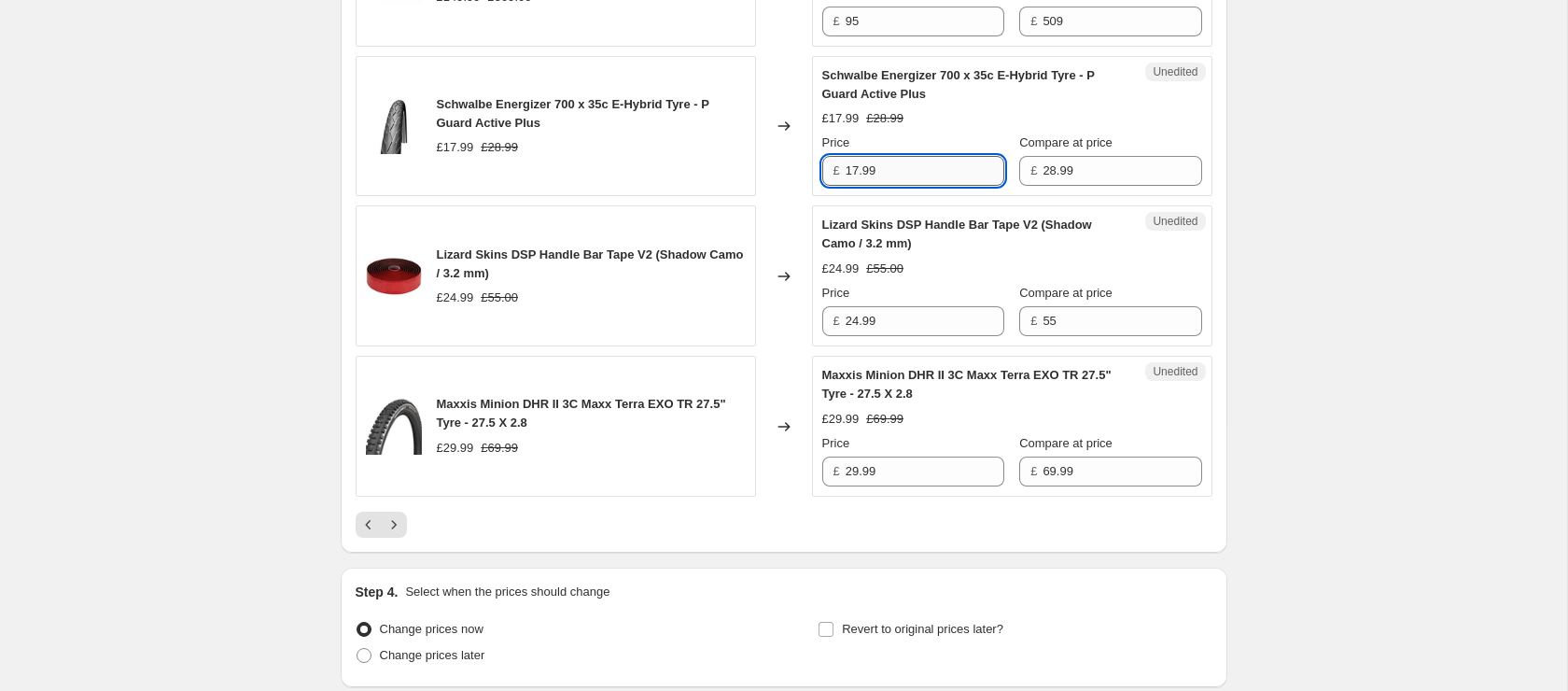
scroll to position [3443, 0]
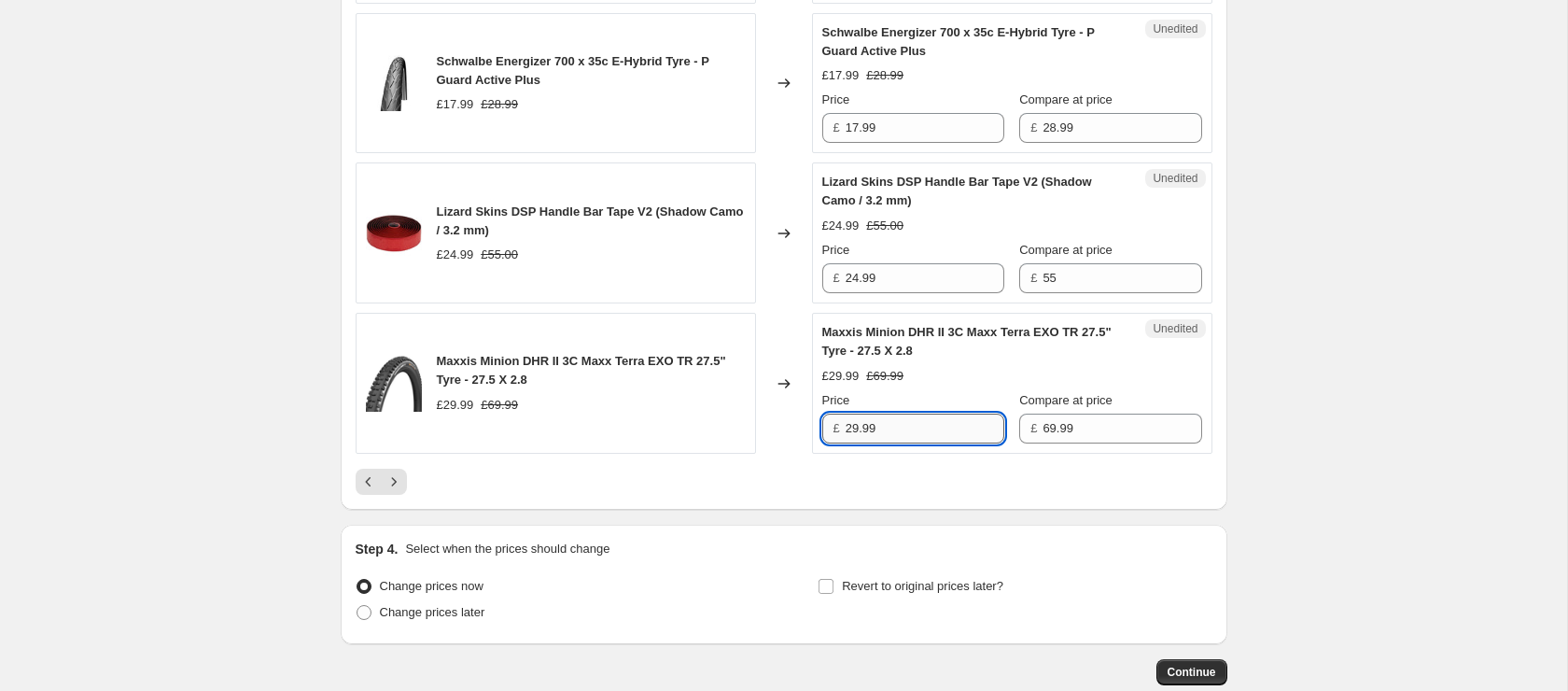
click at [924, 443] on input "29.99" at bounding box center [925, 428] width 159 height 30
type input "28"
click at [877, 143] on input "17.99" at bounding box center [925, 128] width 159 height 30
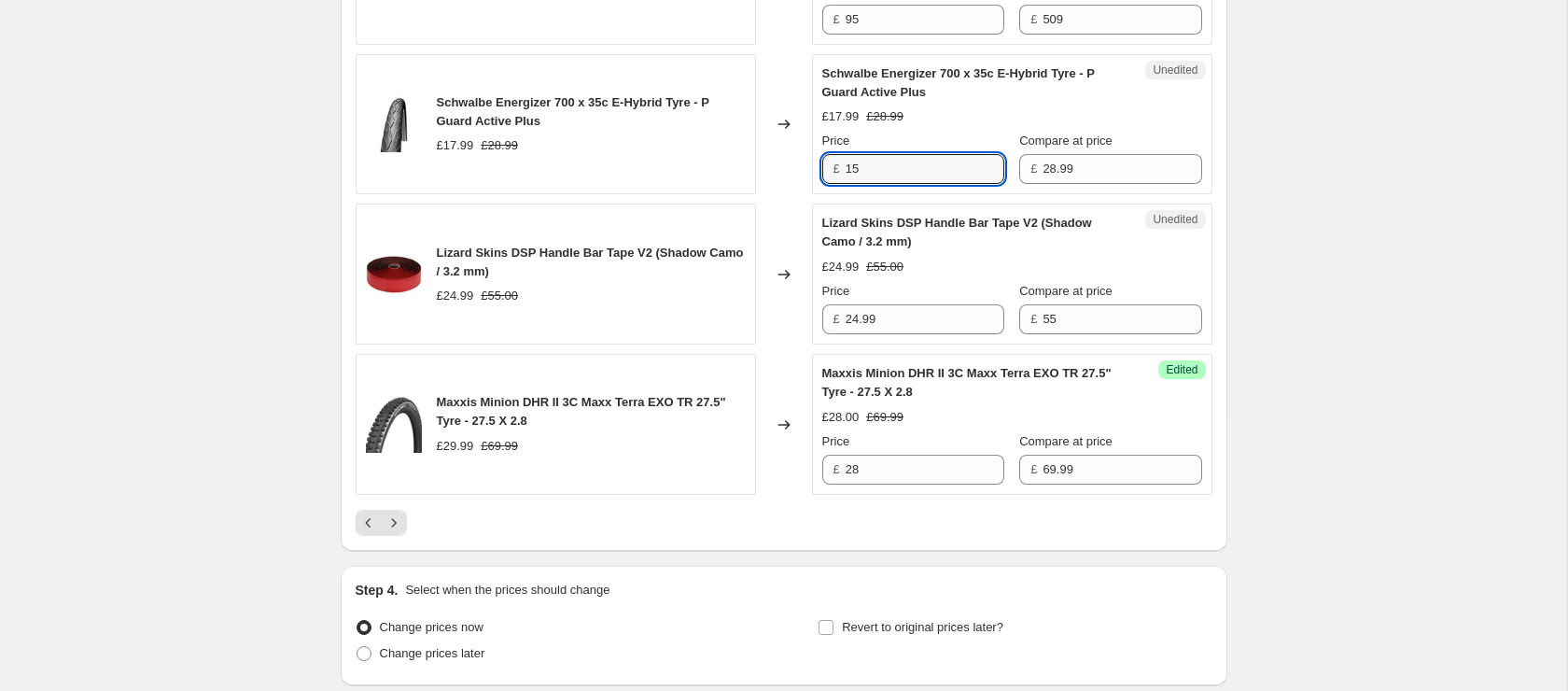
type input "15"
click at [396, 532] on icon "Next" at bounding box center [393, 522] width 19 height 19
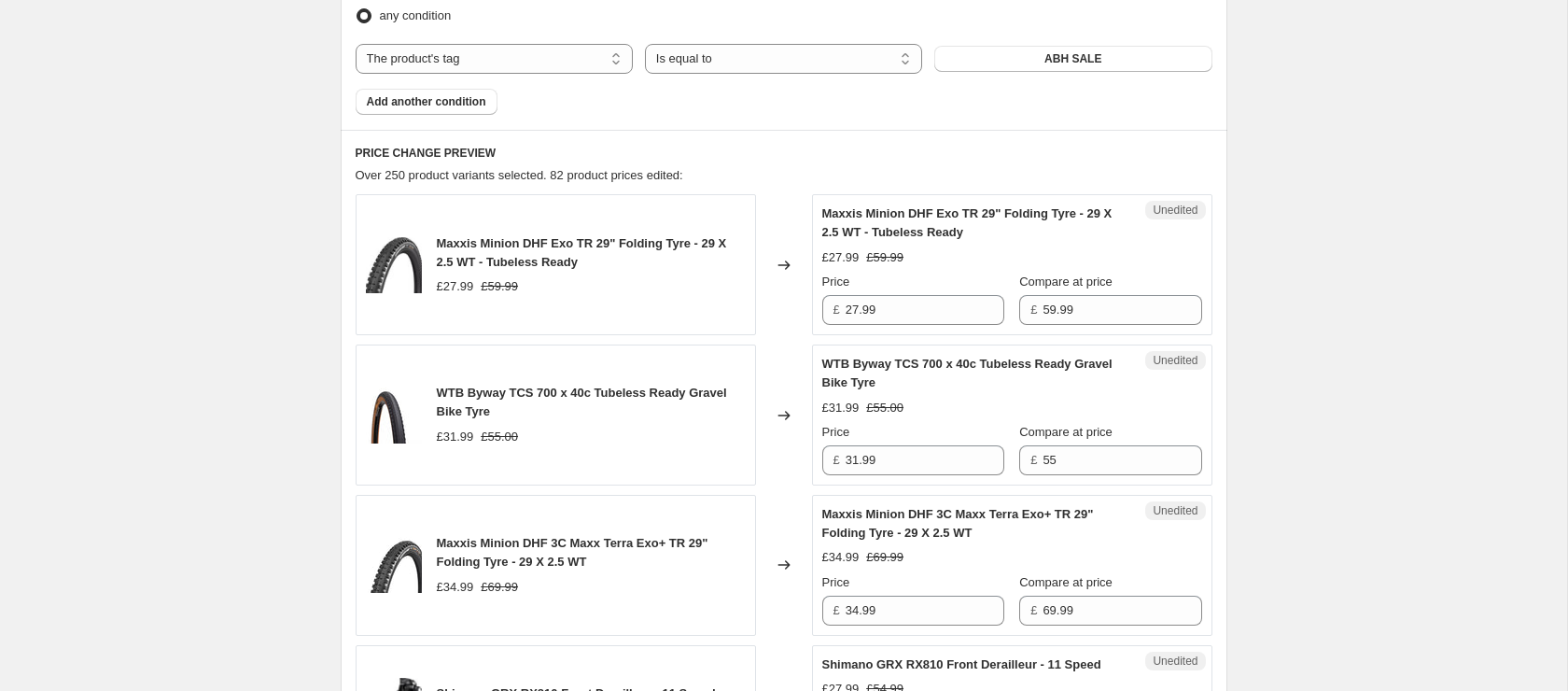
scroll to position [764, 0]
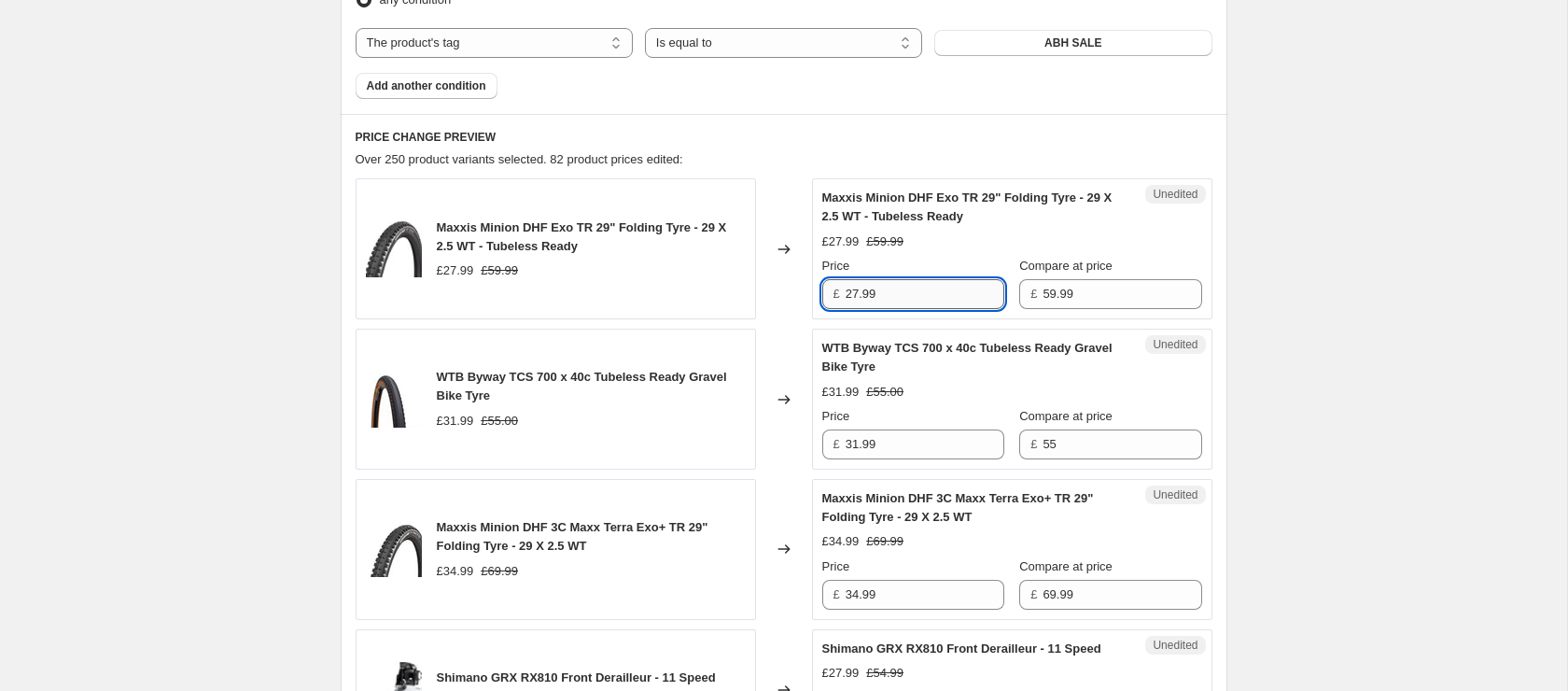
click at [888, 297] on input "27.99" at bounding box center [925, 294] width 159 height 30
type input "27"
click at [930, 441] on input "31.99" at bounding box center [925, 444] width 159 height 30
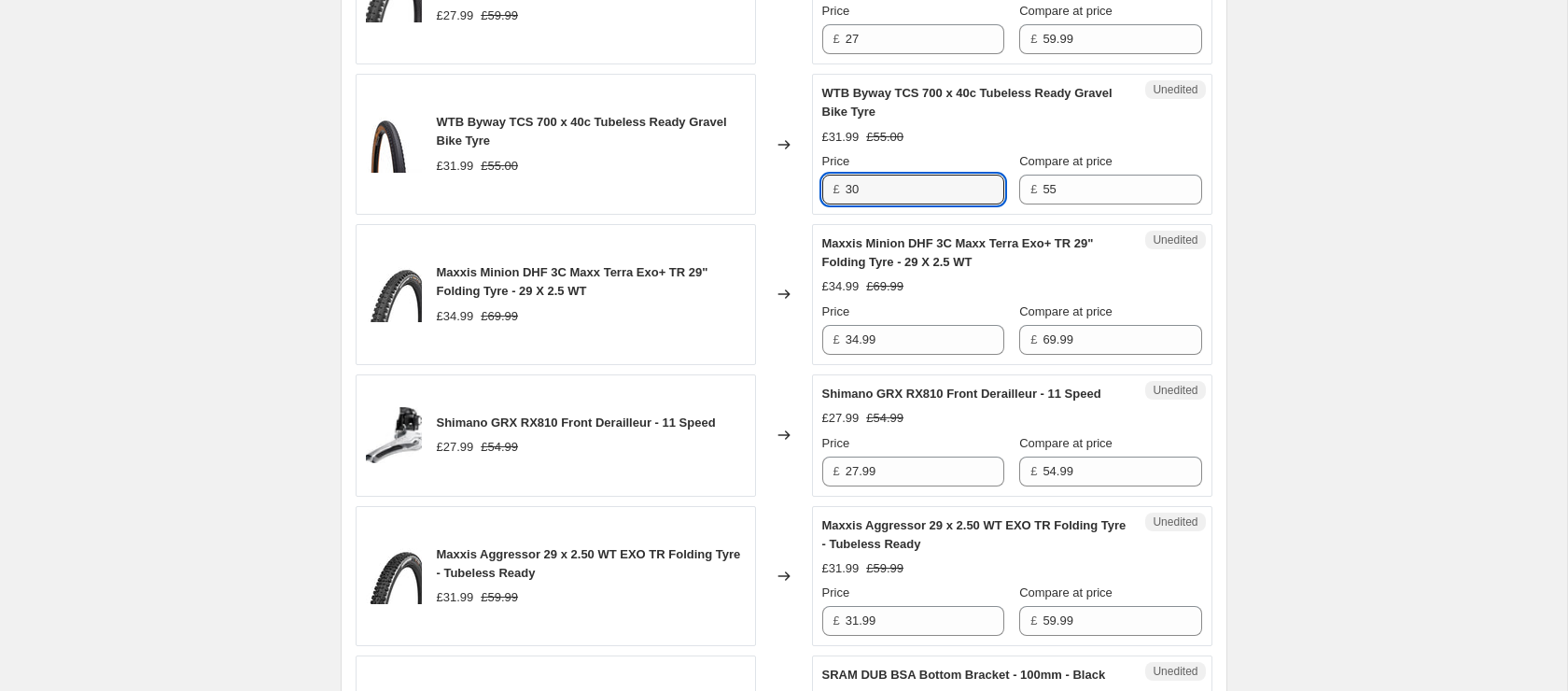
scroll to position [1020, 0]
type input "30"
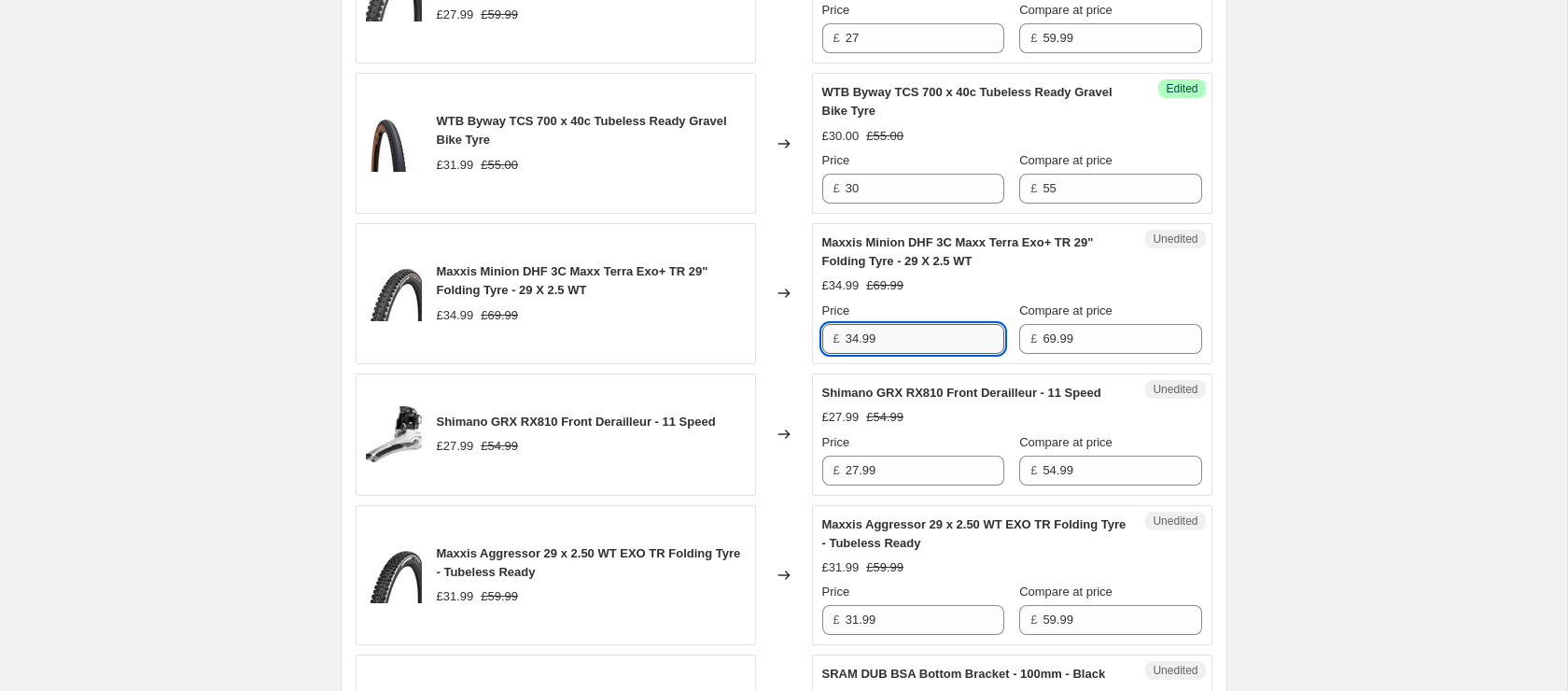
click at [886, 340] on input "34.99" at bounding box center [925, 339] width 159 height 30
type input "32"
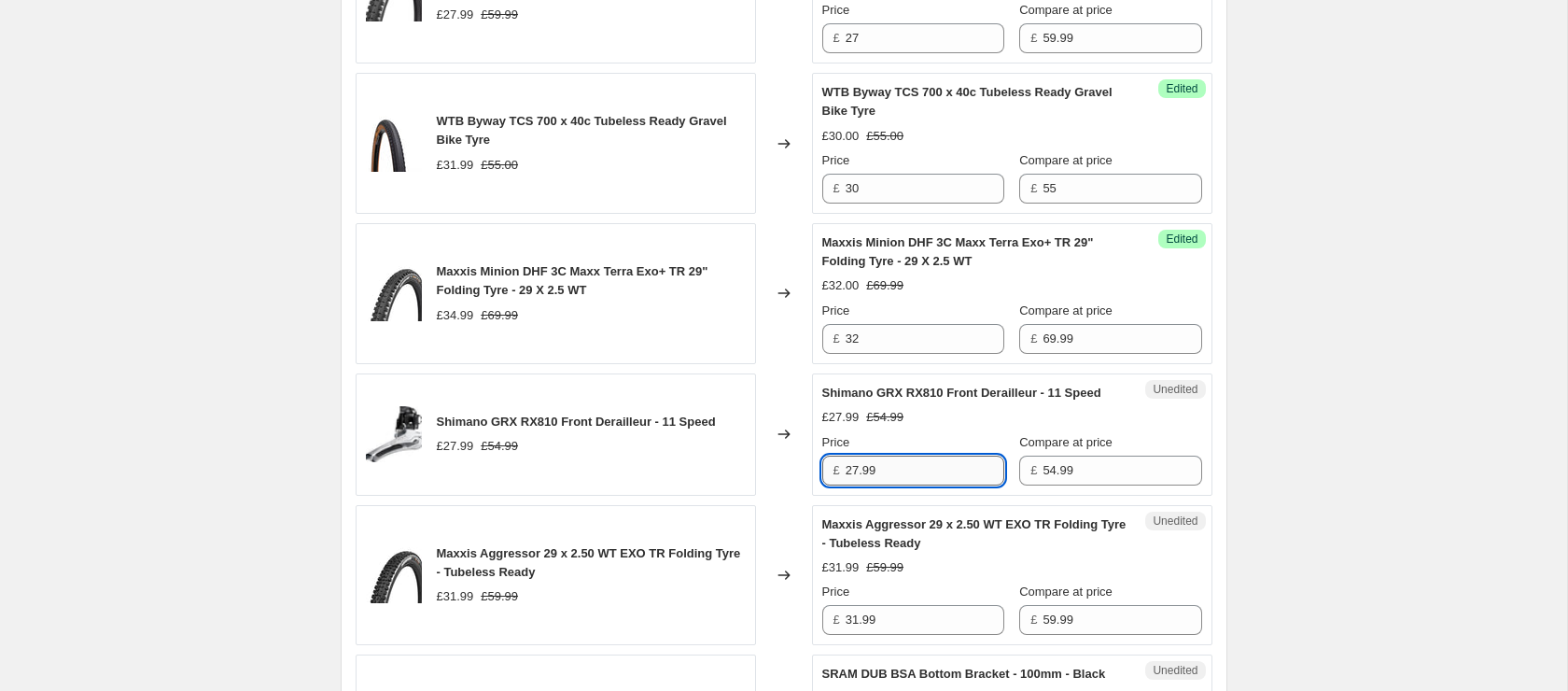
click at [914, 479] on input "27.99" at bounding box center [925, 470] width 159 height 30
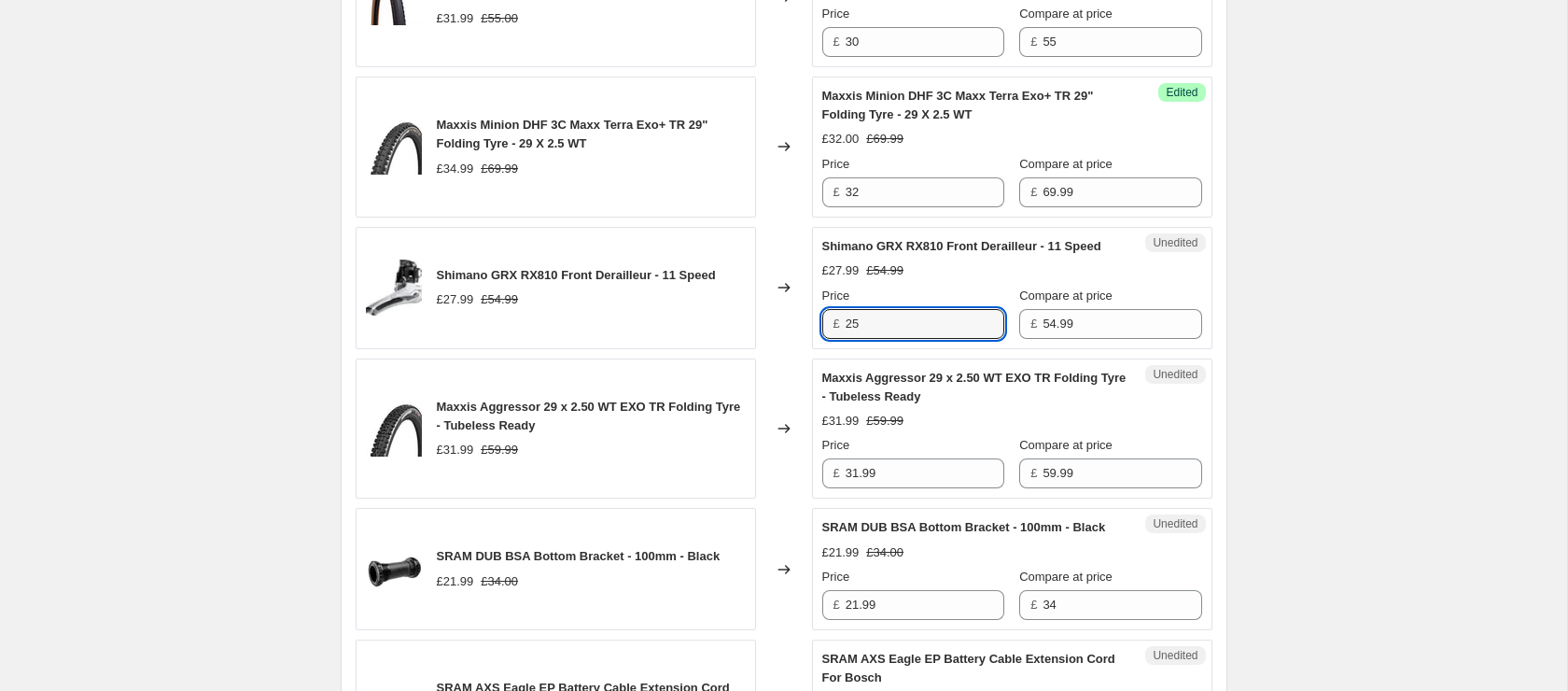
scroll to position [1247, 0]
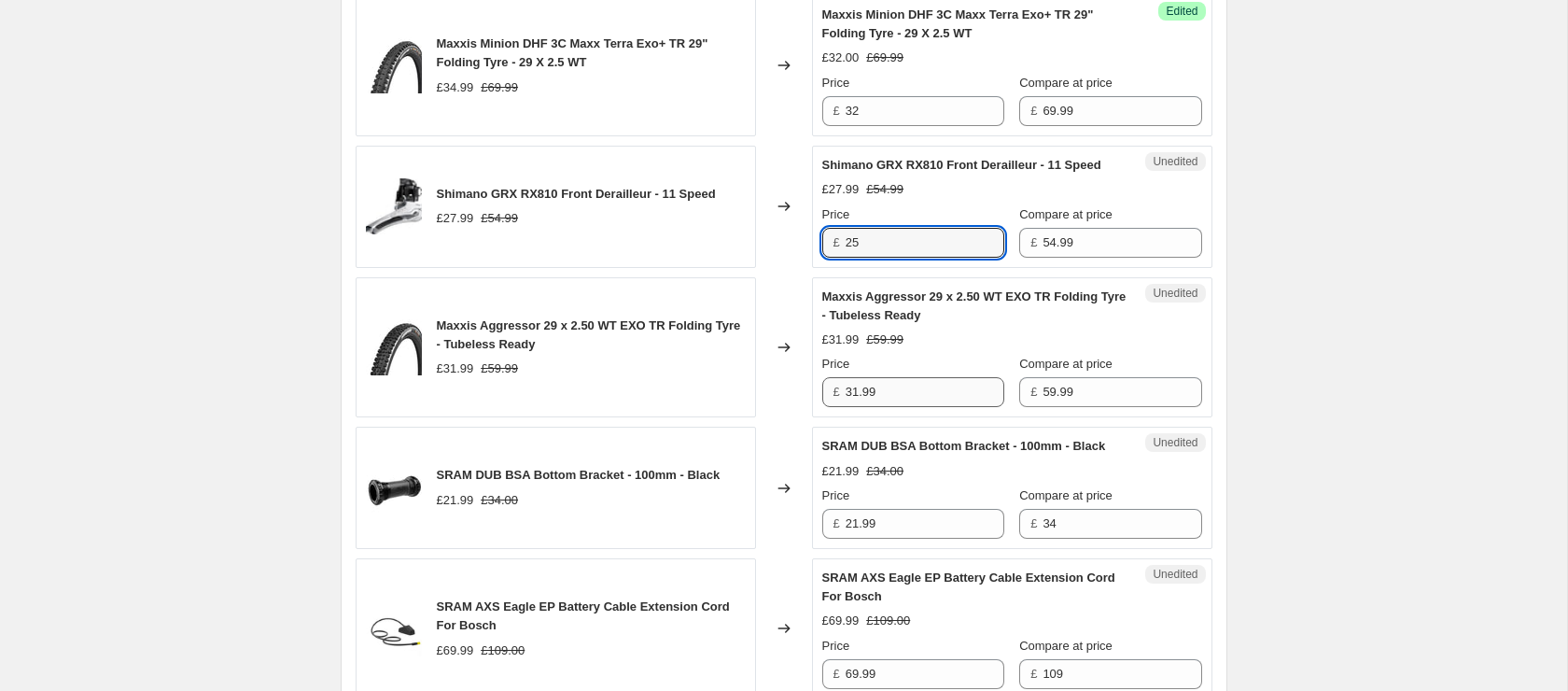
type input "25"
click at [955, 406] on input "31.99" at bounding box center [925, 392] width 159 height 30
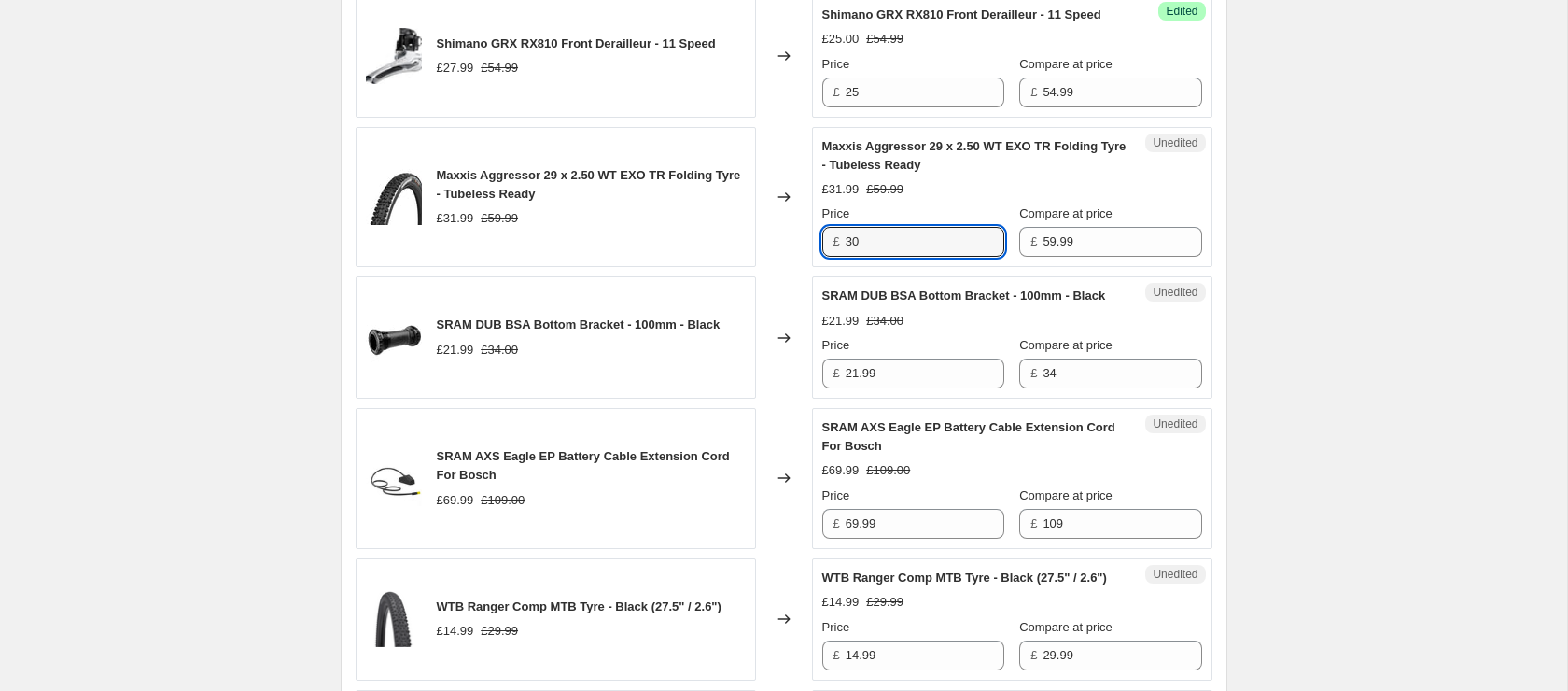
scroll to position [1399, 0]
type input "30"
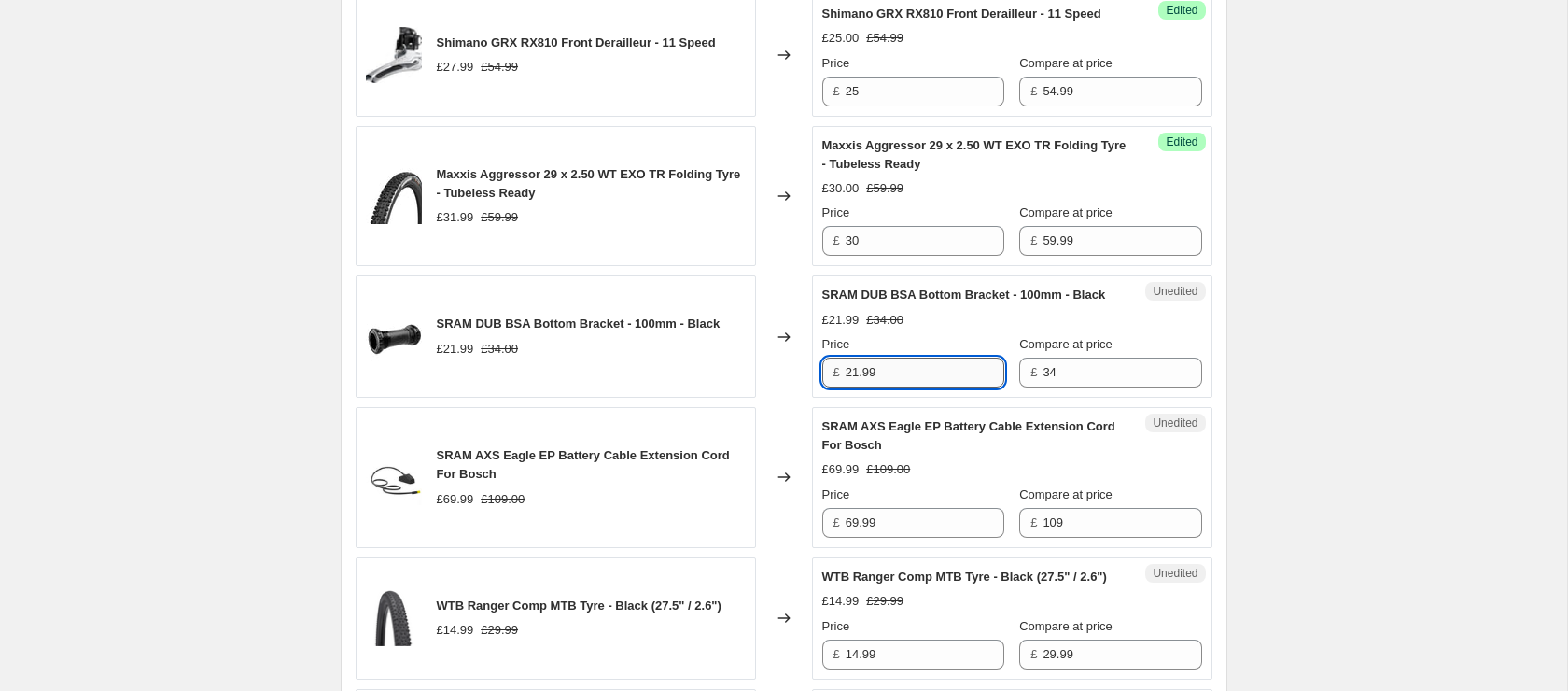
click at [919, 387] on input "21.99" at bounding box center [925, 372] width 159 height 30
type input "20"
click at [901, 537] on input "69.99" at bounding box center [925, 522] width 159 height 30
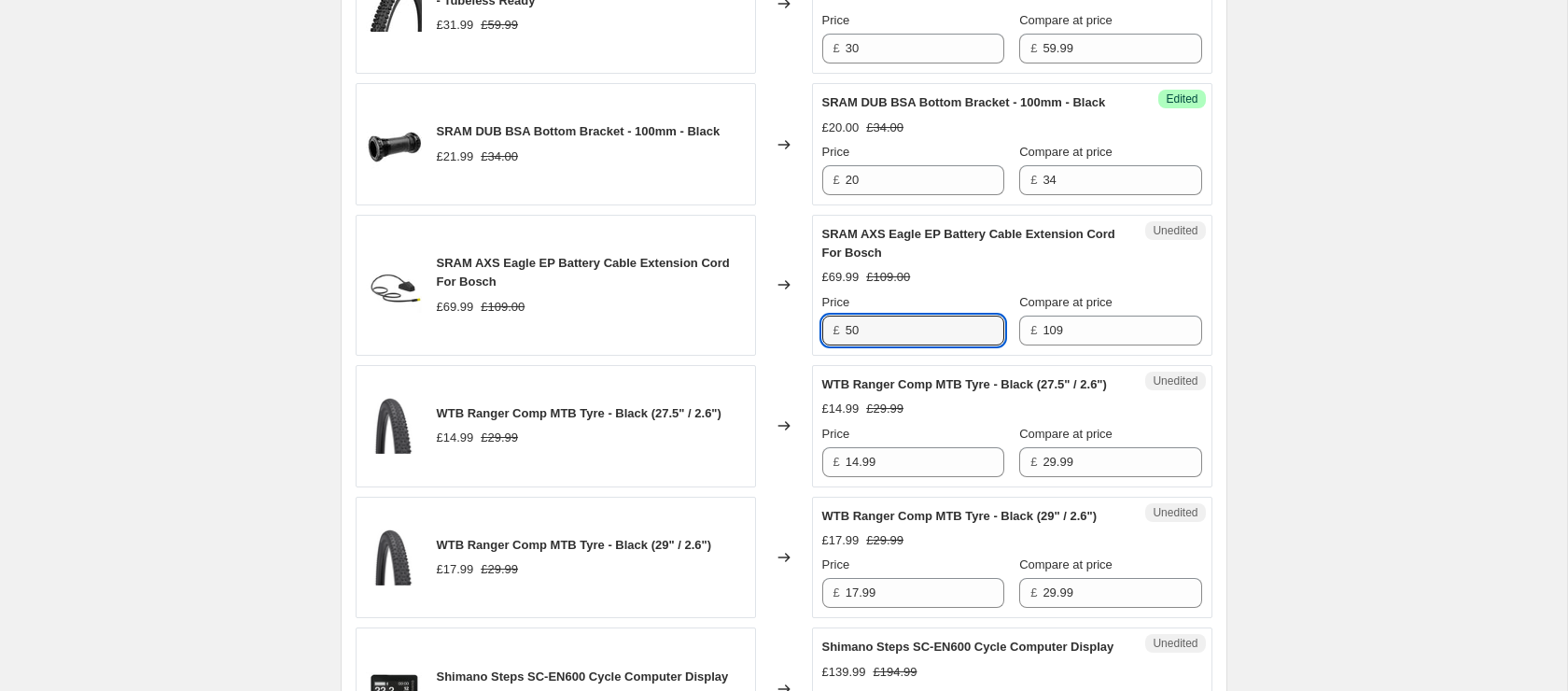
scroll to position [1627, 0]
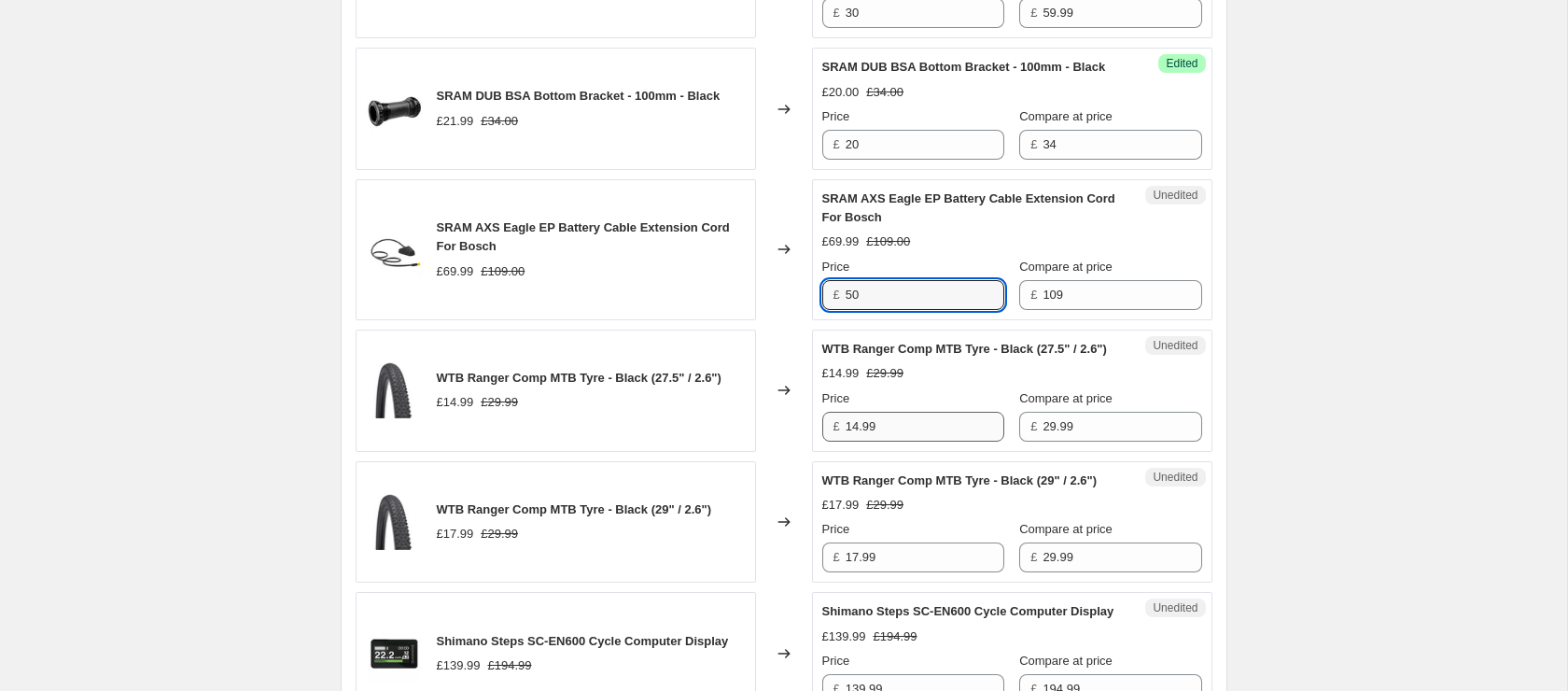
type input "50"
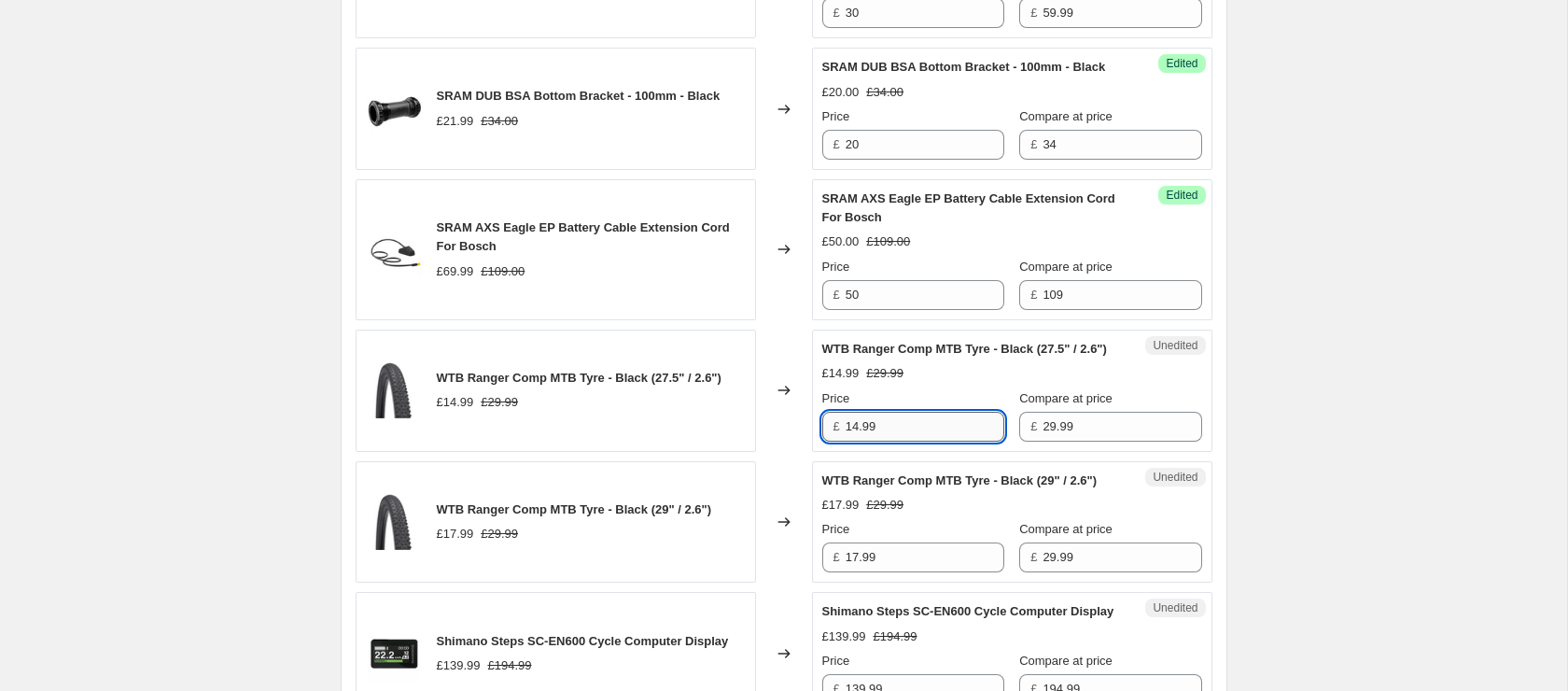
click at [929, 441] on input "14.99" at bounding box center [925, 426] width 159 height 30
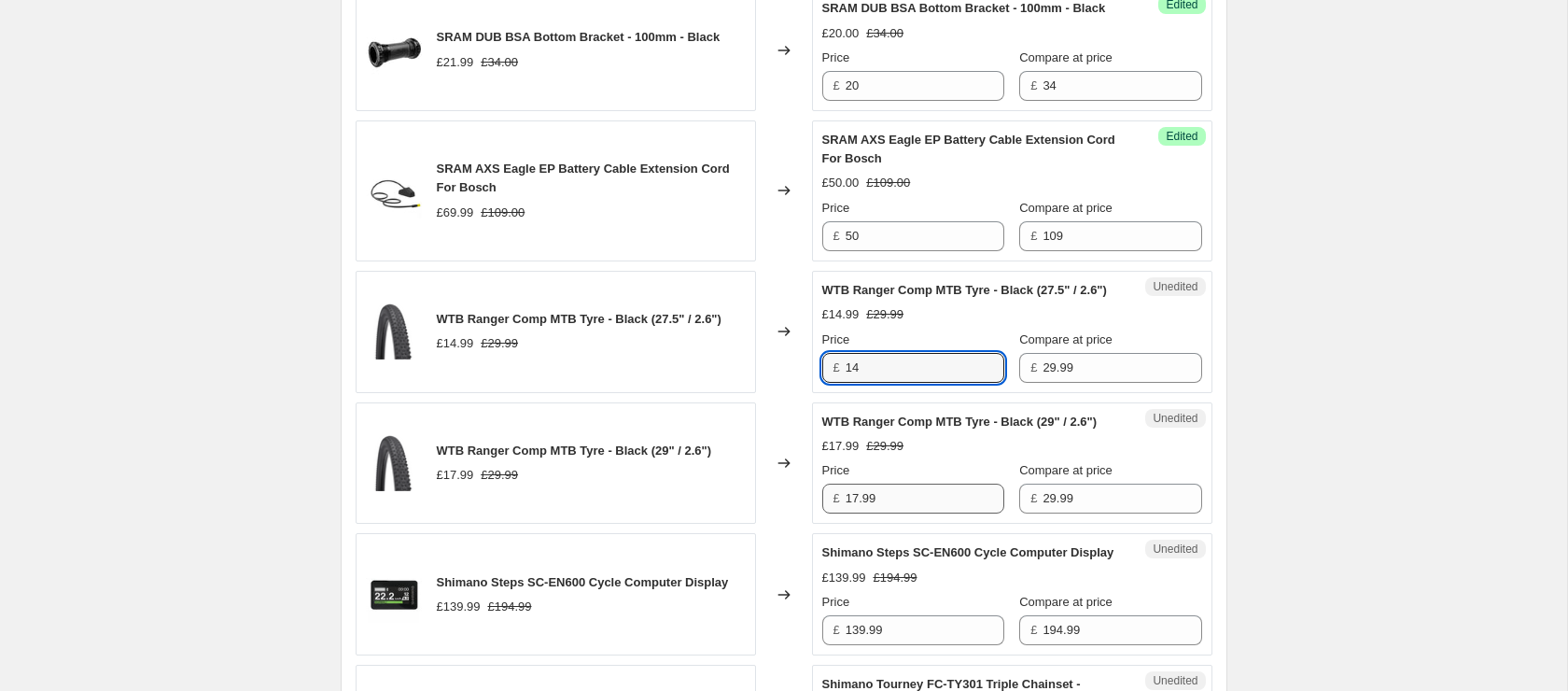
type input "14"
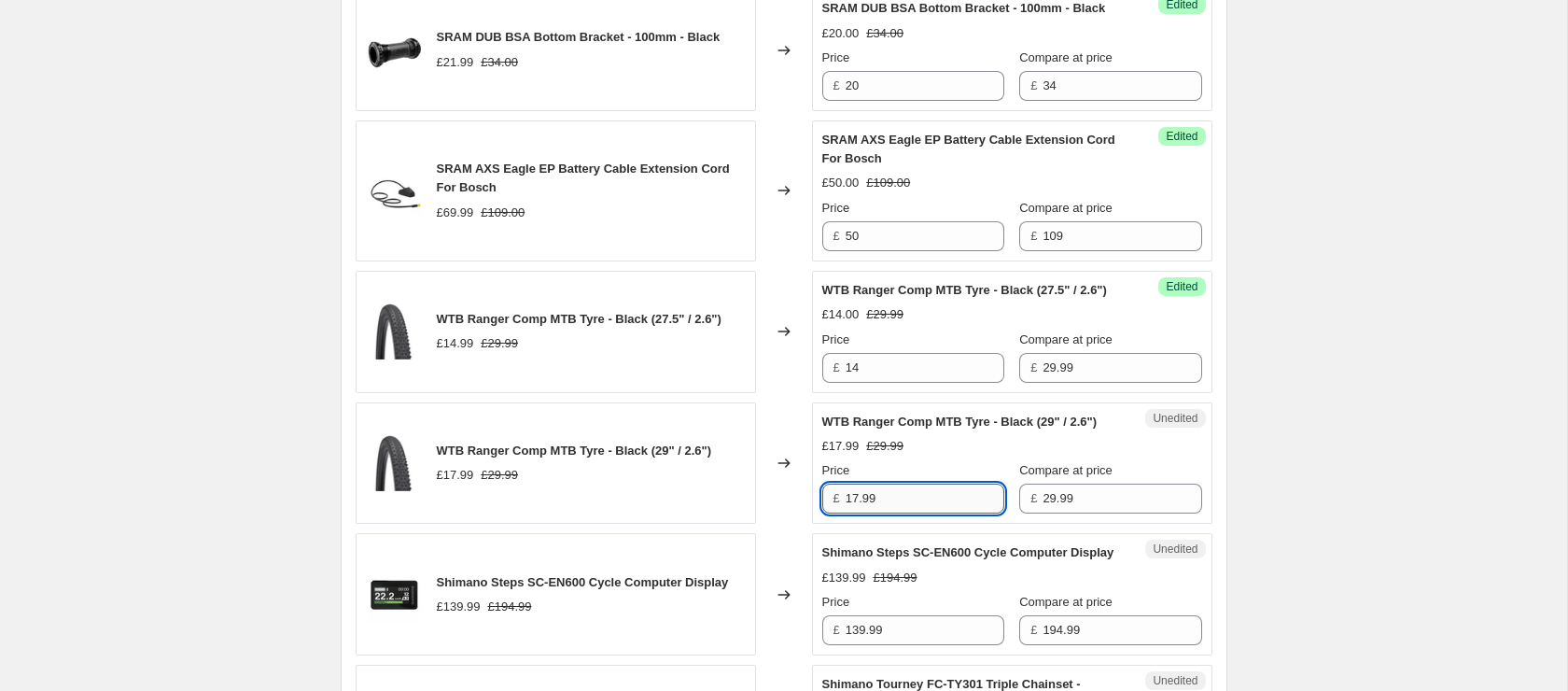
scroll to position [1688, 0]
click at [899, 511] on input "17.99" at bounding box center [925, 496] width 159 height 30
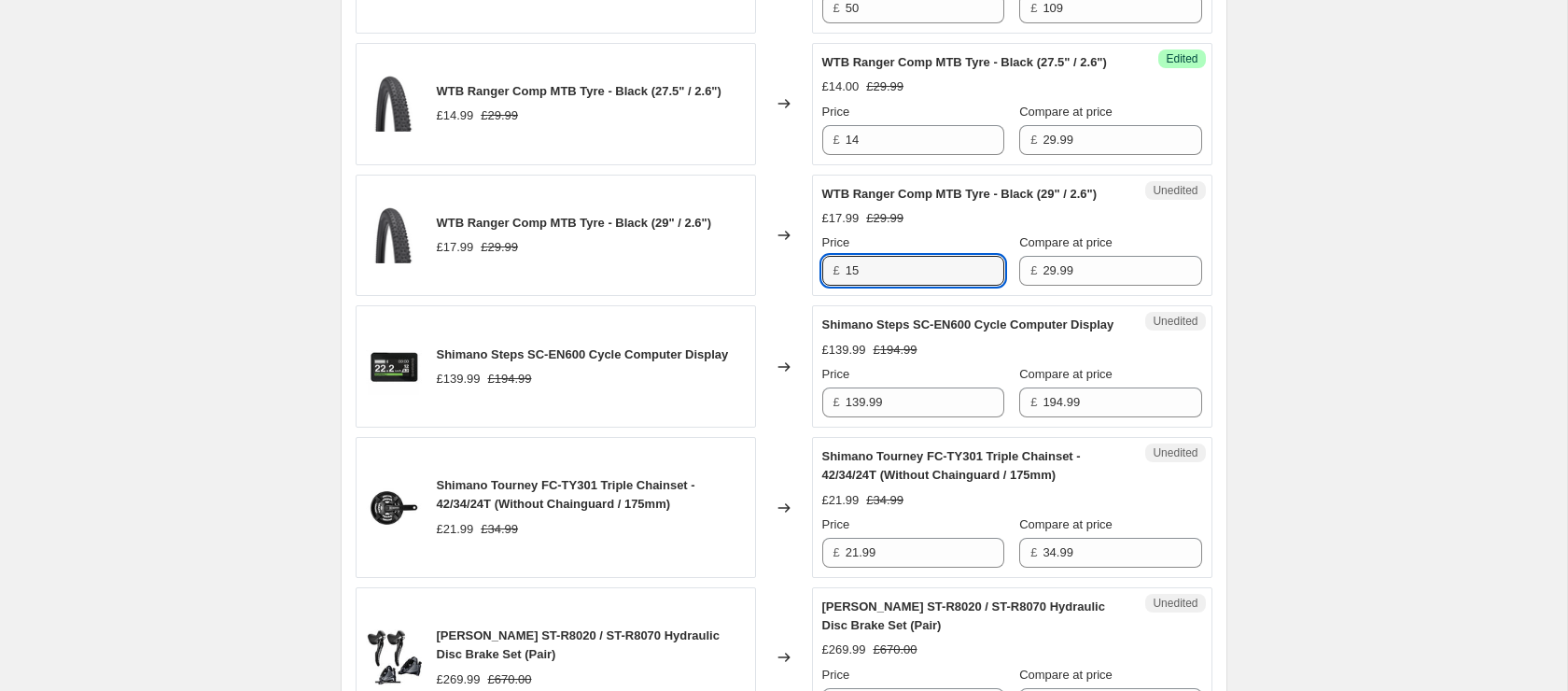
scroll to position [1915, 0]
type input "15"
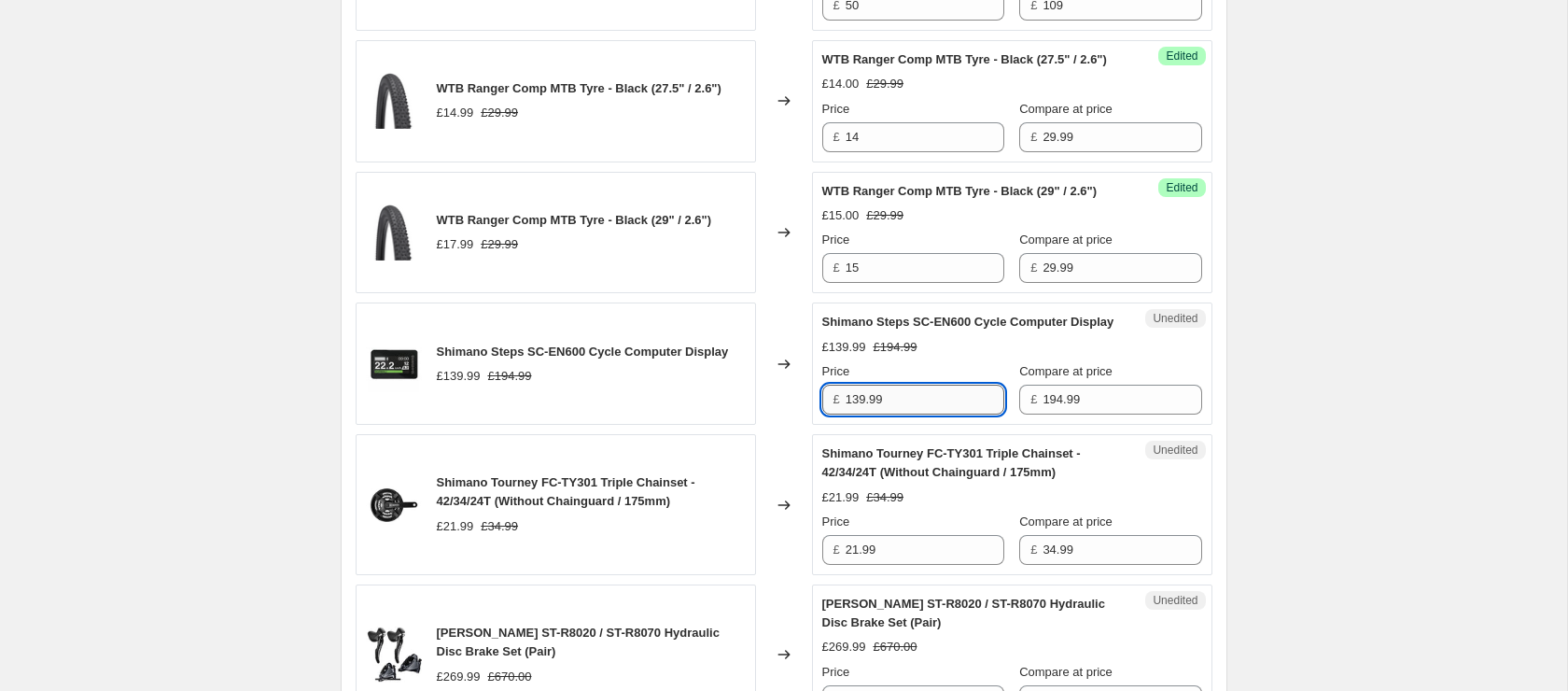
click at [911, 414] on input "139.99" at bounding box center [925, 399] width 159 height 30
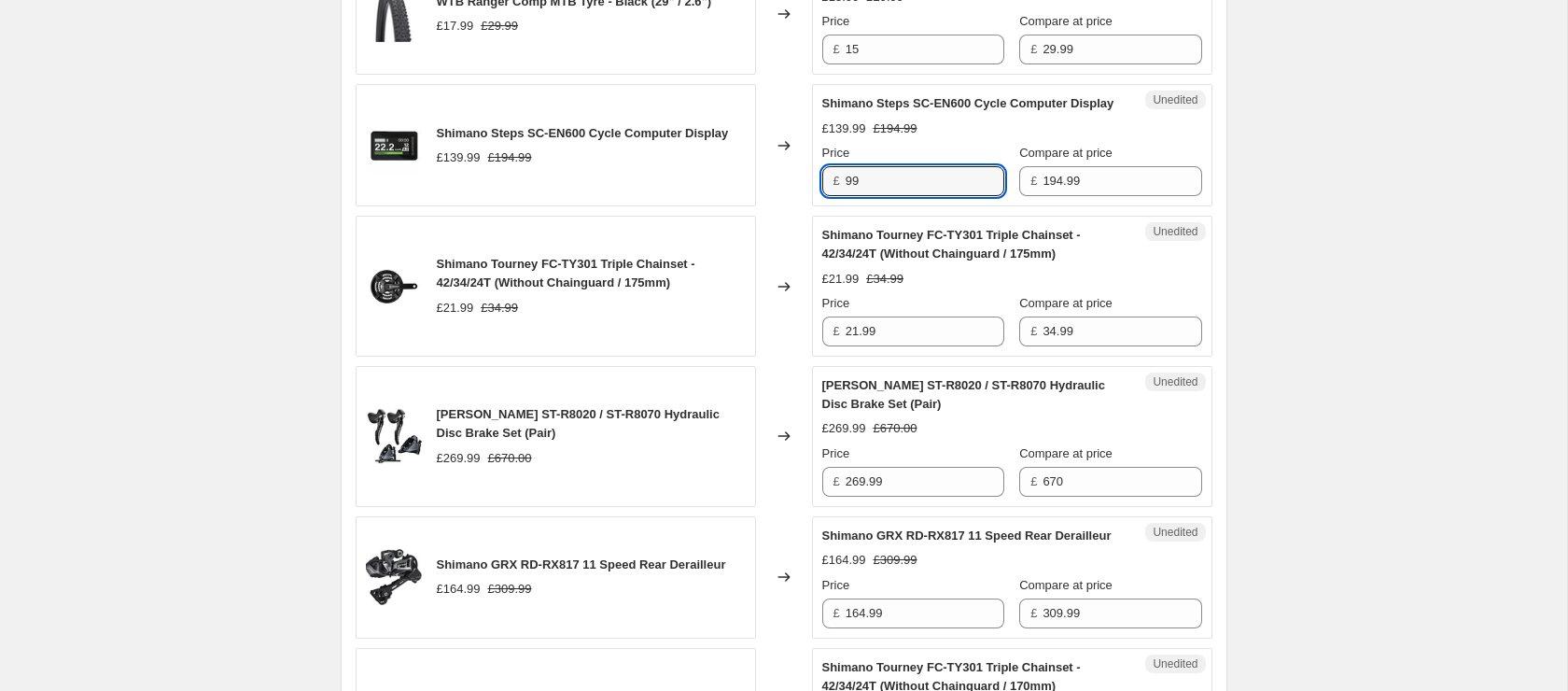
scroll to position [2136, 0]
type input "99"
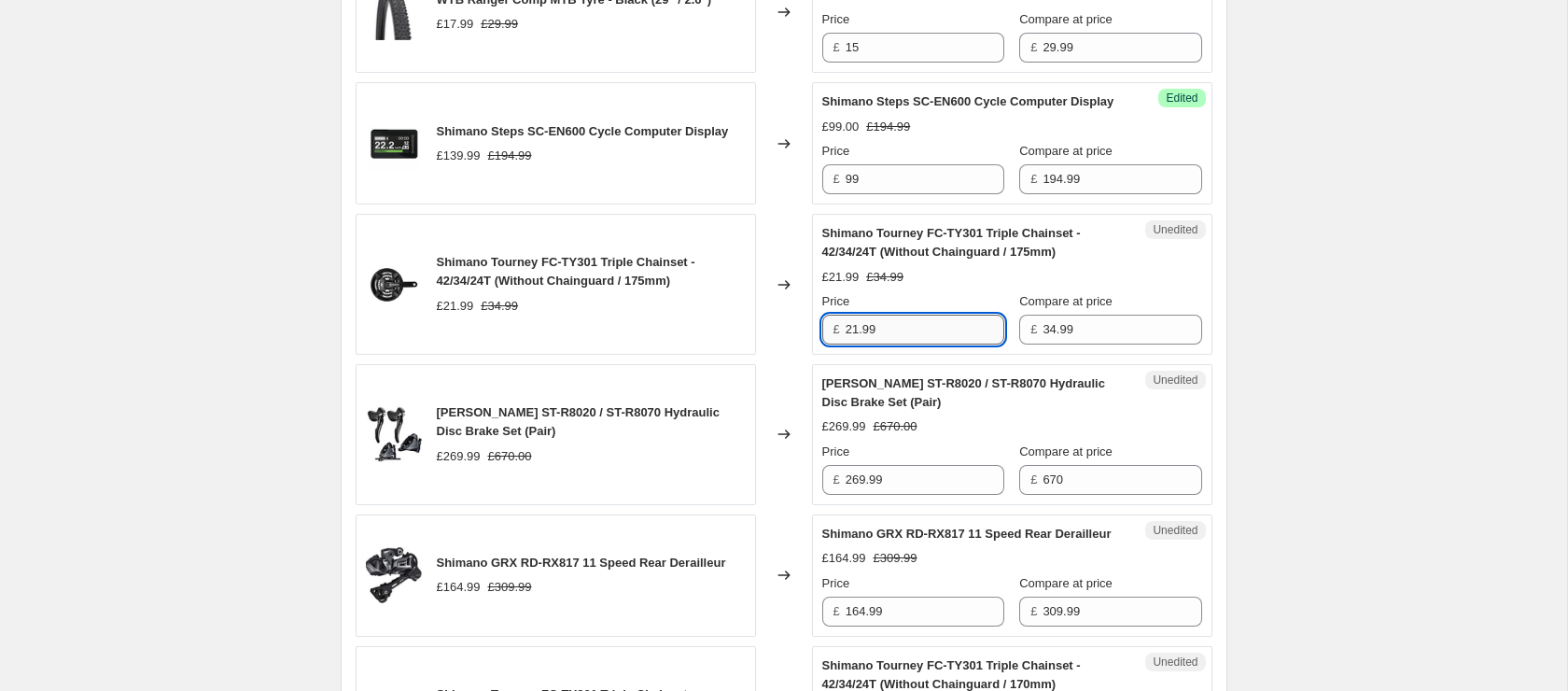
click at [931, 345] on input "21.99" at bounding box center [925, 330] width 159 height 30
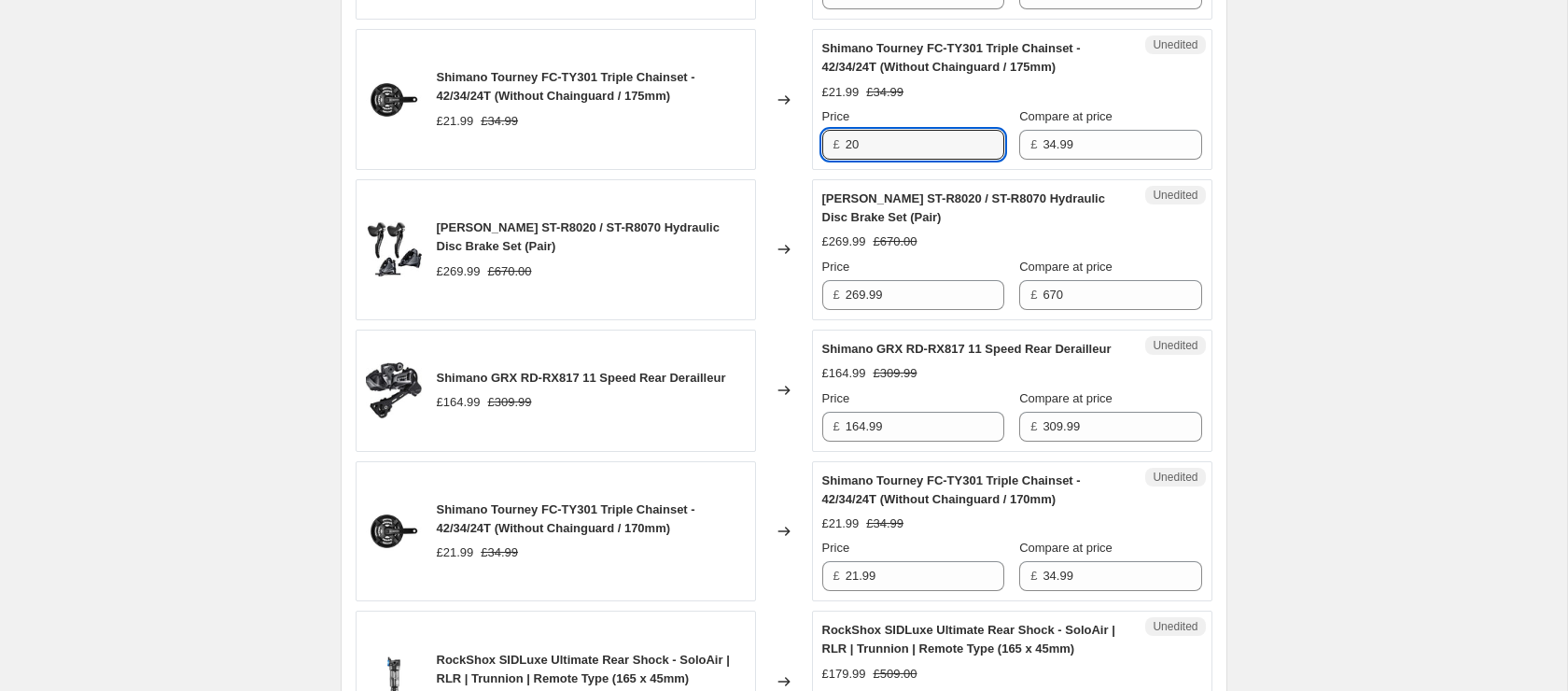
scroll to position [2337, 0]
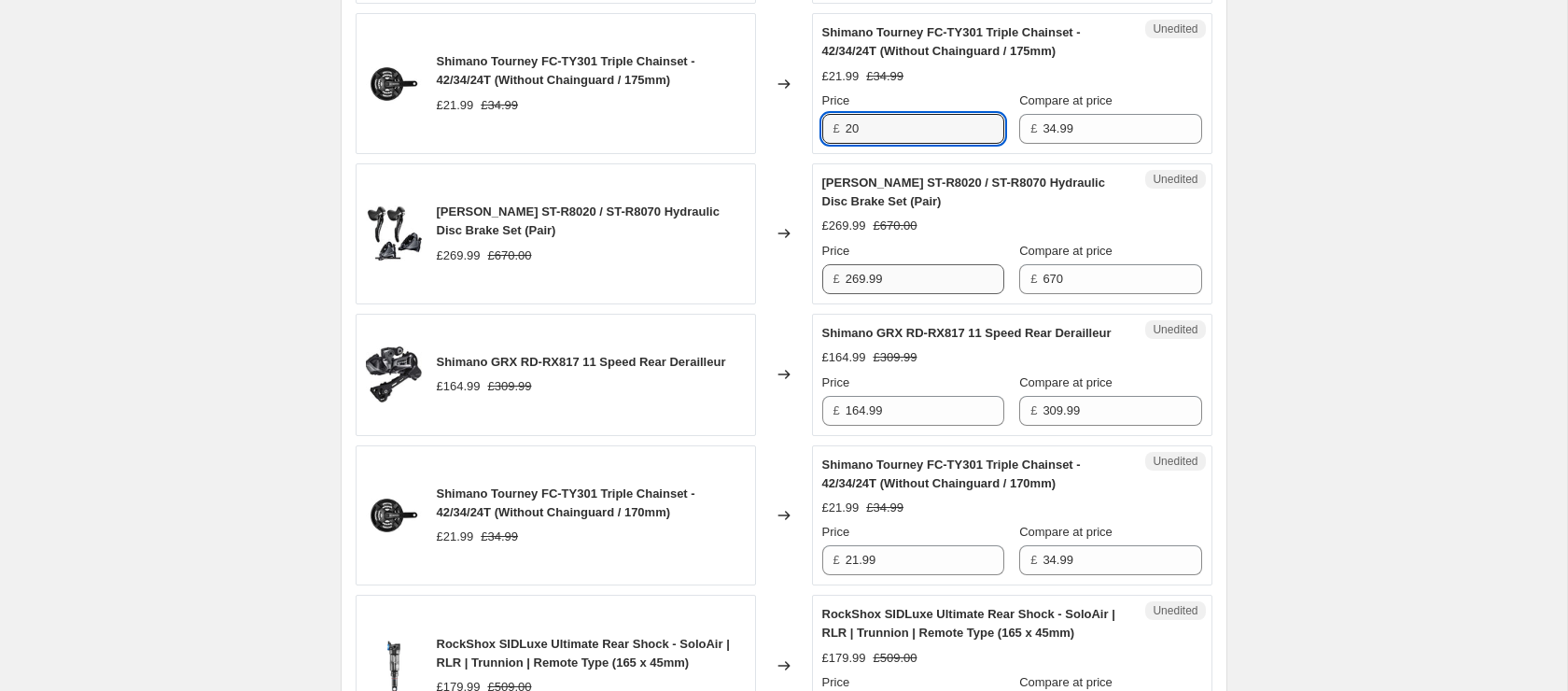
type input "20"
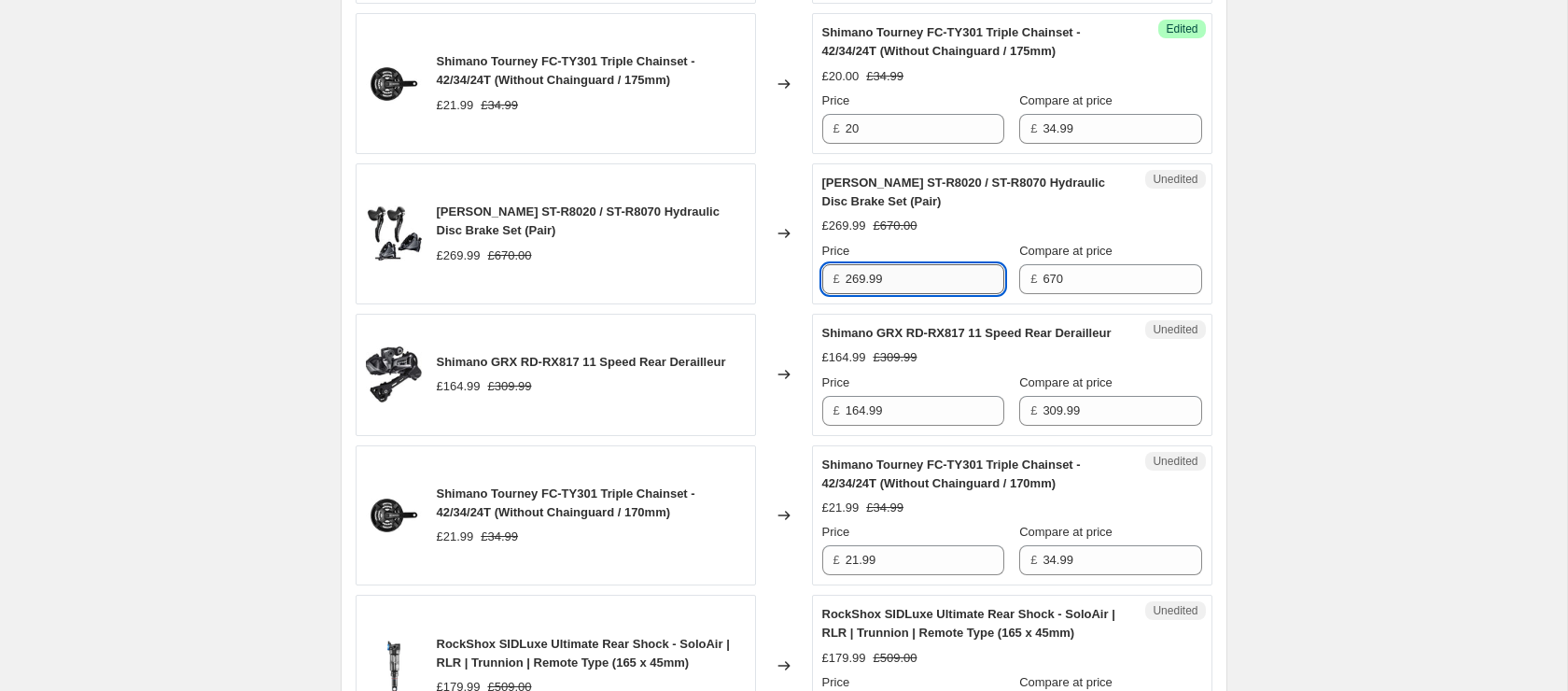
click at [915, 294] on input "269.99" at bounding box center [925, 279] width 159 height 30
click at [914, 425] on input "164.99" at bounding box center [925, 410] width 159 height 30
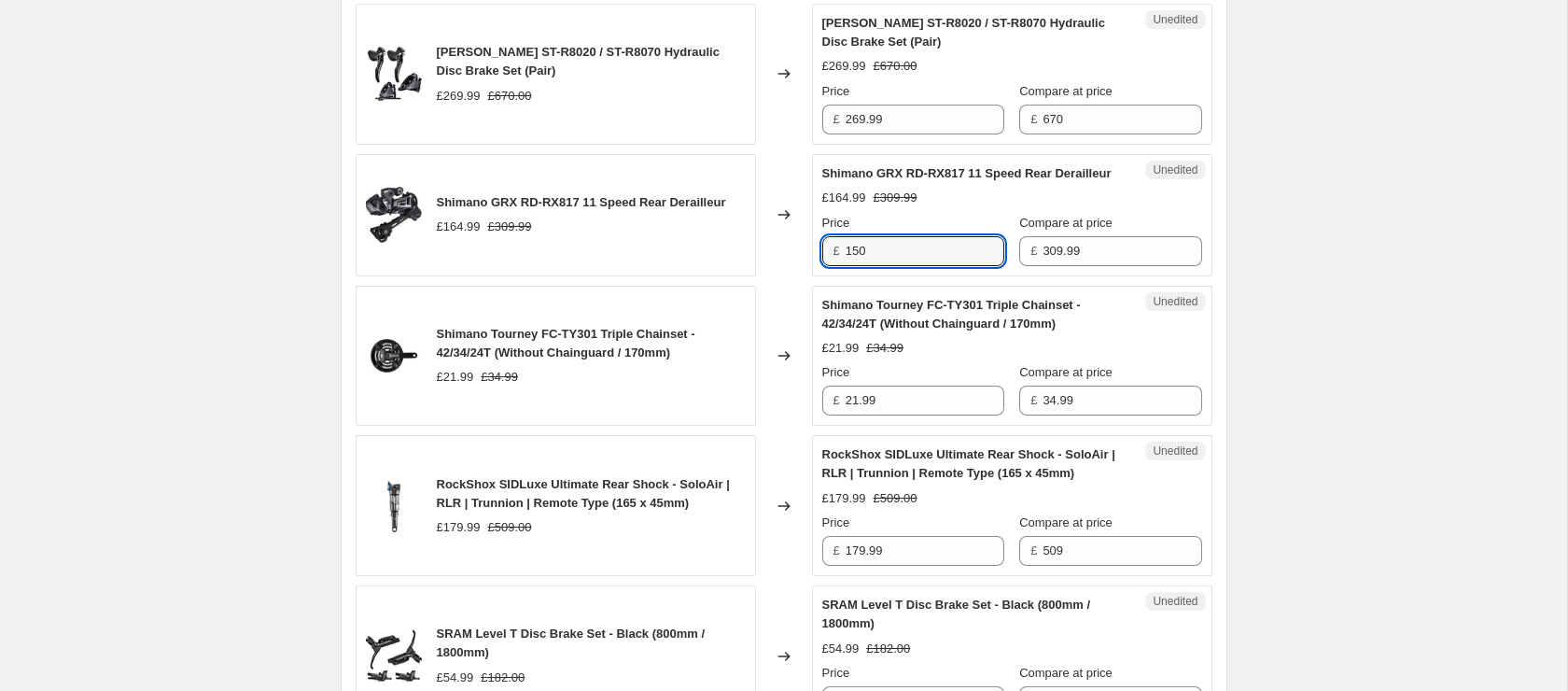
scroll to position [2503, 0]
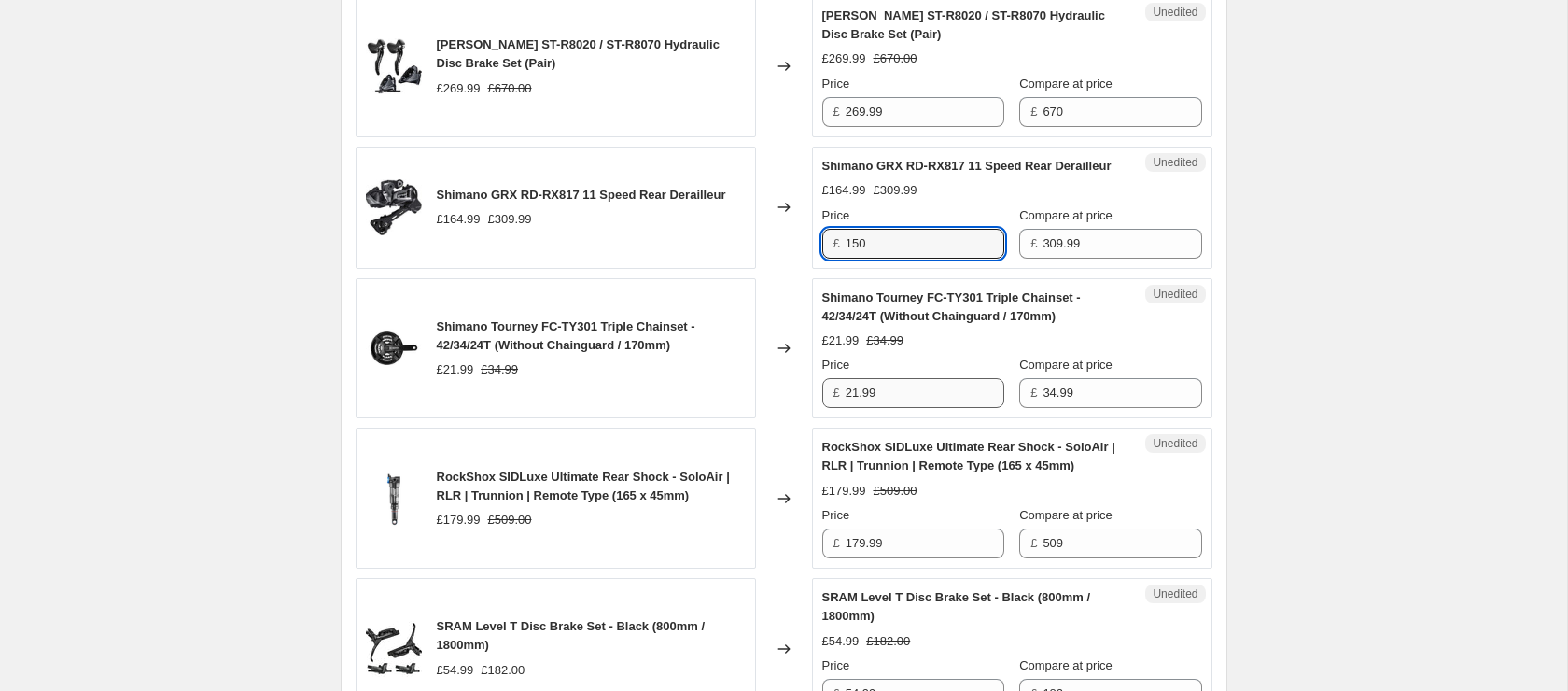
type input "150"
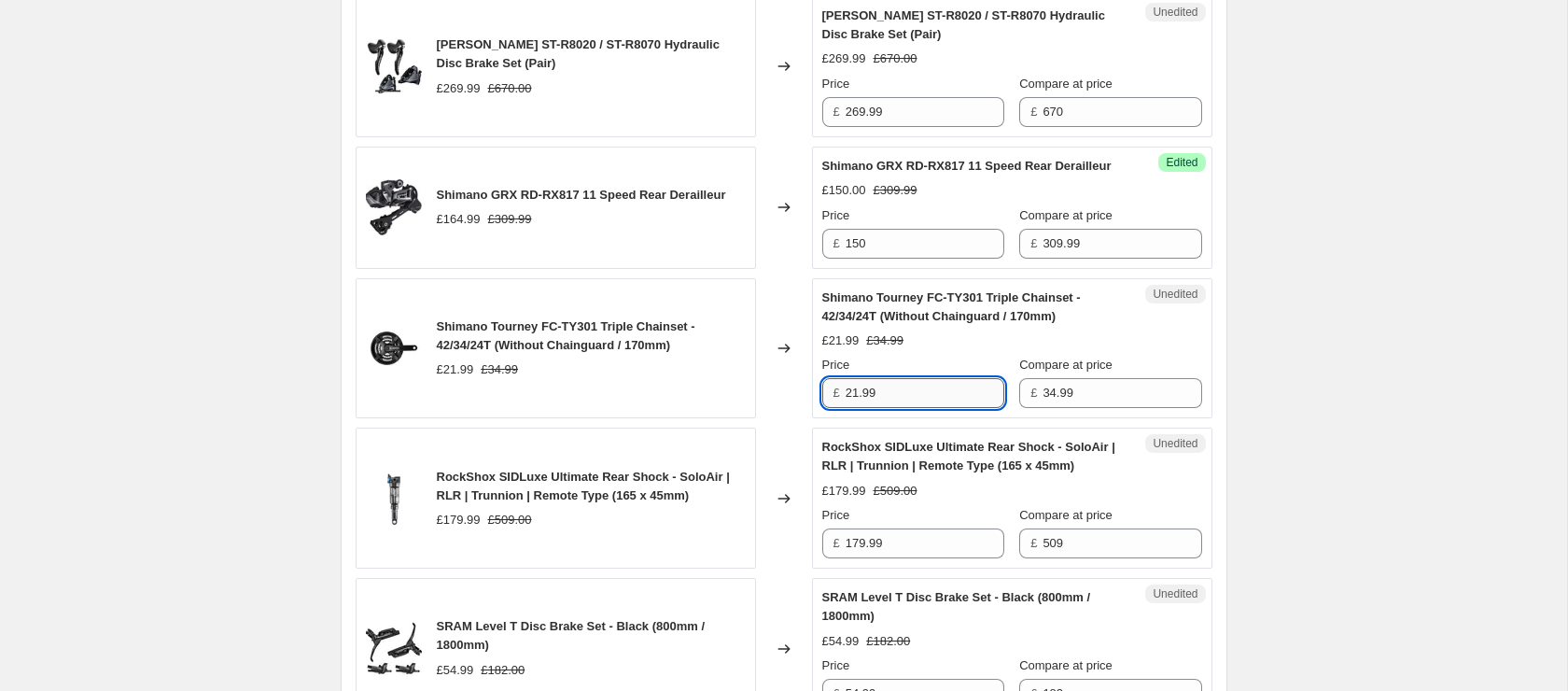
click at [900, 407] on input "21.99" at bounding box center [925, 392] width 159 height 30
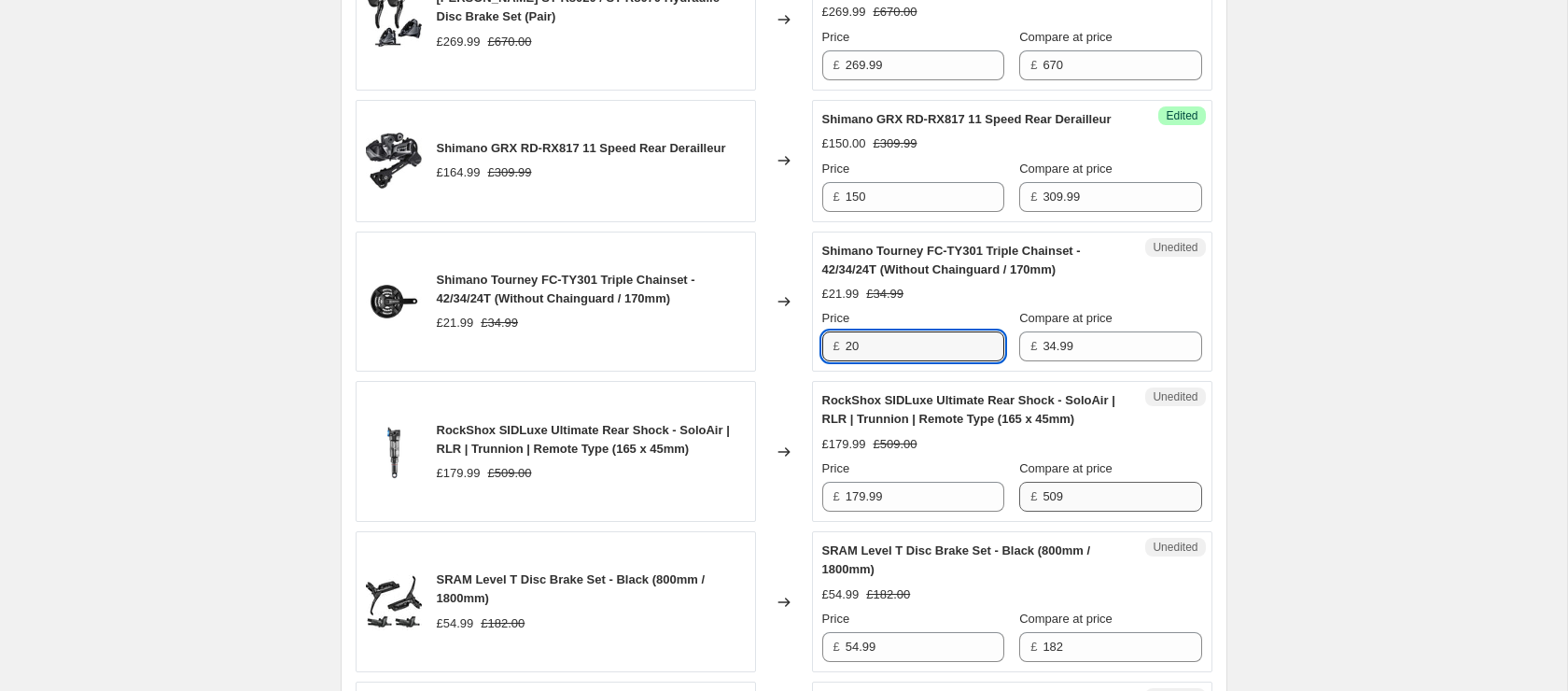
scroll to position [2560, 0]
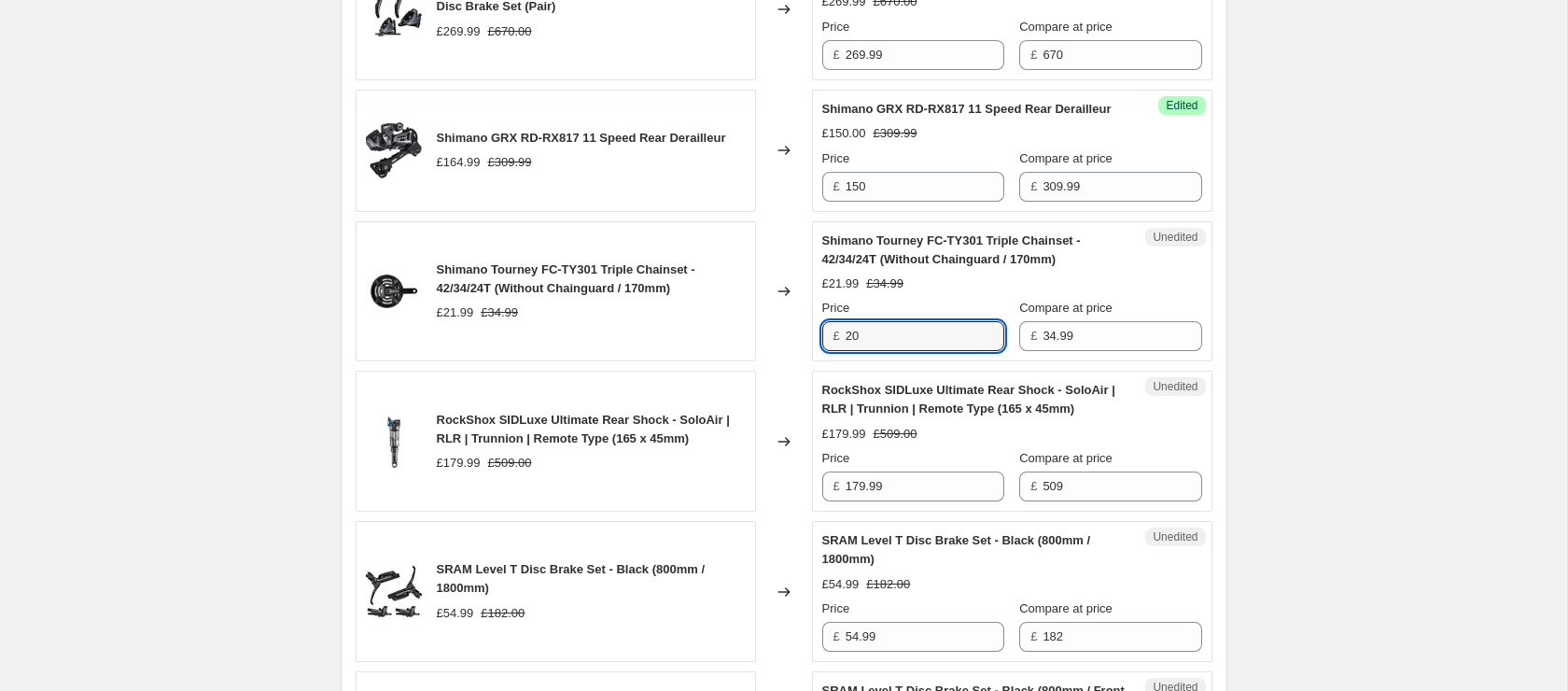
type input "20"
click at [894, 501] on div "Price £ 179.99" at bounding box center [913, 474] width 182 height 52
click at [937, 511] on div "Unedited RockShox SIDLuxe Ultimate Rear Shock - SoloAir | RLR | Trunnion | Remo…" at bounding box center [1012, 440] width 400 height 141
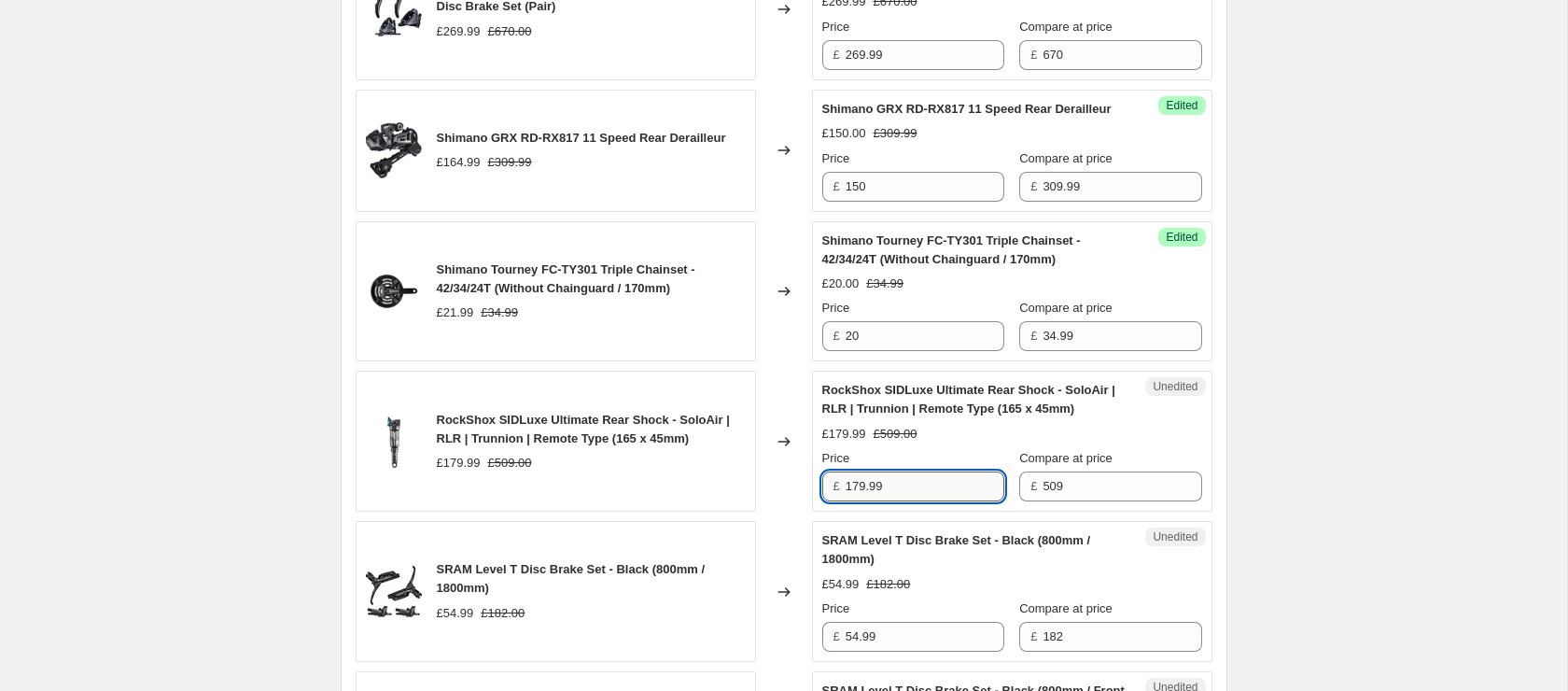
click at [922, 501] on input "179.99" at bounding box center [925, 486] width 159 height 30
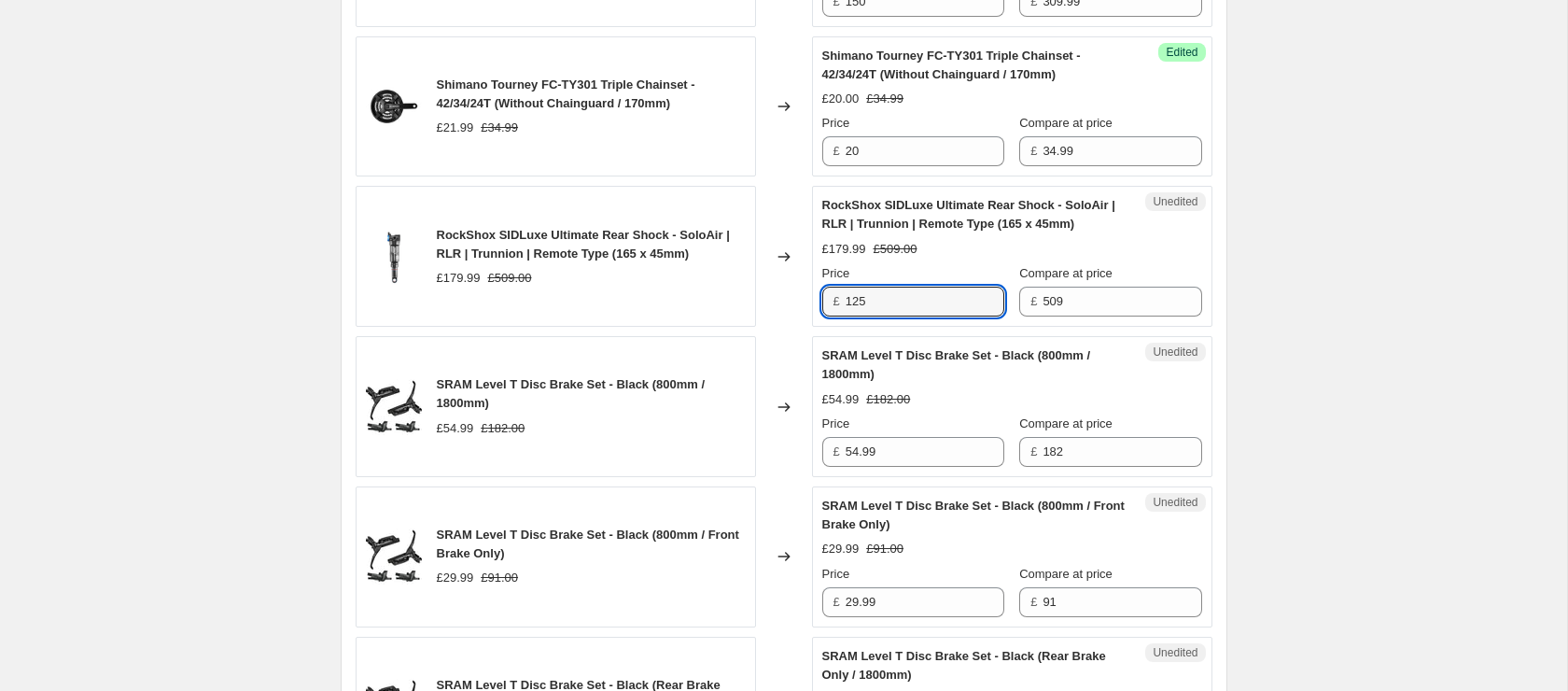
scroll to position [2877, 0]
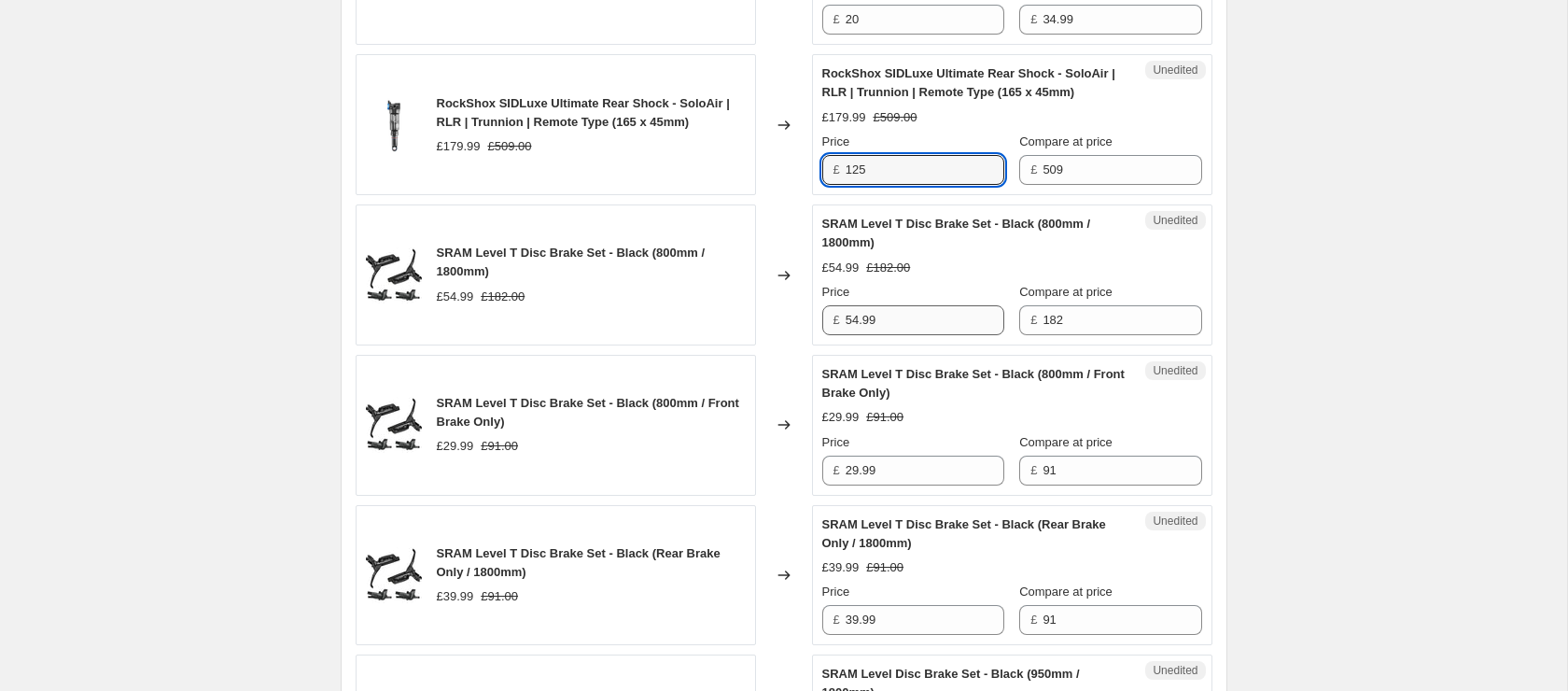
type input "125"
click at [933, 335] on input "54.99" at bounding box center [925, 321] width 159 height 30
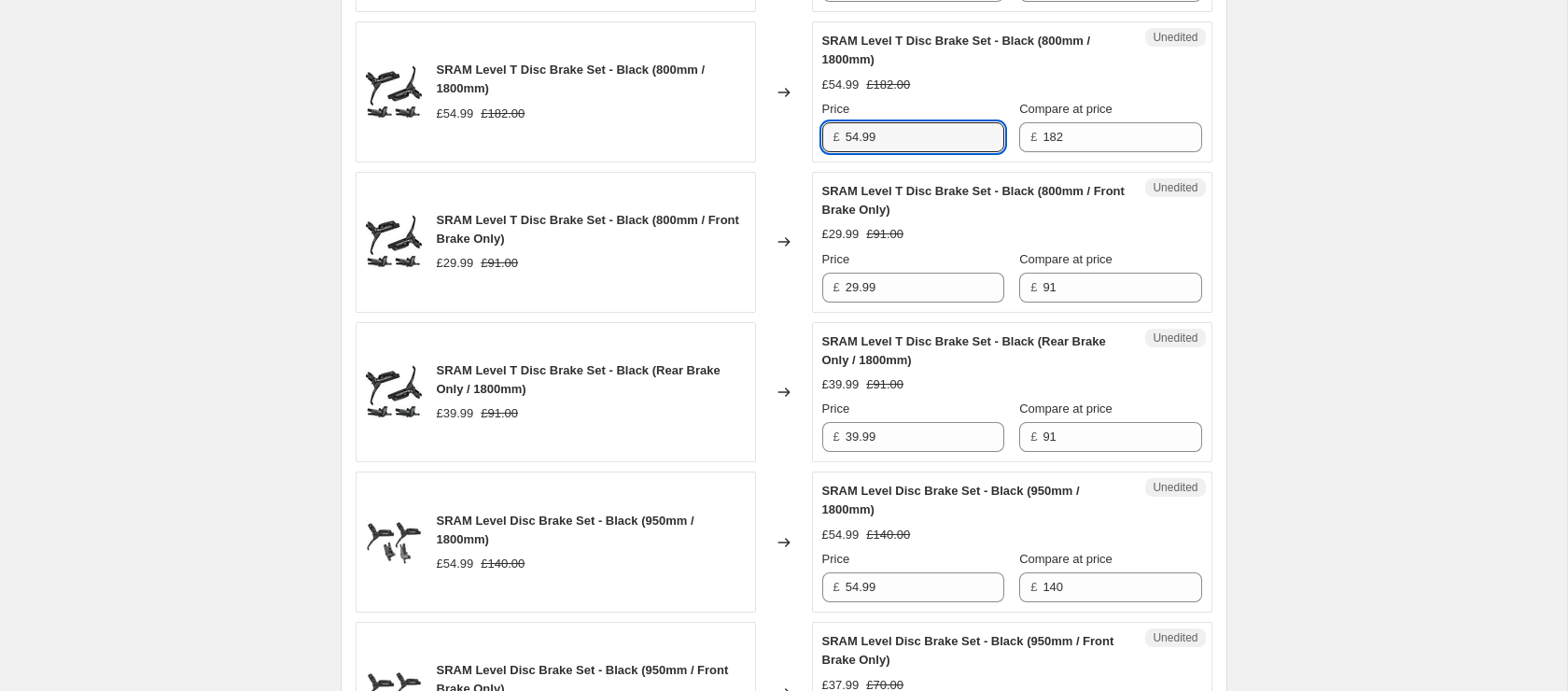
scroll to position [3061, 0]
type input "50"
click at [931, 302] on input "29.99" at bounding box center [925, 287] width 159 height 30
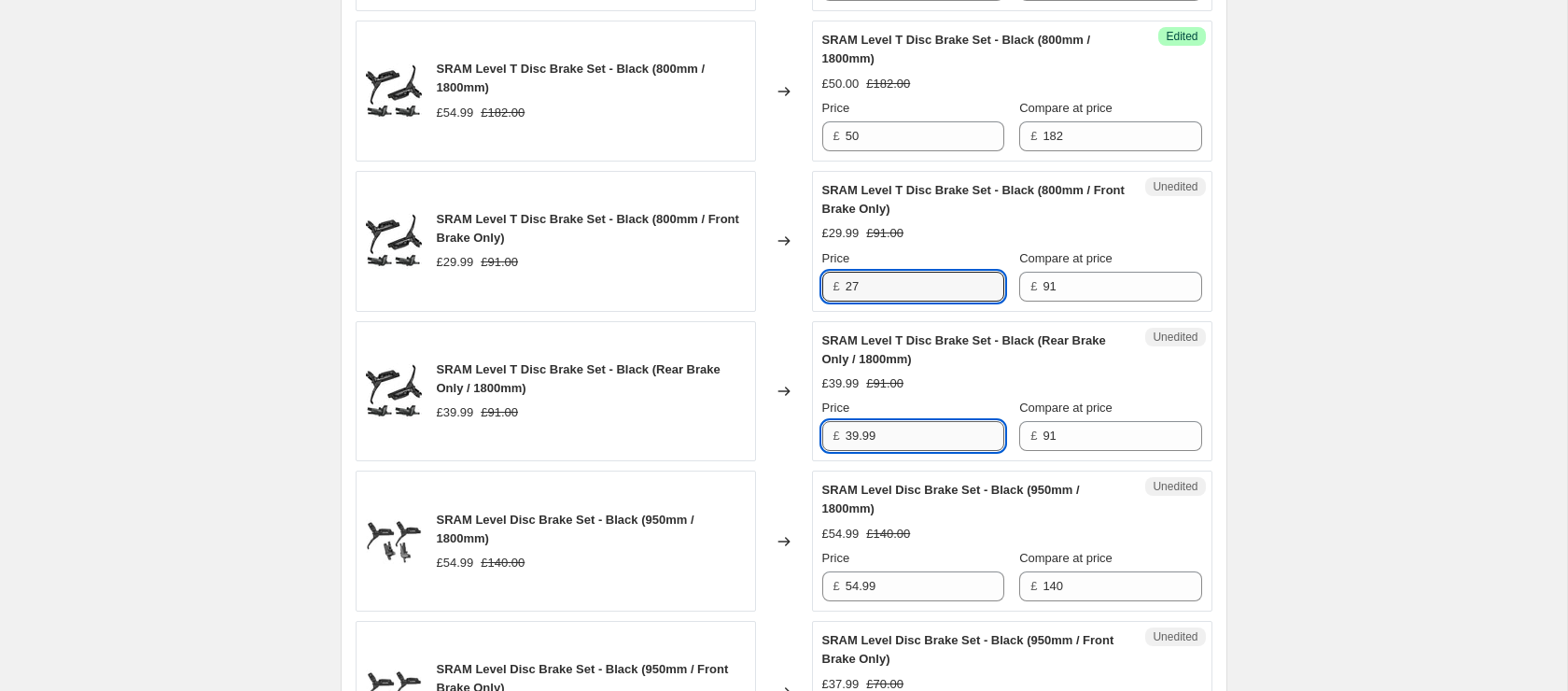
click at [914, 450] on input "39.99" at bounding box center [925, 435] width 159 height 30
click at [890, 302] on input "27" at bounding box center [925, 287] width 159 height 30
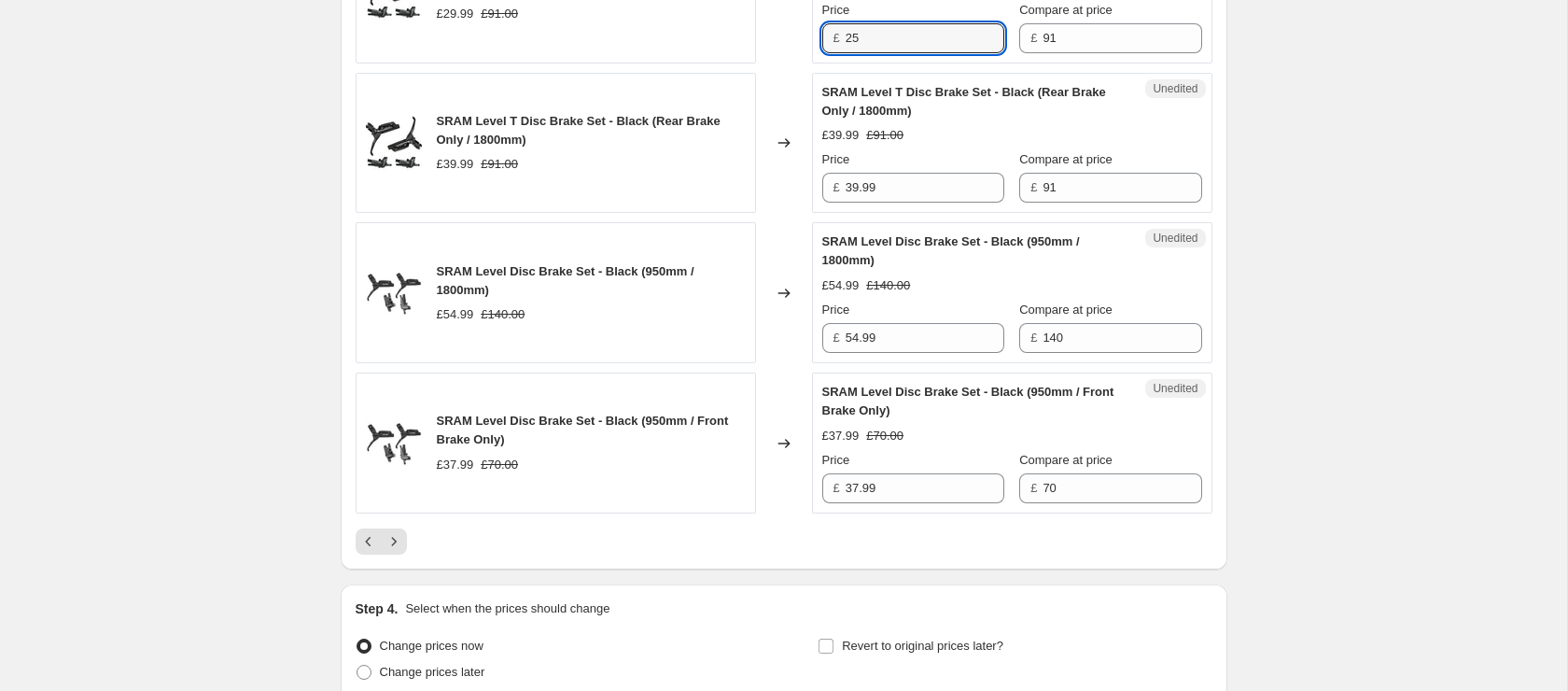
scroll to position [3311, 0]
type input "25"
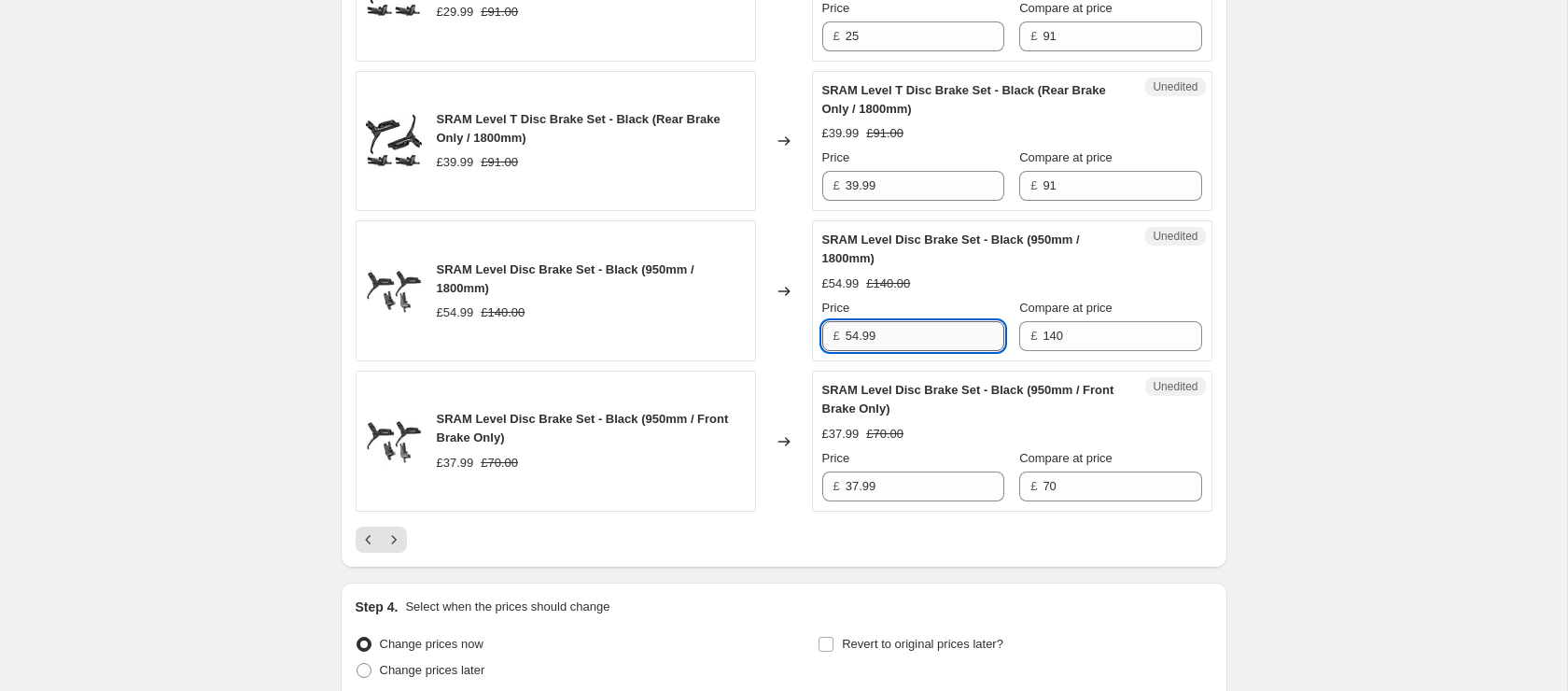
click at [909, 350] on input "54.99" at bounding box center [925, 336] width 159 height 30
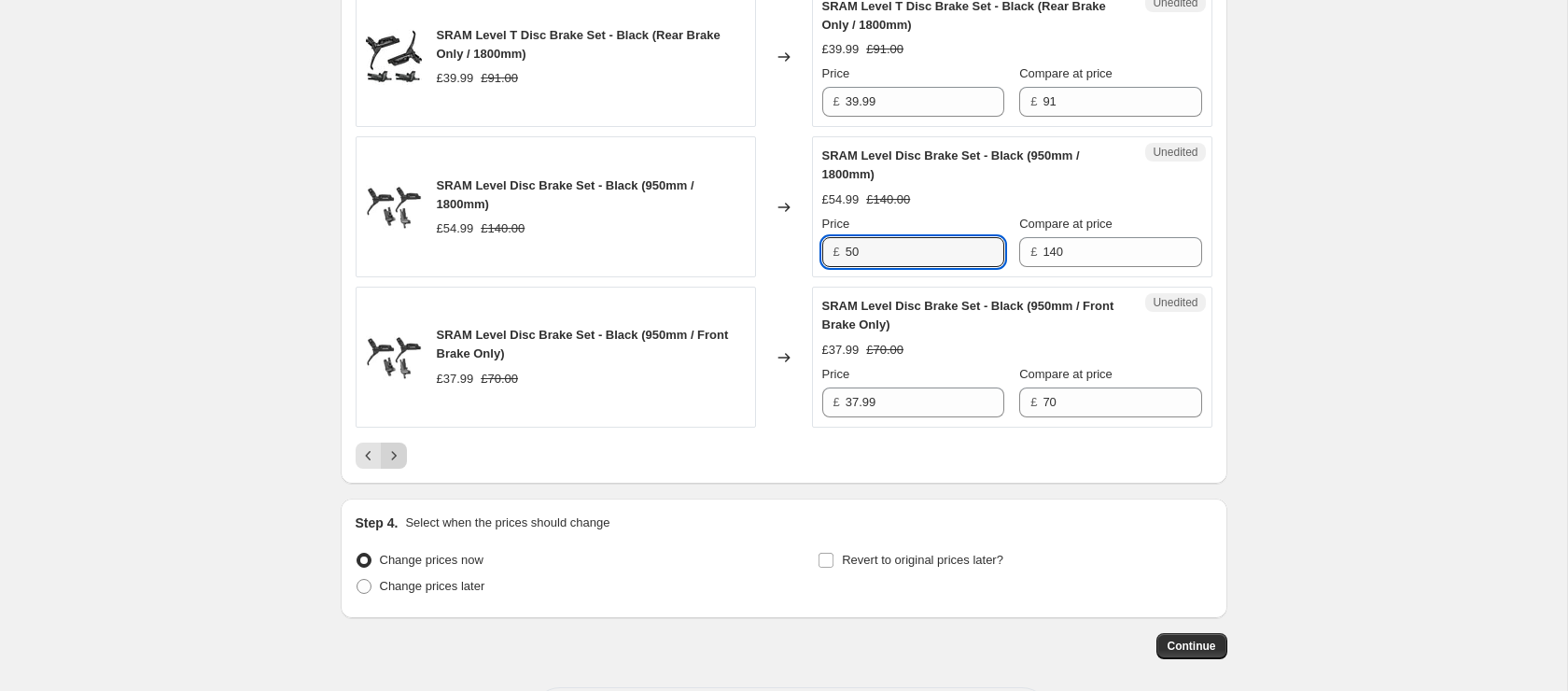
type input "50"
click at [392, 464] on icon "Next" at bounding box center [393, 455] width 19 height 19
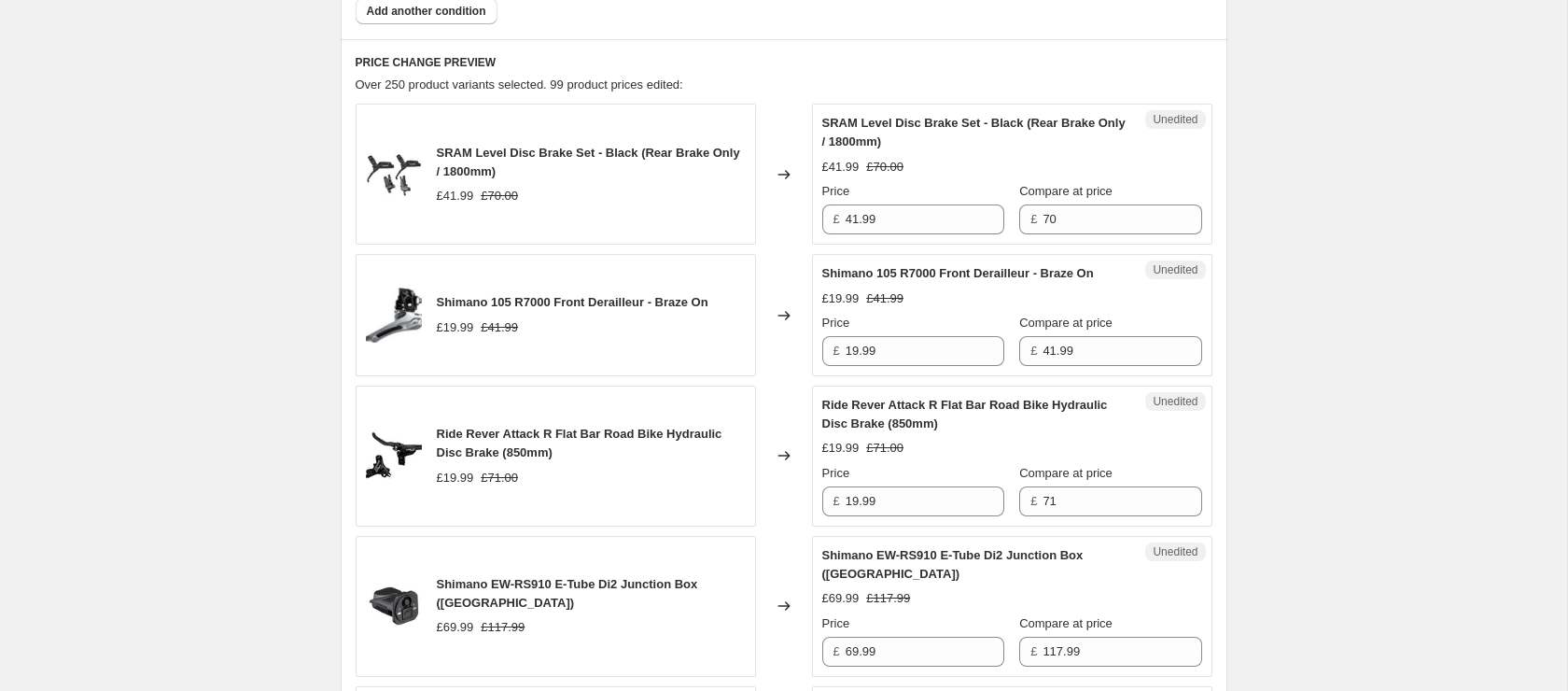
scroll to position [852, 0]
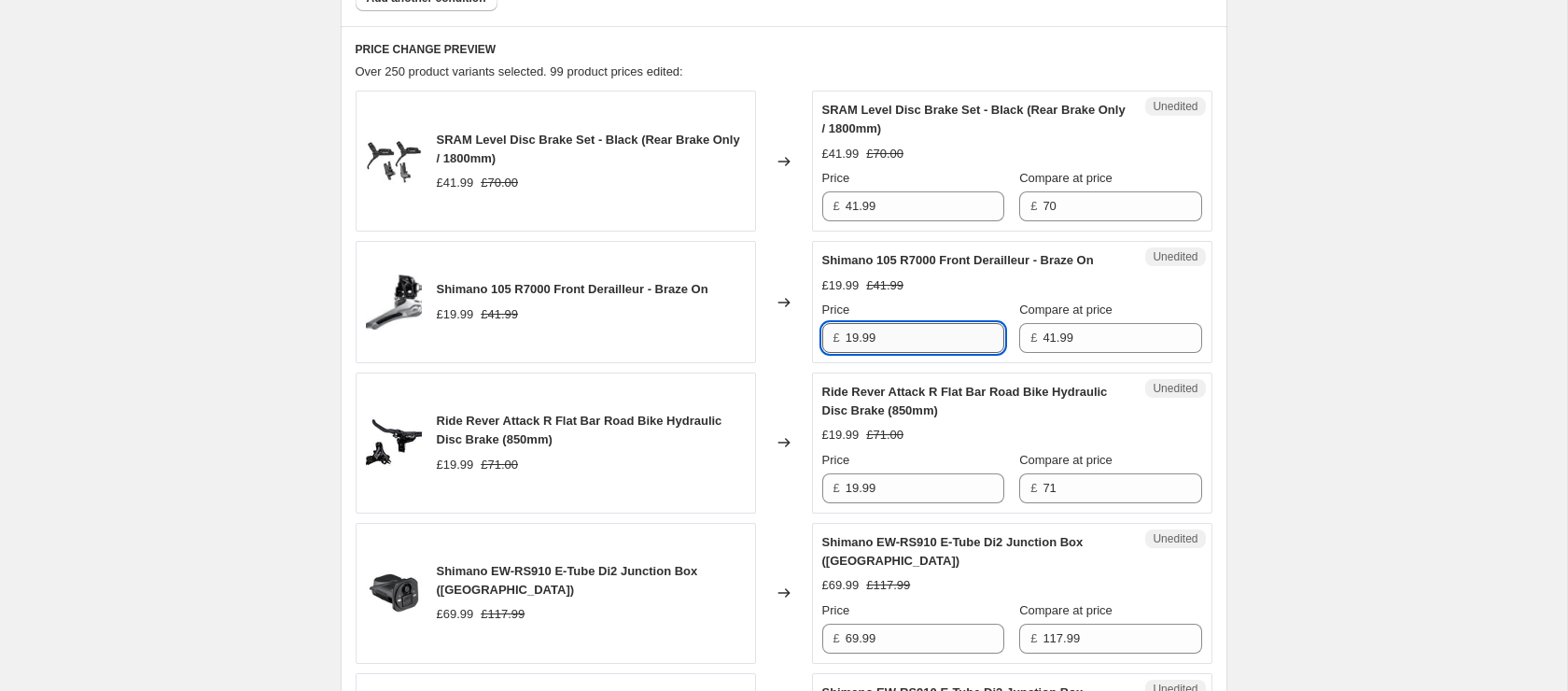
click at [912, 352] on input "19.99" at bounding box center [925, 338] width 159 height 30
type input "17"
click at [943, 503] on input "19.99" at bounding box center [925, 488] width 159 height 30
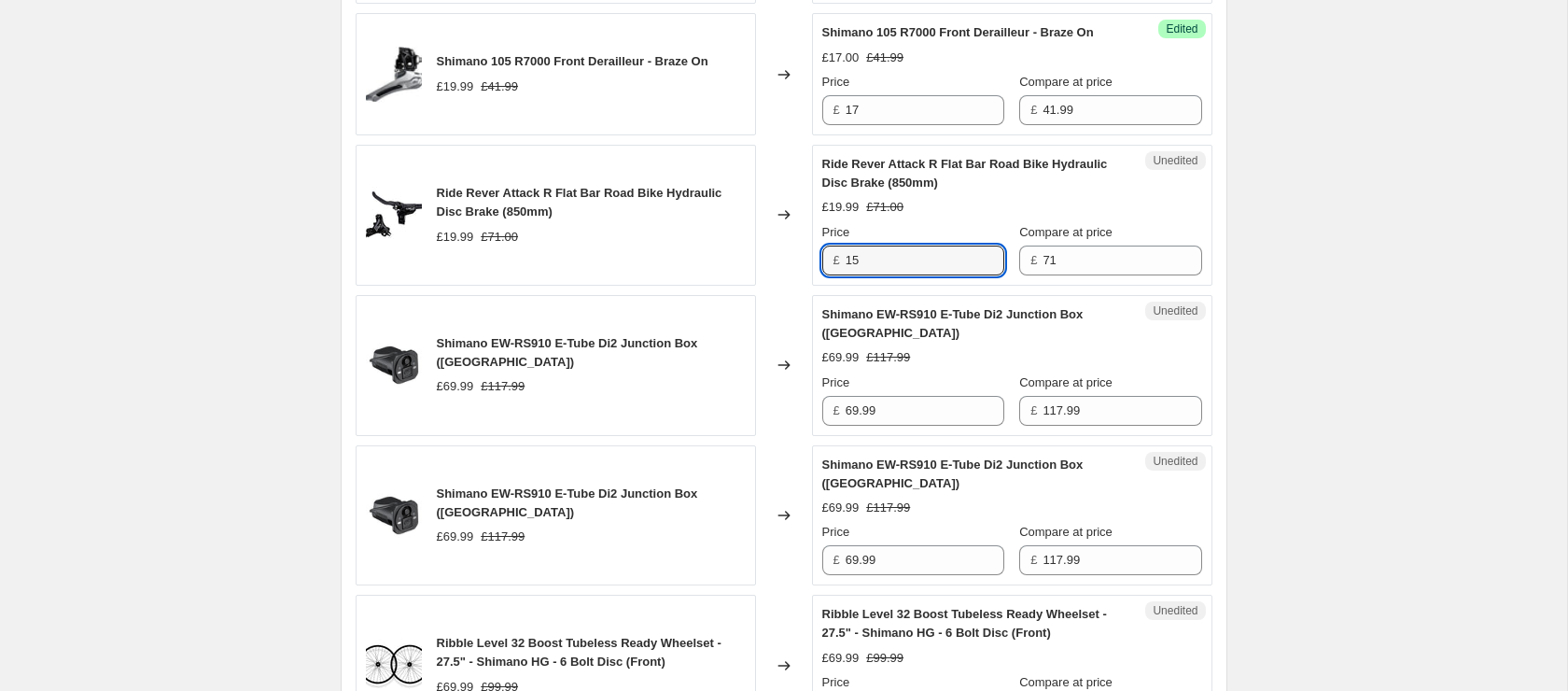
scroll to position [1095, 0]
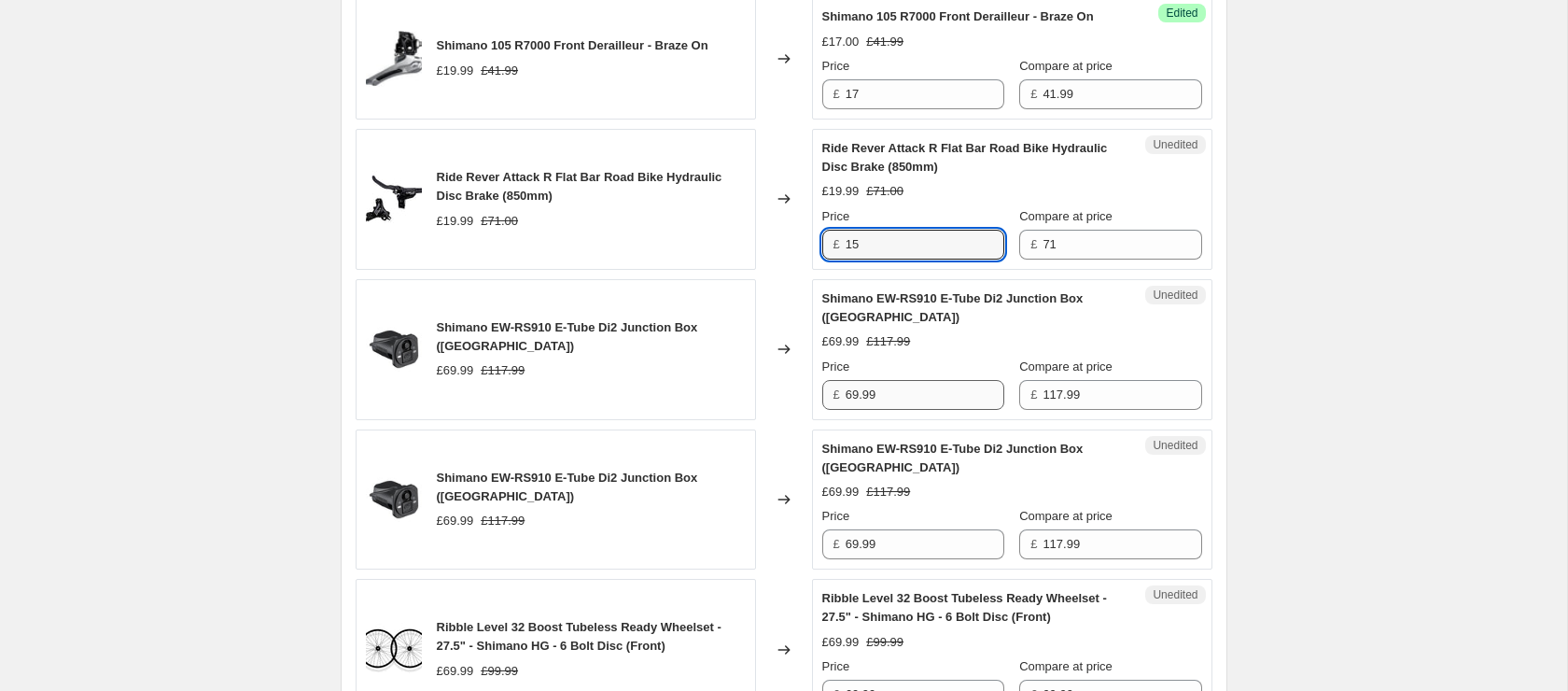
type input "15"
click at [905, 405] on input "69.99" at bounding box center [925, 394] width 159 height 30
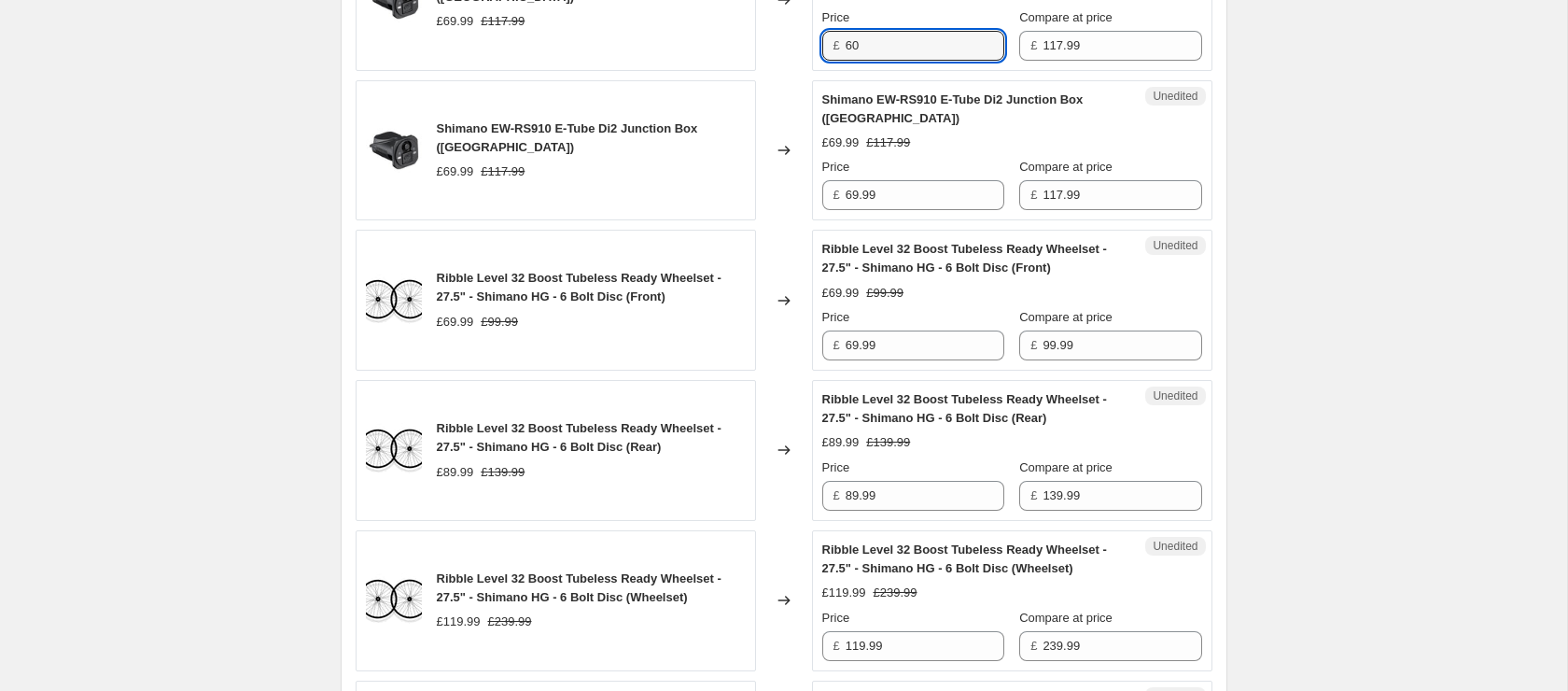
scroll to position [1446, 0]
type input "60"
click at [886, 358] on input "69.99" at bounding box center [925, 344] width 159 height 30
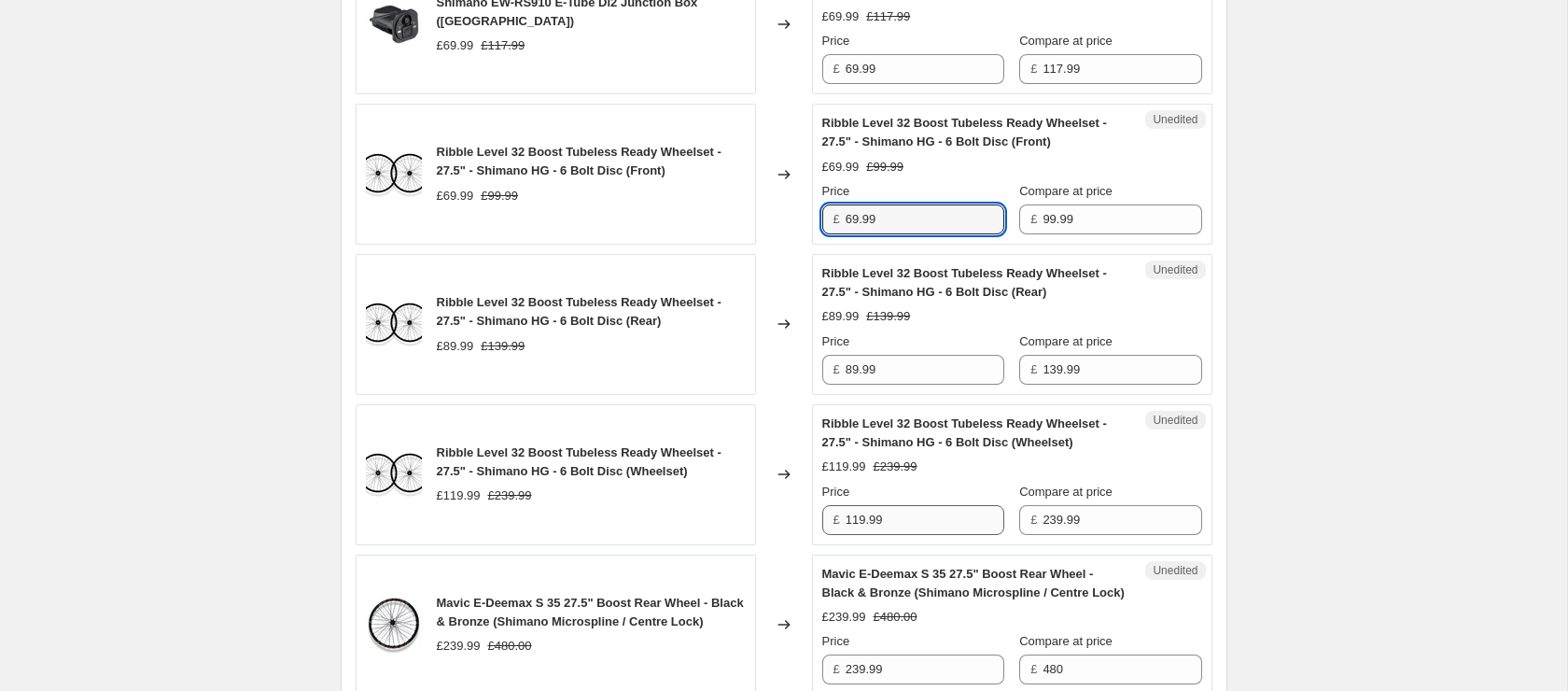
scroll to position [1582, 0]
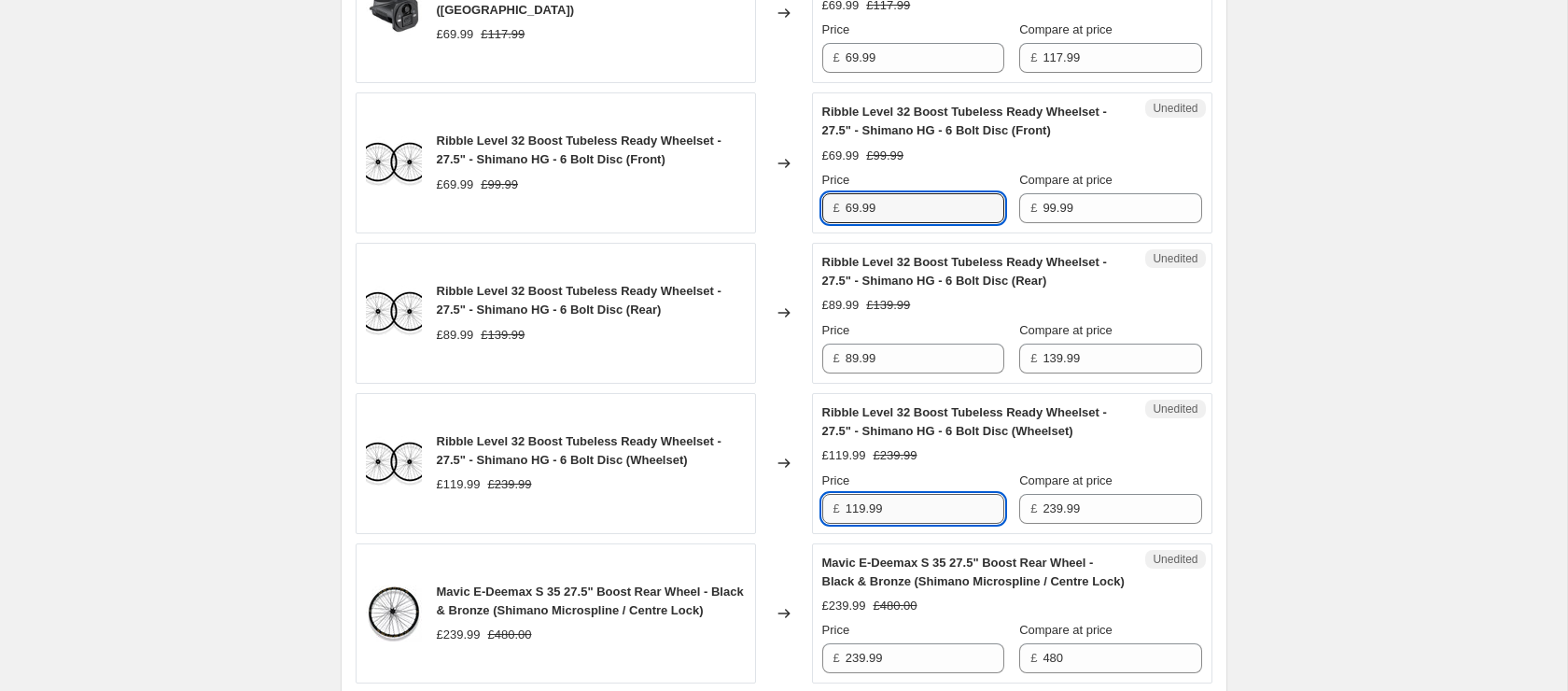
click at [905, 523] on input "119.99" at bounding box center [925, 508] width 159 height 30
type input "100"
click at [931, 223] on input "69.99" at bounding box center [925, 208] width 159 height 30
type input "60"
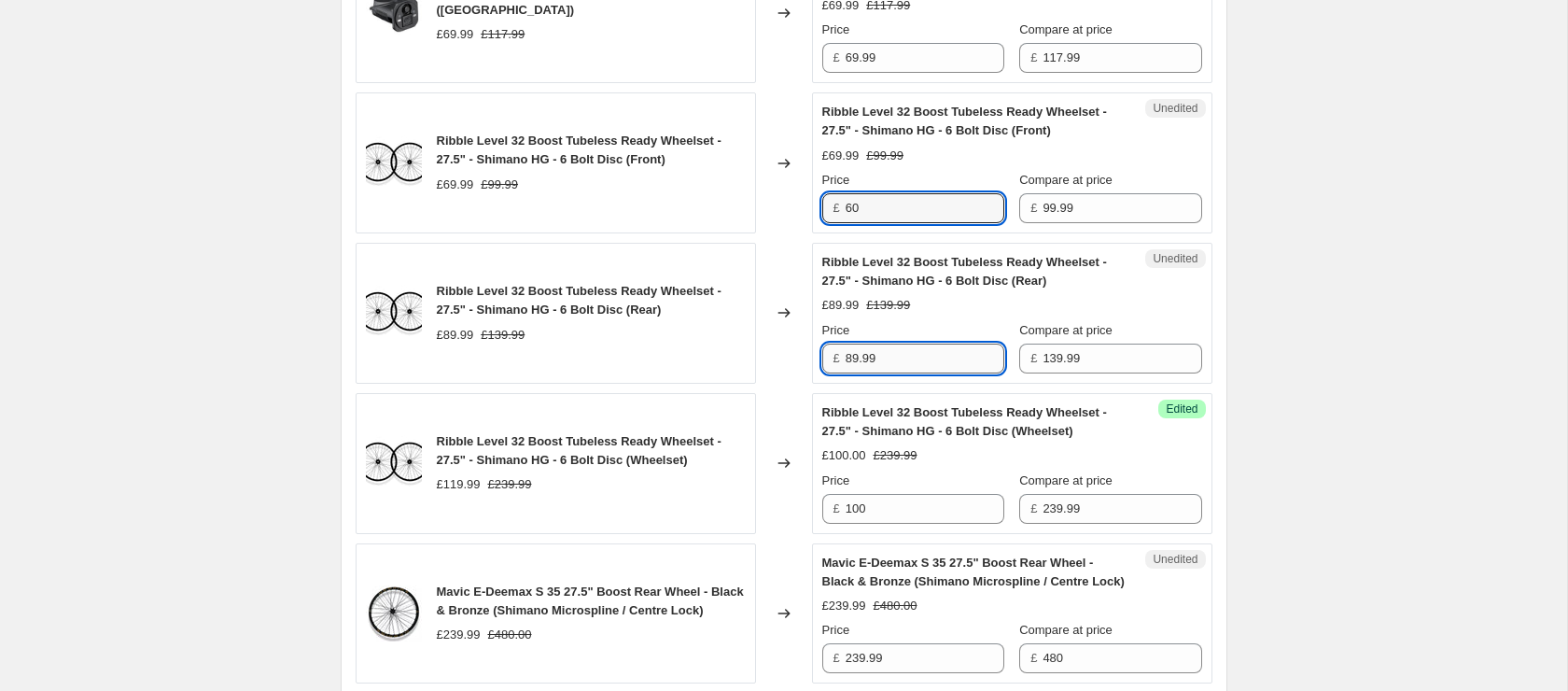
click at [899, 373] on input "89.99" at bounding box center [925, 358] width 159 height 30
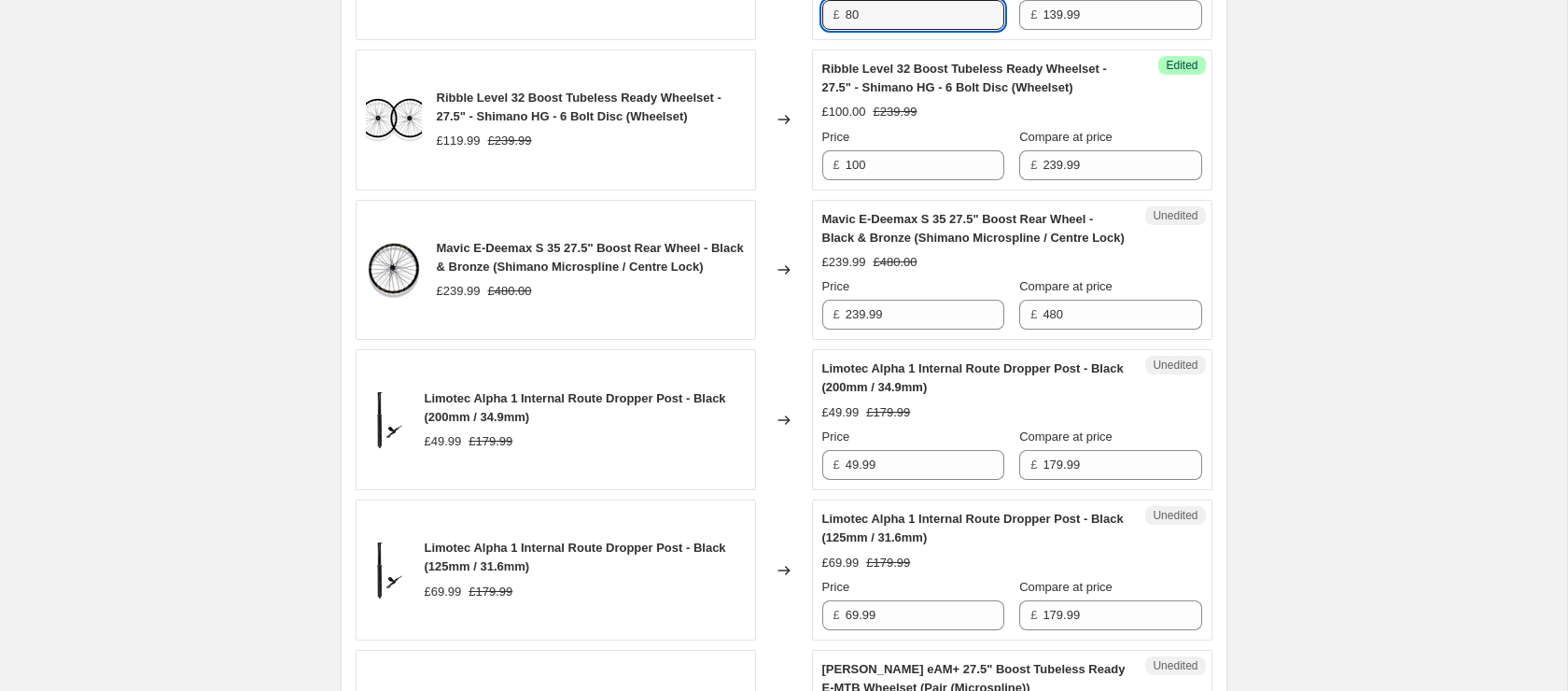
scroll to position [1930, 0]
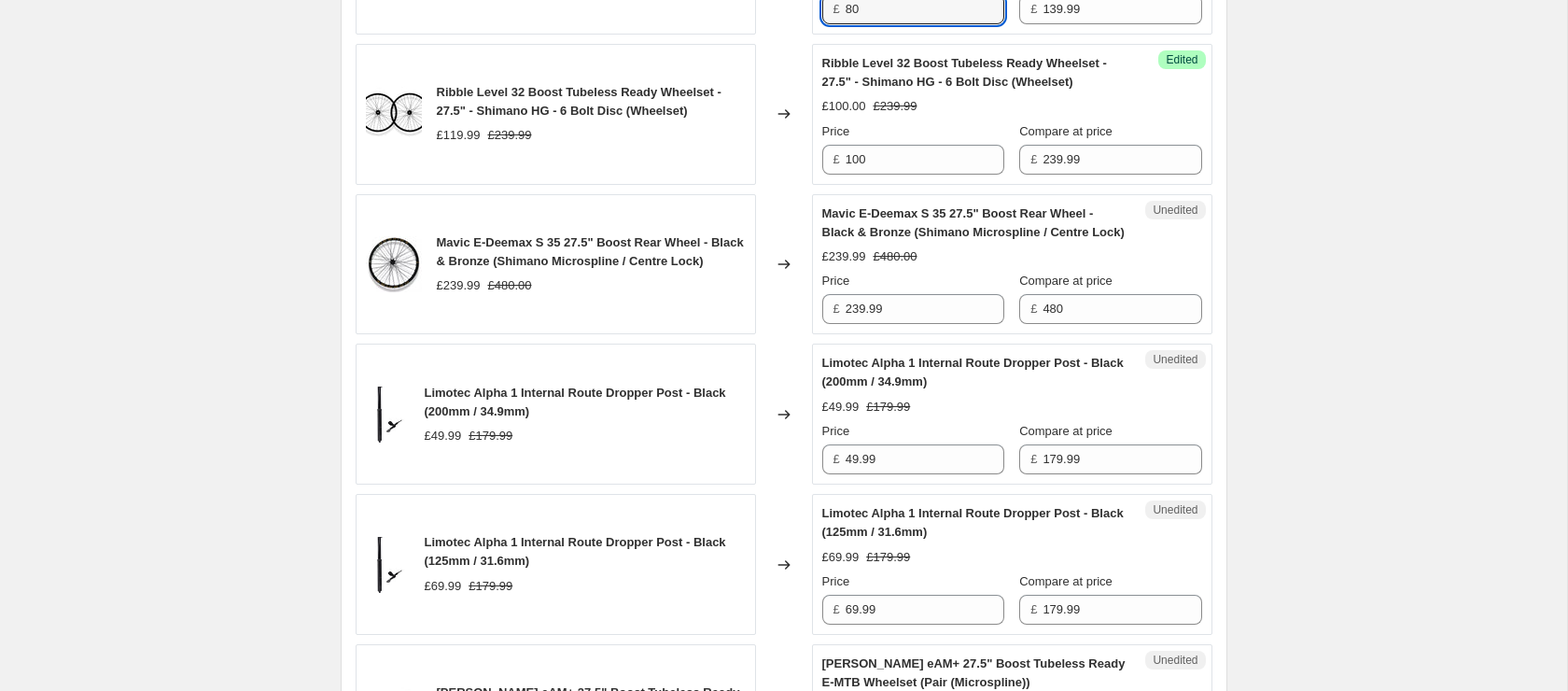
type input "80"
click at [906, 335] on div "Unedited Mavic E-Deemax S 35 27.5" Boost Rear Wheel - Black & Bronze (Shimano M…" at bounding box center [1012, 264] width 400 height 141
click at [905, 324] on input "239.99" at bounding box center [925, 309] width 159 height 30
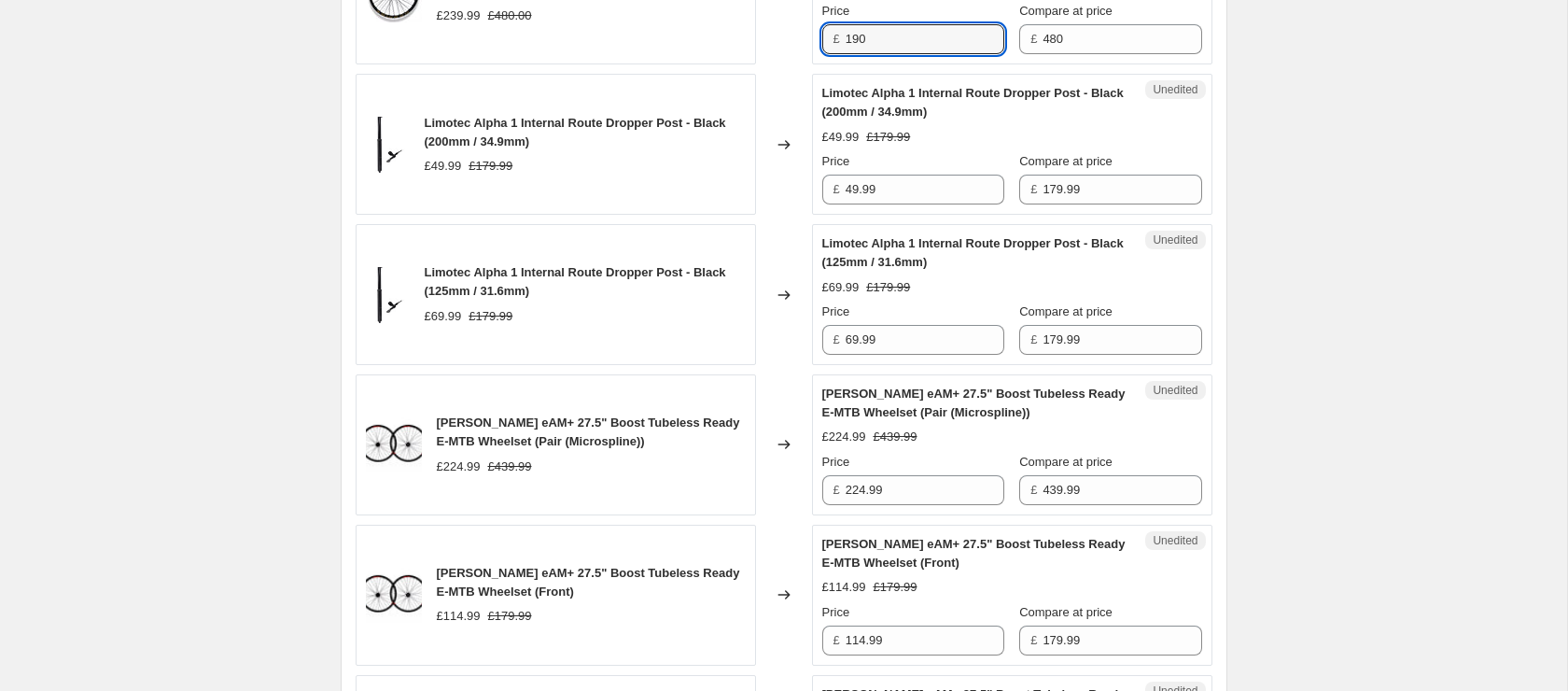
scroll to position [2209, 0]
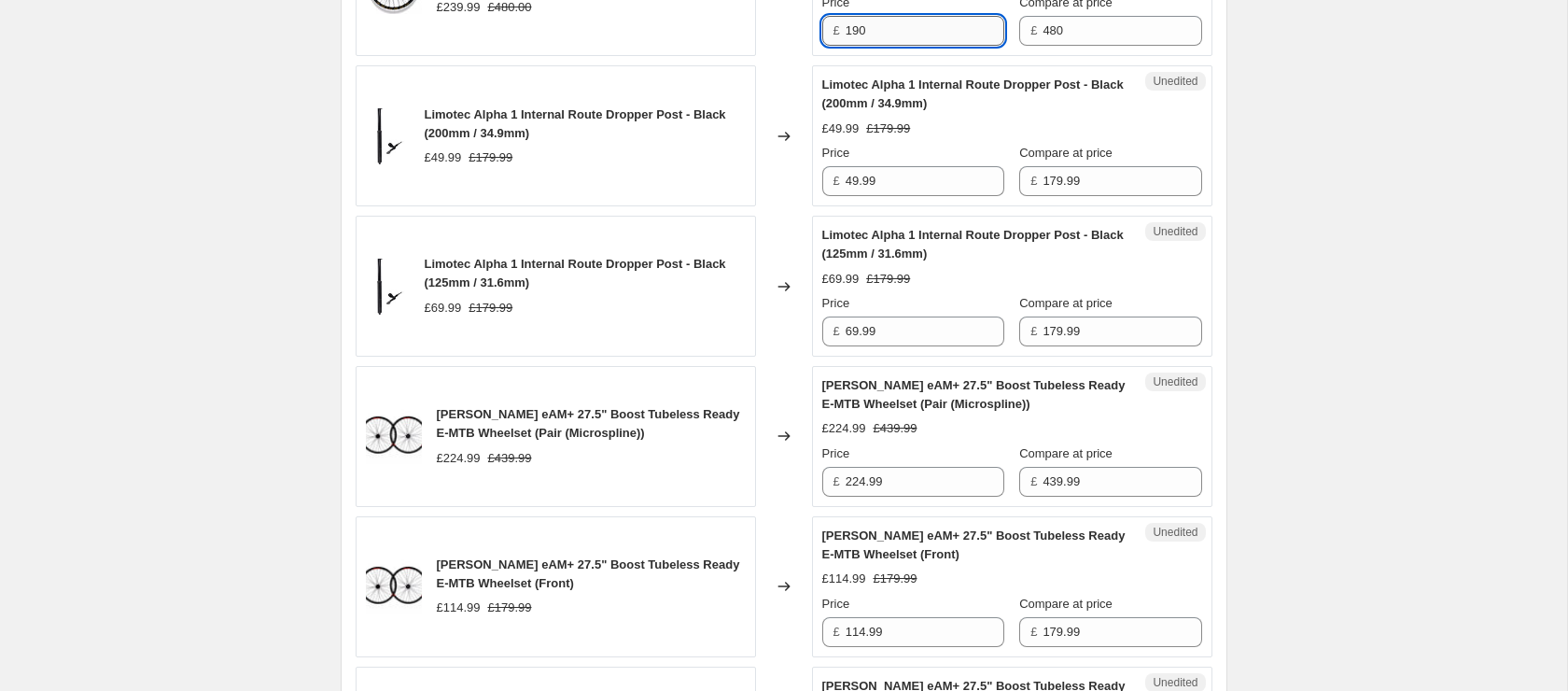
type input "190"
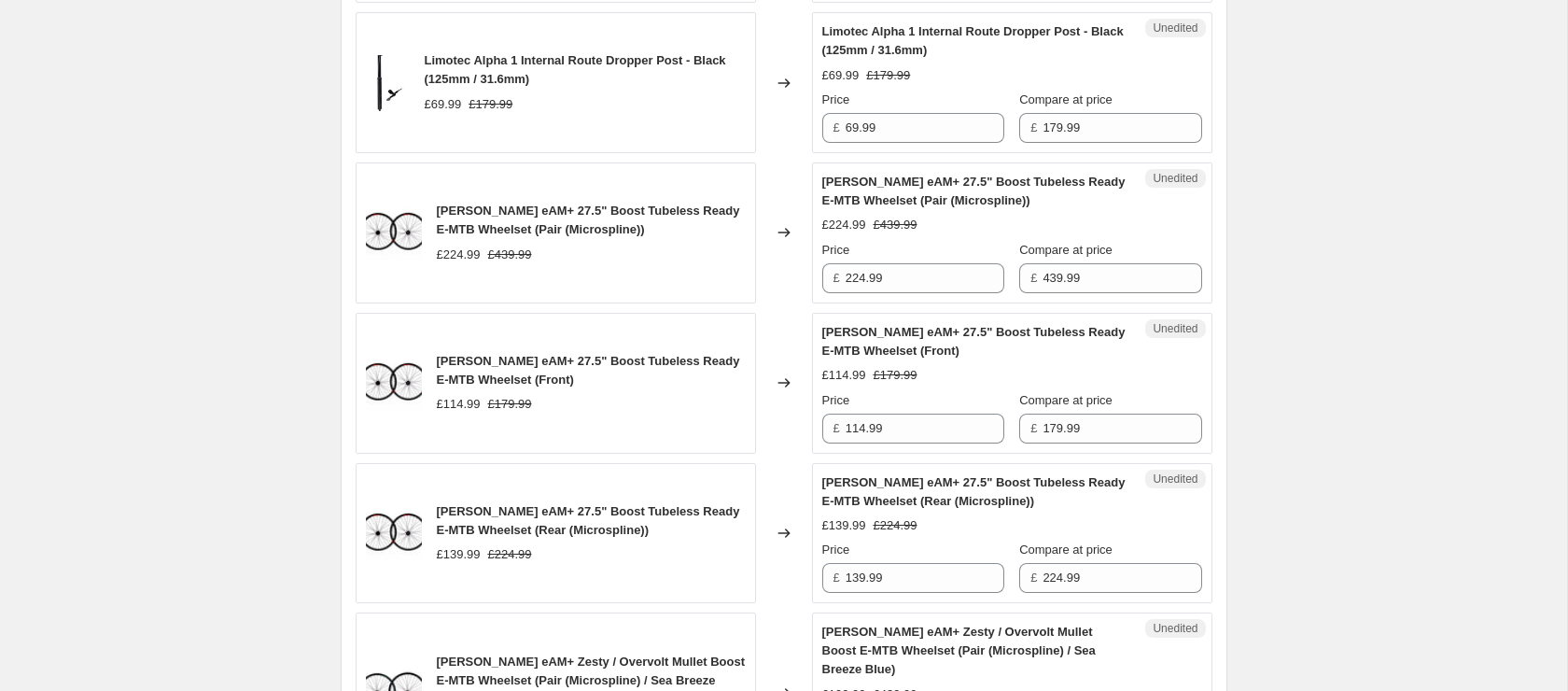
scroll to position [2418, 0]
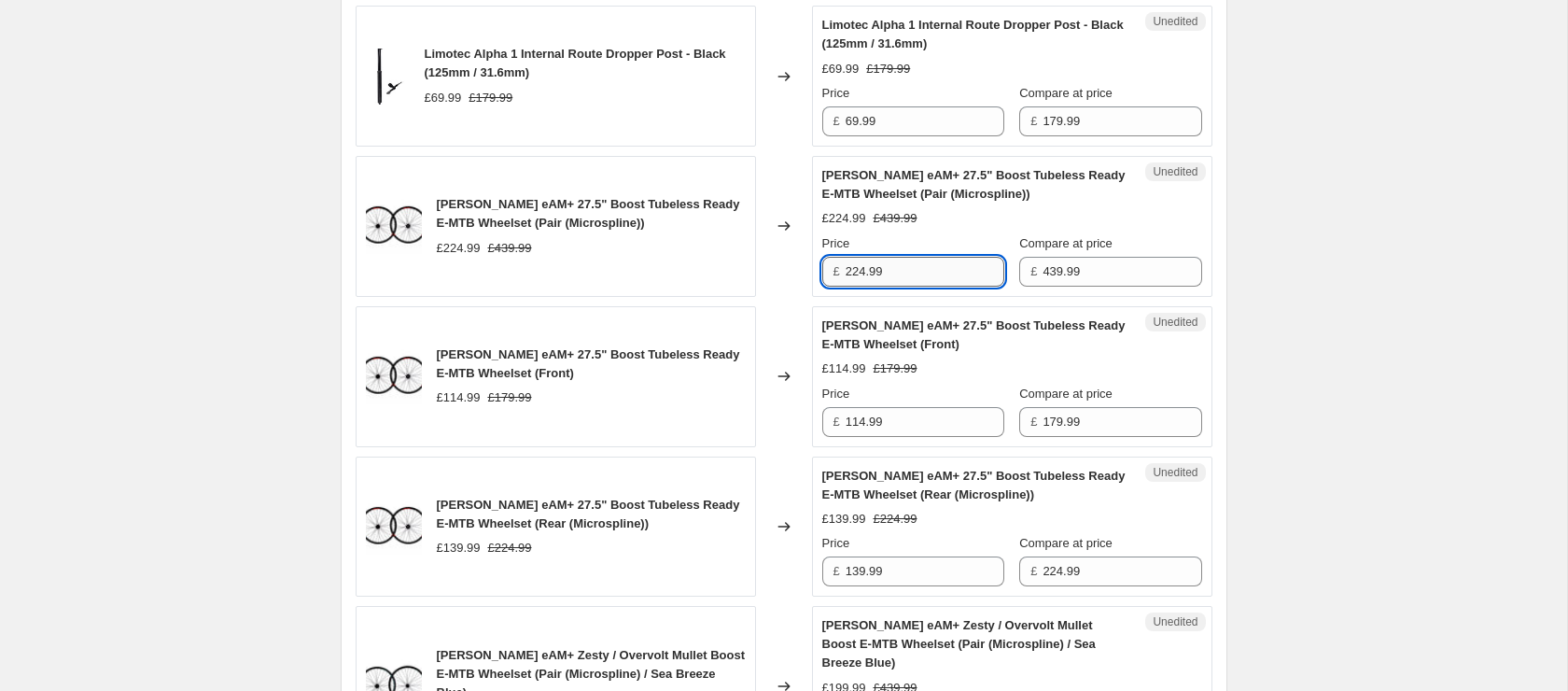
click at [916, 287] on input "224.99" at bounding box center [925, 272] width 159 height 30
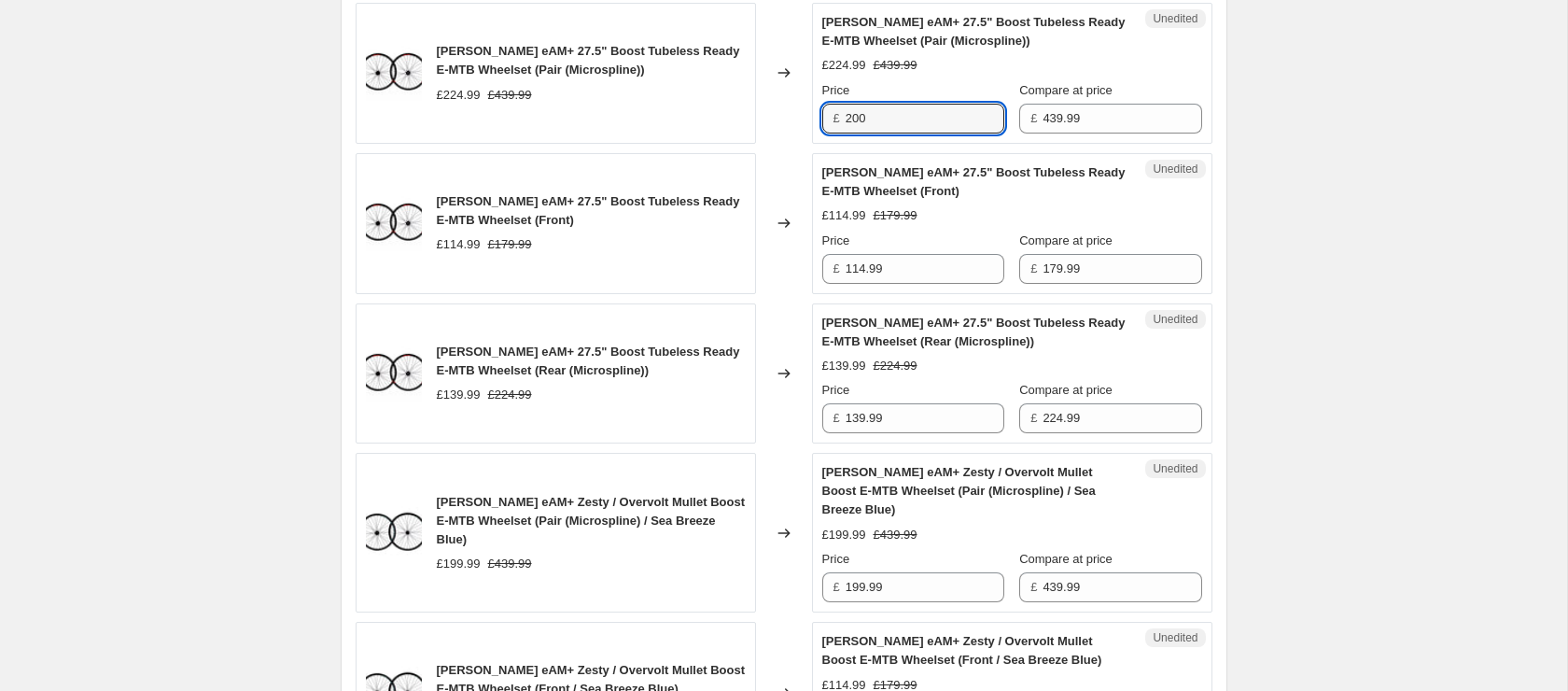
type input "200"
click at [934, 284] on div "Price £ 114.99" at bounding box center [913, 258] width 182 height 52
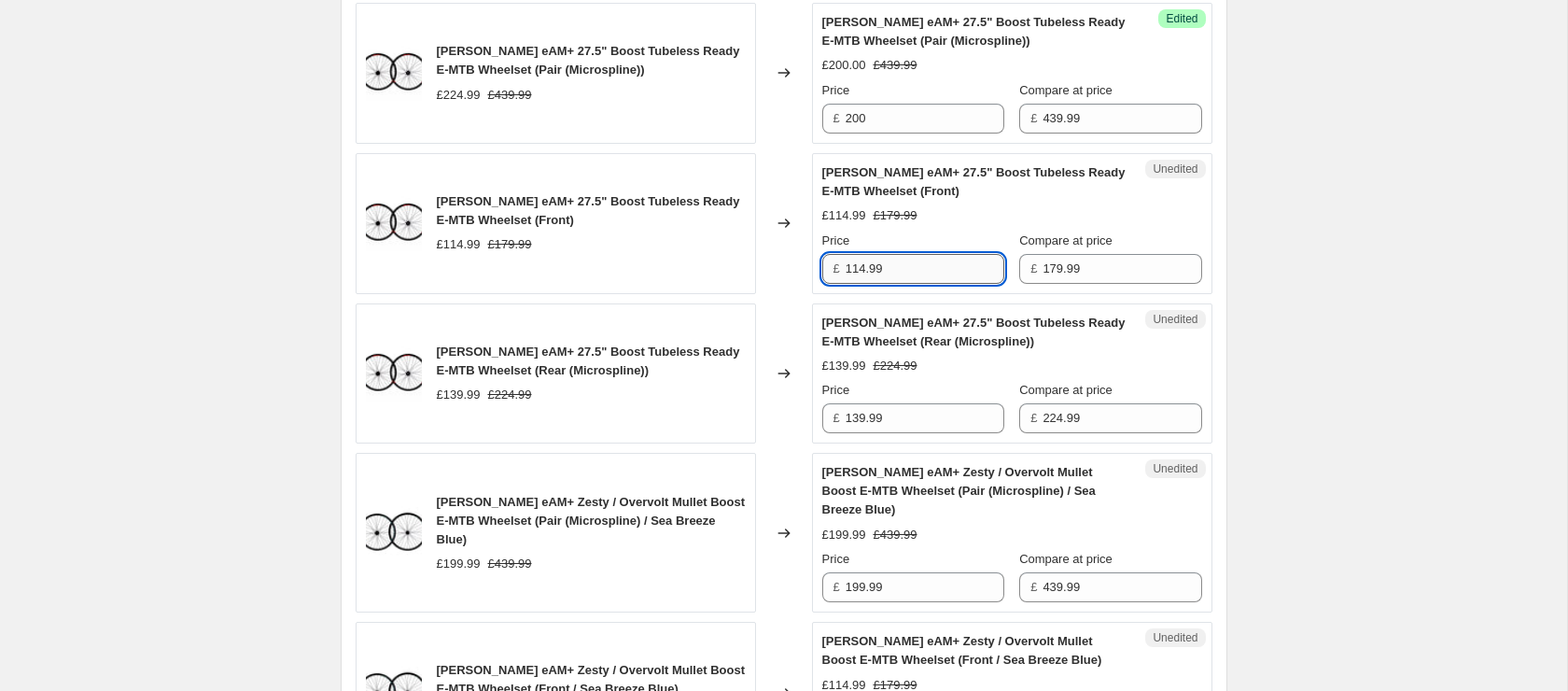
click at [926, 284] on input "114.99" at bounding box center [925, 269] width 159 height 30
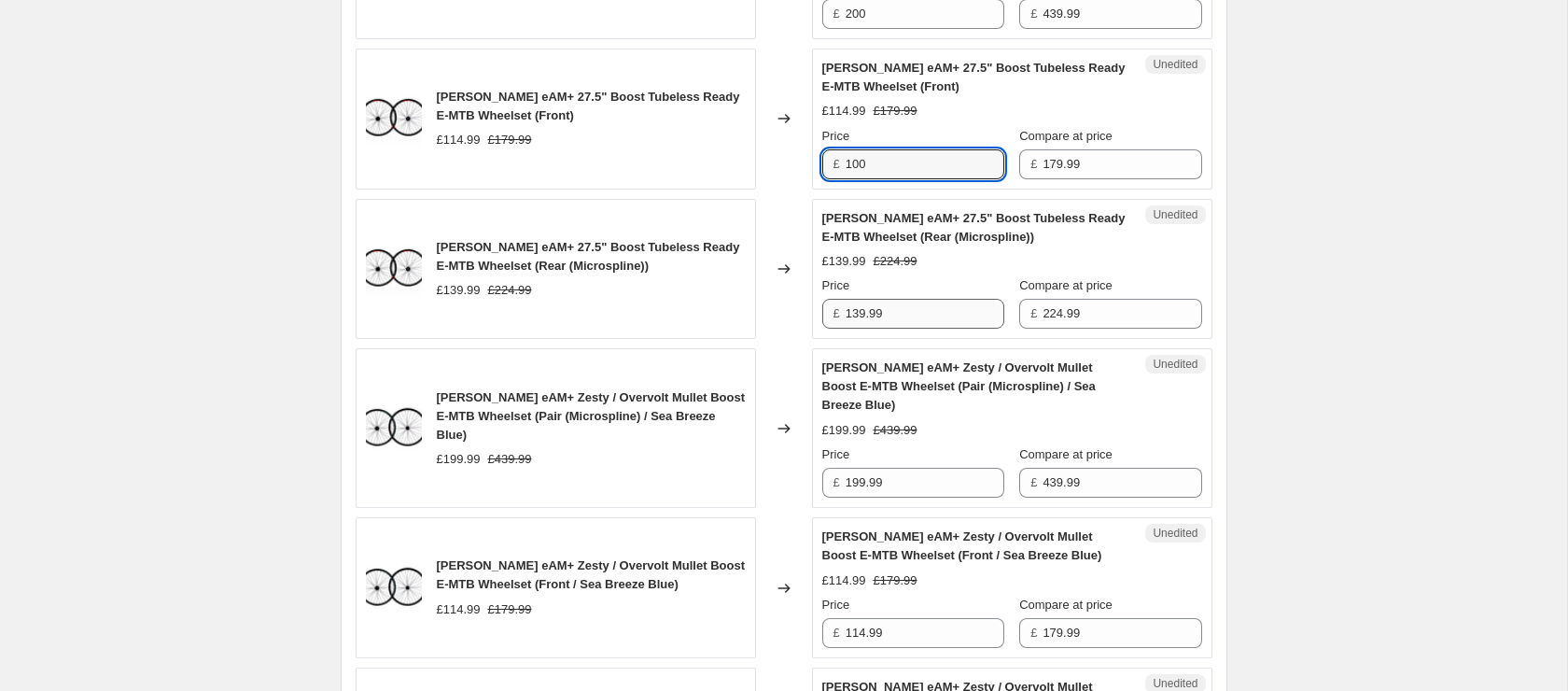
type input "100"
click at [933, 329] on input "139.99" at bounding box center [925, 314] width 159 height 30
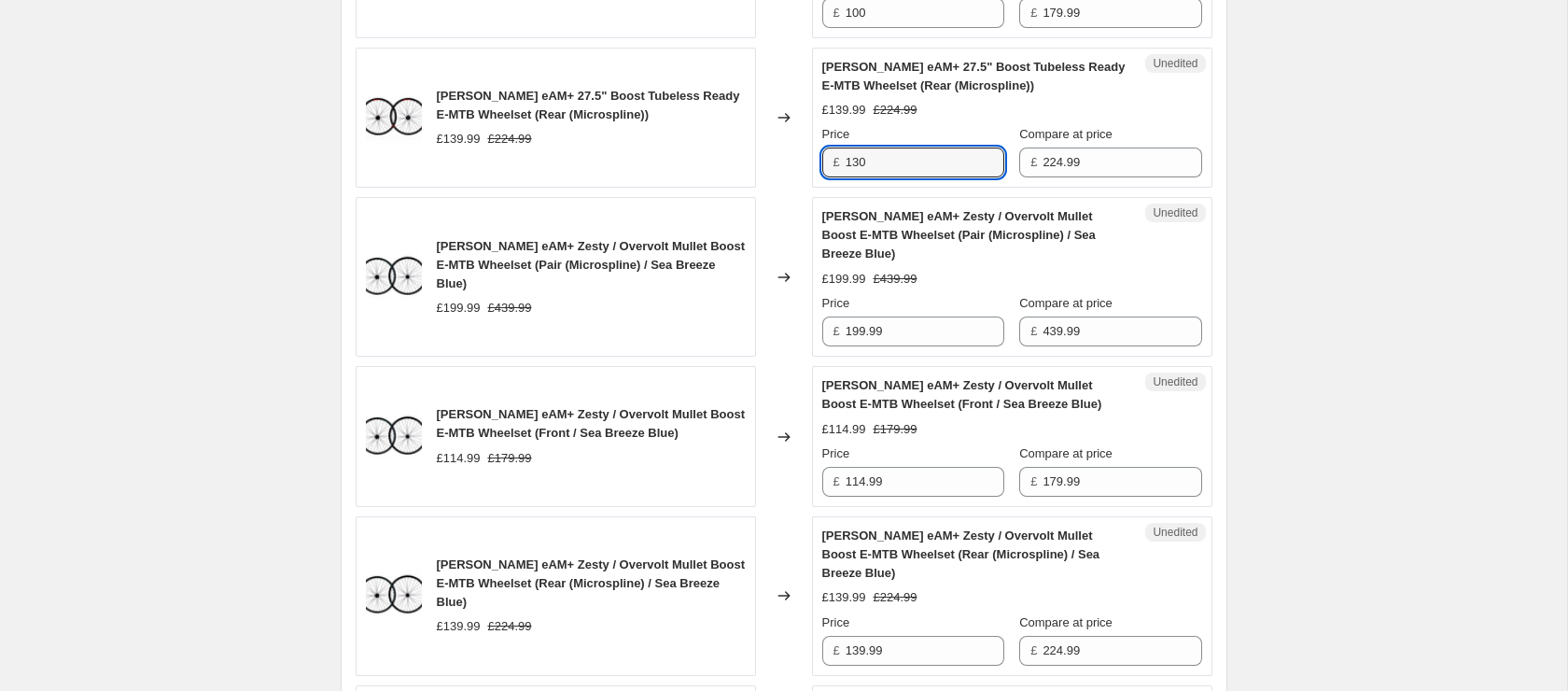
scroll to position [2831, 0]
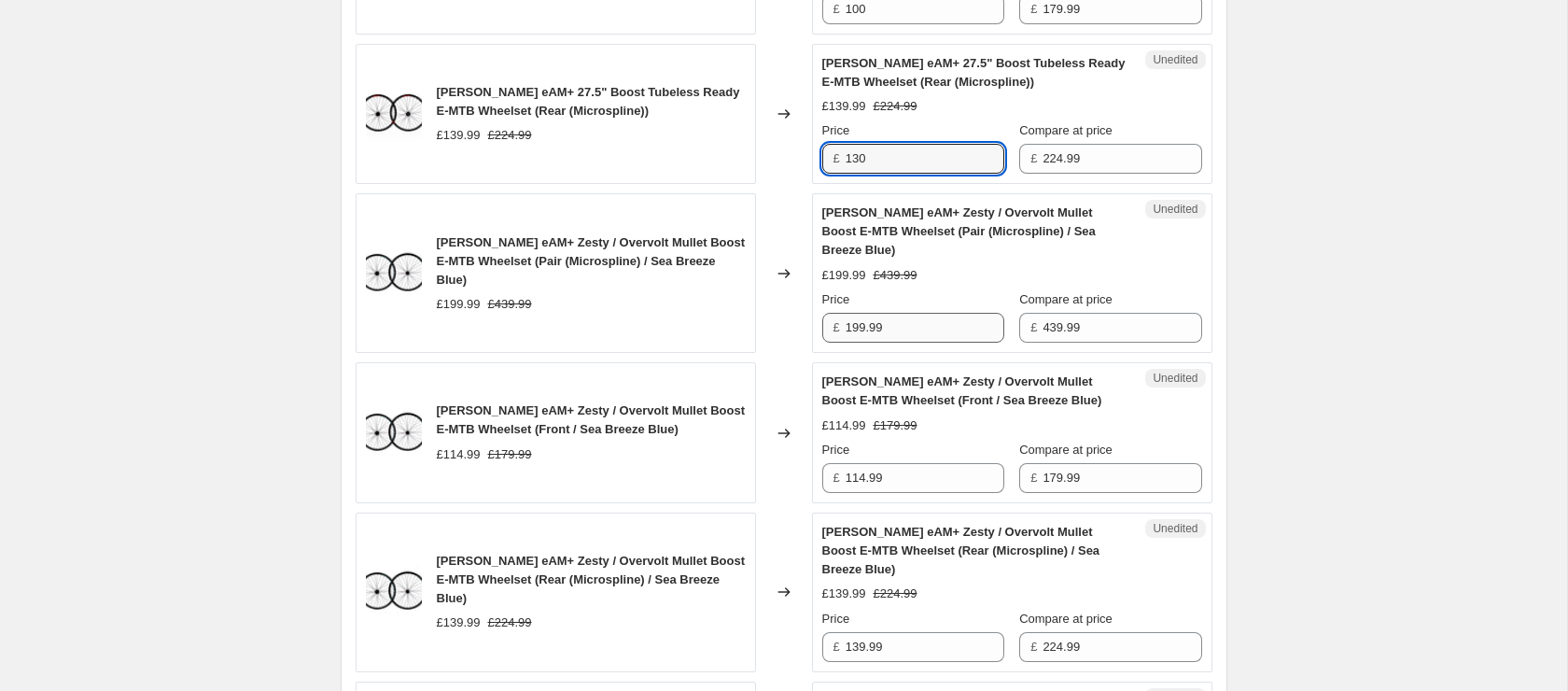
type input "130"
click at [890, 343] on input "199.99" at bounding box center [925, 328] width 159 height 30
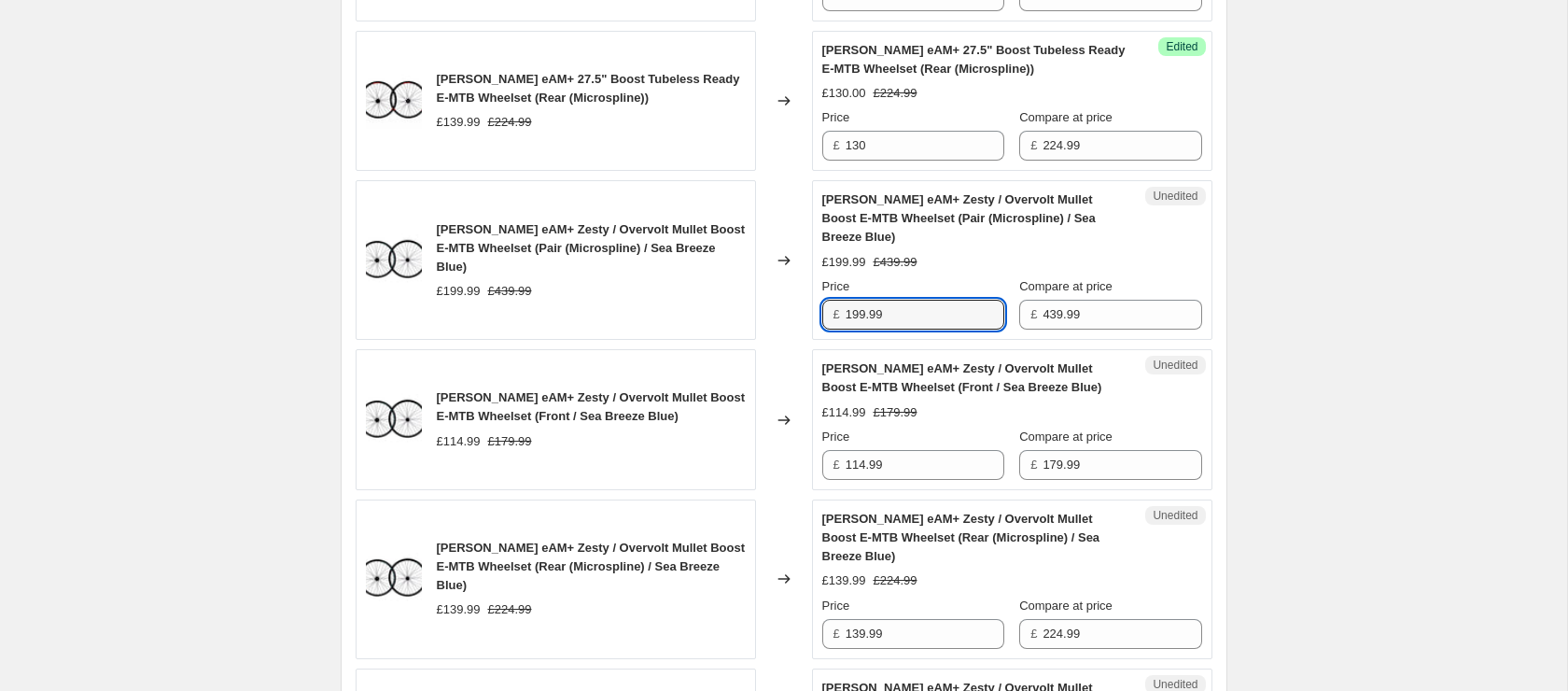
scroll to position [2861, 0]
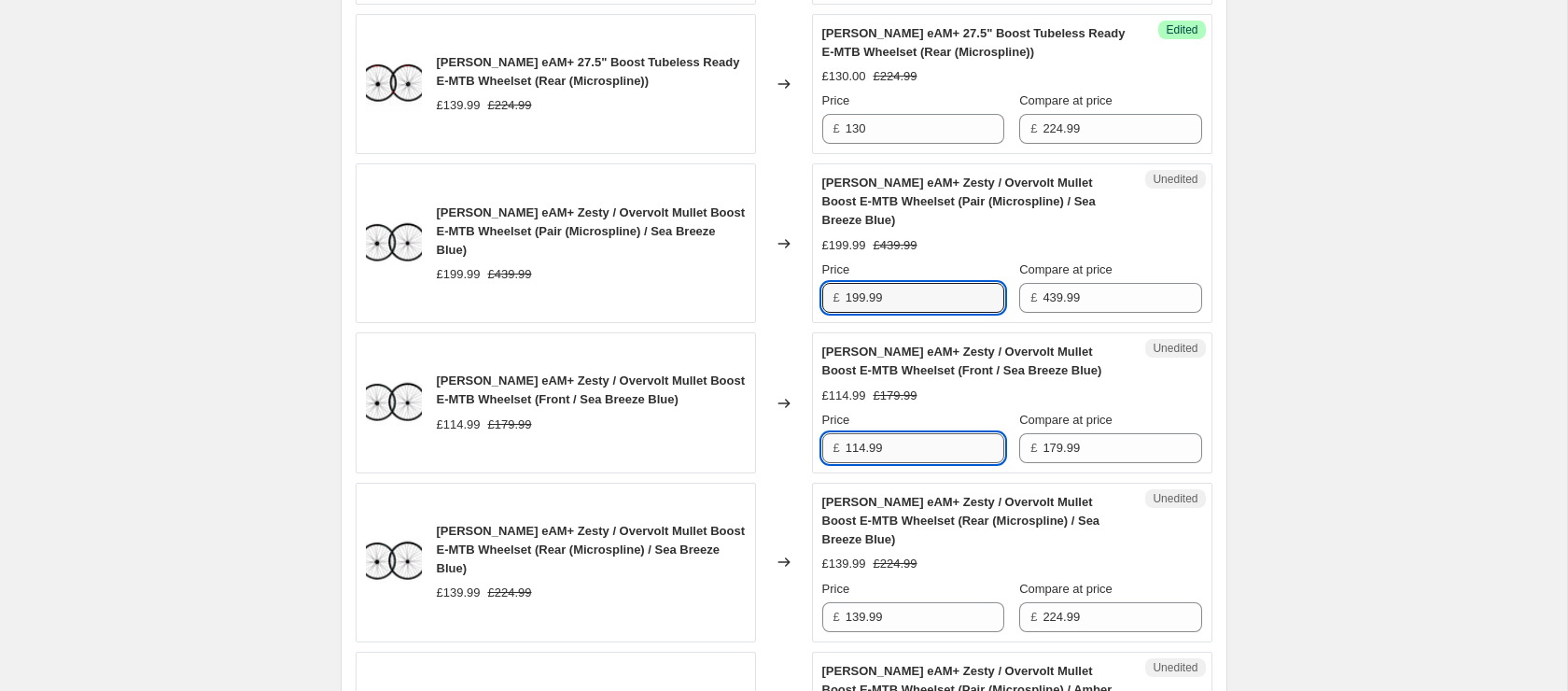
click at [891, 463] on input "114.99" at bounding box center [925, 448] width 159 height 30
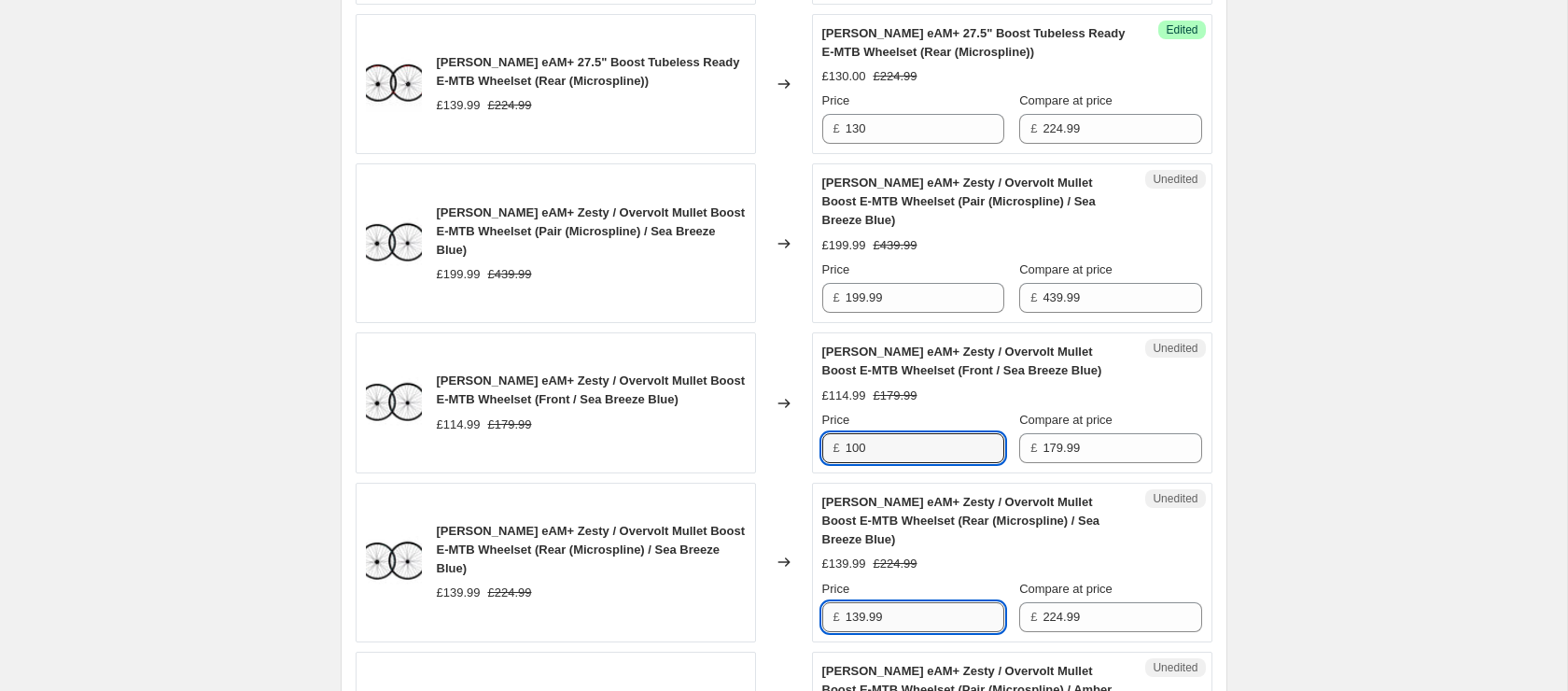
click at [901, 632] on input "139.99" at bounding box center [925, 617] width 159 height 30
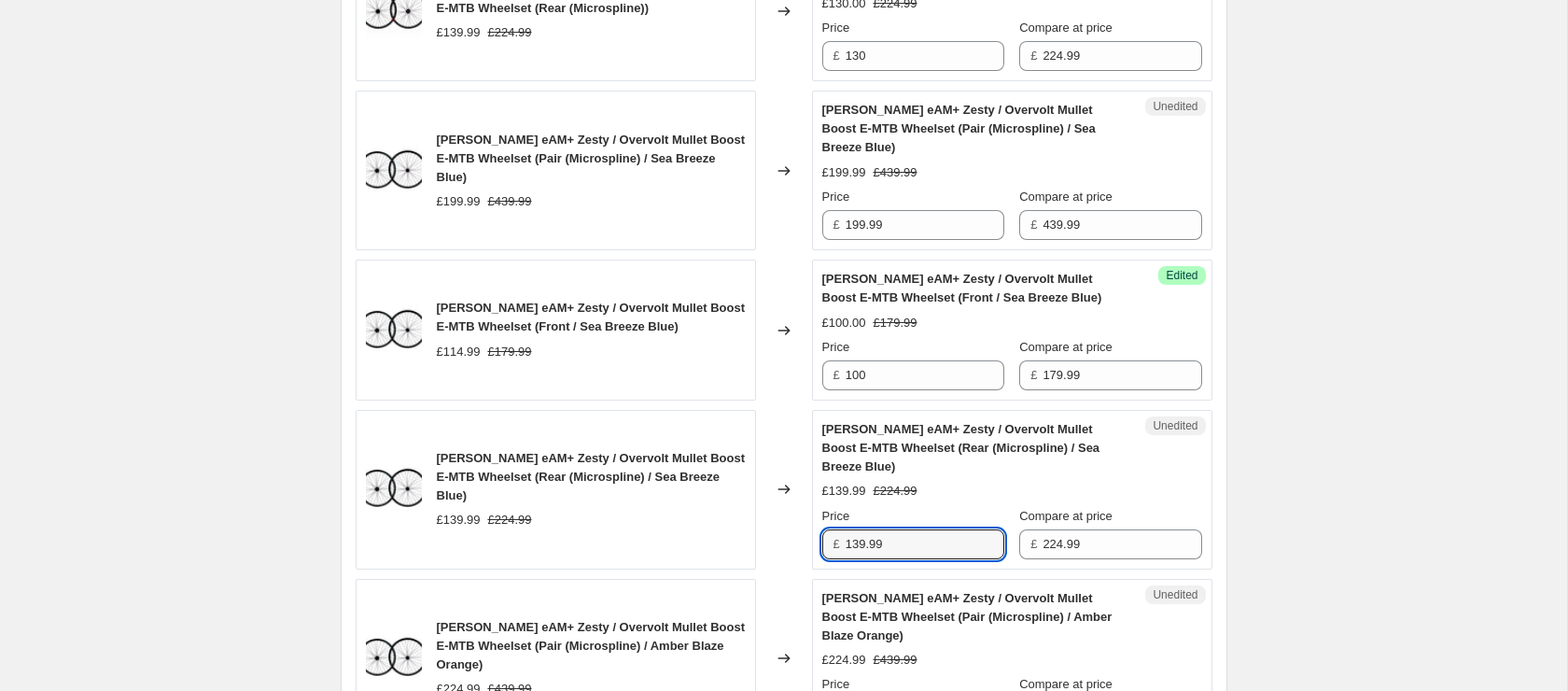
scroll to position [2966, 0]
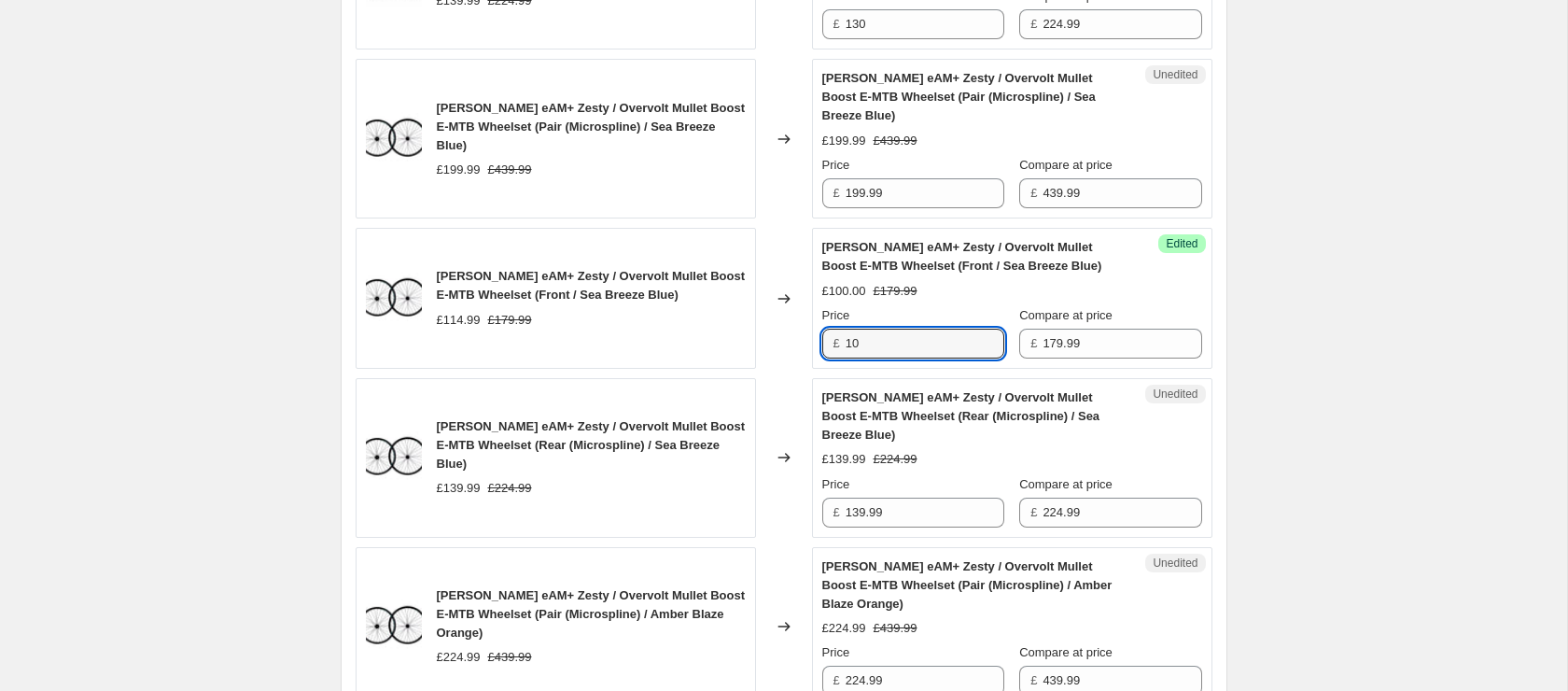
type input "100"
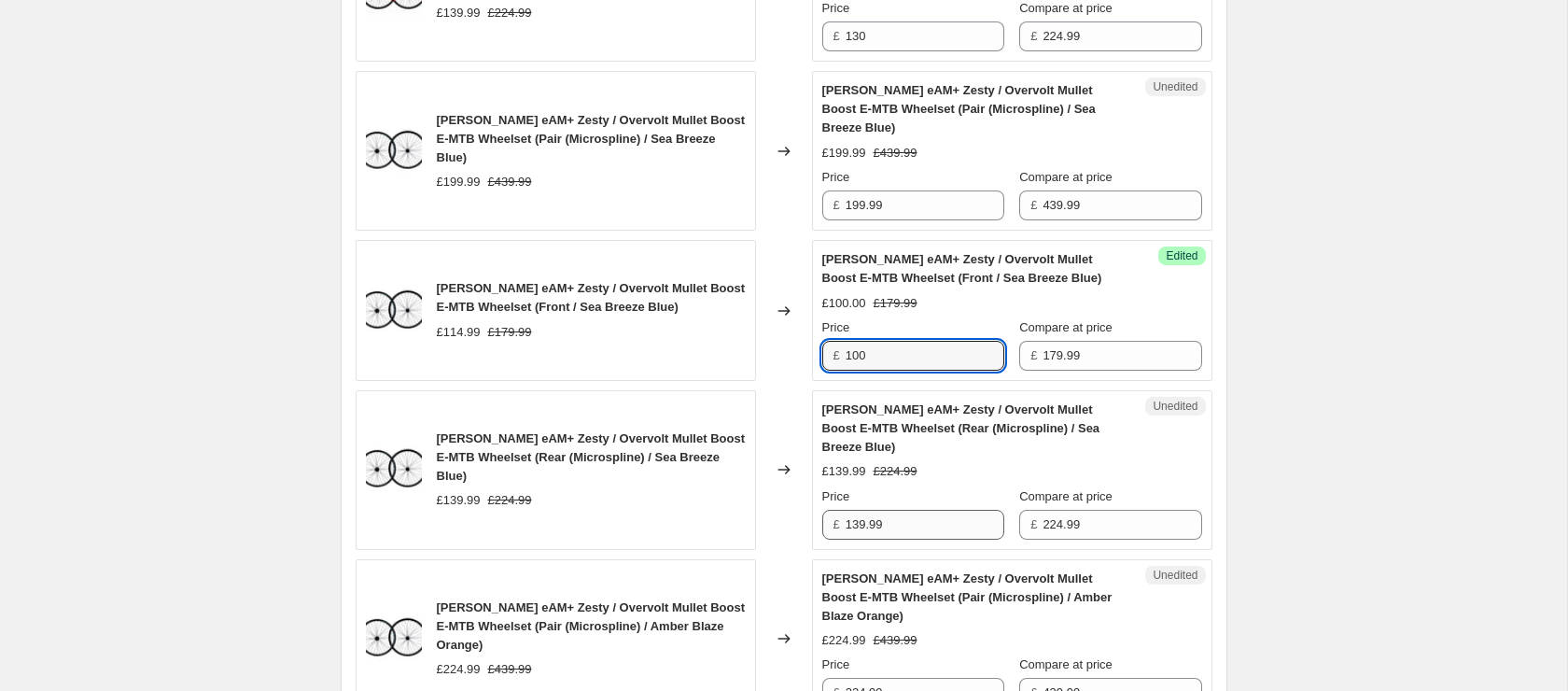
scroll to position [2957, 0]
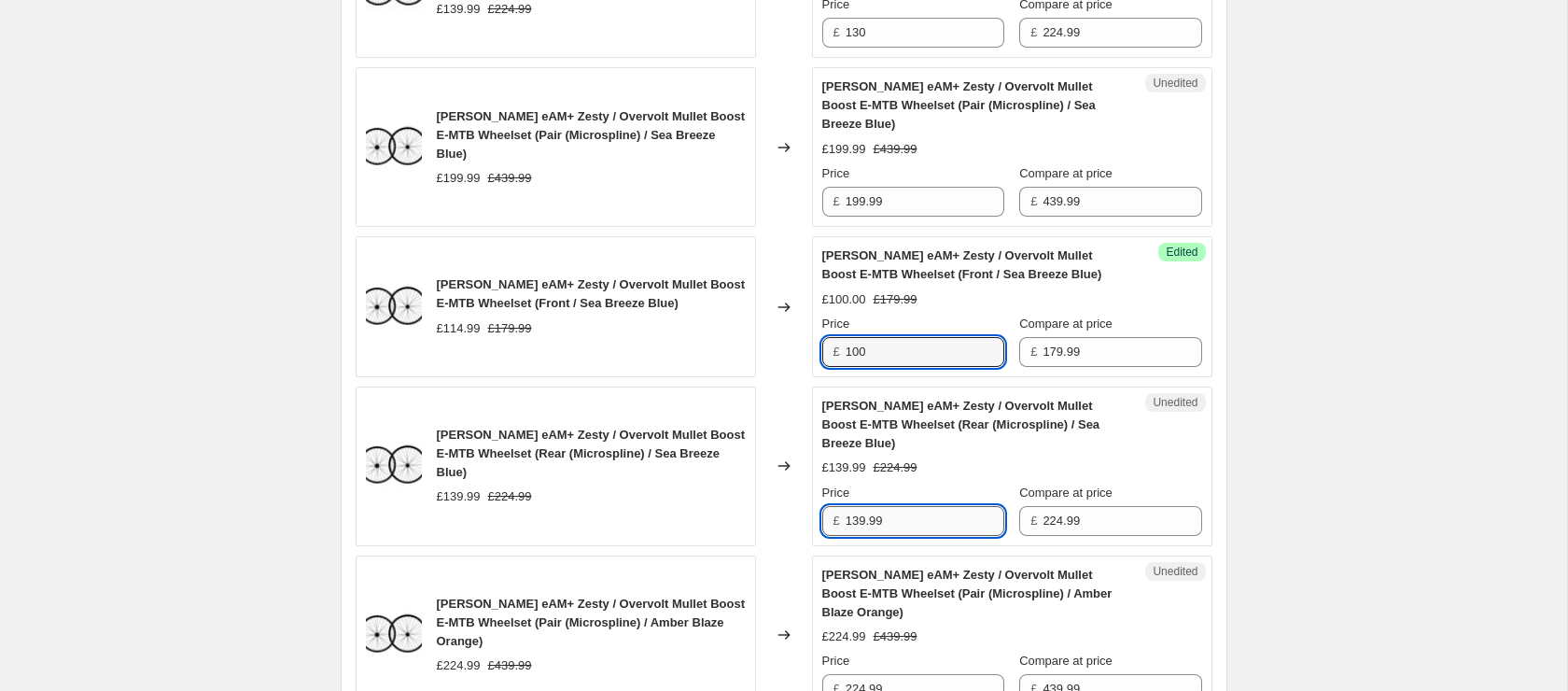
click at [914, 535] on input "139.99" at bounding box center [925, 520] width 159 height 30
type input "125"
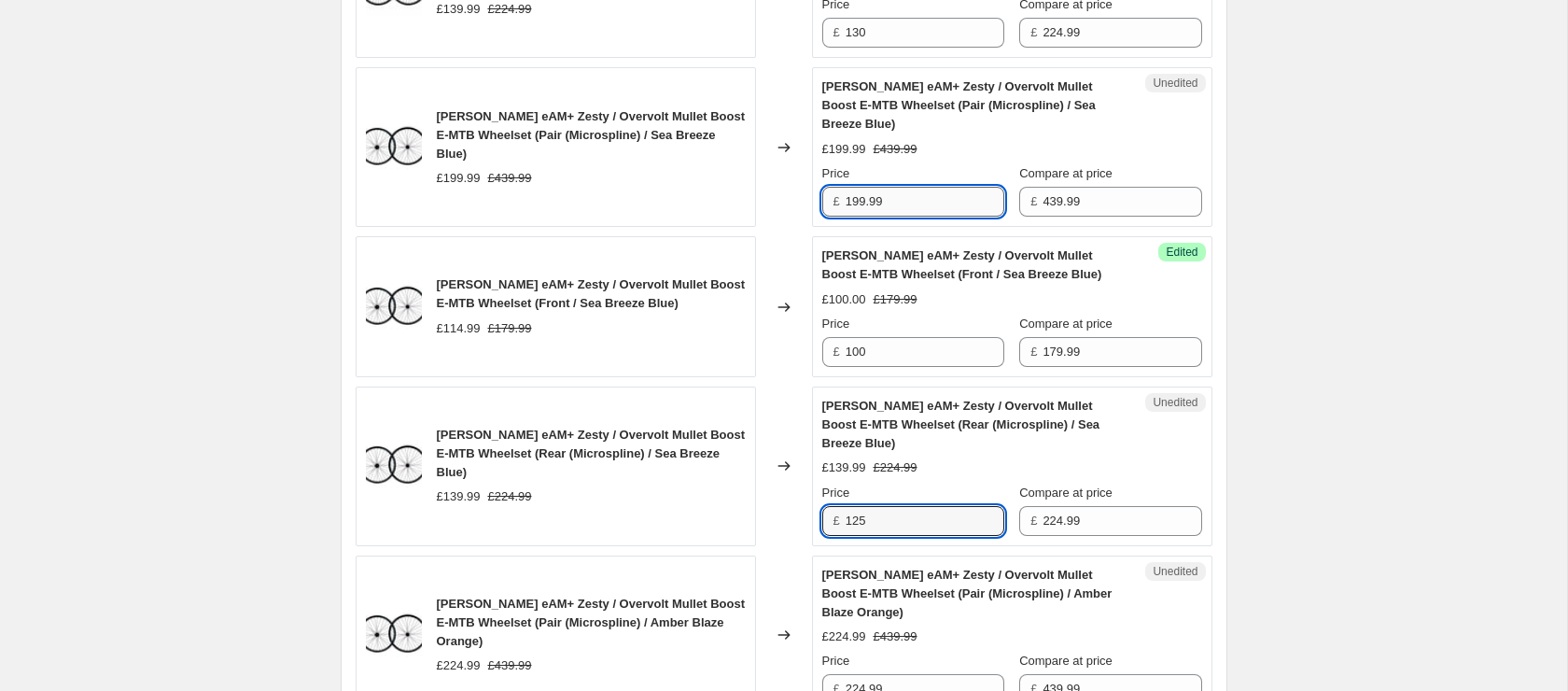
click at [894, 217] on input "199.99" at bounding box center [925, 202] width 159 height 30
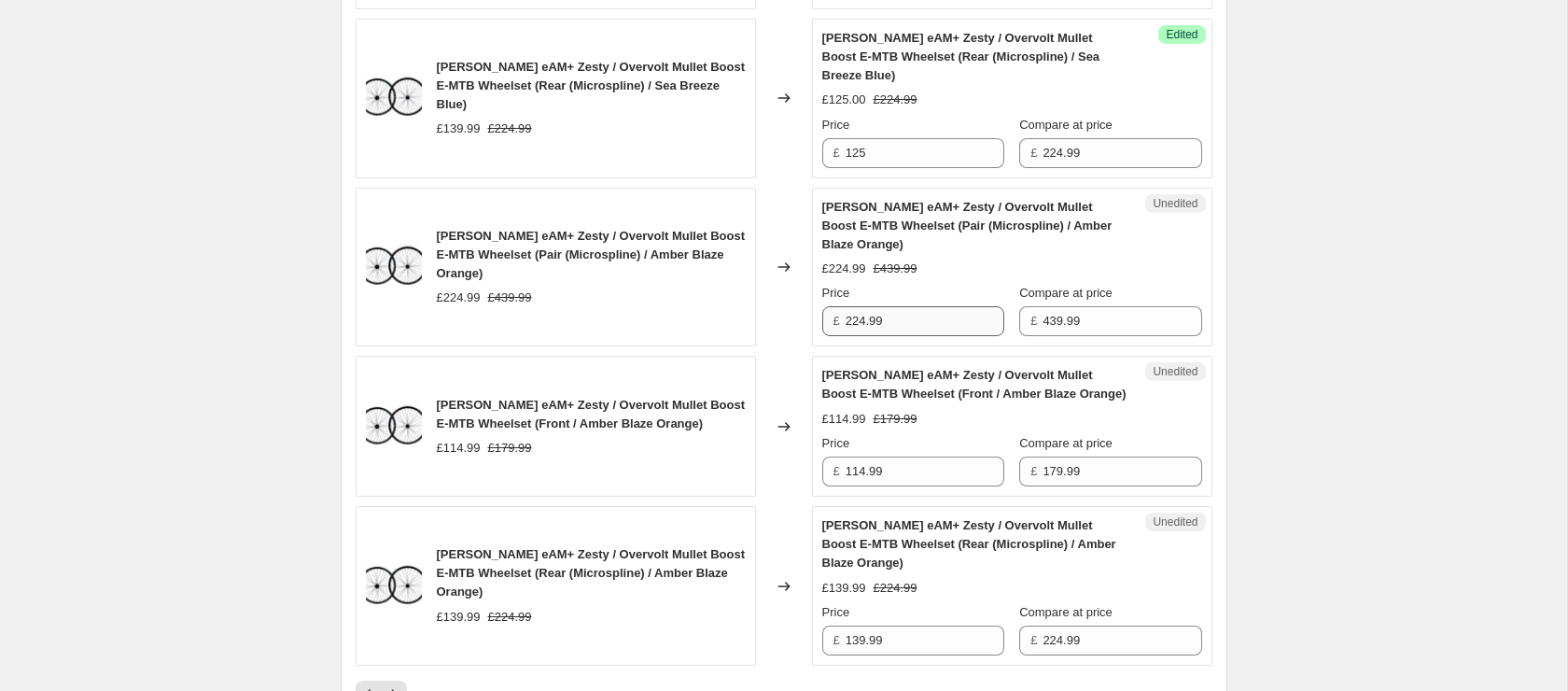
scroll to position [3325, 0]
type input "190"
click at [908, 335] on input "224.99" at bounding box center [925, 321] width 159 height 30
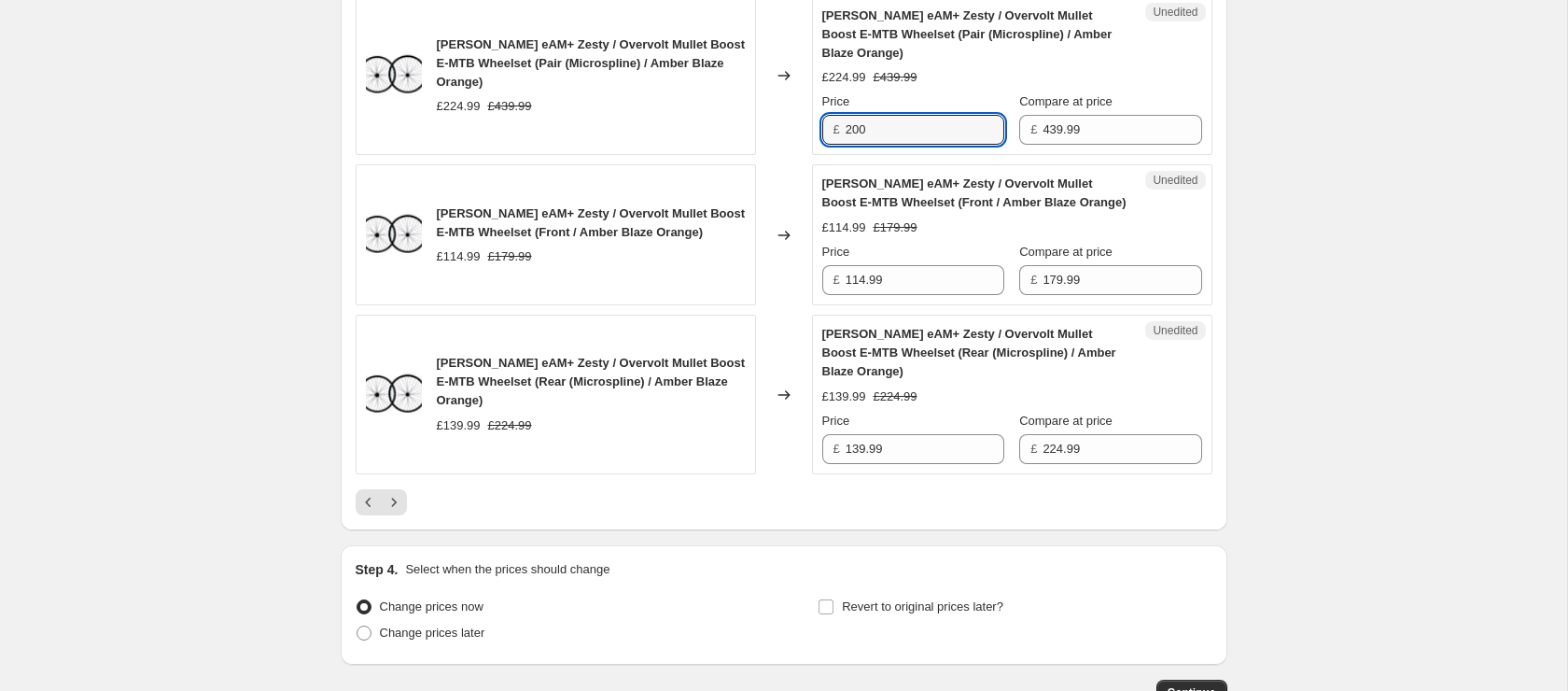
scroll to position [3530, 0]
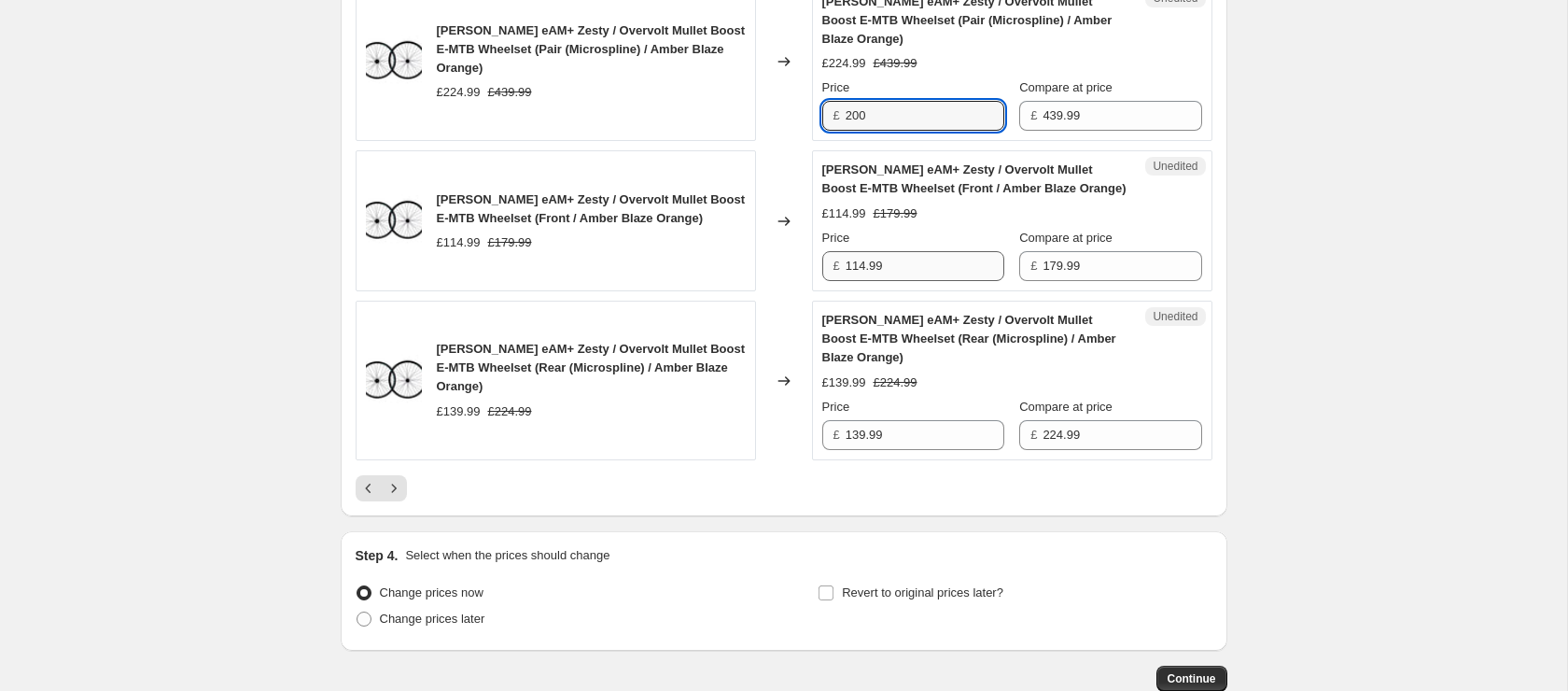
type input "200"
click at [908, 281] on input "114.99" at bounding box center [925, 266] width 159 height 30
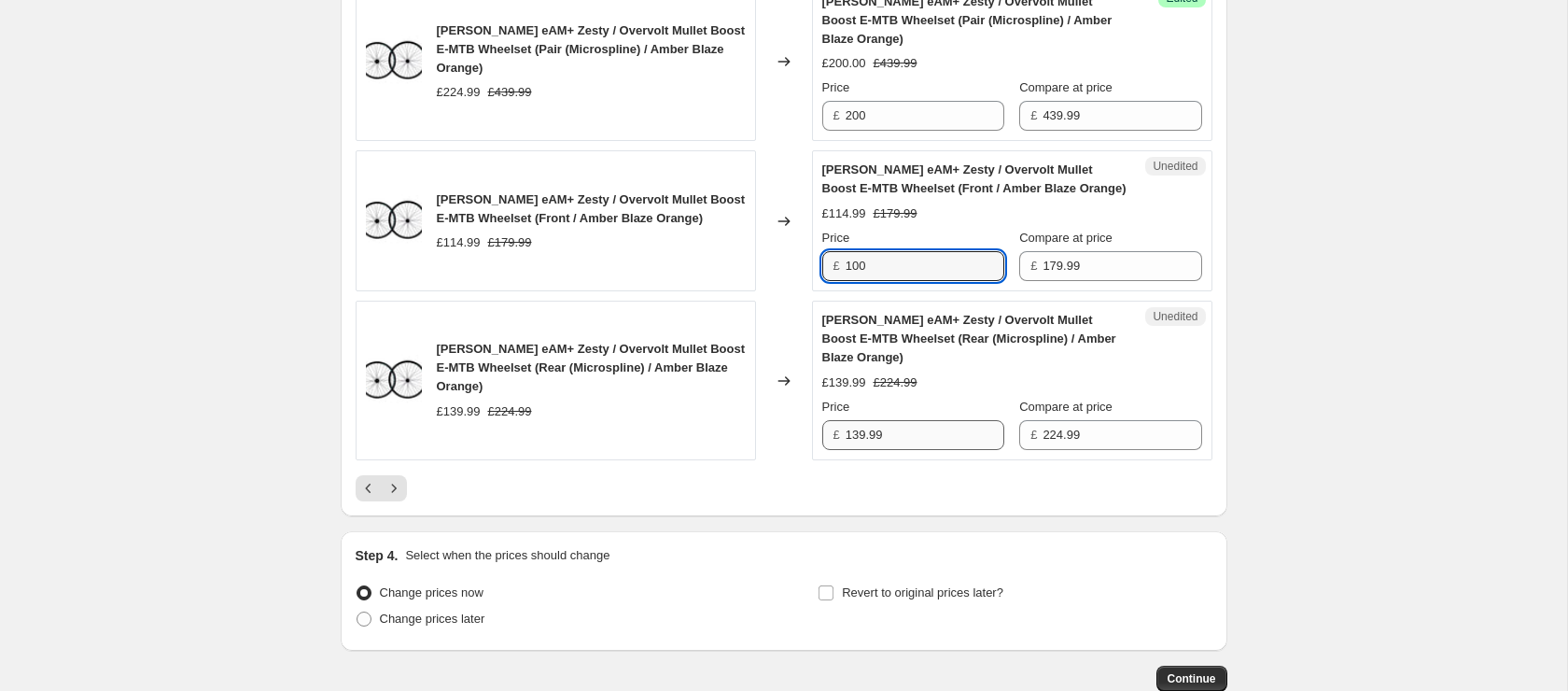
type input "100"
click at [895, 449] on input "139.99" at bounding box center [925, 435] width 159 height 30
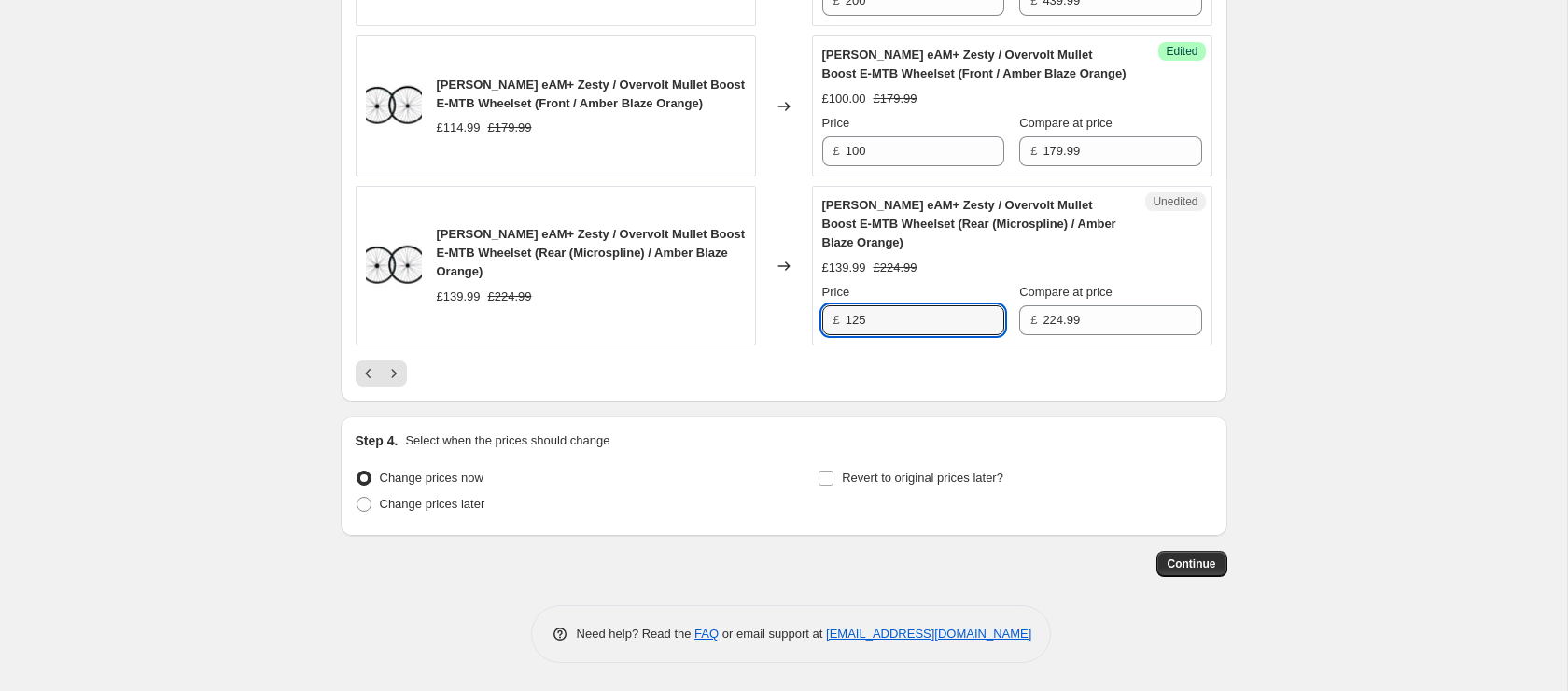
scroll to position [3669, 0]
type input "125"
click at [399, 381] on icon "Next" at bounding box center [393, 372] width 19 height 19
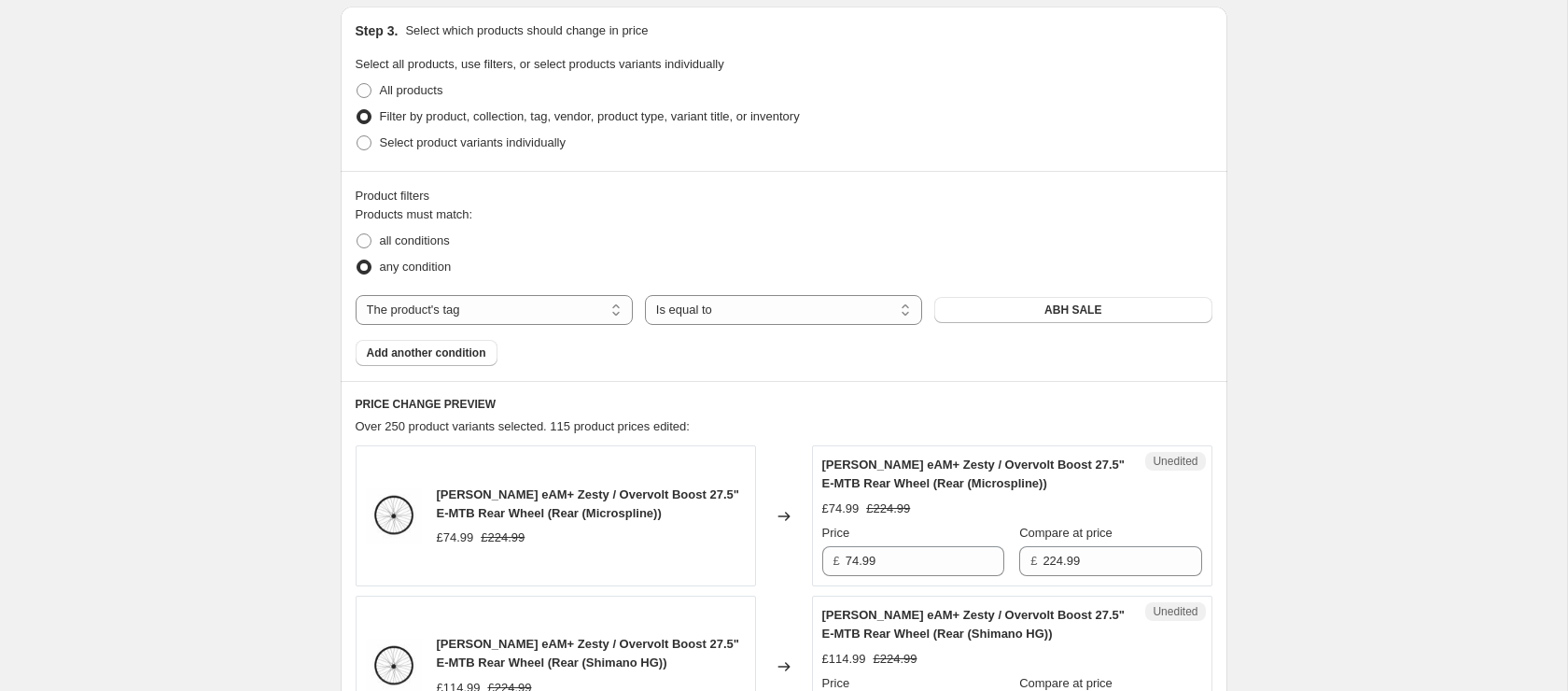
scroll to position [786, 0]
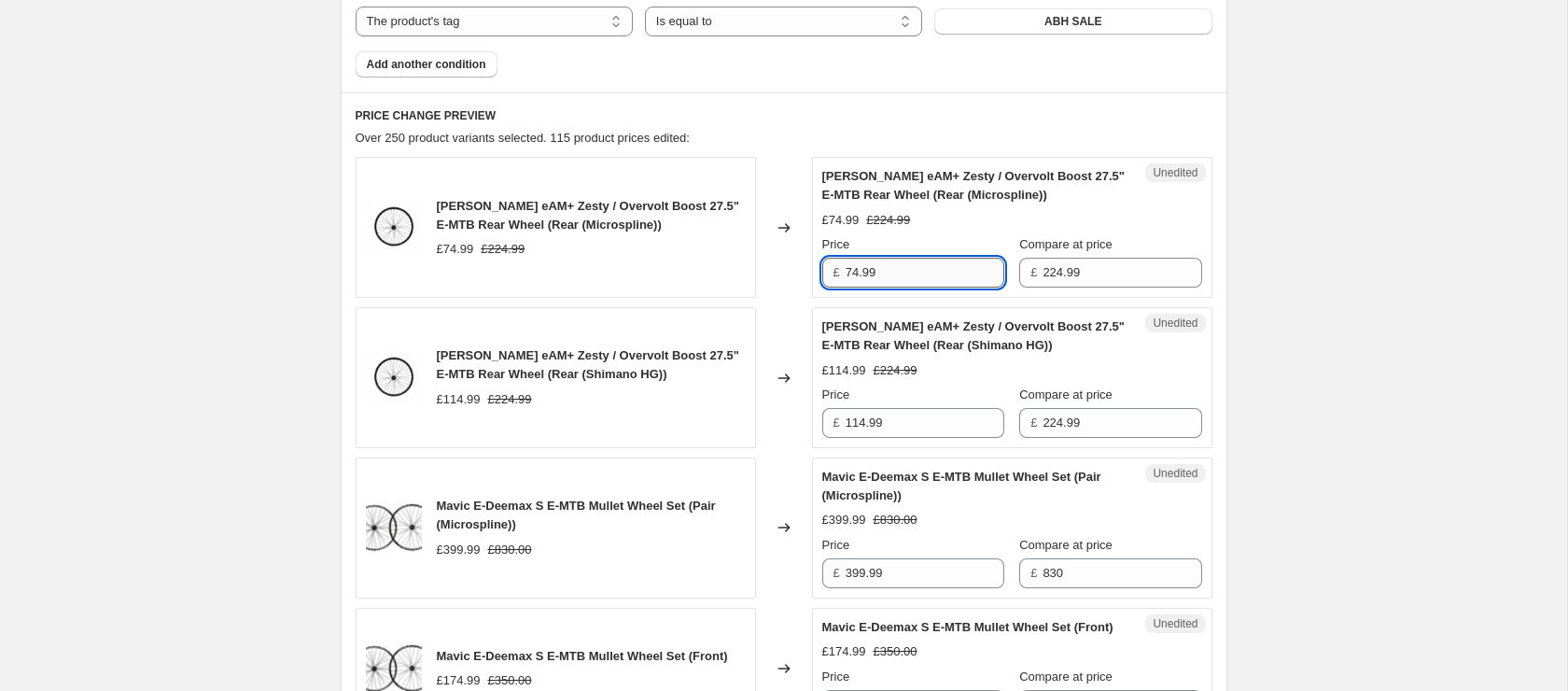
click at [920, 268] on input "74.99" at bounding box center [925, 273] width 159 height 30
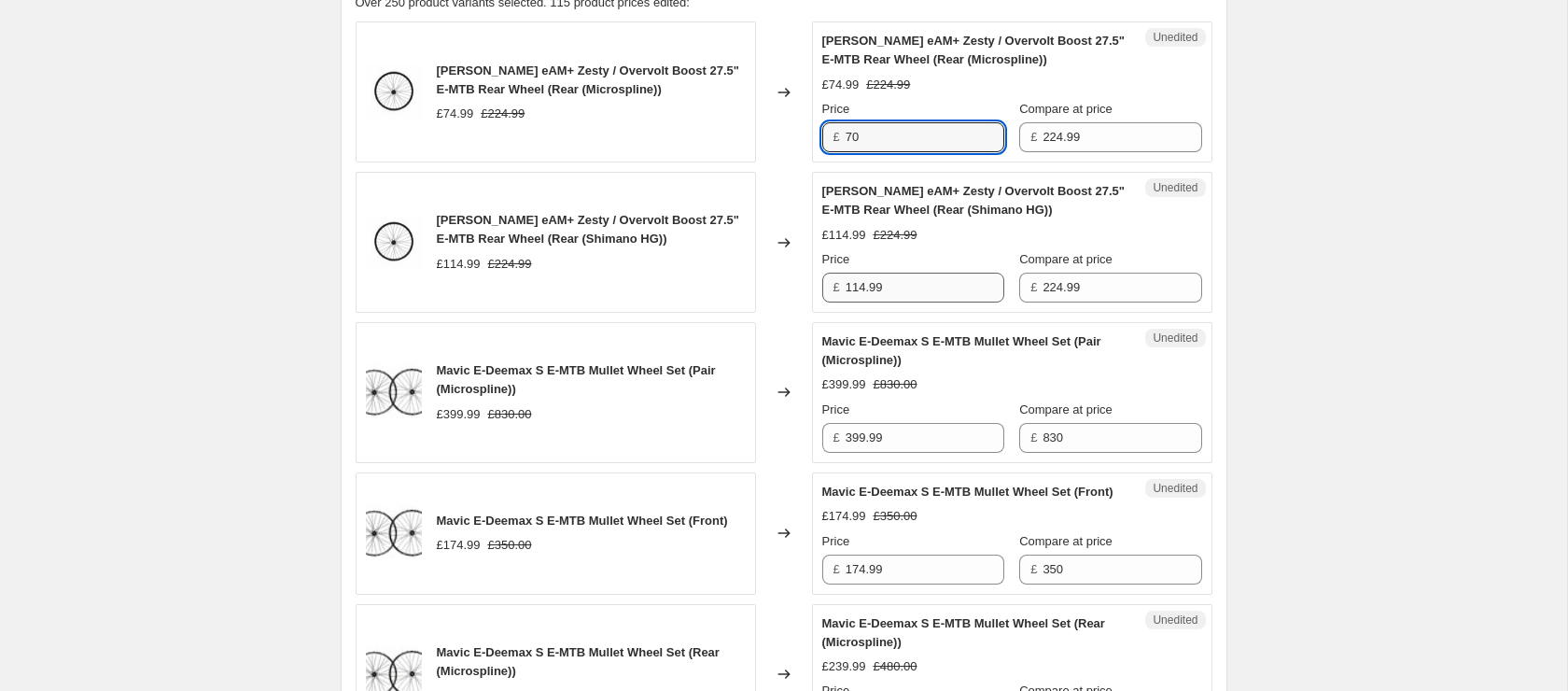
scroll to position [920, 0]
type input "70"
click at [901, 293] on input "114.99" at bounding box center [925, 289] width 159 height 30
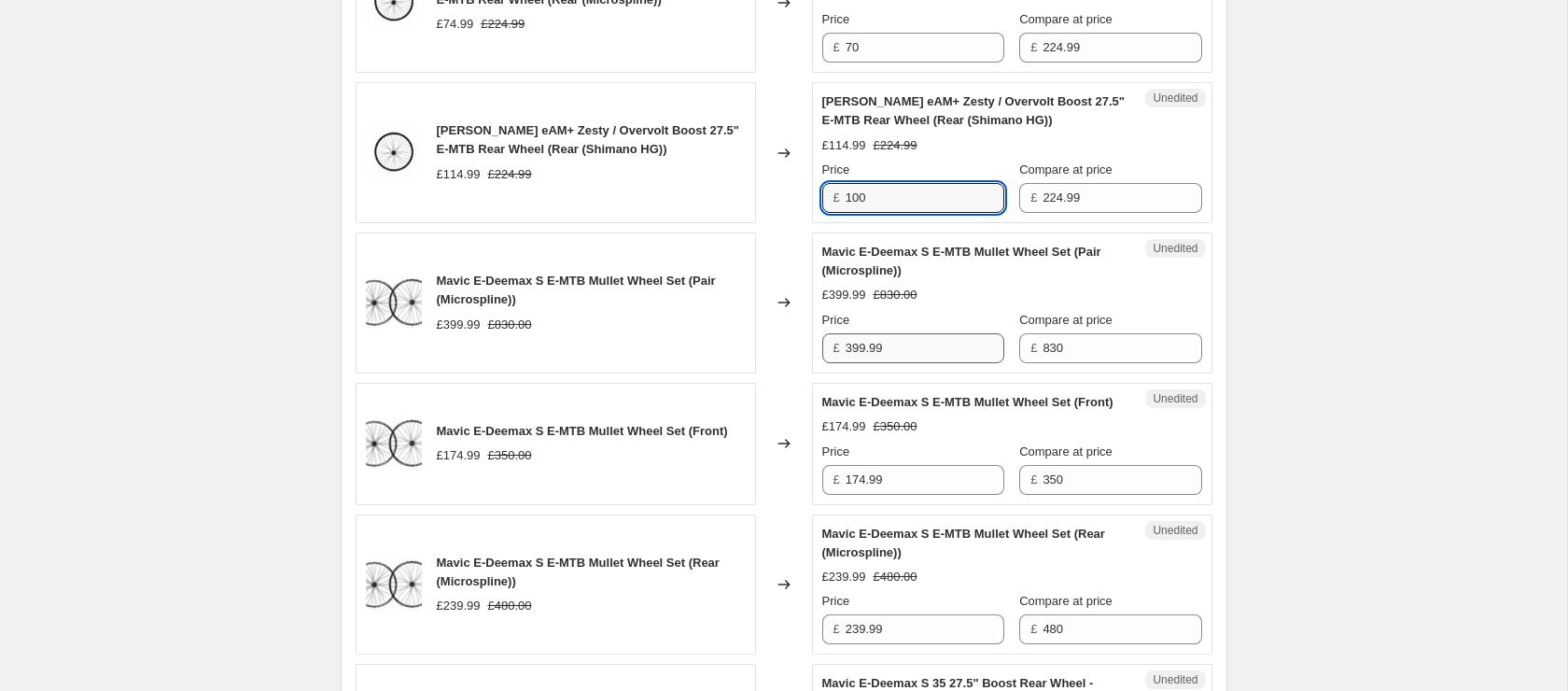
type input "100"
click at [903, 340] on input "399.99" at bounding box center [925, 347] width 159 height 30
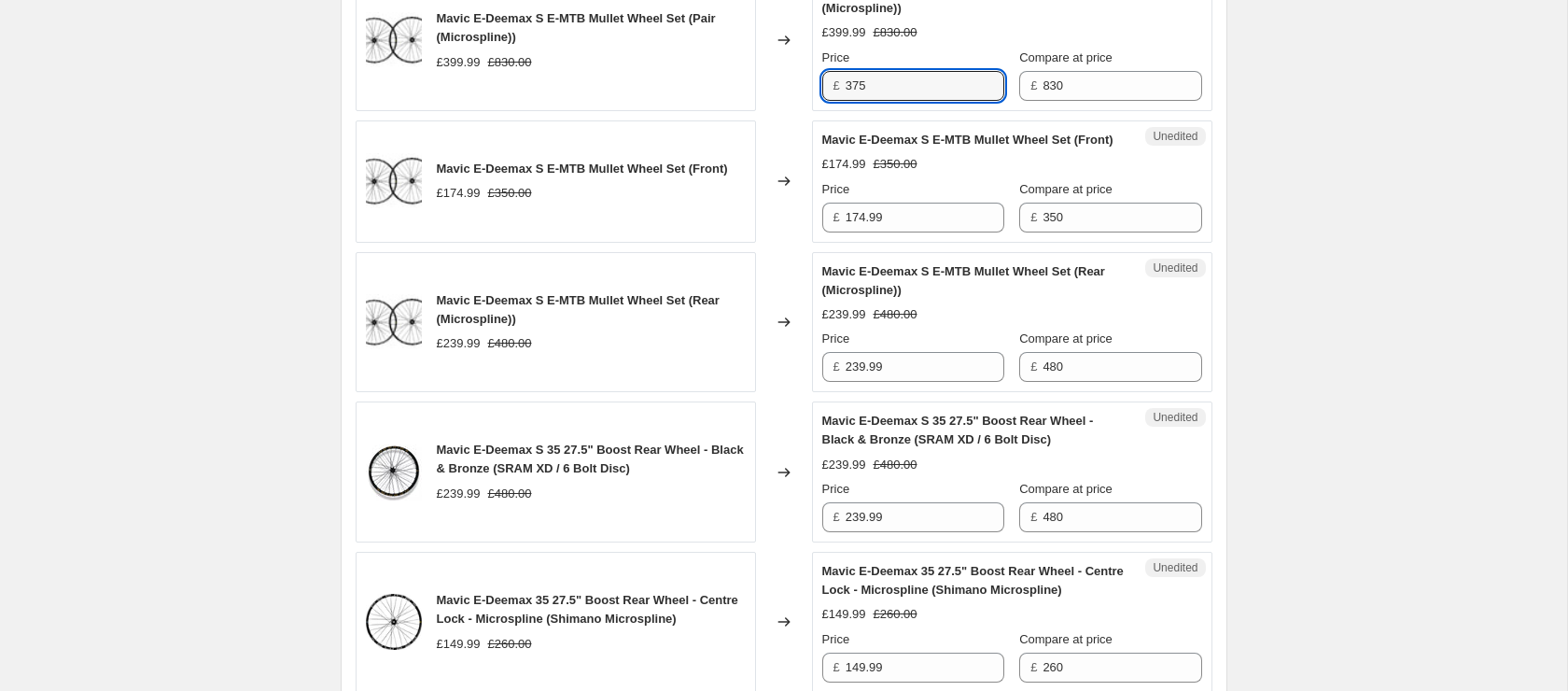
scroll to position [1289, 0]
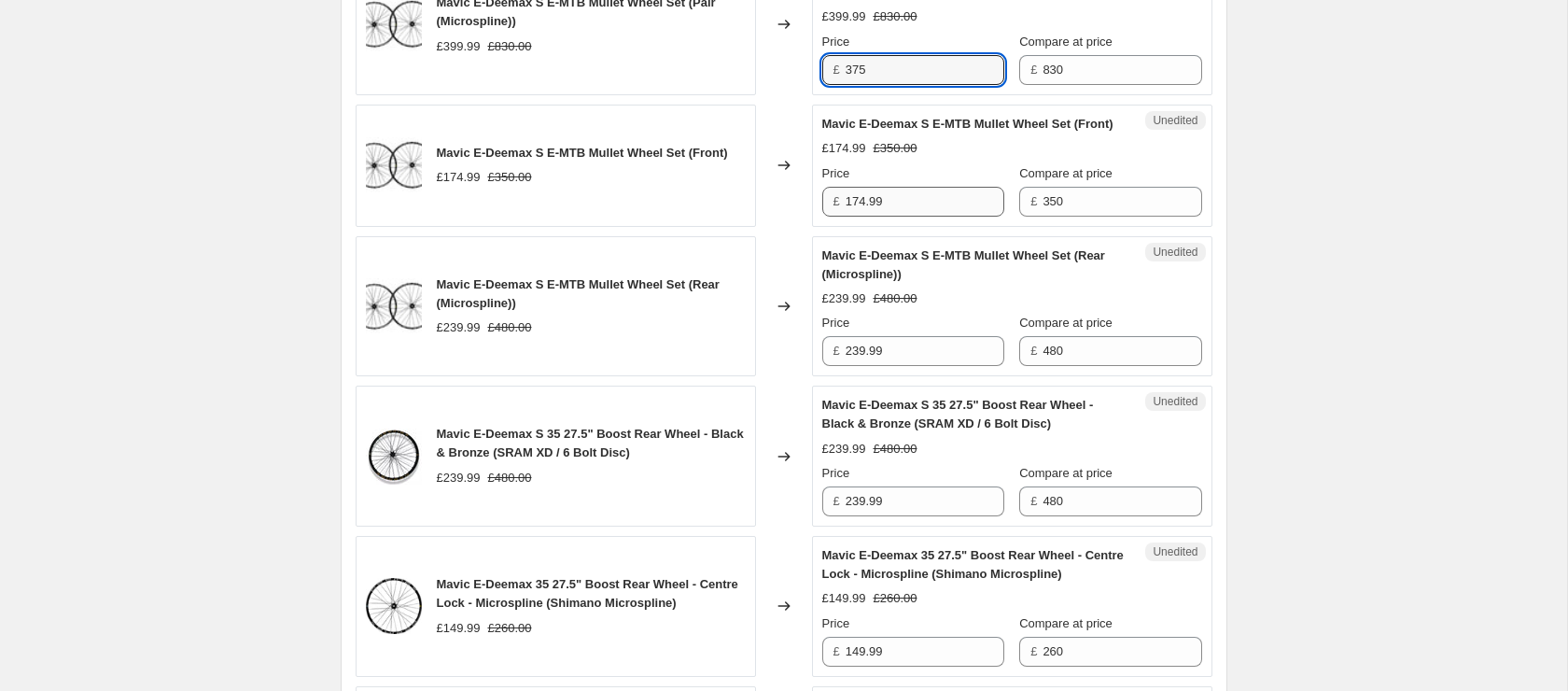
type input "375"
click at [917, 217] on input "174.99" at bounding box center [925, 202] width 159 height 30
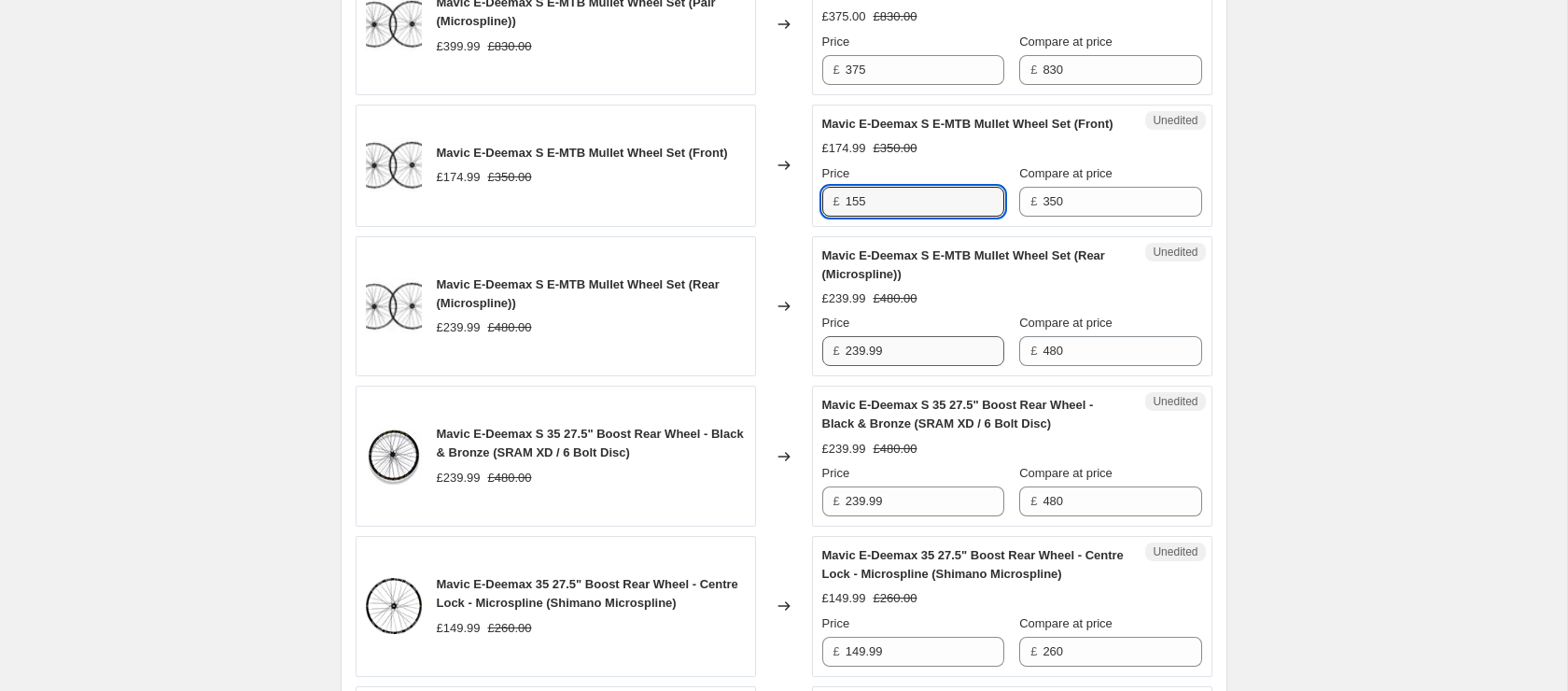
type input "155"
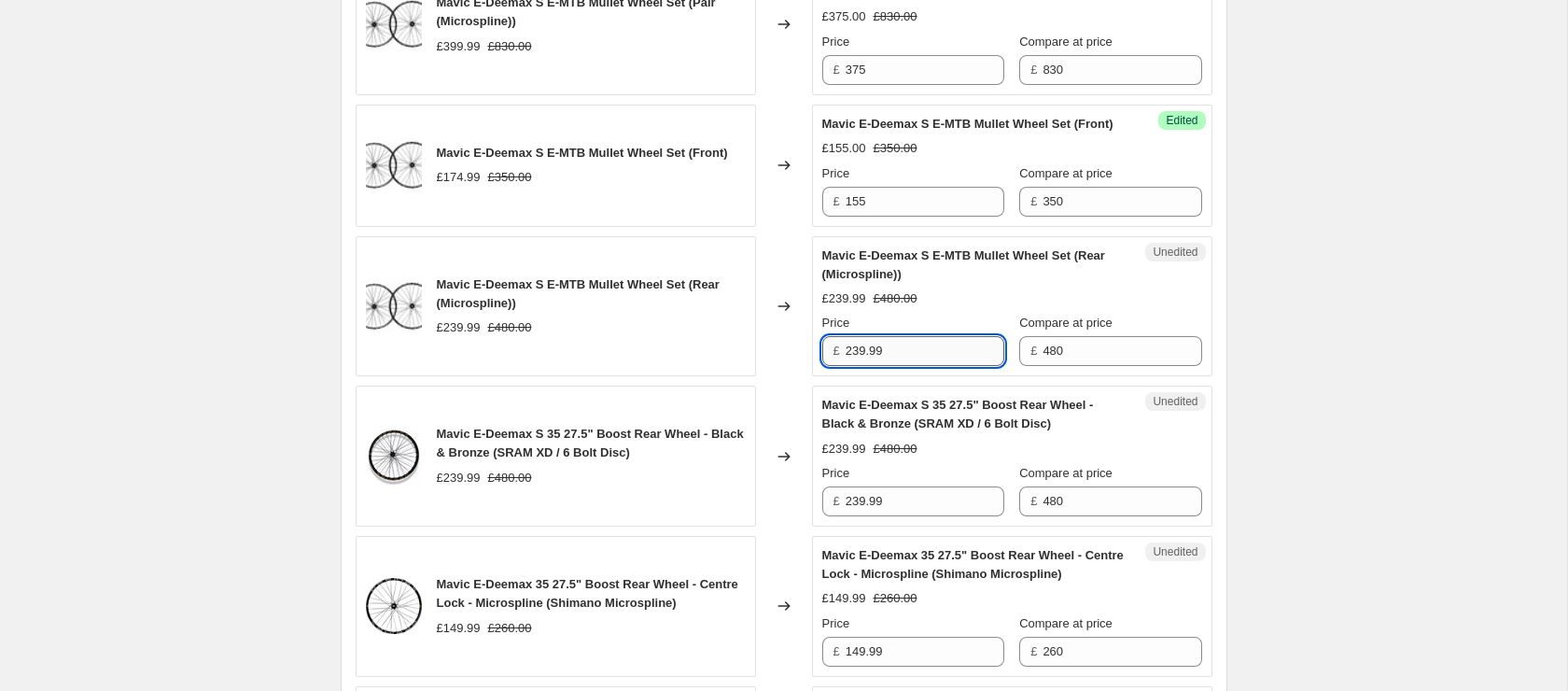
click at [939, 362] on input "239.99" at bounding box center [925, 350] width 159 height 30
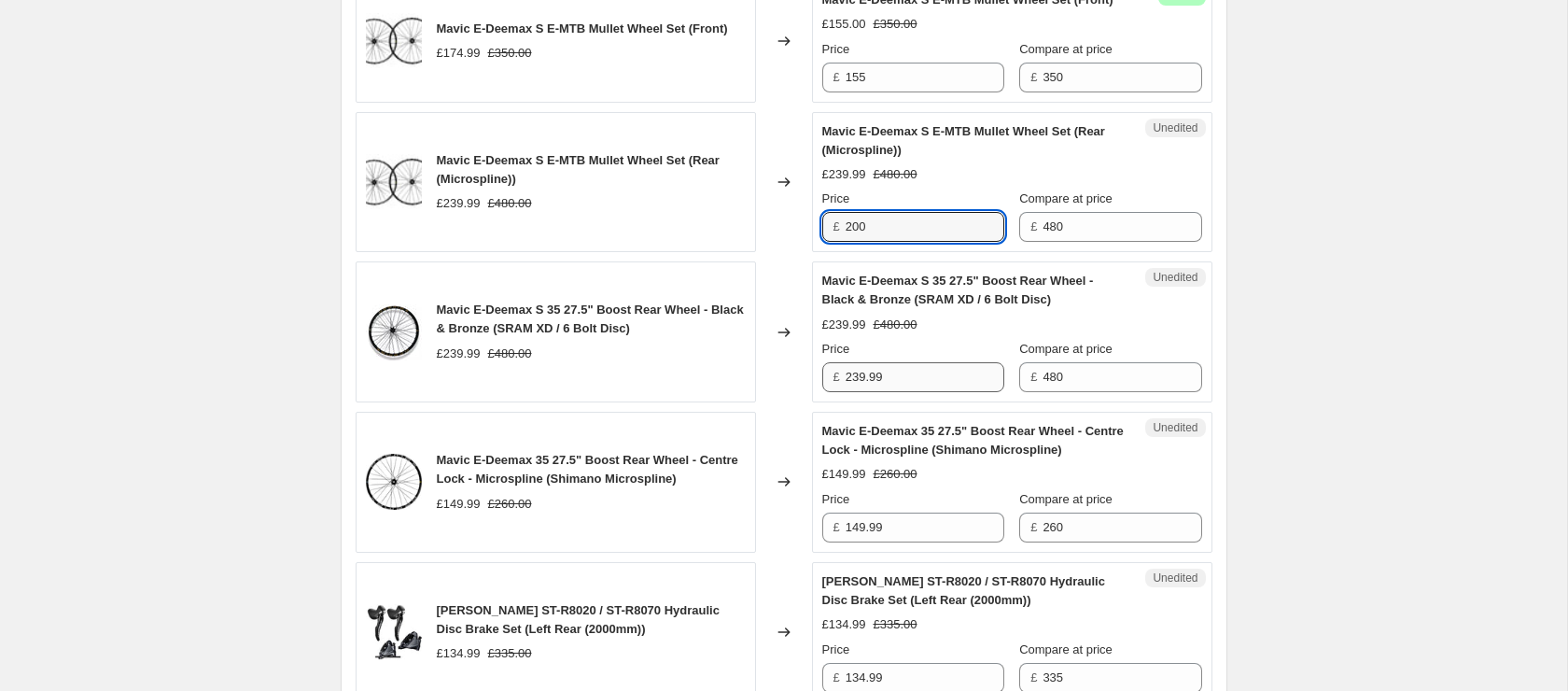
scroll to position [1415, 0]
type input "200"
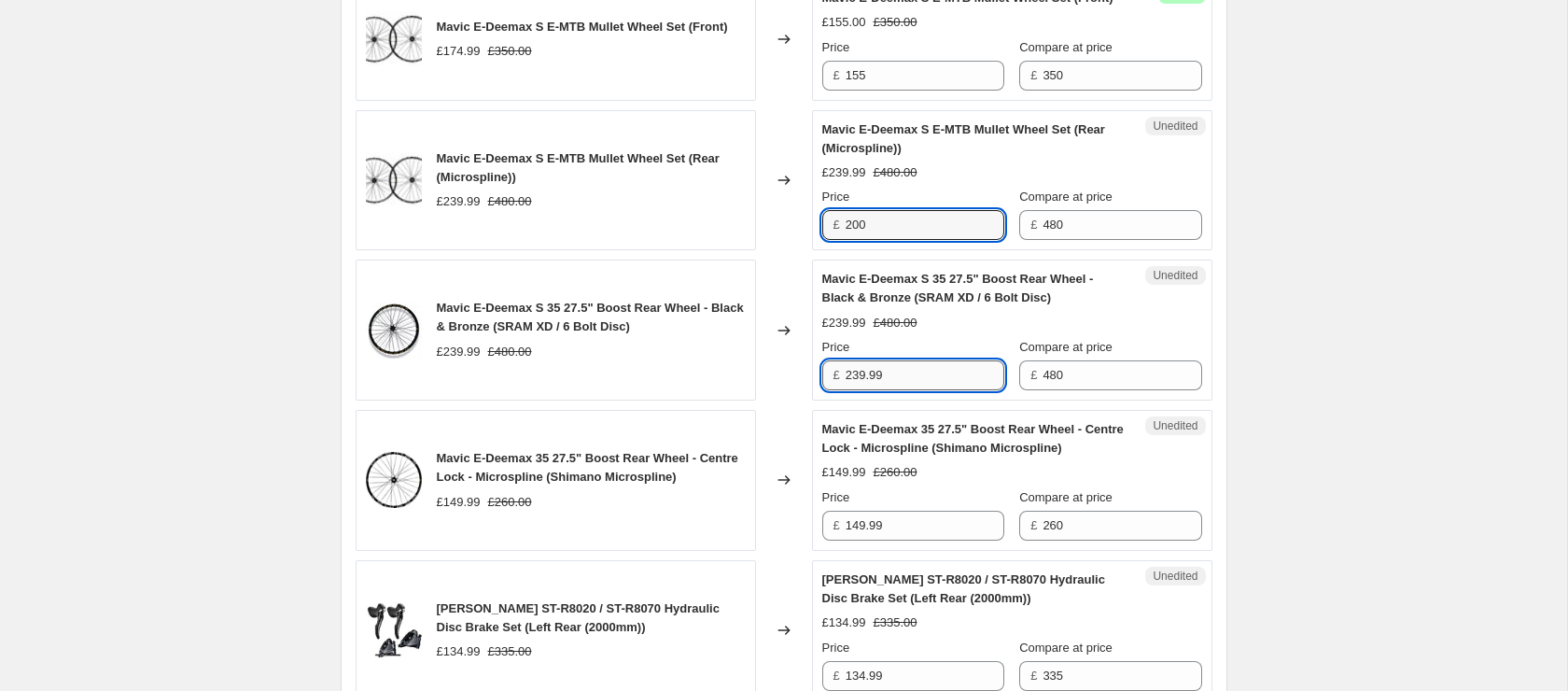
click at [900, 390] on input "239.99" at bounding box center [925, 375] width 159 height 30
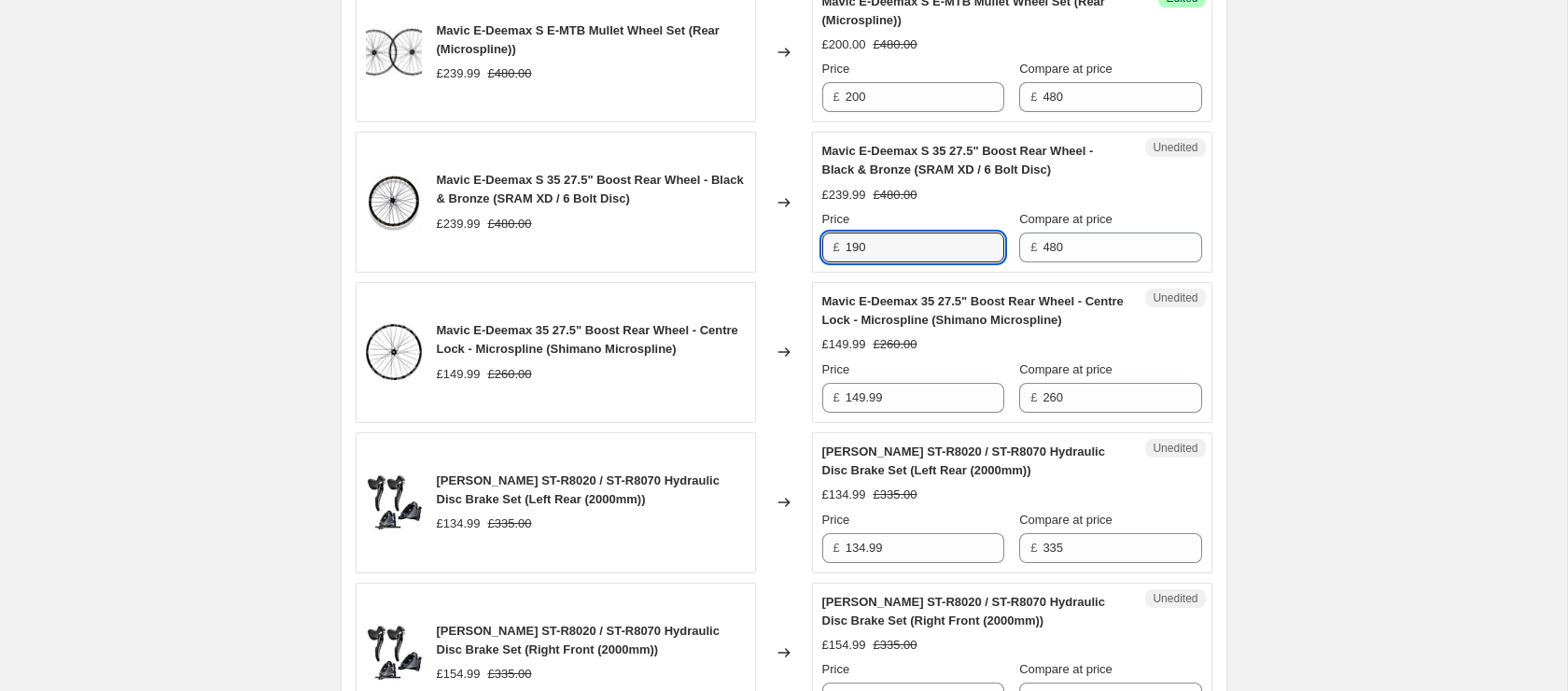
scroll to position [1556, 0]
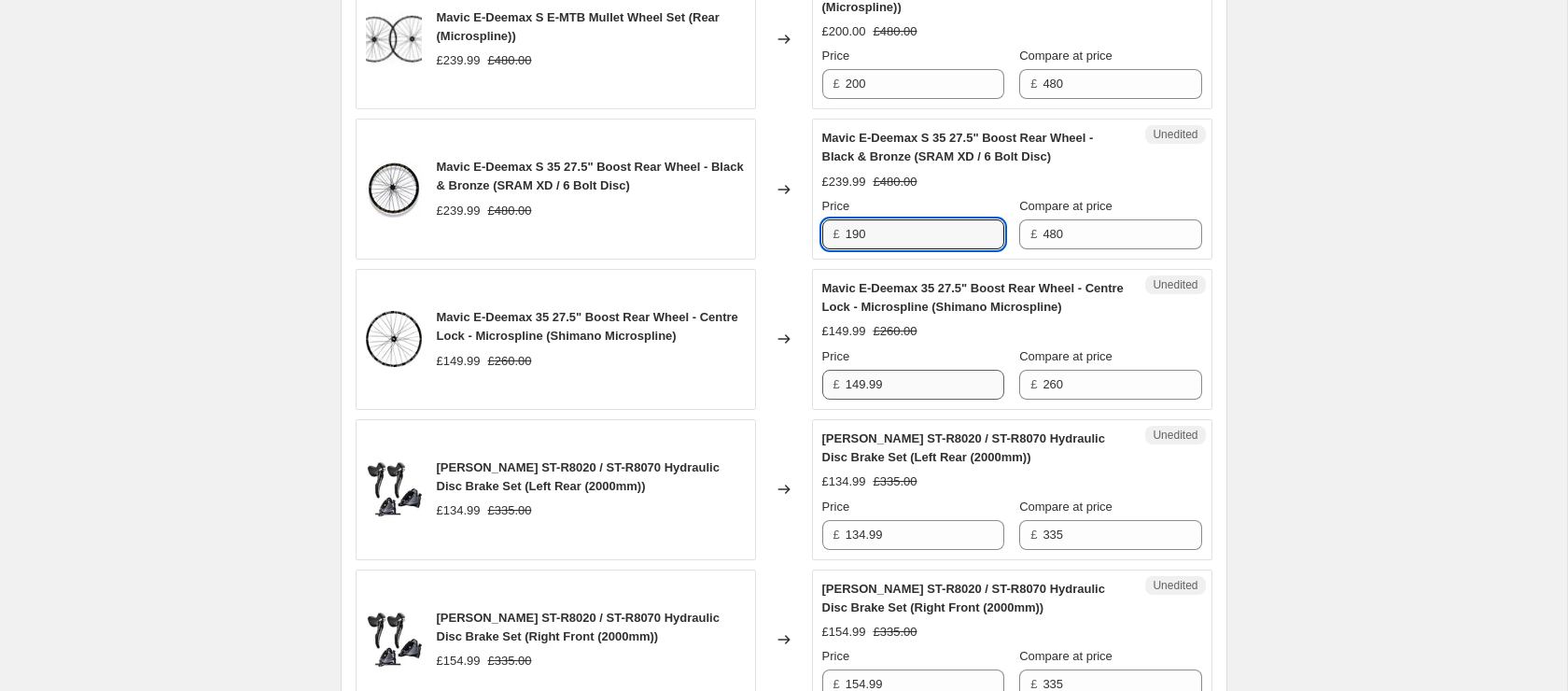
type input "190"
click at [919, 399] on input "149.99" at bounding box center [925, 384] width 159 height 30
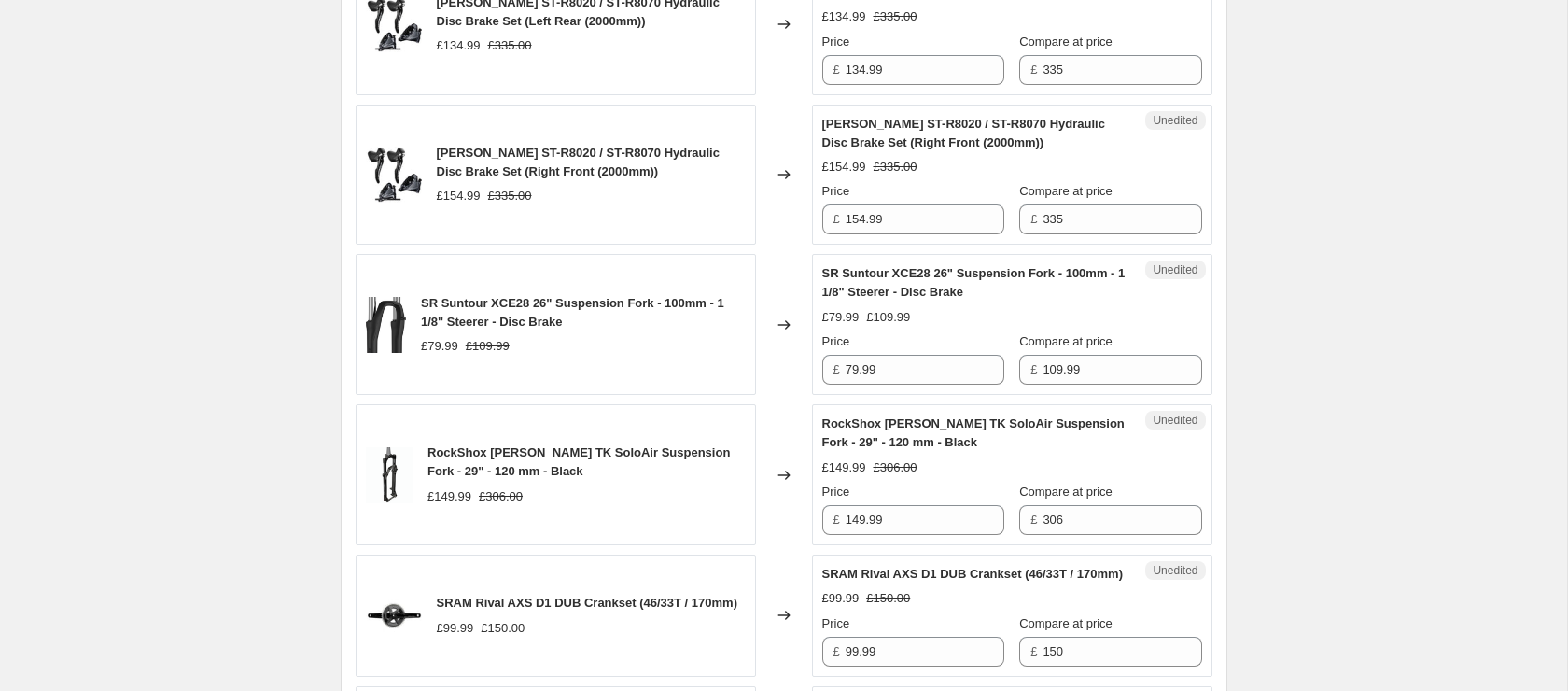
scroll to position [2028, 0]
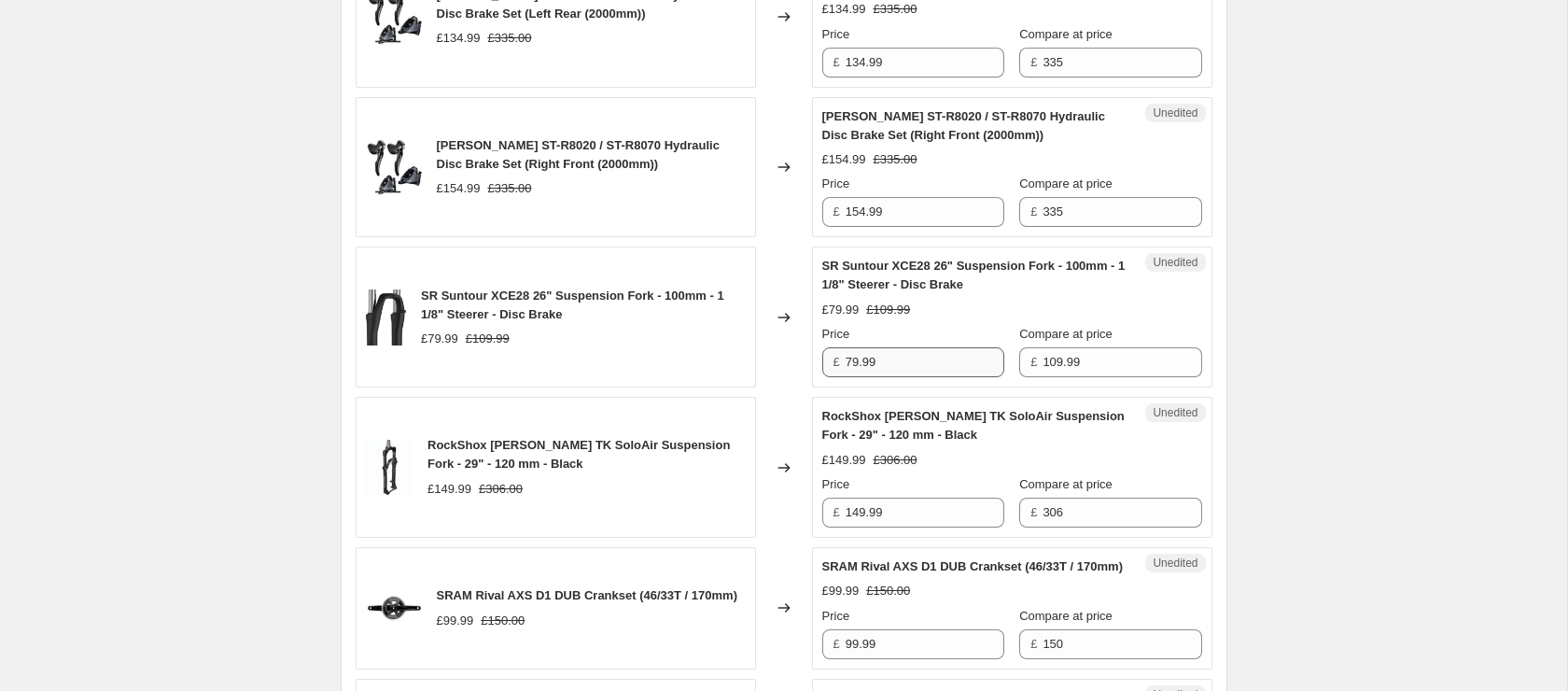
type input "140"
click at [929, 377] on input "79.99" at bounding box center [925, 362] width 159 height 30
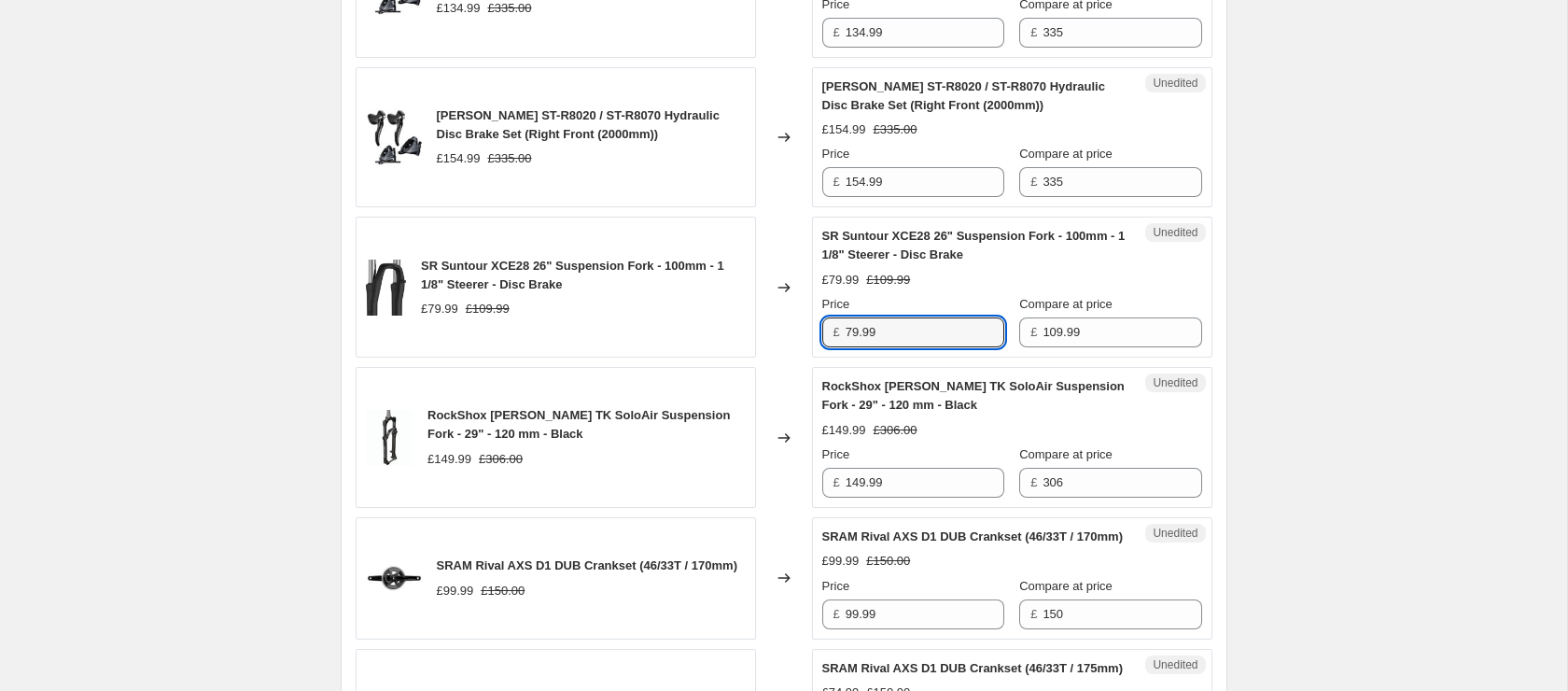
scroll to position [2064, 0]
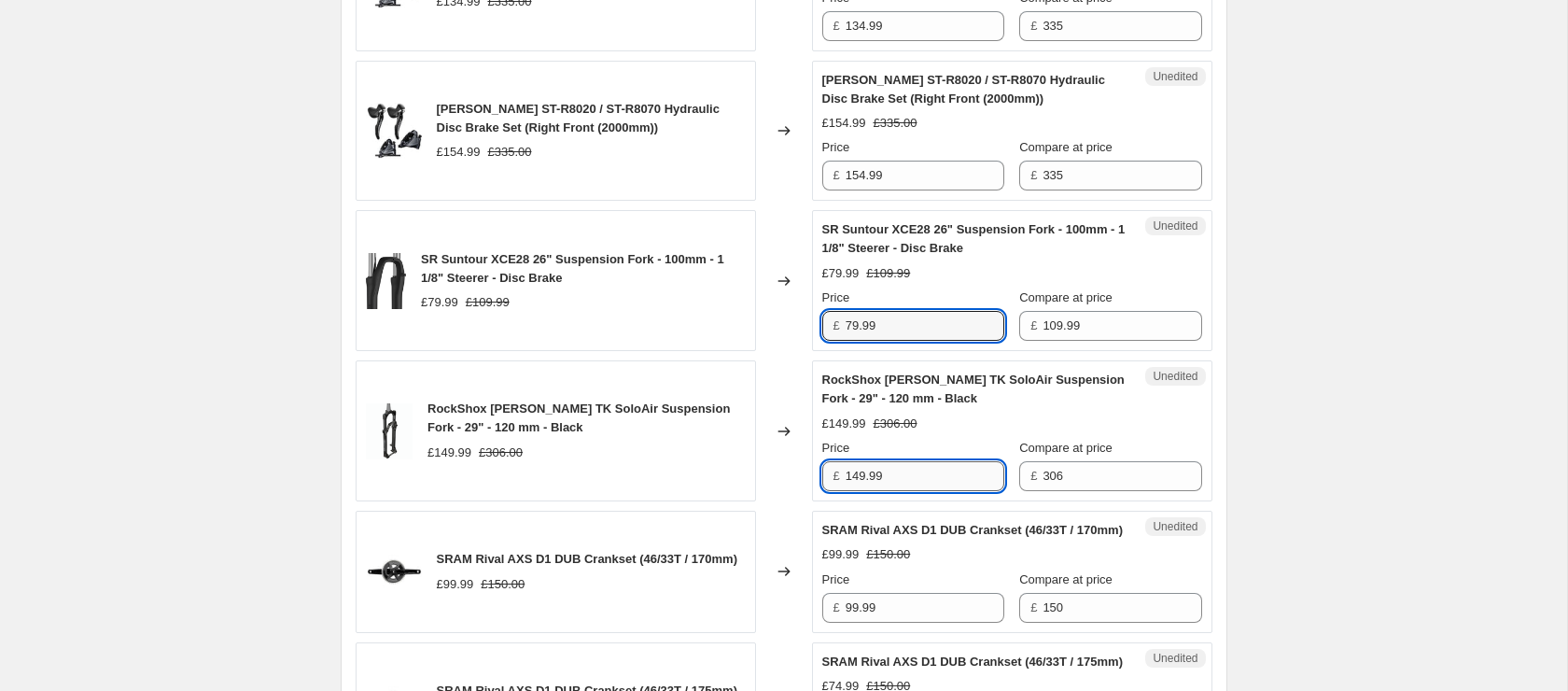
click at [928, 483] on input "149.99" at bounding box center [925, 476] width 159 height 30
type input "125"
click at [909, 341] on input "79.99" at bounding box center [925, 326] width 159 height 30
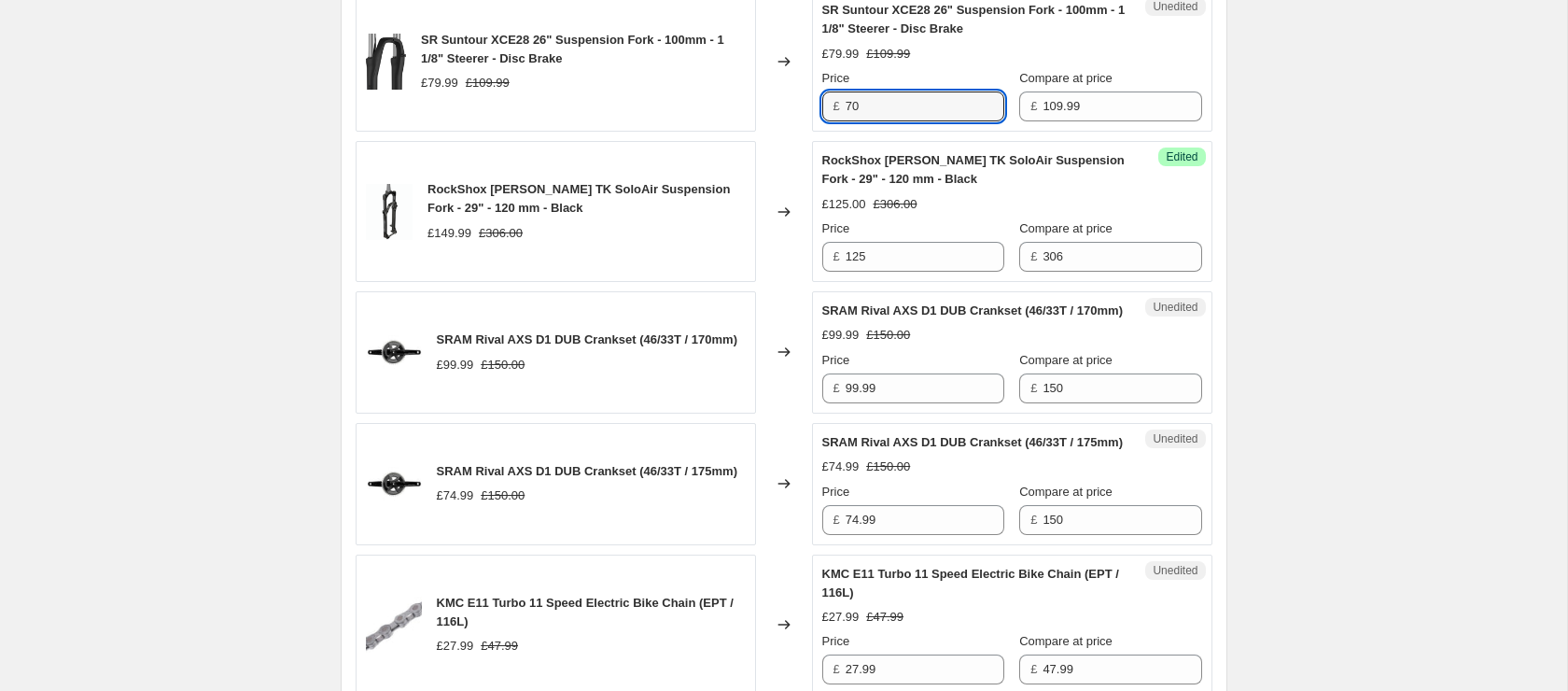
scroll to position [2288, 0]
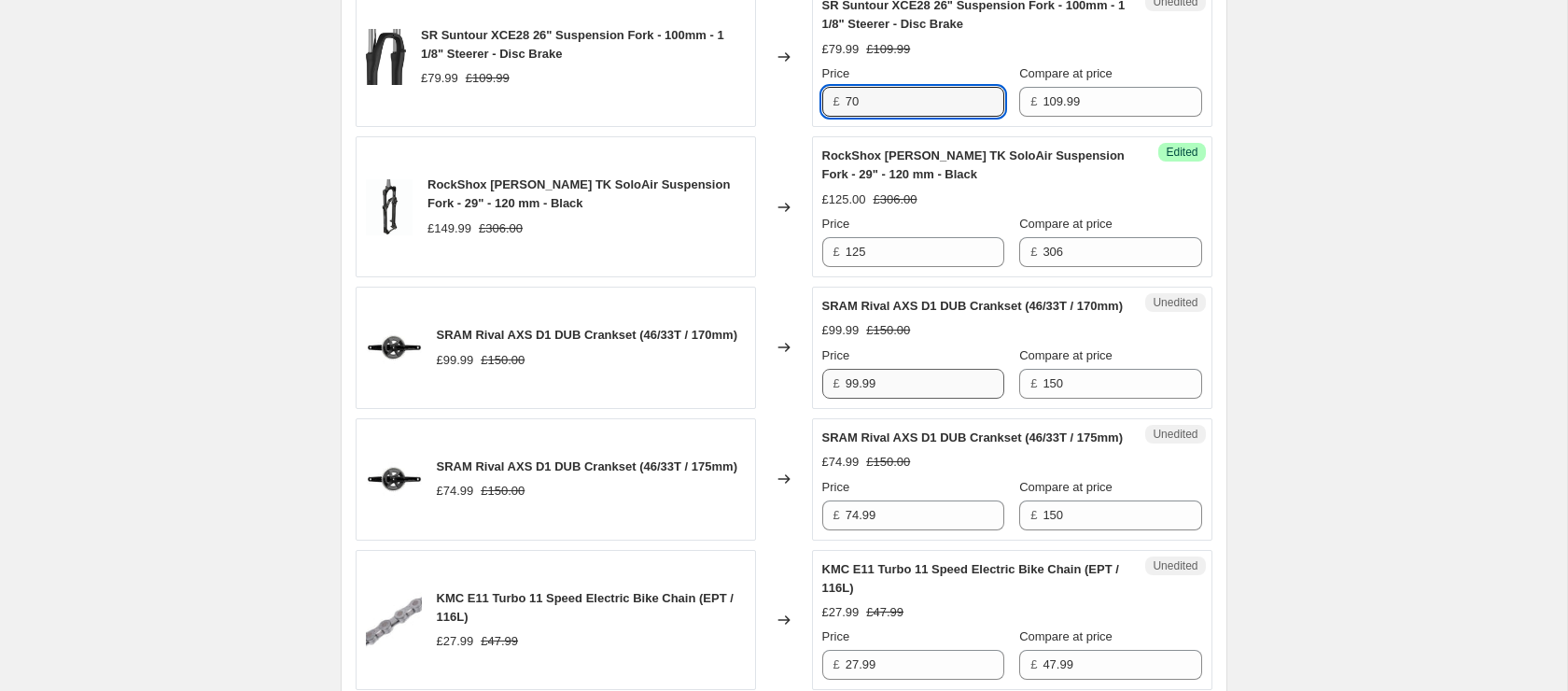
type input "70"
click at [927, 398] on input "99.99" at bounding box center [925, 383] width 159 height 30
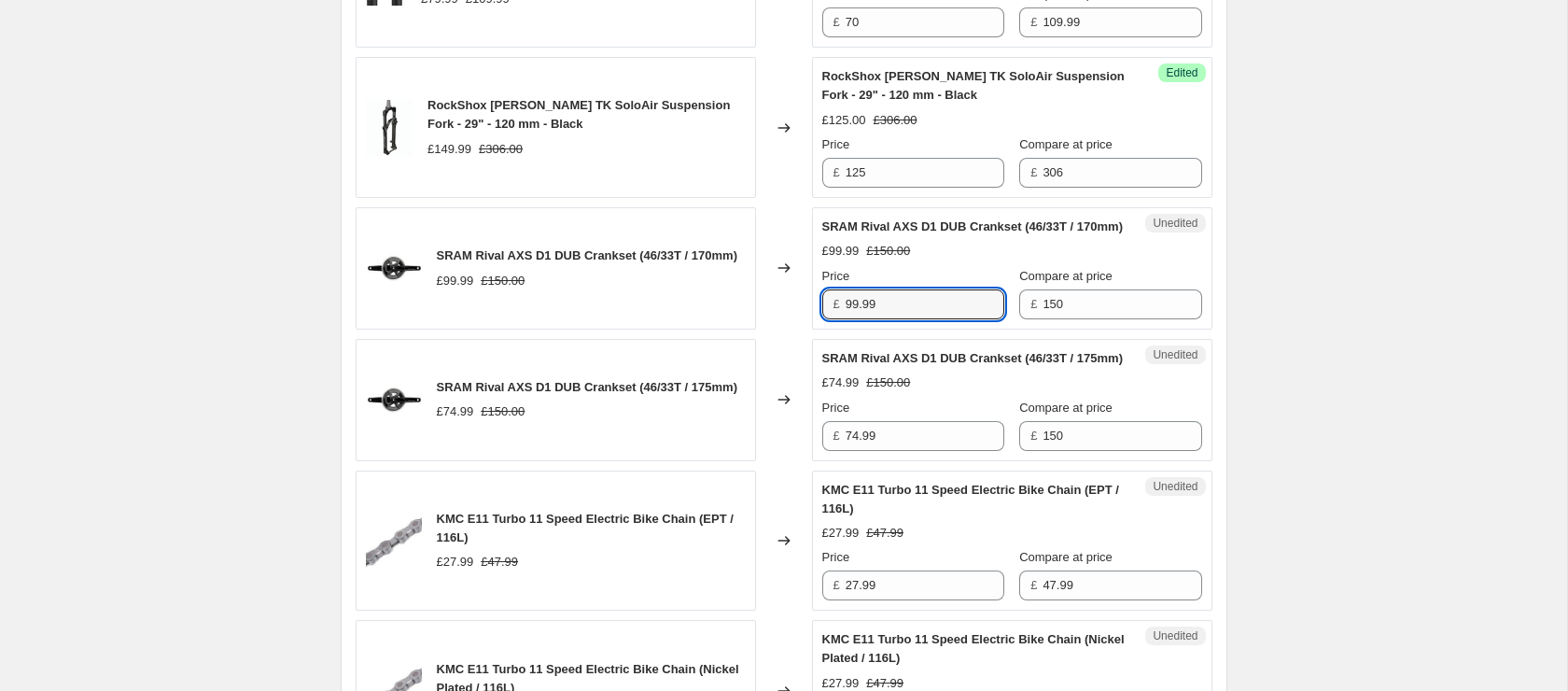
scroll to position [2398, 0]
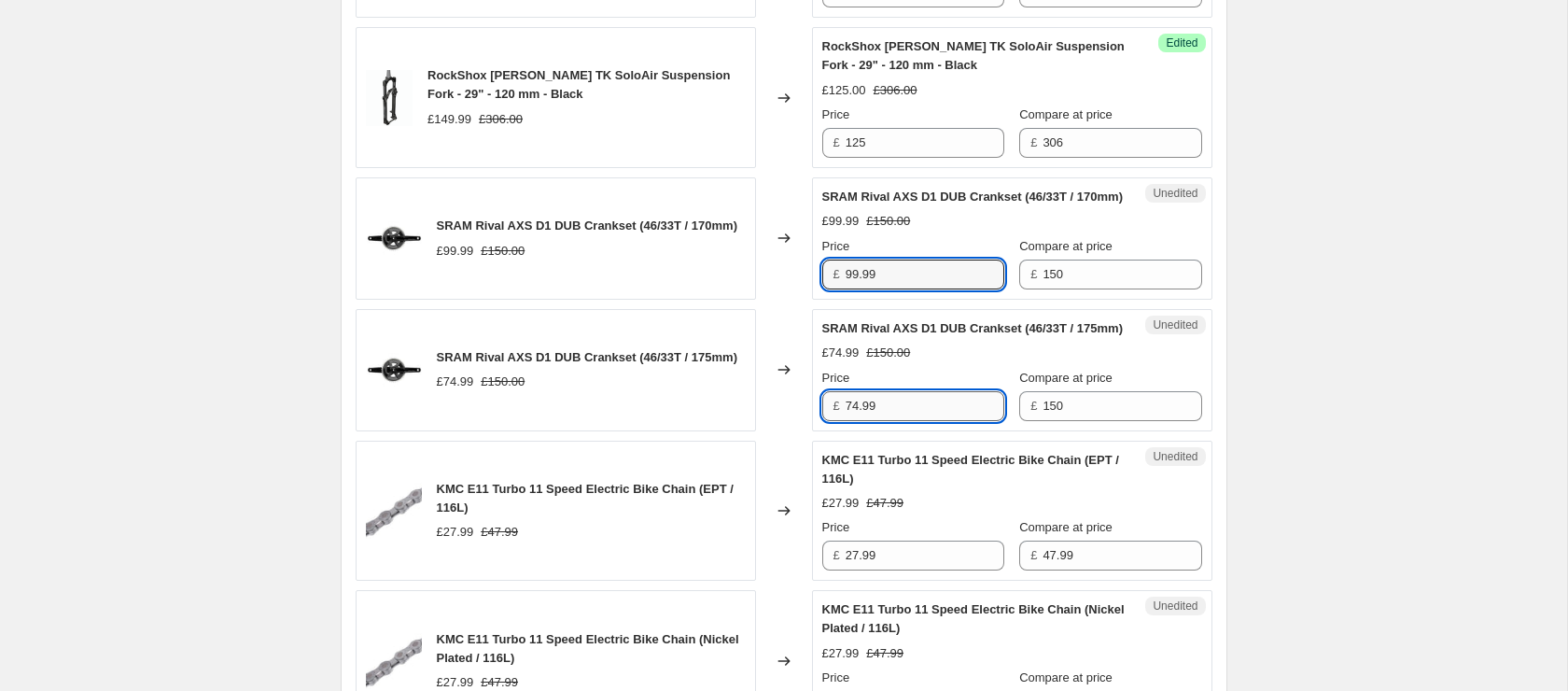
drag, startPoint x: 912, startPoint y: 453, endPoint x: 903, endPoint y: 451, distance: 9.2
click at [910, 420] on input "74.99" at bounding box center [925, 406] width 159 height 30
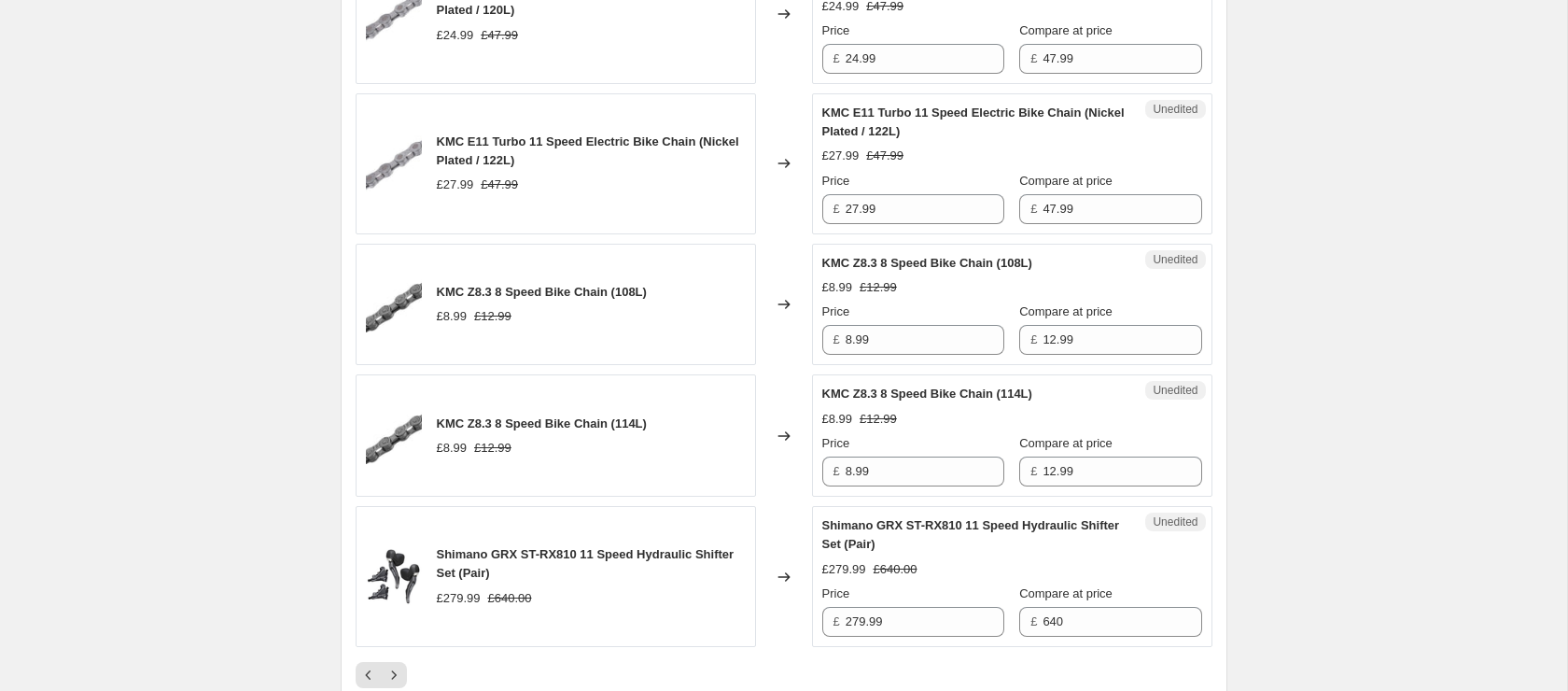
scroll to position [3242, 0]
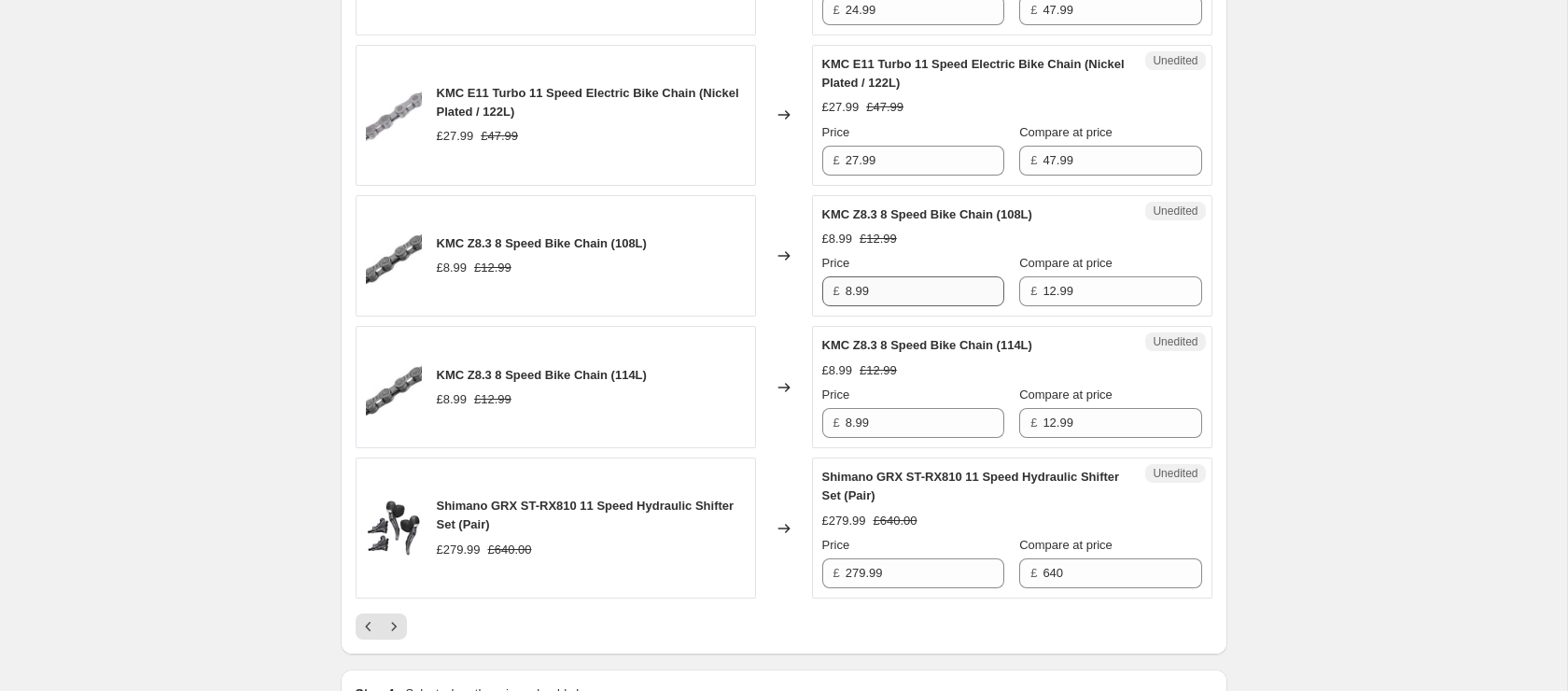
type input "65"
click at [910, 307] on input "8.99" at bounding box center [925, 292] width 159 height 30
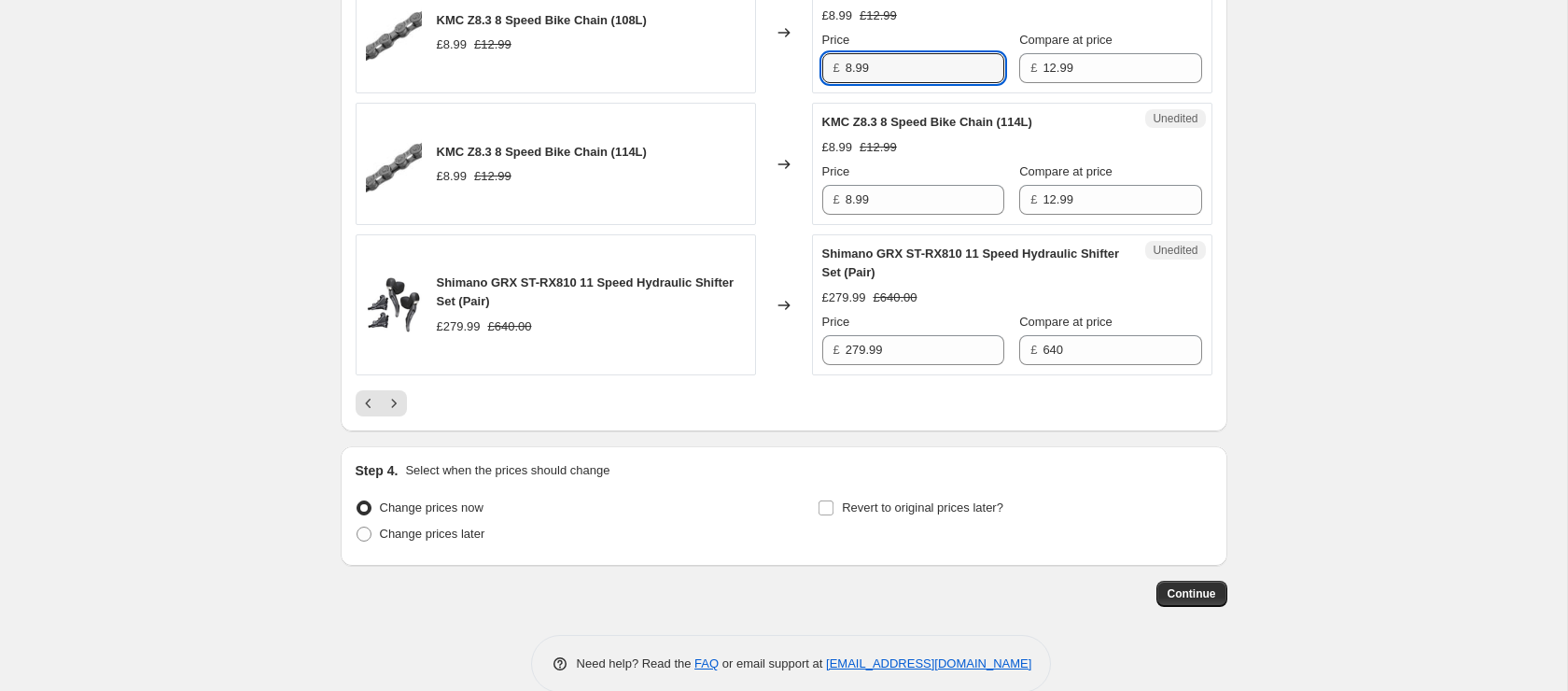
scroll to position [3468, 0]
type input "8"
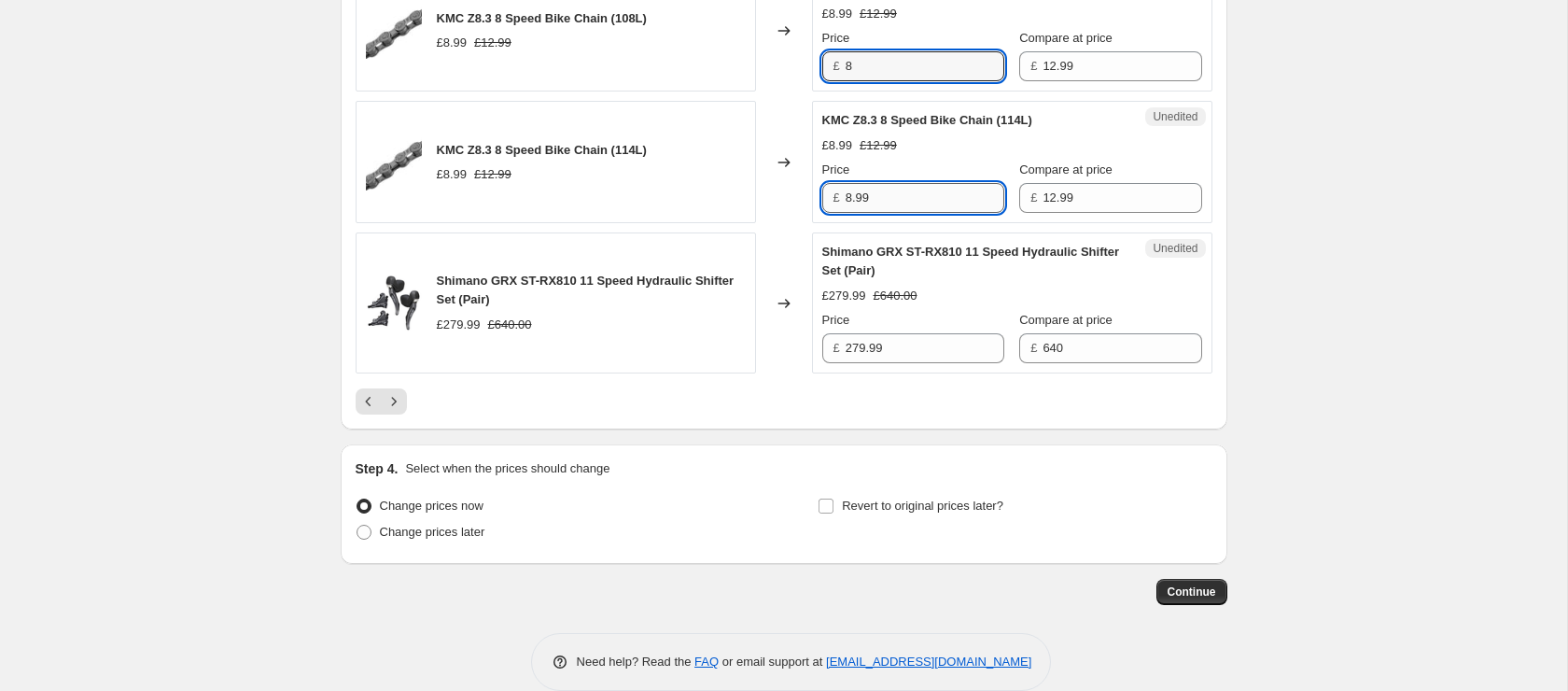
click at [881, 213] on input "8.99" at bounding box center [925, 198] width 159 height 30
paste input "text"
type input "8.99"
click at [898, 81] on input "8" at bounding box center [925, 66] width 159 height 30
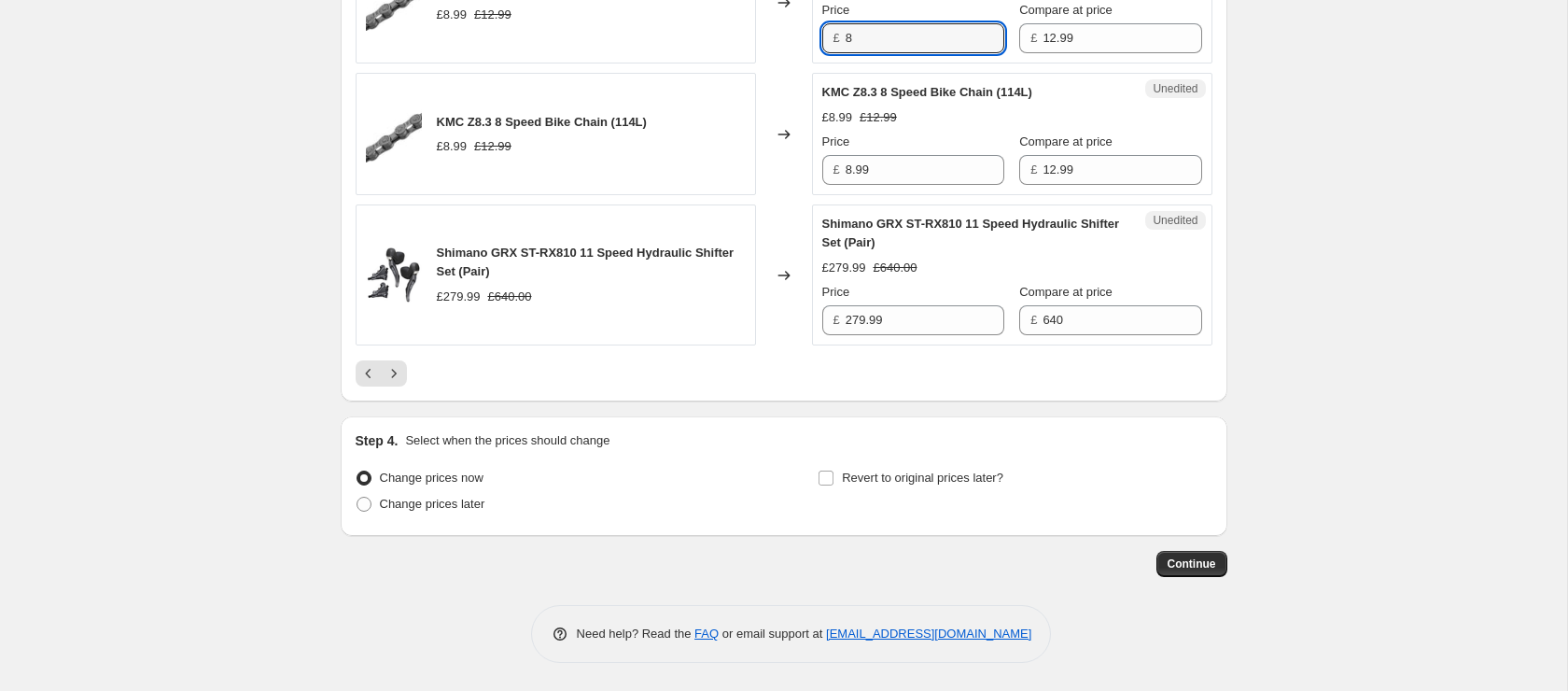
scroll to position [3540, 0]
click at [889, 329] on input "279.99" at bounding box center [925, 321] width 159 height 30
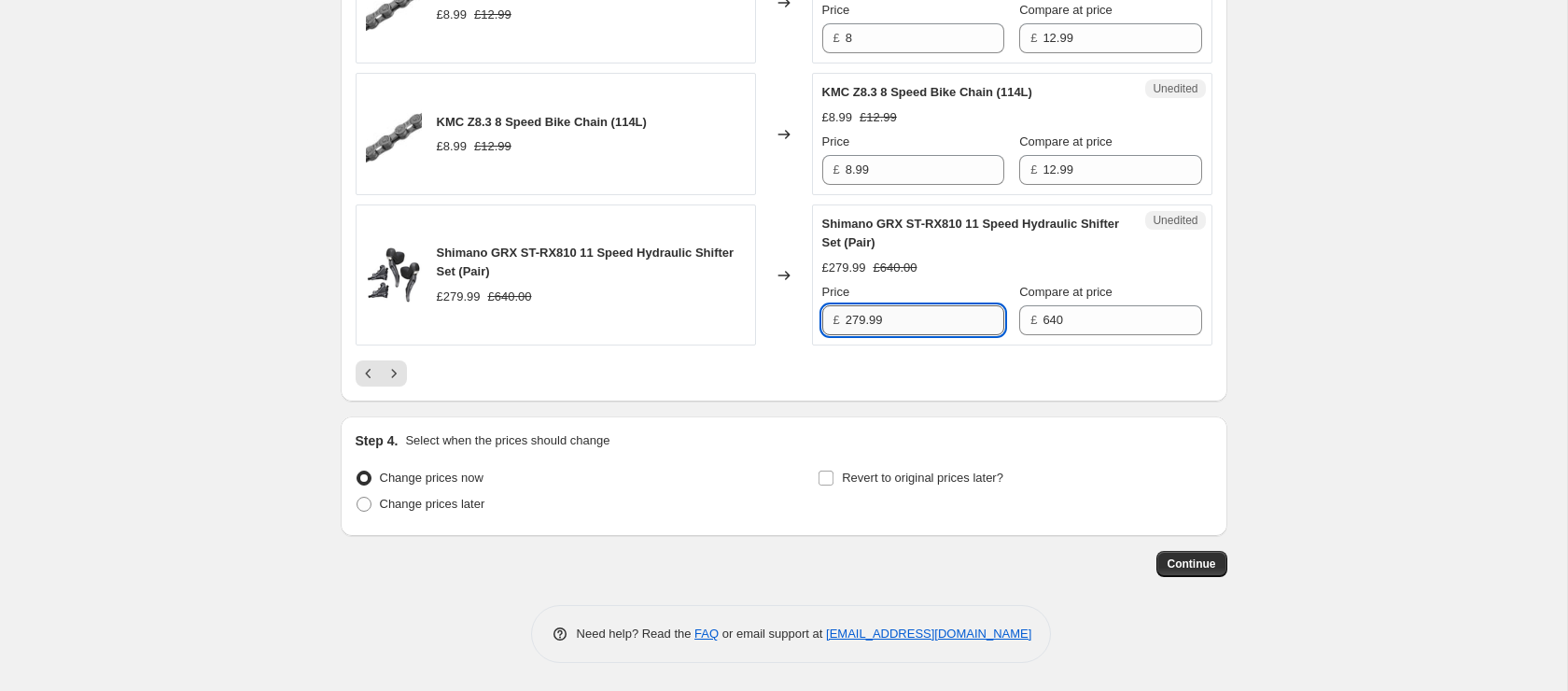
scroll to position [3539, 0]
type input "250"
click at [401, 382] on icon "Next" at bounding box center [393, 372] width 19 height 19
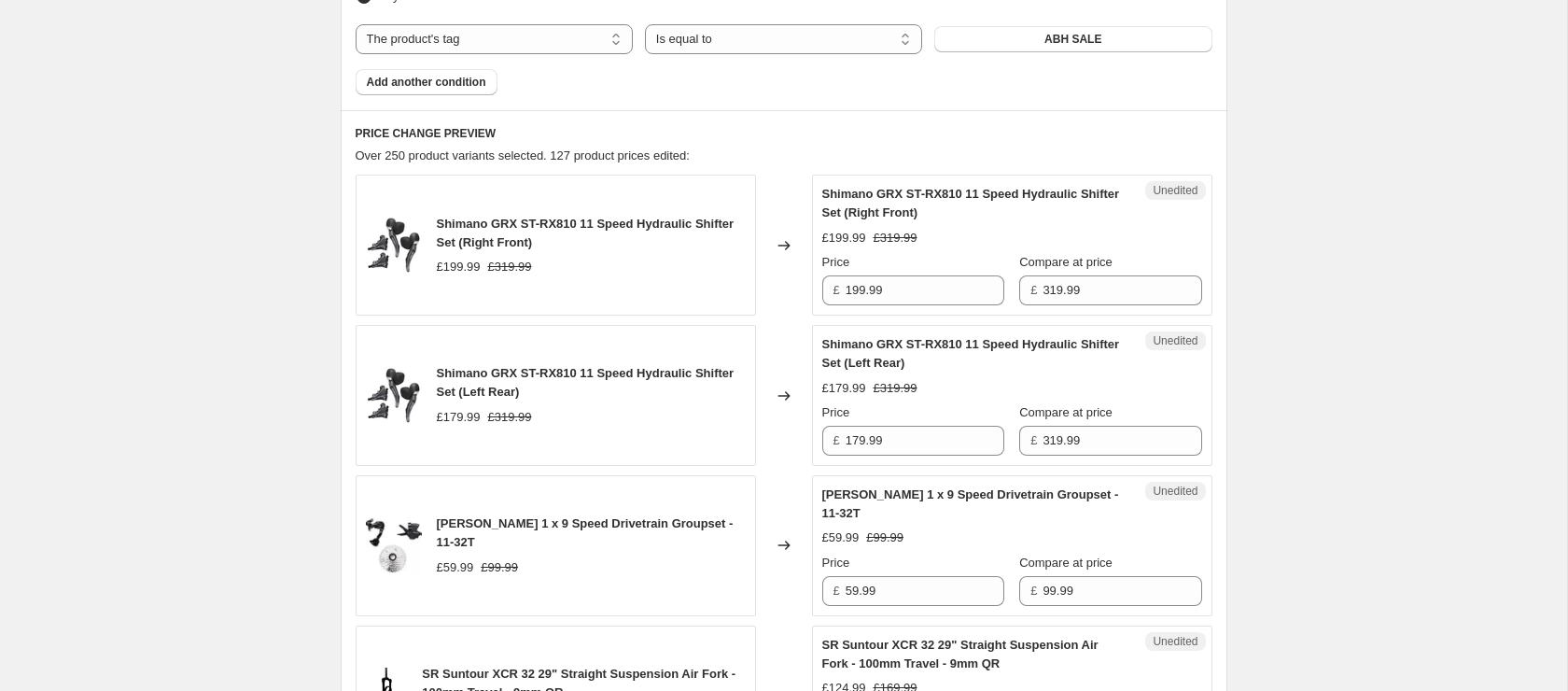
scroll to position [780, 0]
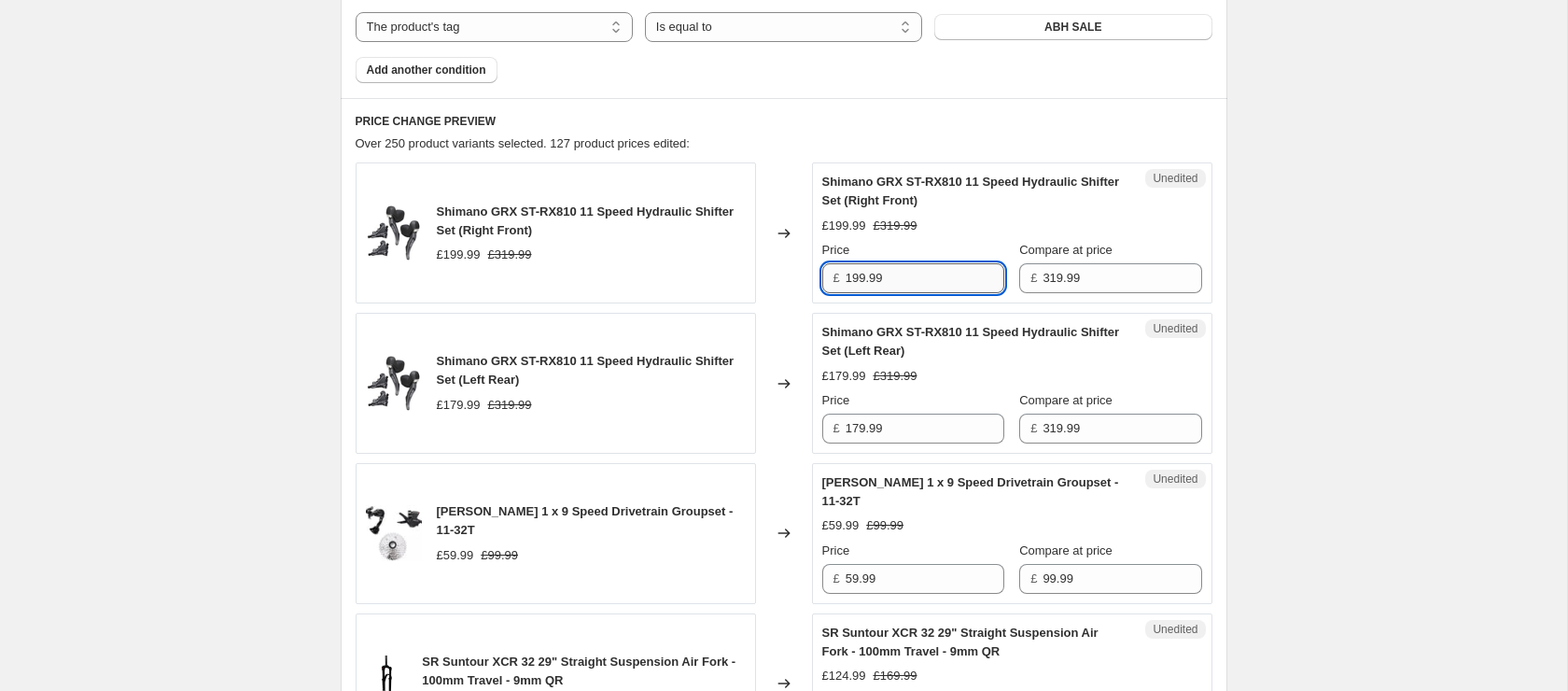
click at [891, 279] on input "199.99" at bounding box center [925, 279] width 159 height 30
type input "175"
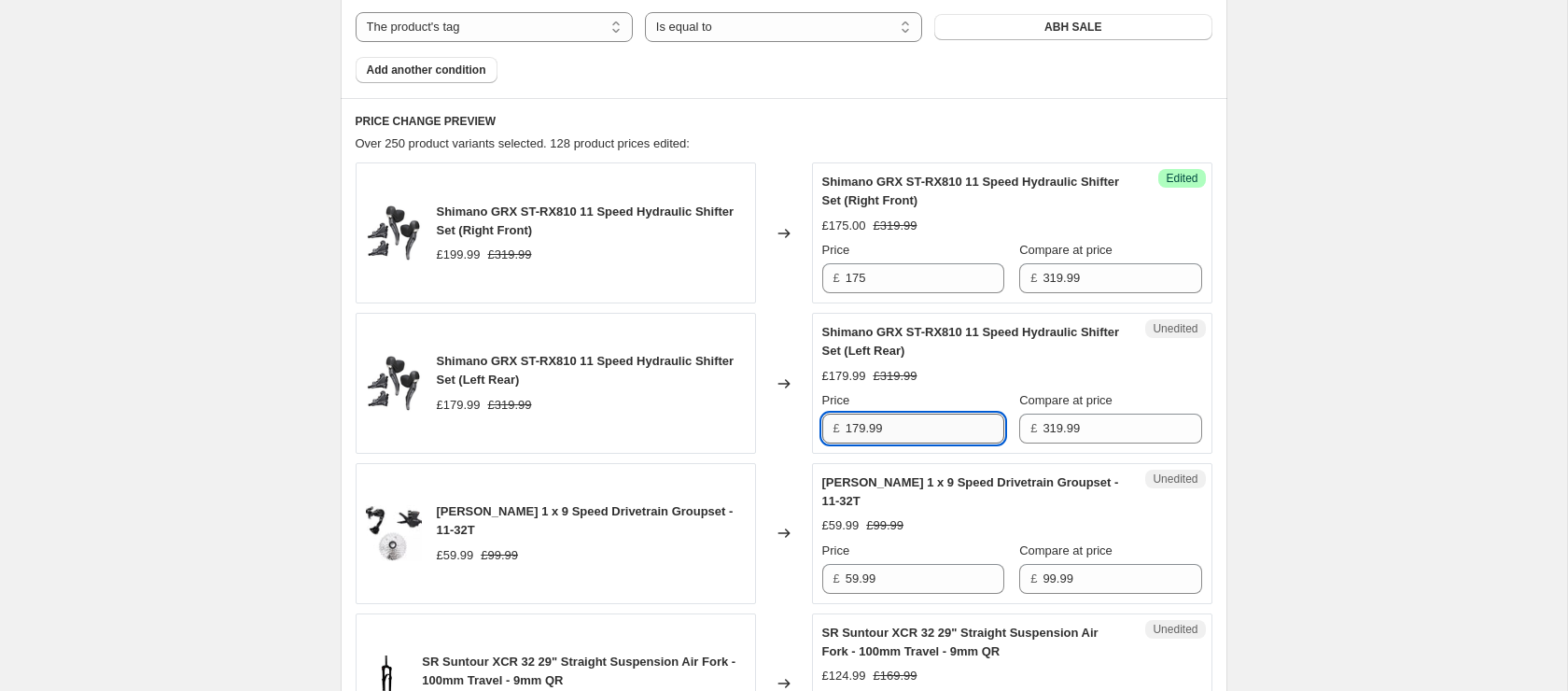
click at [883, 423] on input "179.99" at bounding box center [925, 428] width 159 height 30
type input "160"
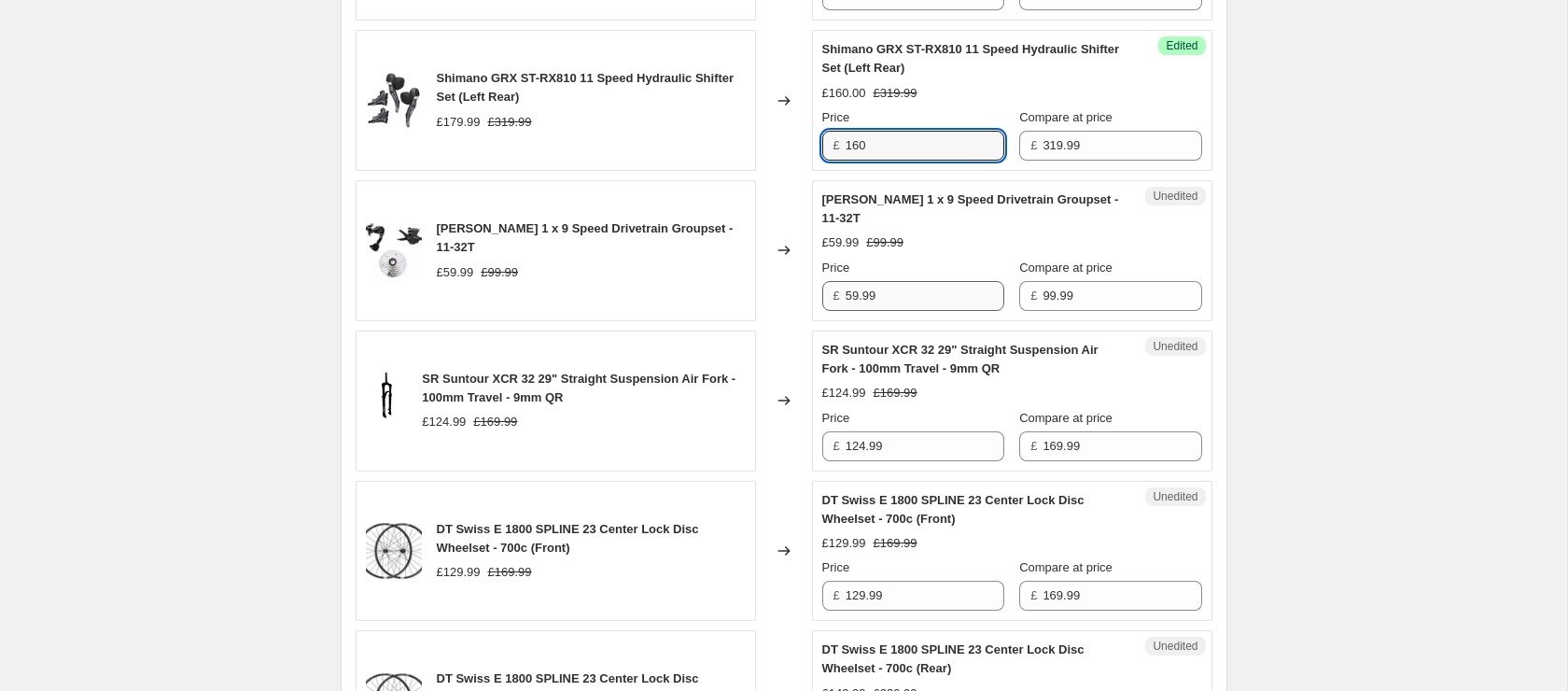
scroll to position [1063, 0]
click at [894, 292] on input "59.99" at bounding box center [925, 295] width 159 height 30
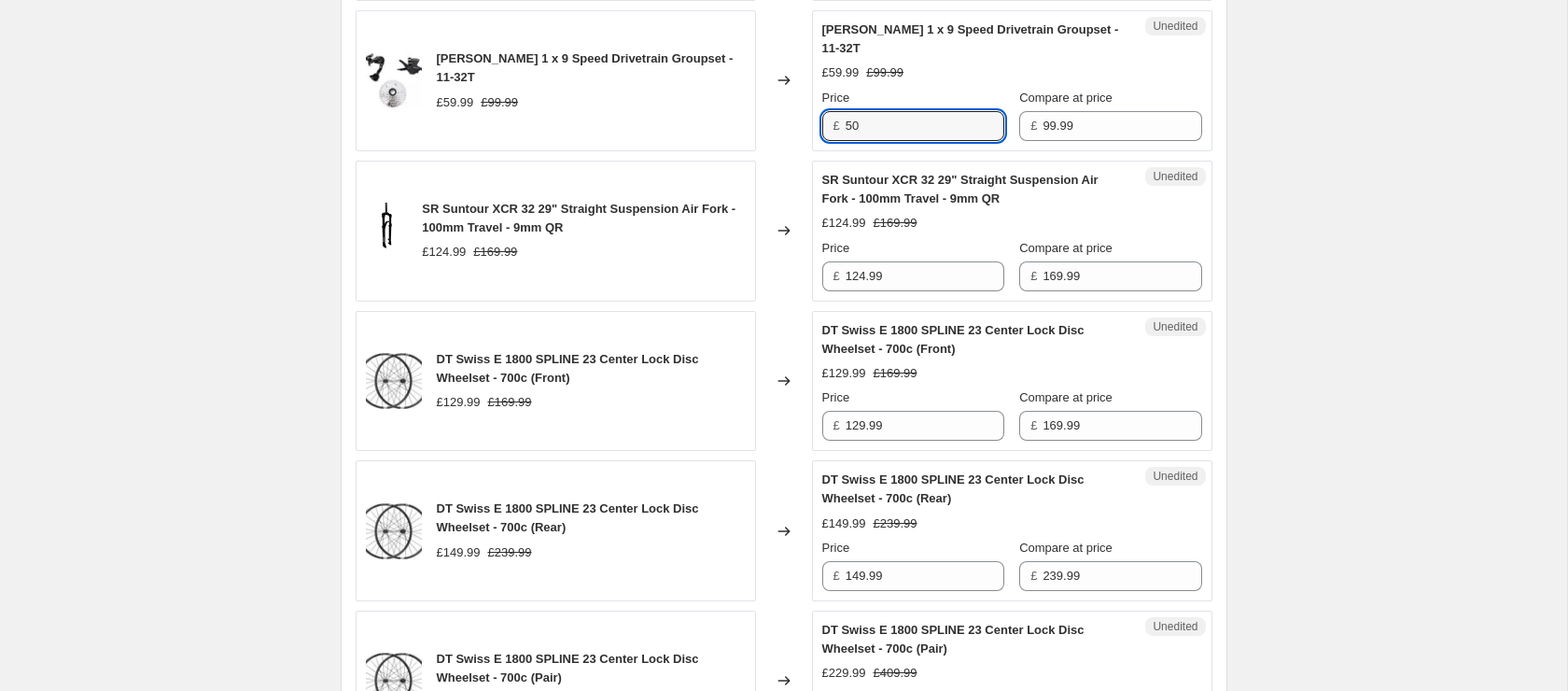
scroll to position [1247, 0]
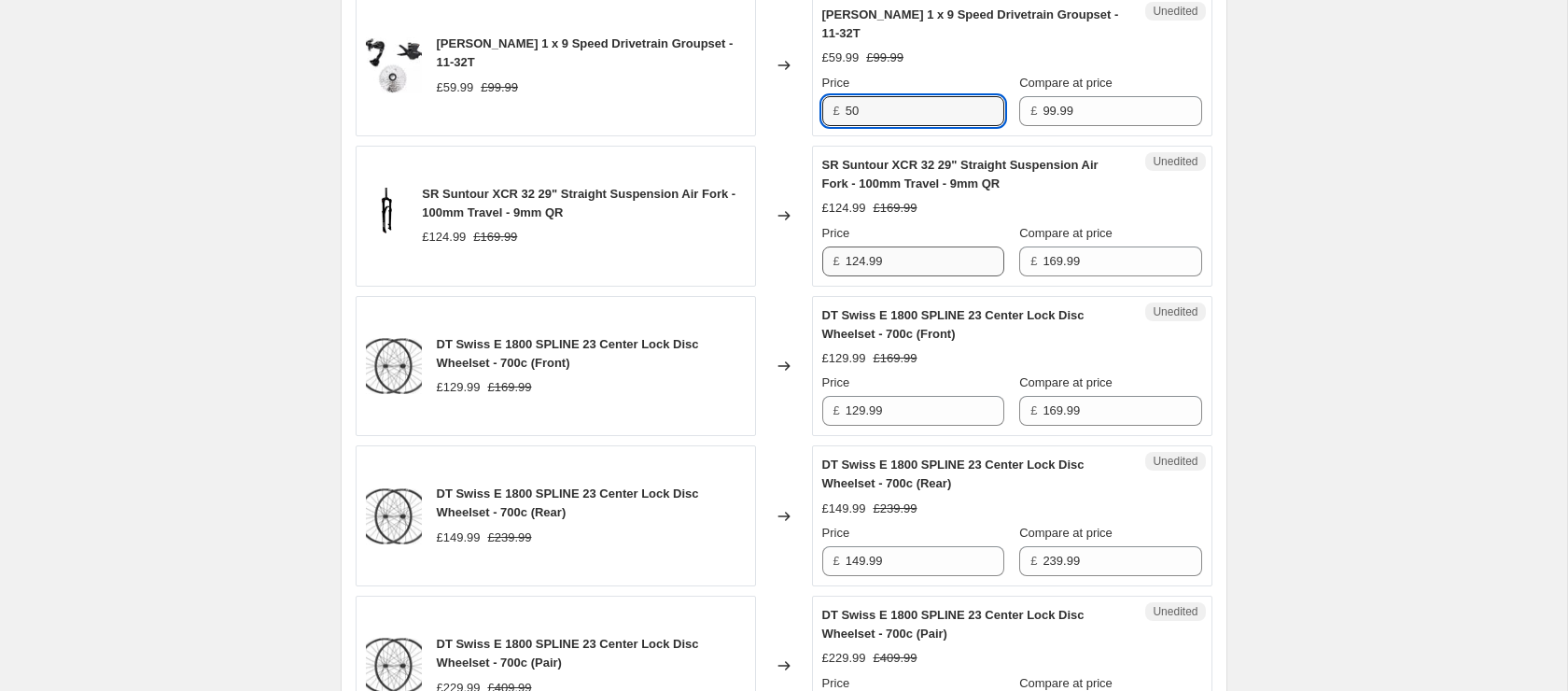
type input "50"
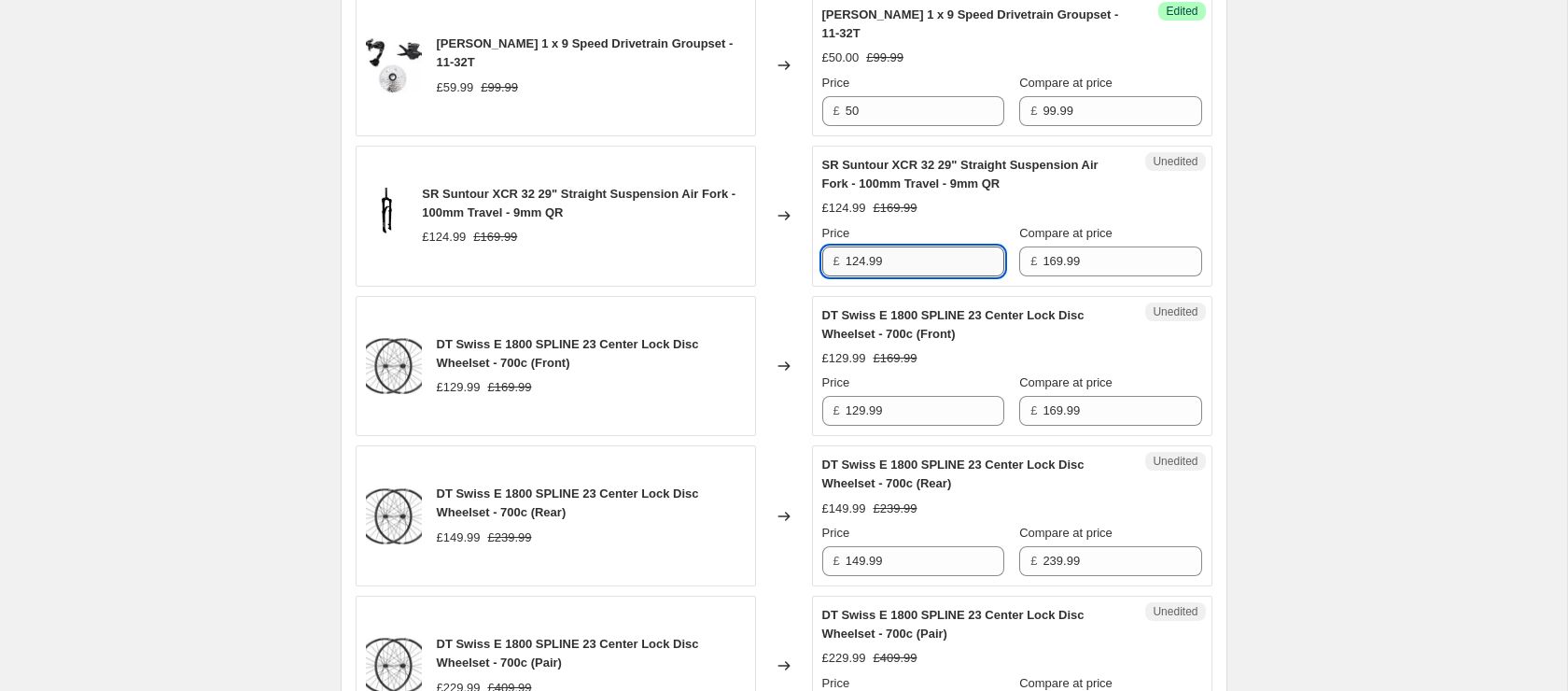
click at [886, 266] on input "124.99" at bounding box center [925, 262] width 159 height 30
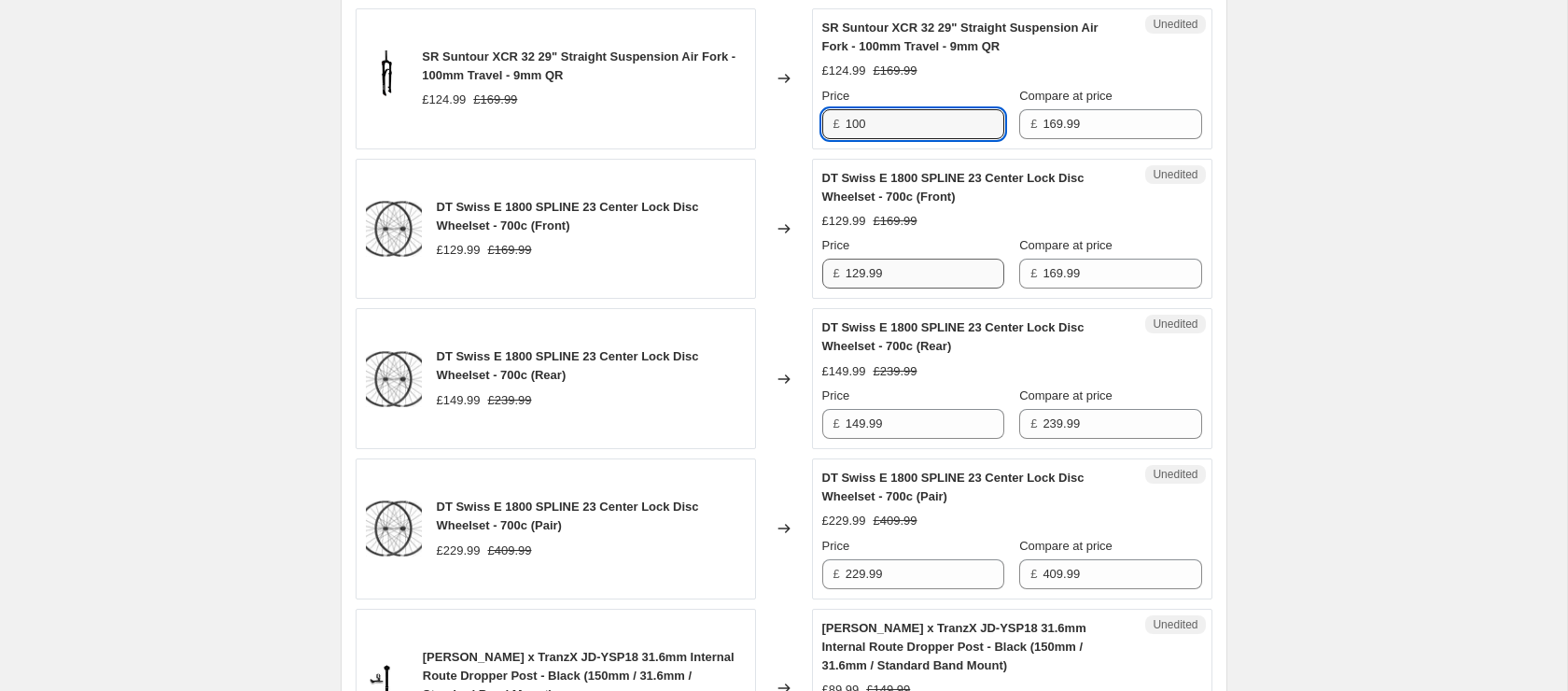
scroll to position [1384, 0]
type input "100"
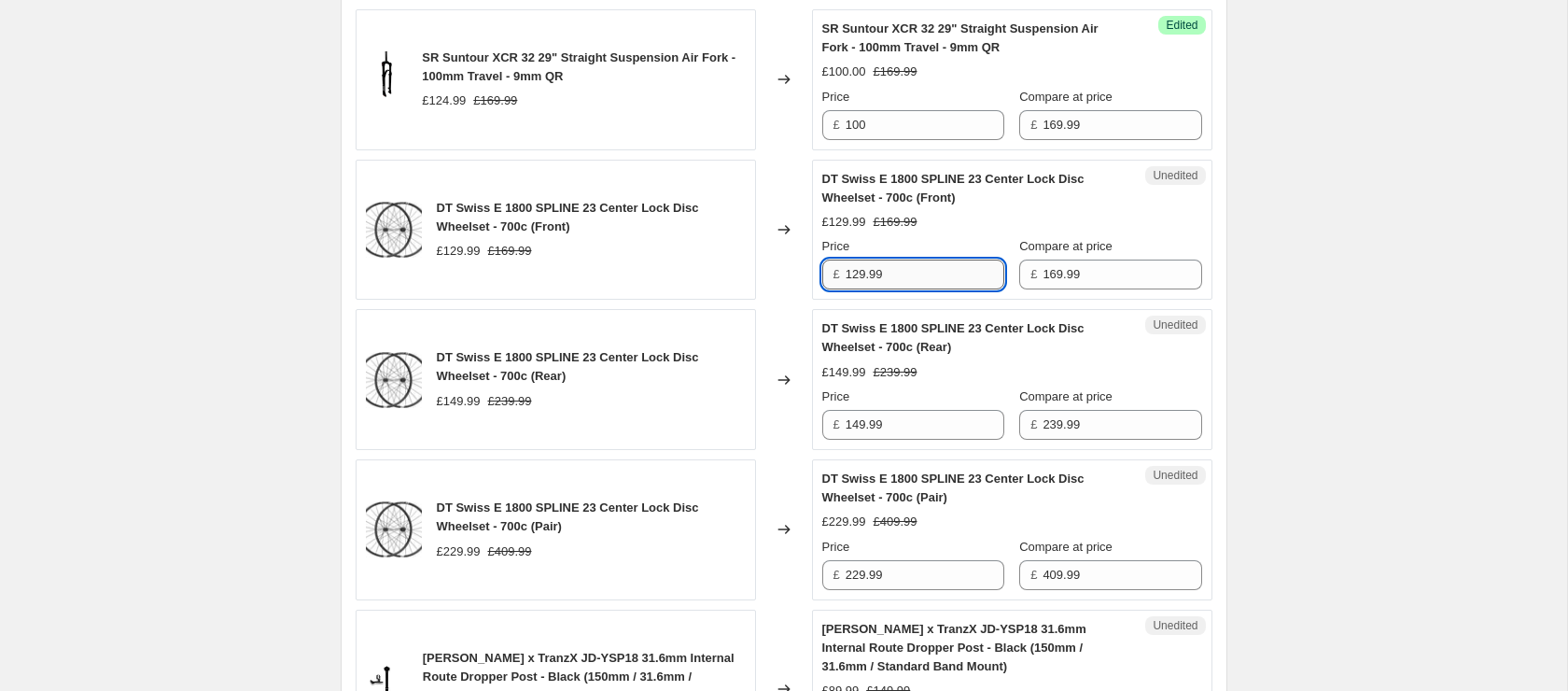
click at [895, 267] on input "129.99" at bounding box center [925, 275] width 159 height 30
type input "120"
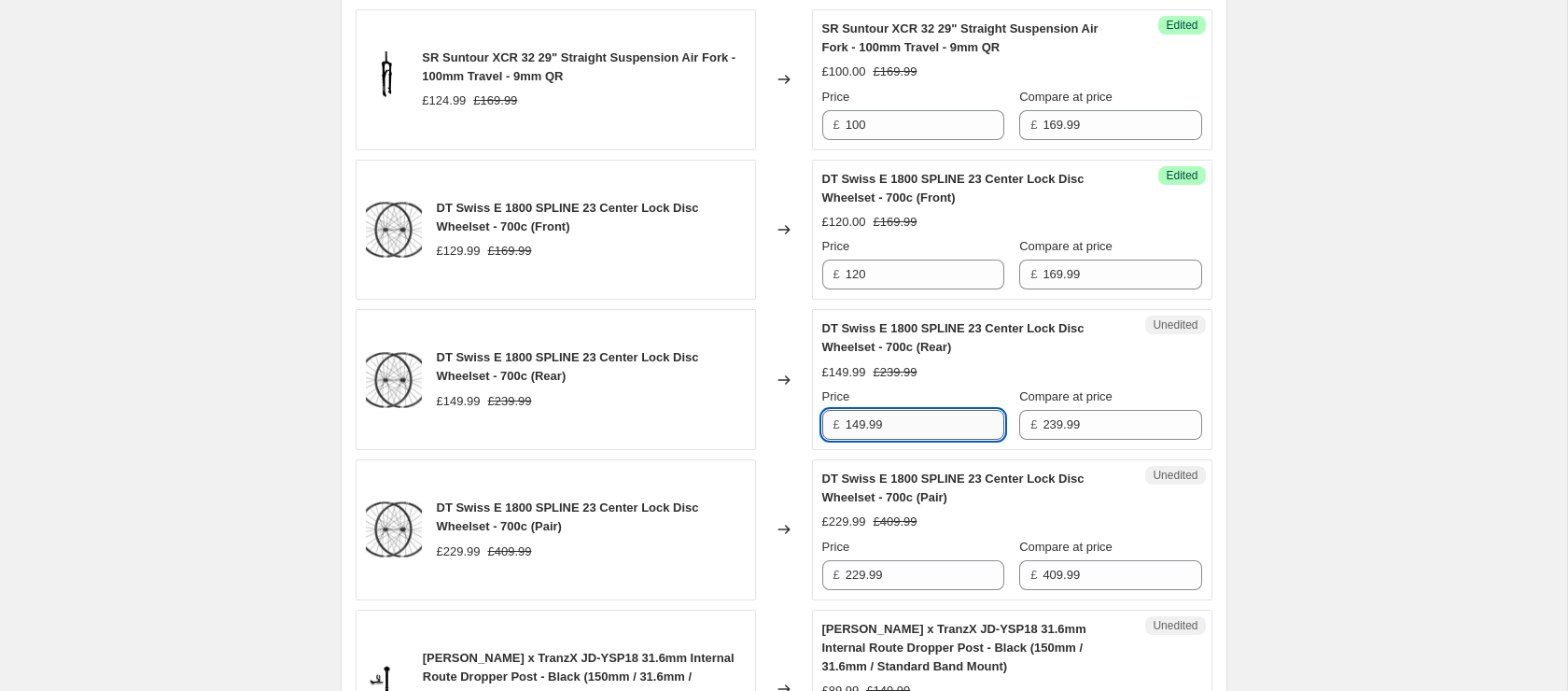
click at [905, 412] on input "149.99" at bounding box center [925, 424] width 159 height 30
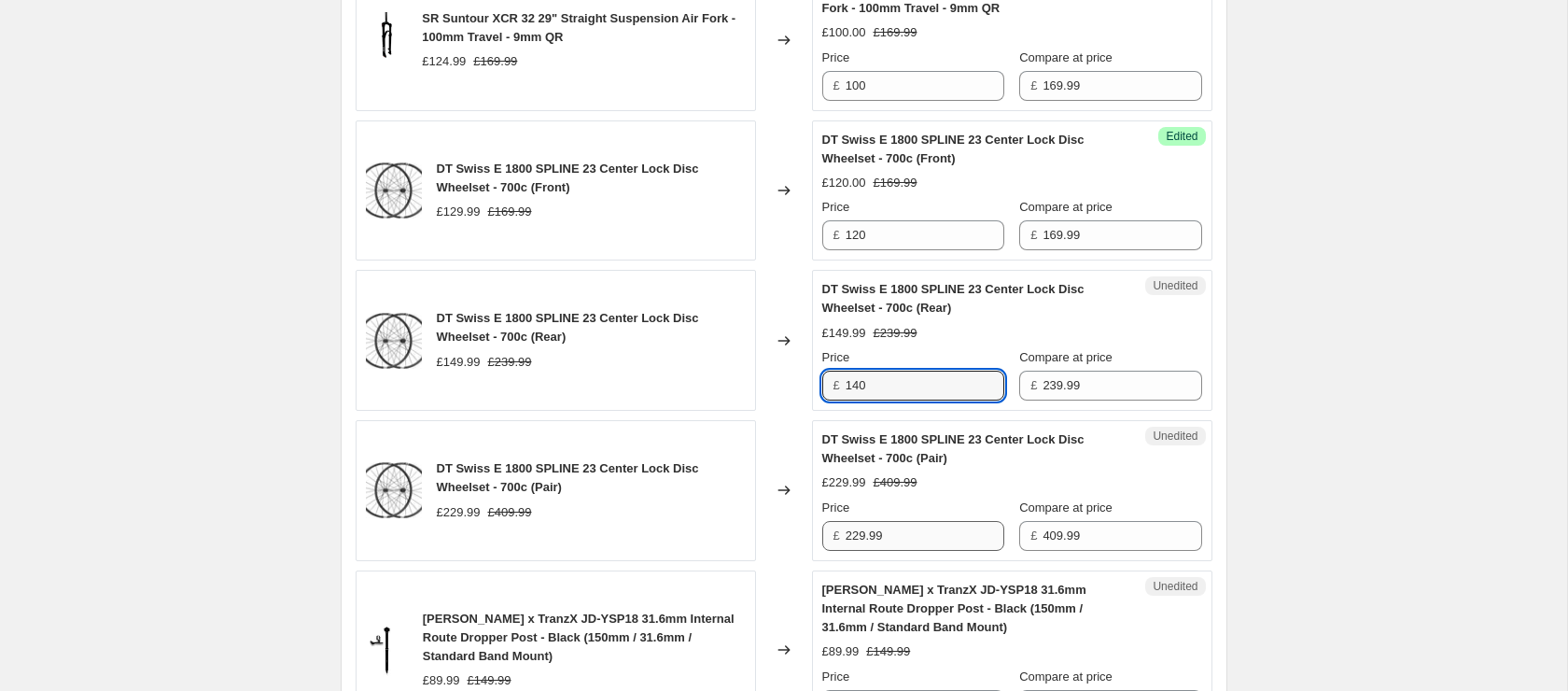
type input "140"
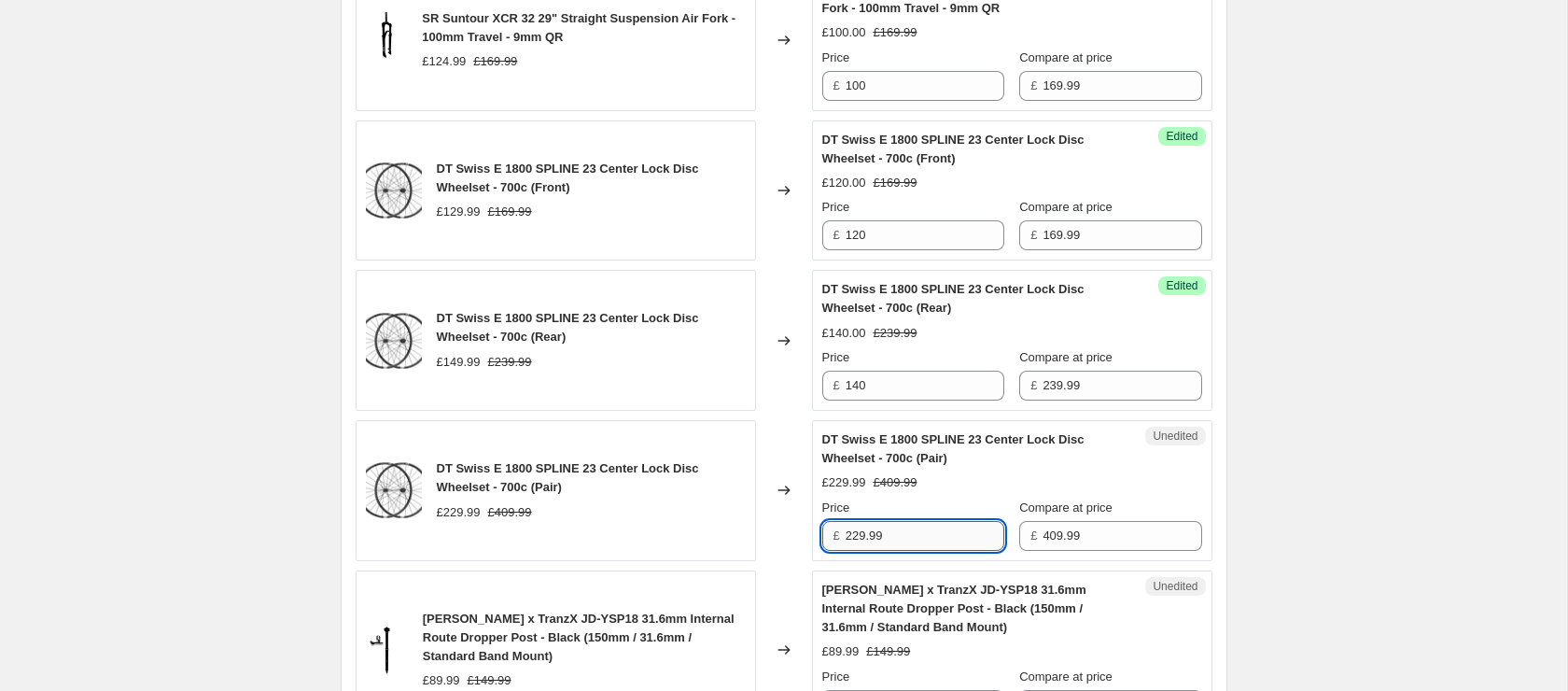
click at [942, 531] on input "229.99" at bounding box center [925, 535] width 159 height 30
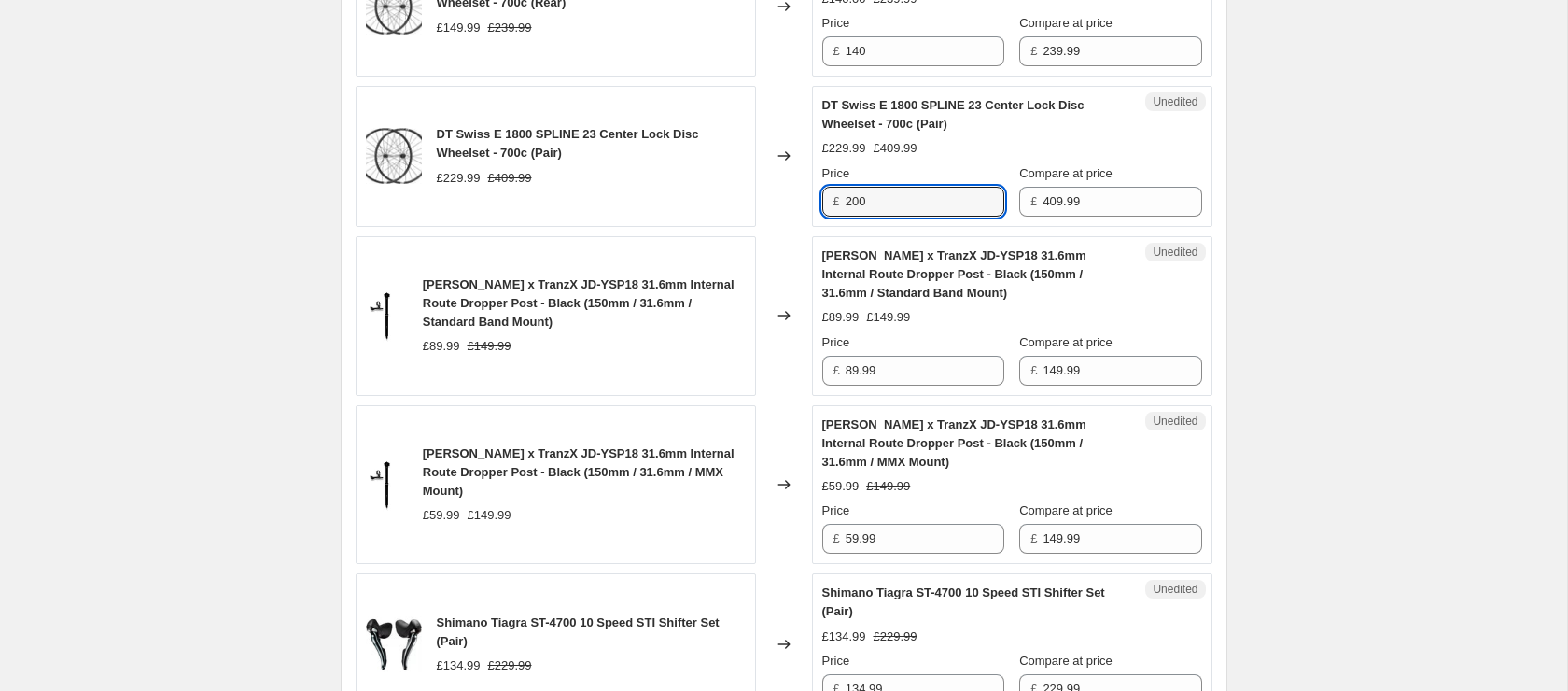
scroll to position [1766, 0]
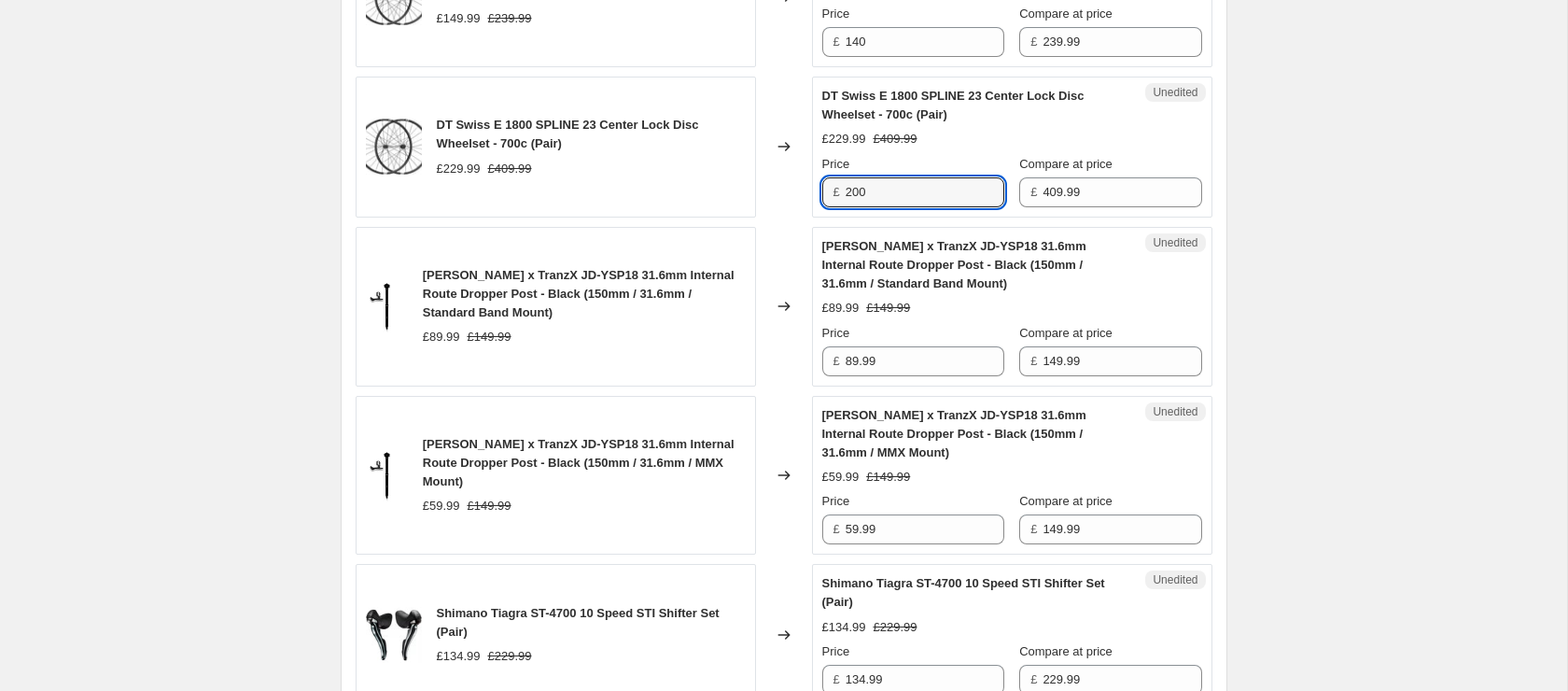
type input "200"
